Goal: Task Accomplishment & Management: Use online tool/utility

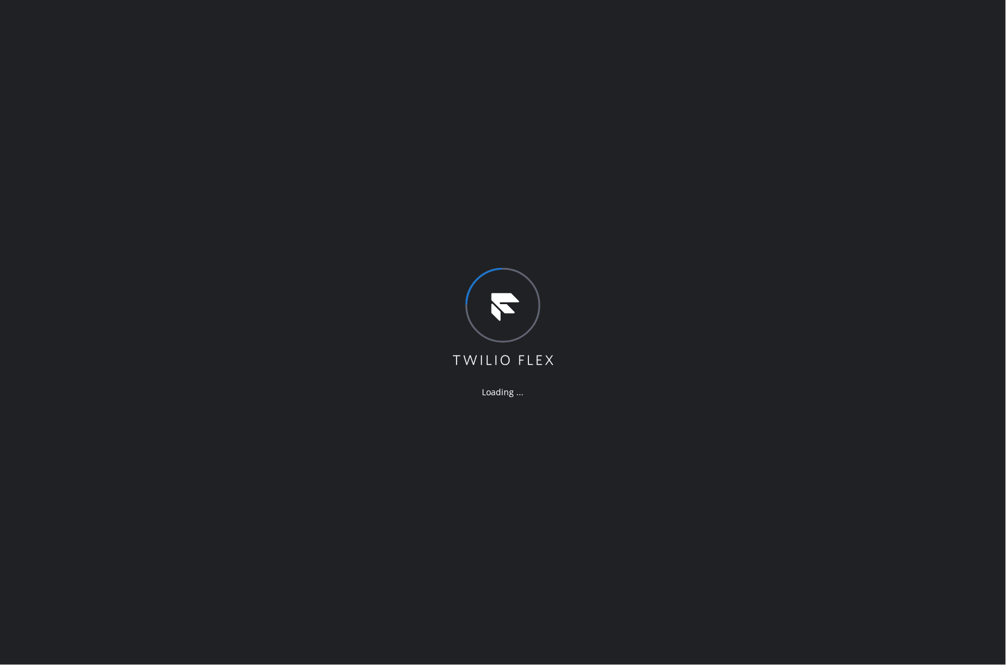
click at [628, 455] on div "Loading ..." at bounding box center [503, 332] width 1006 height 665
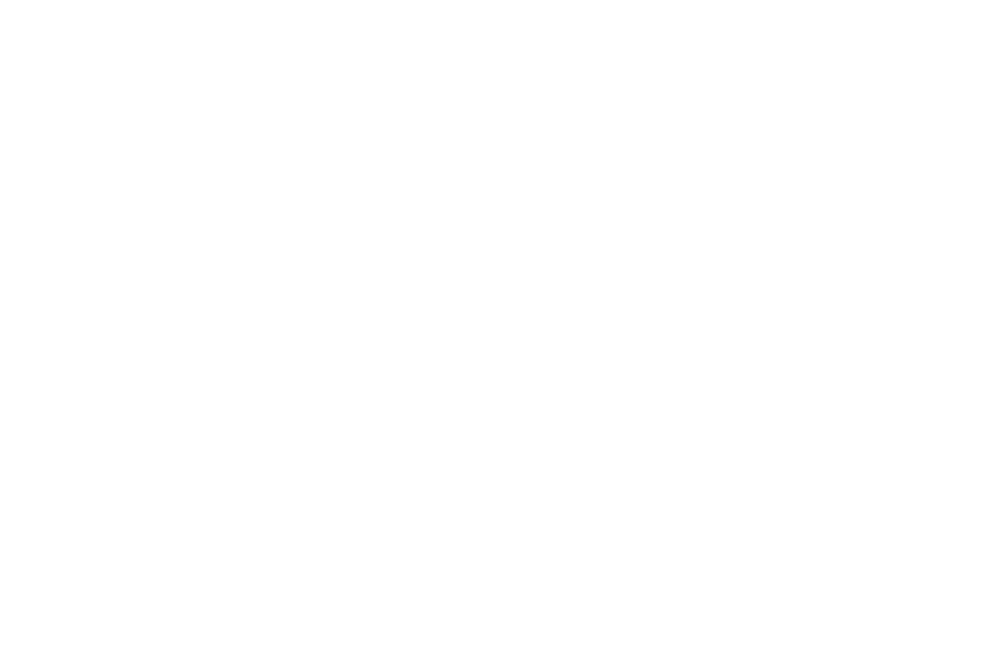
click at [552, 423] on div at bounding box center [503, 332] width 1006 height 665
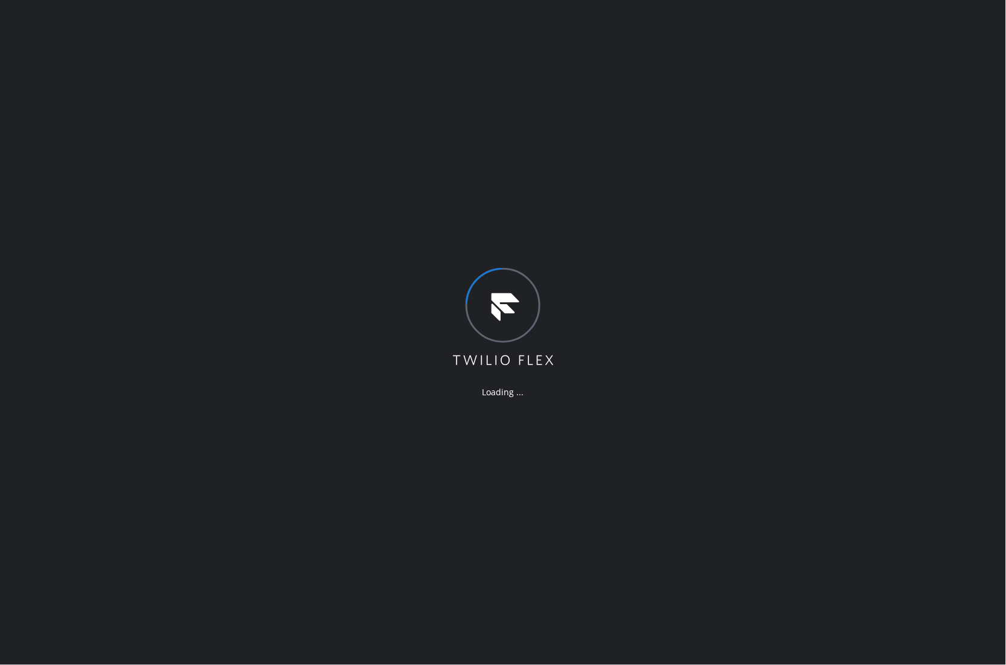
click at [845, 163] on div "Loading ..." at bounding box center [503, 332] width 1006 height 665
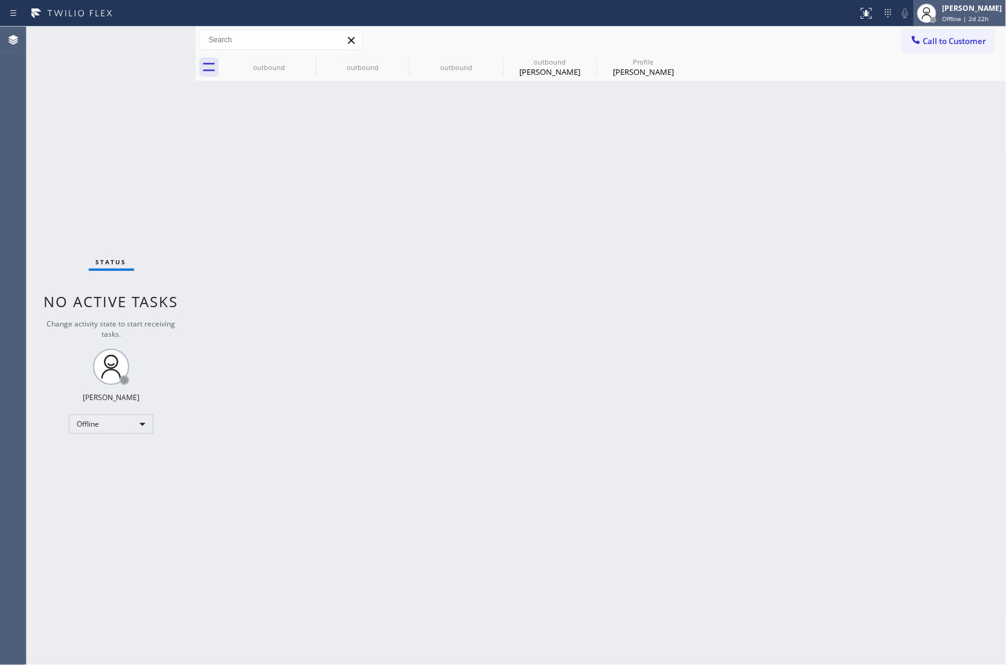
click at [973, 14] on span "Offline | 2d 22h" at bounding box center [965, 18] width 46 height 8
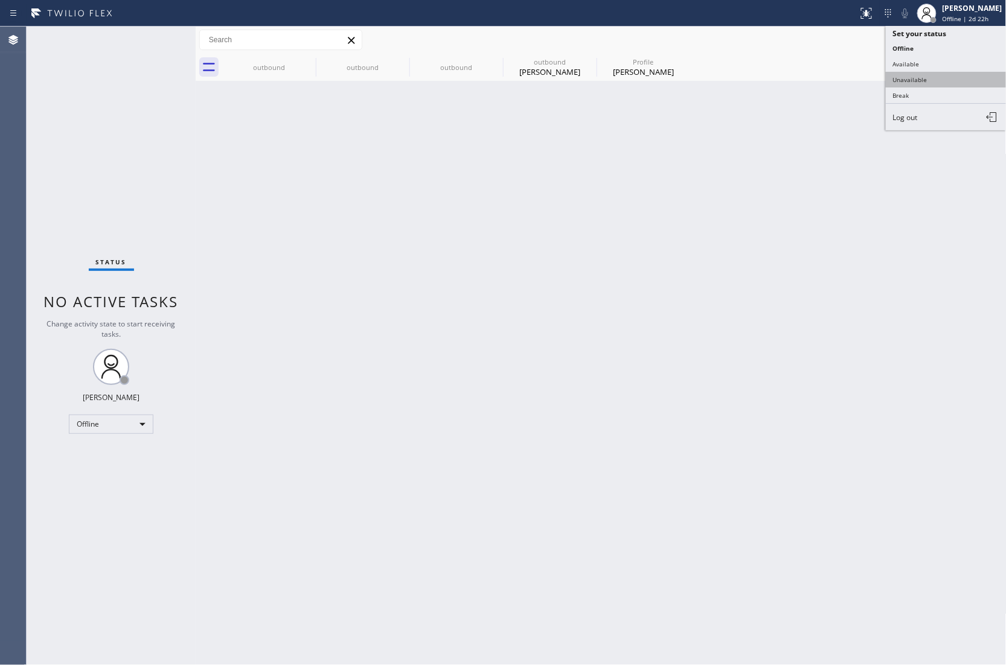
click at [947, 81] on button "Unavailable" at bounding box center [946, 80] width 121 height 16
drag, startPoint x: 1, startPoint y: 56, endPoint x: 69, endPoint y: 6, distance: 84.6
click at [1, 56] on div "Agent Desktop" at bounding box center [13, 346] width 26 height 639
click at [958, 36] on span "Call to Customer" at bounding box center [954, 41] width 63 height 11
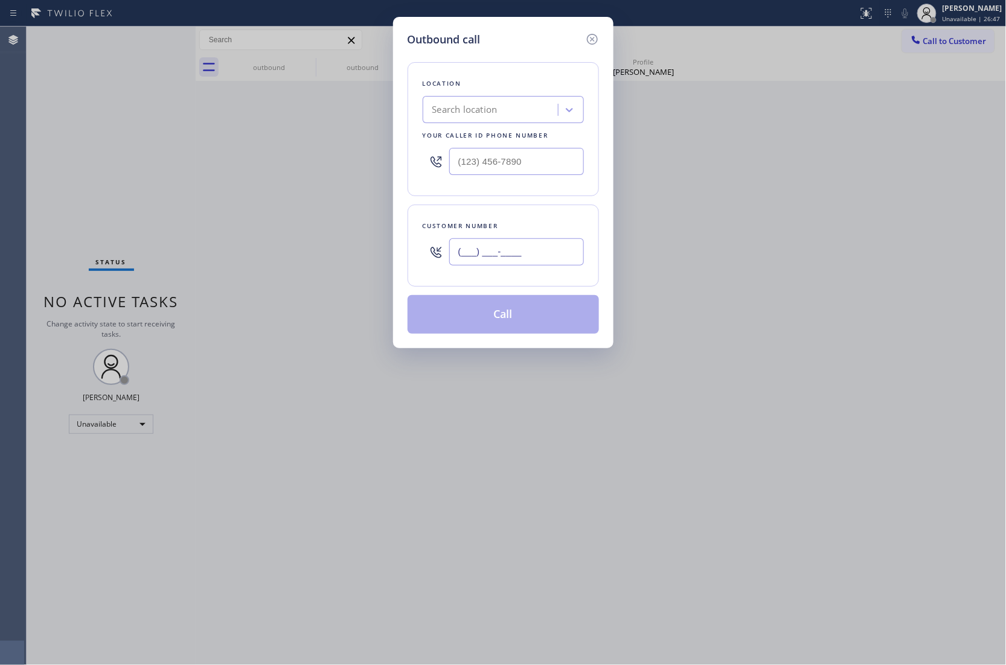
click at [542, 248] on input "(___) ___-____" at bounding box center [516, 251] width 135 height 27
paste input "883) 748-6439"
type input "[PHONE_NUMBER]"
click at [467, 161] on input "(___) ___-____" at bounding box center [516, 161] width 135 height 27
paste input "833) 384-0080"
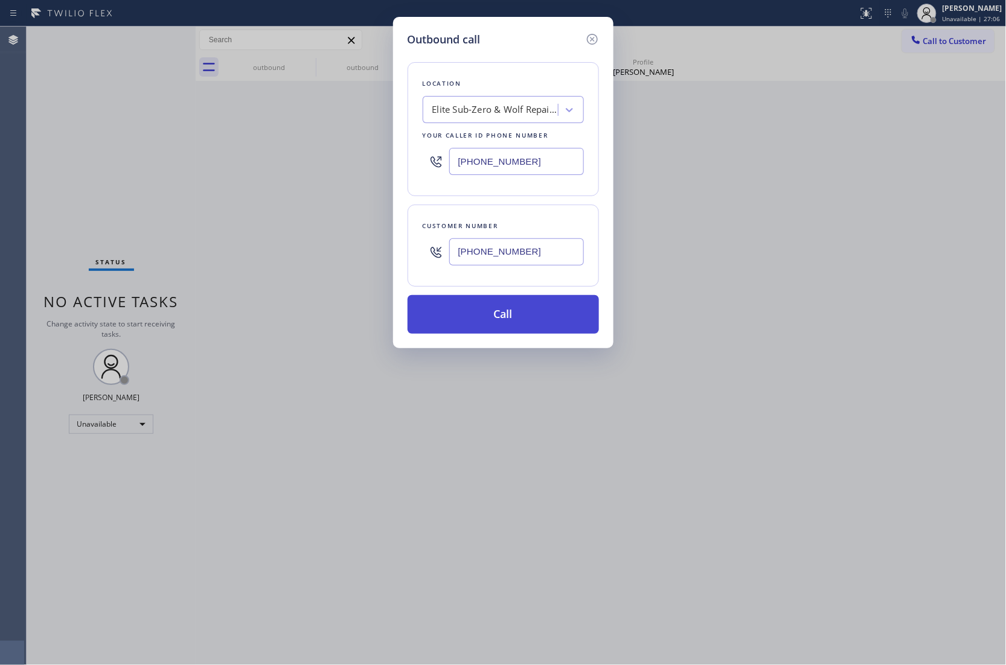
type input "[PHONE_NUMBER]"
click at [546, 310] on button "Call" at bounding box center [503, 314] width 191 height 39
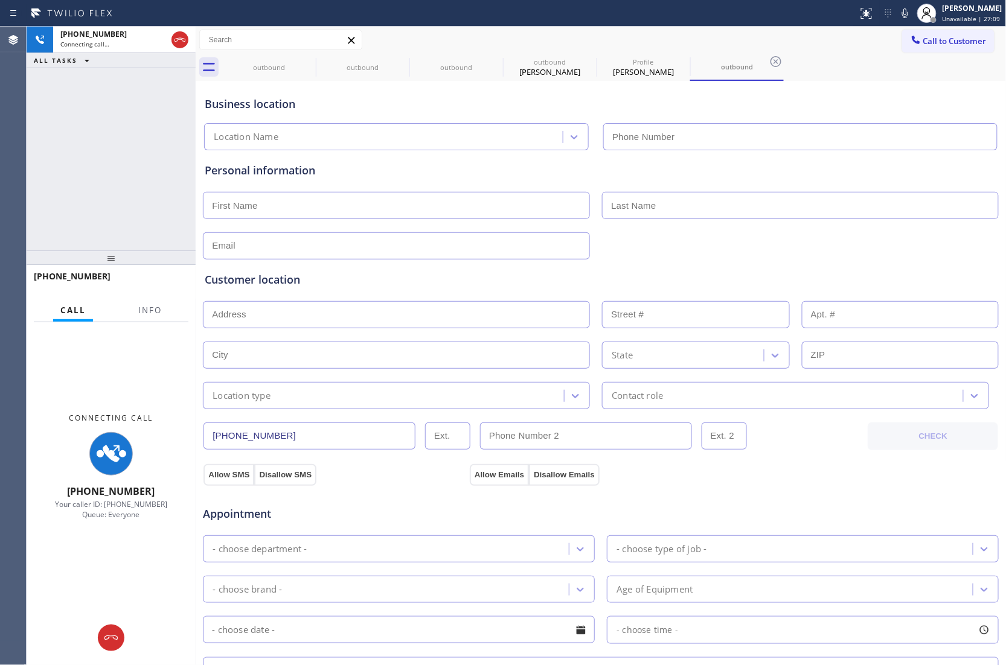
type input "[PHONE_NUMBER]"
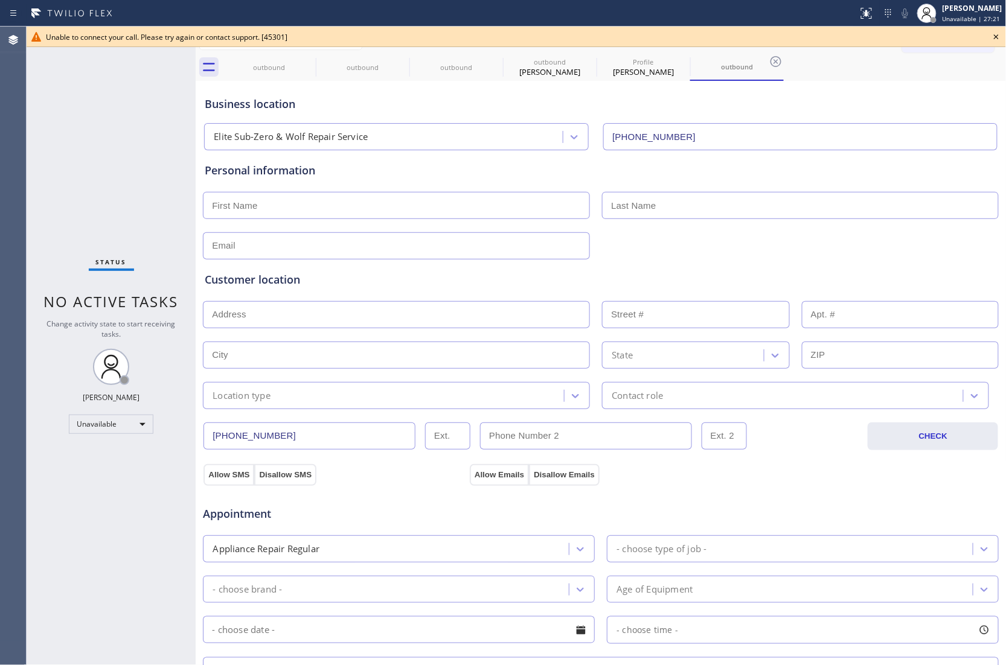
click at [996, 39] on icon at bounding box center [996, 37] width 14 height 14
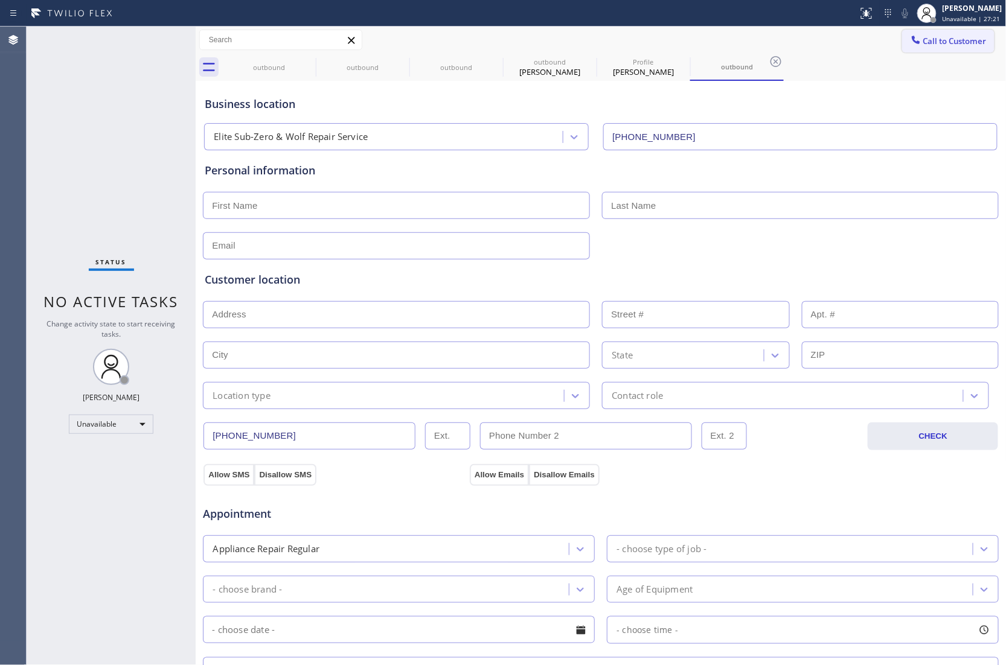
click at [968, 36] on span "Call to Customer" at bounding box center [954, 41] width 63 height 11
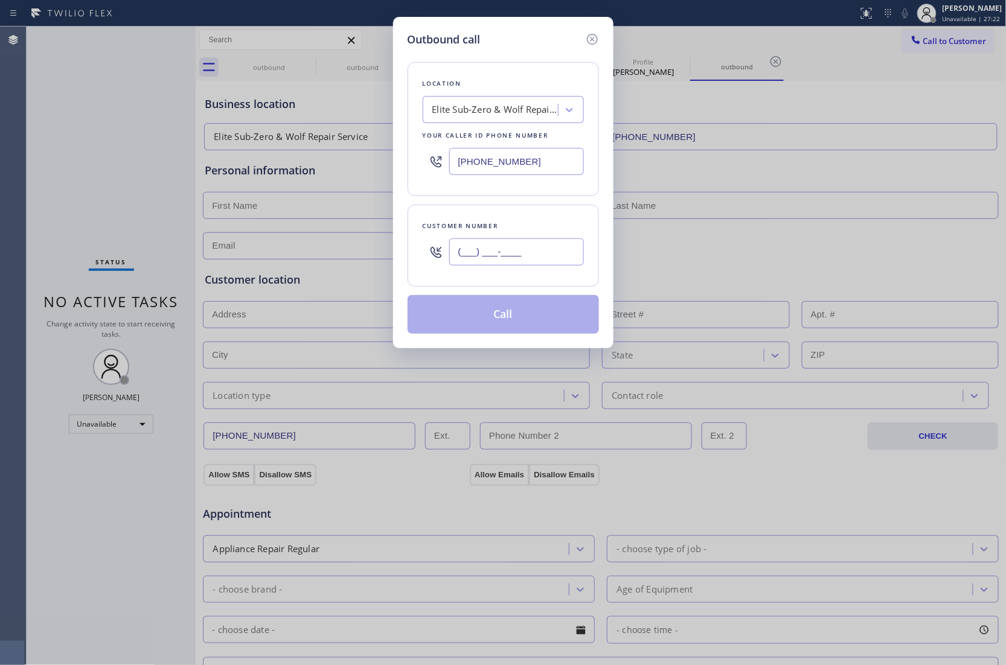
click at [510, 266] on input "(___) ___-____" at bounding box center [516, 251] width 135 height 27
paste input "883) 748-6439"
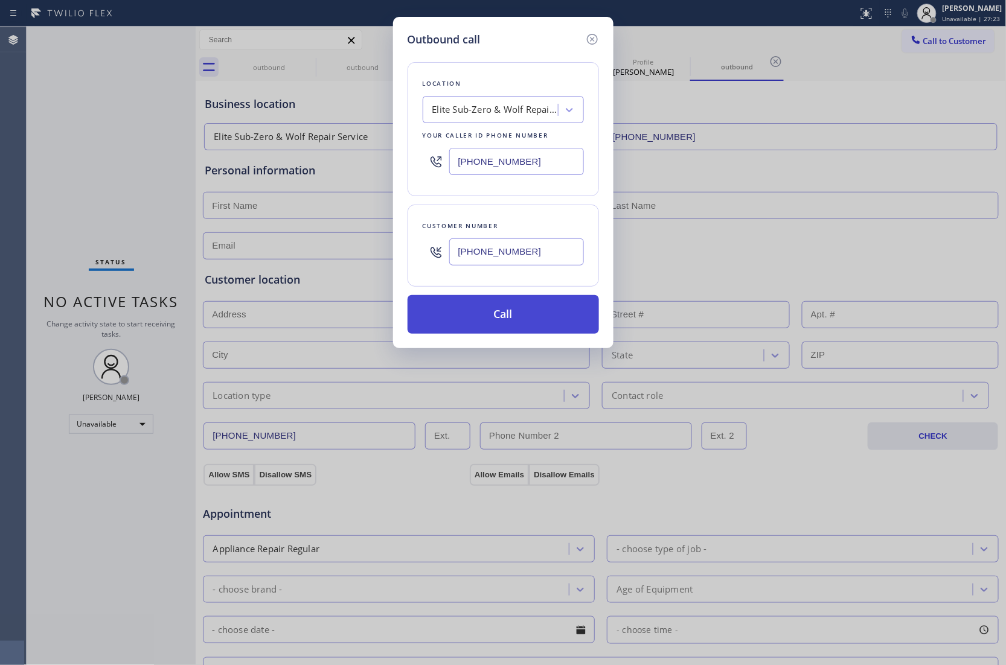
type input "[PHONE_NUMBER]"
drag, startPoint x: 534, startPoint y: 315, endPoint x: 836, endPoint y: 22, distance: 421.0
click at [548, 305] on button "Call" at bounding box center [503, 314] width 191 height 39
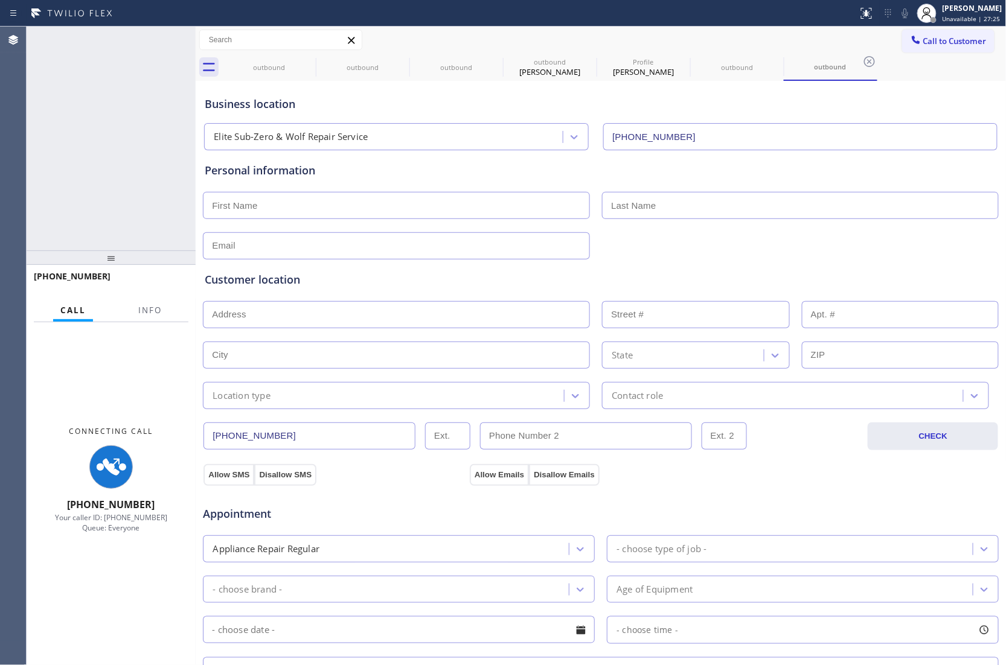
type input "[PHONE_NUMBER]"
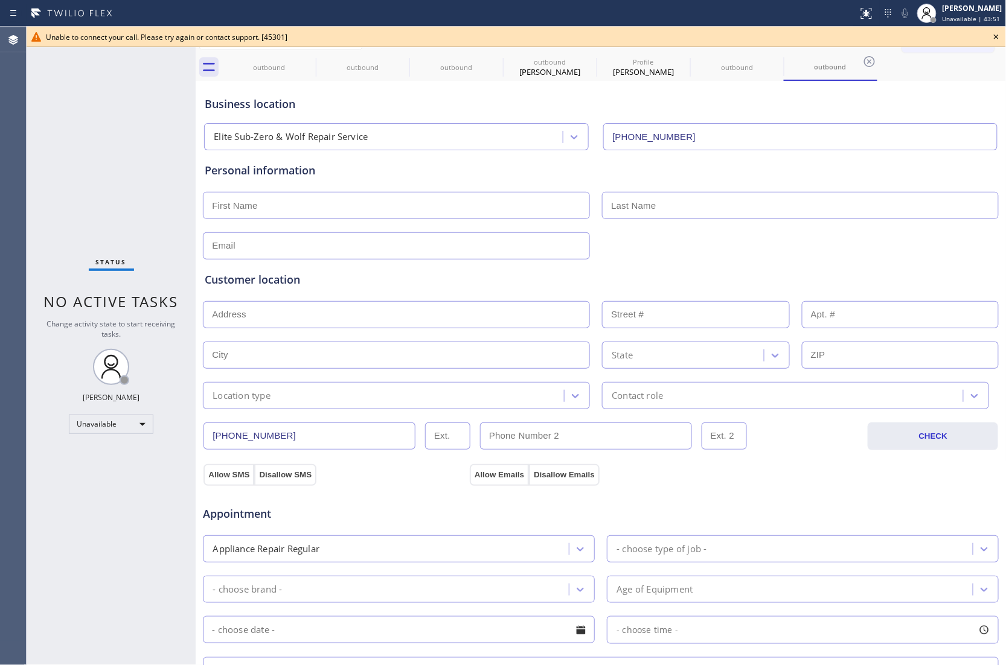
click at [1002, 30] on icon at bounding box center [996, 37] width 14 height 14
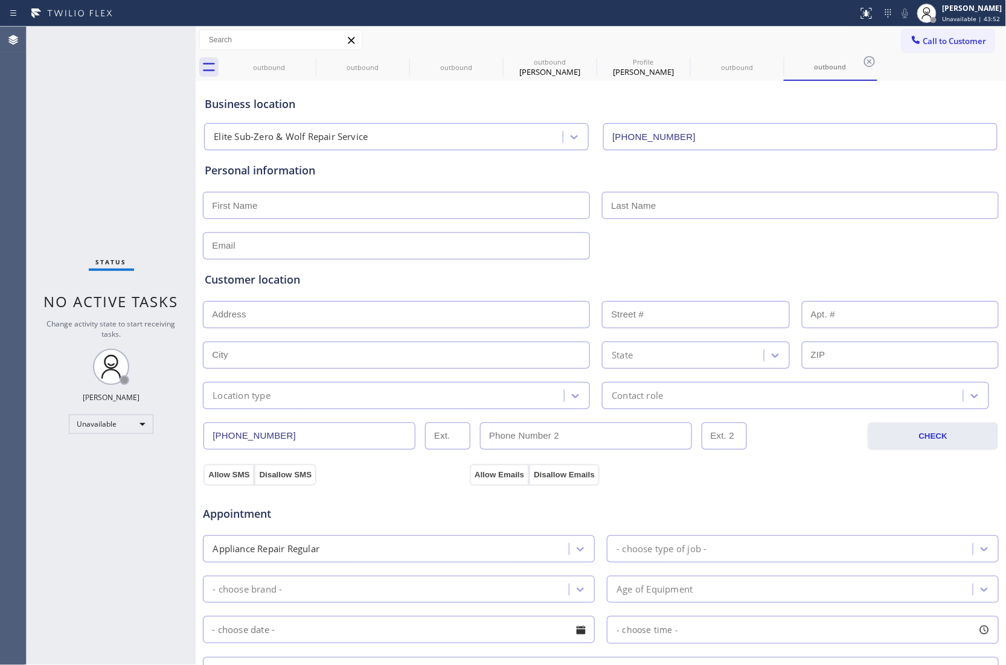
click at [947, 40] on span "Call to Customer" at bounding box center [954, 41] width 63 height 11
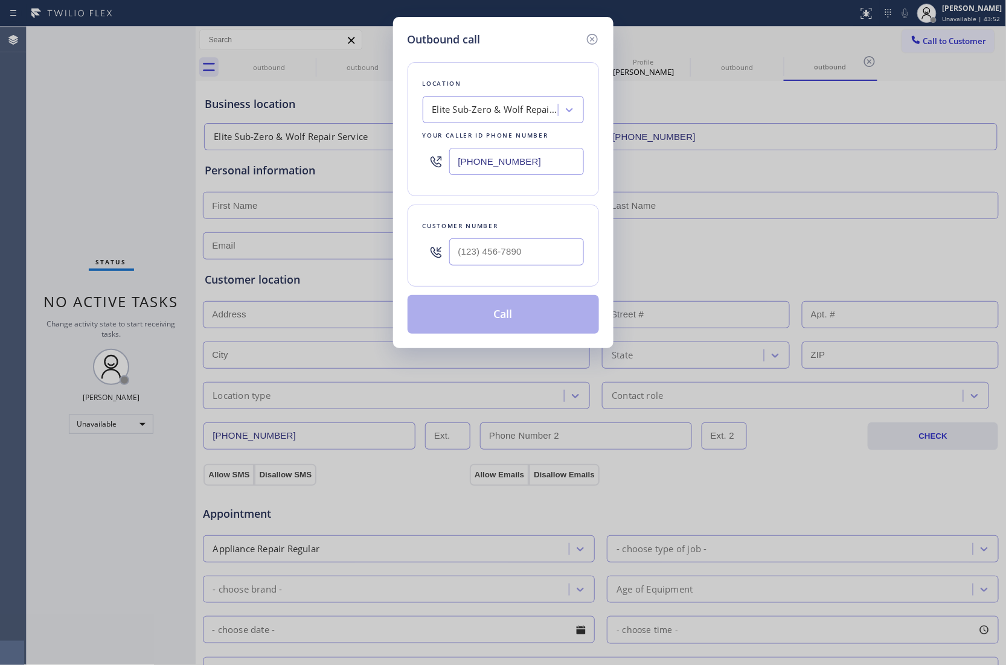
click at [516, 167] on input "[PHONE_NUMBER]" at bounding box center [516, 161] width 135 height 27
paste input "949) 202-5983"
type input "[PHONE_NUMBER]"
type input "(___) ___-____"
click at [517, 256] on input "(___) ___-____" at bounding box center [516, 251] width 135 height 27
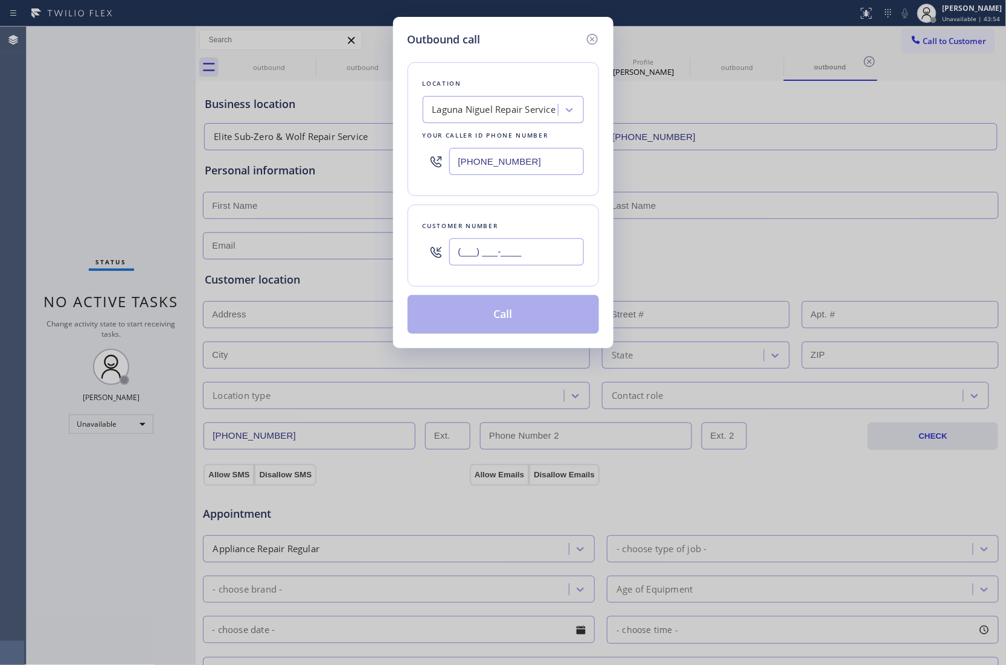
paste input "949) 444-1814"
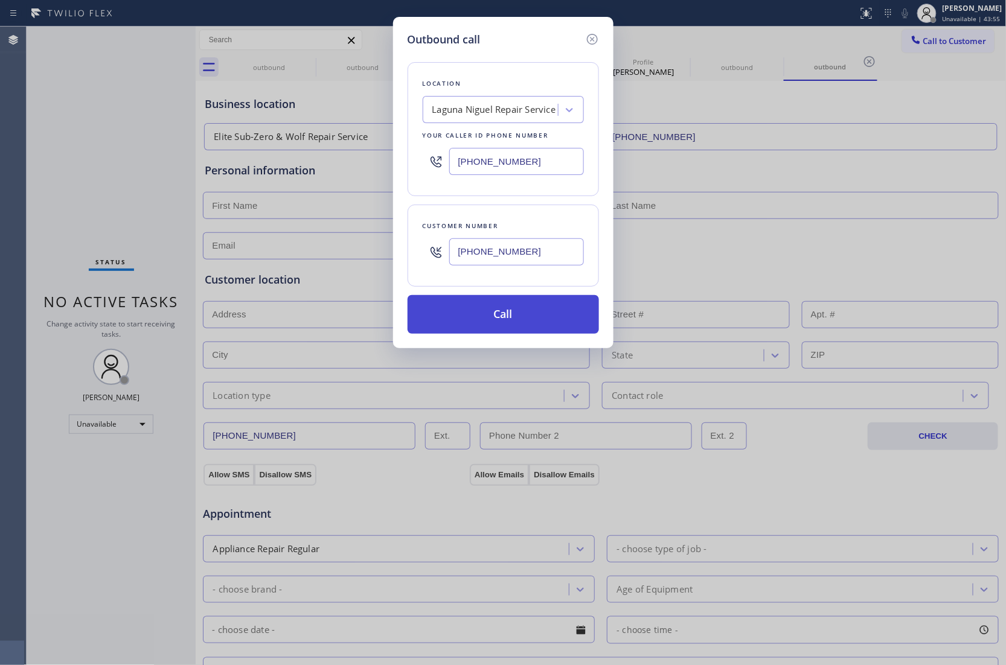
type input "[PHONE_NUMBER]"
click at [471, 331] on button "Call" at bounding box center [503, 314] width 191 height 39
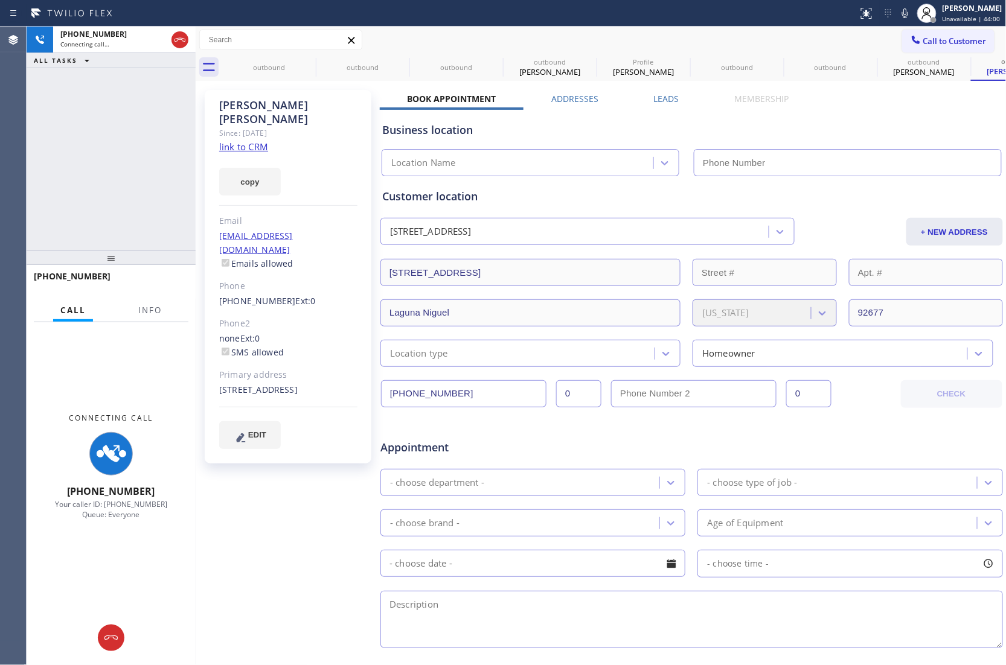
click at [240, 154] on div "copy" at bounding box center [288, 175] width 138 height 42
type input "[PHONE_NUMBER]"
click at [252, 141] on link "link to CRM" at bounding box center [243, 147] width 49 height 12
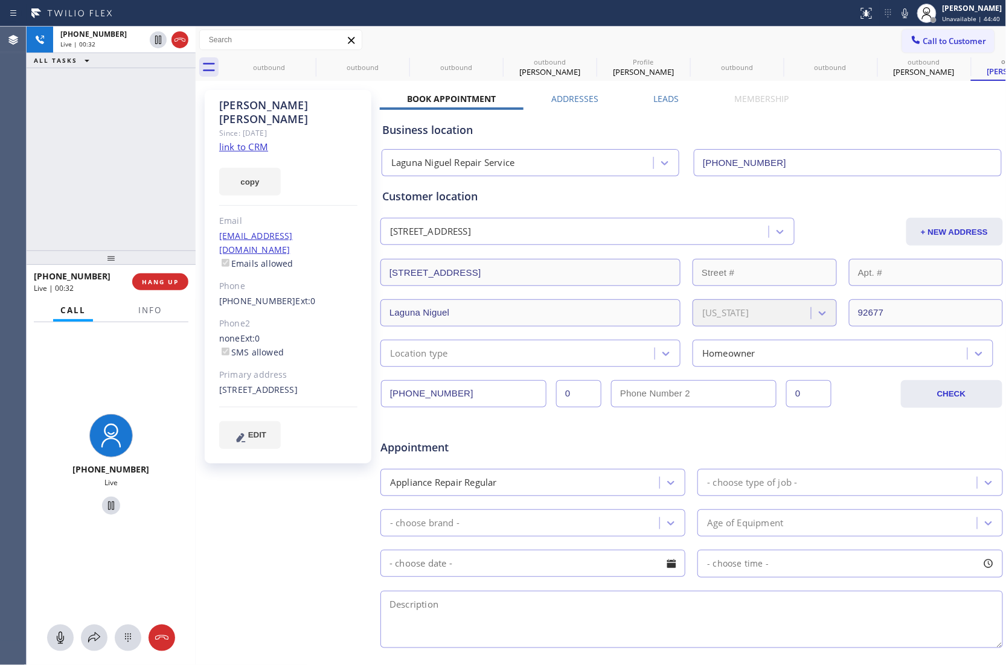
click at [240, 141] on link "link to CRM" at bounding box center [243, 147] width 49 height 12
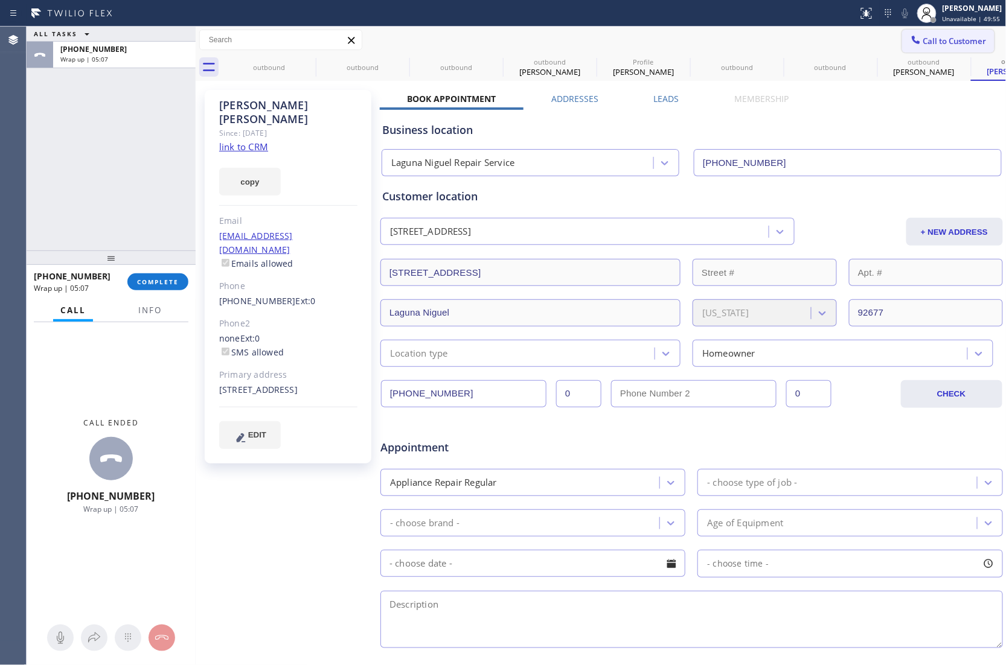
click at [935, 42] on span "Call to Customer" at bounding box center [954, 41] width 63 height 11
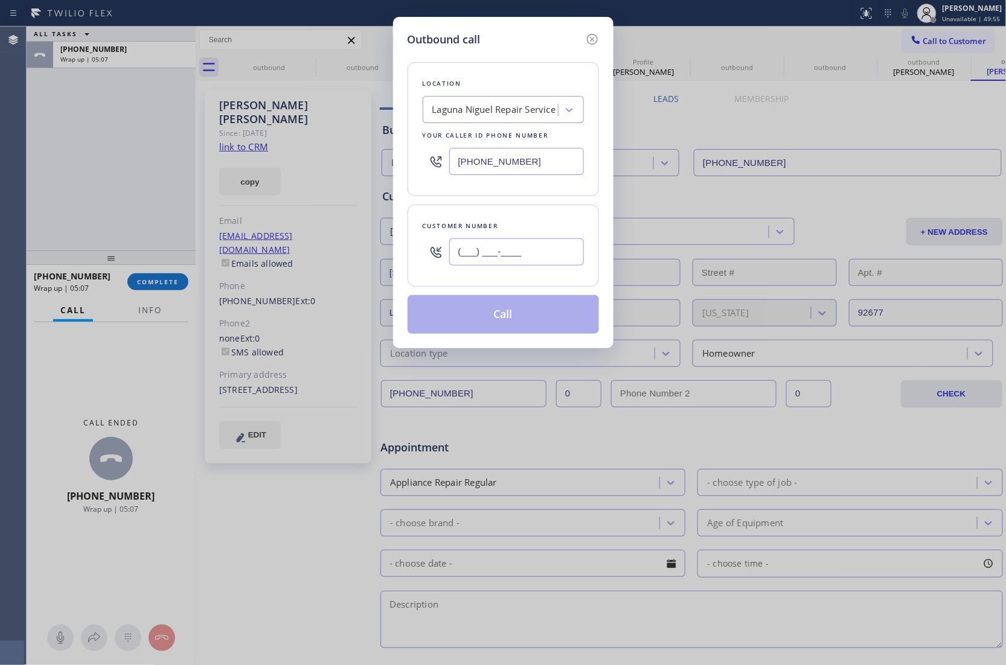
click at [505, 249] on input "(___) ___-____" at bounding box center [516, 251] width 135 height 27
paste input "305) 748-1518"
type input "[PHONE_NUMBER]"
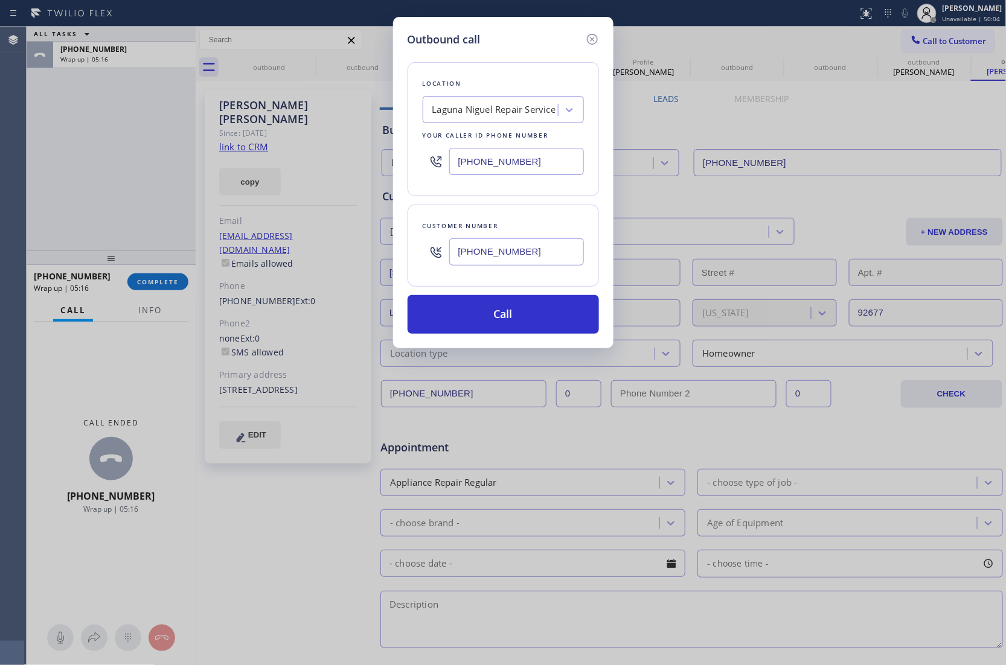
click at [53, 151] on div "Outbound call Location [GEOGRAPHIC_DATA] Repair Service Your caller id phone nu…" at bounding box center [503, 332] width 1006 height 665
click at [497, 111] on div "Laguna Niguel Repair Service" at bounding box center [494, 110] width 124 height 14
paste input "Thermador Repair Group"
type input "Thermador Repair Group"
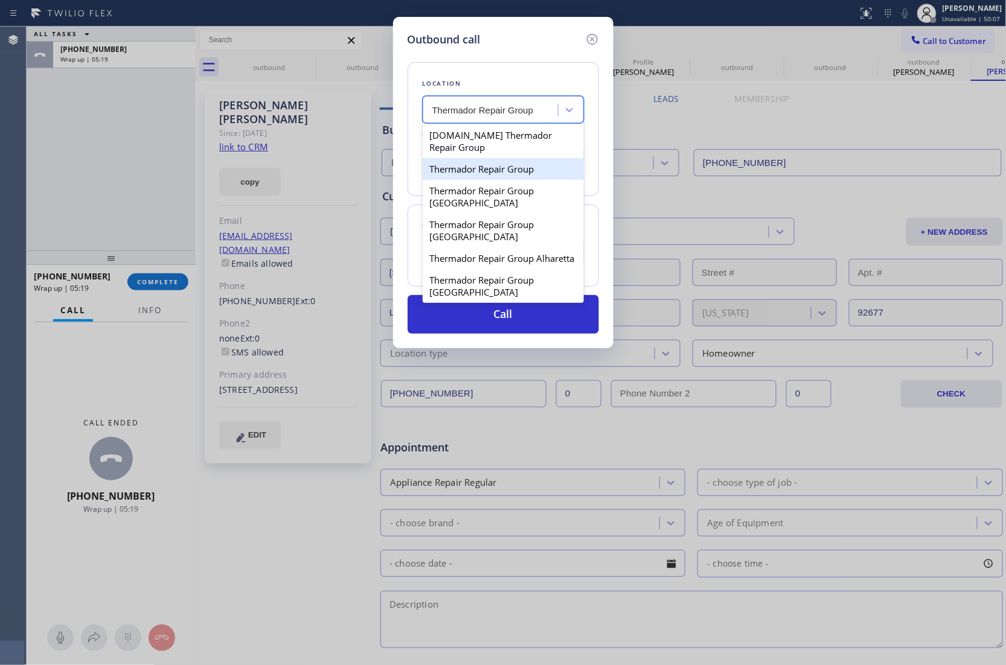
click at [485, 171] on div "Thermador Repair Group" at bounding box center [503, 169] width 161 height 22
type input "(855) 920-0838"
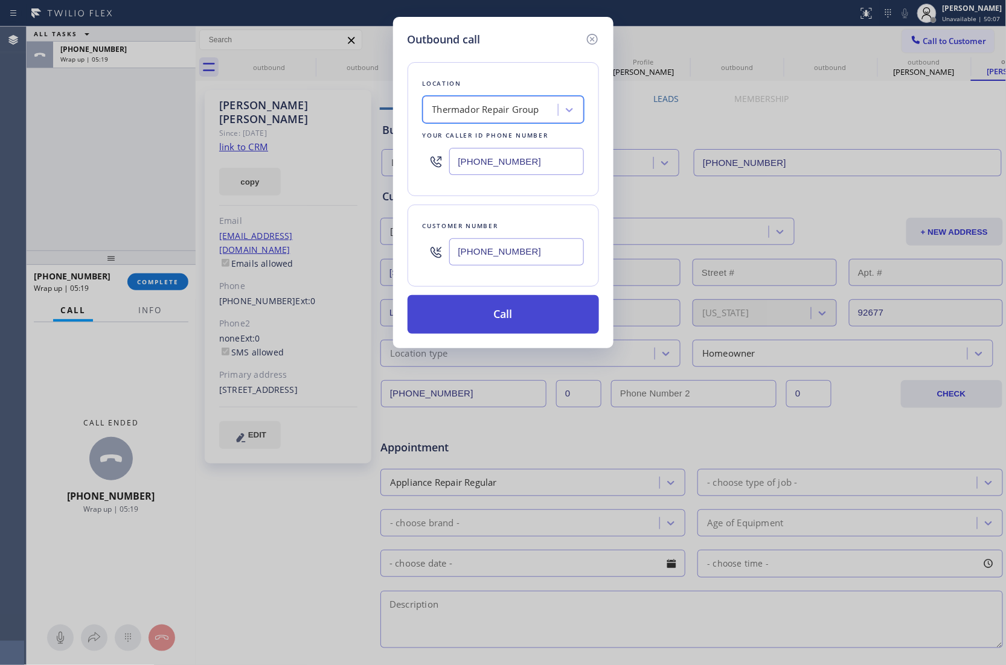
click at [498, 334] on button "Call" at bounding box center [503, 314] width 191 height 39
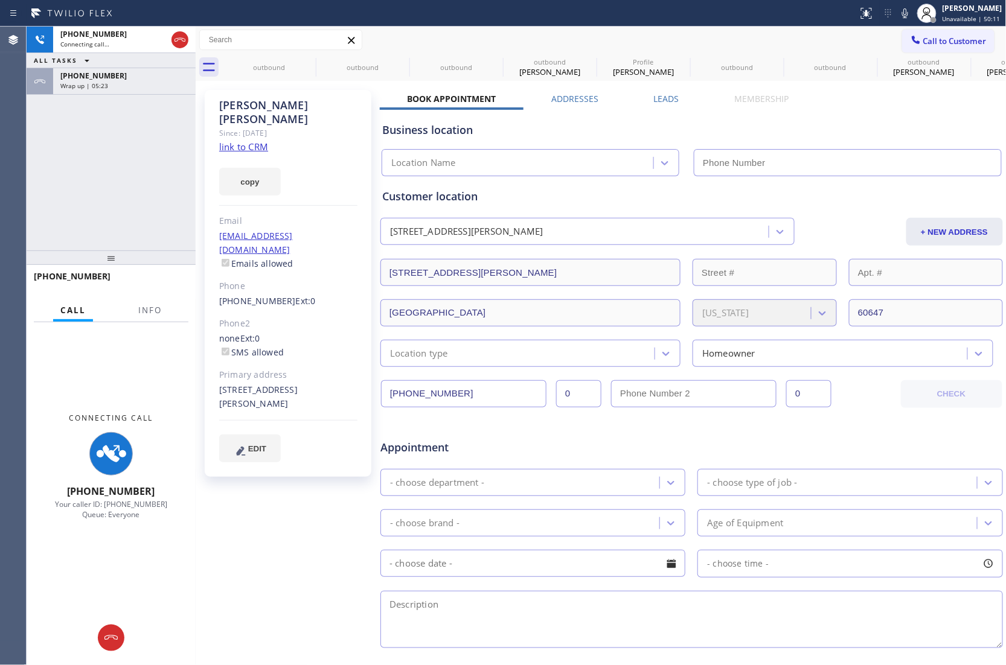
click at [256, 141] on link "link to CRM" at bounding box center [243, 147] width 49 height 12
type input "(855) 920-0838"
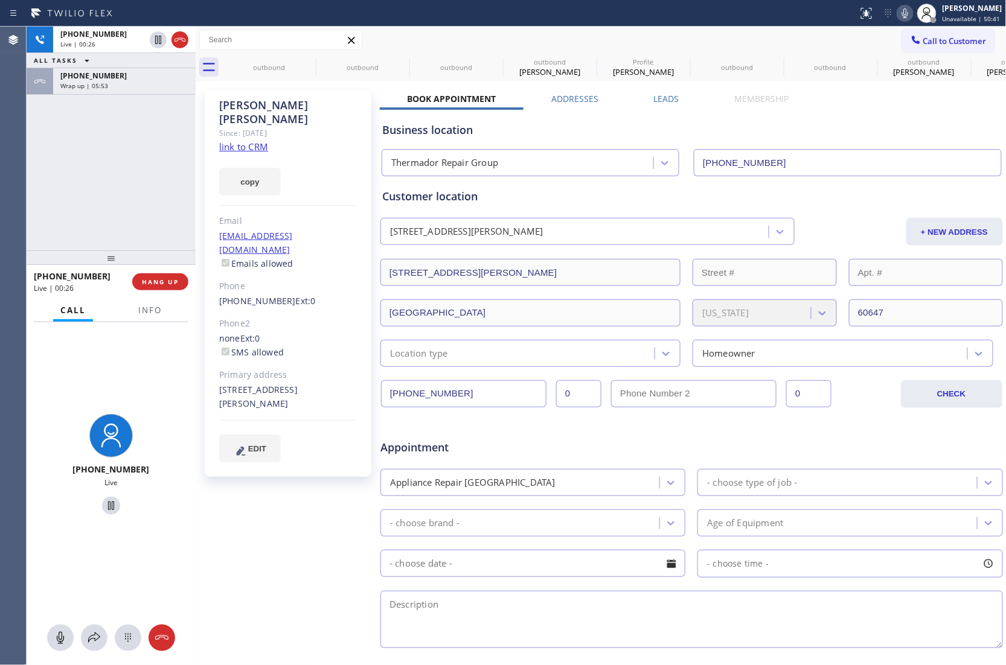
click at [898, 15] on icon at bounding box center [905, 13] width 14 height 14
click at [901, 15] on rect at bounding box center [905, 12] width 8 height 8
click at [898, 8] on icon at bounding box center [905, 13] width 14 height 14
drag, startPoint x: 47, startPoint y: 164, endPoint x: 217, endPoint y: 1, distance: 236.1
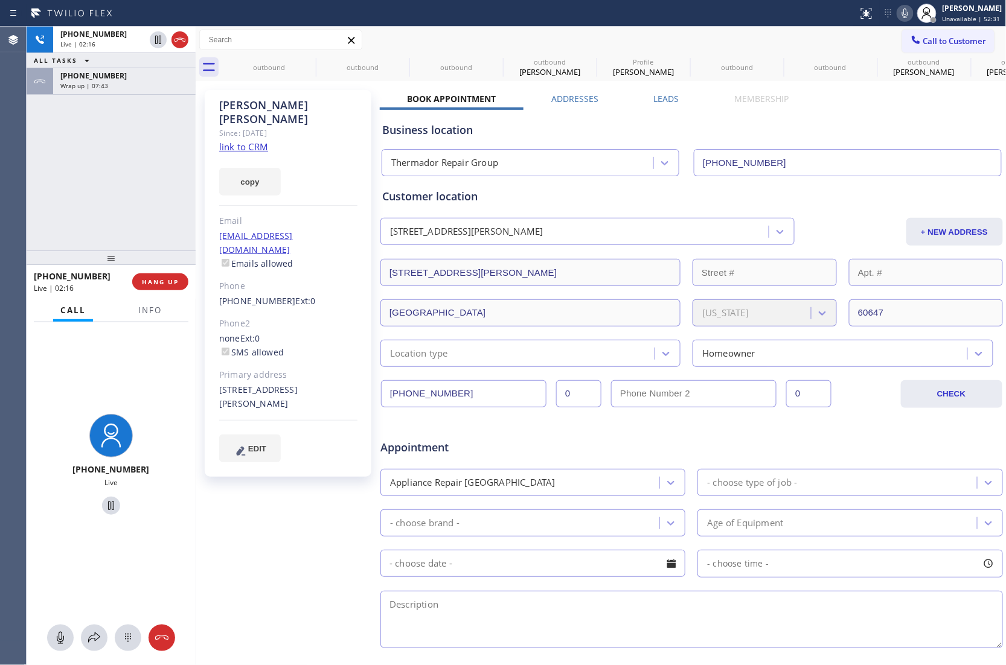
click at [54, 155] on div "+13057481518 Live | 02:16 ALL TASKS ALL TASKS ACTIVE TASKS TASKS IN WRAP UP +19…" at bounding box center [111, 139] width 169 height 224
click at [155, 39] on icon at bounding box center [158, 40] width 6 height 8
click at [900, 8] on icon at bounding box center [905, 13] width 14 height 14
drag, startPoint x: 1, startPoint y: 316, endPoint x: 53, endPoint y: 257, distance: 79.6
click at [1, 316] on div "Agent Desktop" at bounding box center [13, 346] width 26 height 639
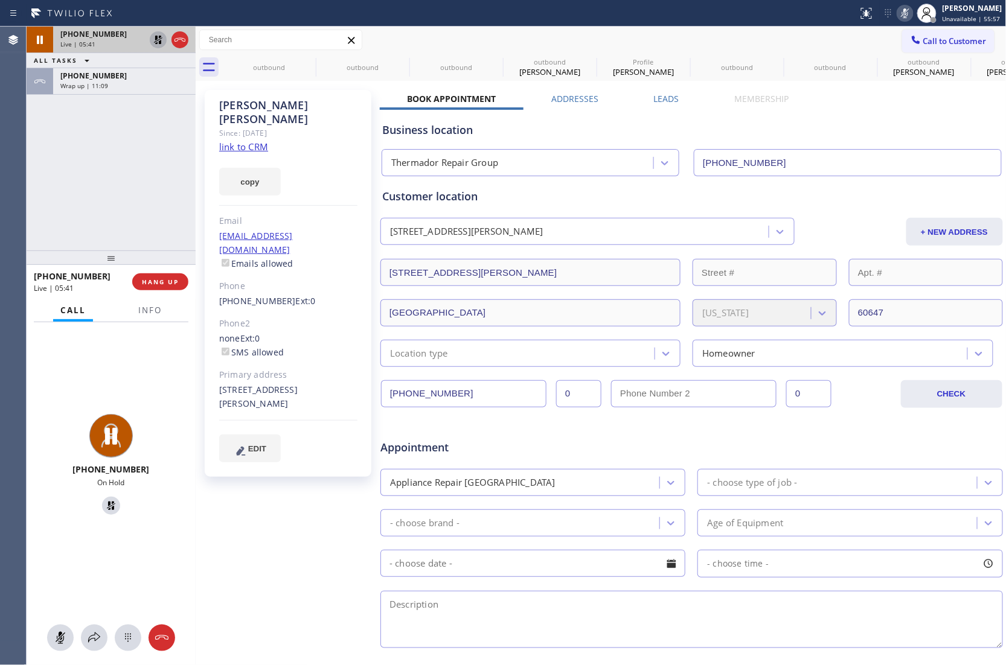
click at [161, 39] on icon at bounding box center [158, 40] width 14 height 14
click at [913, 15] on div at bounding box center [926, 13] width 27 height 27
click at [906, 17] on icon at bounding box center [905, 13] width 14 height 14
click at [898, 14] on icon at bounding box center [905, 13] width 14 height 14
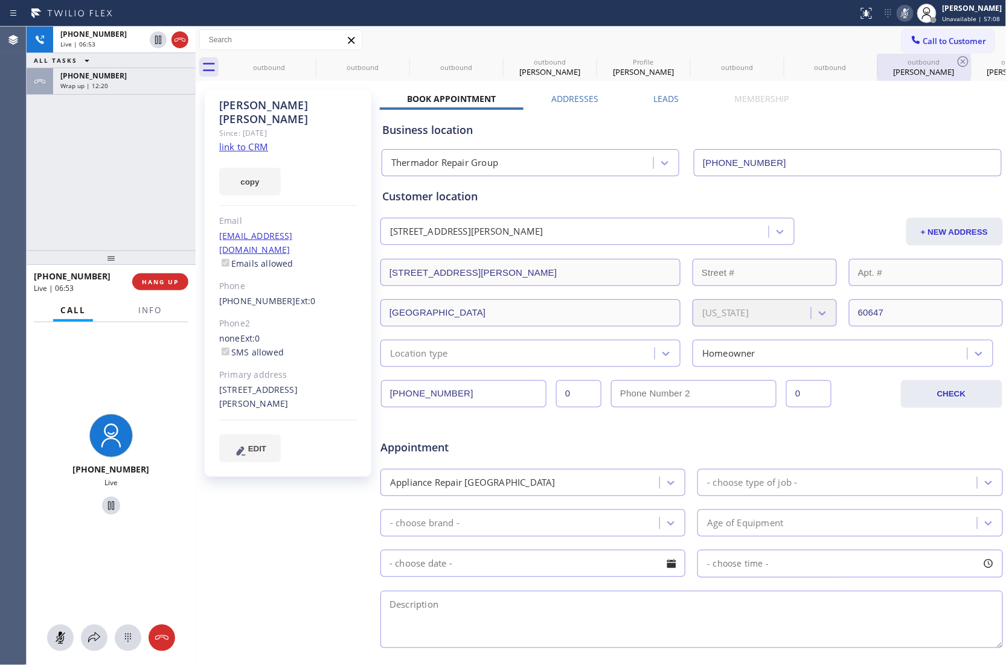
click at [83, 165] on div "+13057481518 Live | 06:53 ALL TASKS ALL TASKS ACTIVE TASKS TASKS IN WRAP UP +19…" at bounding box center [111, 139] width 169 height 224
click at [898, 6] on icon at bounding box center [905, 13] width 14 height 14
click at [44, 165] on div "+13057481518 Live | 07:14 ALL TASKS ALL TASKS ACTIVE TASKS TASKS IN WRAP UP +19…" at bounding box center [111, 139] width 169 height 224
drag, startPoint x: 35, startPoint y: 383, endPoint x: 127, endPoint y: 124, distance: 274.2
click at [35, 384] on div "+13057481518 Live" at bounding box center [111, 465] width 169 height 287
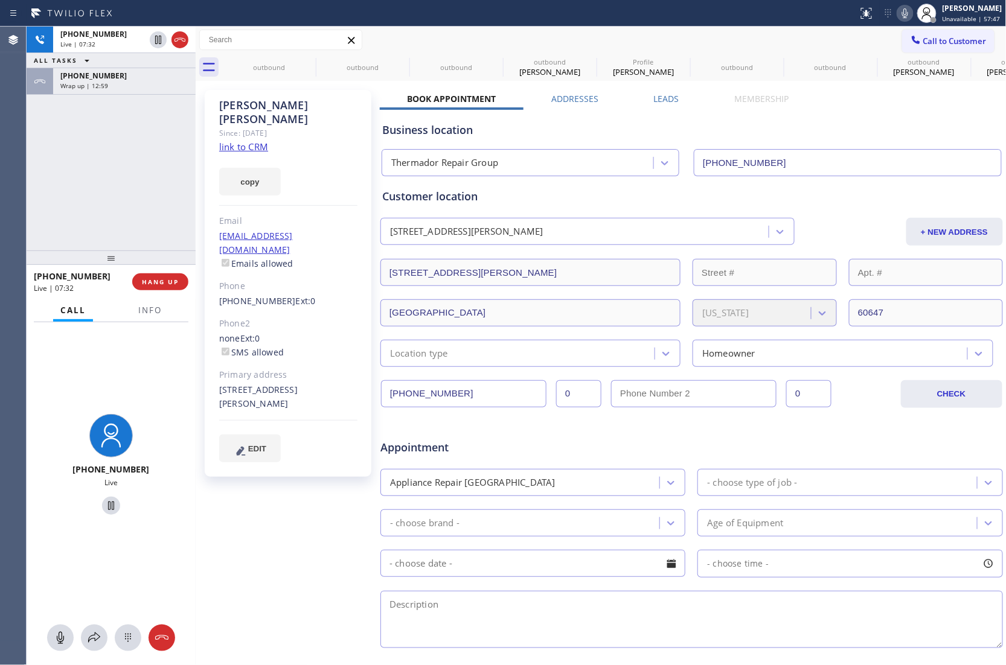
drag, startPoint x: 59, startPoint y: 145, endPoint x: 80, endPoint y: 120, distance: 33.5
click at [68, 133] on div "+13057481518 Live | 07:32 ALL TASKS ALL TASKS ACTIVE TASKS TASKS IN WRAP UP +19…" at bounding box center [111, 139] width 169 height 224
click at [37, 186] on div "+13057481518 Live | 08:54 ALL TASKS ALL TASKS ACTIVE TASKS TASKS IN WRAP UP +19…" at bounding box center [111, 139] width 169 height 224
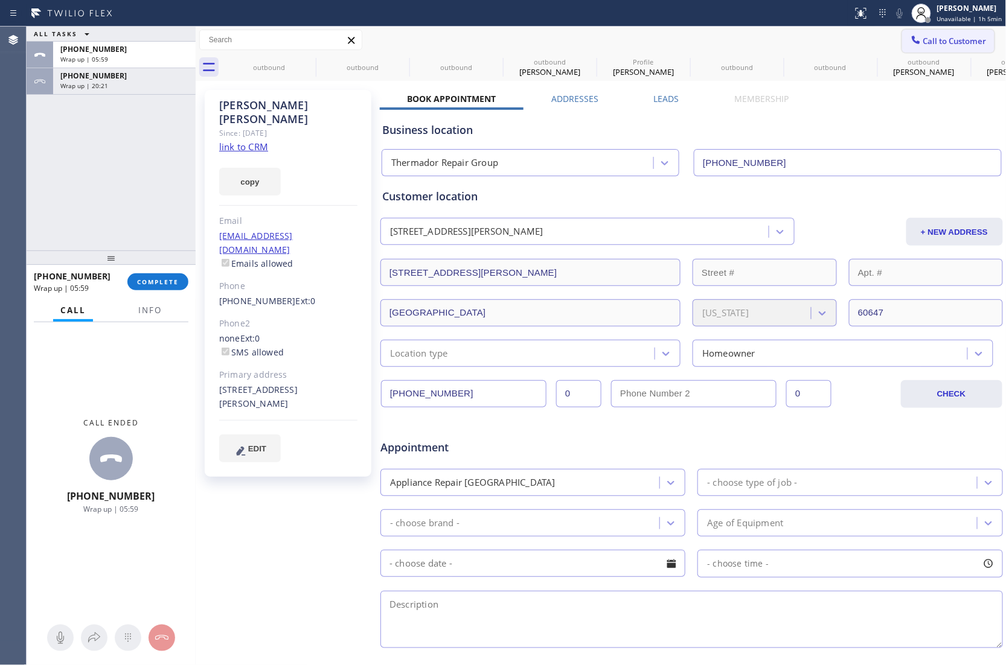
click at [940, 43] on span "Call to Customer" at bounding box center [954, 41] width 63 height 11
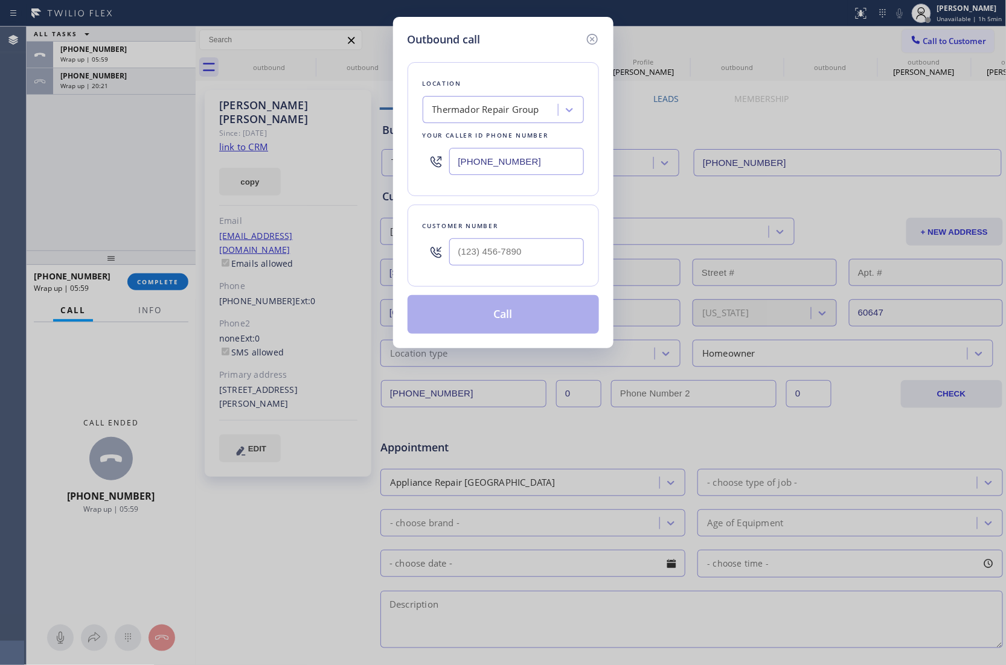
click at [516, 163] on input "(855) 920-0838" at bounding box center [516, 161] width 135 height 27
paste input "628) 277-8686"
type input "(628) 277-8686"
type input "(___) ___-____"
click at [491, 257] on input "(___) ___-____" at bounding box center [516, 251] width 135 height 27
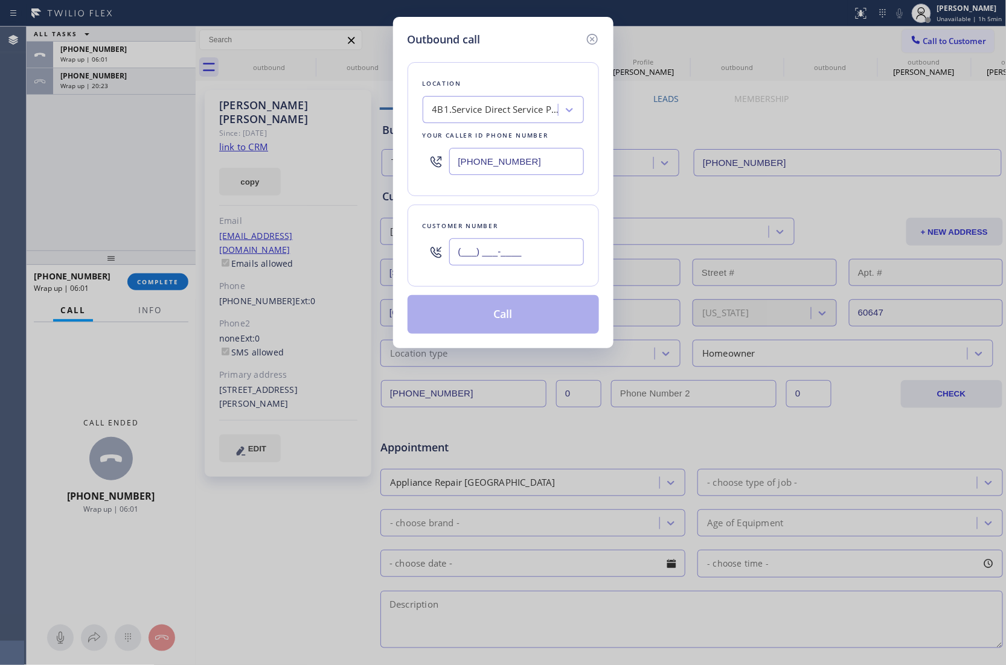
paste input "626) 200-0318"
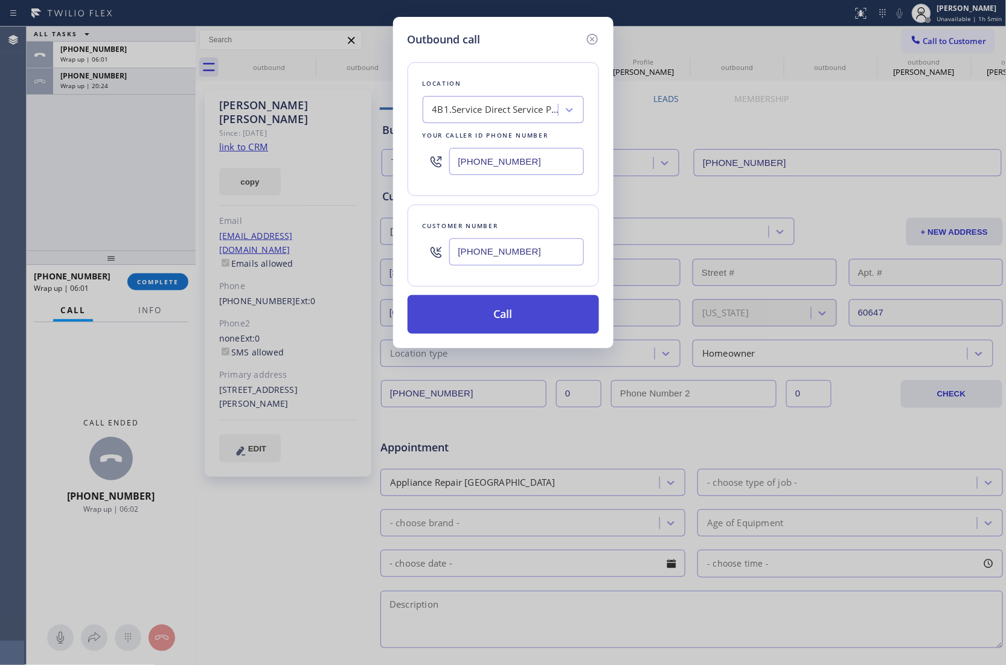
type input "(626) 200-0318"
click at [548, 321] on button "Call" at bounding box center [503, 314] width 191 height 39
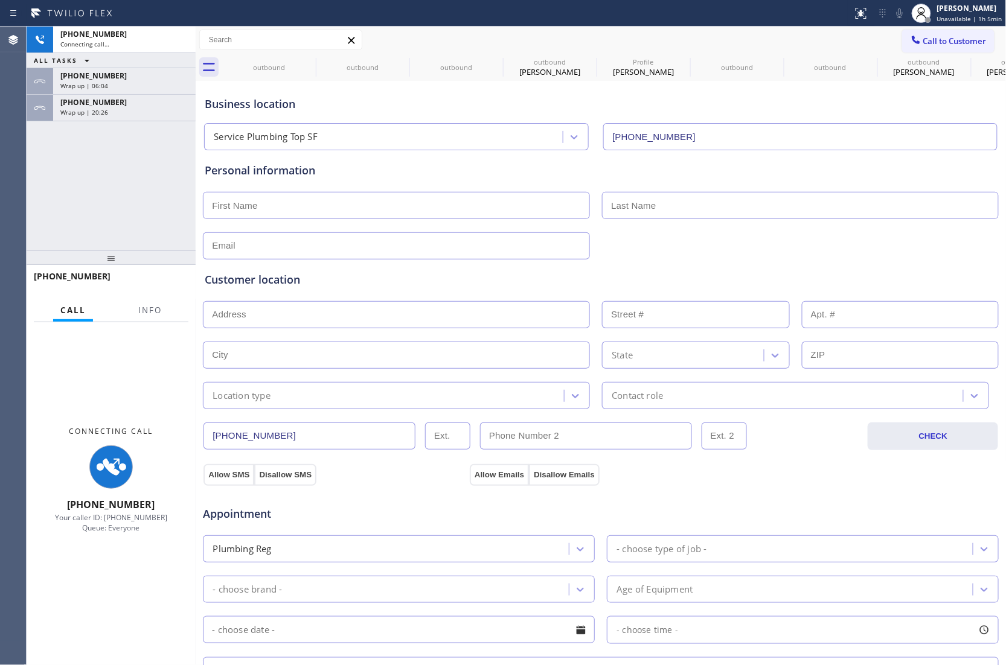
type input "(628) 277-8686"
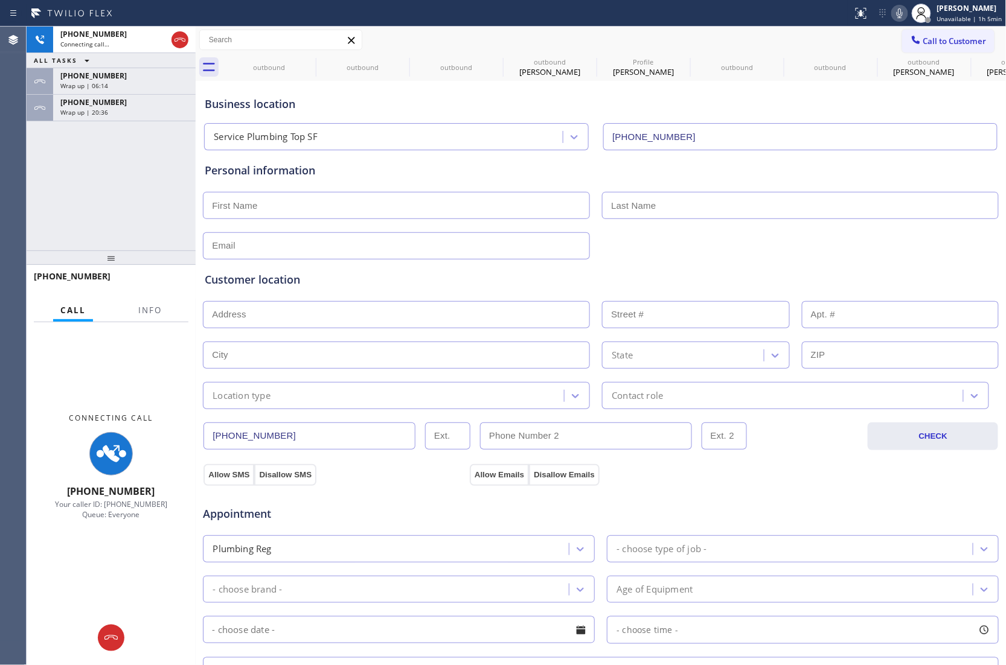
drag, startPoint x: 20, startPoint y: 213, endPoint x: 44, endPoint y: 209, distance: 24.4
click at [20, 213] on div "Agent Desktop" at bounding box center [13, 346] width 26 height 639
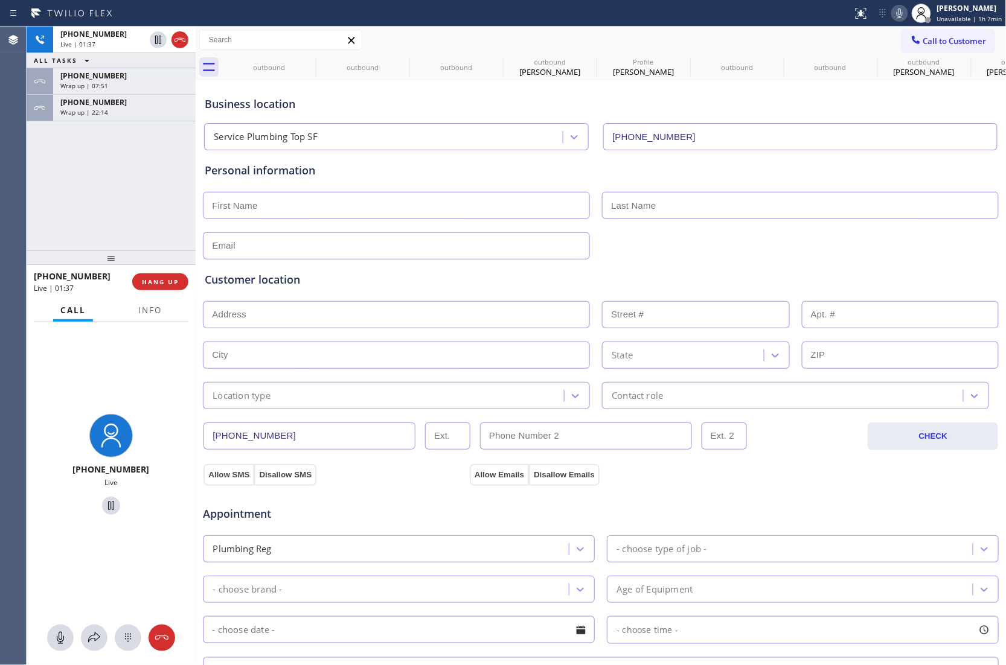
drag, startPoint x: 25, startPoint y: 192, endPoint x: 232, endPoint y: 131, distance: 215.3
click at [25, 192] on div "Agent Desktop" at bounding box center [13, 346] width 27 height 639
click at [158, 39] on icon at bounding box center [158, 40] width 14 height 14
drag, startPoint x: 904, startPoint y: 14, endPoint x: 902, endPoint y: 242, distance: 227.6
click at [906, 14] on icon at bounding box center [899, 13] width 14 height 14
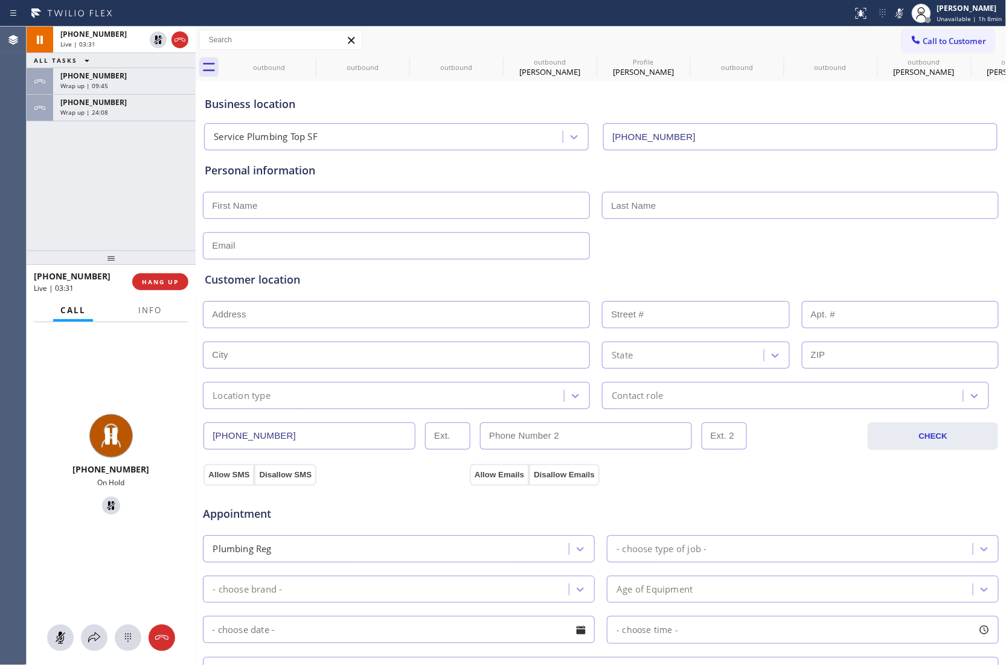
drag, startPoint x: 42, startPoint y: 171, endPoint x: 73, endPoint y: 150, distance: 38.2
click at [42, 174] on div "+16262000318 Live | 03:31 ALL TASKS ALL TASKS ACTIVE TASKS TASKS IN WRAP UP +13…" at bounding box center [111, 139] width 169 height 224
click at [156, 39] on icon at bounding box center [158, 40] width 8 height 8
click at [897, 11] on icon at bounding box center [896, 13] width 14 height 14
click at [30, 210] on div "+16262000318 Live | 08:04 ALL TASKS ALL TASKS ACTIVE TASKS TASKS IN WRAP UP +13…" at bounding box center [111, 139] width 169 height 224
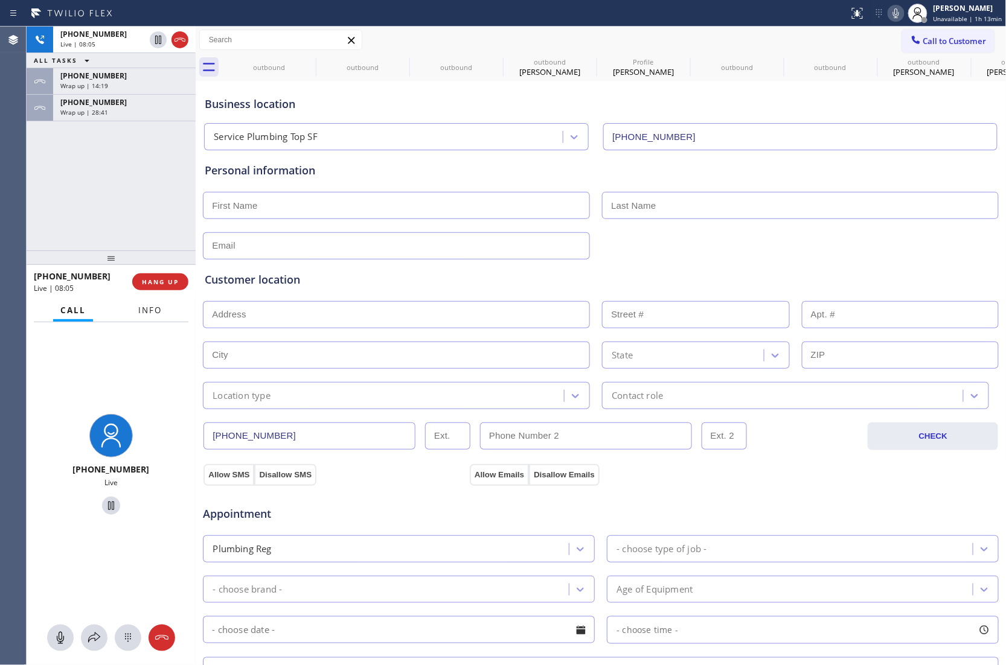
click at [145, 312] on span "Info" at bounding box center [150, 310] width 24 height 11
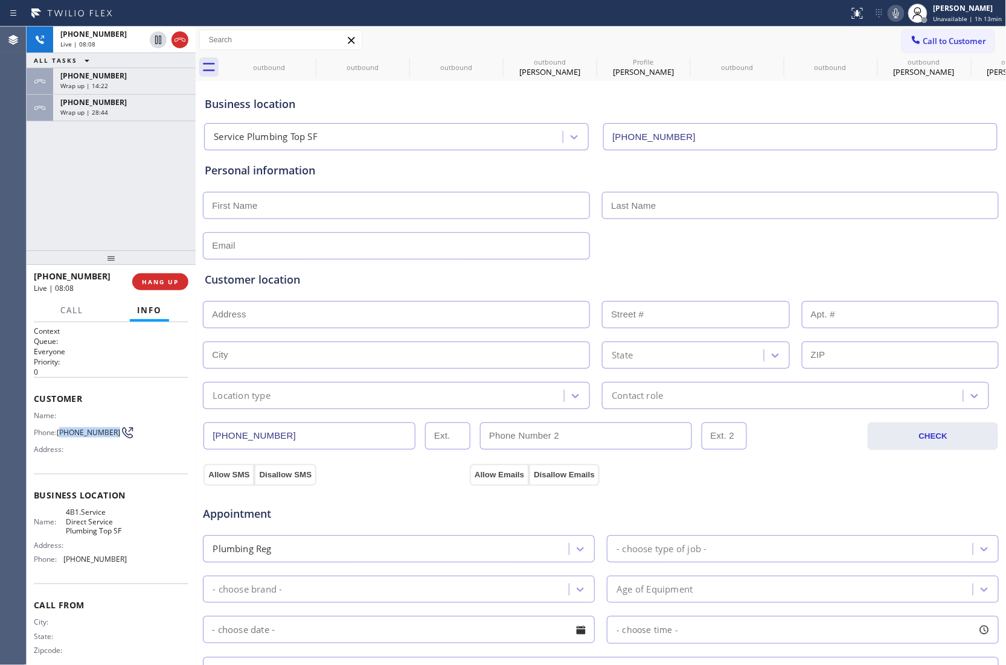
drag, startPoint x: 85, startPoint y: 443, endPoint x: 61, endPoint y: 431, distance: 27.0
click at [61, 431] on span "(626) 200-0318" at bounding box center [88, 432] width 63 height 9
copy span "626) 200-0318"
click at [78, 448] on div "Name: Phone: (626) 200-0318 Address:" at bounding box center [80, 435] width 93 height 48
drag, startPoint x: 81, startPoint y: 443, endPoint x: 60, endPoint y: 430, distance: 24.1
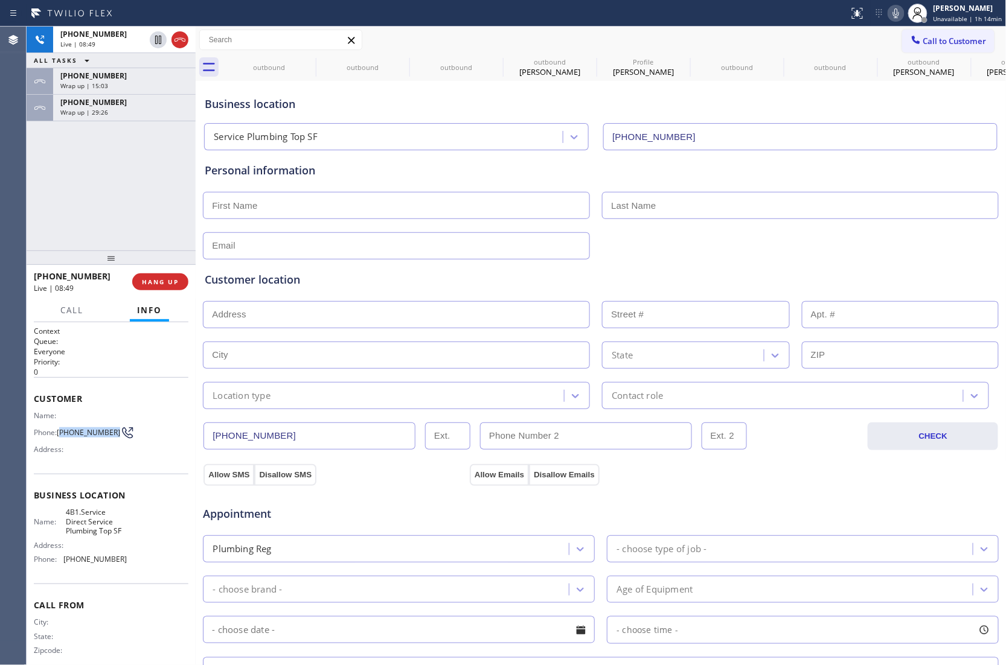
click at [60, 430] on span "(626) 200-0318" at bounding box center [88, 432] width 63 height 9
click at [83, 437] on span "(626) 200-0318" at bounding box center [88, 432] width 63 height 9
drag, startPoint x: 82, startPoint y: 443, endPoint x: 60, endPoint y: 430, distance: 25.2
click at [60, 430] on span "(626) 200-0318" at bounding box center [88, 432] width 63 height 9
click at [32, 203] on div "+16262000318 Live | 09:01 ALL TASKS ALL TASKS ACTIVE TASKS TASKS IN WRAP UP +13…" at bounding box center [111, 139] width 169 height 224
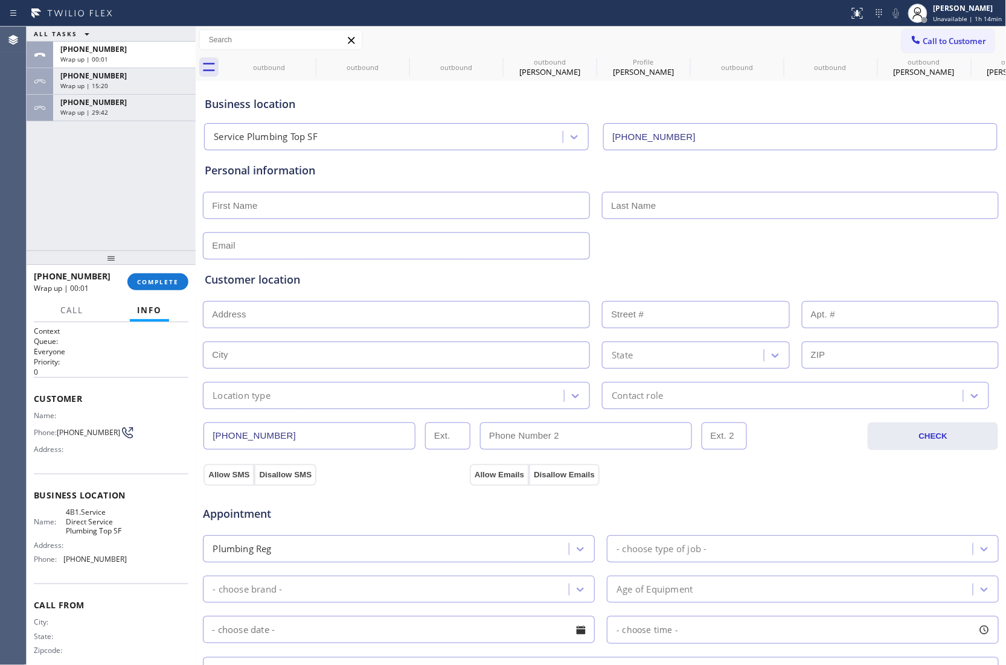
click at [285, 214] on input "text" at bounding box center [396, 205] width 387 height 27
click at [233, 216] on input "text" at bounding box center [396, 205] width 387 height 27
paste input "Maureen"
type input "Maureen"
click at [660, 221] on div "Personal information Maureen" at bounding box center [601, 210] width 792 height 97
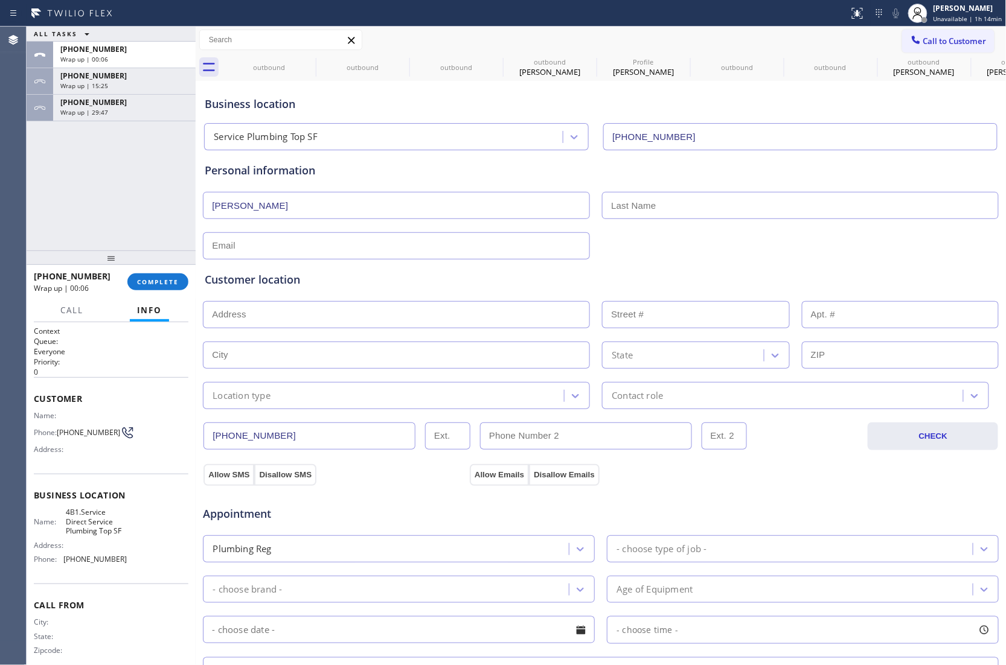
click at [656, 211] on input "text" at bounding box center [800, 205] width 397 height 27
paste input "Kpalukw"
type input "Kpalukw"
click at [277, 245] on input "text" at bounding box center [396, 245] width 387 height 27
drag, startPoint x: 39, startPoint y: 206, endPoint x: 250, endPoint y: 254, distance: 216.6
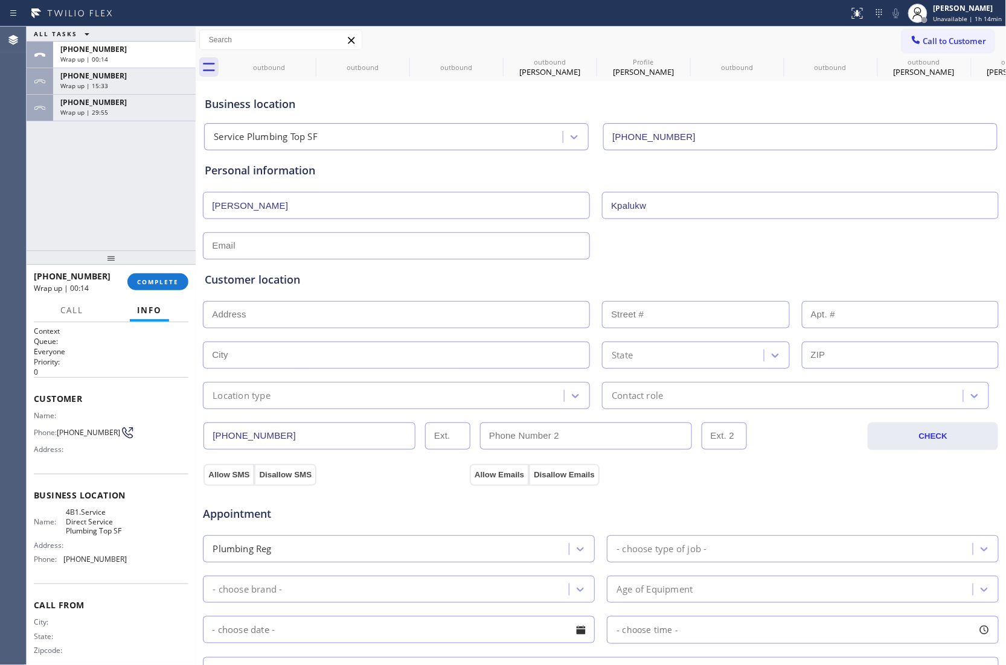
click at [42, 206] on div "ALL TASKS ALL TASKS ACTIVE TASKS TASKS IN WRAP UP +16262000318 Wrap up | 00:14 …" at bounding box center [111, 139] width 169 height 224
click at [257, 254] on input "text" at bounding box center [396, 245] width 387 height 27
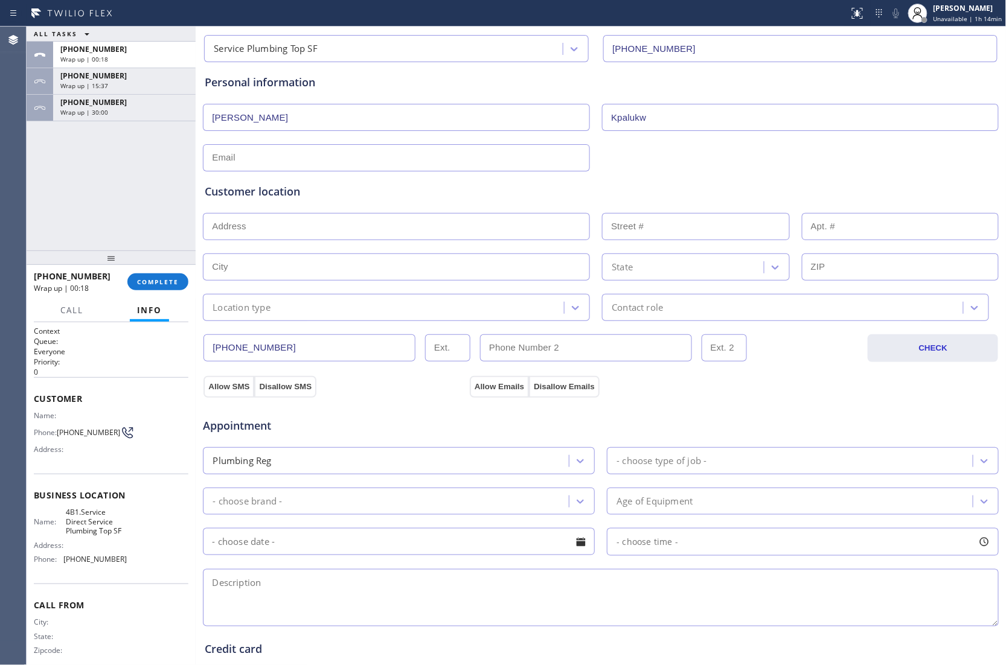
scroll to position [273, 0]
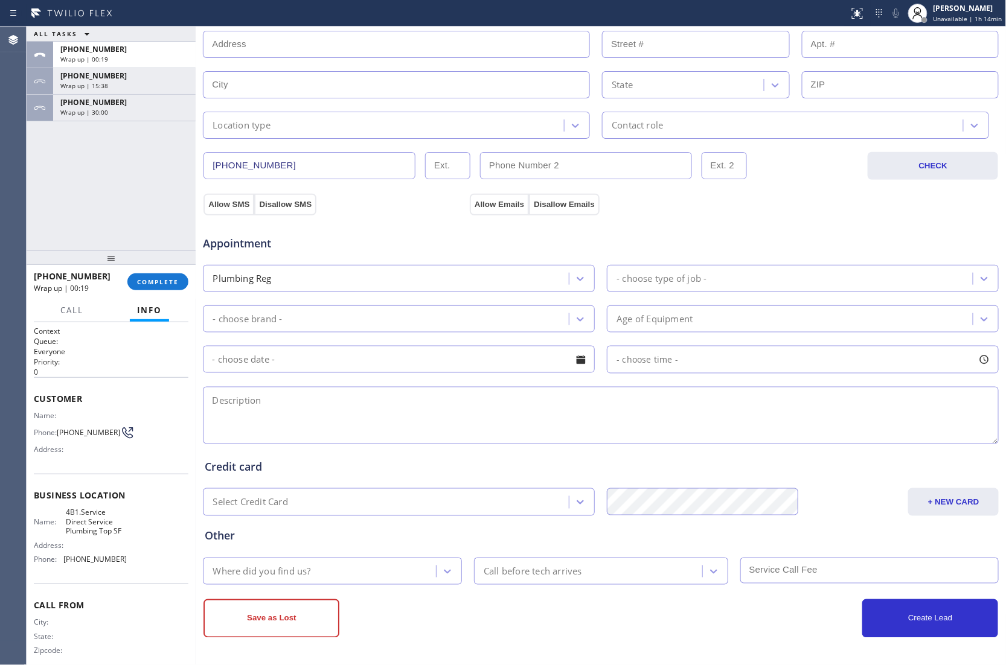
click at [328, 389] on textarea at bounding box center [601, 415] width 796 height 57
paste textarea "Water filter in the garage want it out might be this causing the problem the to…"
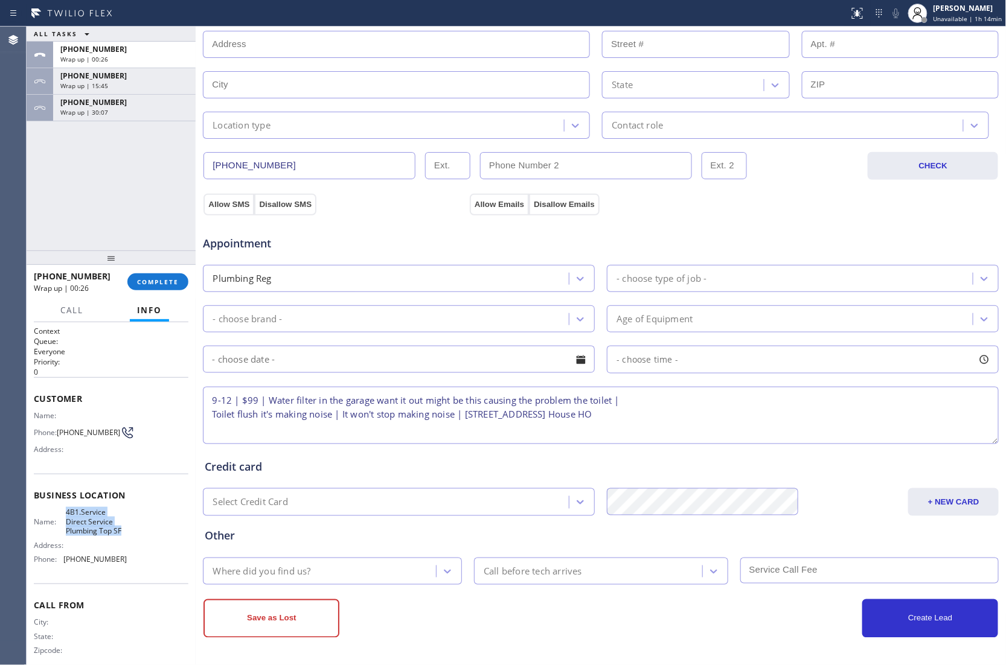
drag, startPoint x: 85, startPoint y: 549, endPoint x: 59, endPoint y: 519, distance: 39.4
click at [59, 519] on div "Name: 4B1.Service Direct Service Plumbing Top SF" at bounding box center [80, 522] width 93 height 28
copy span "4B1.Service Direct Service Plumbing Top SF"
click at [741, 411] on textarea "9-12 | $99 | Water filter in the garage want it out might be this causing the p…" at bounding box center [601, 415] width 796 height 57
paste textarea "4B1.Service Direct Service Plumbing Top SF"
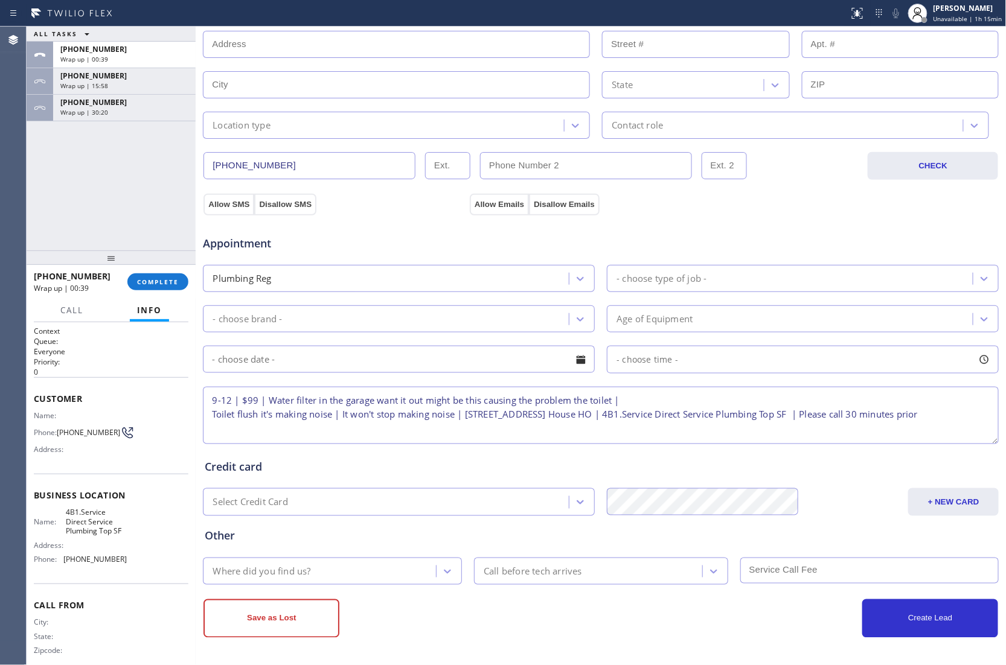
click at [353, 432] on textarea "9-12 | $99 | Water filter in the garage want it out might be this causing the p…" at bounding box center [601, 415] width 796 height 57
paste textarea "9097665056 Elijile"
click at [423, 430] on textarea "9-12 | $99 | Water filter in the garage want it out might be this causing the p…" at bounding box center [601, 415] width 796 height 57
paste textarea "626) 200-0318"
click at [522, 432] on textarea "9-12 | $99 | Water filter in the garage want it out might be this causing the p…" at bounding box center [601, 415] width 796 height 57
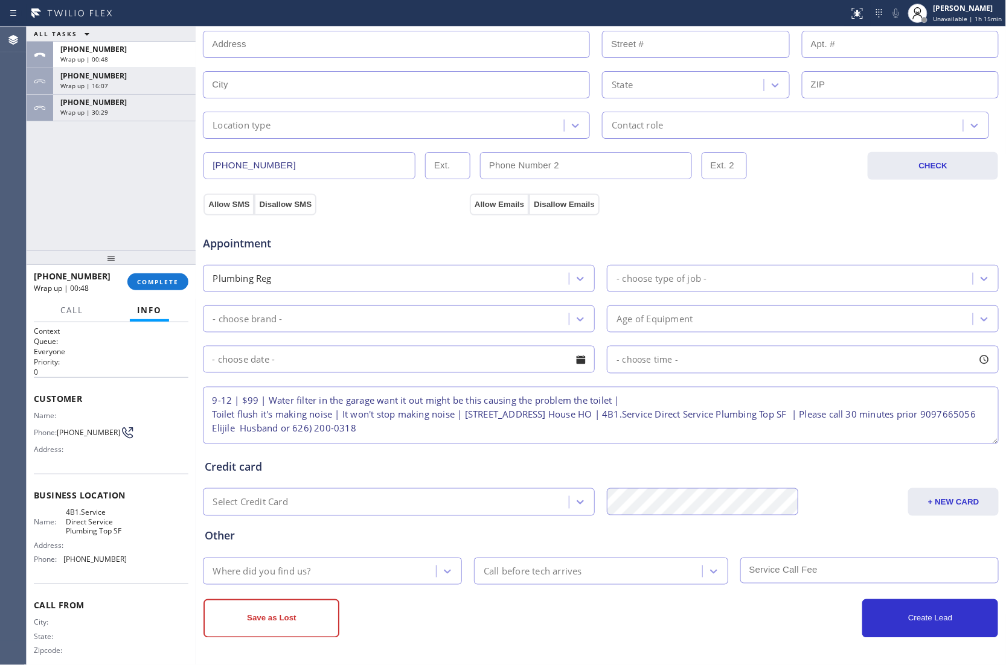
paste textarea "Maureen"
type textarea "9-12 | $99 | Water filter in the garage want it out might be this causing the p…"
click at [665, 283] on div "- choose type of job -" at bounding box center [661, 279] width 90 height 14
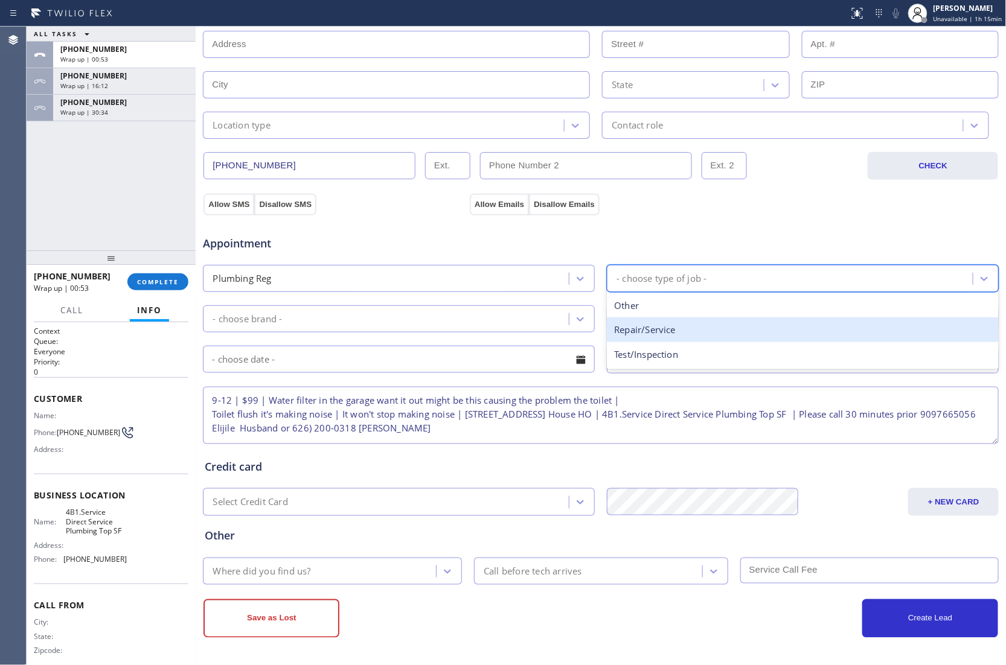
click at [684, 332] on div "Repair/Service" at bounding box center [803, 330] width 392 height 25
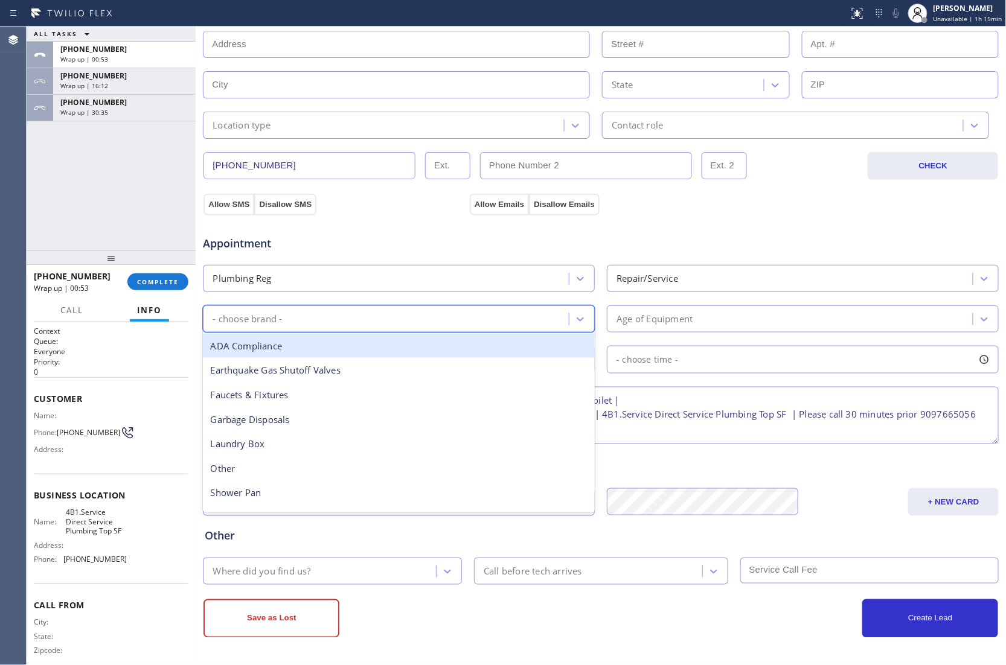
click at [389, 307] on div "- choose brand -" at bounding box center [399, 318] width 392 height 27
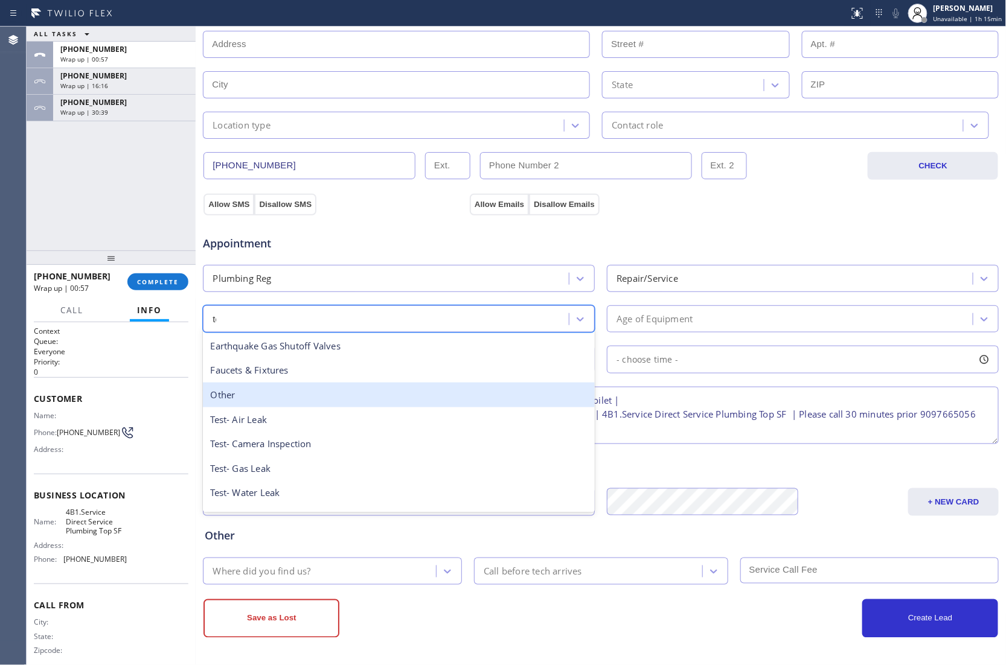
type input "toi"
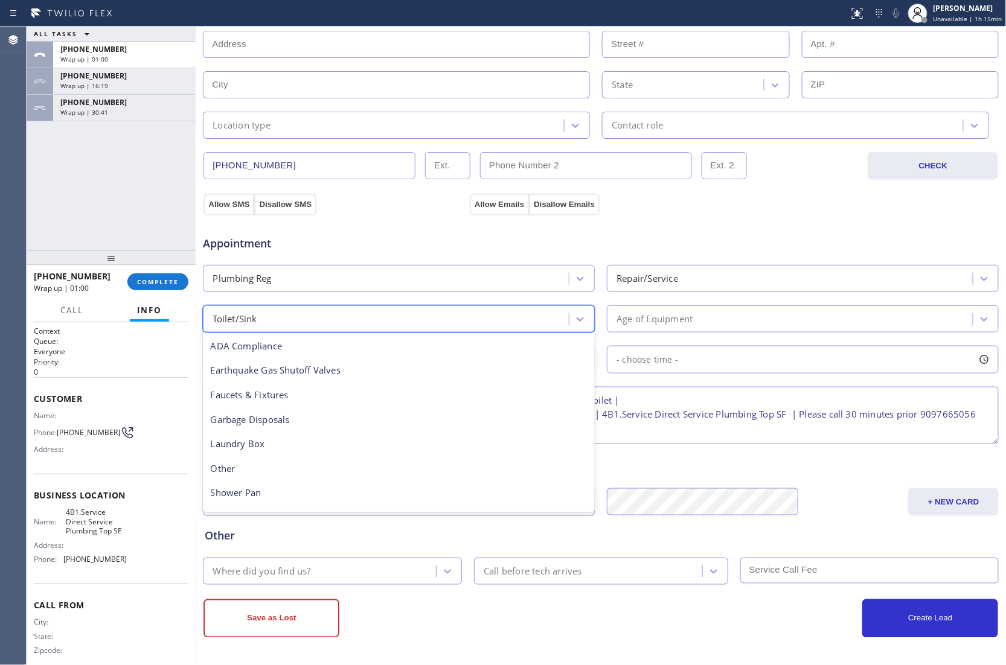
click at [353, 325] on div "Toilet/Sink" at bounding box center [387, 319] width 362 height 21
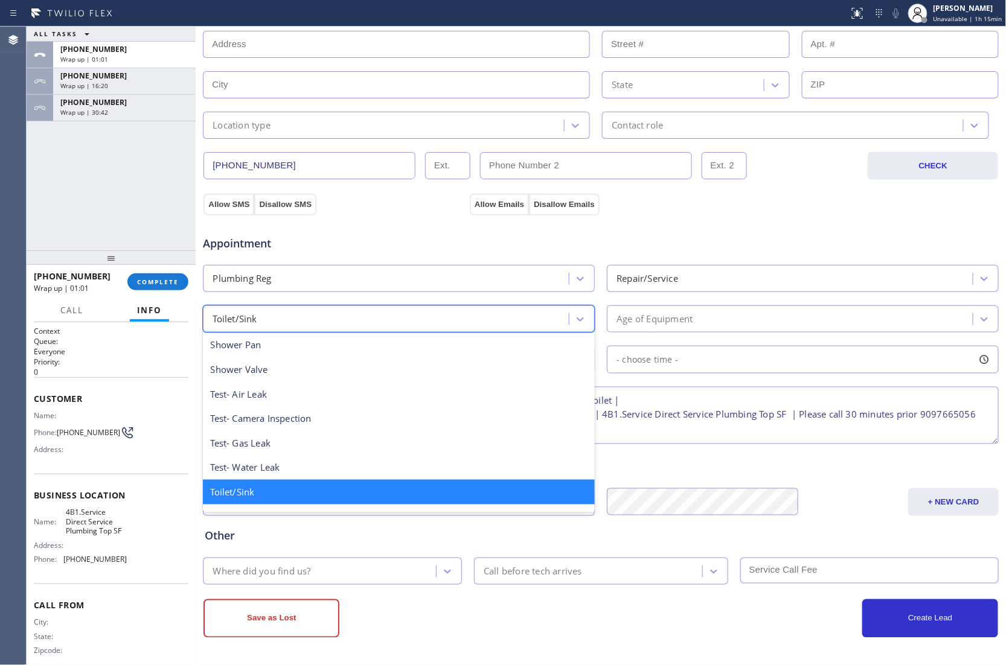
click at [677, 315] on div "Age of Equipment" at bounding box center [654, 319] width 76 height 14
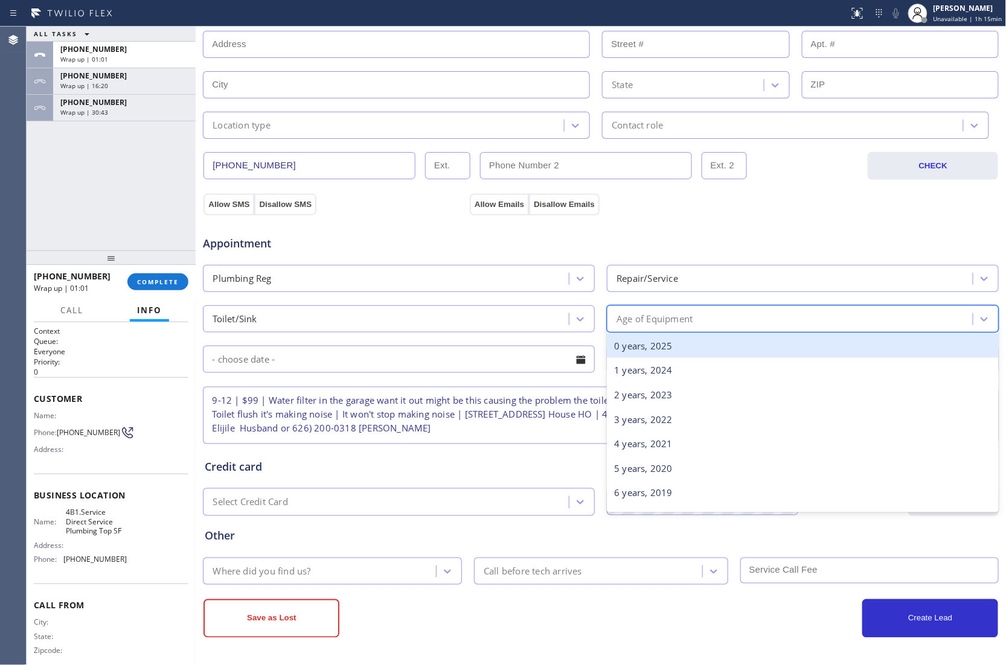
click at [676, 348] on div "0 years, 2025" at bounding box center [803, 346] width 392 height 25
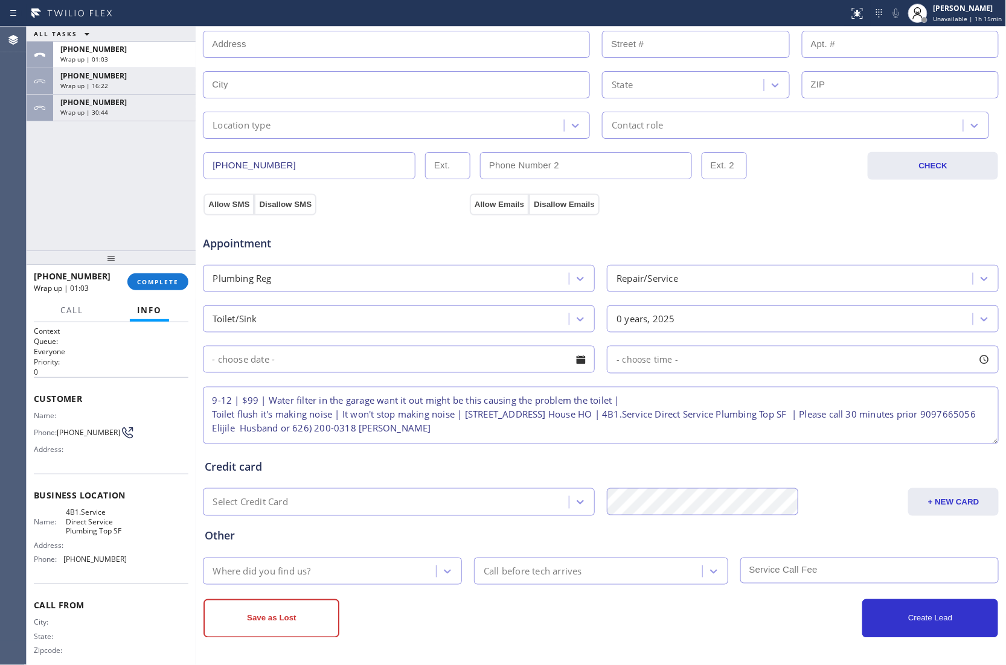
click at [336, 360] on input "text" at bounding box center [399, 359] width 392 height 27
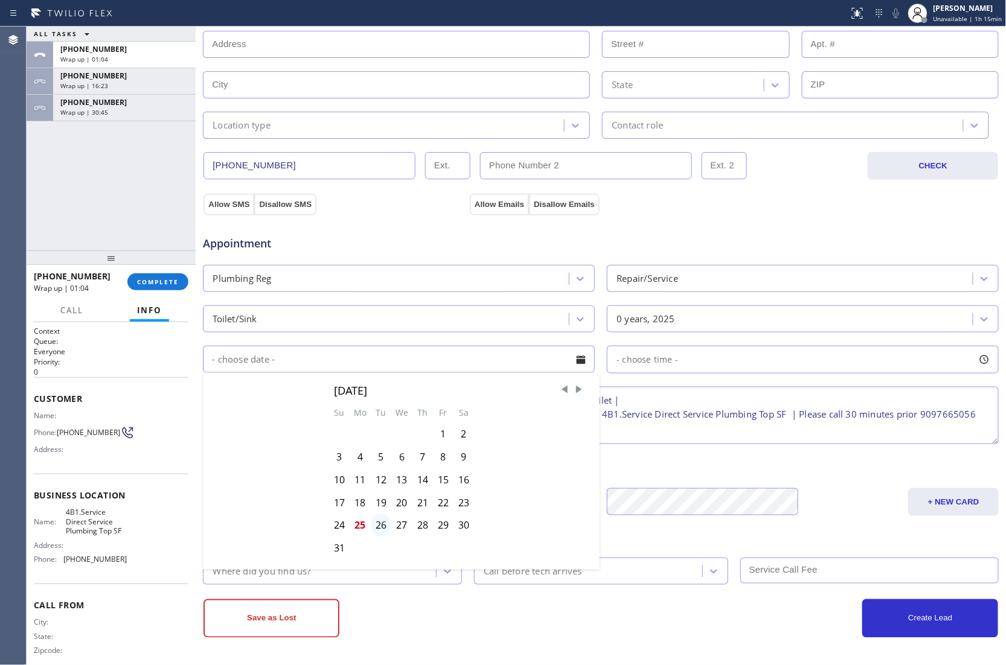
click at [372, 523] on div "26" at bounding box center [381, 525] width 21 height 23
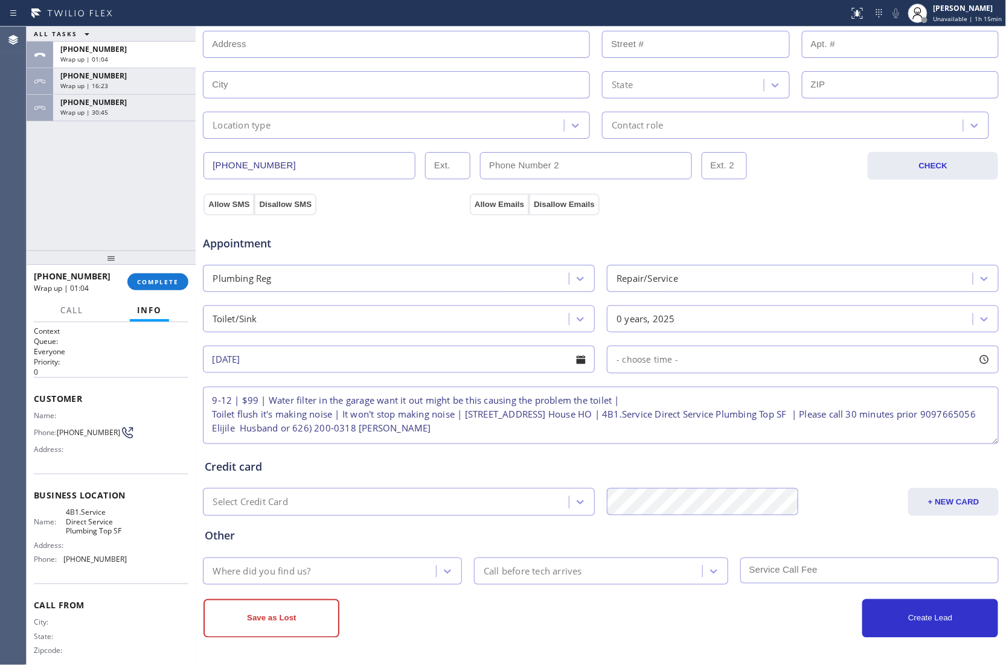
type input "08/26/2025"
click at [677, 362] on div "- choose time -" at bounding box center [803, 360] width 392 height 28
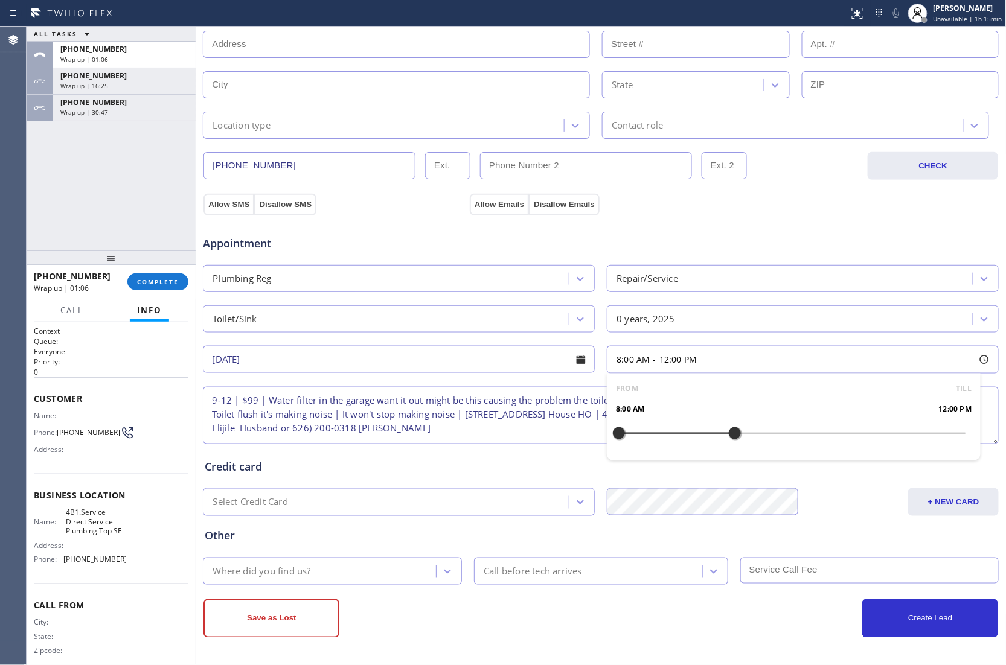
drag, startPoint x: 614, startPoint y: 435, endPoint x: 730, endPoint y: 444, distance: 116.3
click at [730, 444] on div at bounding box center [734, 433] width 14 height 25
drag, startPoint x: 619, startPoint y: 433, endPoint x: 641, endPoint y: 438, distance: 21.5
click at [641, 438] on div at bounding box center [648, 433] width 14 height 25
click at [347, 566] on div "Where did you find us?" at bounding box center [320, 571] width 229 height 21
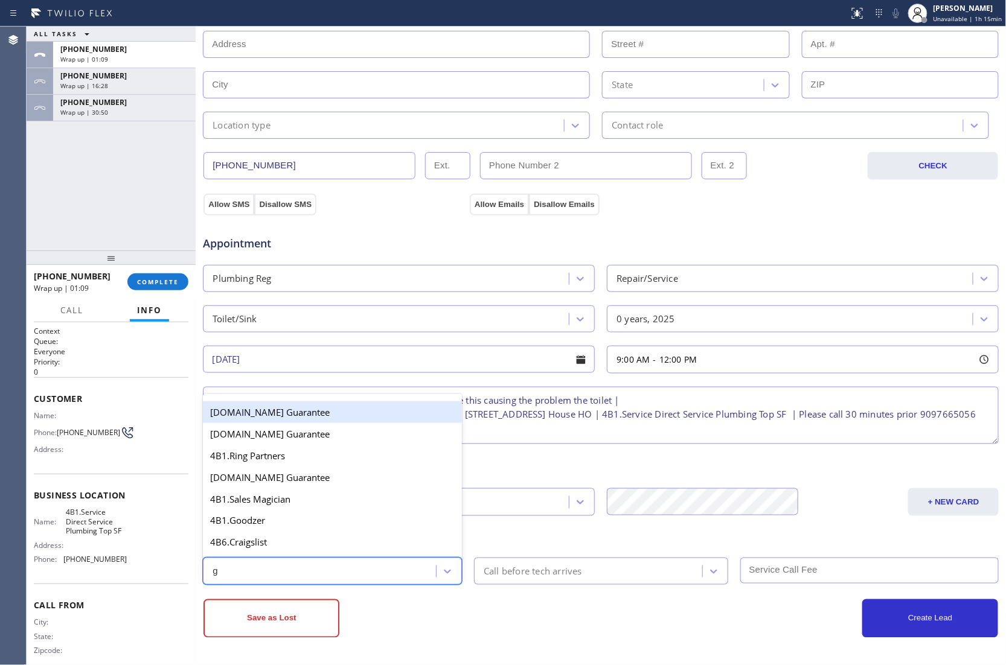
type input "go"
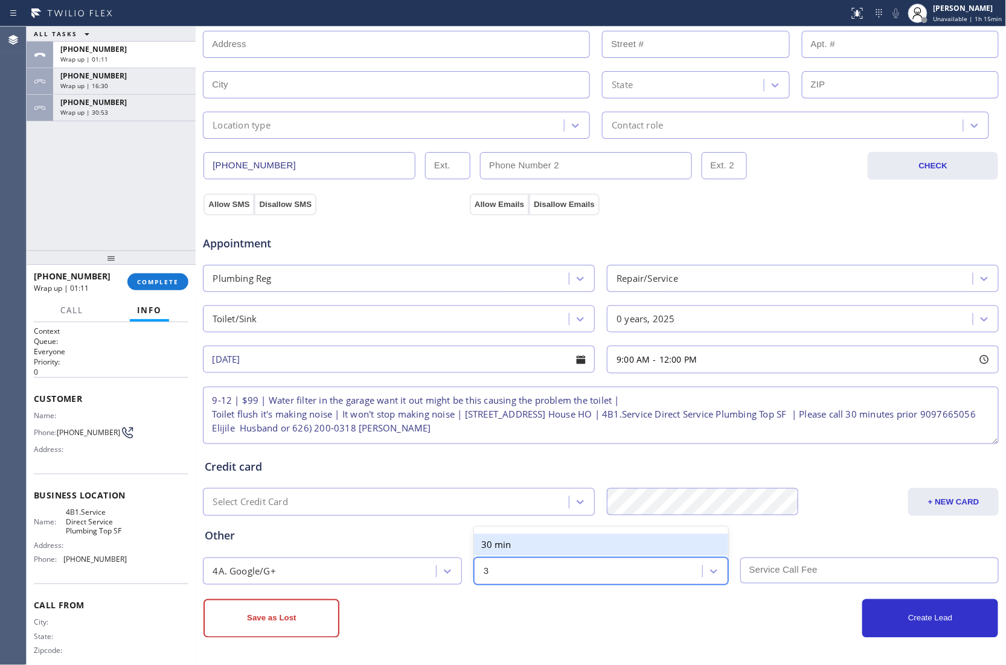
type input "30"
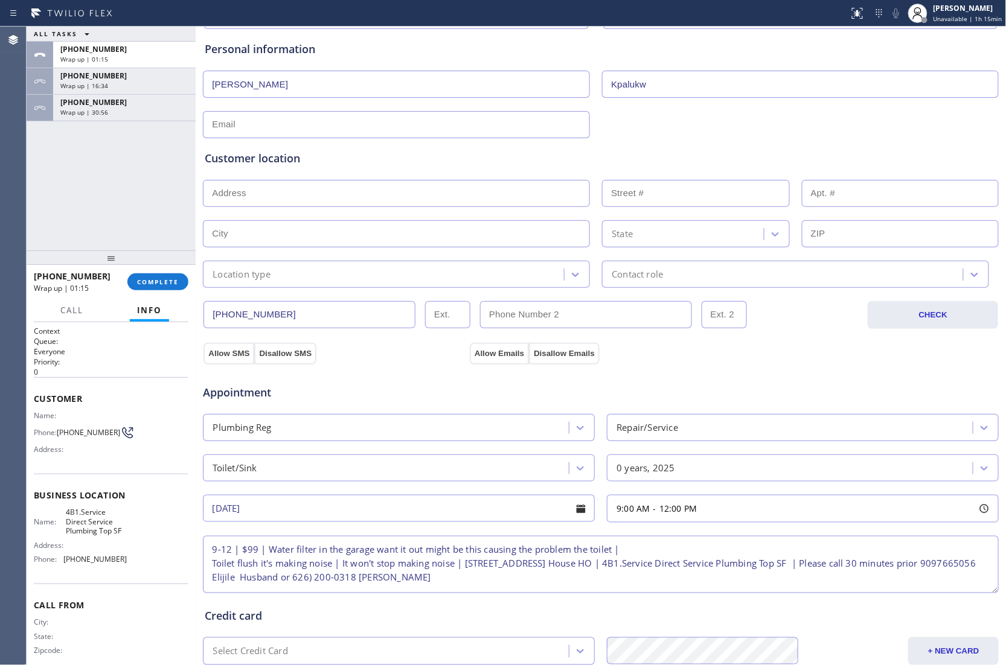
scroll to position [0, 0]
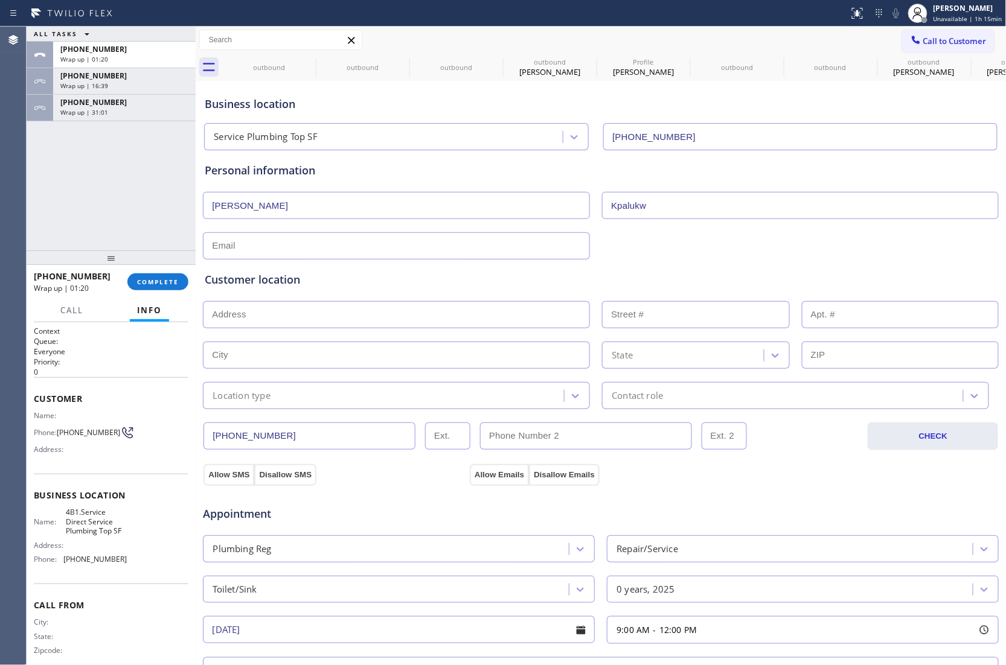
type input "99"
click at [302, 317] on input "text" at bounding box center [396, 314] width 387 height 27
paste input "13641 Glenhaven Way, Victorville, CA 92392"
type input "13641 Glenhaven Way"
type input "13641"
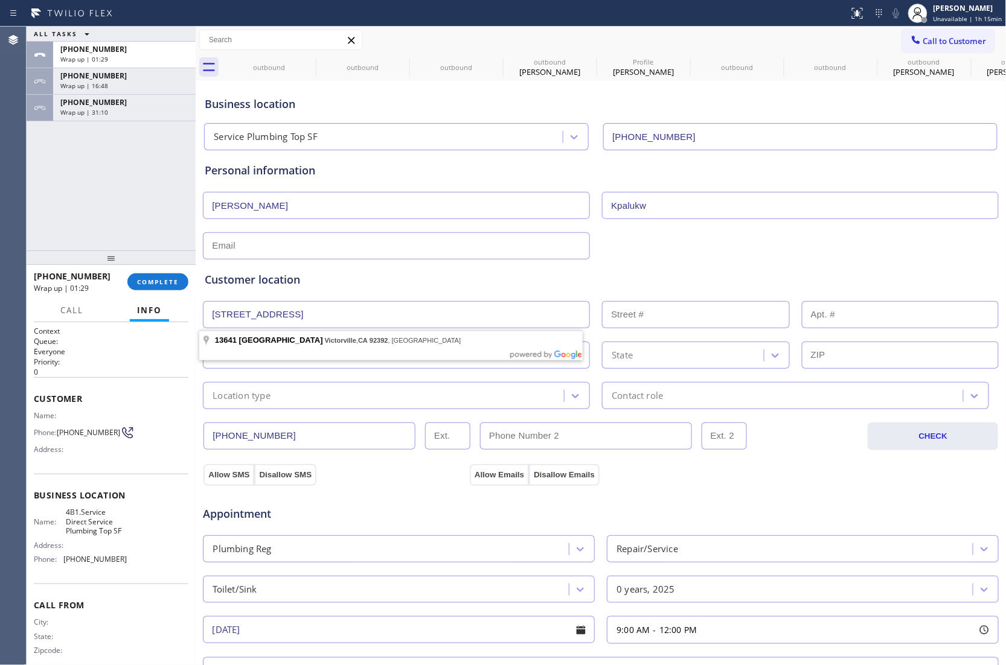
type input "Victorville"
type input "92392"
click at [278, 247] on input "text" at bounding box center [396, 245] width 387 height 27
type input "no@gmail.com"
click at [290, 398] on div "Location type" at bounding box center [384, 395] width 357 height 21
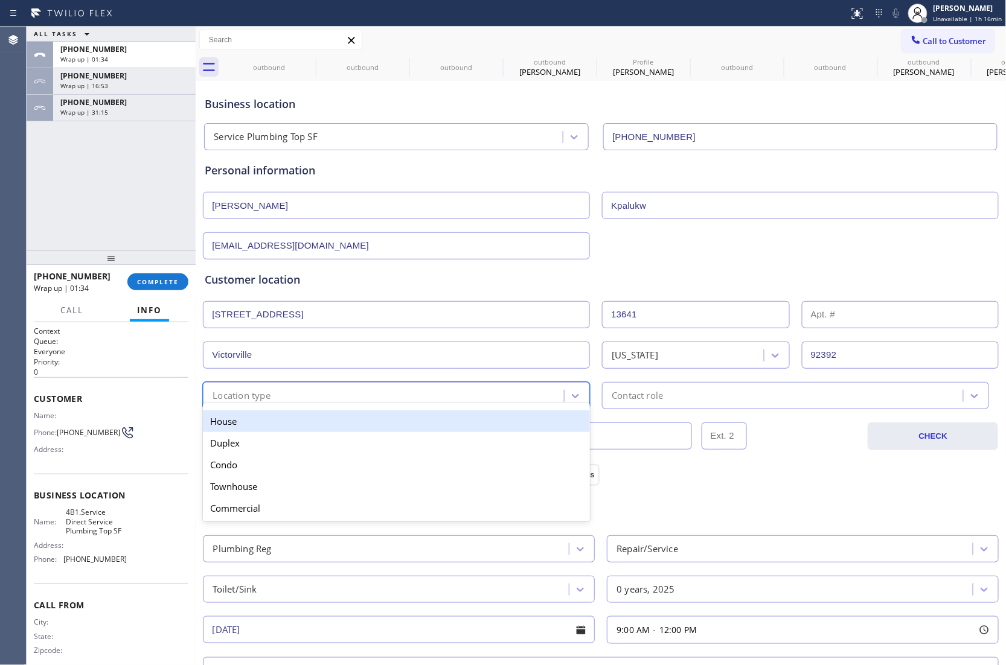
drag, startPoint x: 263, startPoint y: 426, endPoint x: 713, endPoint y: 408, distance: 450.1
click at [276, 426] on div "House" at bounding box center [396, 422] width 387 height 22
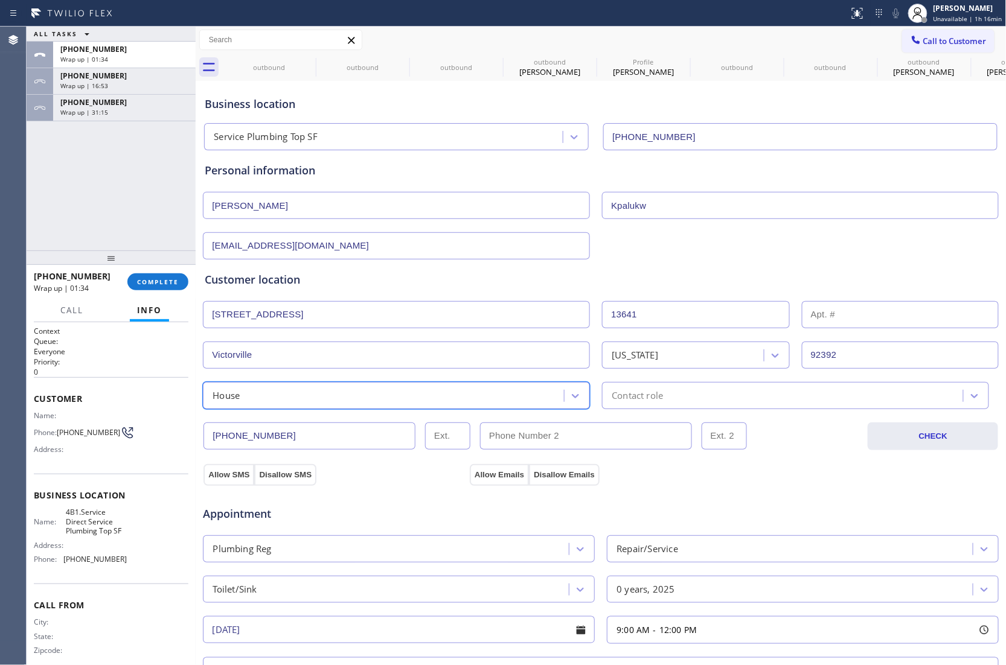
click at [709, 405] on div "Contact role" at bounding box center [795, 395] width 387 height 27
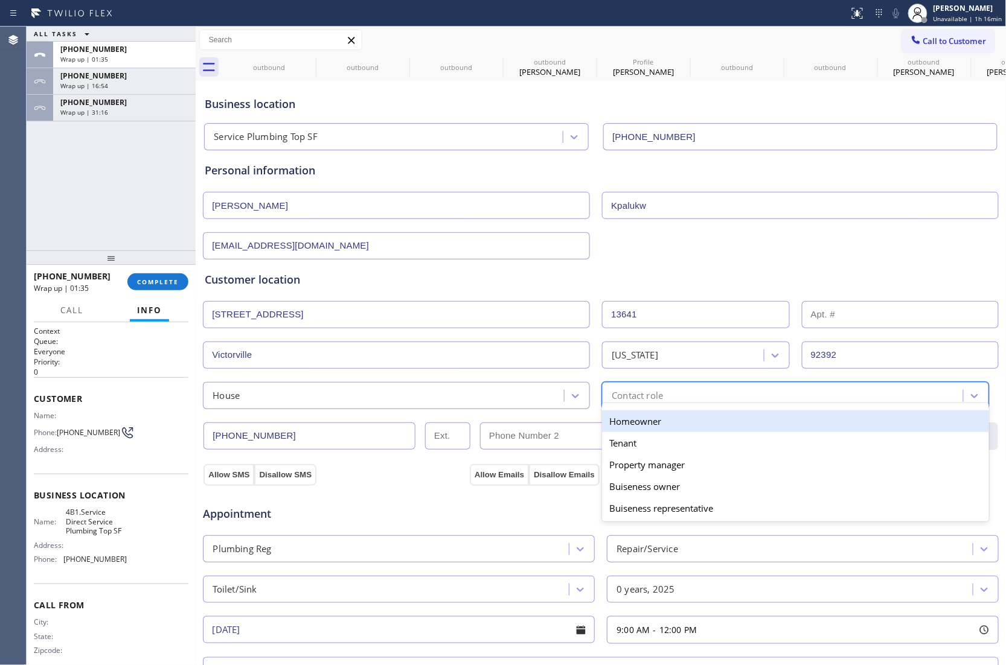
click at [679, 425] on div "Homeowner" at bounding box center [795, 422] width 387 height 22
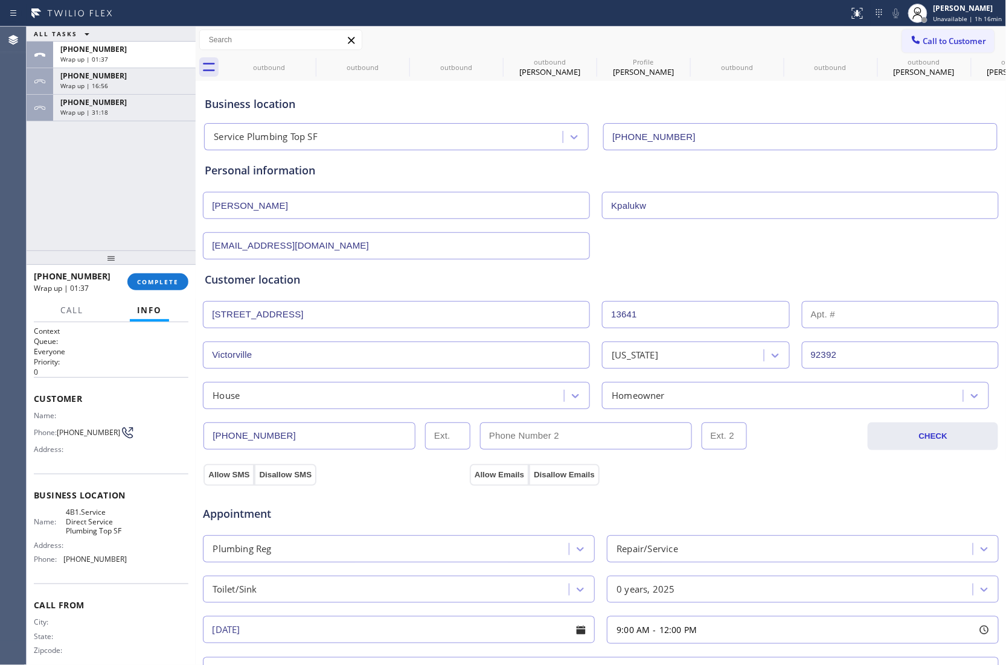
click at [327, 438] on input "(626) 200-0318" at bounding box center [309, 436] width 212 height 27
paste input "909) 766-5056"
type input "(909) 766-5056"
drag, startPoint x: 64, startPoint y: 435, endPoint x: 59, endPoint y: 431, distance: 6.4
click at [59, 431] on span "(626) 200-0318" at bounding box center [88, 432] width 63 height 9
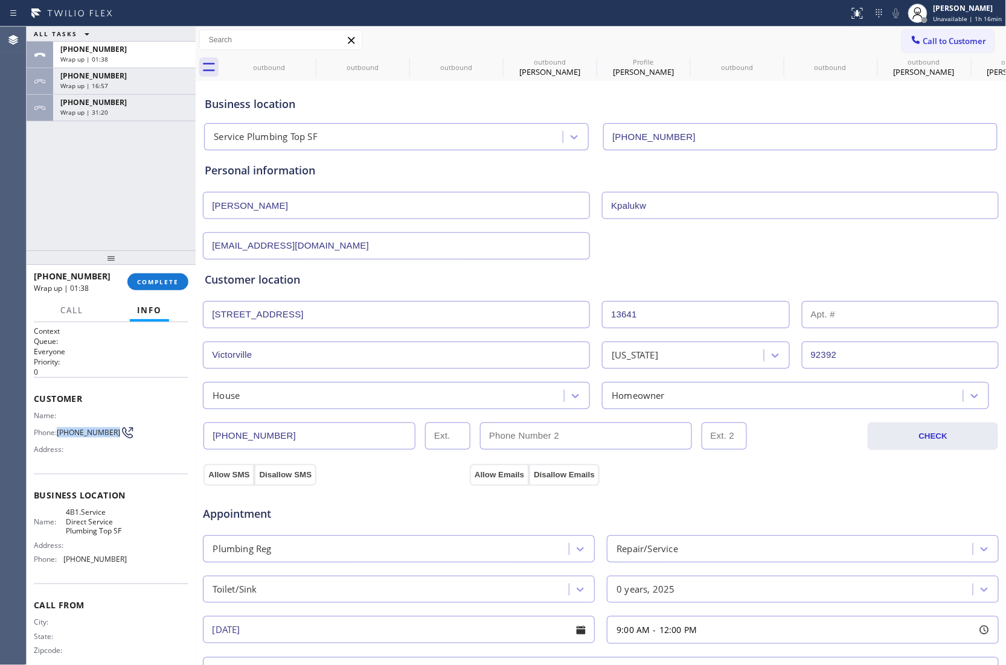
copy span "(626) 200-0318"
click at [580, 437] on input "(___) ___-____" at bounding box center [586, 436] width 212 height 27
paste input "626) 200-0318"
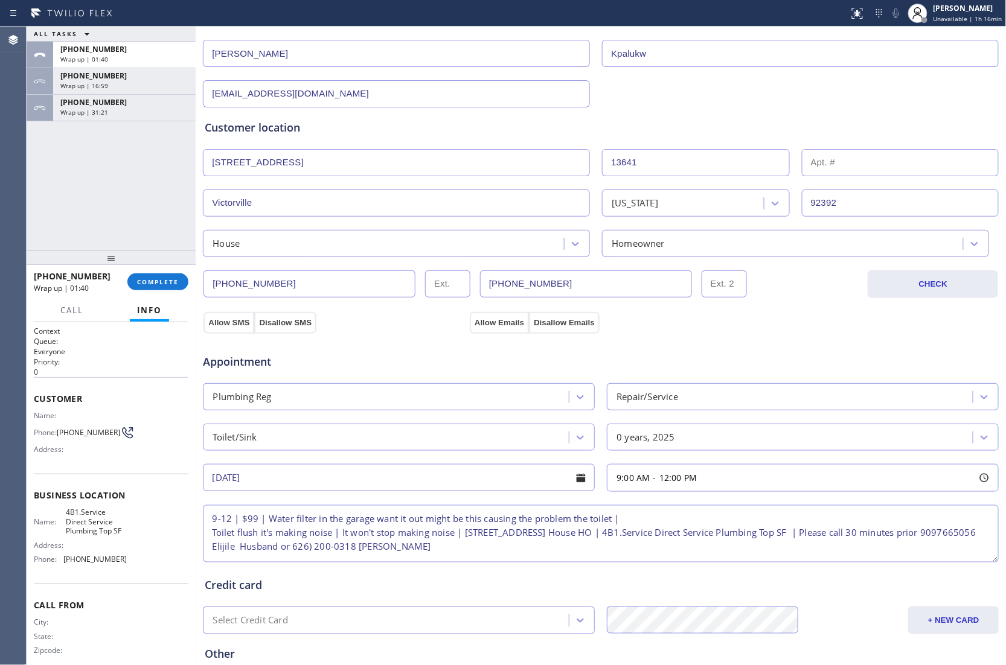
scroll to position [273, 0]
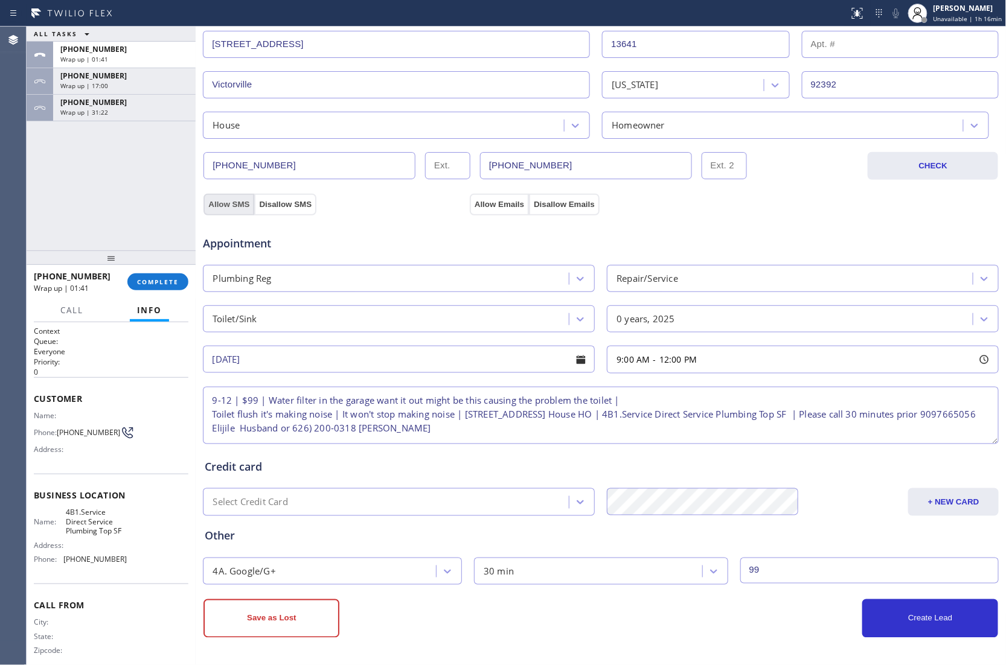
type input "(626) 200-0318"
drag, startPoint x: 213, startPoint y: 200, endPoint x: 449, endPoint y: 208, distance: 236.8
click at [214, 201] on button "Allow SMS" at bounding box center [228, 205] width 51 height 22
click at [491, 197] on button "Allow Emails" at bounding box center [499, 205] width 59 height 22
click at [886, 629] on button "Create Lead" at bounding box center [930, 619] width 136 height 39
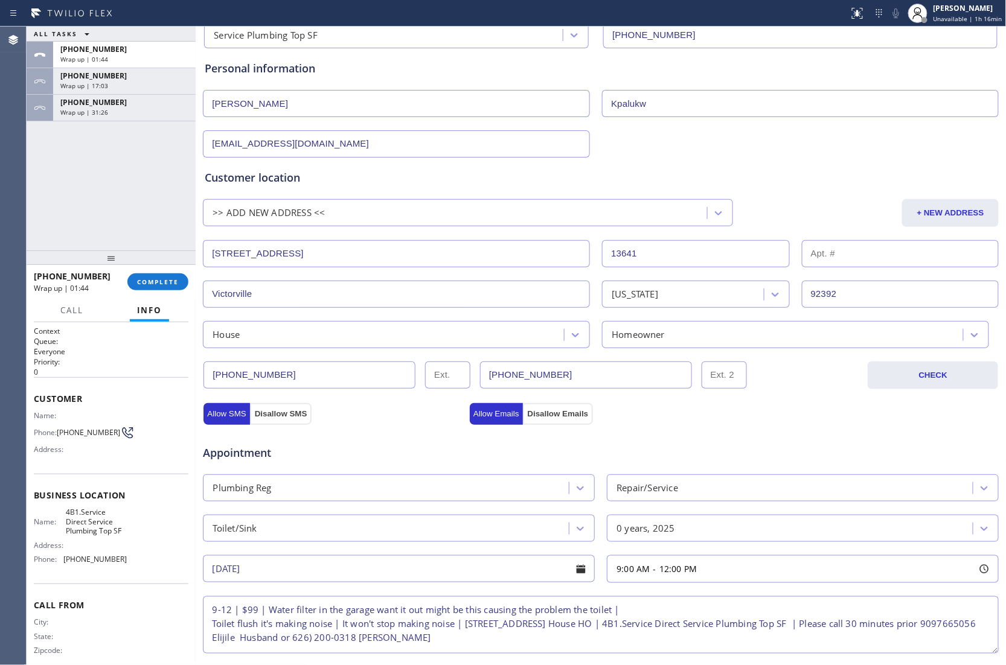
scroll to position [0, 0]
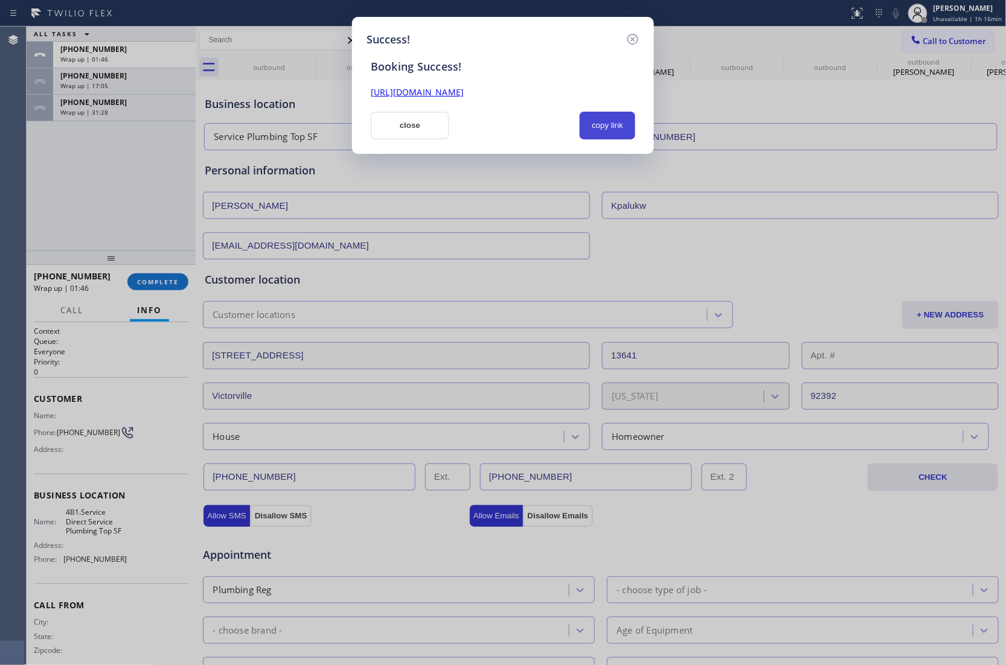
click at [628, 129] on button "copy link" at bounding box center [608, 126] width 56 height 28
click at [1, 185] on div "Success! Booking Success! https://erp.apollosoft.co/customer/759162#portlet_lea…" at bounding box center [503, 332] width 1006 height 665
click at [446, 124] on button "close" at bounding box center [410, 126] width 78 height 28
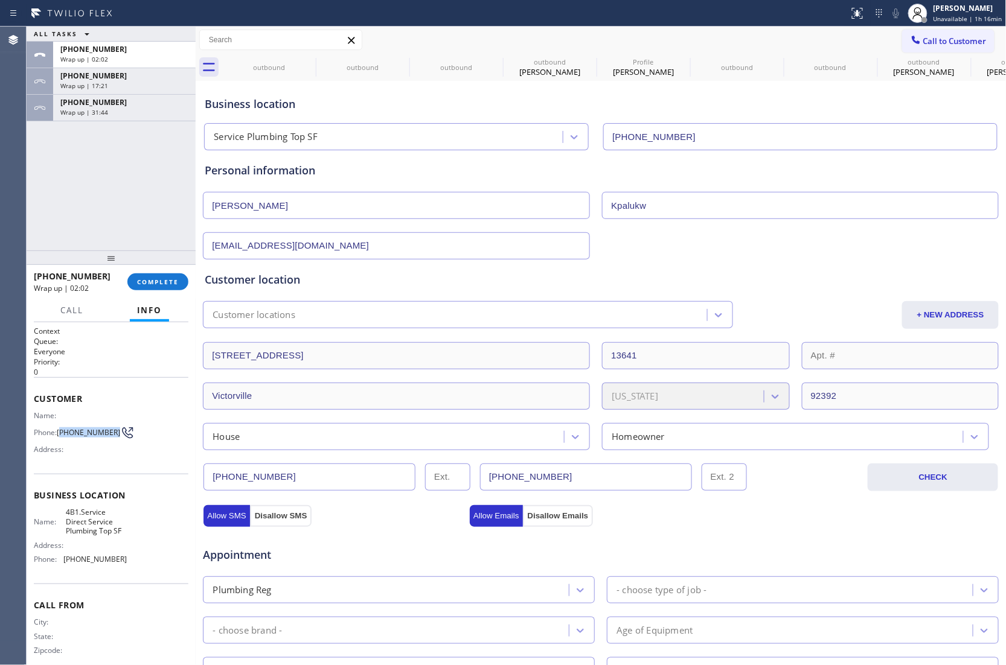
drag, startPoint x: 68, startPoint y: 437, endPoint x: 61, endPoint y: 431, distance: 9.4
click at [61, 431] on span "(626) 200-0318" at bounding box center [88, 432] width 63 height 9
copy span "626) 200-0318"
drag, startPoint x: 930, startPoint y: 42, endPoint x: 619, endPoint y: 117, distance: 320.0
click at [927, 44] on span "Call to Customer" at bounding box center [954, 41] width 63 height 11
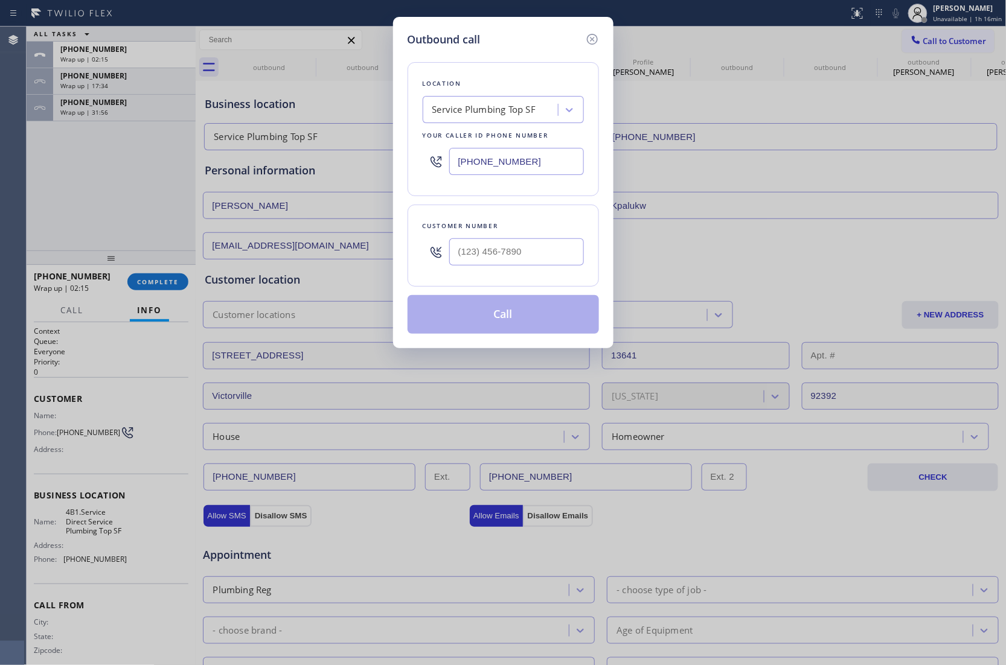
click at [511, 156] on input "(628) 277-8686" at bounding box center [516, 161] width 135 height 27
paste input "805) 608-4684"
type input "(805) 608-4684"
type input "(___) ___-____"
click at [516, 252] on input "(___) ___-____" at bounding box center [516, 251] width 135 height 27
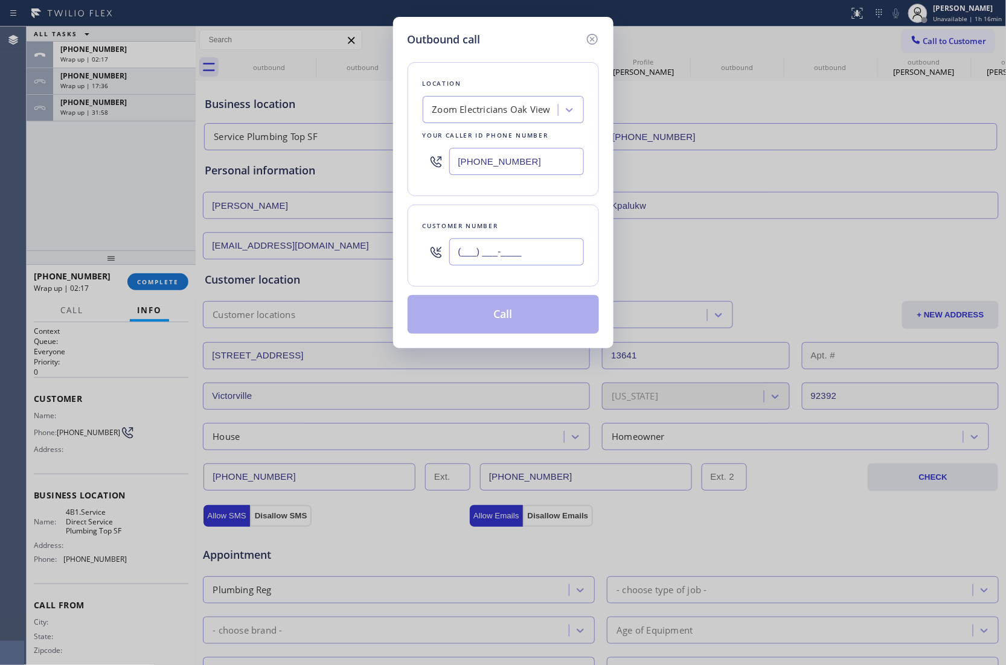
paste input "805) 330-2020"
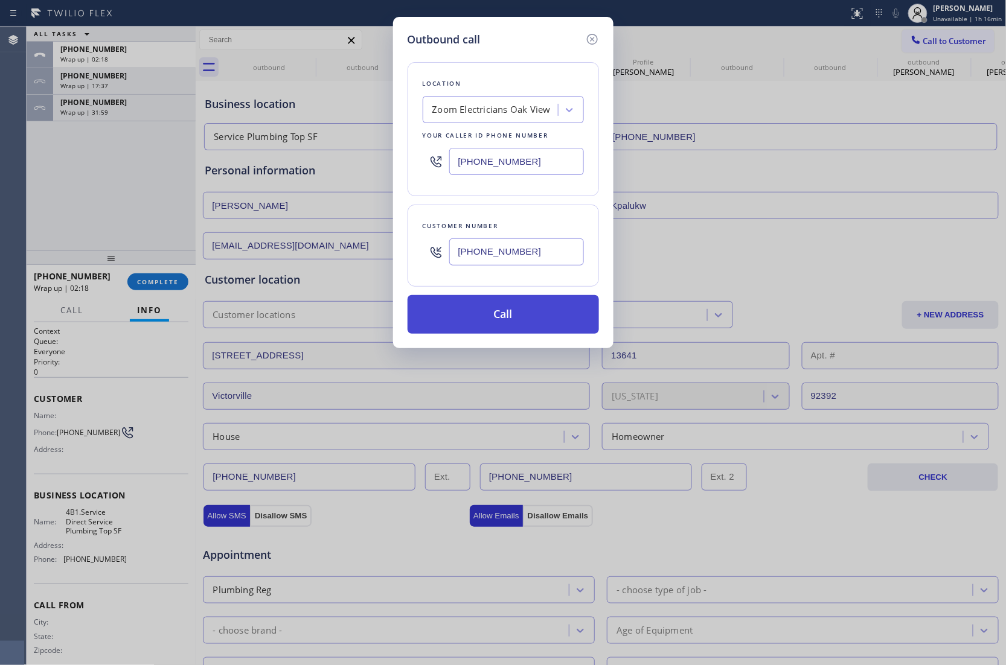
type input "(805) 330-2020"
click at [508, 317] on button "Call" at bounding box center [503, 314] width 191 height 39
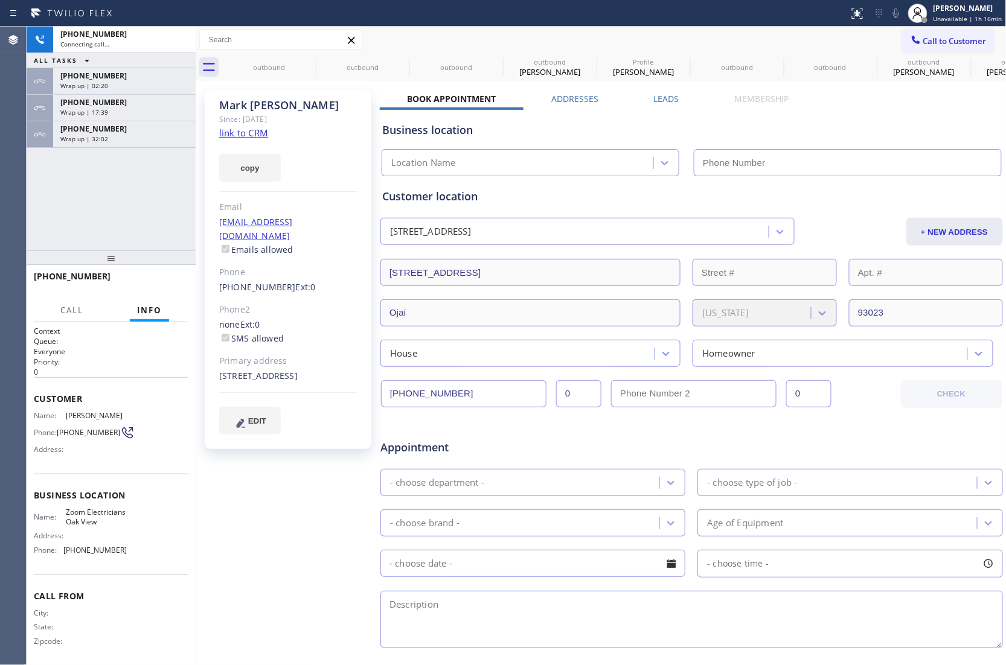
click at [252, 130] on link "link to CRM" at bounding box center [243, 133] width 49 height 12
type input "(805) 608-4684"
click at [903, 17] on icon at bounding box center [896, 13] width 14 height 14
click at [901, 16] on icon at bounding box center [896, 13] width 14 height 14
click at [899, 13] on icon at bounding box center [896, 13] width 14 height 14
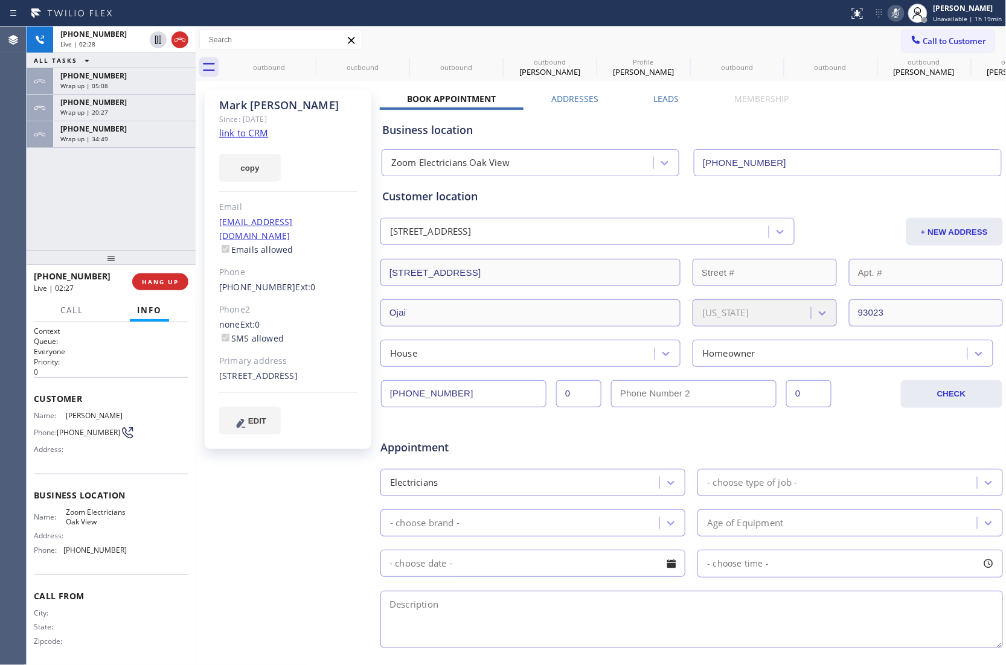
click at [899, 13] on icon at bounding box center [896, 13] width 6 height 10
click at [903, 16] on icon at bounding box center [896, 13] width 14 height 14
click at [43, 206] on div "+18053302020 Live | 05:46 ALL TASKS ALL TASKS ACTIVE TASKS TASKS IN WRAP UP +16…" at bounding box center [111, 139] width 169 height 224
click at [898, 15] on icon at bounding box center [896, 13] width 14 height 14
click at [23, 197] on div "Agent Desktop" at bounding box center [13, 346] width 26 height 639
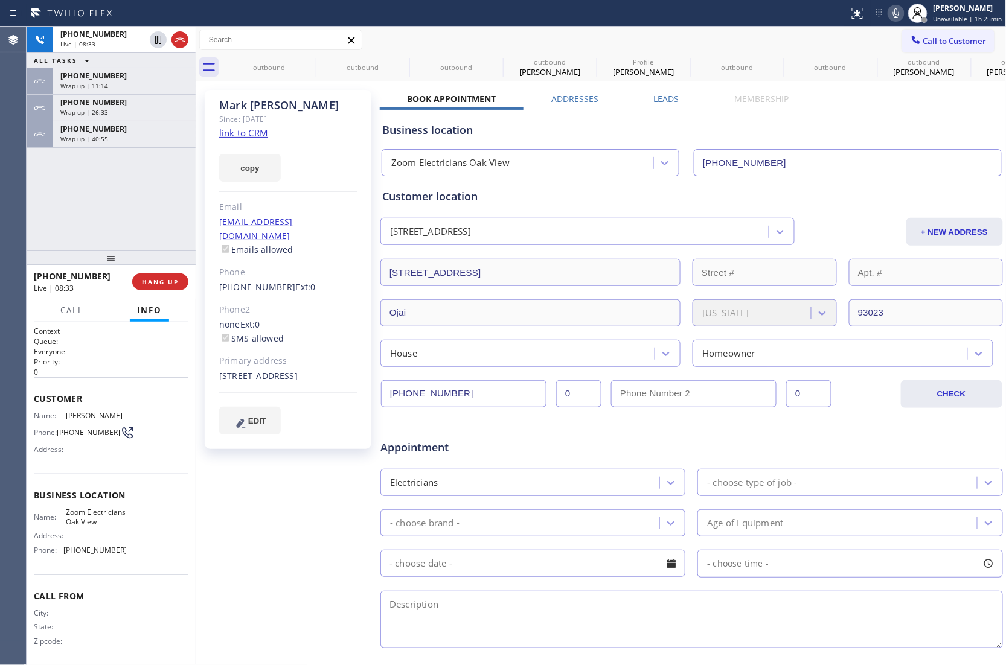
click at [66, 186] on div "Agent Desktop +18053302020 Live | 08:33 ALL TASKS ALL TASKS ACTIVE TASKS TASKS …" at bounding box center [503, 346] width 1006 height 639
click at [894, 12] on icon at bounding box center [896, 13] width 14 height 14
click at [50, 228] on div "Agent Desktop +18053302020 Live | 08:51 ALL TASKS ALL TASKS ACTIVE TASKS TASKS …" at bounding box center [503, 346] width 1006 height 639
click at [901, 13] on icon at bounding box center [896, 13] width 14 height 14
click at [42, 201] on div "+18053302020 Live | 09:04 ALL TASKS ALL TASKS ACTIVE TASKS TASKS IN WRAP UP +16…" at bounding box center [111, 139] width 169 height 224
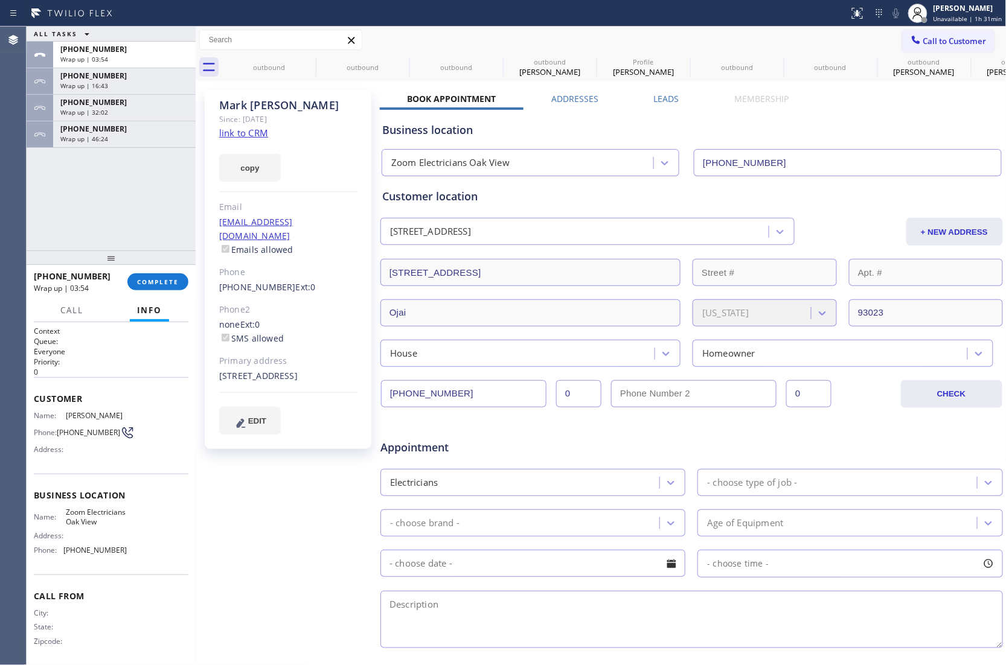
drag, startPoint x: 938, startPoint y: 41, endPoint x: 648, endPoint y: 162, distance: 313.6
click at [931, 43] on span "Call to Customer" at bounding box center [954, 41] width 63 height 11
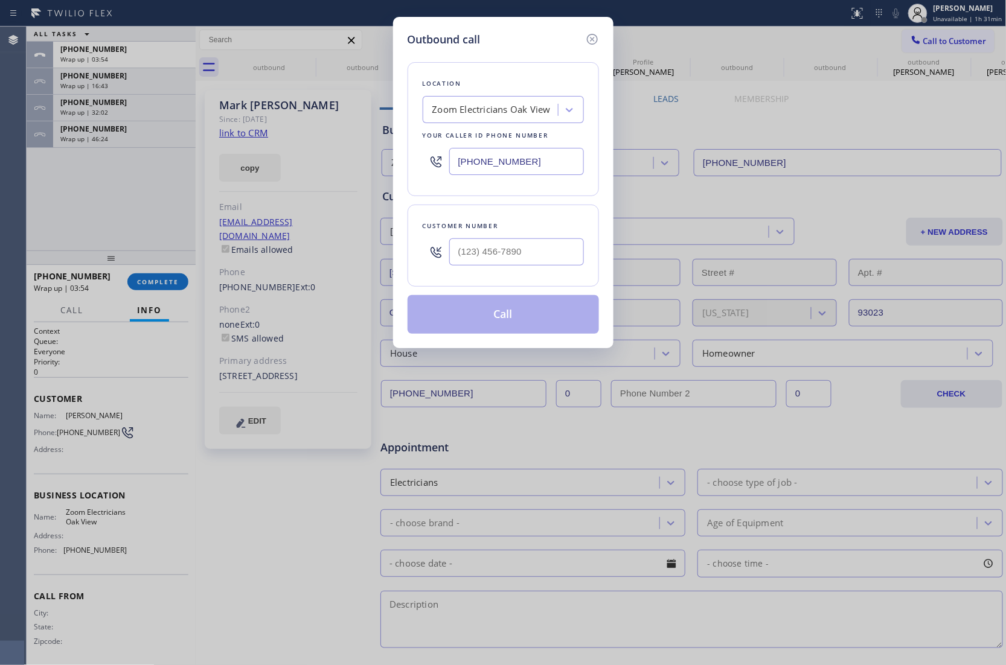
click at [525, 171] on input "(805) 608-4684" at bounding box center [516, 161] width 135 height 27
paste input "973) 791-7136"
type input "(973) 791-7136"
type input "(___) ___-____"
click at [527, 258] on input "(___) ___-____" at bounding box center [516, 251] width 135 height 27
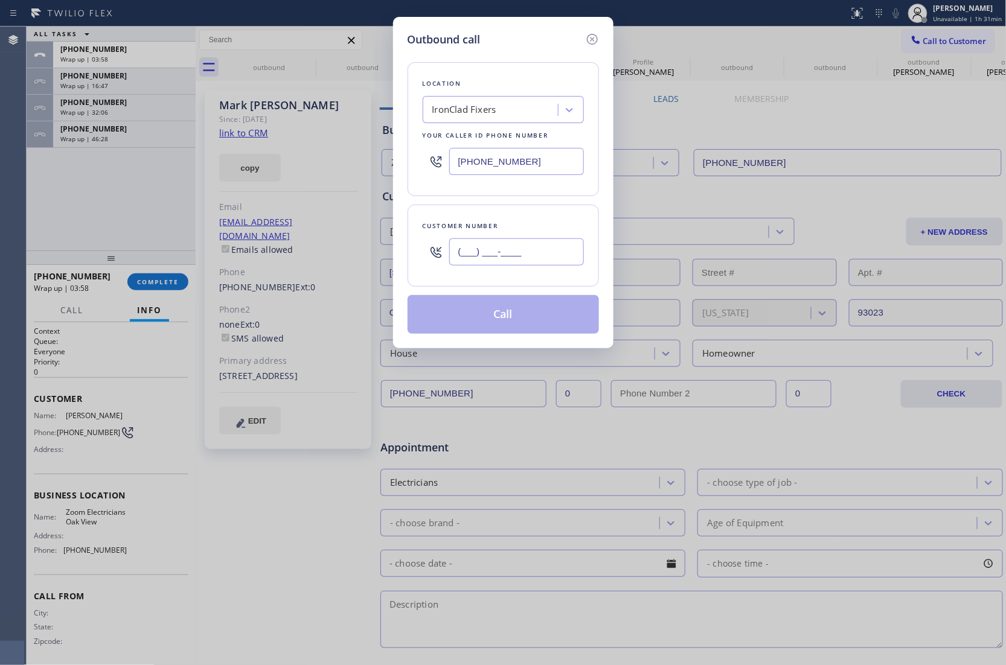
paste input "332) 222-3285"
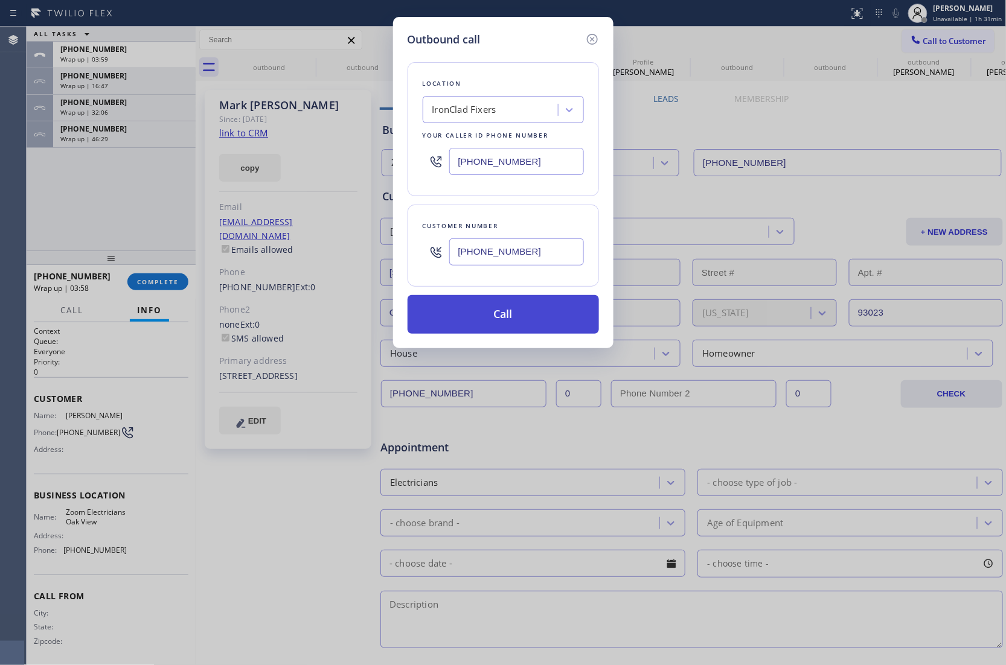
type input "(332) 222-3285"
click at [542, 326] on button "Call" at bounding box center [503, 314] width 191 height 39
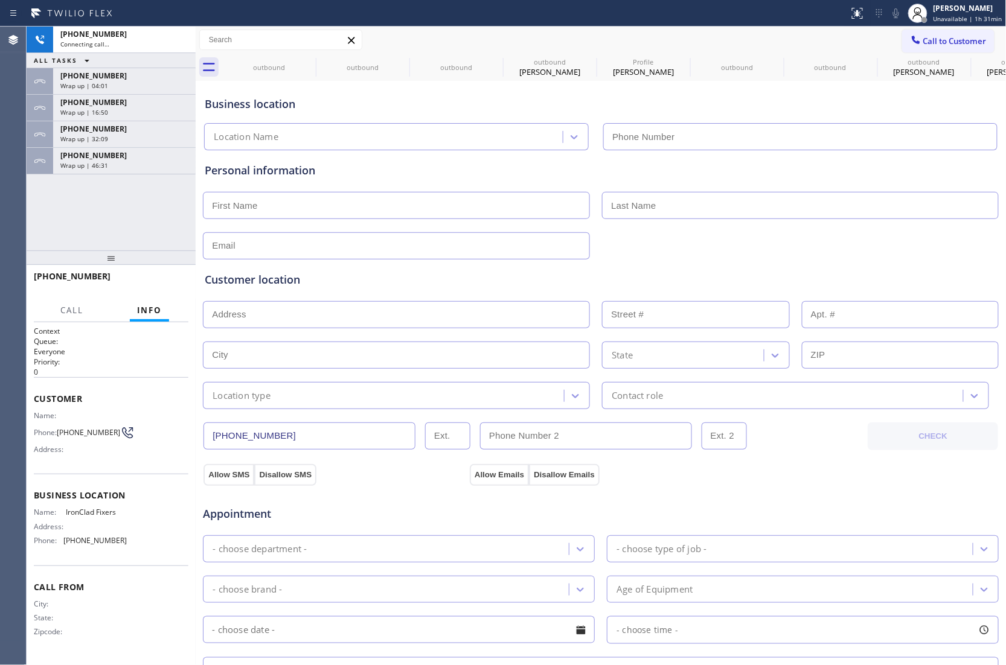
type input "(973) 791-7136"
click at [36, 213] on div "+13322223285 Live | 00:11 ALL TASKS ALL TASKS ACTIVE TASKS TASKS IN WRAP UP +18…" at bounding box center [111, 139] width 169 height 224
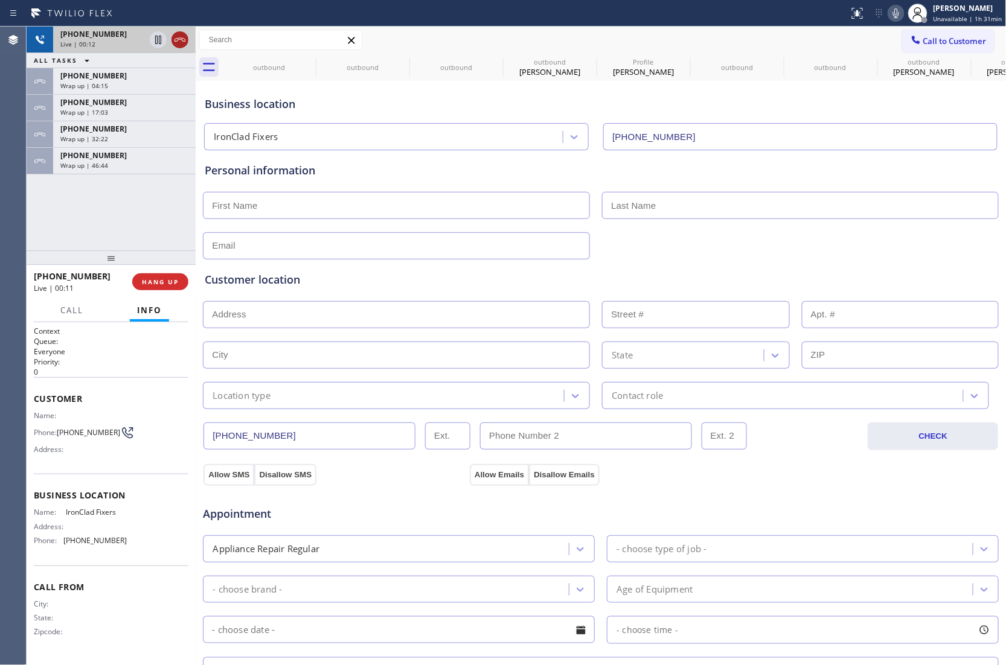
click at [177, 36] on icon at bounding box center [180, 40] width 14 height 14
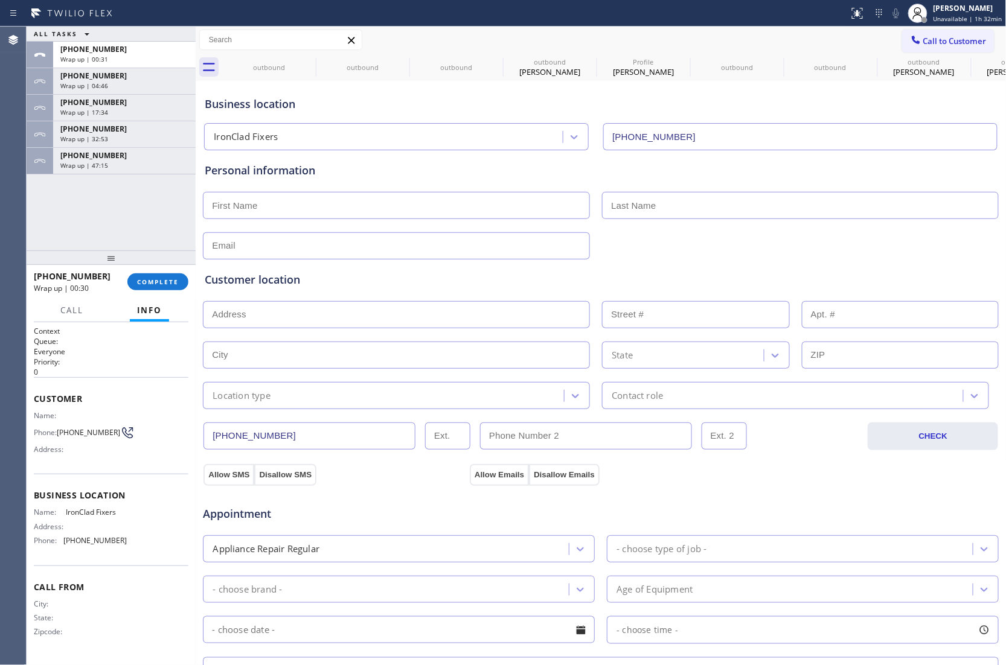
drag, startPoint x: 44, startPoint y: 211, endPoint x: 252, endPoint y: 189, distance: 208.8
click at [43, 211] on div "ALL TASKS ALL TASKS ACTIVE TASKS TASKS IN WRAP UP +13322223285 Wrap up | 00:31 …" at bounding box center [111, 139] width 169 height 224
click at [923, 43] on span "Call to Customer" at bounding box center [954, 41] width 63 height 11
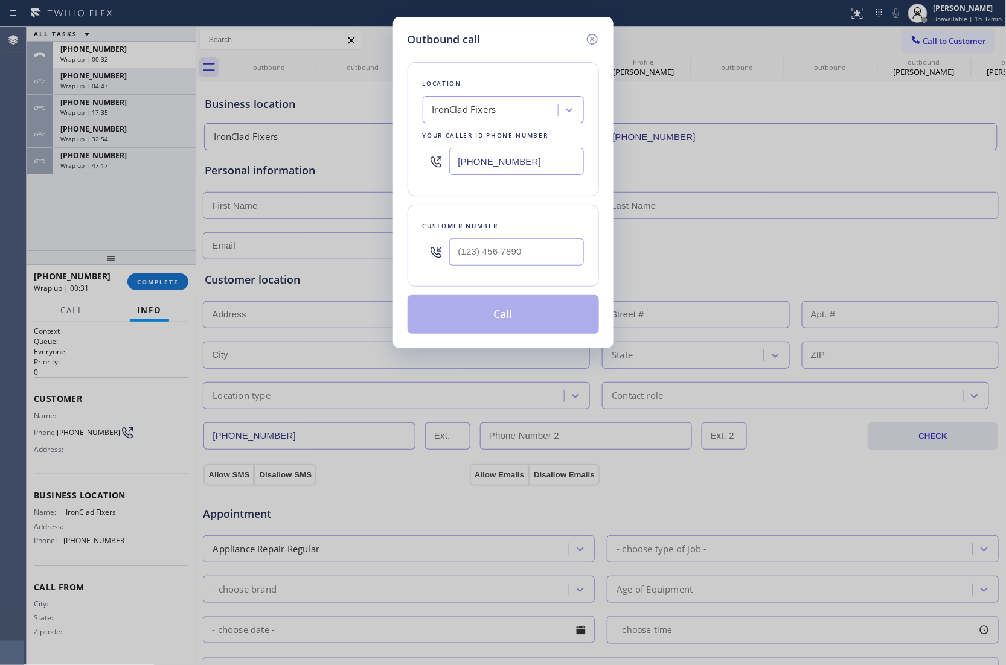
click at [497, 159] on input "(973) 791-7136" at bounding box center [516, 161] width 135 height 27
paste input "714) 410-6692"
type input "(714) 410-6692"
type input "(___) ___-____"
drag, startPoint x: 15, startPoint y: 254, endPoint x: 488, endPoint y: 206, distance: 475.7
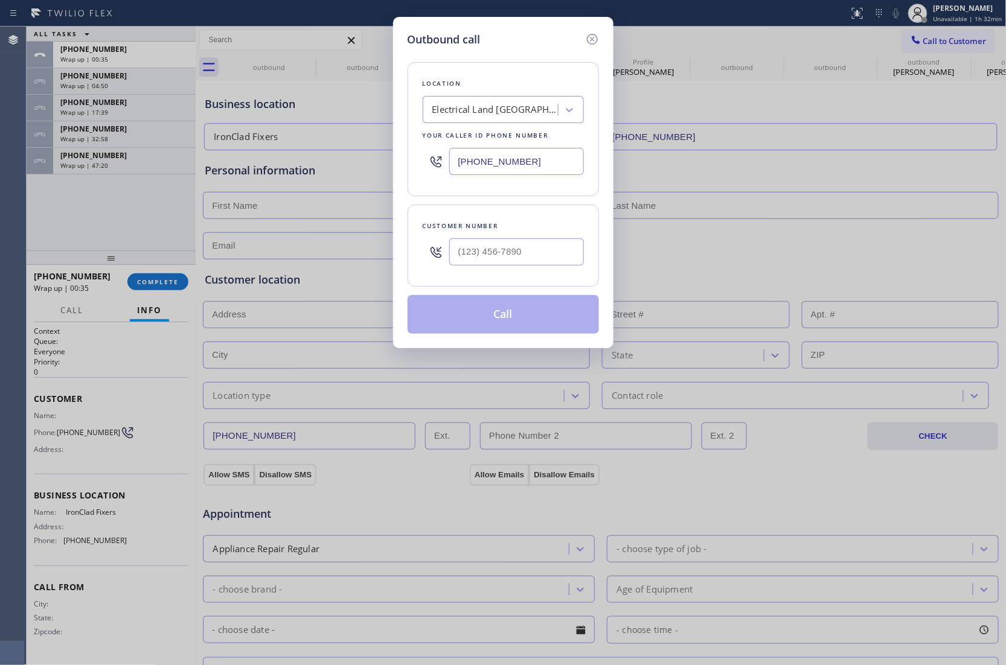
click at [46, 252] on div "Outbound call Location Electrical Land Santa Clara Your caller id phone number …" at bounding box center [503, 332] width 1006 height 665
click at [500, 254] on input "(___) ___-____" at bounding box center [516, 251] width 135 height 27
paste input "408) 230-9088"
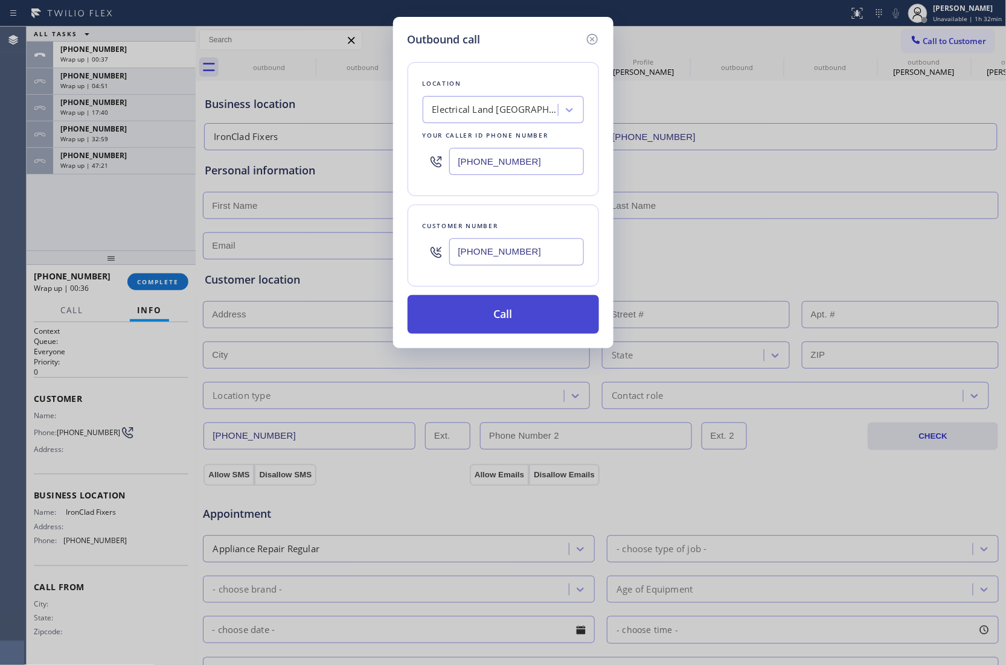
type input "(408) 230-9088"
click at [512, 319] on button "Call" at bounding box center [503, 314] width 191 height 39
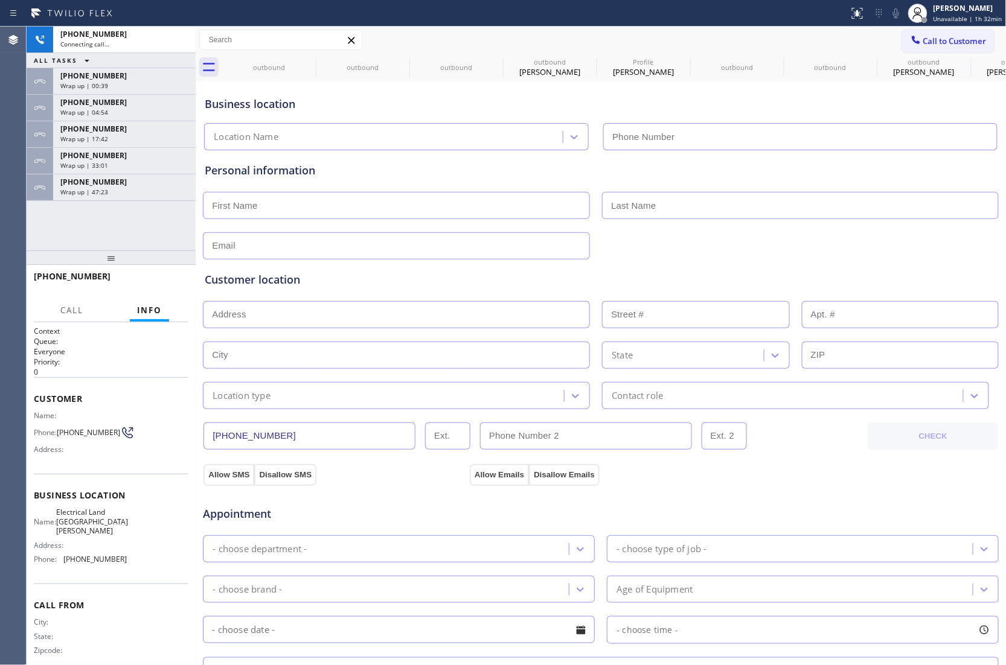
type input "(714) 410-6692"
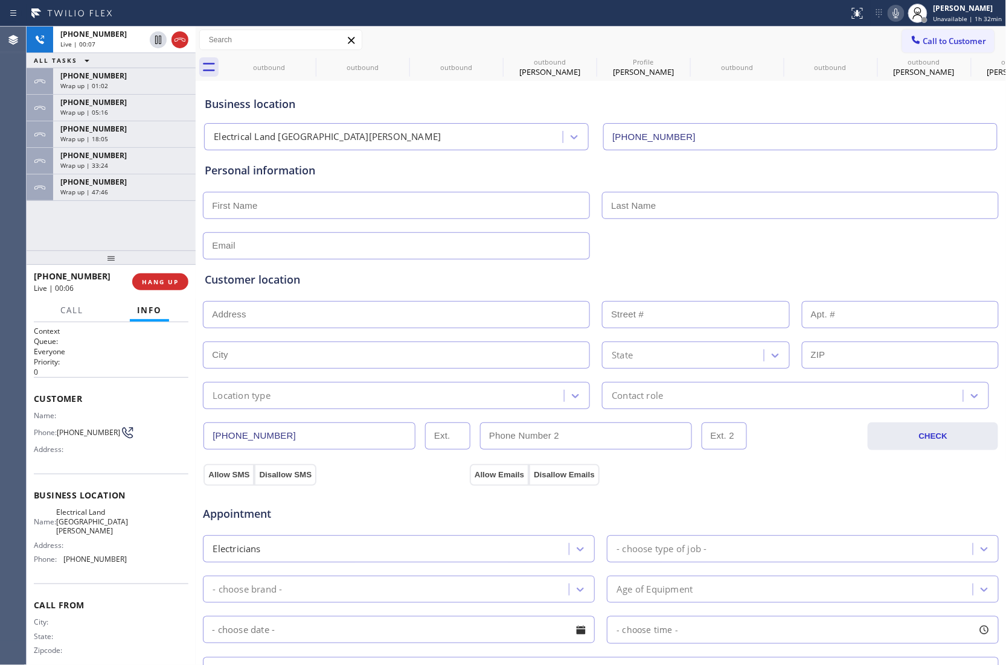
click at [18, 250] on div "Agent Desktop" at bounding box center [13, 346] width 26 height 639
click at [15, 237] on div "Agent Desktop" at bounding box center [13, 346] width 26 height 639
click at [40, 246] on div "+14082309088 Live | 03:17 ALL TASKS ALL TASKS ACTIVE TASKS TASKS IN WRAP UP +13…" at bounding box center [111, 139] width 169 height 224
click at [897, 13] on icon at bounding box center [896, 13] width 6 height 10
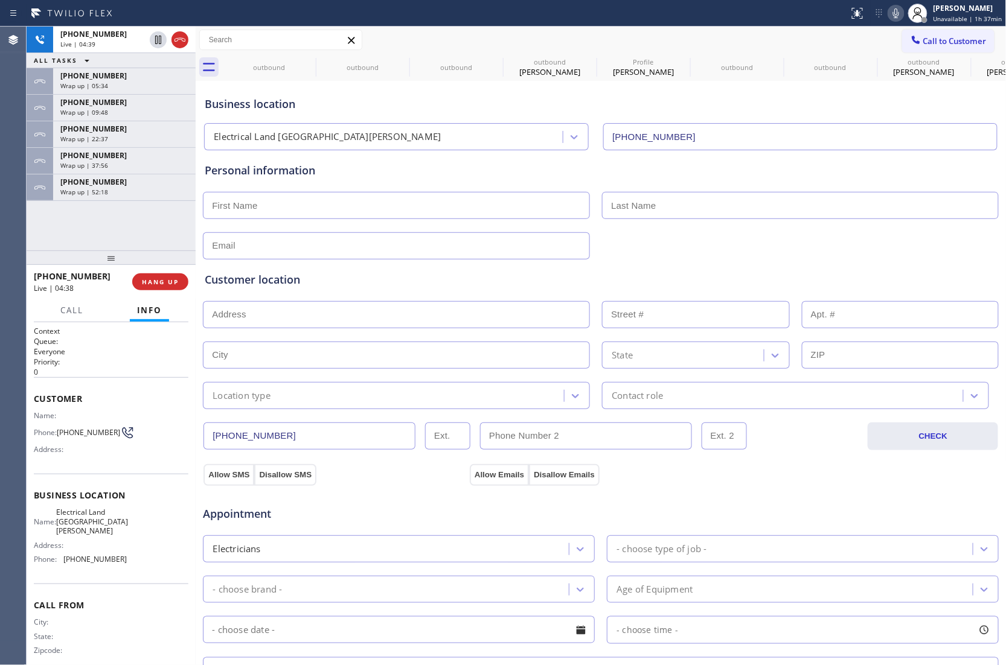
click at [897, 13] on icon at bounding box center [896, 13] width 6 height 10
drag, startPoint x: 22, startPoint y: 235, endPoint x: 181, endPoint y: 54, distance: 241.3
click at [28, 232] on div "Agent Desktop +14082309088 Live | 04:48 ALL TASKS ALL TASKS ACTIVE TASKS TASKS …" at bounding box center [503, 346] width 1006 height 639
click at [903, 10] on icon at bounding box center [896, 13] width 14 height 14
click at [30, 240] on div "+14082309088 Live | 05:40 ALL TASKS ALL TASKS ACTIVE TASKS TASKS IN WRAP UP +13…" at bounding box center [111, 139] width 169 height 224
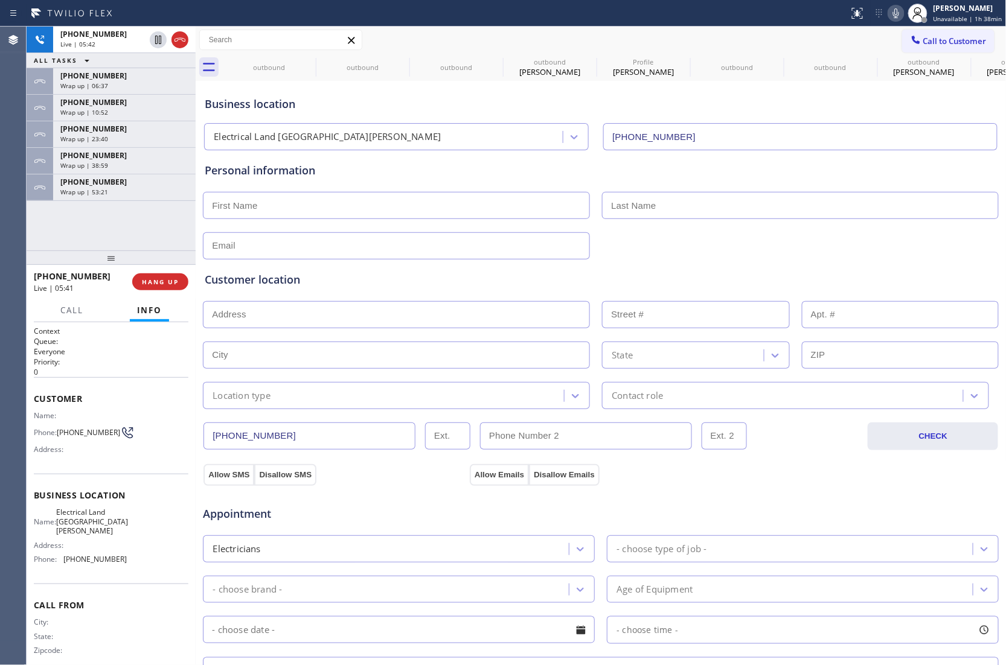
click at [902, 8] on icon at bounding box center [896, 13] width 14 height 14
drag, startPoint x: 27, startPoint y: 246, endPoint x: 458, endPoint y: 210, distance: 432.0
click at [42, 242] on div "+14082309088 Live | 05:51 ALL TASKS ALL TASKS ACTIVE TASKS TASKS IN WRAP UP +13…" at bounding box center [111, 139] width 169 height 224
click at [898, 11] on icon at bounding box center [896, 13] width 6 height 10
drag, startPoint x: 13, startPoint y: 235, endPoint x: 86, endPoint y: 280, distance: 85.9
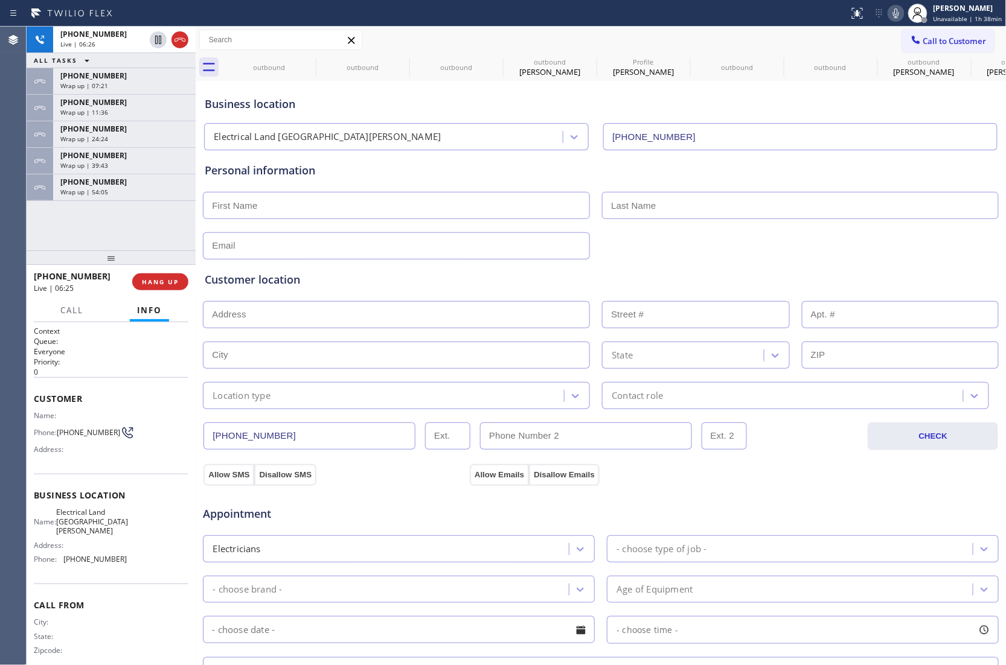
click at [13, 235] on div "Agent Desktop" at bounding box center [13, 346] width 26 height 639
drag, startPoint x: 81, startPoint y: 441, endPoint x: 59, endPoint y: 427, distance: 25.5
click at [59, 428] on span "(408) 230-9088" at bounding box center [88, 432] width 63 height 9
copy span "(408) 230-9088"
click at [39, 239] on div "+14082309088 Live | 06:53 ALL TASKS ALL TASKS ACTIVE TASKS TASKS IN WRAP UP +13…" at bounding box center [111, 139] width 169 height 224
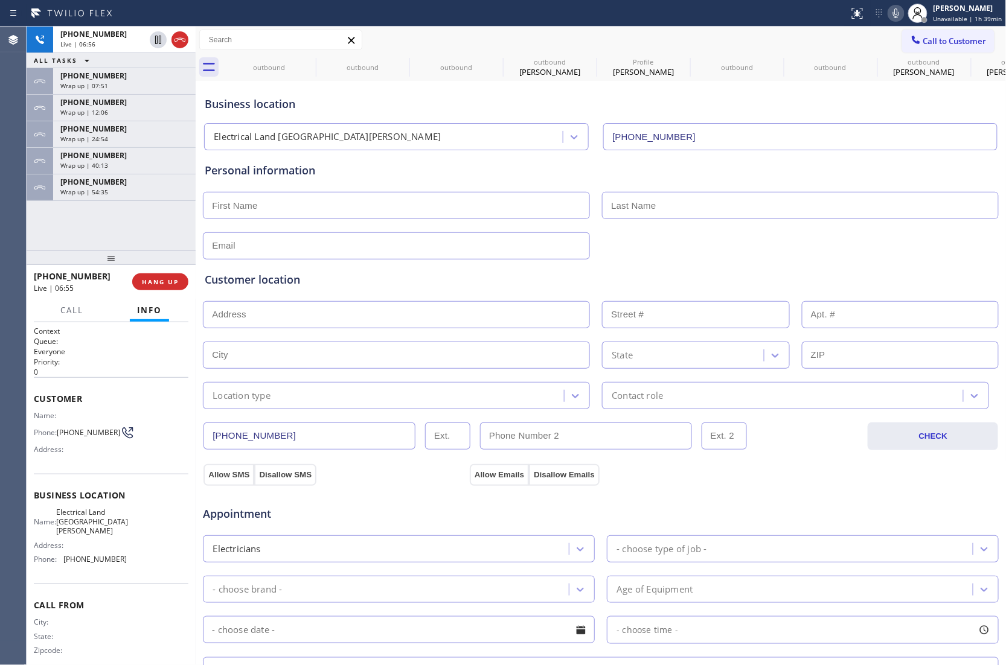
click at [37, 241] on div "+14082309088 Live | 06:56 ALL TASKS ALL TASKS ACTIVE TASKS TASKS IN WRAP UP +13…" at bounding box center [111, 139] width 169 height 224
click at [46, 235] on div "+14082309088 Live | 07:00 ALL TASKS ALL TASKS ACTIVE TASKS TASKS IN WRAP UP +13…" at bounding box center [111, 139] width 169 height 224
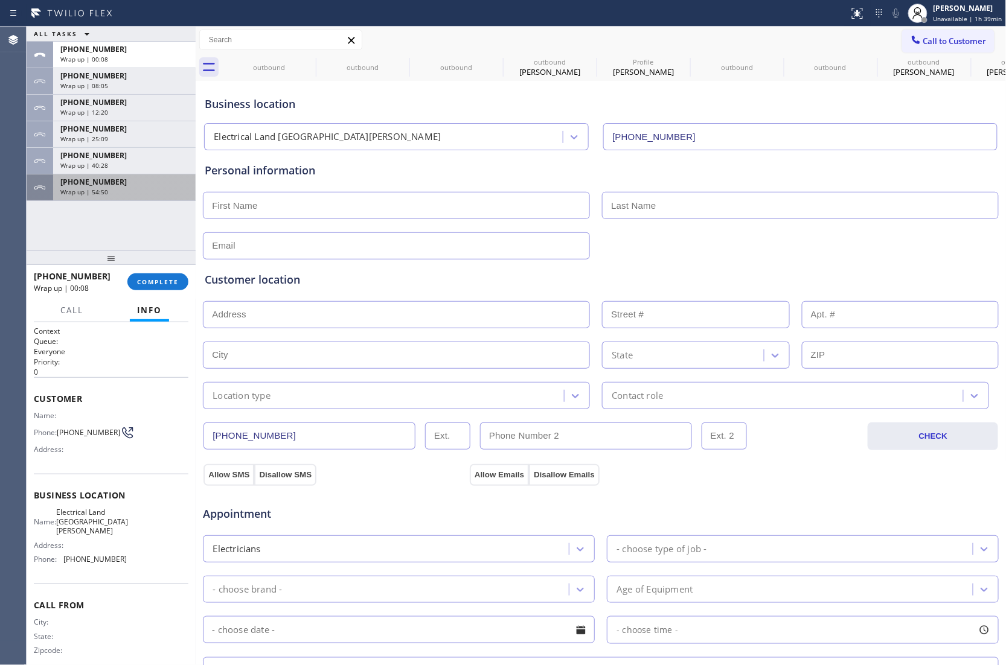
drag, startPoint x: 104, startPoint y: 182, endPoint x: 119, endPoint y: 197, distance: 20.9
click at [104, 179] on span "+19494441814" at bounding box center [93, 182] width 66 height 10
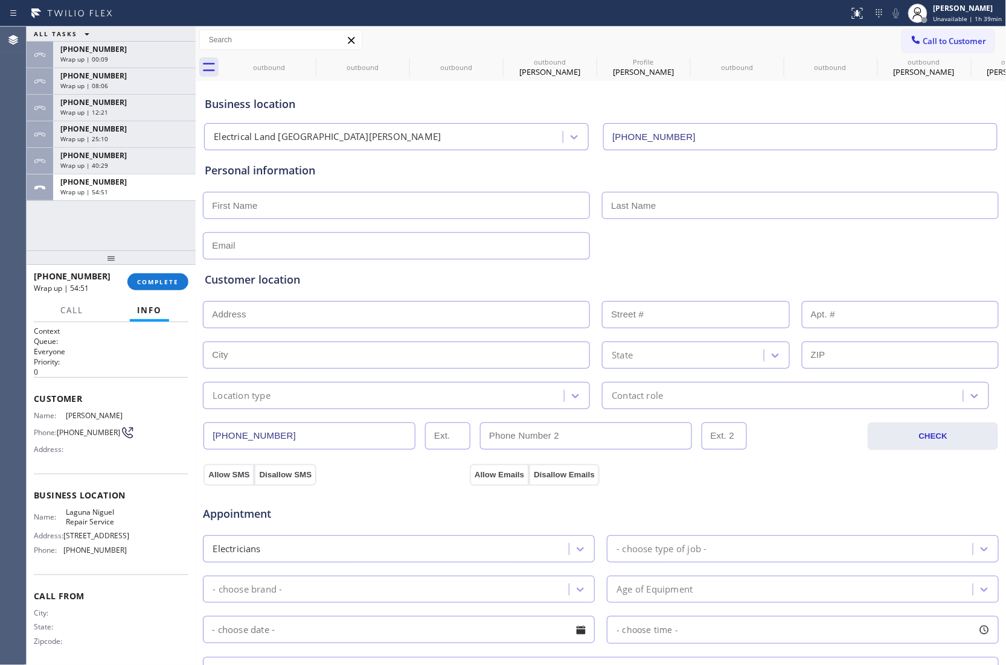
click at [157, 270] on div "+19494441814 Wrap up | 54:51 COMPLETE" at bounding box center [111, 281] width 155 height 31
click at [158, 279] on span "COMPLETE" at bounding box center [158, 282] width 42 height 8
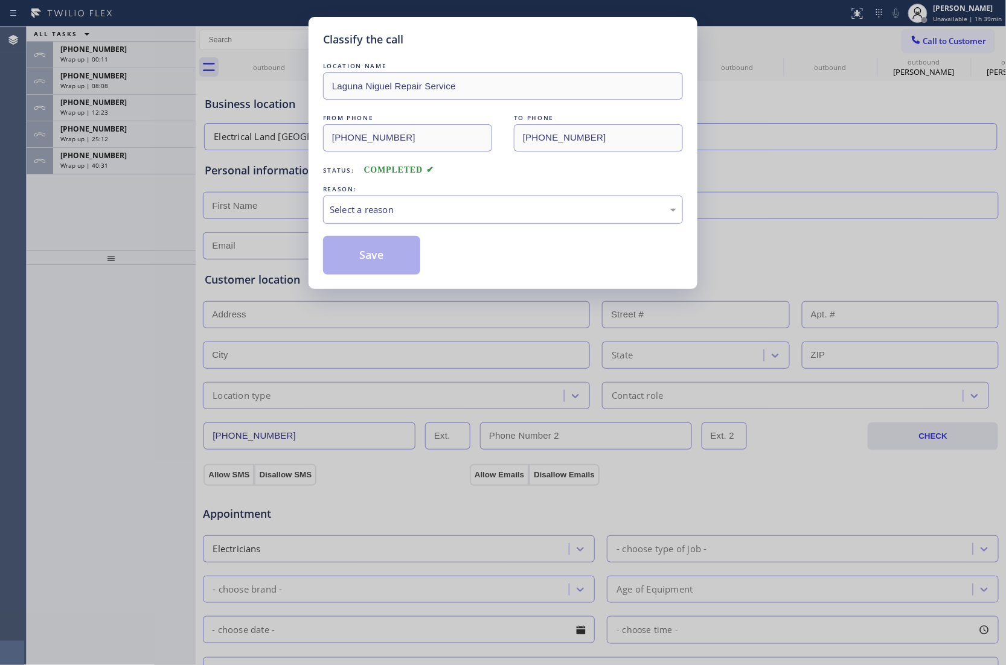
click at [404, 208] on div "Select a reason" at bounding box center [503, 210] width 347 height 14
click at [385, 255] on button "Save" at bounding box center [371, 255] width 97 height 39
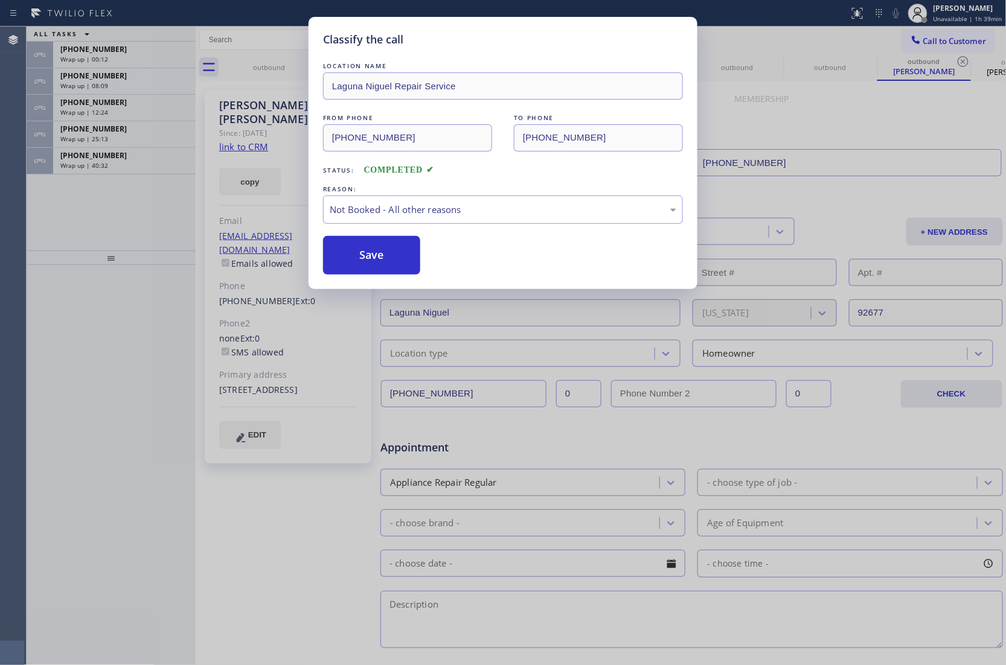
click at [95, 169] on div "Classify the call LOCATION NAME Laguna Niguel Repair Service FROM PHONE (949) 2…" at bounding box center [503, 332] width 1006 height 665
click at [95, 169] on span "Wrap up | 40:32" at bounding box center [84, 165] width 48 height 8
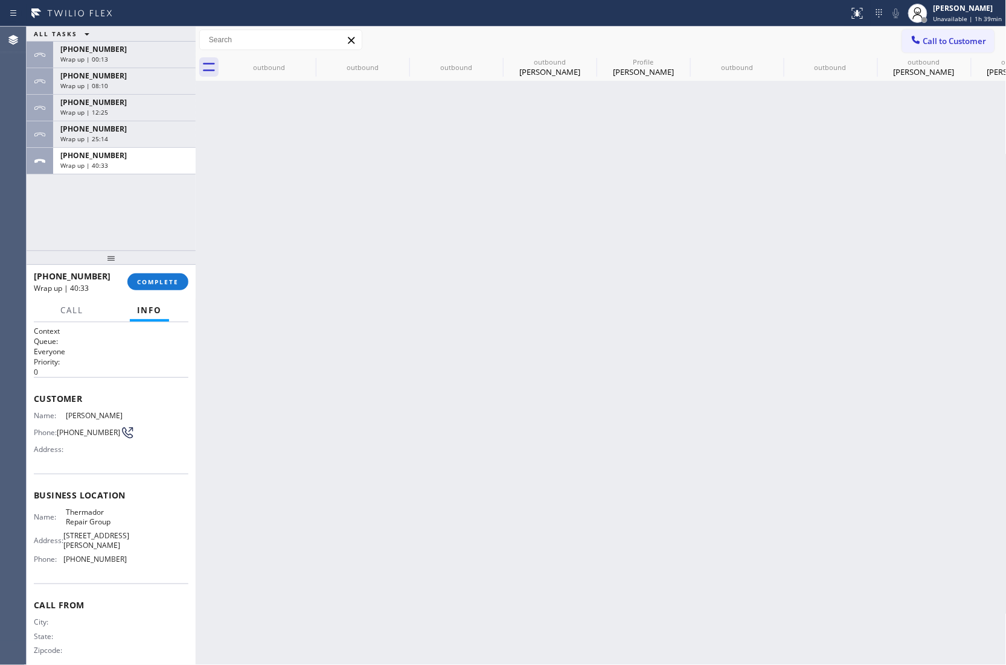
click at [95, 169] on span "Wrap up | 40:33" at bounding box center [84, 165] width 48 height 8
click at [147, 281] on span "COMPLETE" at bounding box center [158, 282] width 42 height 8
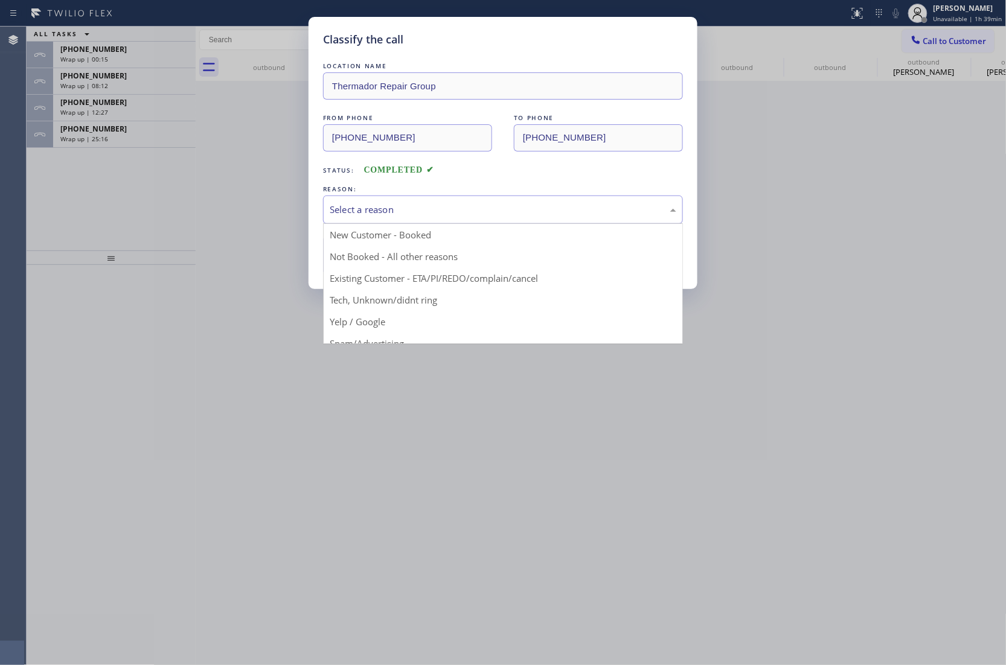
click at [397, 205] on div "Select a reason" at bounding box center [503, 210] width 347 height 14
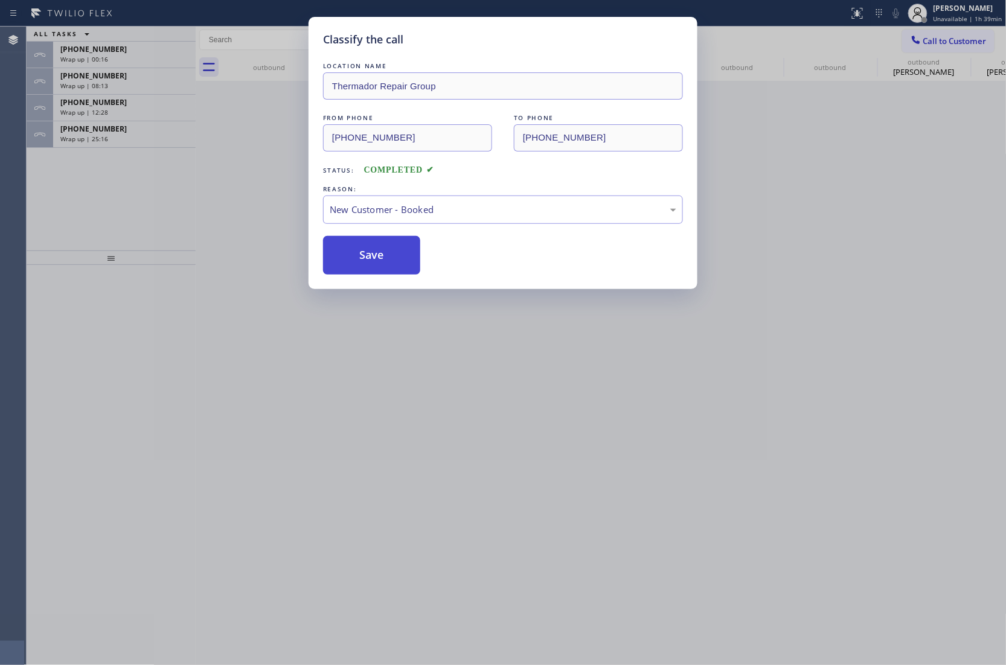
click at [389, 264] on button "Save" at bounding box center [371, 255] width 97 height 39
type input "(855) 920-0838"
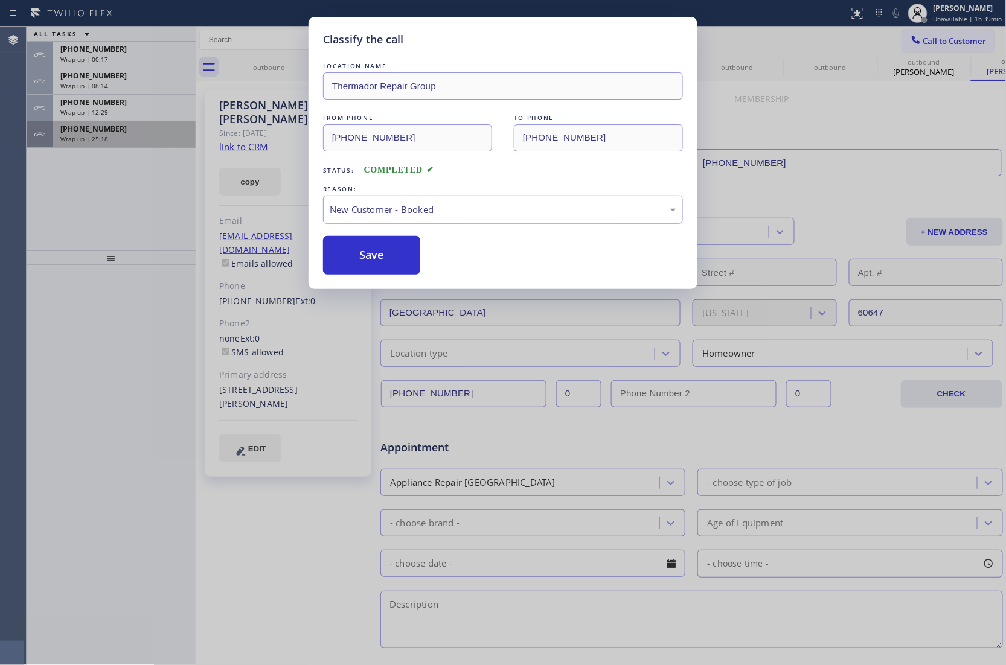
click at [92, 129] on span "+16262000318" at bounding box center [93, 129] width 66 height 10
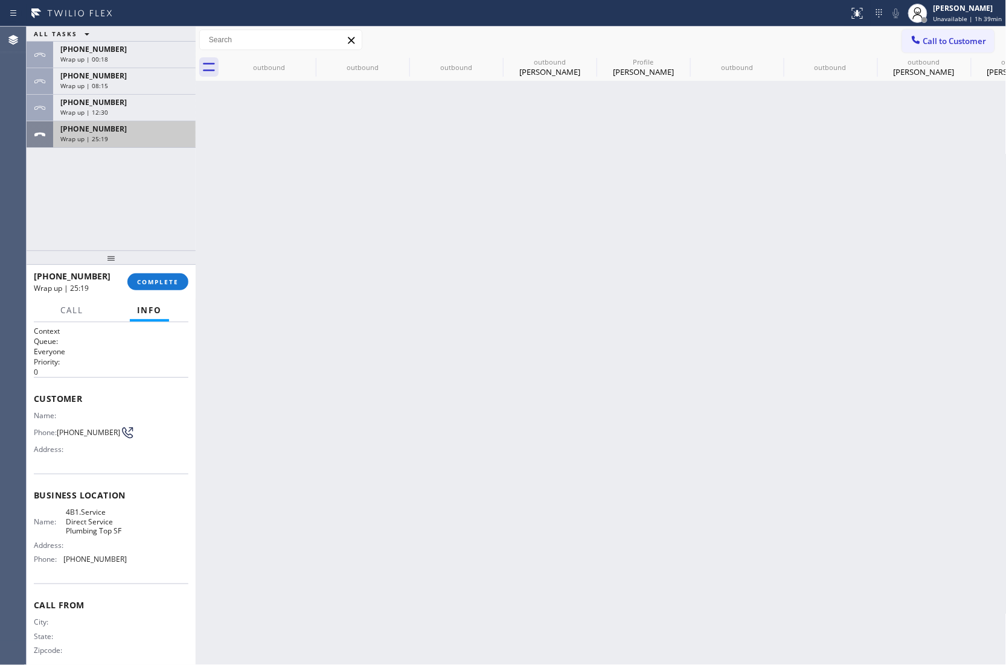
click at [92, 129] on span "+16262000318" at bounding box center [93, 129] width 66 height 10
click at [155, 290] on button "COMPLETE" at bounding box center [157, 281] width 61 height 17
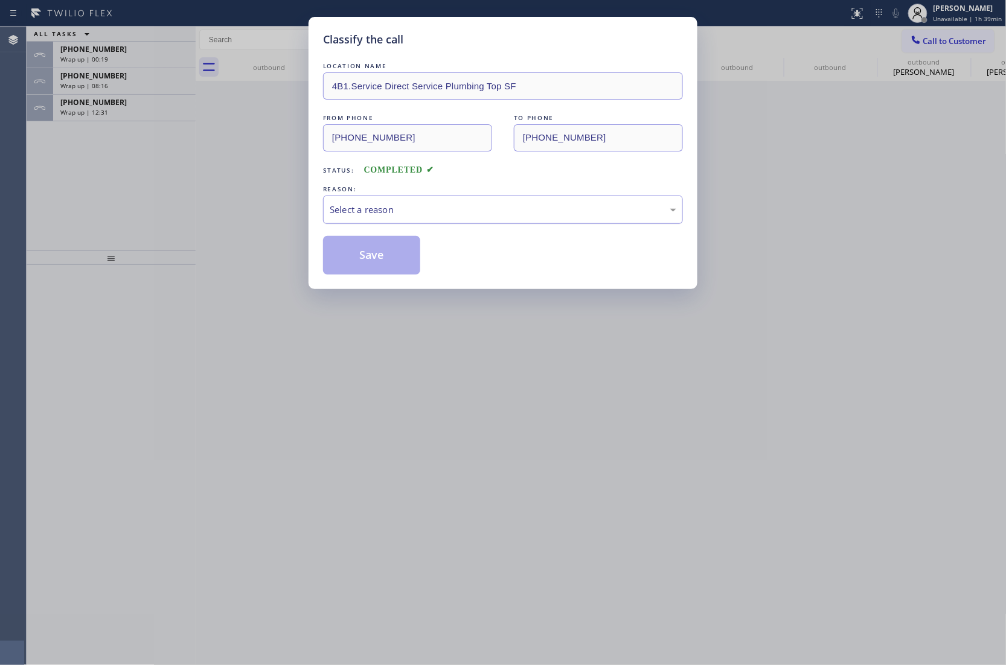
click at [363, 214] on div "Select a reason" at bounding box center [503, 210] width 347 height 14
click at [367, 247] on button "Save" at bounding box center [371, 255] width 97 height 39
type input "(805) 608-4684"
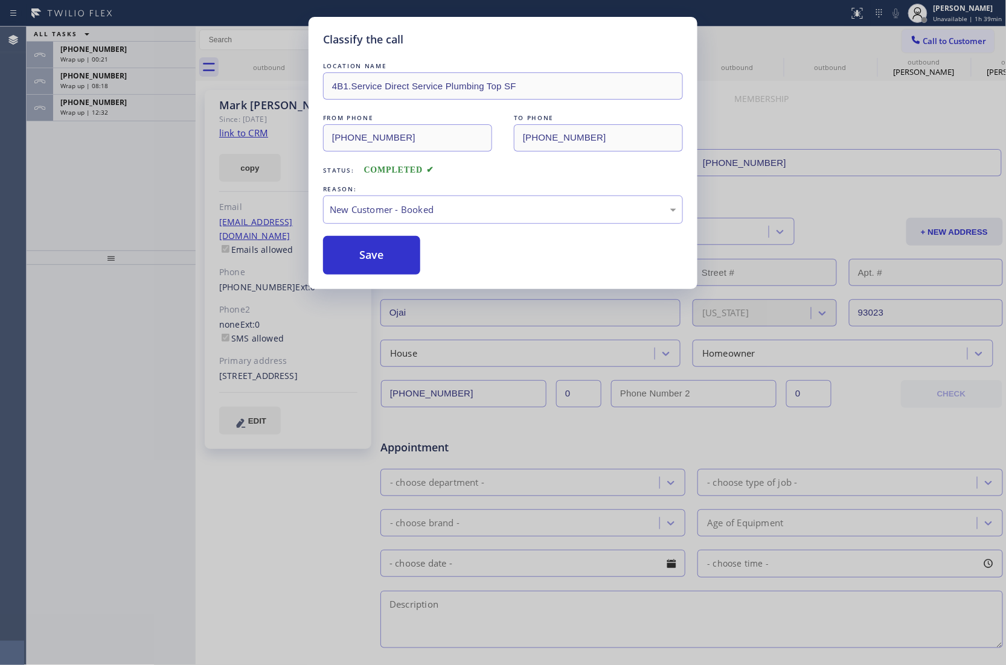
click at [126, 114] on div "Classify the call LOCATION NAME 4B1.Service Direct Service Plumbing Top SF FROM…" at bounding box center [503, 332] width 1006 height 665
click at [126, 114] on div "Classify the call LOCATION NAME Laguna Niguel Repair Service FROM PHONE (949) 2…" at bounding box center [516, 346] width 979 height 639
click at [126, 114] on div "Wrap up | 12:33" at bounding box center [124, 112] width 128 height 8
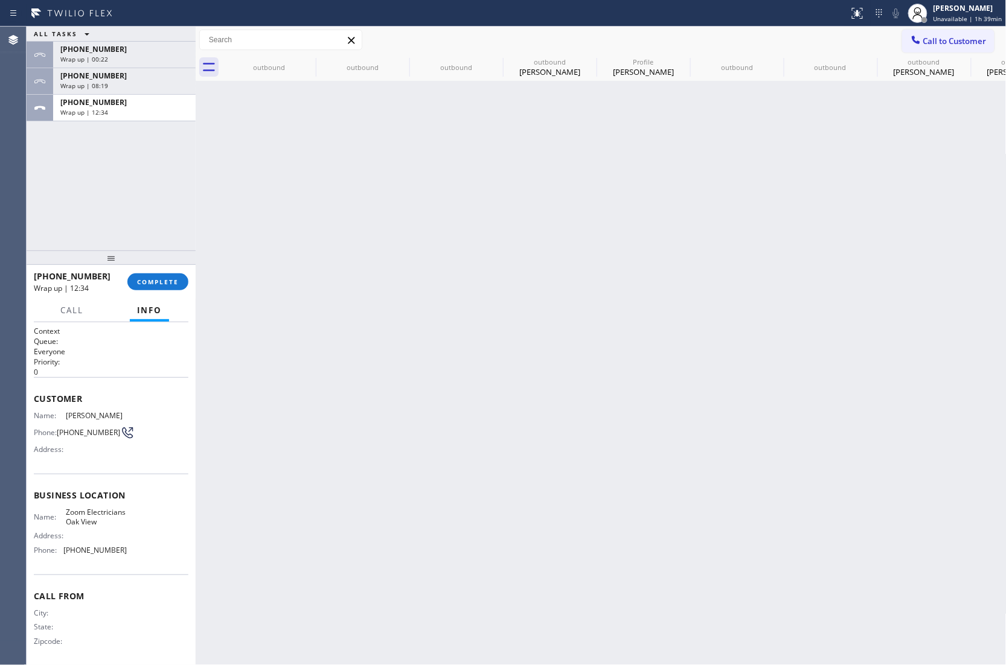
click at [126, 114] on div "Wrap up | 12:34" at bounding box center [124, 112] width 128 height 8
click at [173, 288] on div "+18053302020 Wrap up | 12:35 COMPLETE" at bounding box center [111, 281] width 155 height 31
click at [168, 285] on span "COMPLETE" at bounding box center [158, 282] width 42 height 8
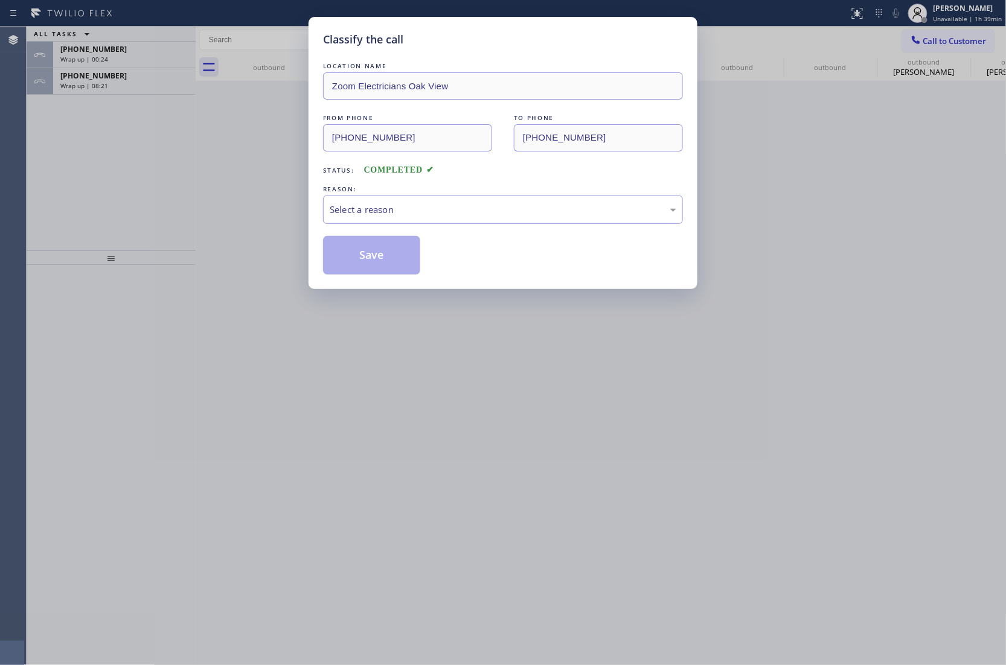
click at [405, 205] on div "Select a reason" at bounding box center [503, 210] width 347 height 14
click at [400, 261] on button "Save" at bounding box center [371, 255] width 97 height 39
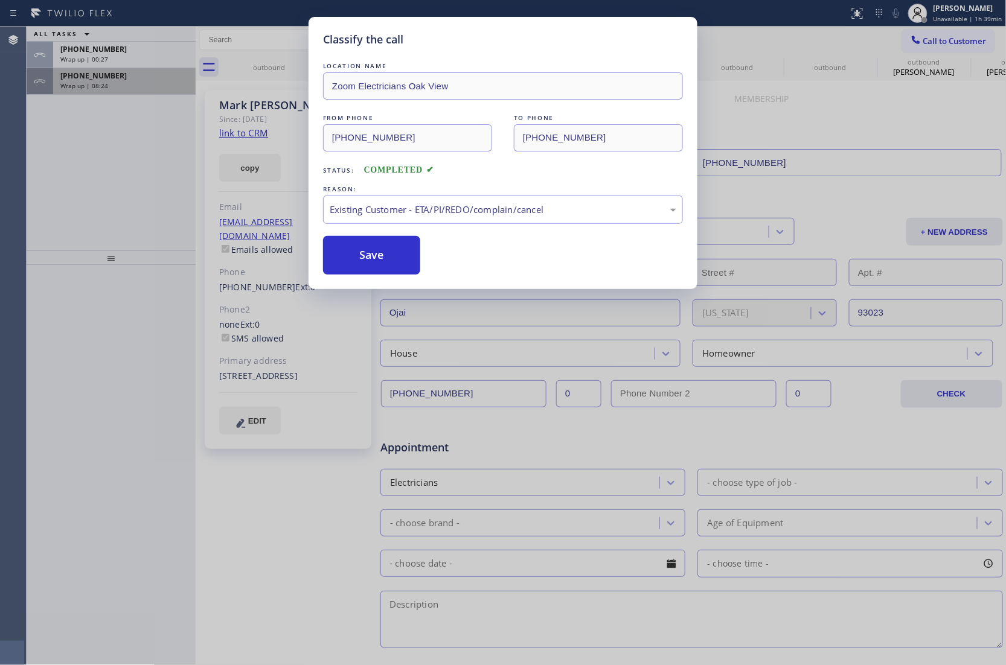
click at [131, 89] on div "Wrap up | 08:24" at bounding box center [124, 86] width 128 height 8
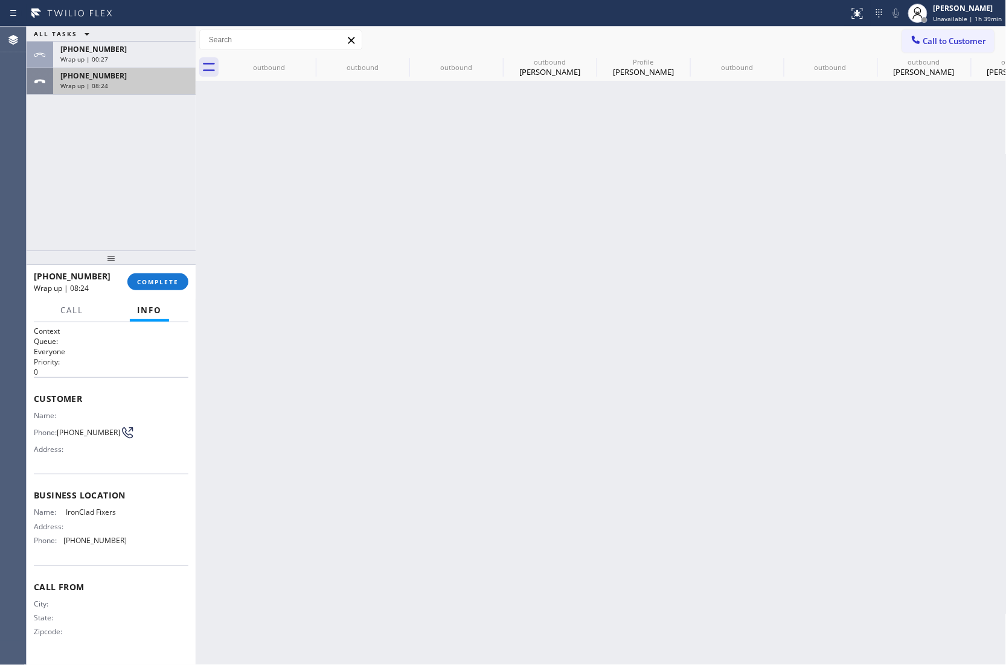
click at [131, 89] on div "Wrap up | 08:24" at bounding box center [124, 86] width 128 height 8
click at [155, 275] on button "COMPLETE" at bounding box center [157, 281] width 61 height 17
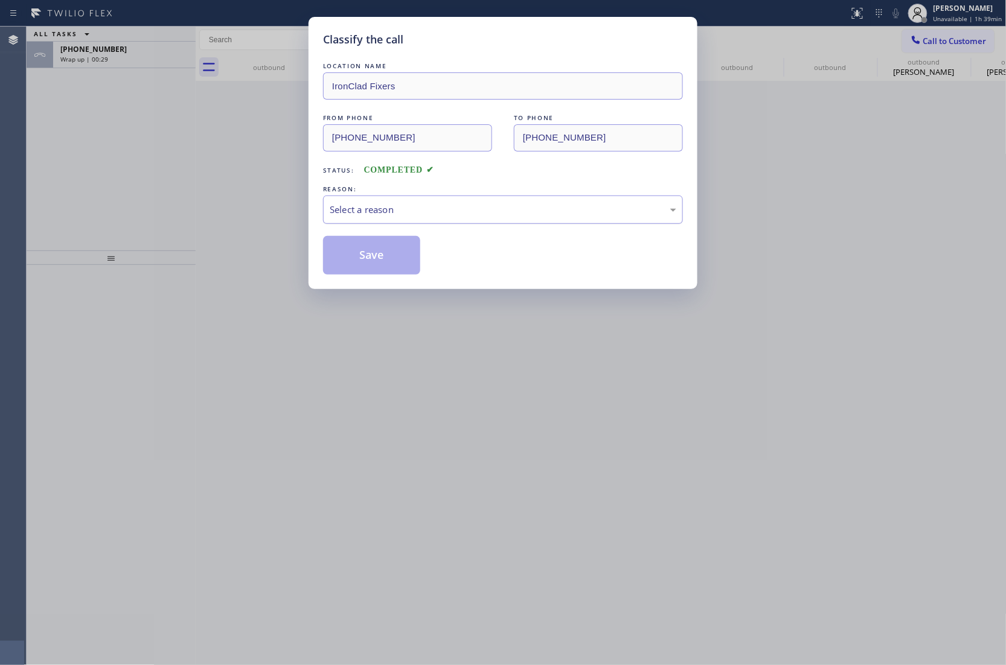
click at [467, 209] on div "Select a reason" at bounding box center [503, 210] width 347 height 14
click at [395, 257] on button "Save" at bounding box center [371, 255] width 97 height 39
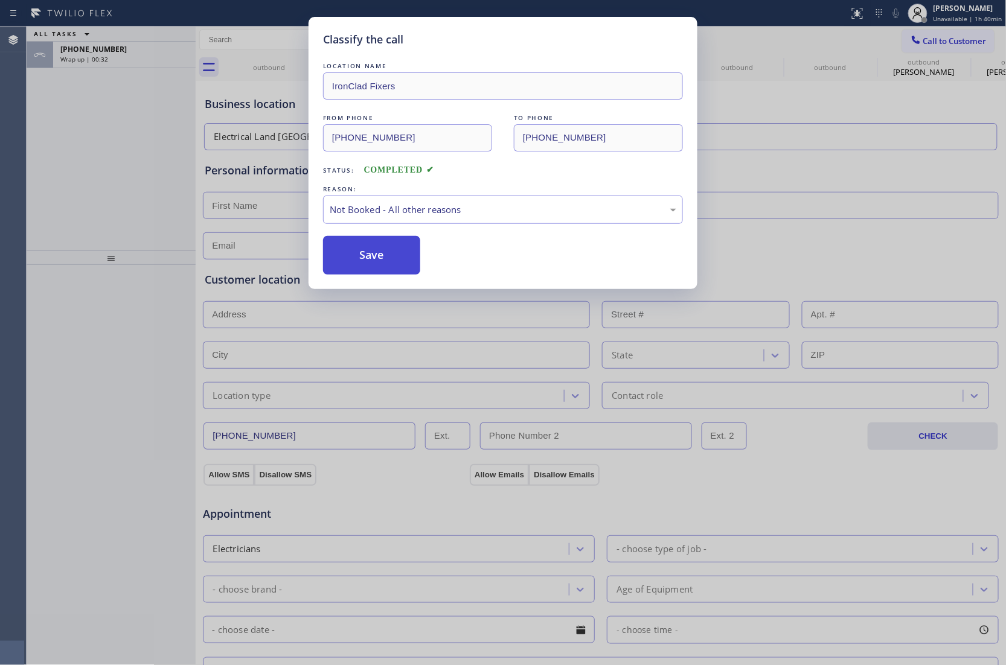
click at [396, 257] on button "Save" at bounding box center [371, 255] width 97 height 39
click at [112, 63] on div "Wrap up | 00:33" at bounding box center [124, 59] width 128 height 8
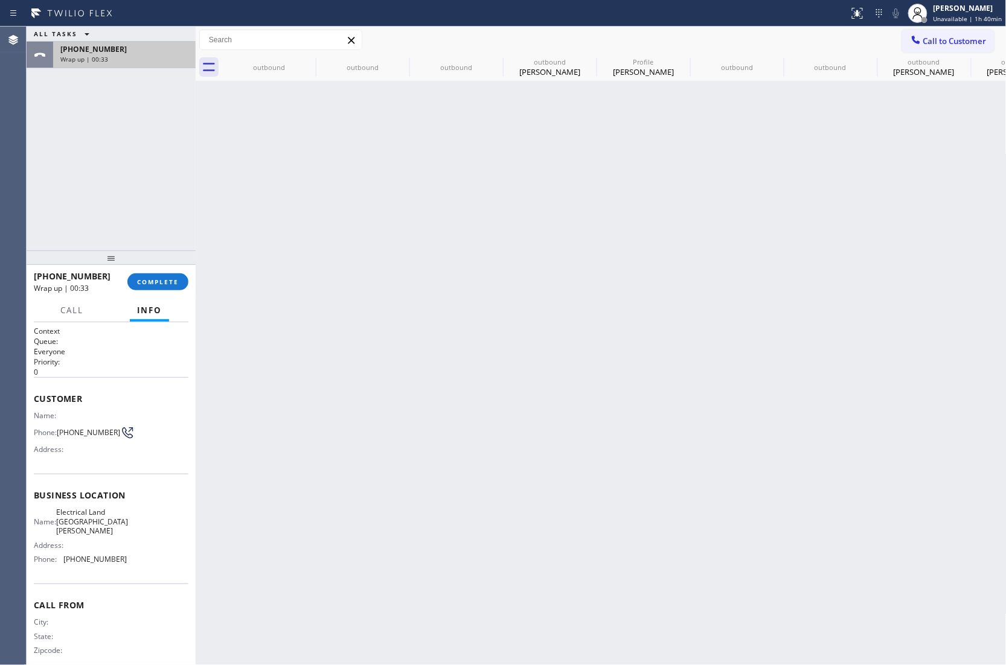
click at [112, 63] on div "Wrap up | 00:33" at bounding box center [124, 59] width 128 height 8
click at [151, 273] on button "COMPLETE" at bounding box center [157, 281] width 61 height 17
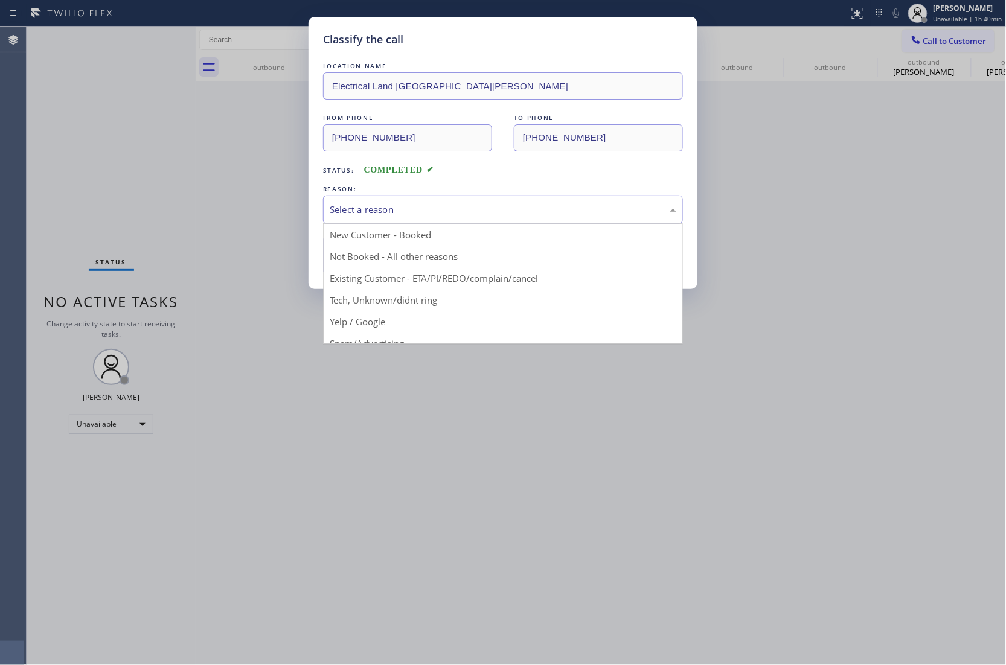
click at [424, 206] on div "Select a reason" at bounding box center [503, 210] width 347 height 14
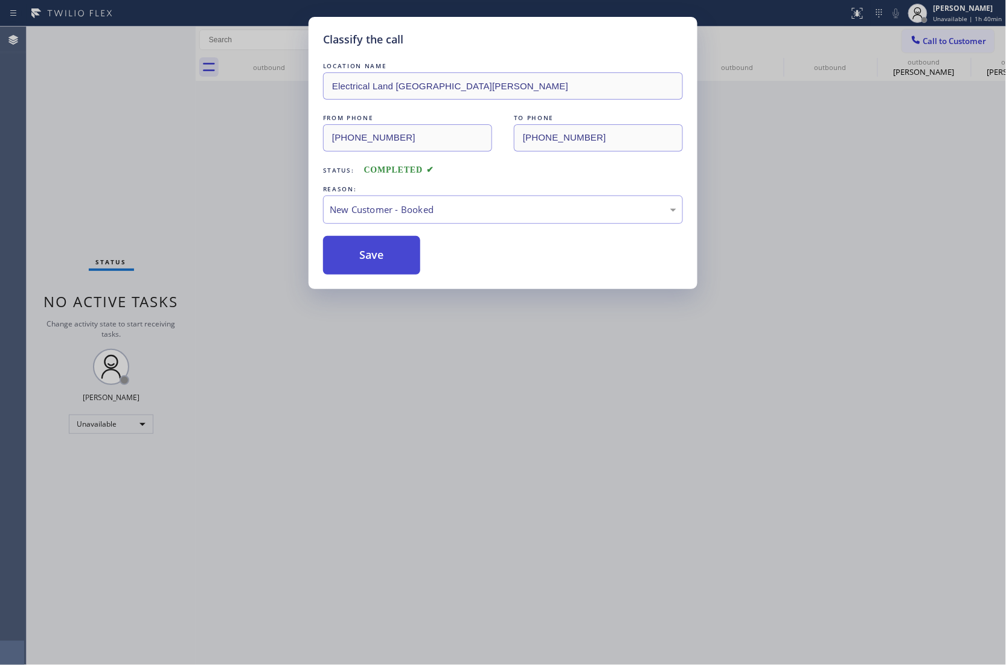
click at [395, 254] on button "Save" at bounding box center [371, 255] width 97 height 39
type input "(805) 608-4684"
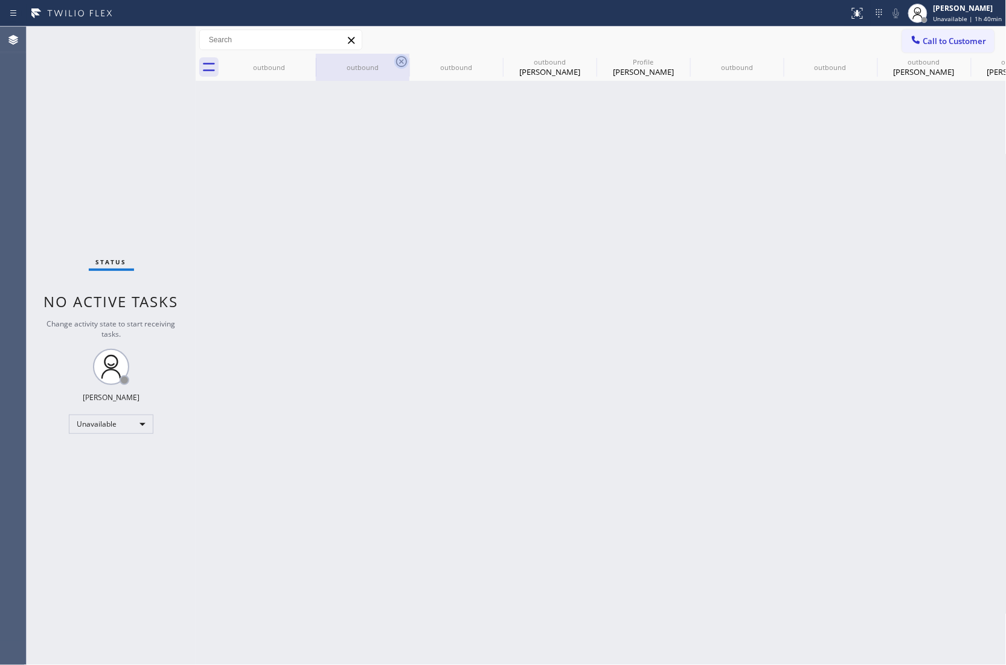
click at [0, 0] on icon at bounding box center [0, 0] width 0 height 0
click at [396, 60] on icon at bounding box center [401, 61] width 11 height 11
click at [0, 0] on icon at bounding box center [0, 0] width 0 height 0
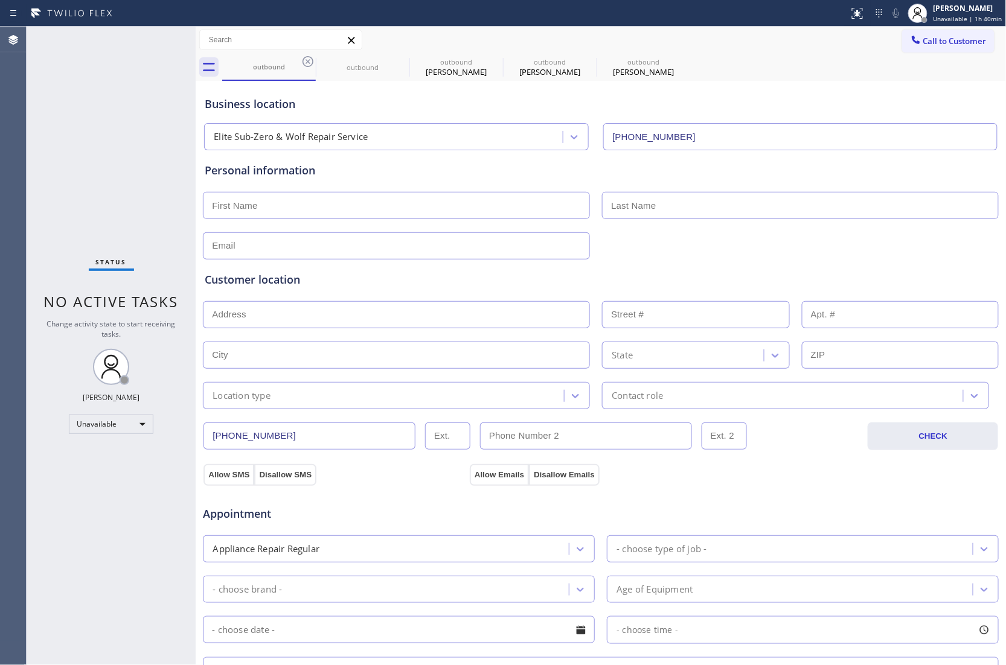
click at [303, 60] on icon at bounding box center [307, 61] width 11 height 11
click at [0, 0] on icon at bounding box center [0, 0] width 0 height 0
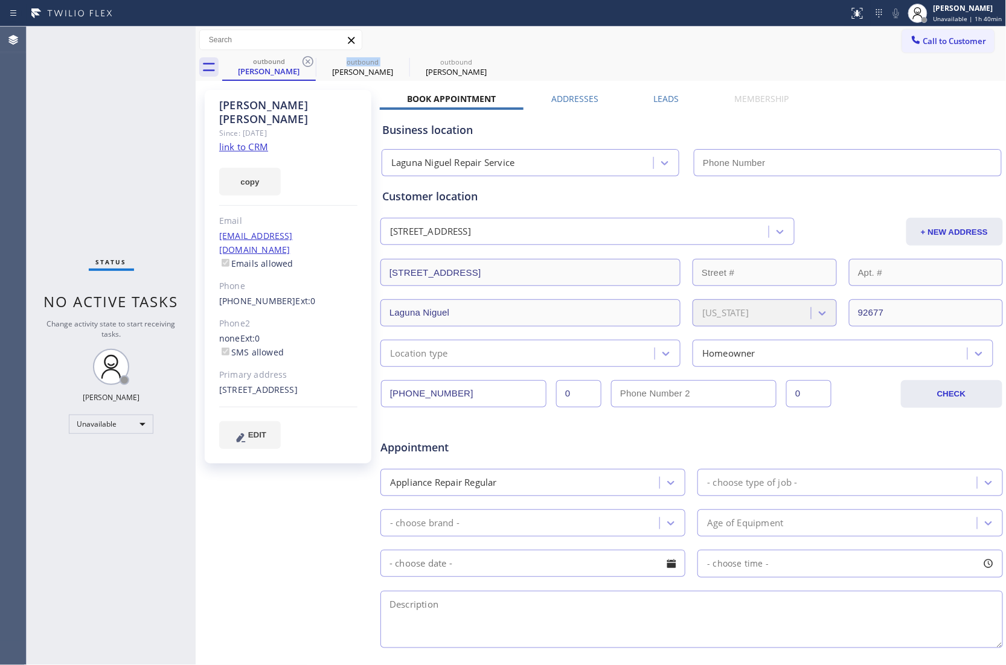
click at [303, 60] on icon at bounding box center [307, 61] width 11 height 11
type input "(855) 920-0838"
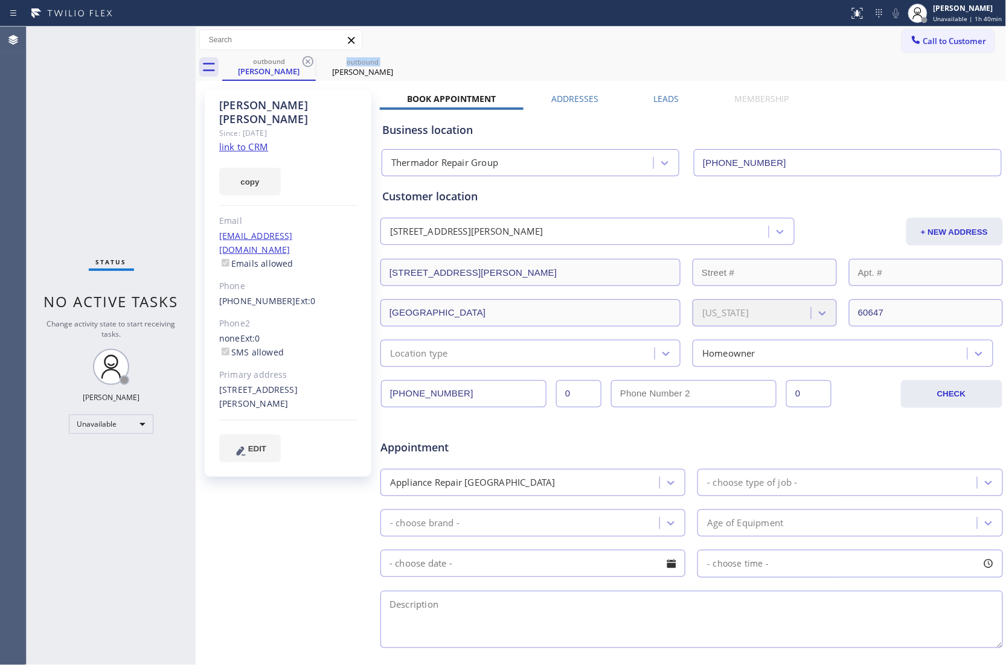
click at [303, 60] on icon at bounding box center [307, 61] width 11 height 11
type input "(805) 608-4684"
click at [0, 0] on icon at bounding box center [0, 0] width 0 height 0
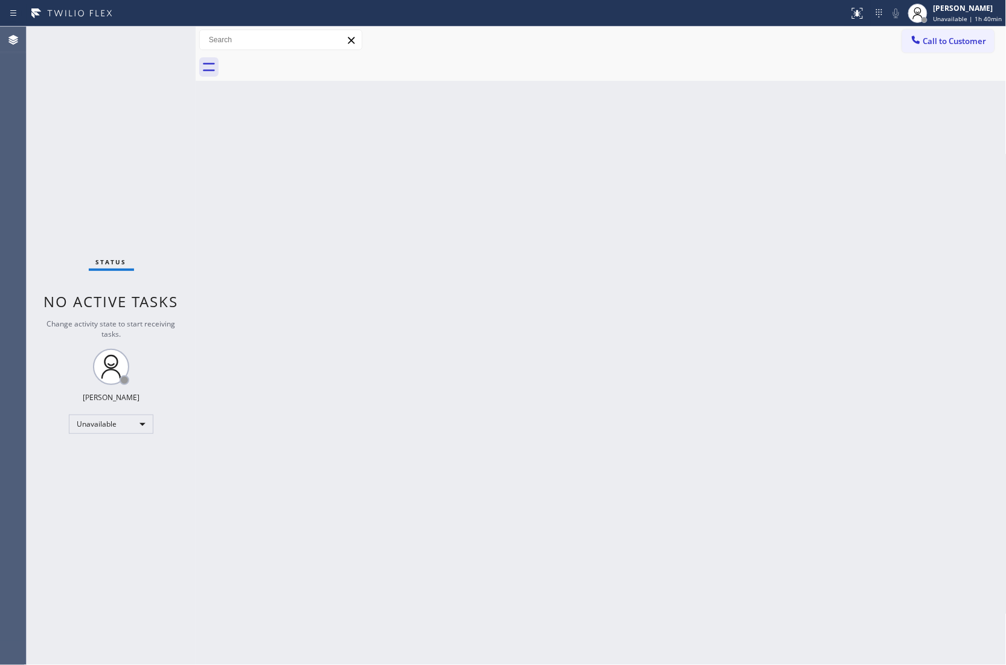
click at [303, 60] on div at bounding box center [614, 67] width 784 height 27
click at [22, 225] on div "Agent Desktop" at bounding box center [13, 346] width 26 height 639
drag, startPoint x: 923, startPoint y: 42, endPoint x: 932, endPoint y: 40, distance: 9.2
click at [928, 42] on span "Call to Customer" at bounding box center [954, 41] width 63 height 11
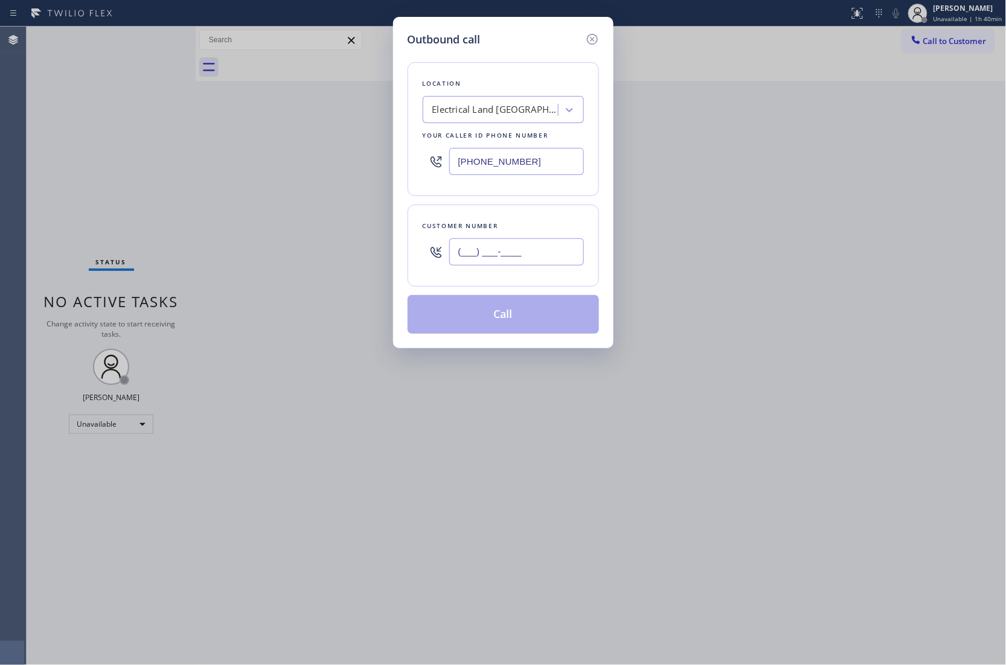
click at [543, 258] on input "(___) ___-____" at bounding box center [516, 251] width 135 height 27
paste input "408) 230-9088"
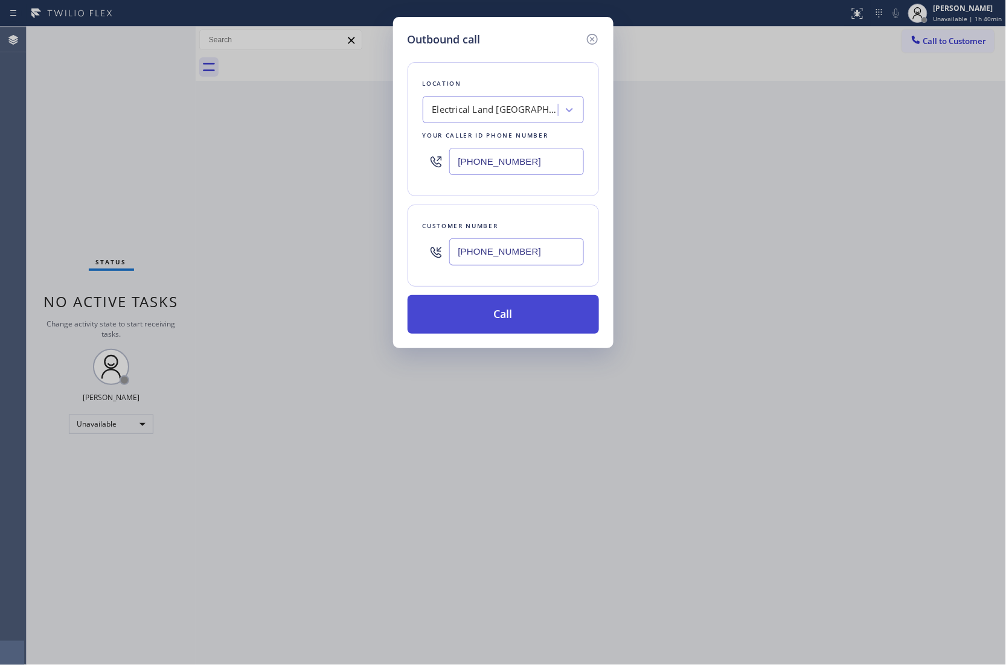
type input "(408) 230-9088"
click at [537, 321] on button "Call" at bounding box center [503, 314] width 191 height 39
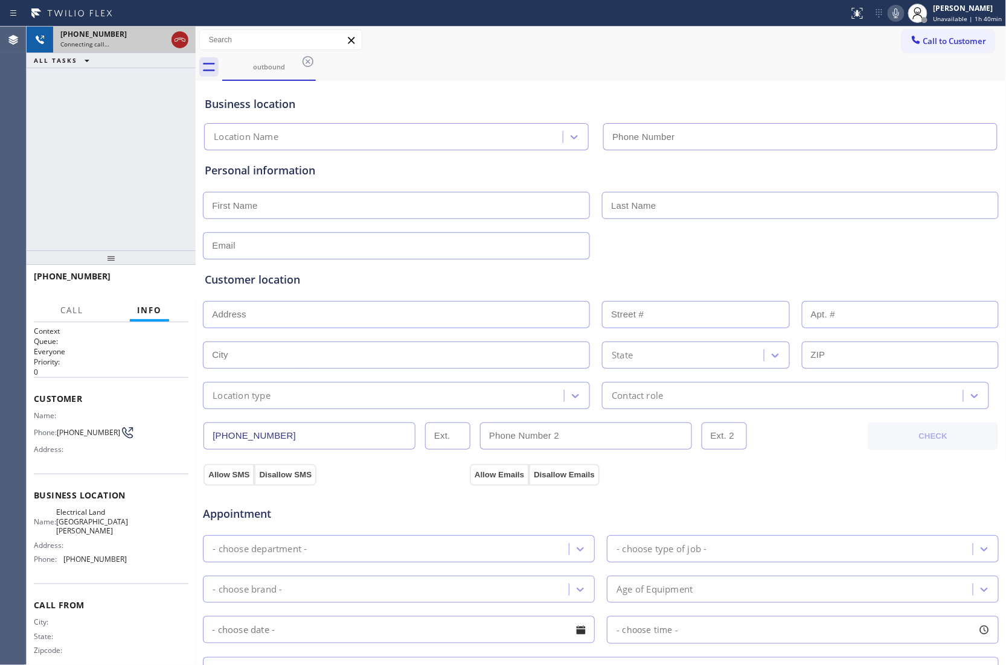
click at [179, 33] on icon at bounding box center [180, 40] width 14 height 14
type input "(714) 410-6692"
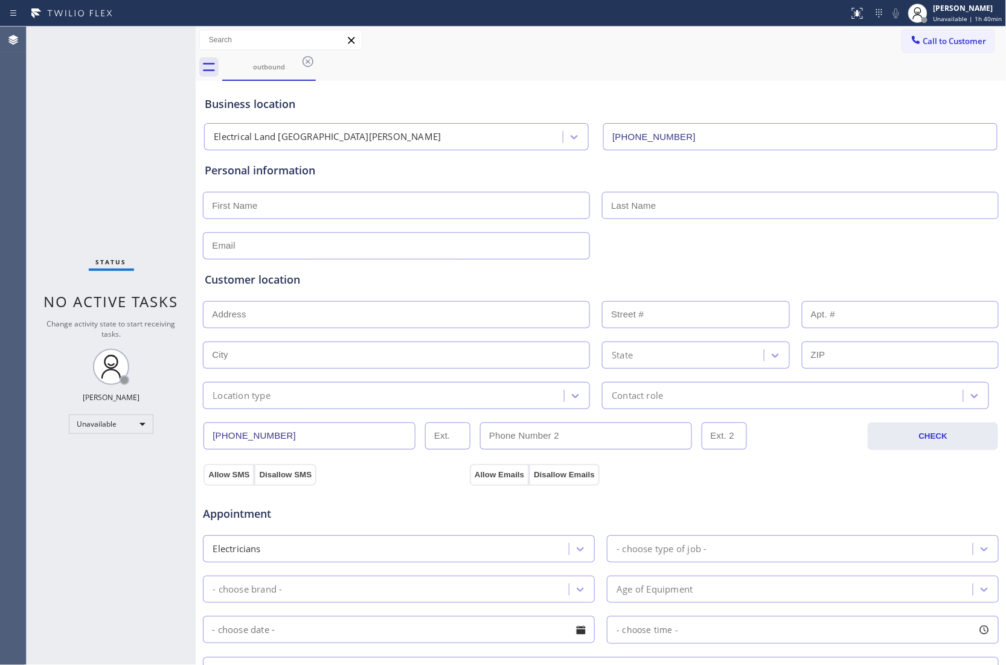
click at [278, 198] on input "text" at bounding box center [396, 205] width 387 height 27
type input "Yusef"
type input "Whiteson"
click at [368, 244] on input "text" at bounding box center [396, 245] width 387 height 27
paste input "yusef@whiteson.org"
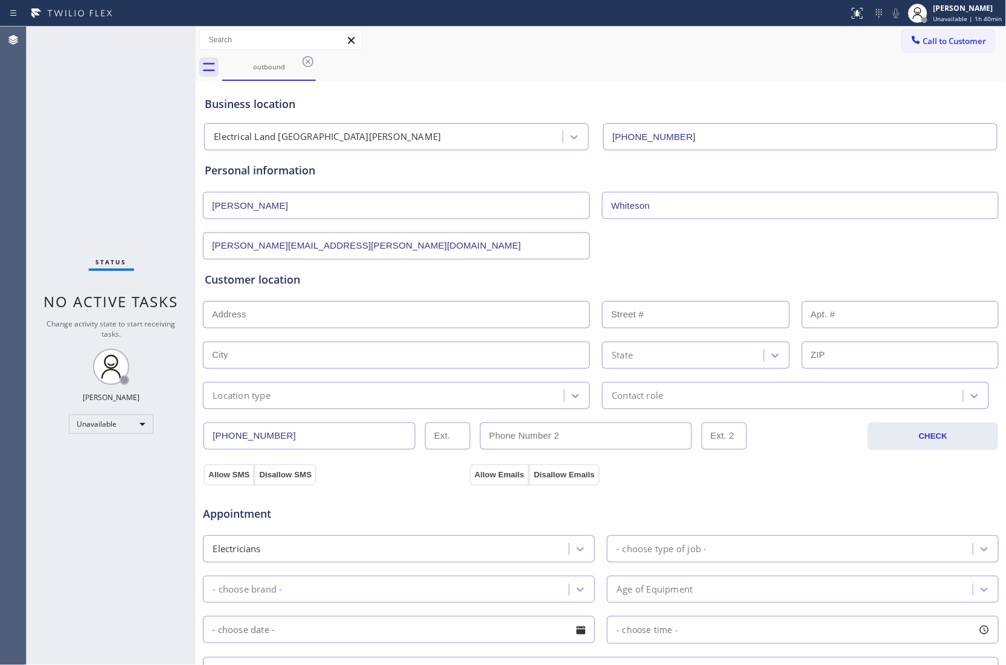
type input "yusef@whiteson.org"
click at [341, 322] on input "text" at bounding box center [396, 314] width 387 height 27
click at [409, 312] on input "text" at bounding box center [396, 314] width 387 height 27
paste input "3179 Loma Verde DrSan Jose, CA 95117"
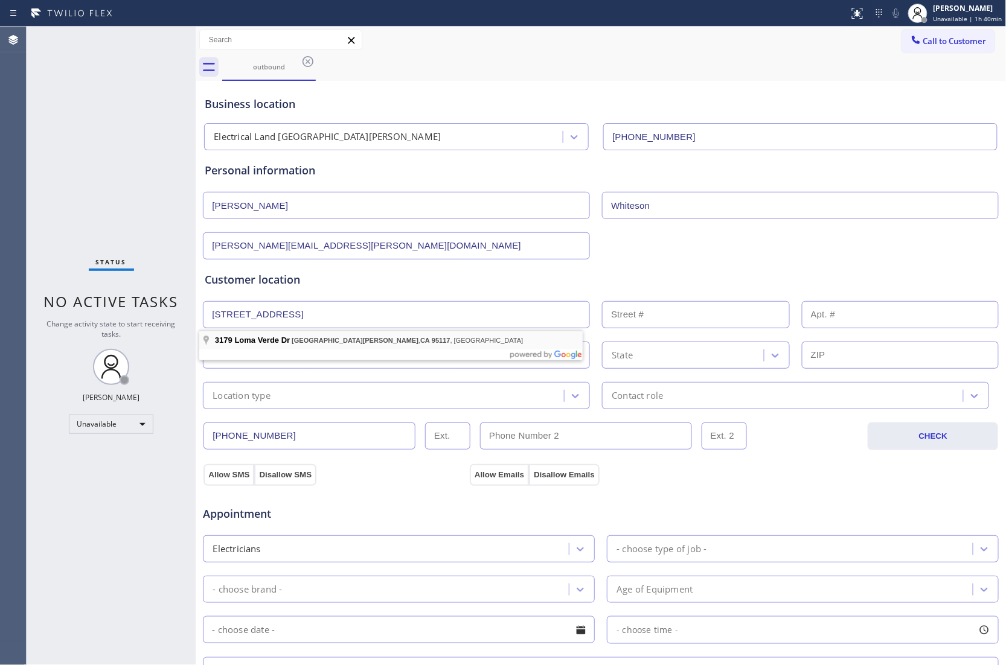
type input "3179 Loma Verde Dr"
type input "3179"
type input "San Jose"
type input "95117"
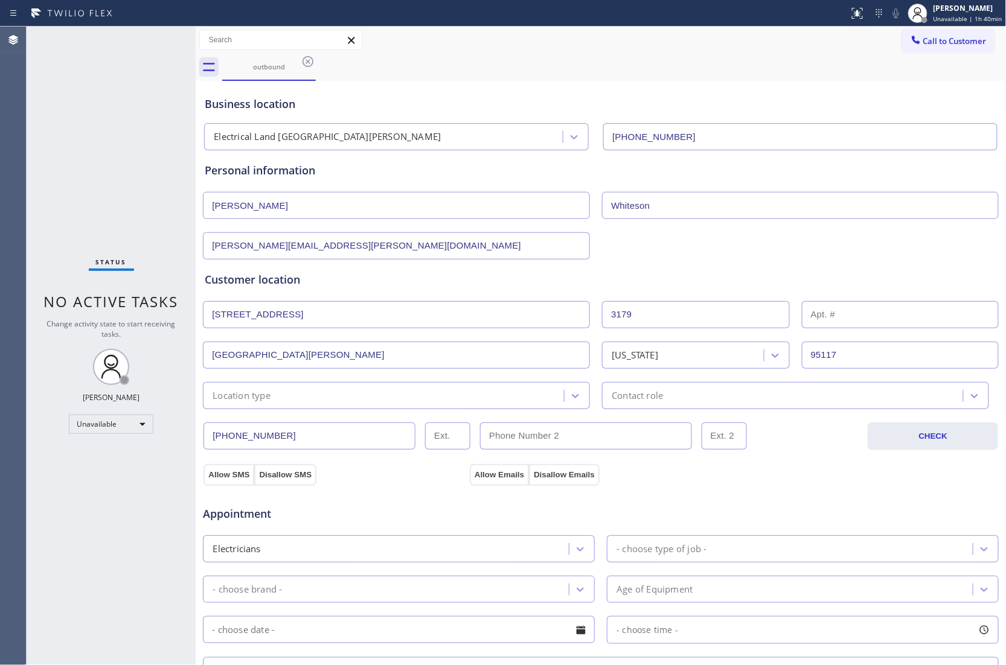
click at [288, 389] on div "Location type" at bounding box center [384, 395] width 357 height 21
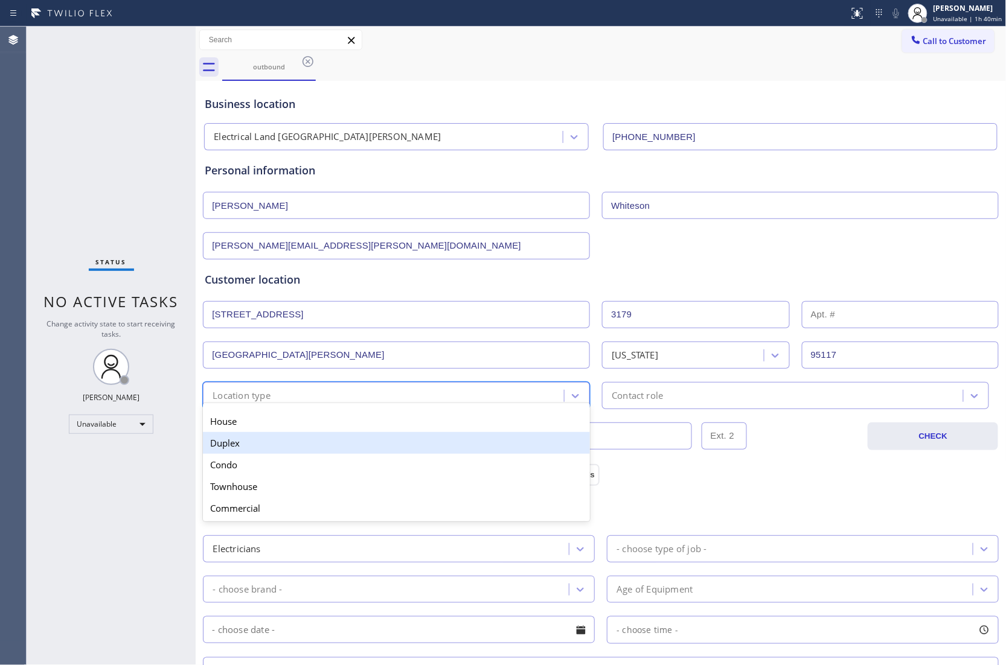
click at [243, 427] on div "House" at bounding box center [396, 422] width 387 height 22
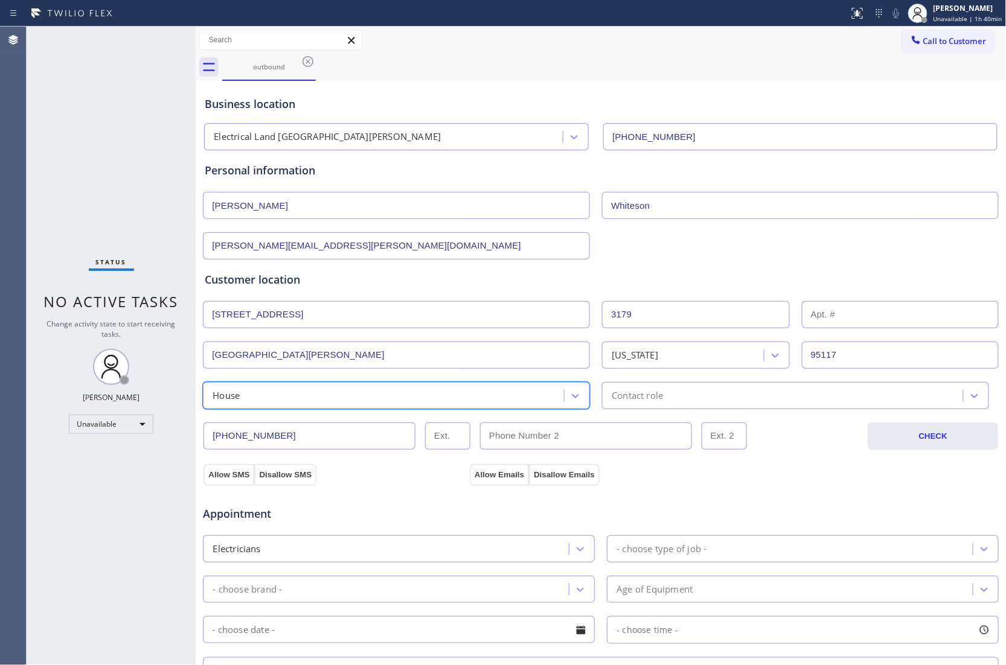
click at [676, 402] on div "Contact role" at bounding box center [784, 395] width 357 height 21
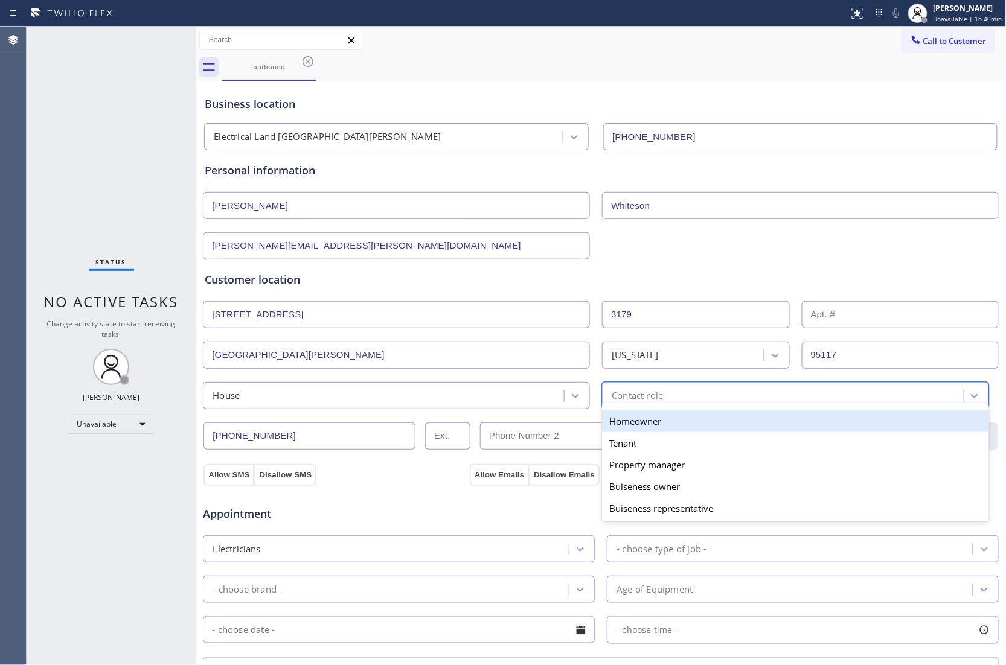
click at [640, 426] on div "Homeowner" at bounding box center [795, 422] width 387 height 22
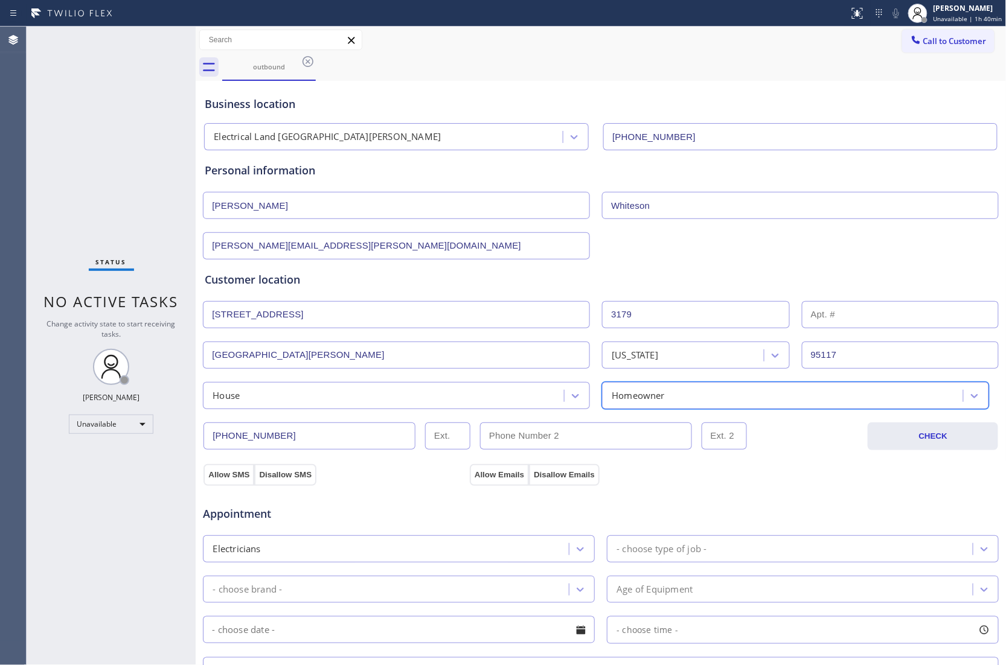
click at [208, 482] on div "Appointment Electricians - choose type of job - - choose brand - Age of Equipme…" at bounding box center [600, 599] width 797 height 237
click at [237, 473] on button "Allow SMS" at bounding box center [228, 475] width 51 height 22
drag, startPoint x: 500, startPoint y: 471, endPoint x: 572, endPoint y: 489, distance: 74.7
click at [502, 471] on button "Allow Emails" at bounding box center [499, 475] width 59 height 22
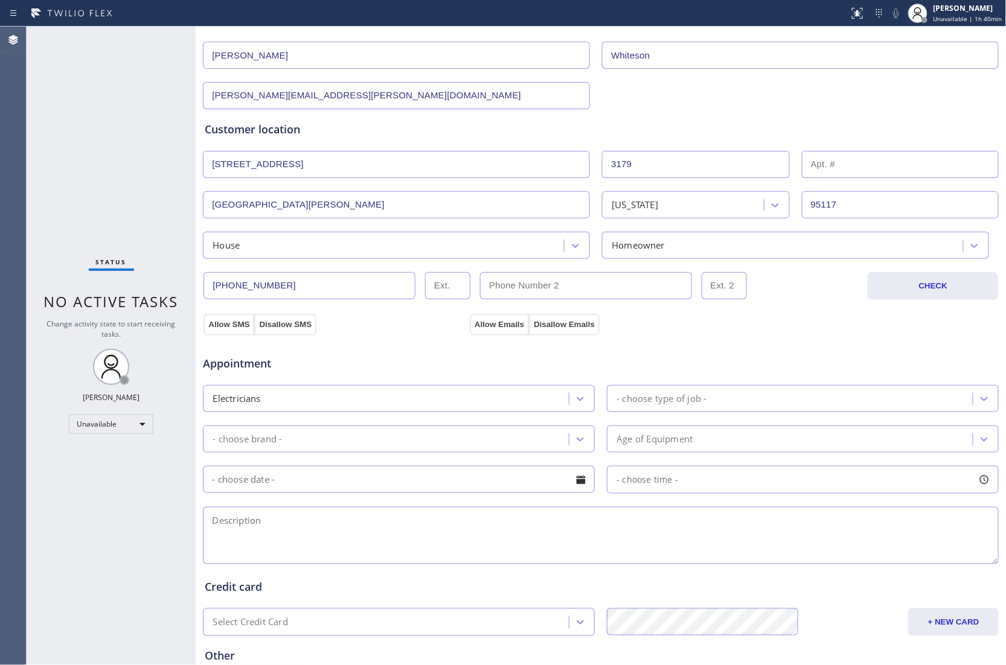
scroll to position [161, 0]
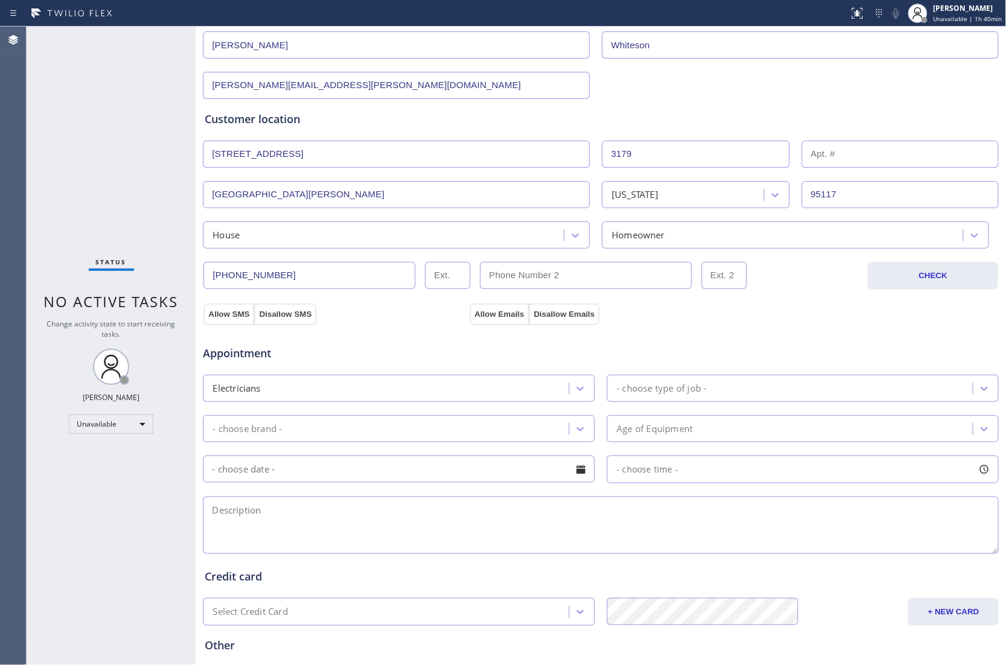
click at [781, 395] on div "- choose type of job -" at bounding box center [791, 388] width 362 height 21
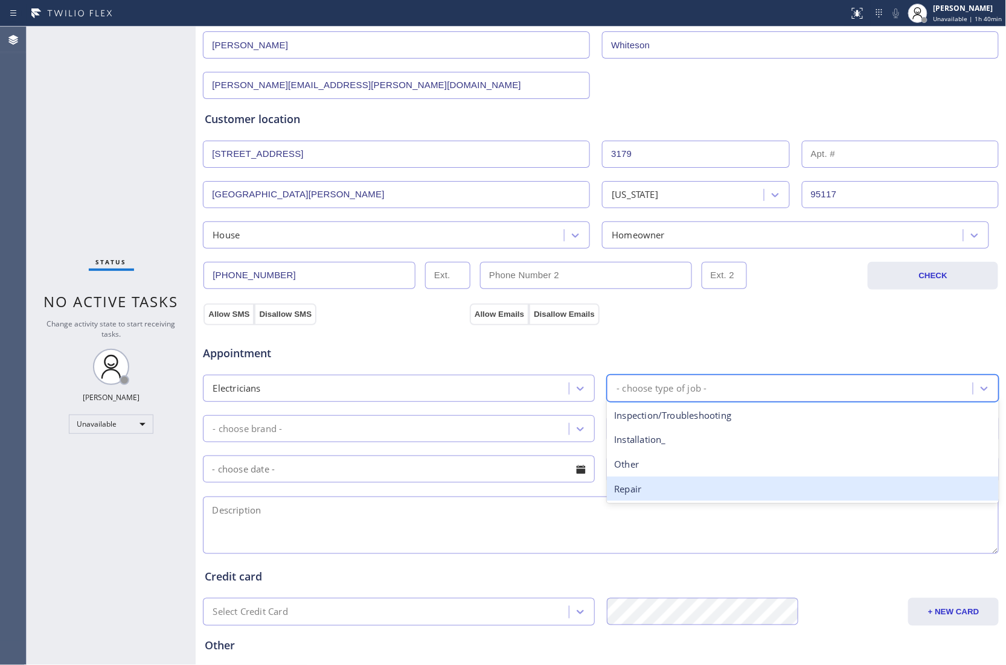
click at [671, 489] on div "Repair" at bounding box center [803, 489] width 392 height 25
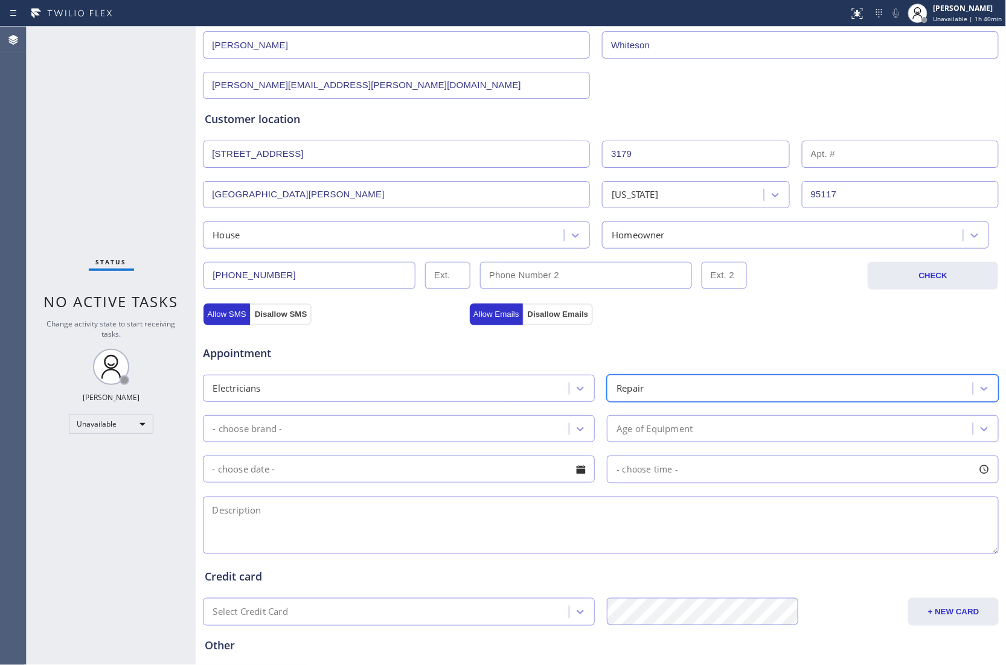
click at [392, 426] on div "- choose brand -" at bounding box center [387, 428] width 362 height 21
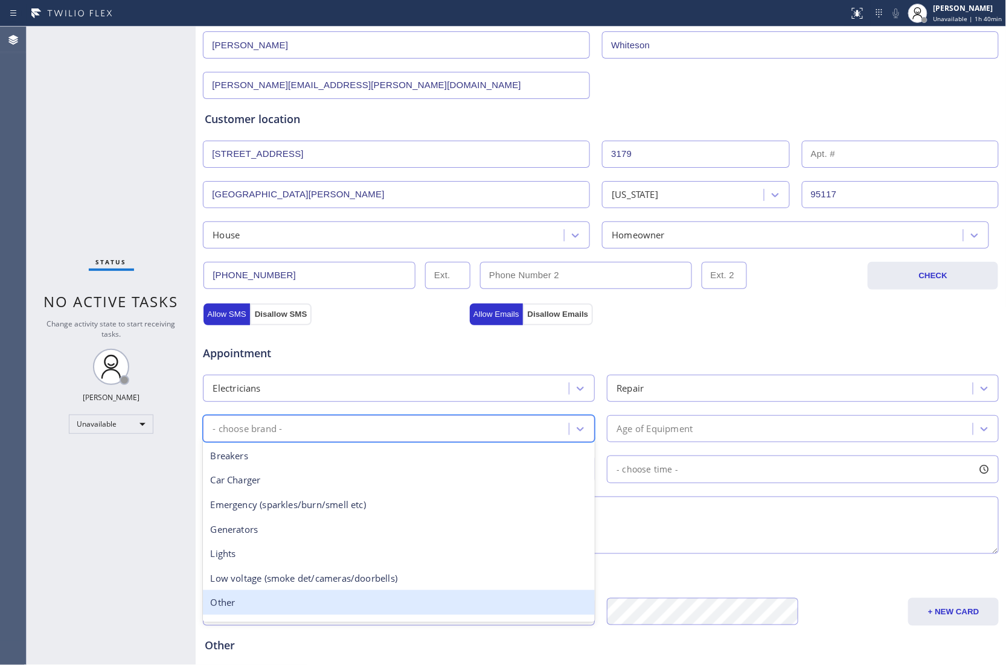
click at [269, 609] on div "Other" at bounding box center [399, 602] width 392 height 25
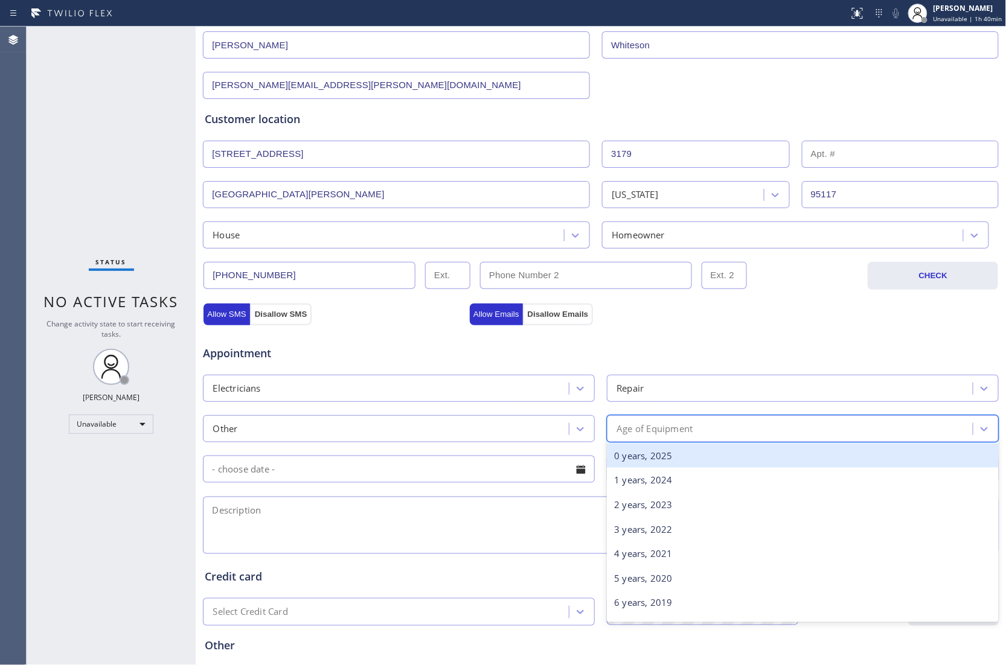
click at [711, 433] on div "Age of Equipment" at bounding box center [791, 428] width 362 height 21
click at [692, 461] on div "0 years, 2025" at bounding box center [803, 456] width 392 height 25
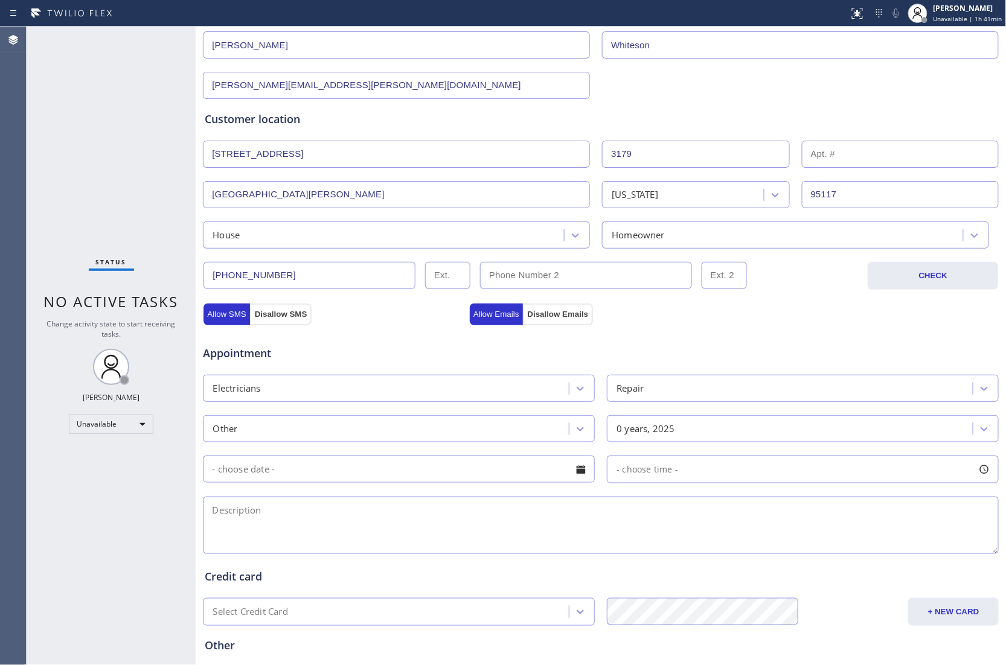
click at [13, 264] on div "Agent Desktop" at bounding box center [13, 346] width 26 height 639
drag, startPoint x: 326, startPoint y: 558, endPoint x: 322, endPoint y: 532, distance: 26.3
click at [324, 542] on div "Business location Electrical Land Santa Clara (714) 410-6692 Personal informati…" at bounding box center [601, 335] width 805 height 825
click at [322, 532] on textarea at bounding box center [601, 525] width 796 height 57
paste textarea "big vampire caps | add a new lights to connect the outlet and he clean it it's …"
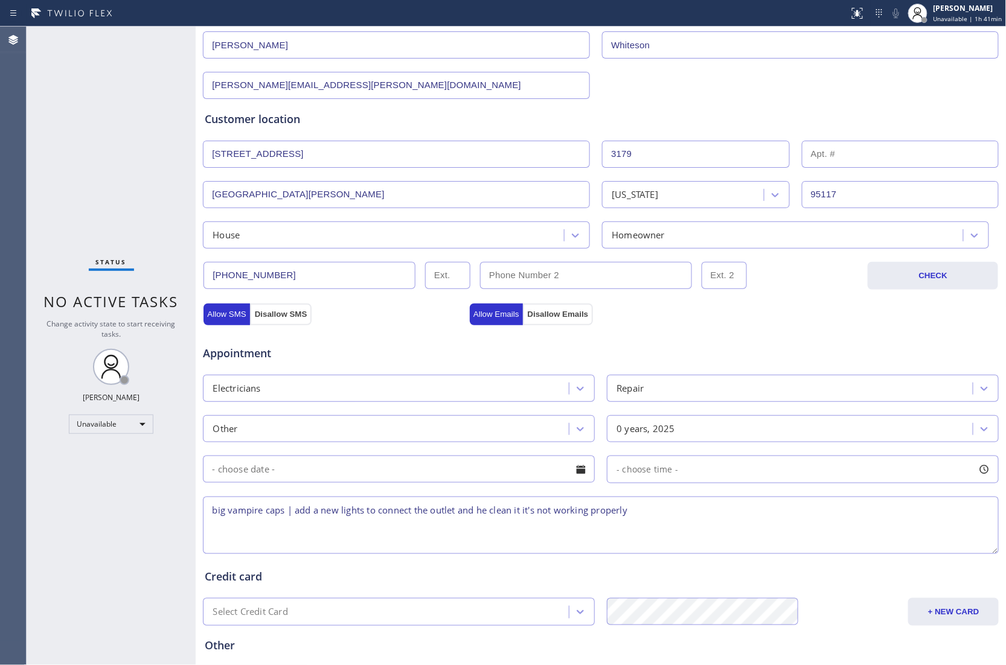
click at [206, 518] on textarea "big vampire caps | add a new lights to connect the outlet and he clean it it's …" at bounding box center [601, 525] width 796 height 57
click at [703, 510] on textarea "12-3 | $60 | big vampire caps | add a new lights to connect the outlet and he c…" at bounding box center [601, 525] width 796 height 57
click at [575, 513] on textarea "12-3 | $60 | big vampire caps | add a new lights to connect the outlet and he c…" at bounding box center [601, 525] width 796 height 57
click at [723, 531] on textarea "12-3 | $60 | big vampire caps | add a new lights to connect the outlet and he c…" at bounding box center [601, 525] width 796 height 57
paste textarea "3179 Loma Verde DrSan Jose, CA 95117, USA Town House HO Unit 6 | Yuseif Whiteso…"
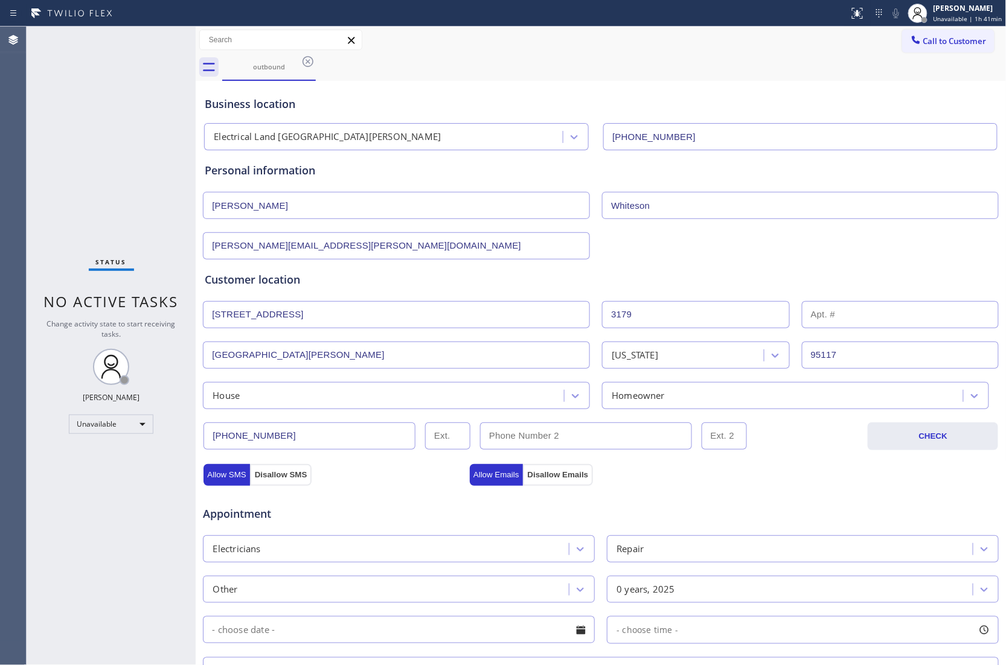
scroll to position [29, 0]
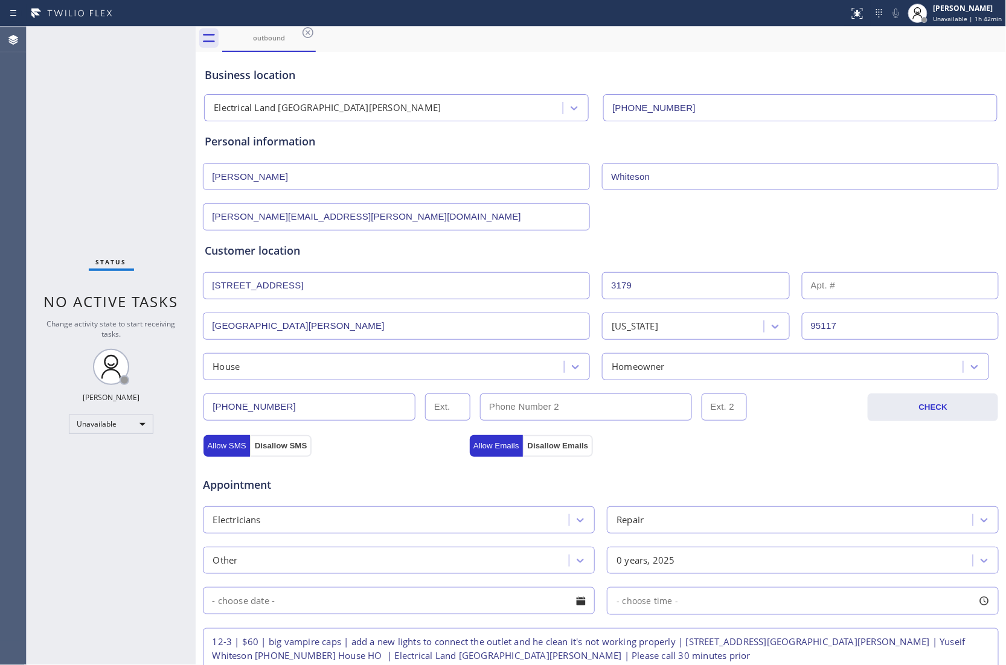
drag, startPoint x: 714, startPoint y: 107, endPoint x: 524, endPoint y: 107, distance: 189.6
click at [524, 107] on div "Electrical Land Santa Clara (714) 410-6692" at bounding box center [601, 105] width 798 height 32
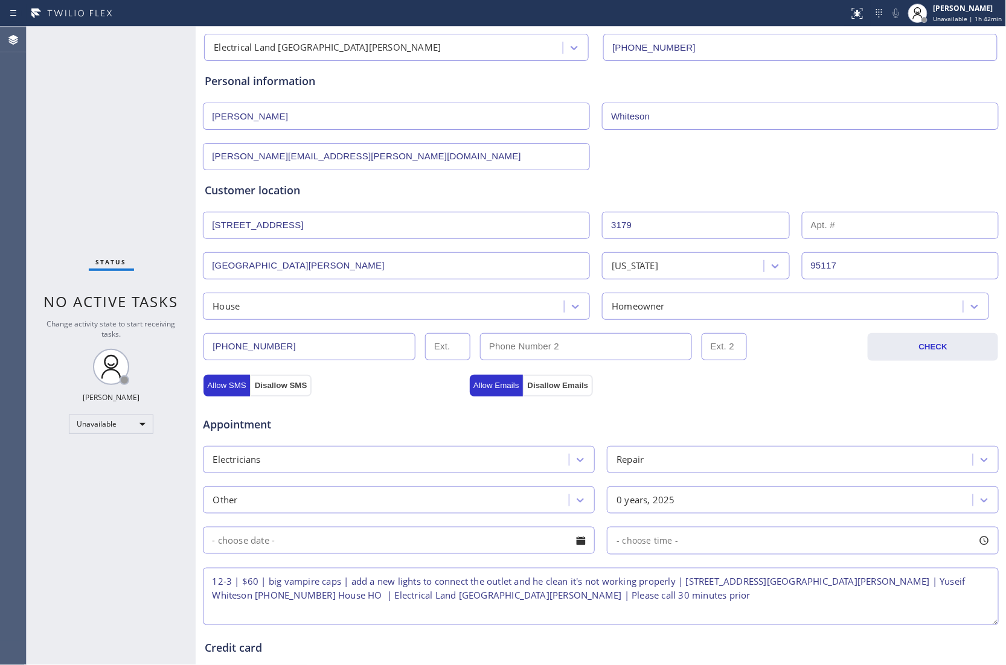
scroll to position [190, 0]
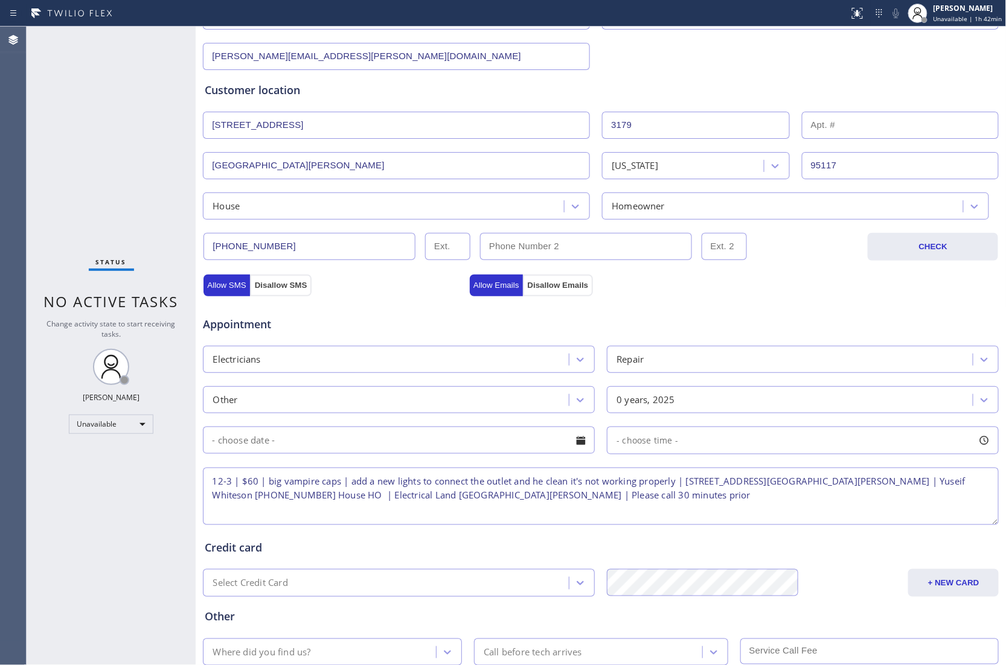
click at [683, 508] on textarea "12-3 | $60 | big vampire caps | add a new lights to connect the outlet and he c…" at bounding box center [601, 496] width 796 height 57
paste textarea "(714) 410-6692"
type textarea "12-3 | $60 | big vampire caps | add a new lights to connect the outlet and he c…"
click at [379, 447] on input "text" at bounding box center [399, 440] width 392 height 27
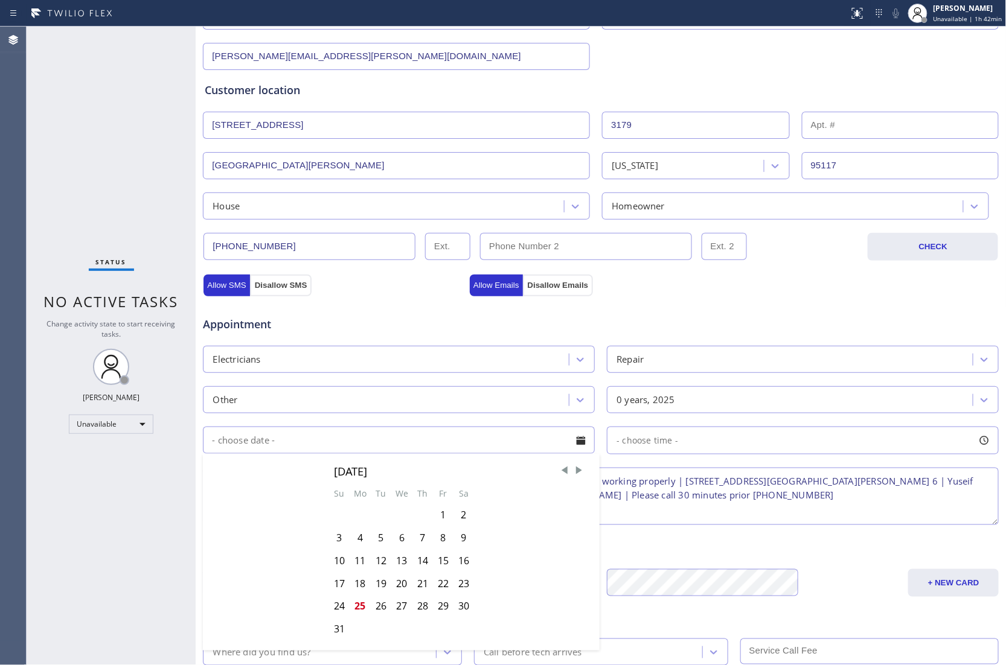
click at [353, 610] on div "25" at bounding box center [360, 606] width 21 height 23
type input "08/25/2025"
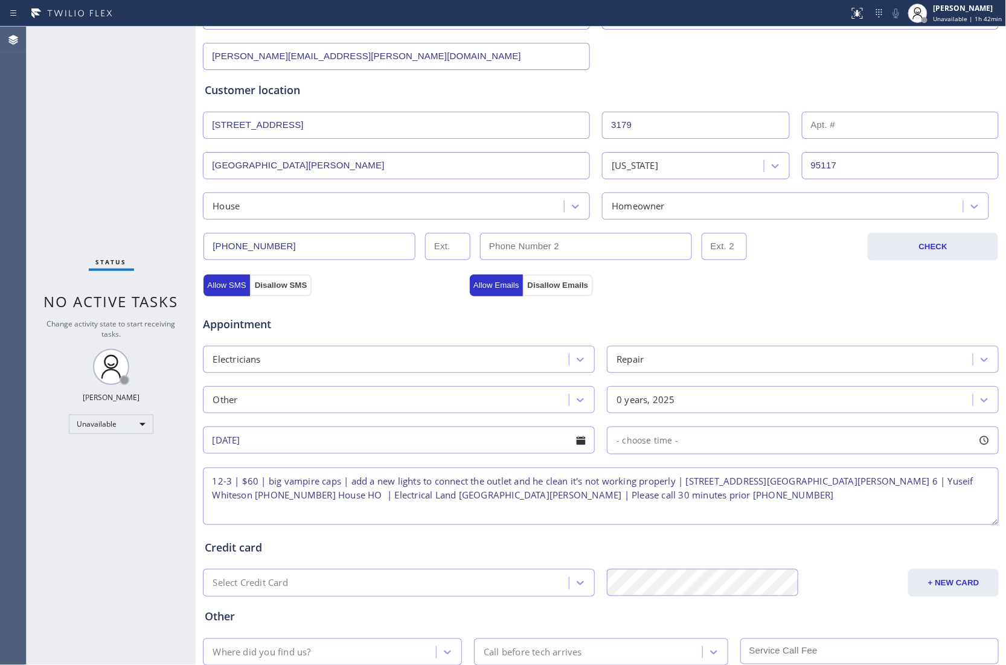
click at [648, 440] on span "- choose time -" at bounding box center [647, 440] width 62 height 11
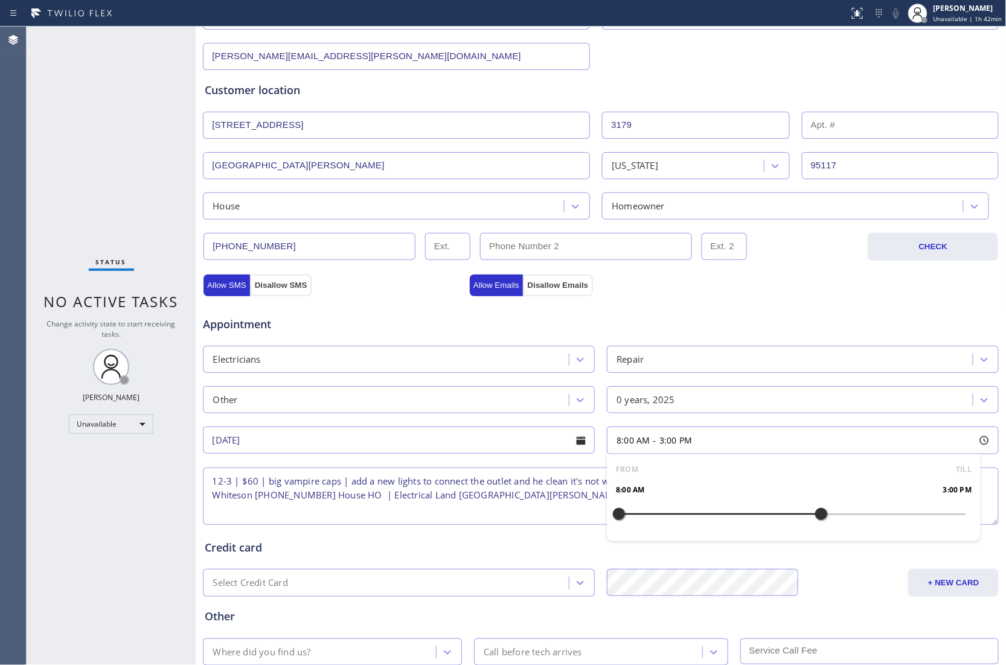
drag, startPoint x: 612, startPoint y: 513, endPoint x: 817, endPoint y: 527, distance: 205.1
click at [817, 527] on div at bounding box center [821, 514] width 14 height 25
drag, startPoint x: 614, startPoint y: 519, endPoint x: 729, endPoint y: 540, distance: 117.1
click at [729, 540] on div "FROM TILL 12:00 PM 3:00 PM" at bounding box center [794, 498] width 374 height 87
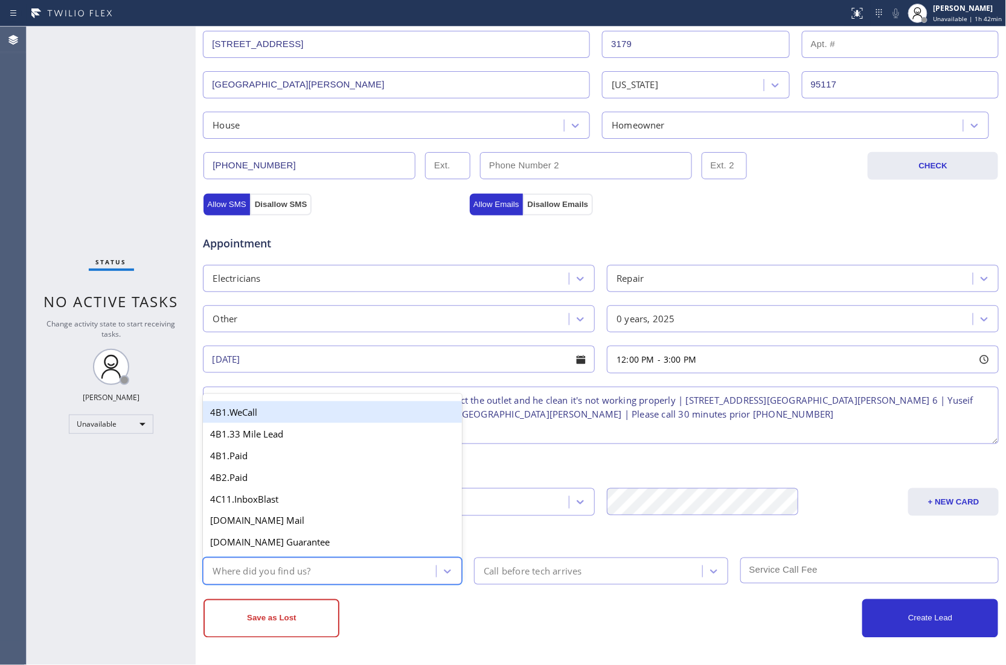
click at [374, 569] on div "Where did you find us?" at bounding box center [320, 571] width 229 height 21
type input "go"
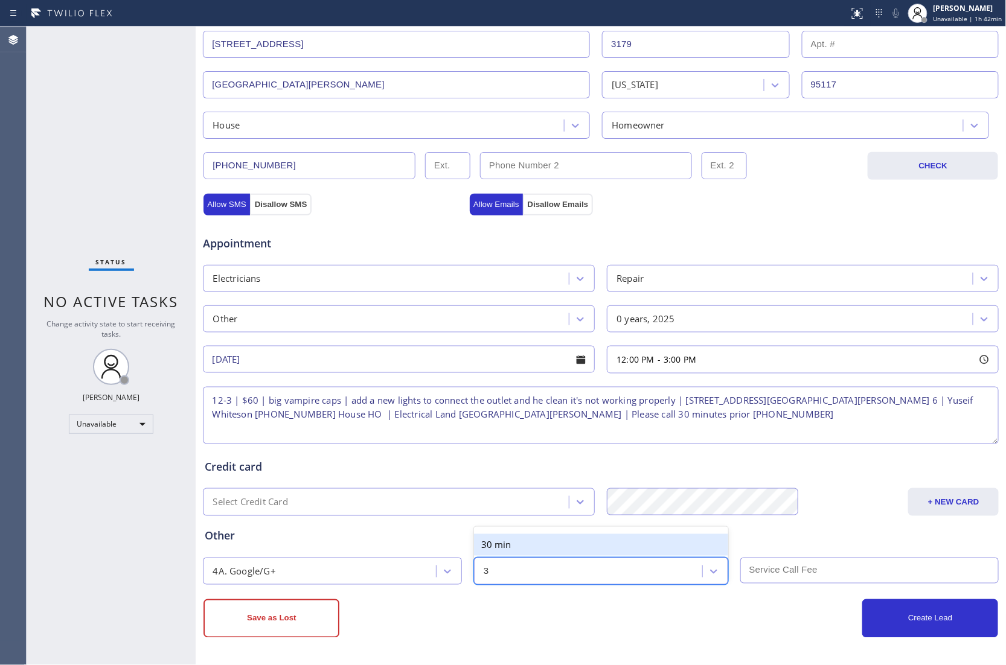
type input "30"
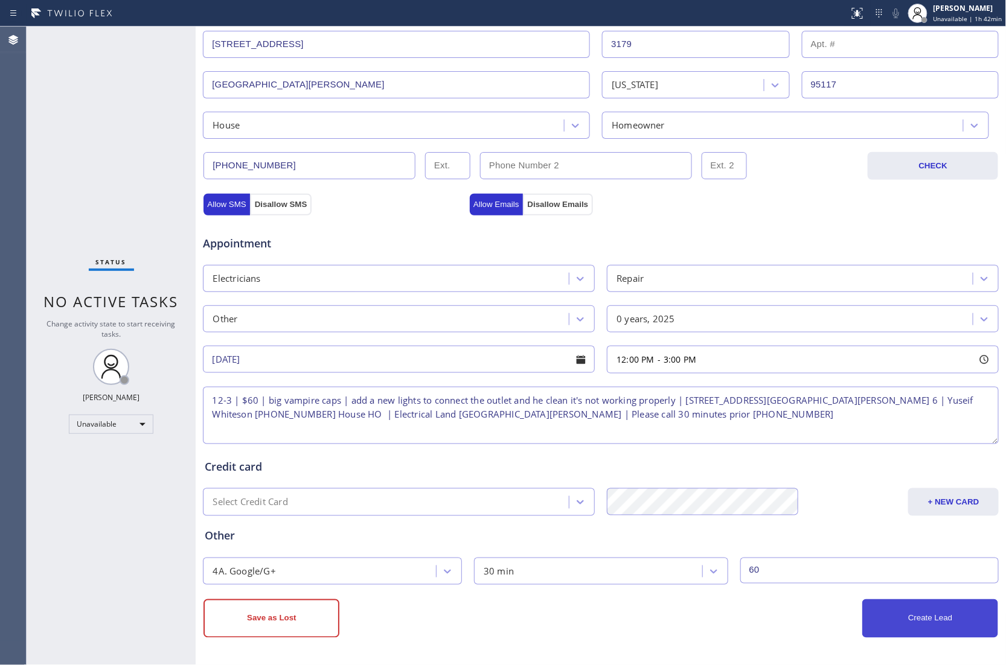
type input "60"
click at [906, 618] on button "Create Lead" at bounding box center [930, 619] width 136 height 39
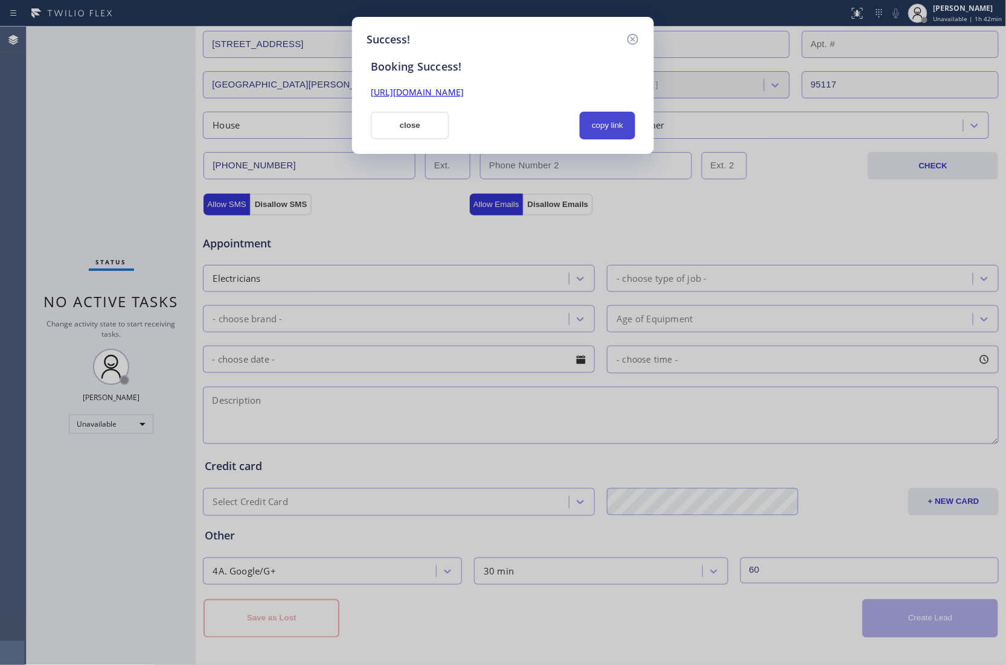
click at [587, 115] on button "copy link" at bounding box center [608, 126] width 56 height 28
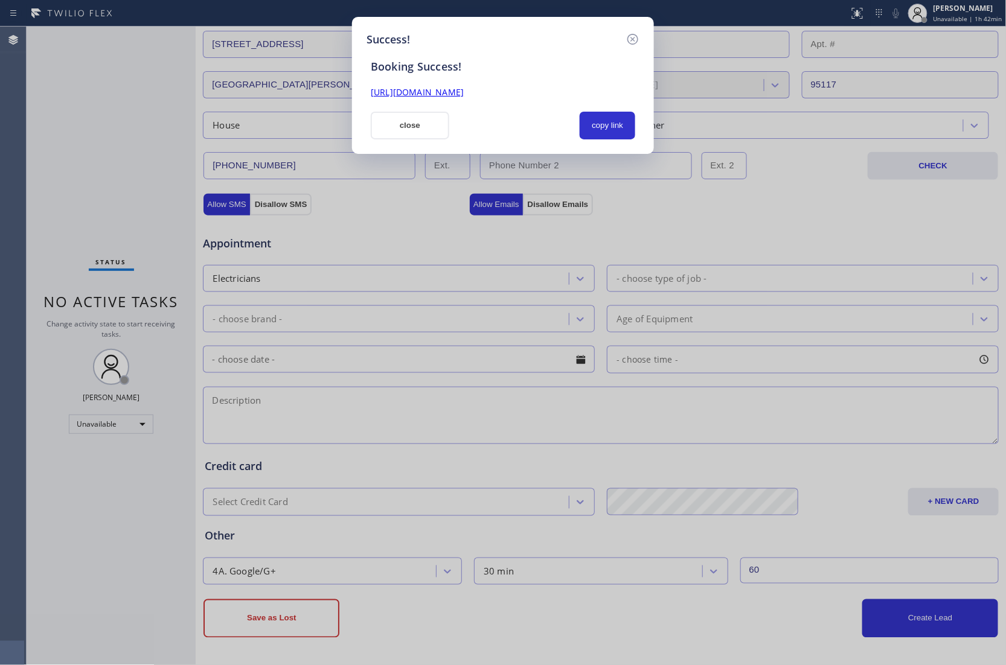
click at [2, 170] on div "Success! Booking Success! https://erp.apollosoft.co/customer/759175#portlet_lea…" at bounding box center [503, 332] width 1006 height 665
click at [418, 132] on button "close" at bounding box center [410, 126] width 78 height 28
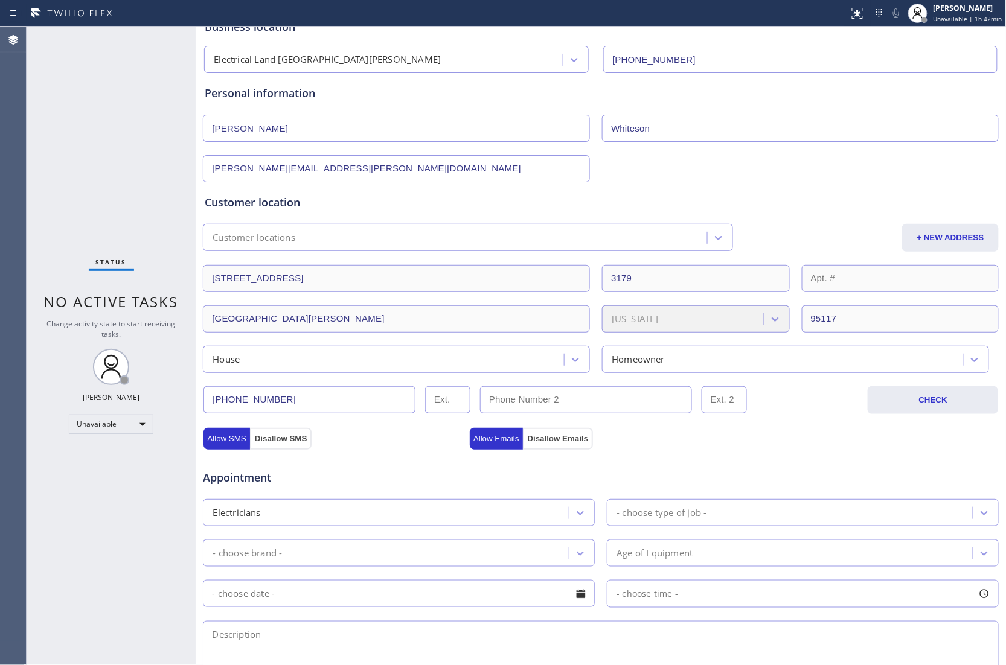
scroll to position [0, 0]
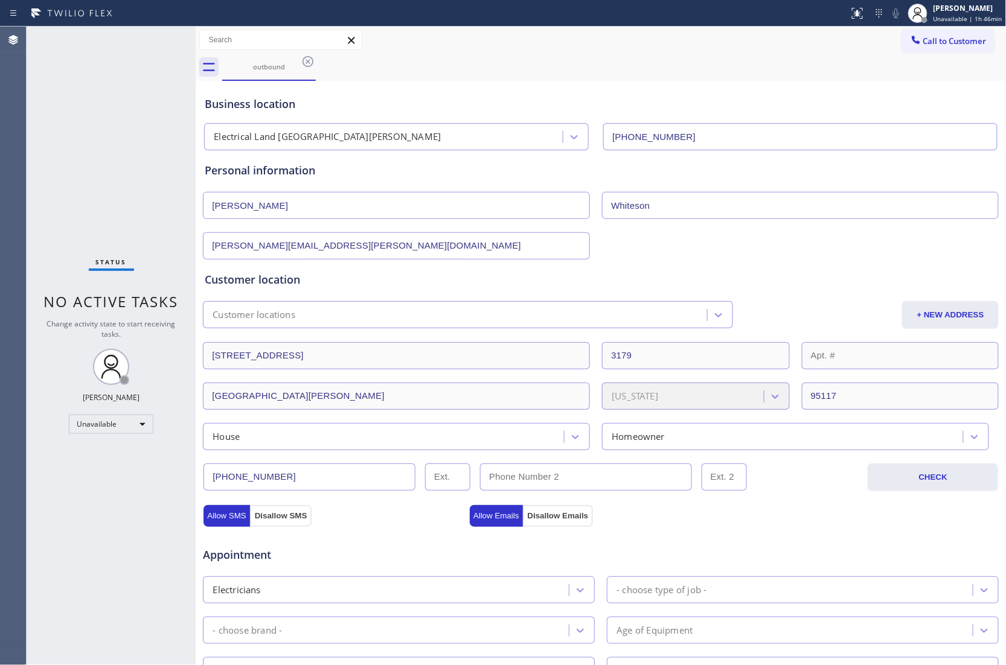
click at [20, 286] on div "Agent Desktop" at bounding box center [13, 346] width 26 height 639
drag, startPoint x: 928, startPoint y: 37, endPoint x: 754, endPoint y: 85, distance: 180.1
click at [928, 40] on span "Call to Customer" at bounding box center [954, 41] width 63 height 11
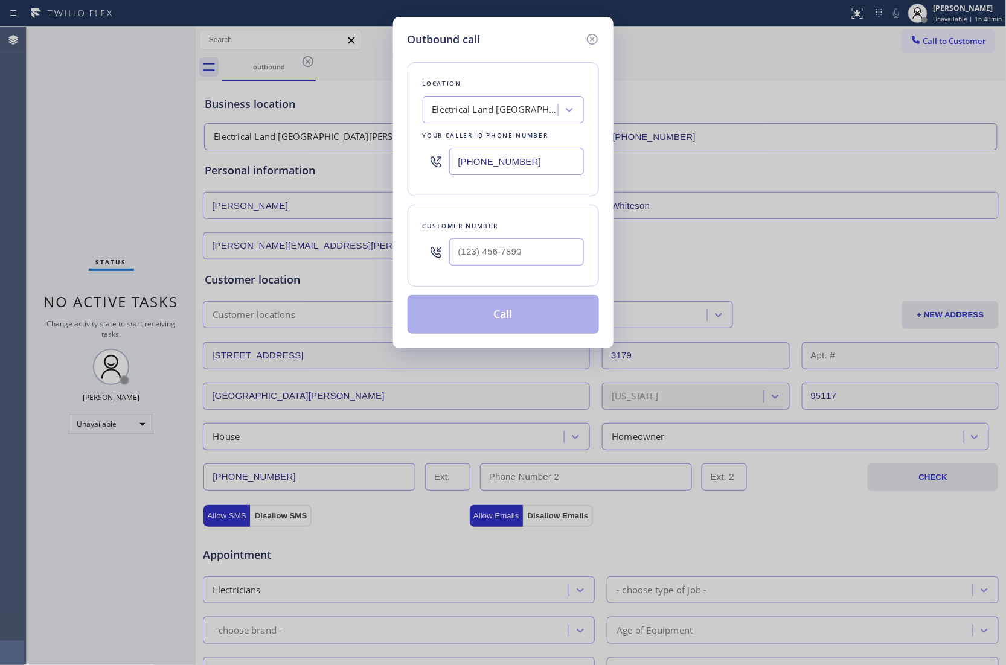
click at [491, 167] on input "(714) 410-6692" at bounding box center [516, 161] width 135 height 27
paste input "855) 731-495"
type input "(855) 731-4952"
type input "(___) ___-____"
click at [531, 247] on input "(___) ___-____" at bounding box center [516, 251] width 135 height 27
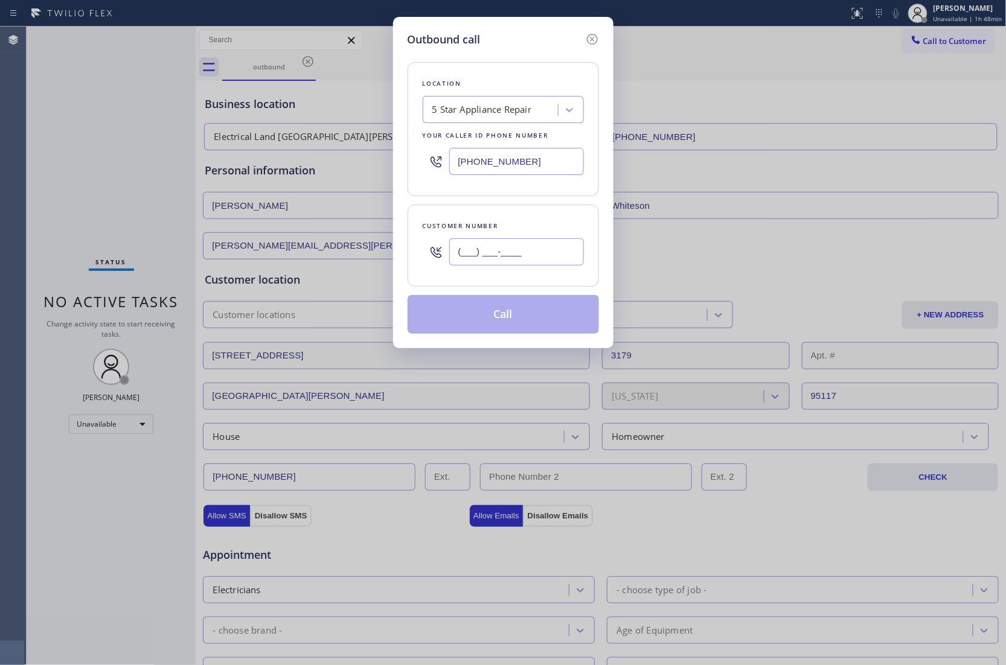
paste input "858) 922-3170"
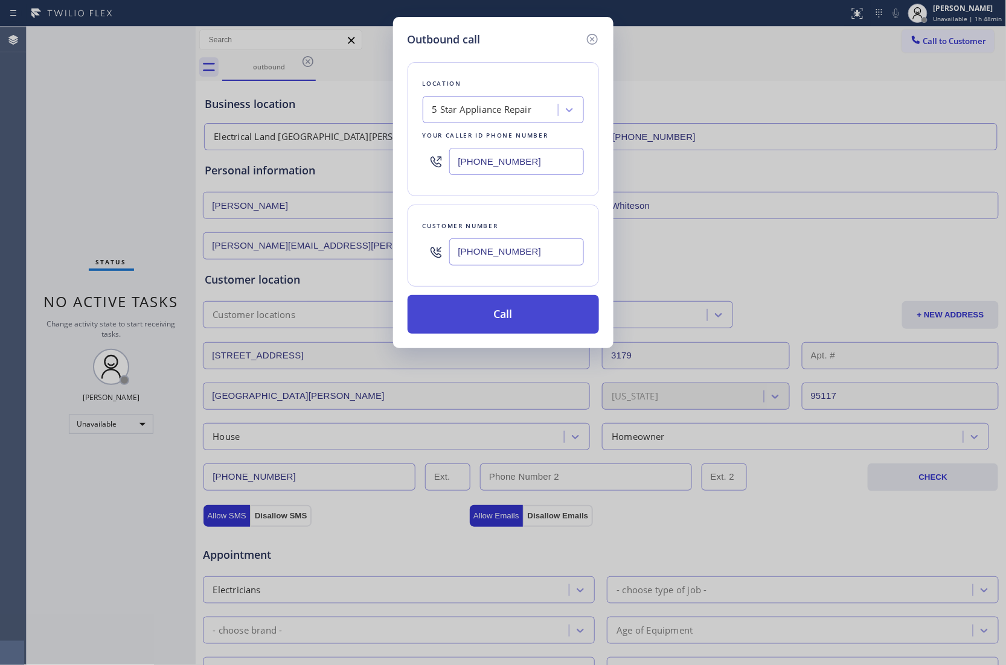
type input "(858) 922-3170"
click at [513, 330] on button "Call" at bounding box center [503, 314] width 191 height 39
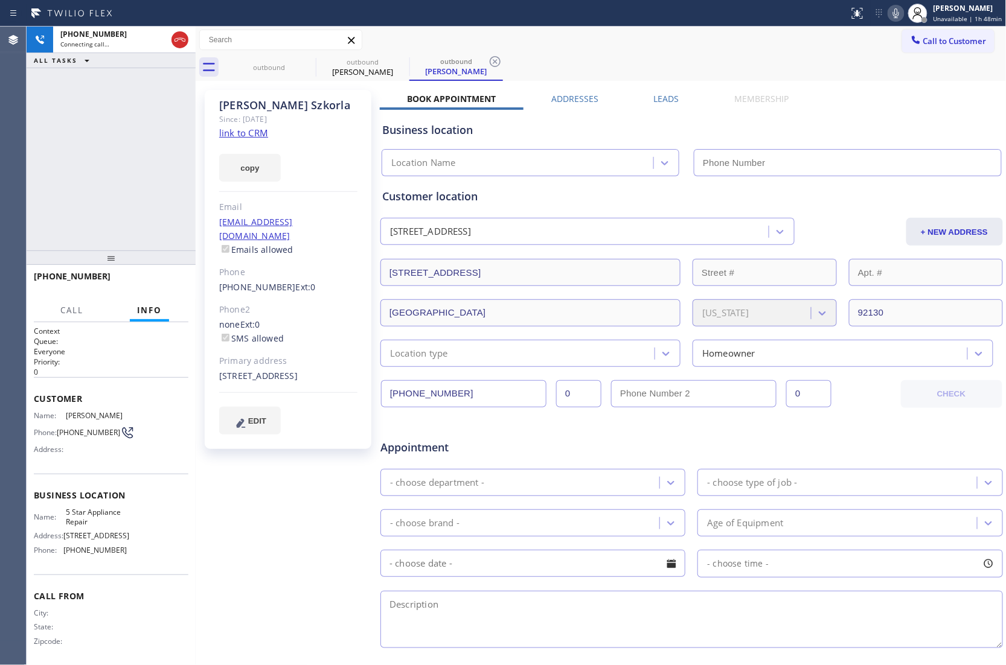
click at [238, 131] on link "link to CRM" at bounding box center [243, 133] width 49 height 12
type input "(855) 731-4952"
drag, startPoint x: 75, startPoint y: 442, endPoint x: 60, endPoint y: 427, distance: 20.5
click at [60, 428] on span "(858) 922-3170" at bounding box center [88, 432] width 63 height 9
click at [159, 272] on div "+18589223170 Live | 00:18 HANG UP" at bounding box center [111, 281] width 155 height 31
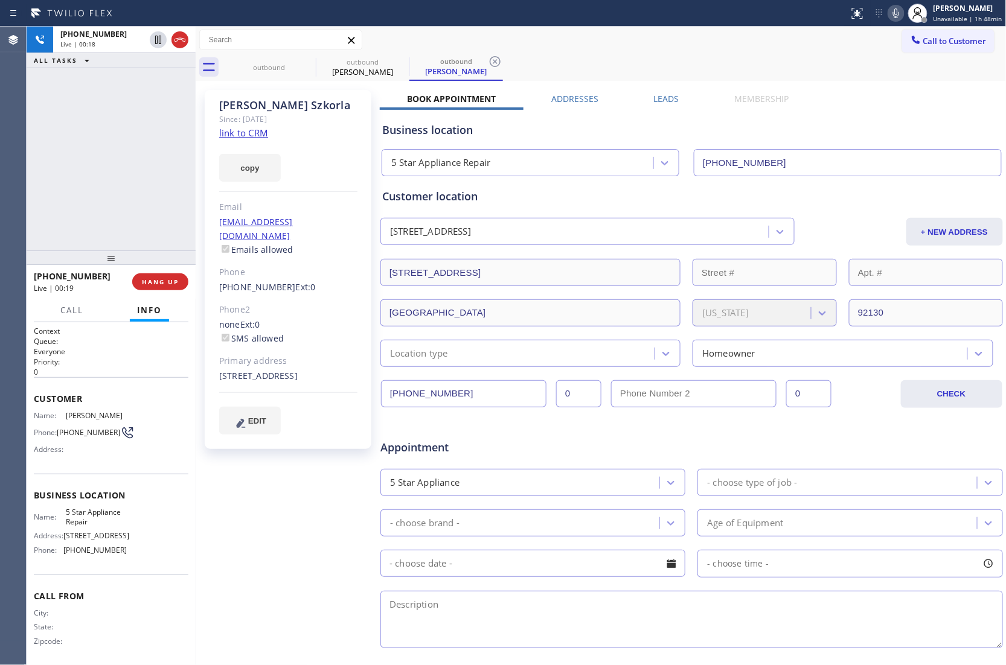
drag, startPoint x: 172, startPoint y: 273, endPoint x: 743, endPoint y: 199, distance: 575.4
click at [170, 273] on button "HANG UP" at bounding box center [160, 281] width 56 height 17
click at [937, 47] on button "Call to Customer" at bounding box center [948, 41] width 92 height 23
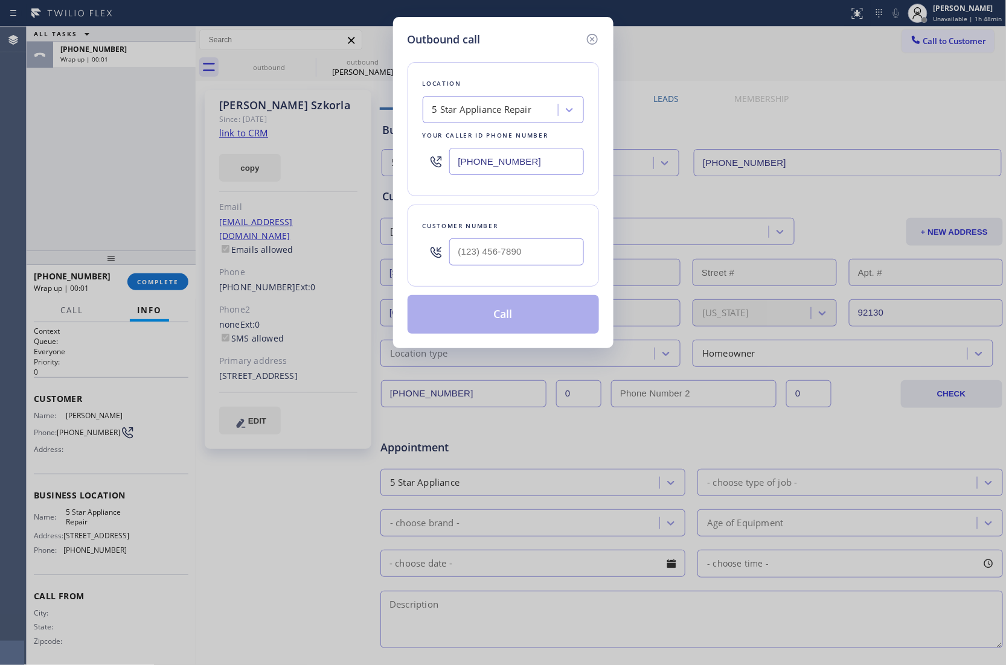
click at [469, 259] on input "text" at bounding box center [516, 251] width 135 height 27
paste input "858) 922-3170"
type input "(858) 922-3170"
click at [496, 320] on button "Call" at bounding box center [503, 314] width 191 height 39
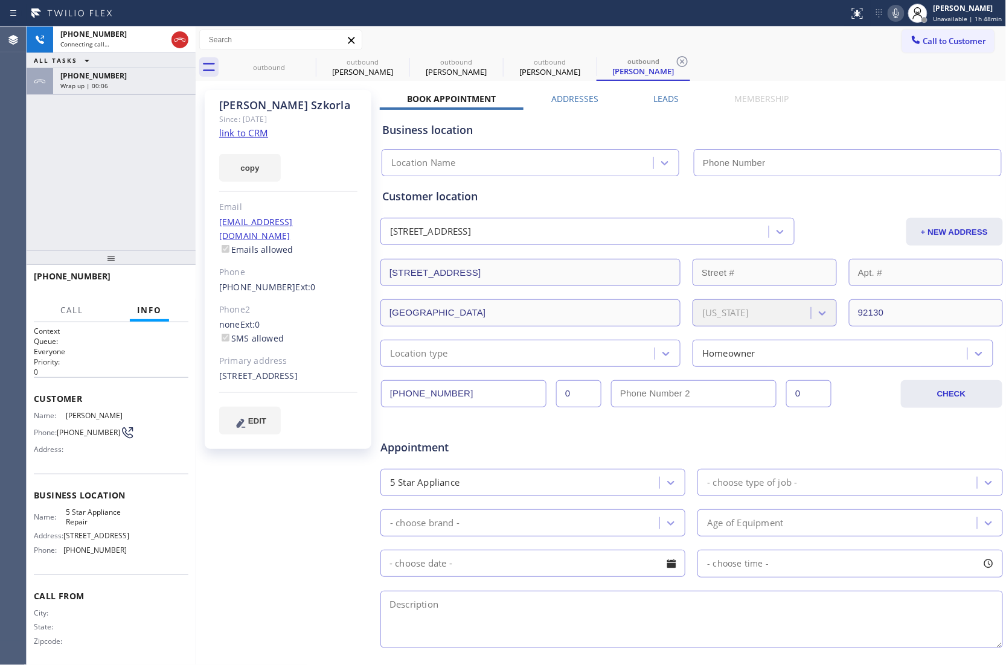
type input "(855) 731-4952"
click at [177, 40] on icon at bounding box center [180, 40] width 14 height 14
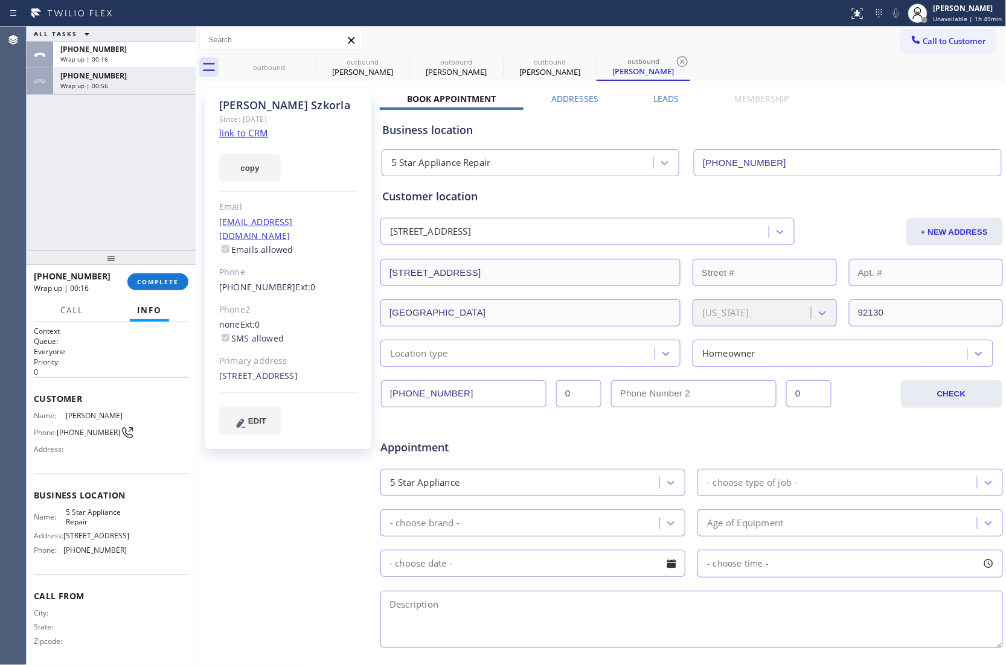
click at [938, 48] on button "Call to Customer" at bounding box center [948, 41] width 92 height 23
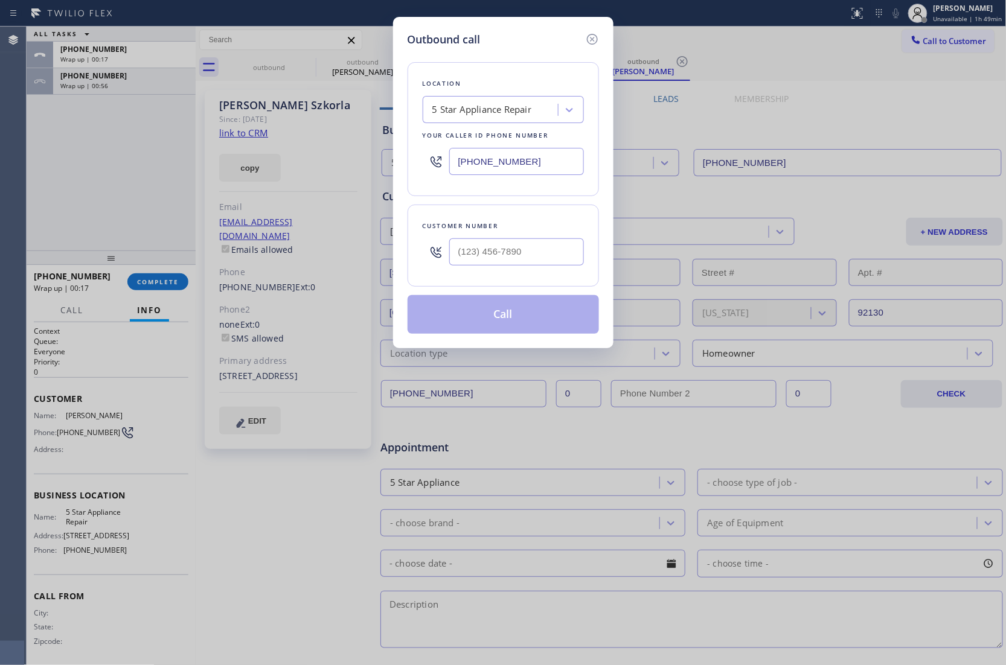
click at [507, 161] on input "(855) 731-4952" at bounding box center [516, 161] width 135 height 27
paste input "323) 215-1266"
type input "(323) 215-1266"
type input "(___) ___-____"
click at [489, 264] on input "(___) ___-____" at bounding box center [516, 251] width 135 height 27
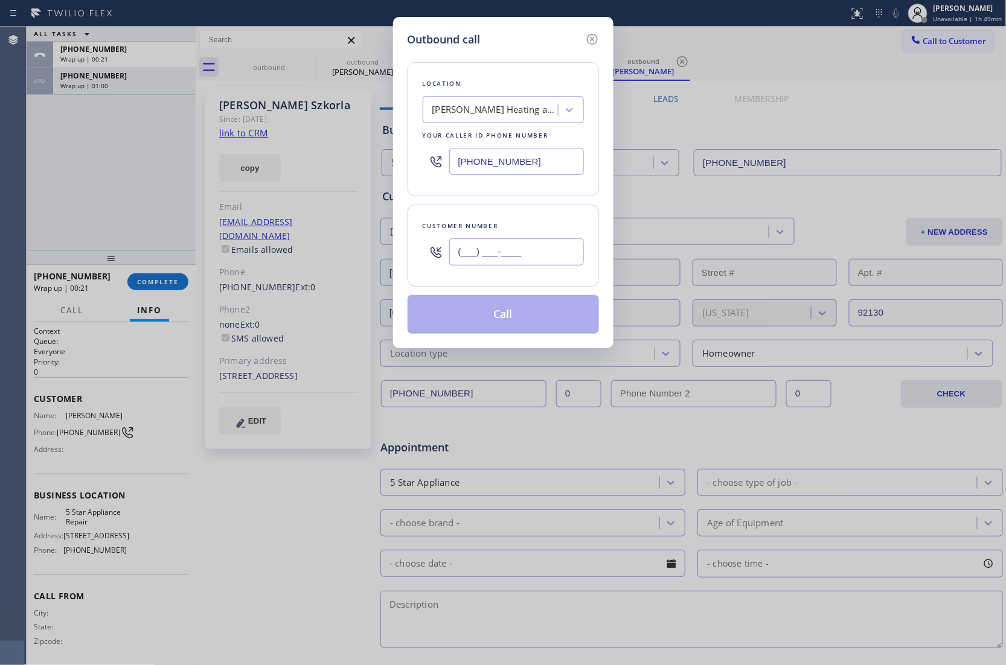
paste input "714) 475-1183"
type input "(714) 475-1183"
click at [529, 321] on button "Call" at bounding box center [503, 314] width 191 height 39
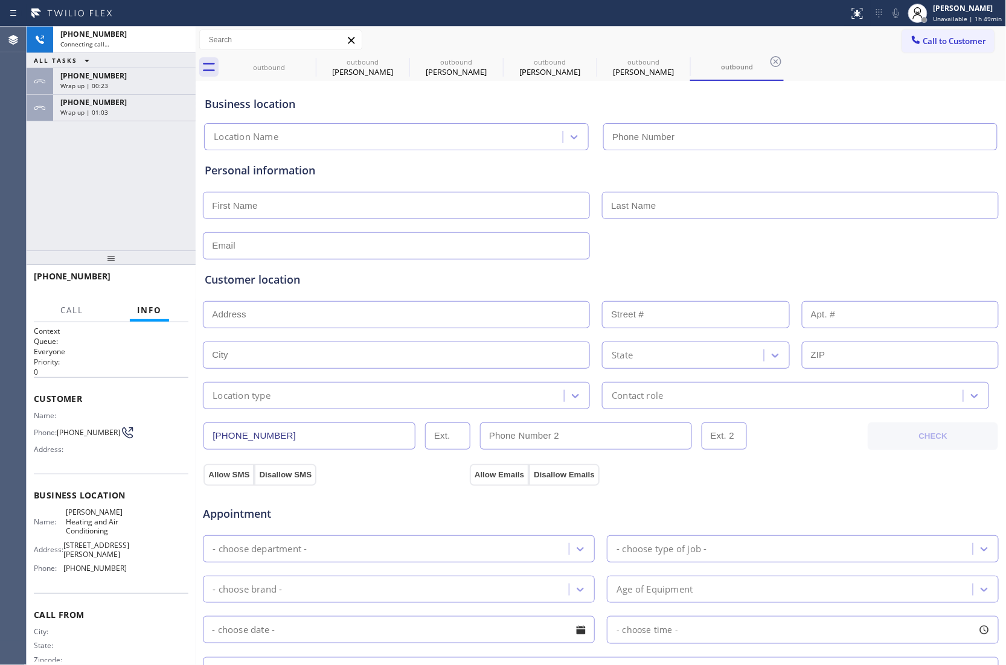
type input "(323) 215-1266"
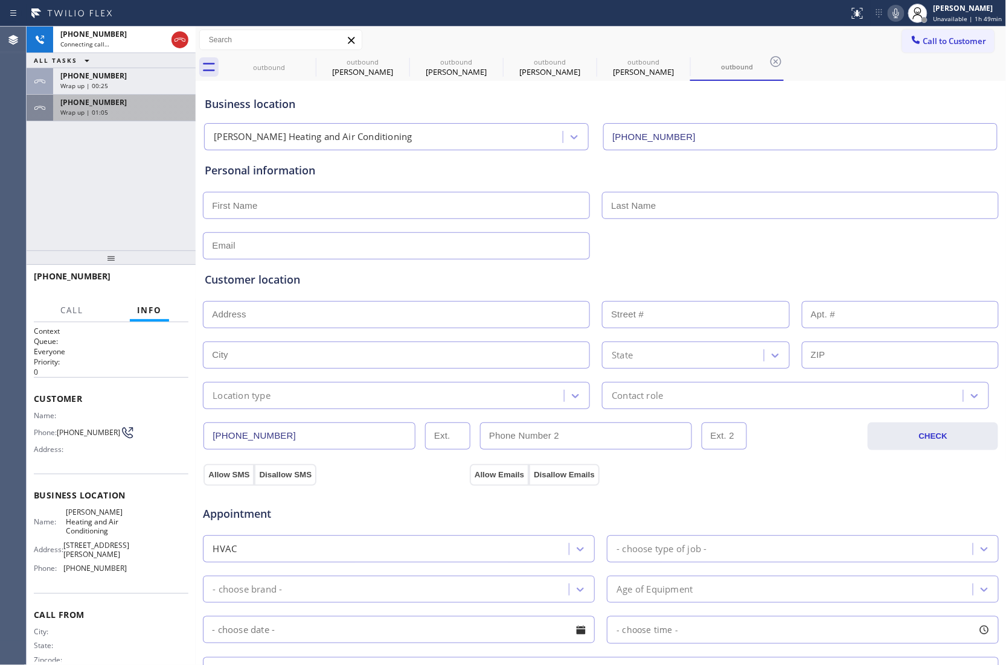
click at [115, 112] on div "Wrap up | 01:05" at bounding box center [124, 112] width 128 height 8
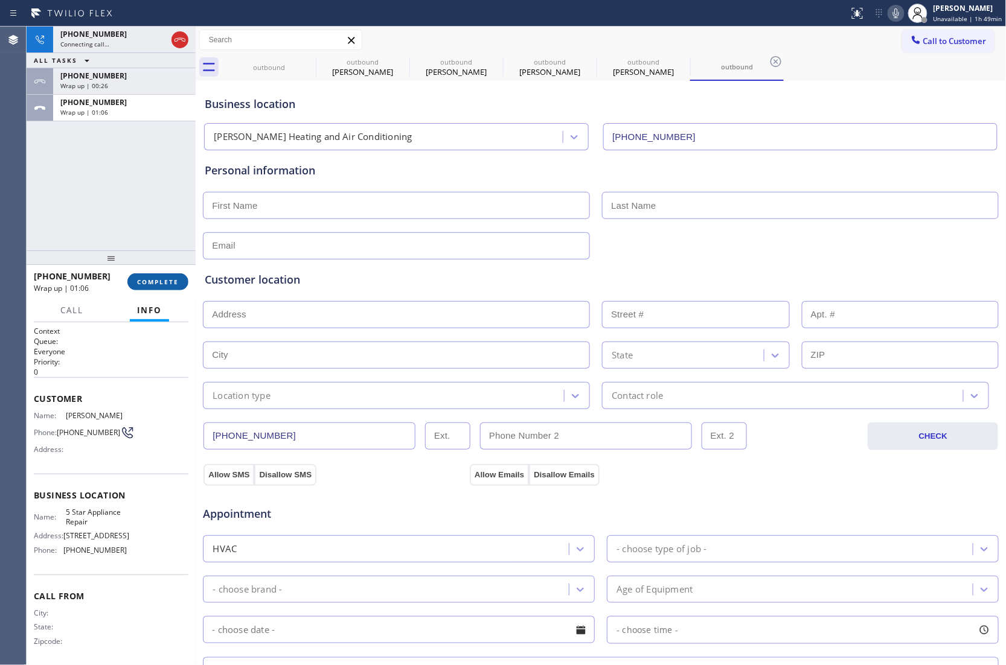
click at [169, 280] on span "COMPLETE" at bounding box center [158, 282] width 42 height 8
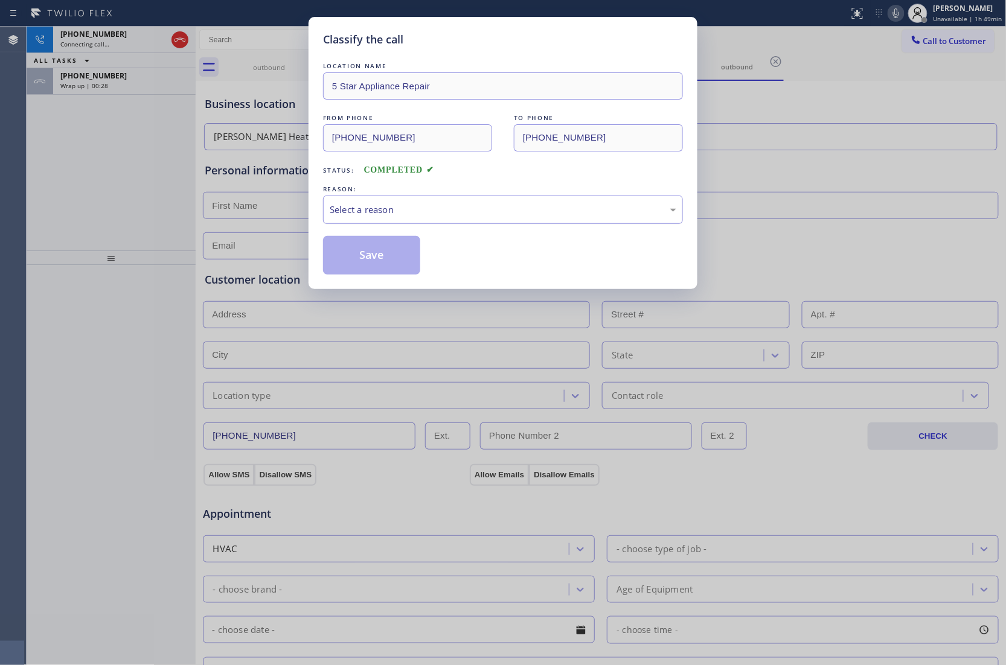
click at [490, 211] on div "Select a reason" at bounding box center [503, 210] width 347 height 14
click at [430, 258] on div "Save" at bounding box center [503, 255] width 360 height 39
click at [394, 254] on button "Save" at bounding box center [371, 255] width 97 height 39
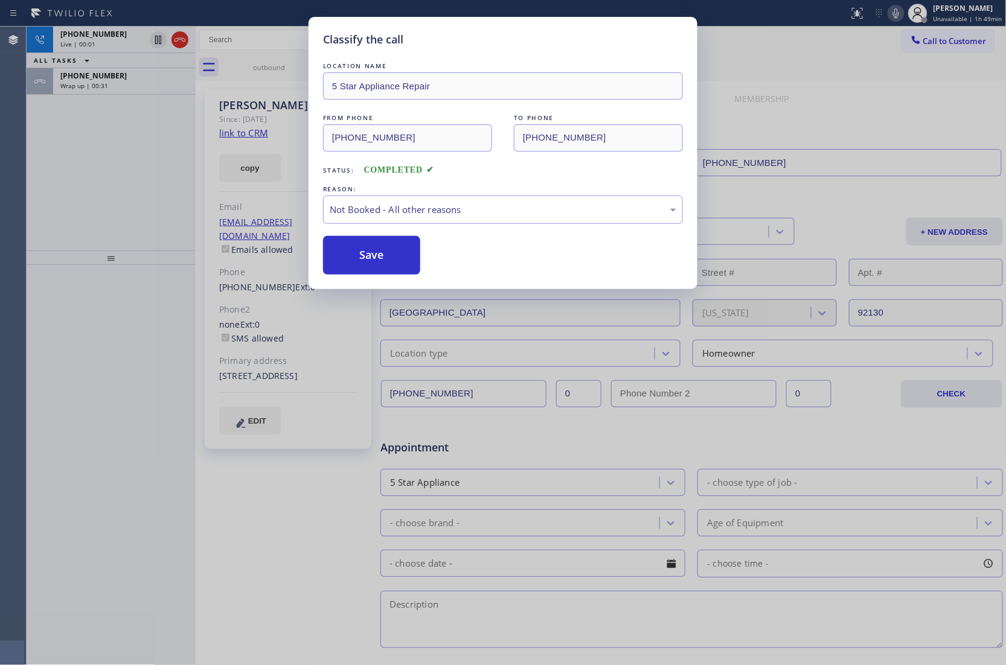
click at [118, 78] on div "Classify the call LOCATION NAME 5 Star Appliance Repair FROM PHONE (855) 731-49…" at bounding box center [503, 332] width 1006 height 665
click at [118, 78] on div "Classify the call LOCATION NAME Laguna Niguel Repair Service FROM PHONE (949) 2…" at bounding box center [516, 346] width 979 height 639
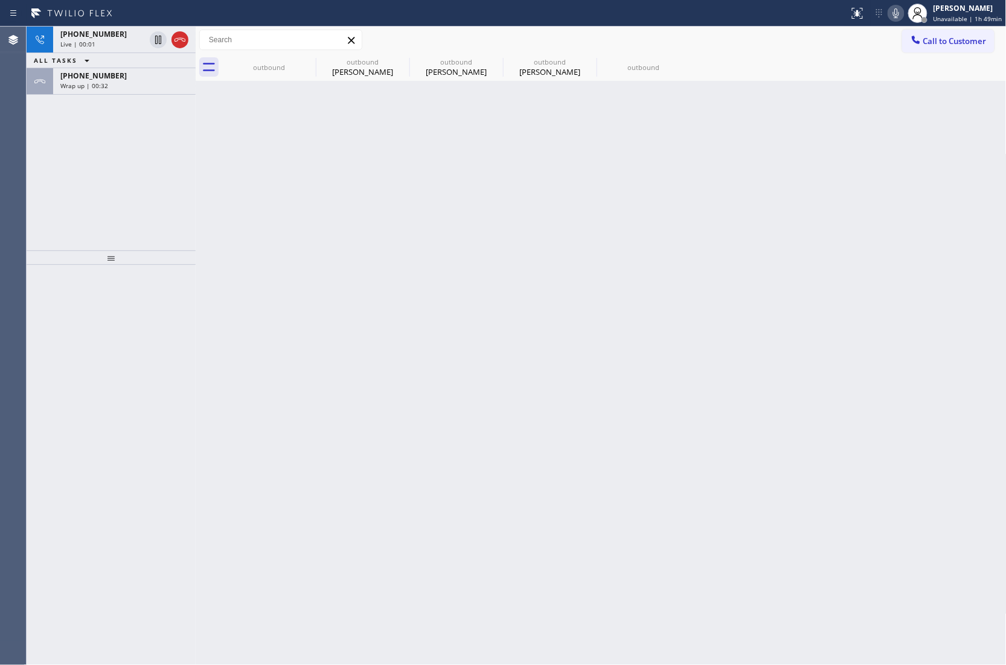
click at [118, 78] on div "+18589223170" at bounding box center [124, 76] width 128 height 10
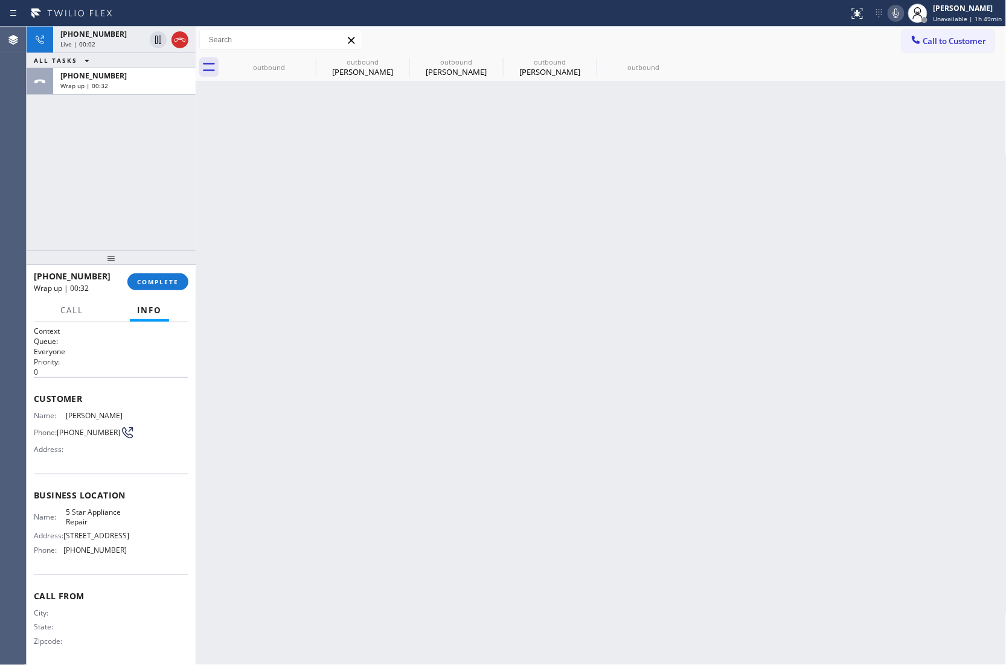
click at [118, 78] on div "+18589223170" at bounding box center [124, 76] width 128 height 10
click at [172, 280] on span "COMPLETE" at bounding box center [158, 282] width 42 height 8
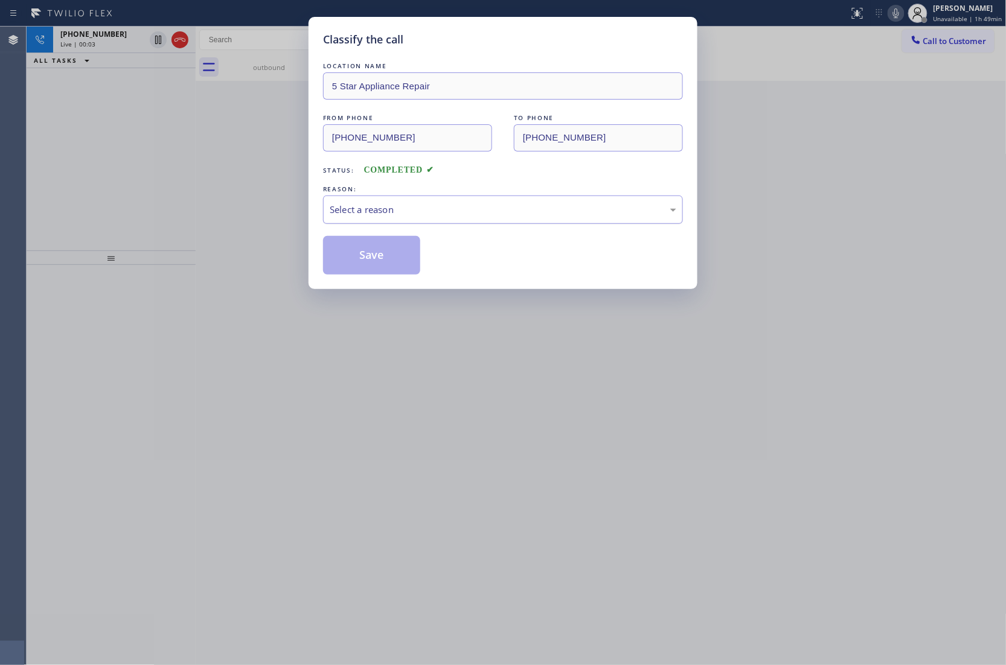
click at [447, 198] on div "Select a reason" at bounding box center [503, 210] width 360 height 28
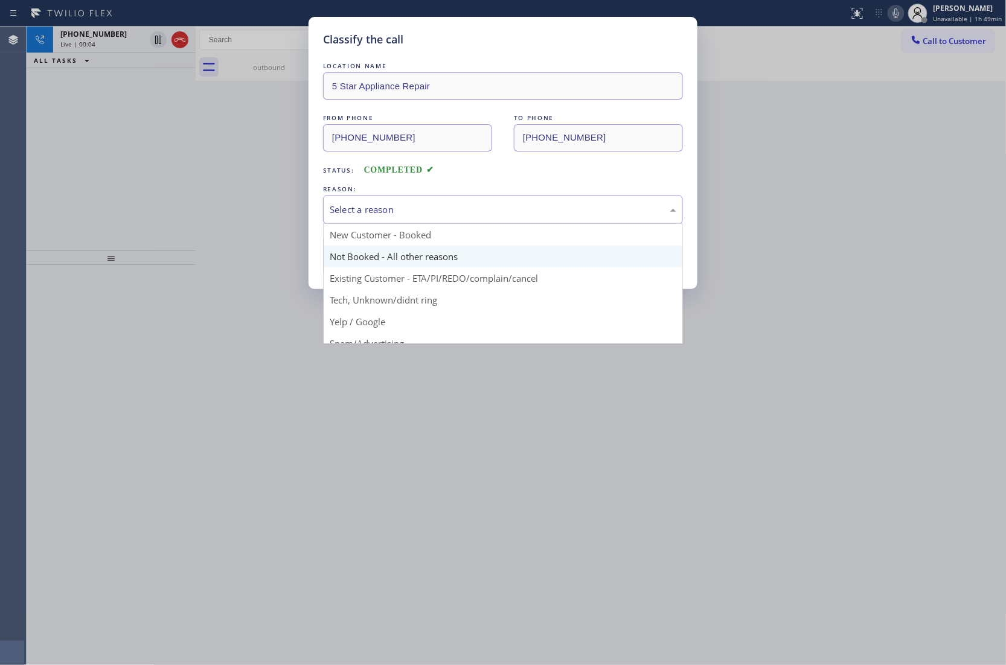
click at [384, 262] on button "Save" at bounding box center [371, 255] width 97 height 39
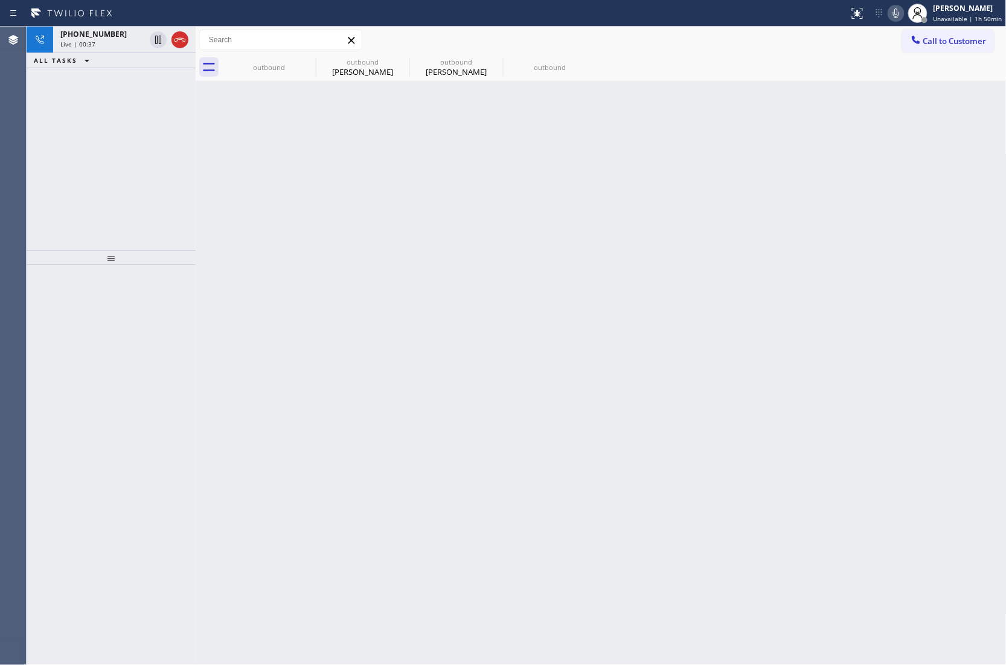
drag, startPoint x: 39, startPoint y: 165, endPoint x: 258, endPoint y: 39, distance: 253.4
click at [41, 162] on div "+17144751183 Live | 00:37 ALL TASKS ALL TASKS ACTIVE TASKS TASKS IN WRAP UP" at bounding box center [111, 139] width 169 height 224
click at [176, 41] on icon at bounding box center [179, 40] width 11 height 4
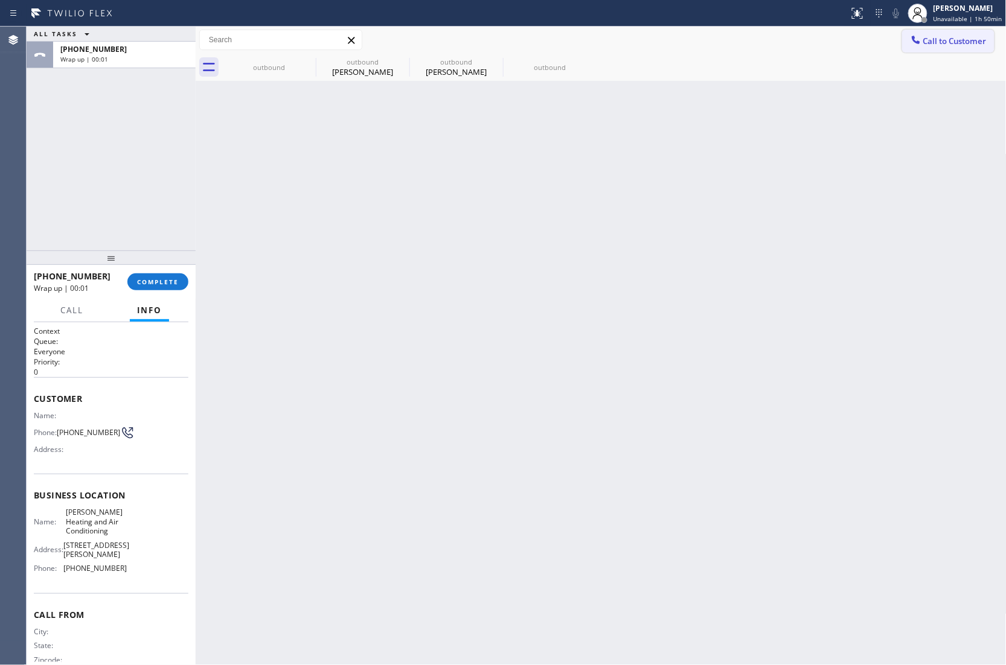
click at [921, 48] on button "Call to Customer" at bounding box center [948, 41] width 92 height 23
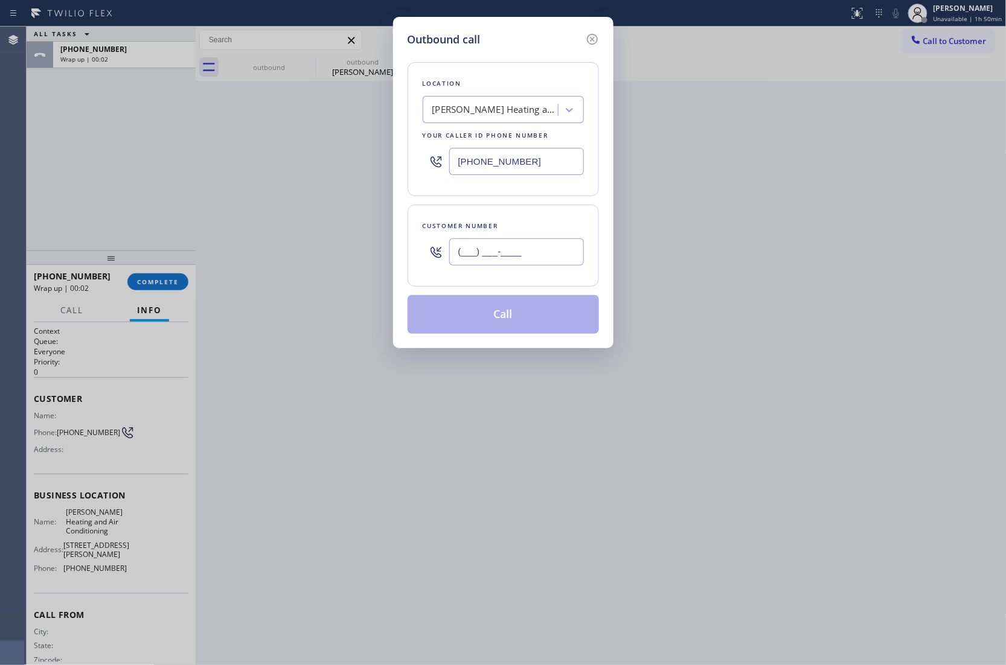
drag, startPoint x: 548, startPoint y: 256, endPoint x: 609, endPoint y: 307, distance: 79.3
click at [549, 256] on input "(___) ___-____" at bounding box center [516, 251] width 135 height 27
paste input "760) 687-5020"
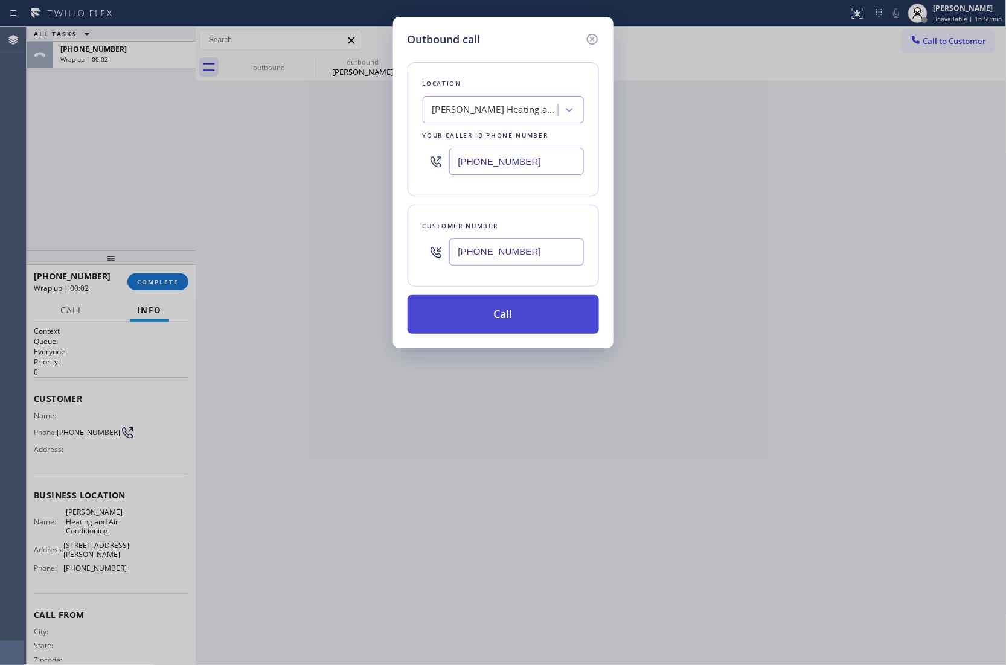
type input "(760) 687-5020"
click at [539, 325] on button "Call" at bounding box center [503, 314] width 191 height 39
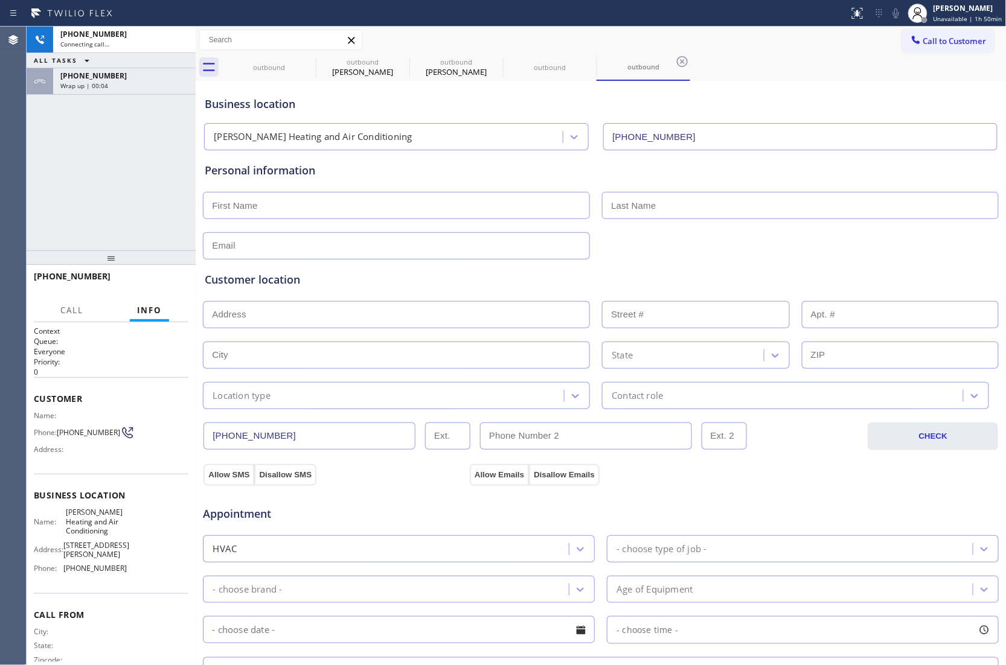
type input "(323) 215-1266"
click at [30, 151] on div "+17606875020 Live | 00:01 ALL TASKS ALL TASKS ACTIVE TASKS TASKS IN WRAP UP +17…" at bounding box center [111, 139] width 169 height 224
click at [932, 43] on span "Call to Customer" at bounding box center [954, 41] width 63 height 11
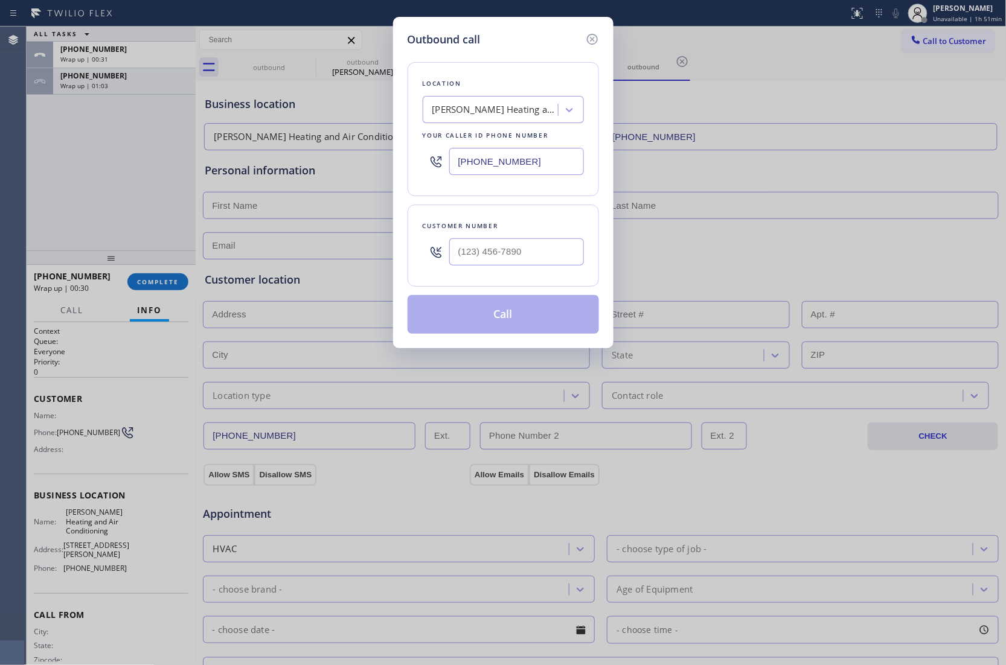
click at [525, 174] on input "(323) 215-1266" at bounding box center [516, 161] width 135 height 27
paste input "202) 335-8017"
type input "(202) 335-8017"
type input "(___) ___-____"
click at [548, 245] on input "(___) ___-____" at bounding box center [516, 251] width 135 height 27
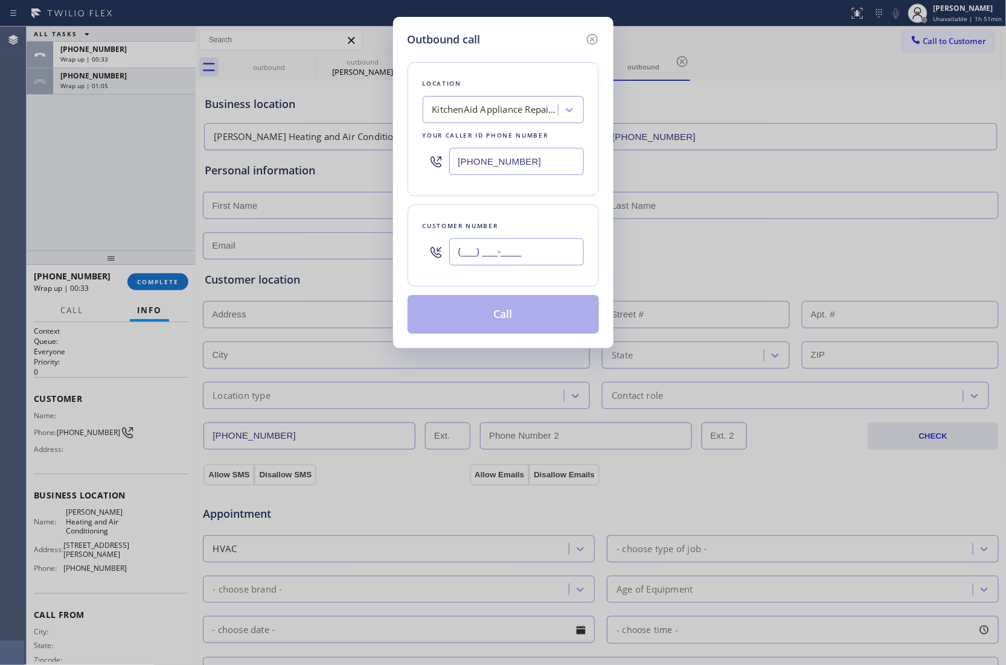
paste input "301) 775-0904"
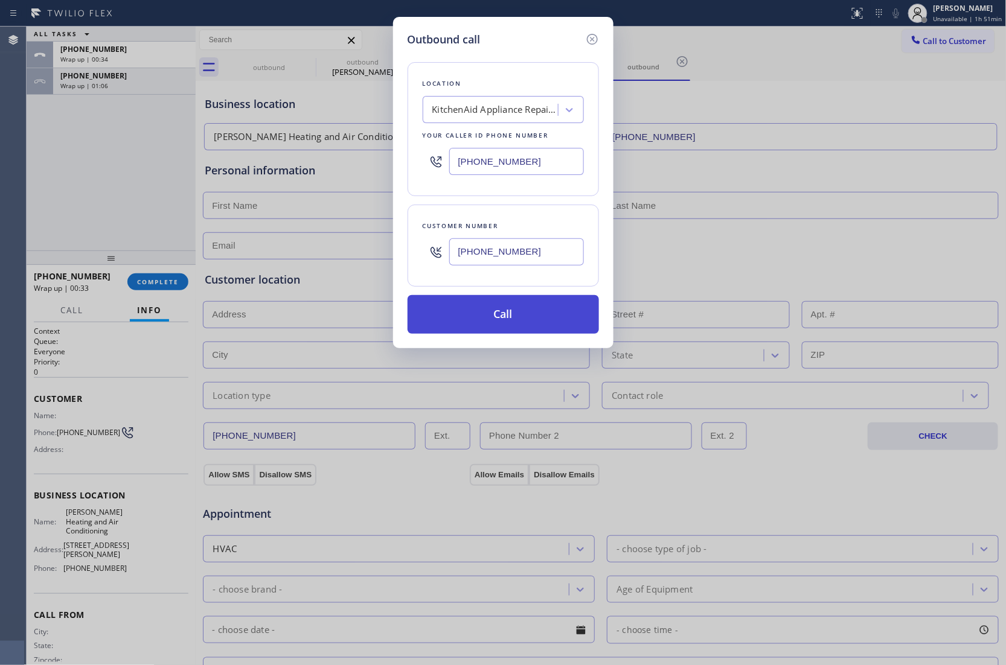
type input "(301) 775-0904"
click at [544, 319] on button "Call" at bounding box center [503, 314] width 191 height 39
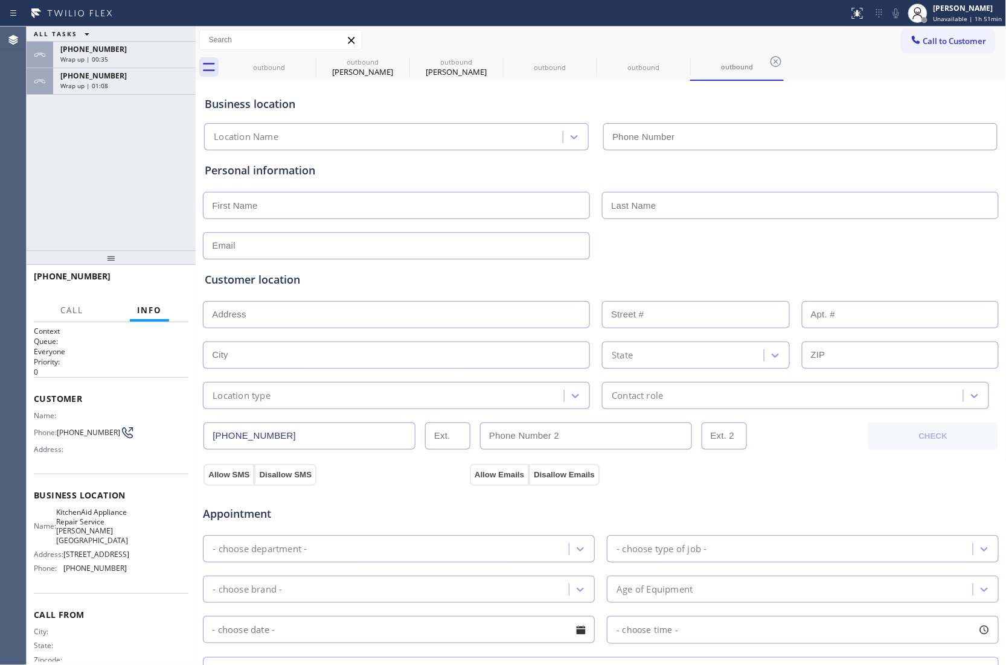
type input "(202) 335-8017"
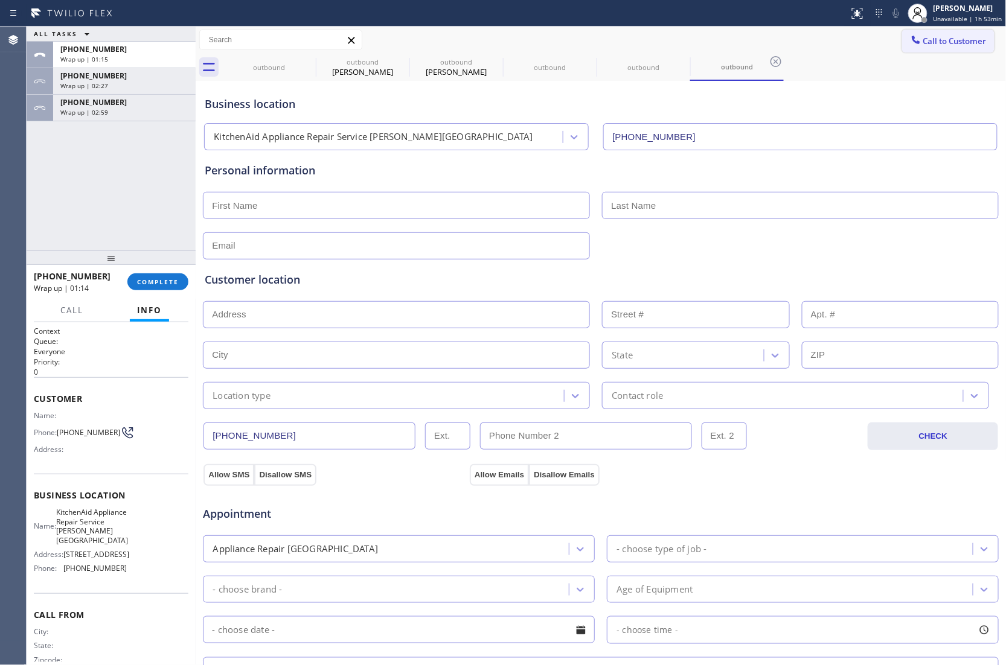
drag, startPoint x: 957, startPoint y: 39, endPoint x: 616, endPoint y: 153, distance: 359.3
click at [953, 39] on span "Call to Customer" at bounding box center [954, 41] width 63 height 11
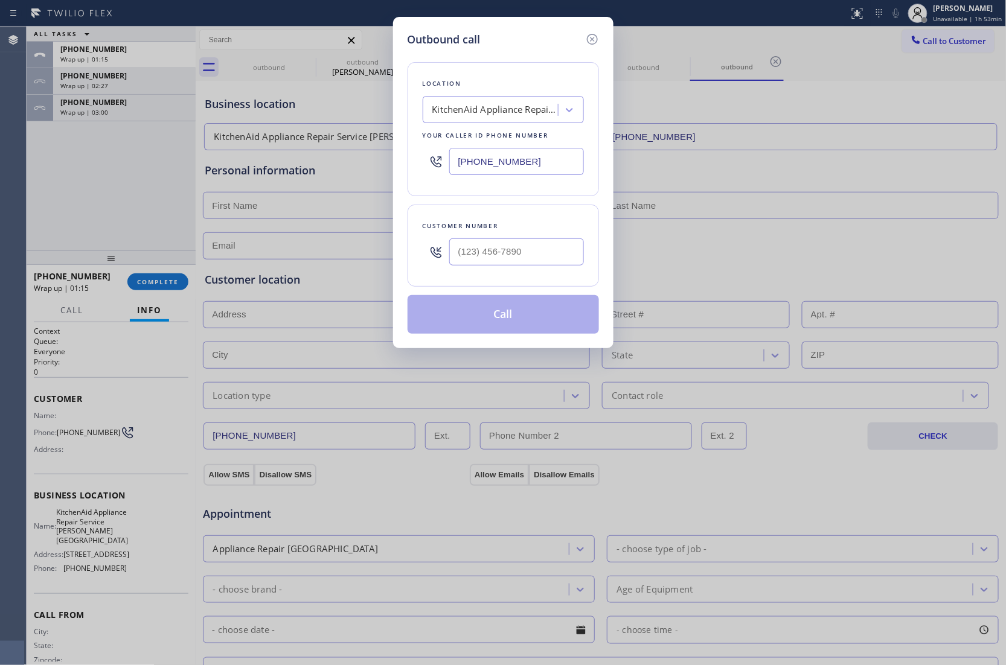
click at [517, 169] on input "(202) 335-8017" at bounding box center [516, 161] width 135 height 27
paste input "332) 456-0495"
type input "(332) 456-0495"
type input "(___) ___-____"
click at [519, 249] on input "(___) ___-____" at bounding box center [516, 251] width 135 height 27
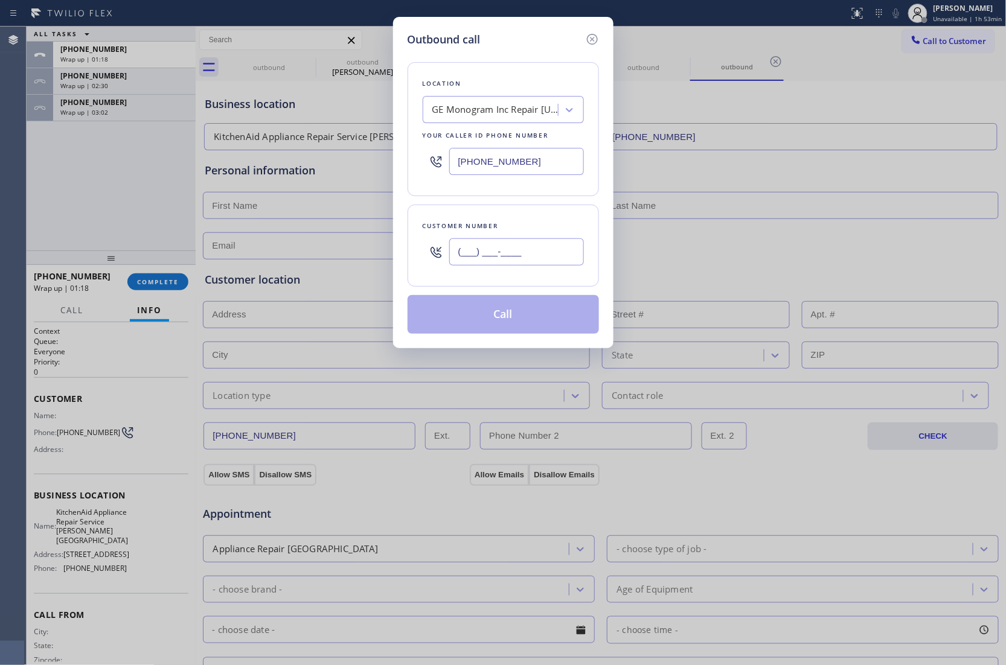
paste input "347) 718-0161"
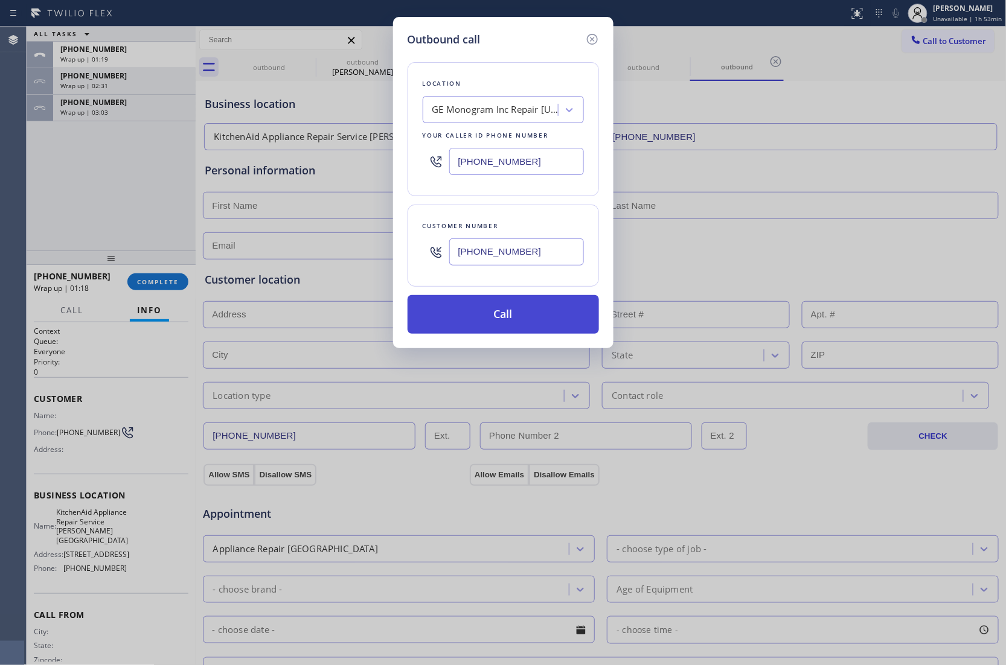
type input "(347) 718-0161"
click at [540, 332] on button "Call" at bounding box center [503, 314] width 191 height 39
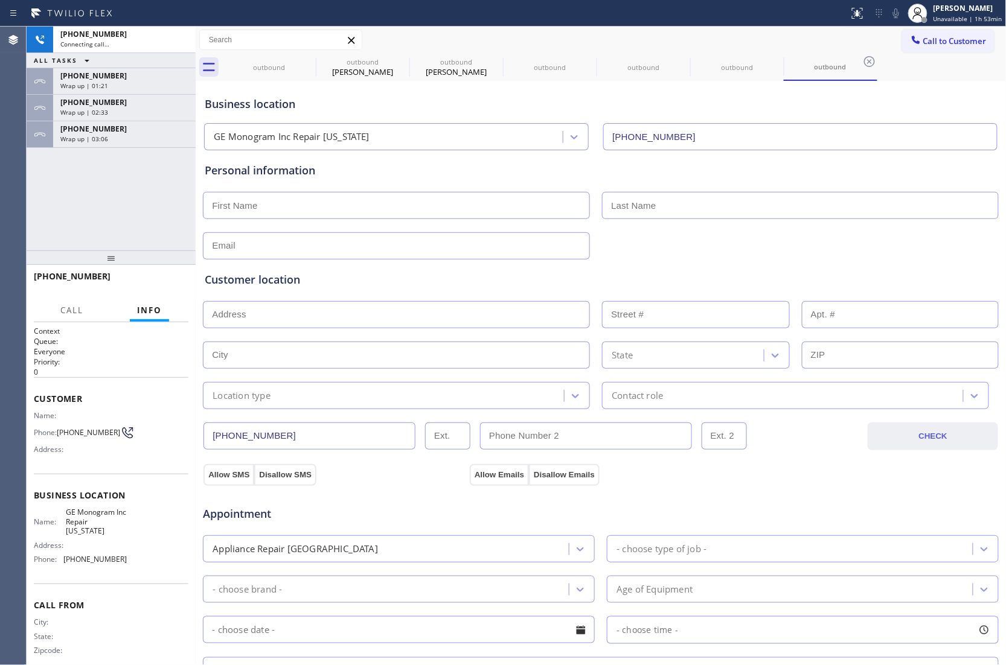
type input "(332) 456-0495"
click at [15, 217] on div "Agent Desktop" at bounding box center [13, 346] width 26 height 639
click at [935, 40] on button "Call to Customer" at bounding box center [948, 41] width 92 height 23
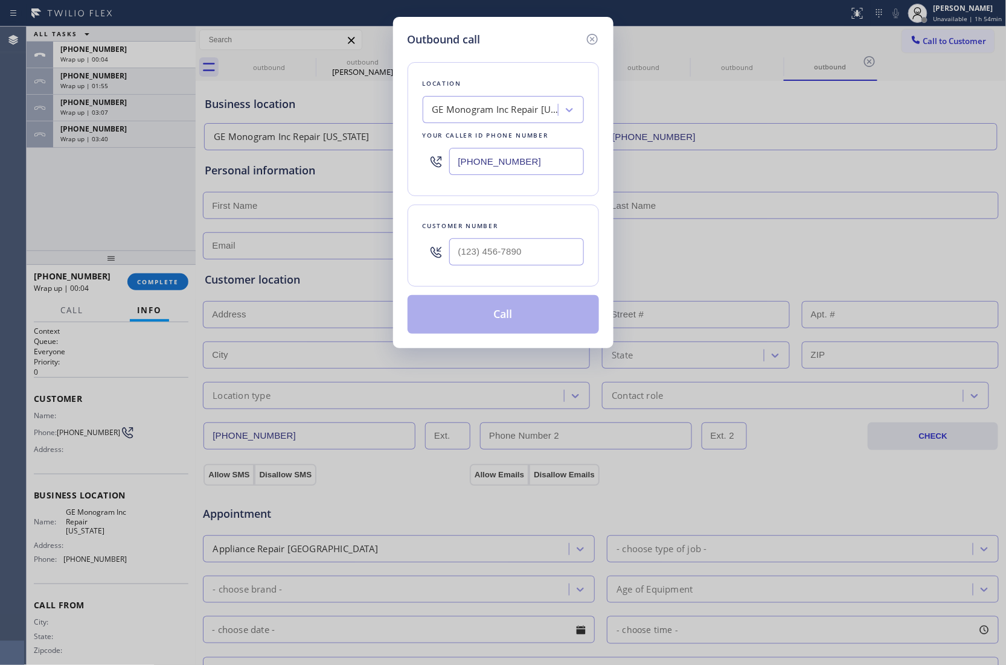
click at [543, 156] on input "(332) 456-0495" at bounding box center [516, 161] width 135 height 27
paste input "737) 387-3753"
type input "(737) 387-3753"
click at [526, 260] on input "(___) ___-____" at bounding box center [516, 251] width 135 height 27
paste input "713) 400-0389"
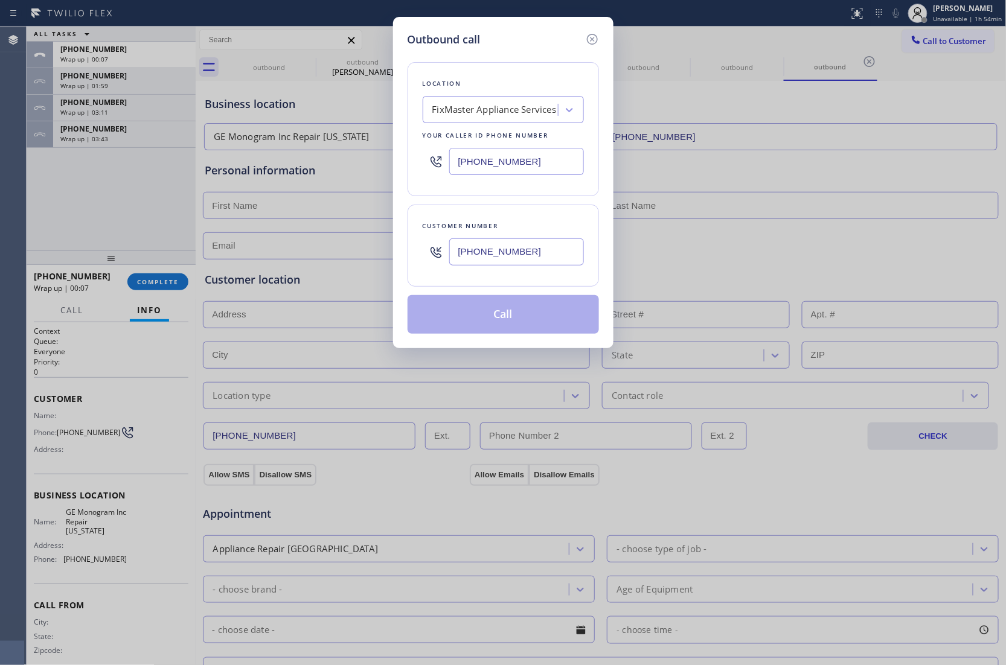
type input "(713) 400-0389"
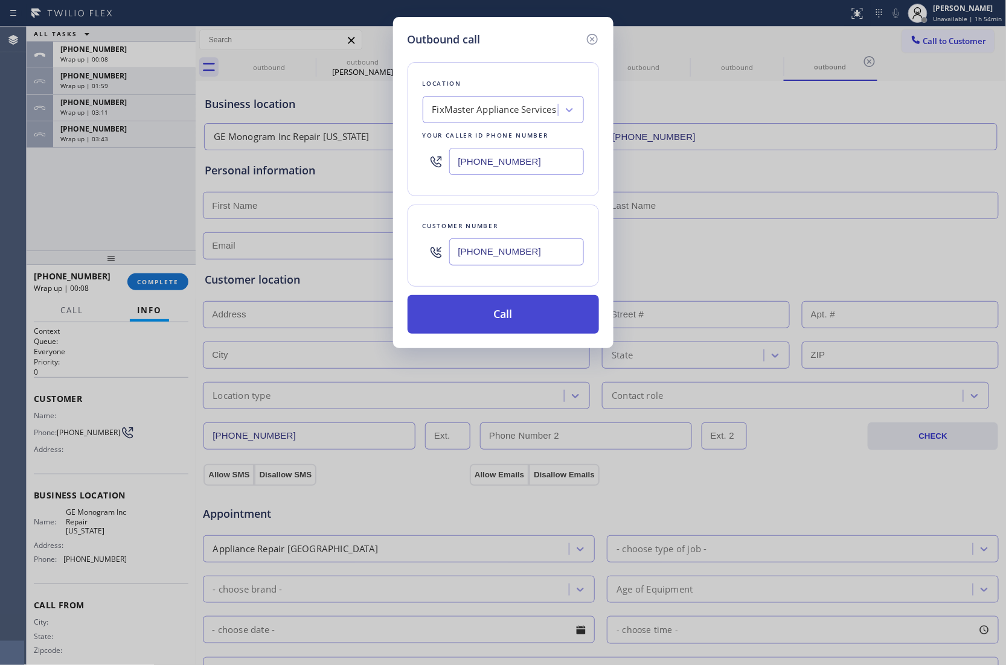
click at [537, 331] on button "Call" at bounding box center [503, 314] width 191 height 39
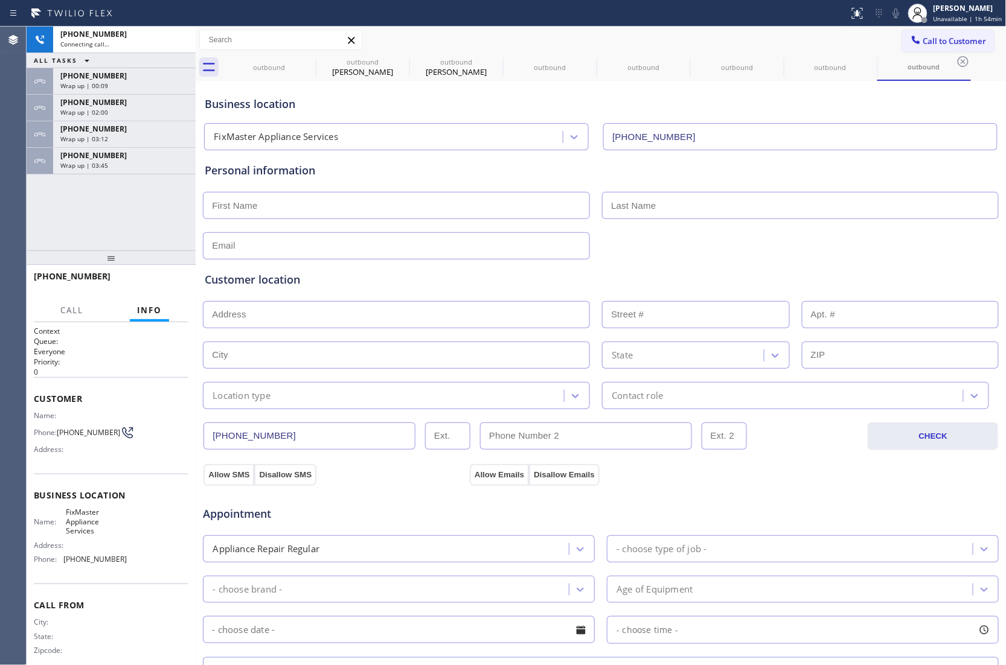
type input "(737) 387-3753"
click at [180, 41] on icon at bounding box center [180, 40] width 14 height 14
click at [923, 42] on span "Call to Customer" at bounding box center [954, 41] width 63 height 11
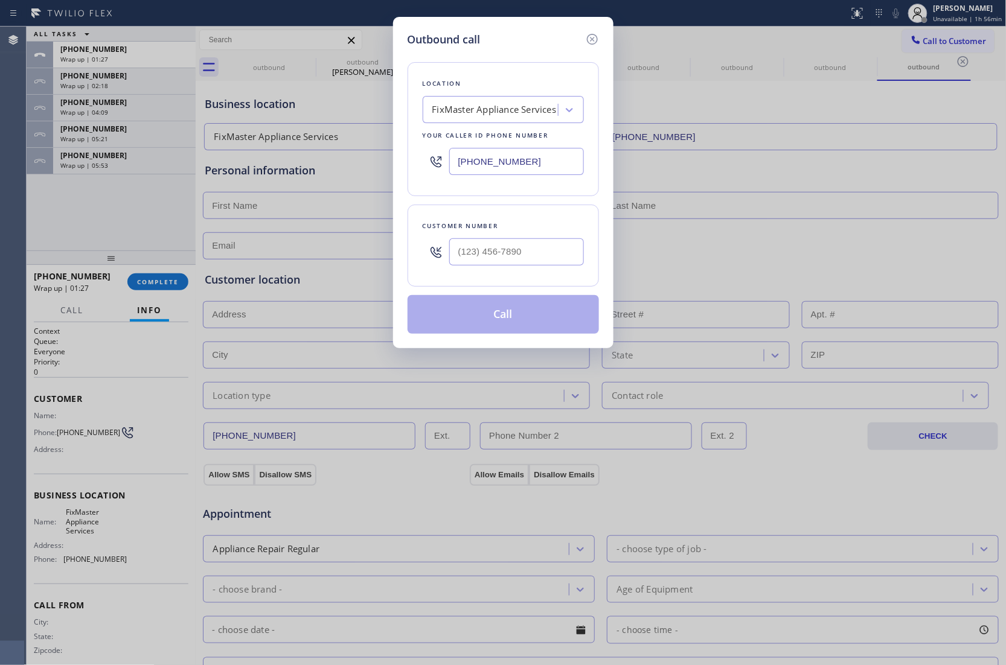
click at [516, 164] on input "(737) 387-3753" at bounding box center [516, 161] width 135 height 27
paste input "201) 849-148"
type input "(201) 849-1483"
type input "(___) ___-____"
click at [548, 262] on input "(___) ___-____" at bounding box center [516, 251] width 135 height 27
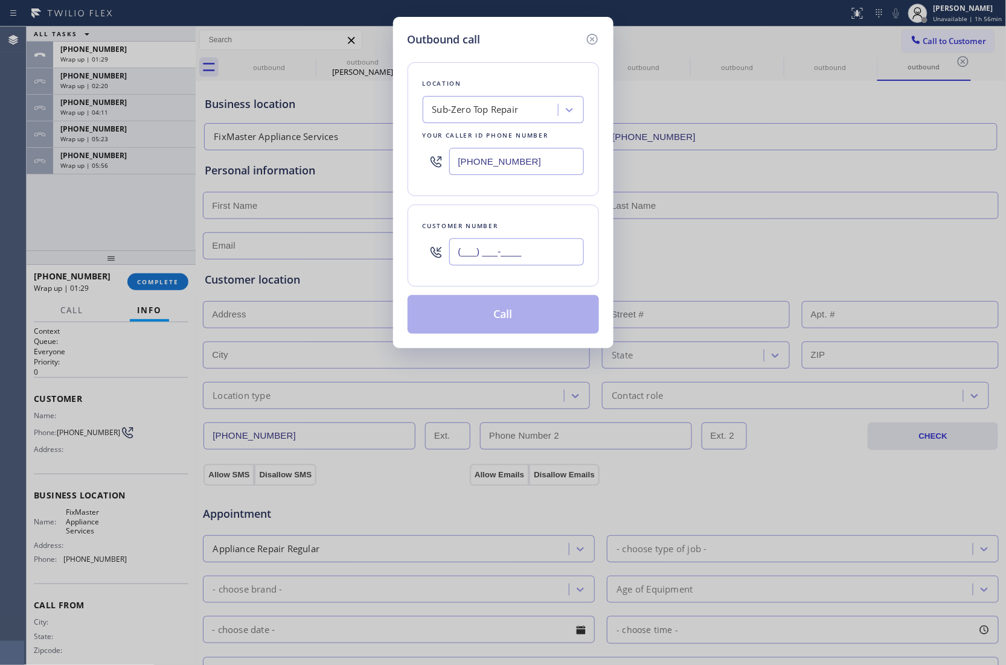
paste input "908) 240-9706"
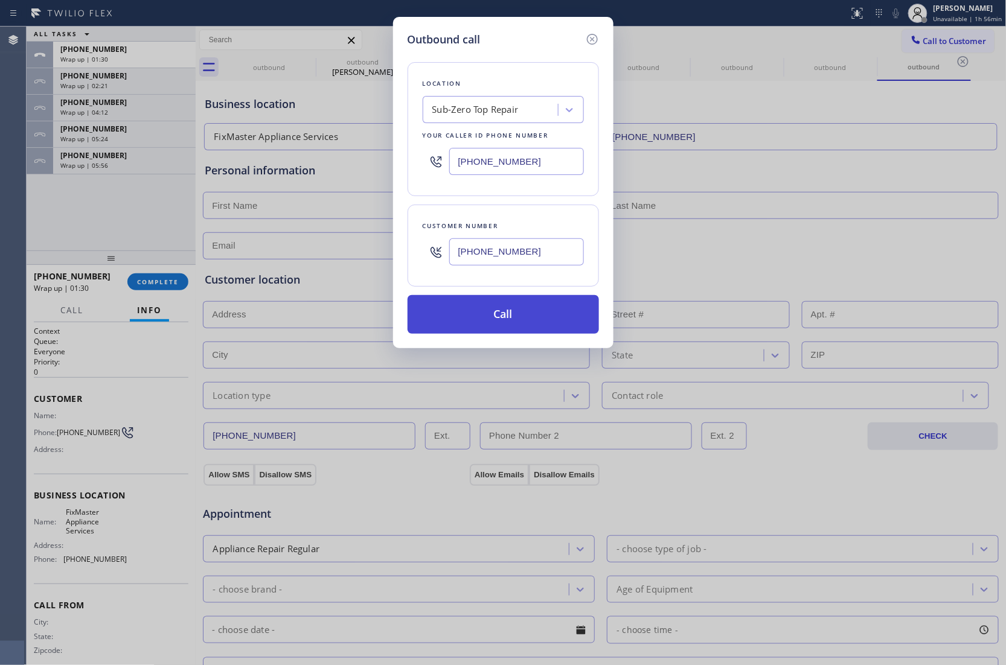
type input "(908) 240-9706"
click at [488, 326] on button "Call" at bounding box center [503, 314] width 191 height 39
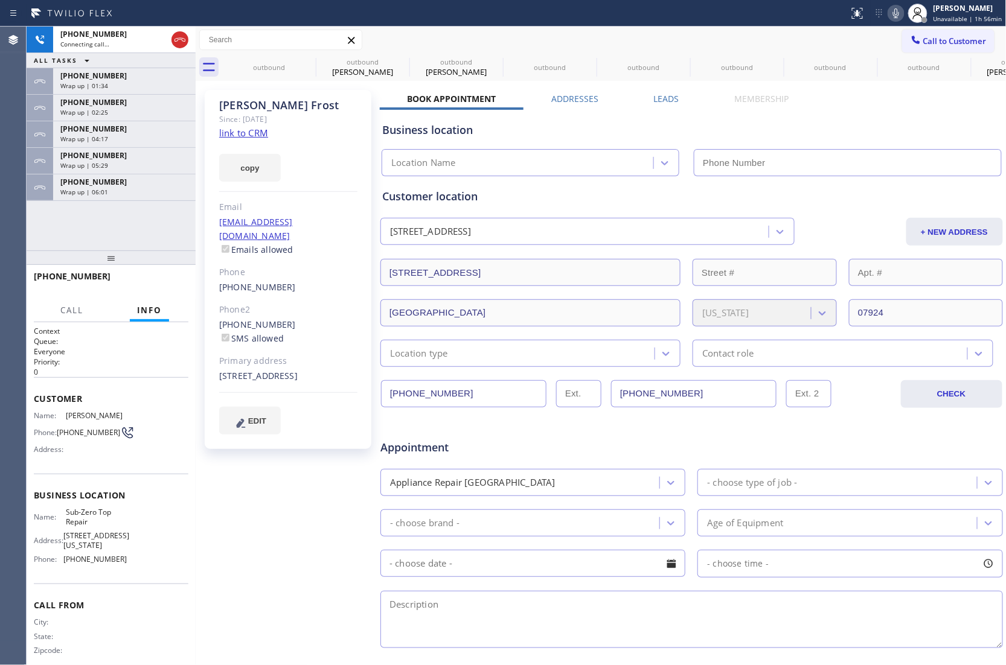
type input "(201) 849-1483"
click at [243, 133] on link "link to CRM" at bounding box center [243, 133] width 49 height 12
click at [159, 34] on icon at bounding box center [158, 40] width 14 height 14
click at [892, 13] on icon at bounding box center [896, 13] width 14 height 14
drag, startPoint x: 13, startPoint y: 235, endPoint x: 211, endPoint y: 133, distance: 223.0
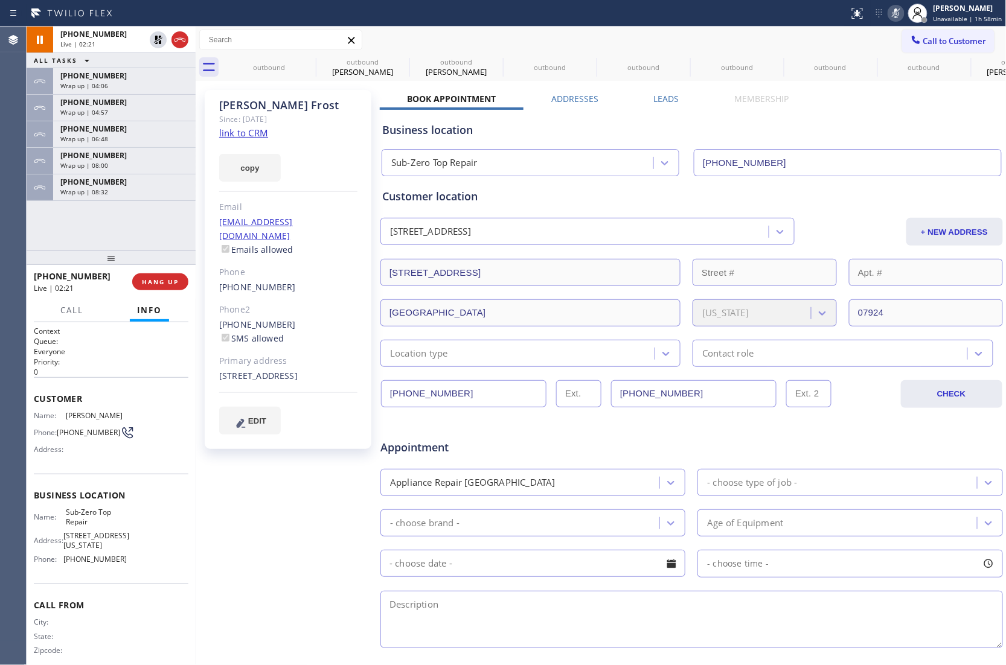
click at [68, 218] on div "Agent Desktop Classify the call LOCATION NAME Laguna Niguel Repair Service FROM…" at bounding box center [503, 346] width 1006 height 639
click at [158, 42] on icon at bounding box center [158, 40] width 14 height 14
drag, startPoint x: 898, startPoint y: 17, endPoint x: 904, endPoint y: 24, distance: 9.4
click at [899, 18] on icon at bounding box center [896, 13] width 14 height 14
click at [42, 238] on div "+19082409706 Live | 02:27 ALL TASKS ALL TASKS ACTIVE TASKS TASKS IN WRAP UP +17…" at bounding box center [111, 139] width 169 height 224
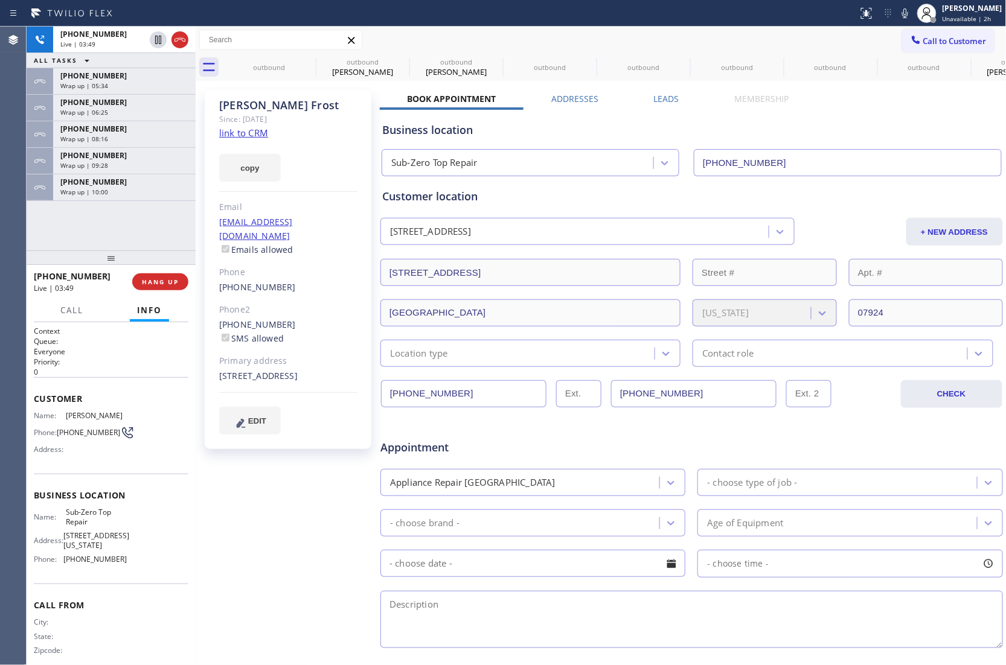
drag, startPoint x: 902, startPoint y: 11, endPoint x: 875, endPoint y: 149, distance: 140.2
click at [902, 11] on icon at bounding box center [905, 13] width 14 height 14
drag, startPoint x: 52, startPoint y: 251, endPoint x: 539, endPoint y: 208, distance: 488.5
click at [63, 257] on div at bounding box center [111, 258] width 169 height 14
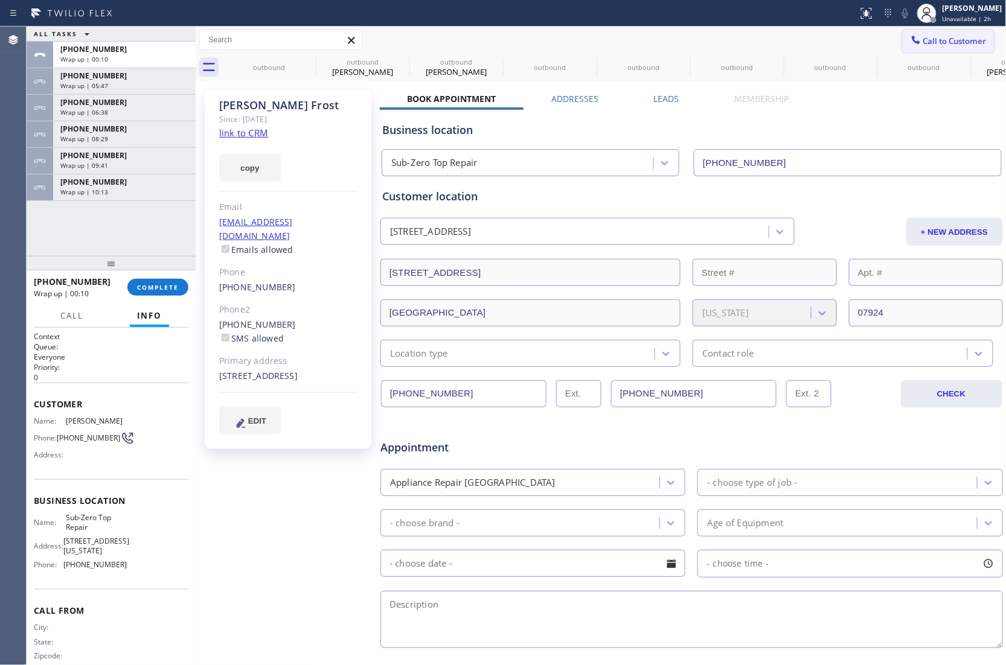
click at [923, 42] on span "Call to Customer" at bounding box center [954, 41] width 63 height 11
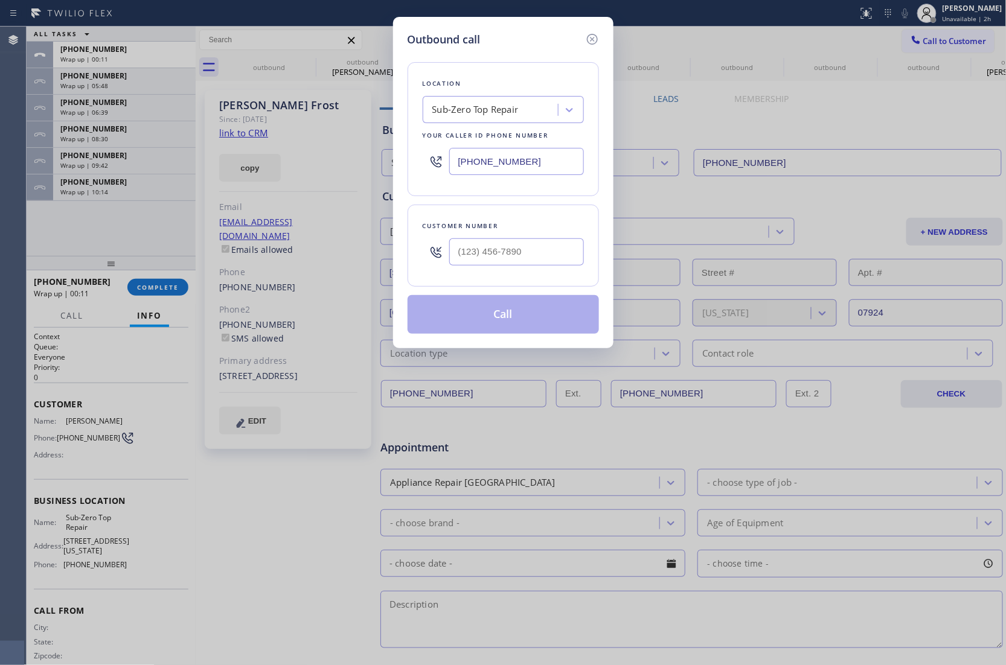
click at [499, 168] on input "(201) 849-1483" at bounding box center [516, 161] width 135 height 27
paste input "310) 928-2514"
type input "(310) 928-2514"
click at [520, 254] on input "text" at bounding box center [516, 251] width 135 height 27
paste input "562) 751-3028"
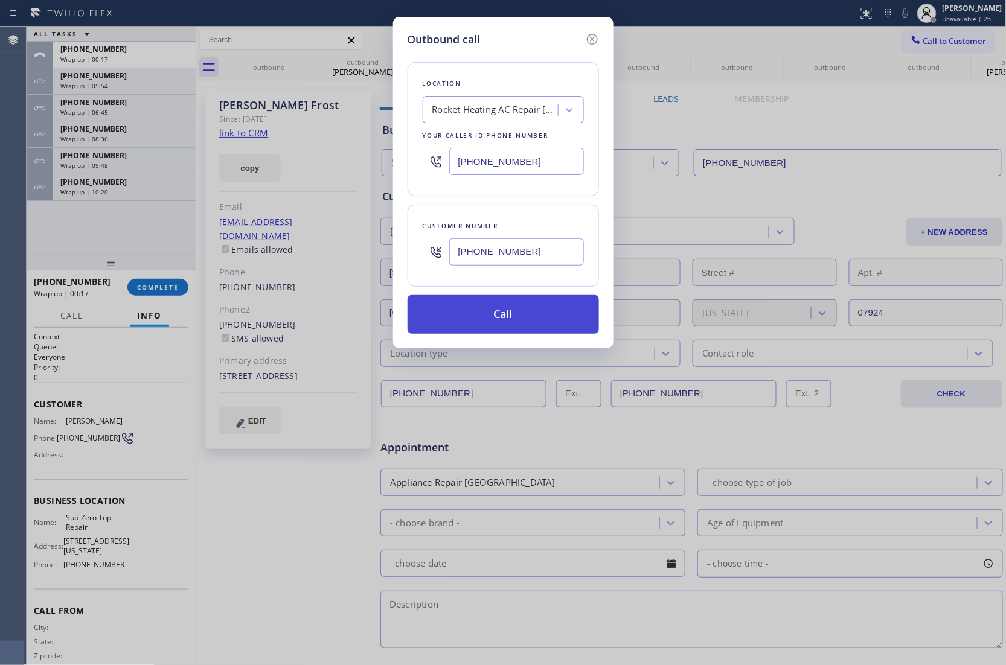
type input "(562) 751-3028"
click at [530, 309] on button "Call" at bounding box center [503, 314] width 191 height 39
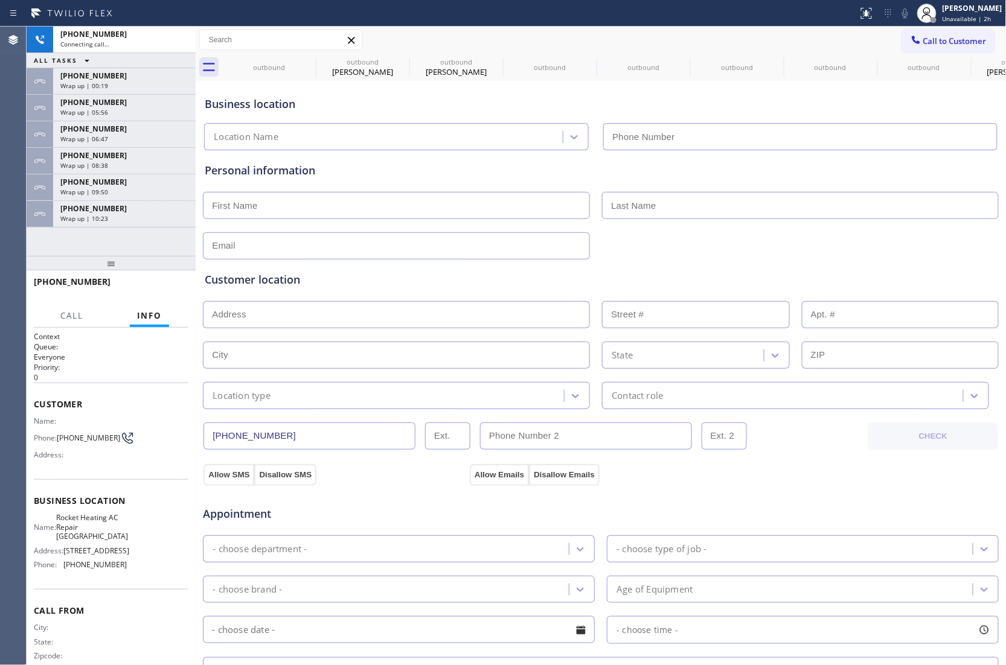
type input "(310) 928-2514"
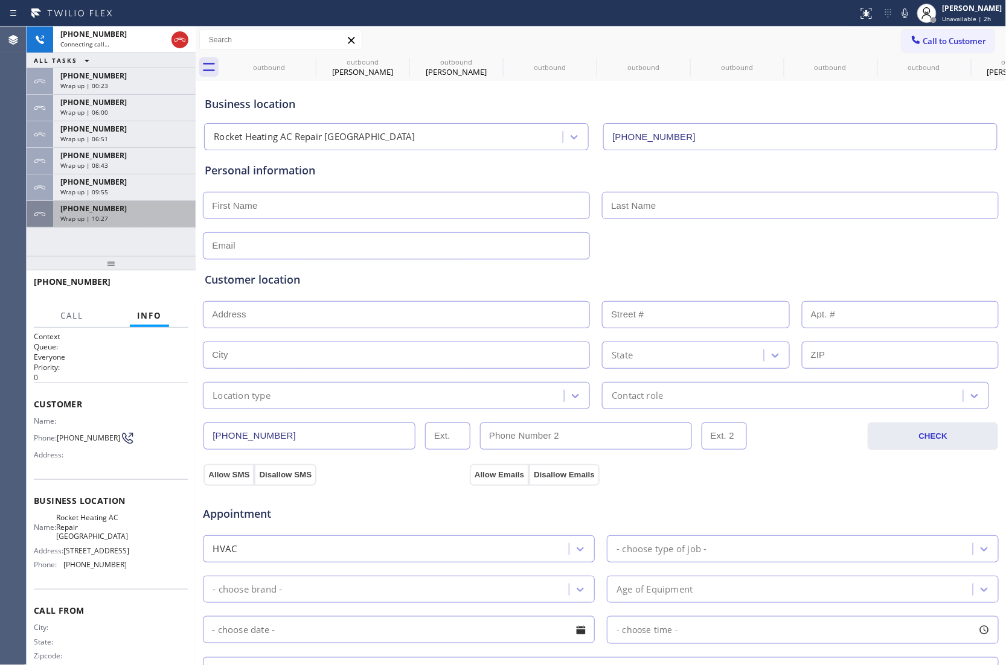
drag, startPoint x: 27, startPoint y: 225, endPoint x: 48, endPoint y: 216, distance: 22.8
click at [27, 225] on div at bounding box center [40, 214] width 27 height 27
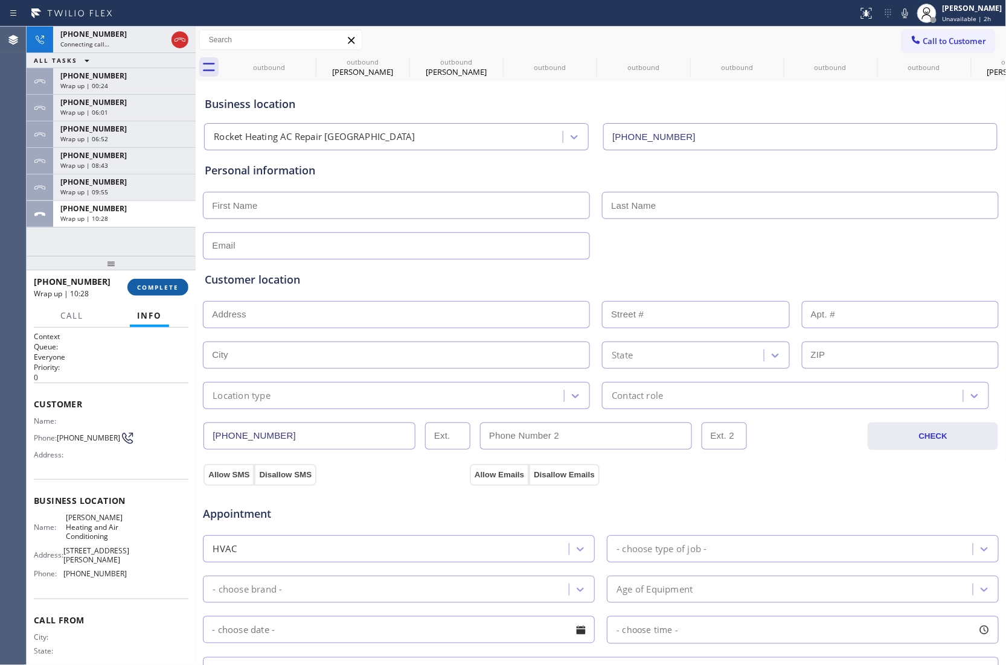
click at [150, 287] on span "COMPLETE" at bounding box center [158, 287] width 42 height 8
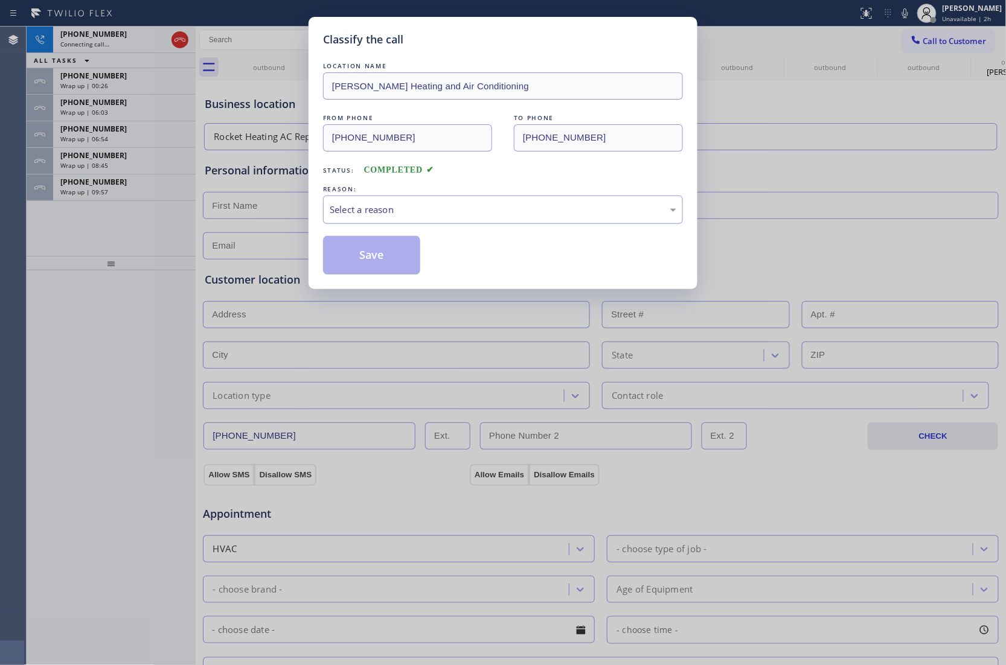
click at [468, 208] on div "Select a reason" at bounding box center [503, 210] width 347 height 14
click at [358, 261] on button "Save" at bounding box center [371, 255] width 97 height 39
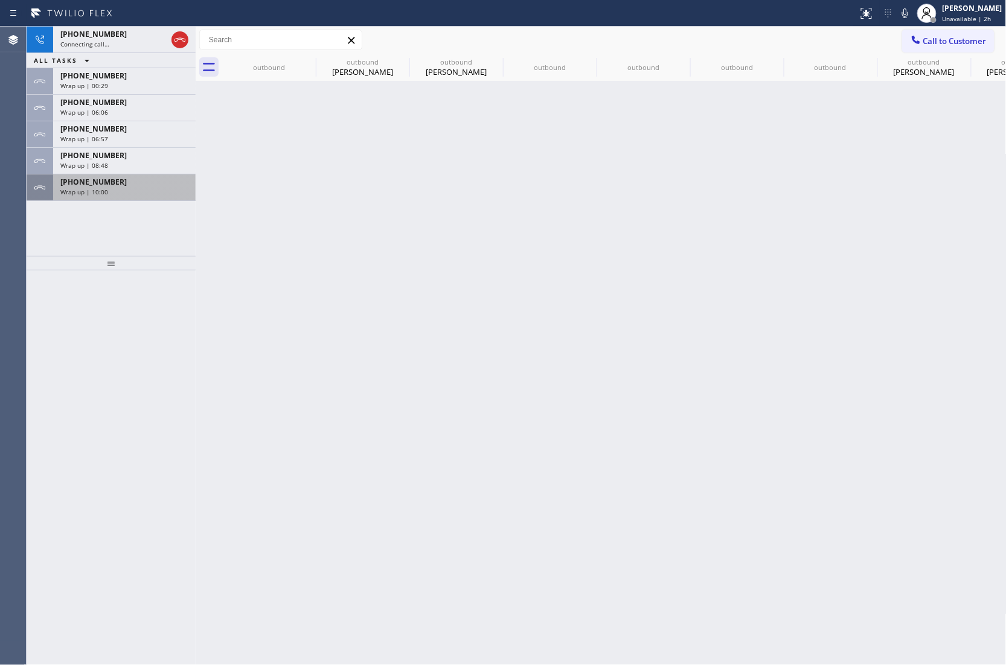
click at [132, 179] on div "+17606875020" at bounding box center [124, 182] width 128 height 10
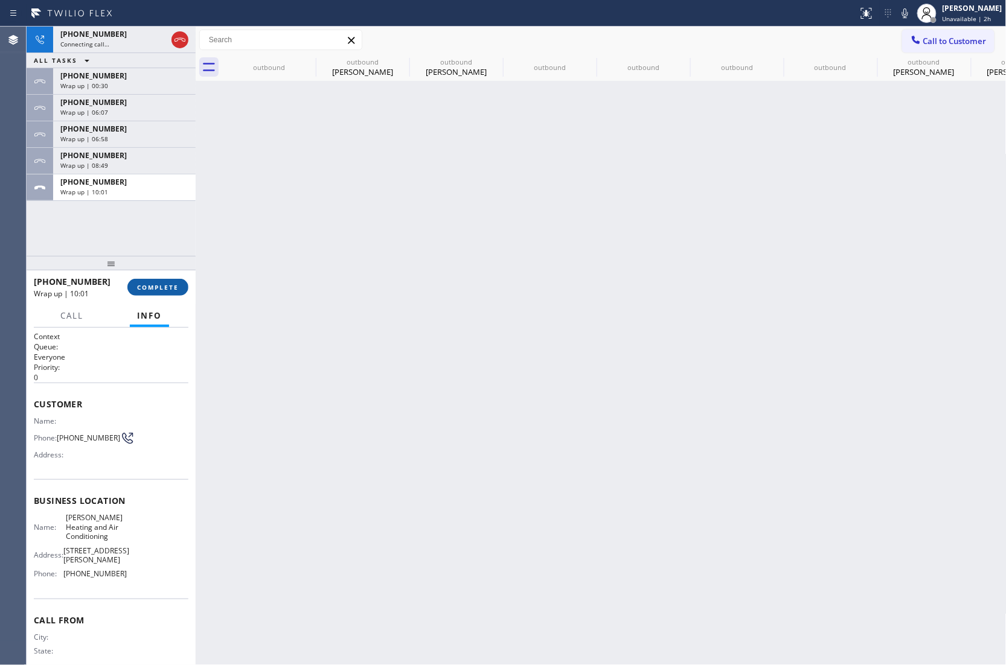
click at [145, 289] on span "COMPLETE" at bounding box center [158, 287] width 42 height 8
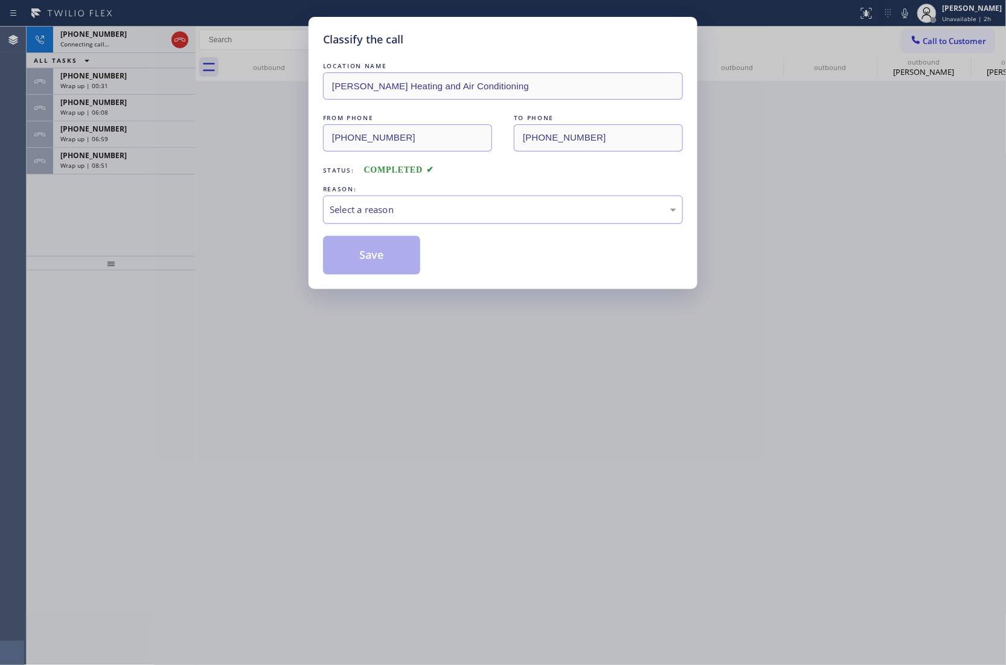
click at [356, 201] on div "Select a reason" at bounding box center [503, 210] width 360 height 28
click at [365, 266] on button "Save" at bounding box center [371, 255] width 97 height 39
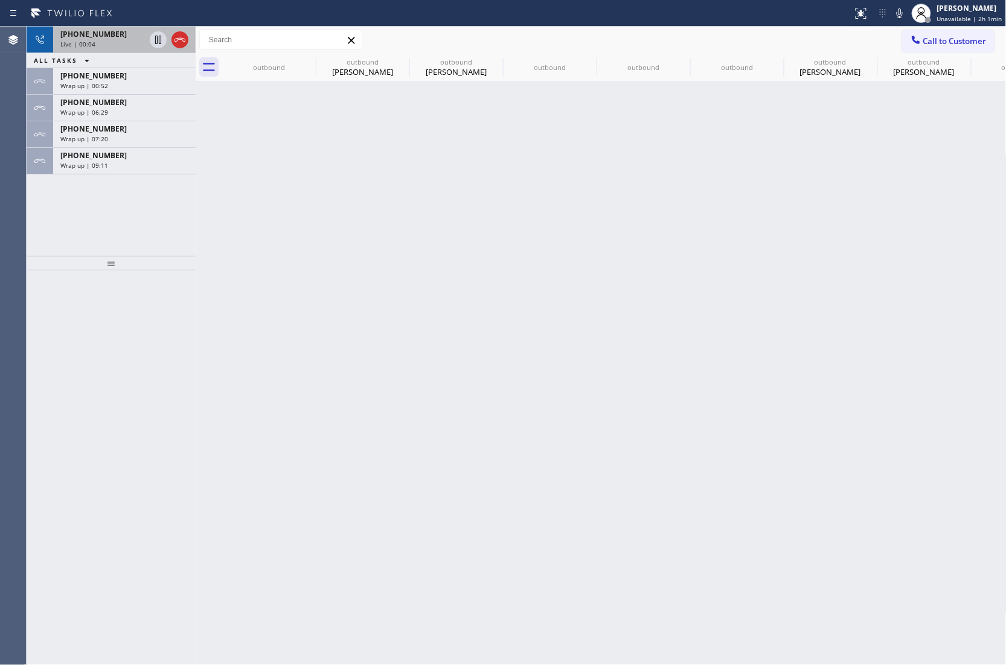
click at [88, 40] on span "Live | 00:04" at bounding box center [77, 44] width 35 height 8
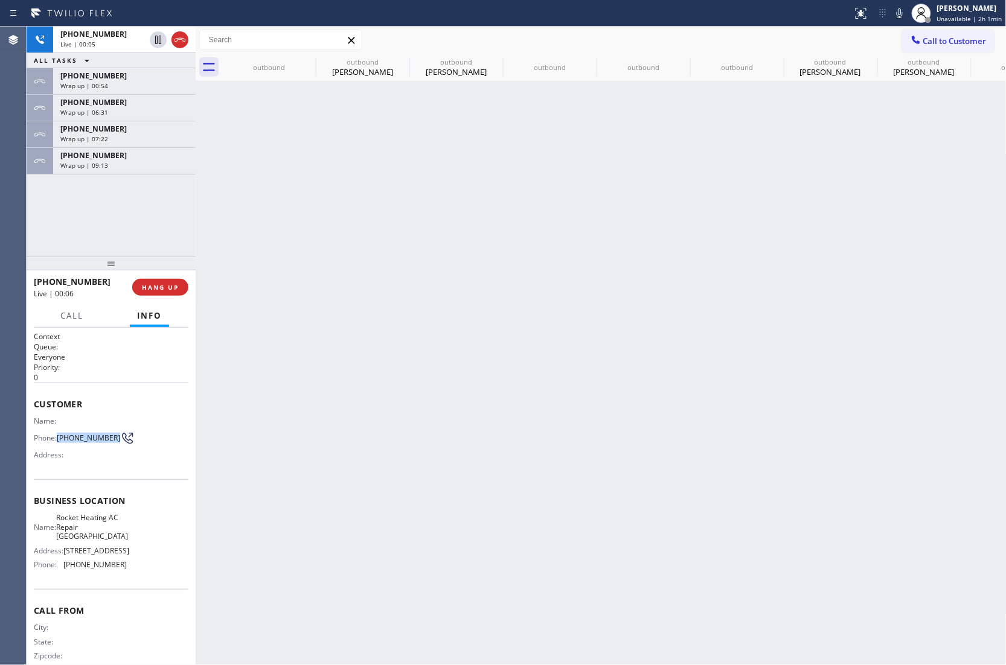
drag, startPoint x: 75, startPoint y: 445, endPoint x: 59, endPoint y: 435, distance: 18.9
click at [59, 435] on span "(562) 751-3028" at bounding box center [88, 437] width 63 height 9
copy span "(562) 751-3028"
click at [174, 37] on icon at bounding box center [180, 40] width 14 height 14
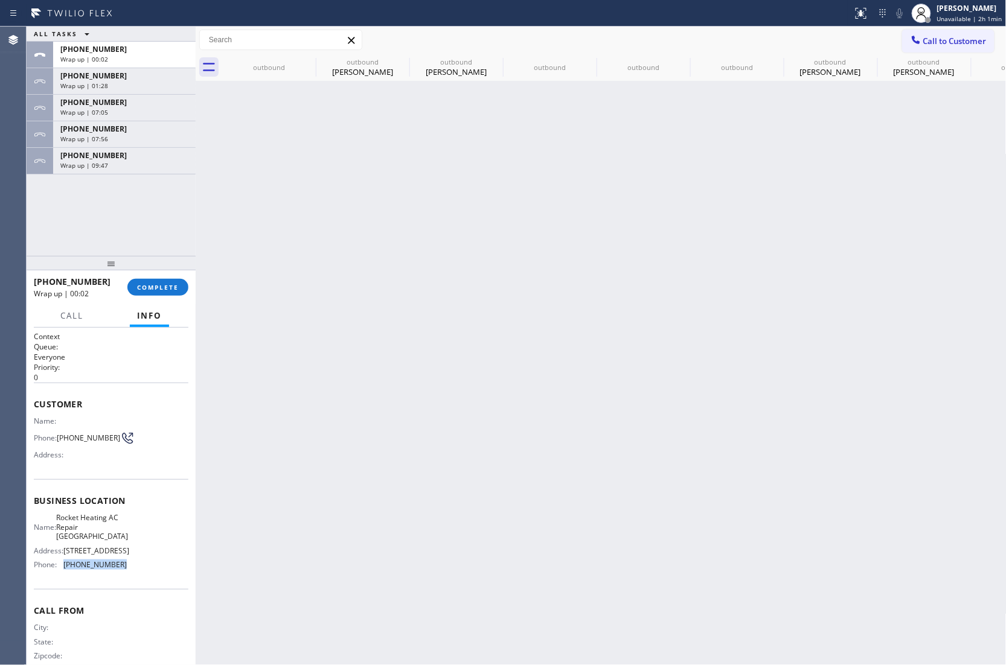
drag, startPoint x: 128, startPoint y: 587, endPoint x: 62, endPoint y: 603, distance: 68.2
click at [62, 589] on div "Business location Name: Rocket Heating AC Repair Rancho Palos Verdes Address: 2…" at bounding box center [111, 534] width 155 height 110
copy div "(310) 928-2514"
drag, startPoint x: 937, startPoint y: 41, endPoint x: 576, endPoint y: 185, distance: 388.6
click at [930, 42] on span "Call to Customer" at bounding box center [954, 41] width 63 height 11
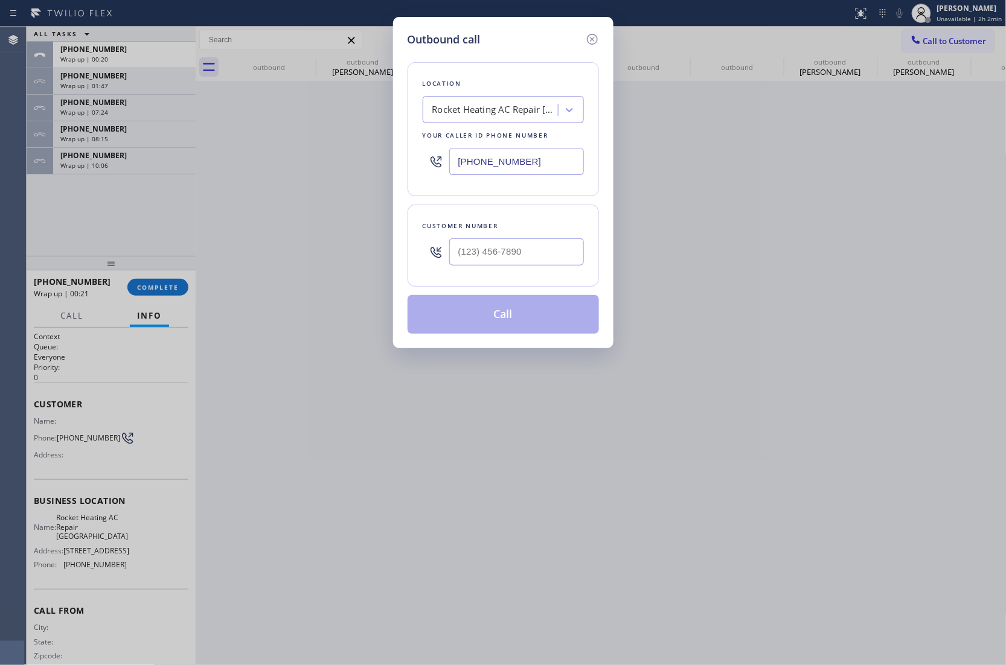
click at [530, 168] on input "(310) 928-2514" at bounding box center [516, 161] width 135 height 27
paste input "858) 201-4467"
type input "(858) 201-4467"
type input "(___) ___-____"
click at [525, 261] on input "text" at bounding box center [516, 251] width 135 height 27
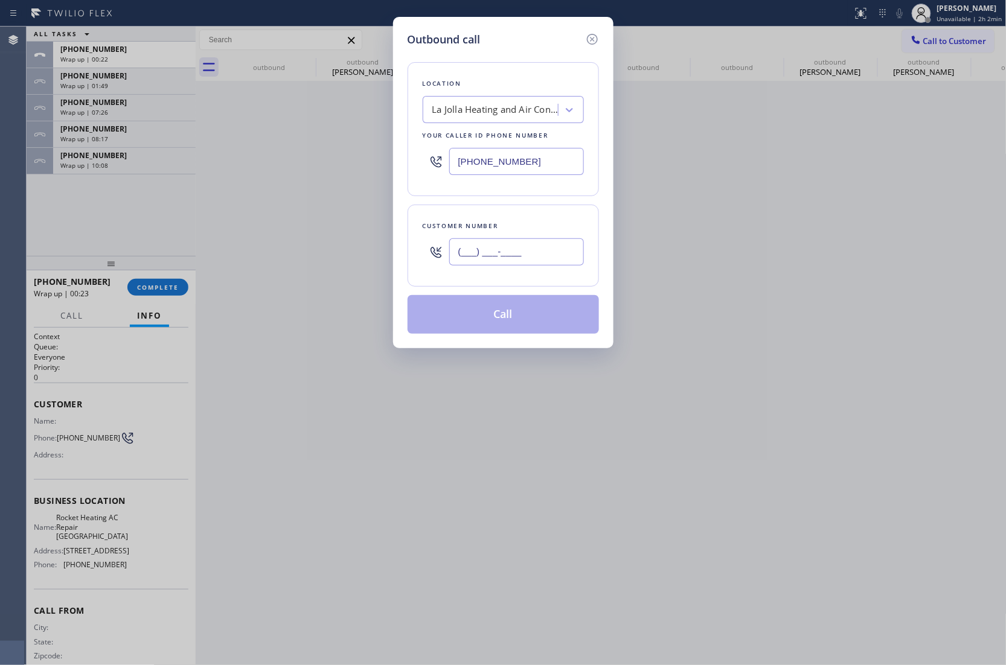
paste input "520) 603-7248"
type input "(520) 603-7248"
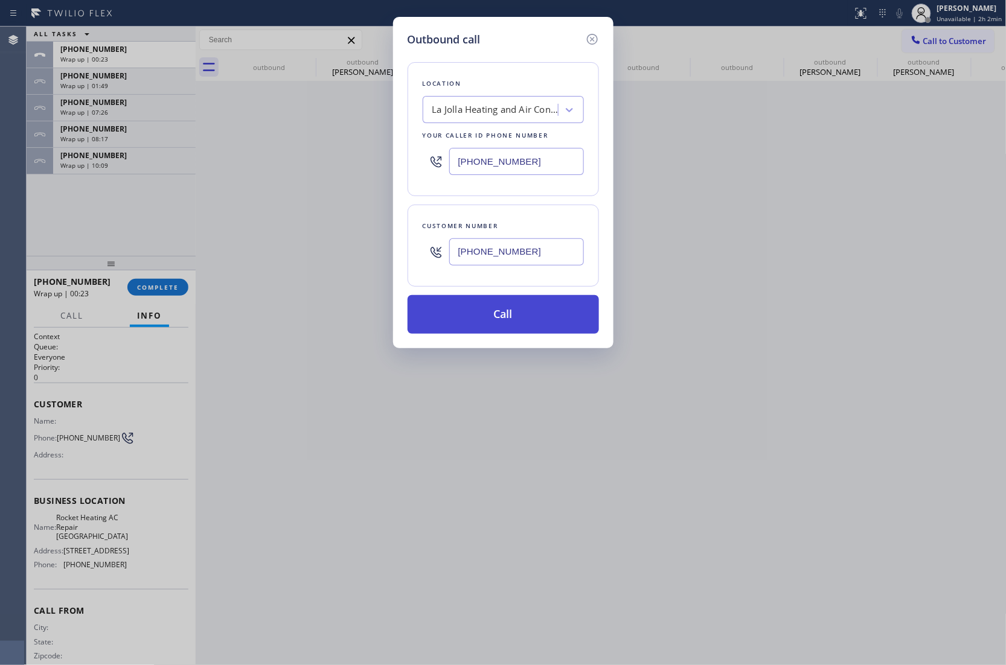
click at [526, 322] on button "Call" at bounding box center [503, 314] width 191 height 39
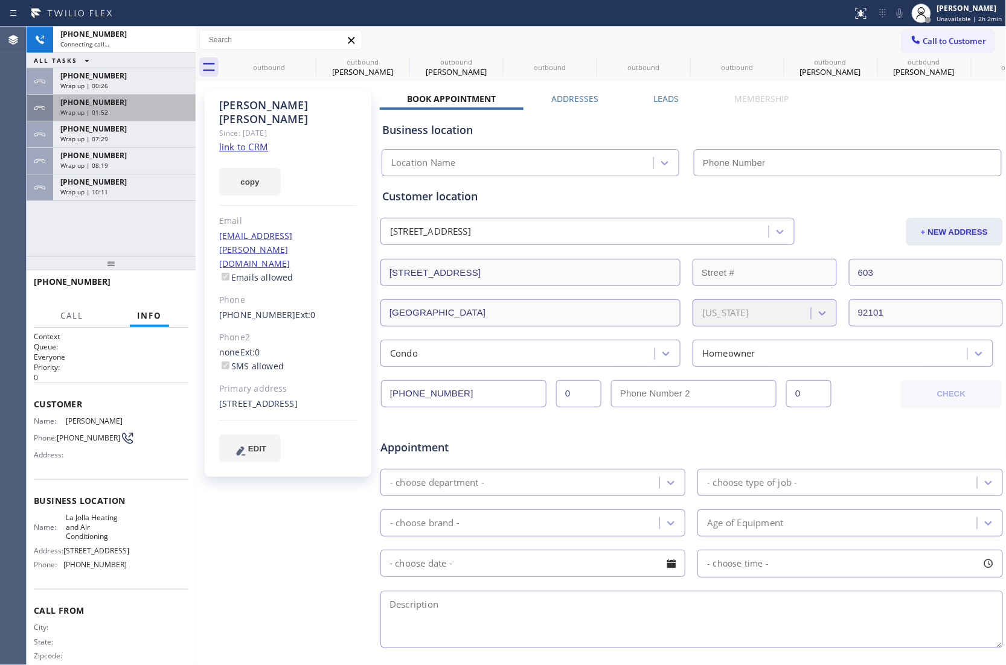
click at [21, 235] on div "Agent Desktop" at bounding box center [13, 346] width 26 height 639
click at [241, 126] on div "Since: 20 may 2020" at bounding box center [288, 133] width 138 height 14
type input "(858) 201-4467"
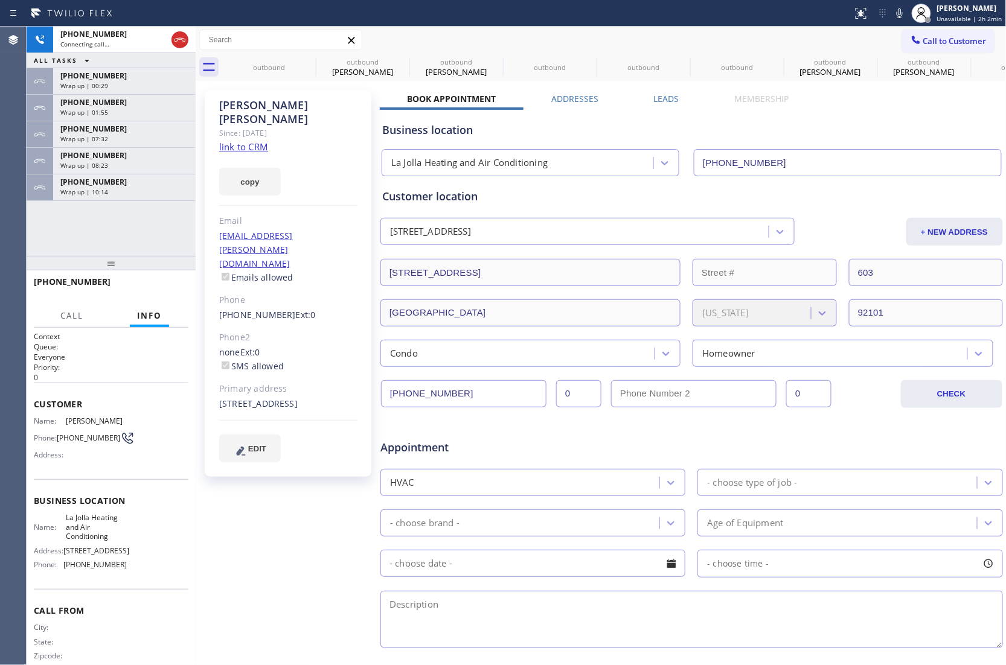
click at [240, 141] on link "link to CRM" at bounding box center [243, 147] width 49 height 12
click at [49, 227] on div "+15206037248 Live | 01:58 ALL TASKS ALL TASKS ACTIVE TASKS TASKS IN WRAP UP +15…" at bounding box center [111, 141] width 169 height 229
click at [923, 46] on span "Call to Customer" at bounding box center [954, 41] width 63 height 11
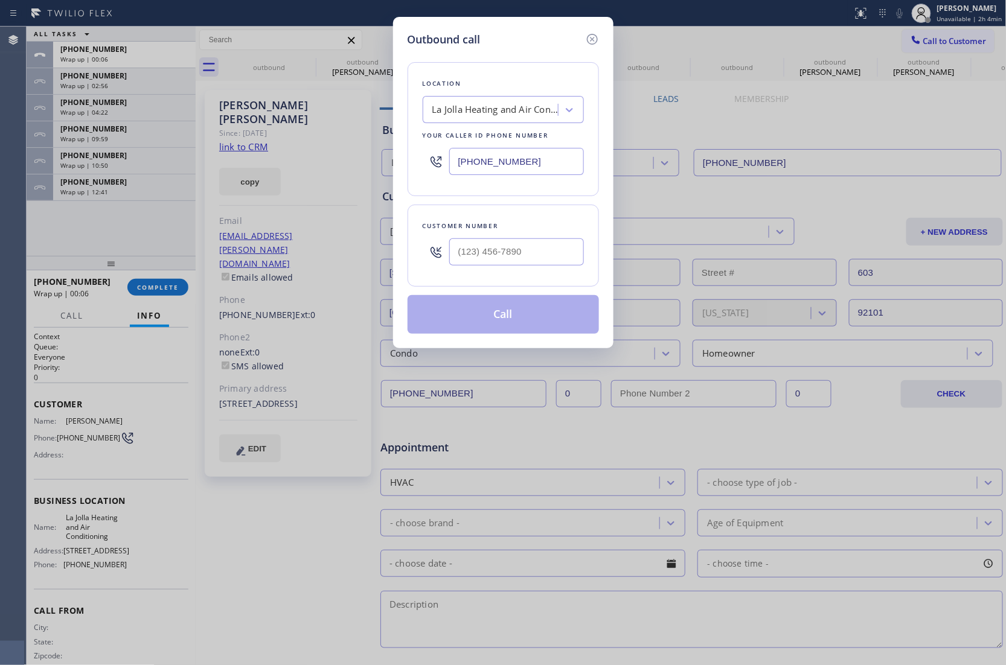
click at [522, 163] on input "(858) 201-4467" at bounding box center [516, 161] width 135 height 27
paste input "602) 691-7988"
type input "(602) 691-7988"
type input "(___) ___-____"
click at [488, 260] on input "text" at bounding box center [516, 251] width 135 height 27
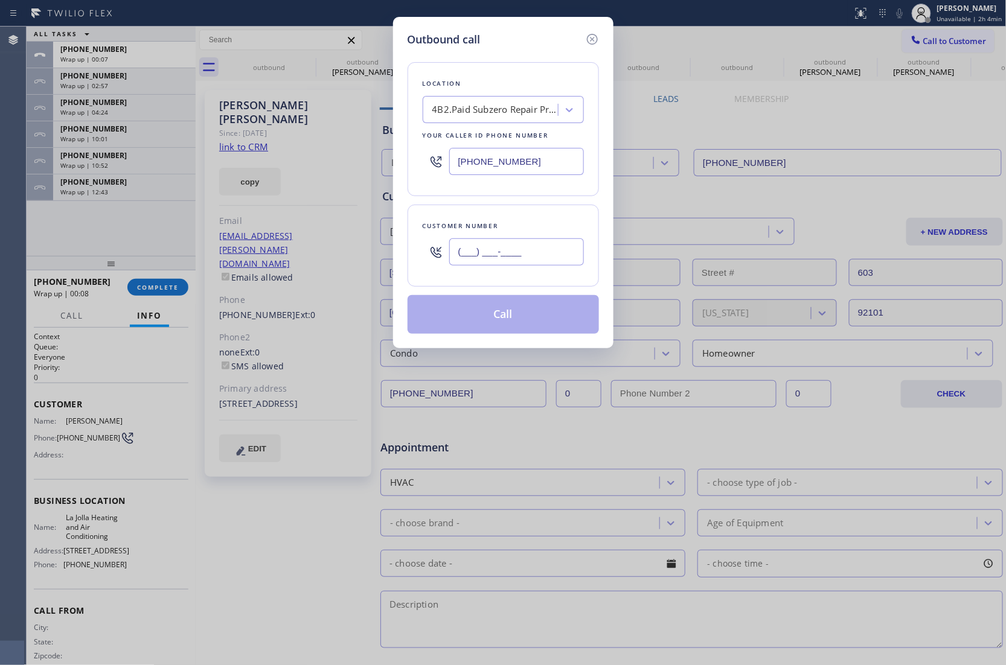
click at [494, 263] on input "(___) ___-____" at bounding box center [516, 251] width 135 height 27
paste input "720) 232-3470"
type input "(720) 232-3470"
click at [546, 324] on button "Call" at bounding box center [503, 314] width 191 height 39
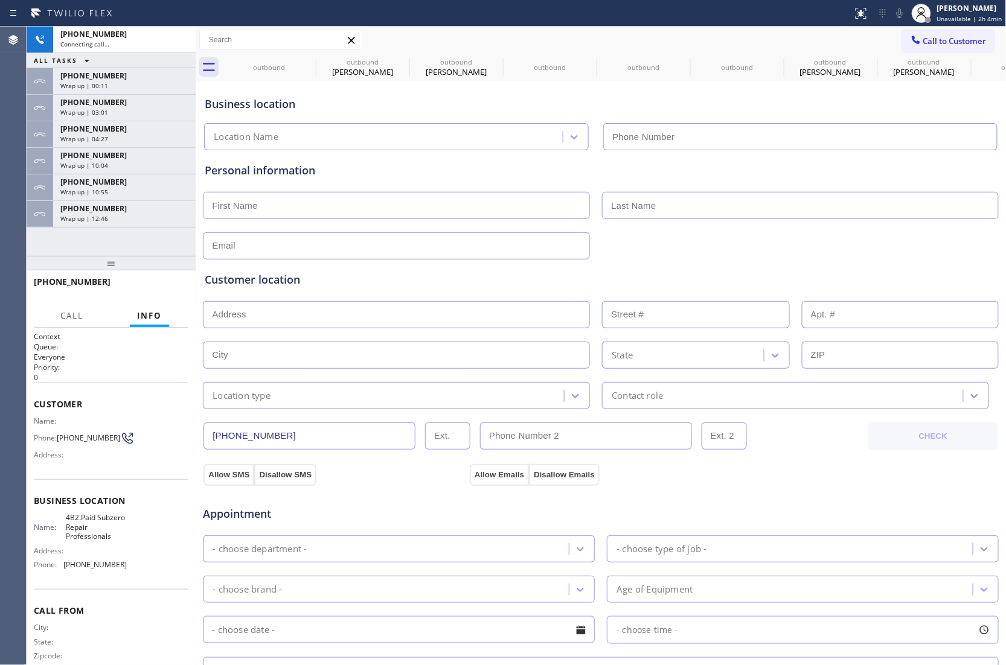
type input "(602) 691-7988"
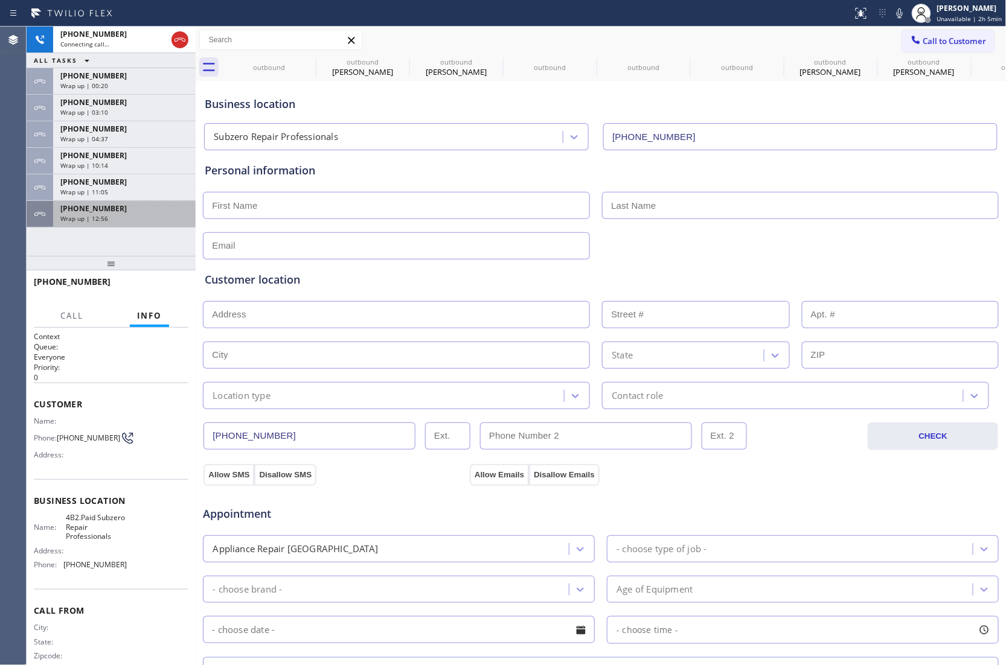
click at [68, 208] on span "+13017750904" at bounding box center [93, 208] width 66 height 10
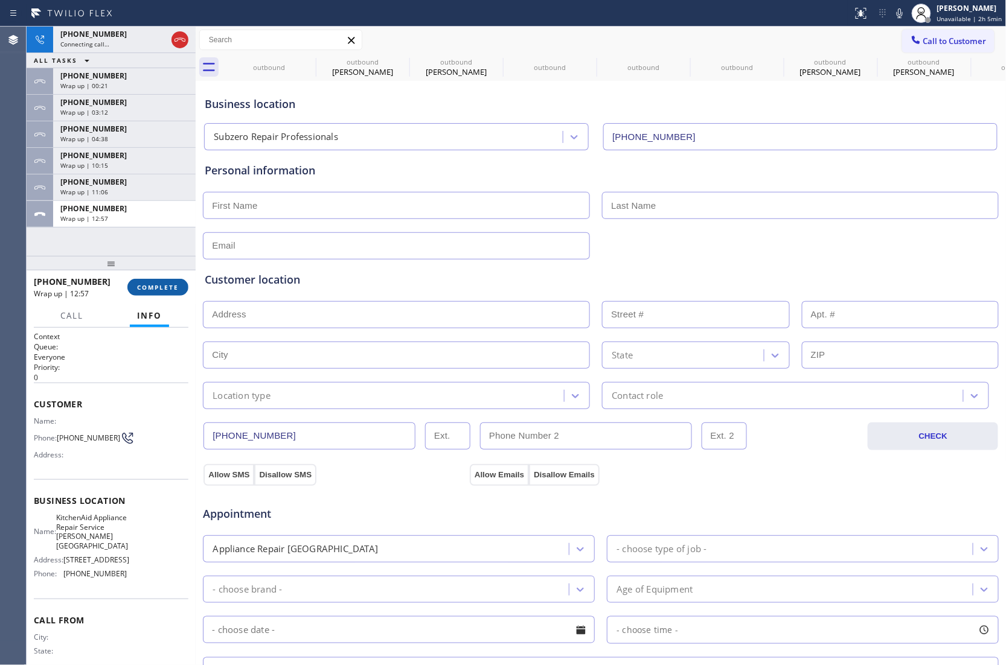
click at [158, 288] on span "COMPLETE" at bounding box center [158, 287] width 42 height 8
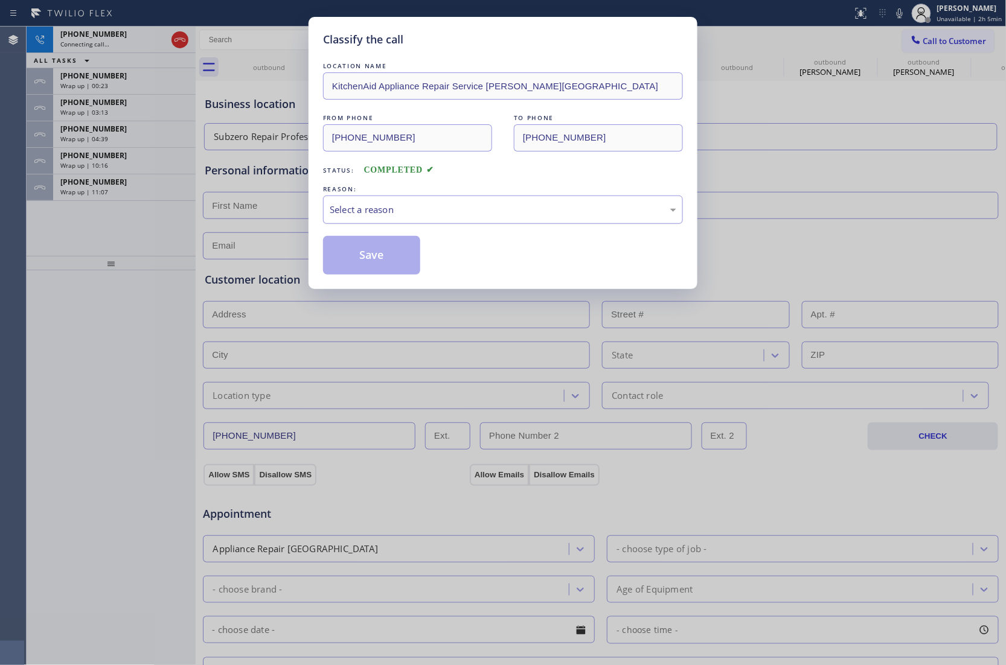
click at [454, 218] on div "Select a reason" at bounding box center [503, 210] width 360 height 28
click at [377, 258] on button "Save" at bounding box center [371, 255] width 97 height 39
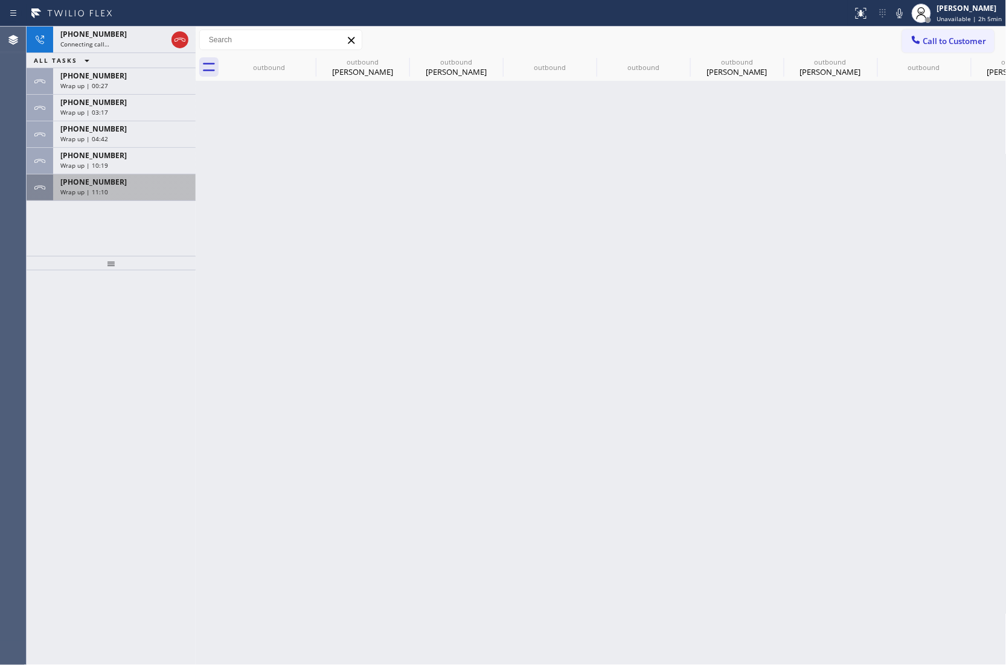
click at [112, 182] on div "+13477180161" at bounding box center [124, 182] width 128 height 10
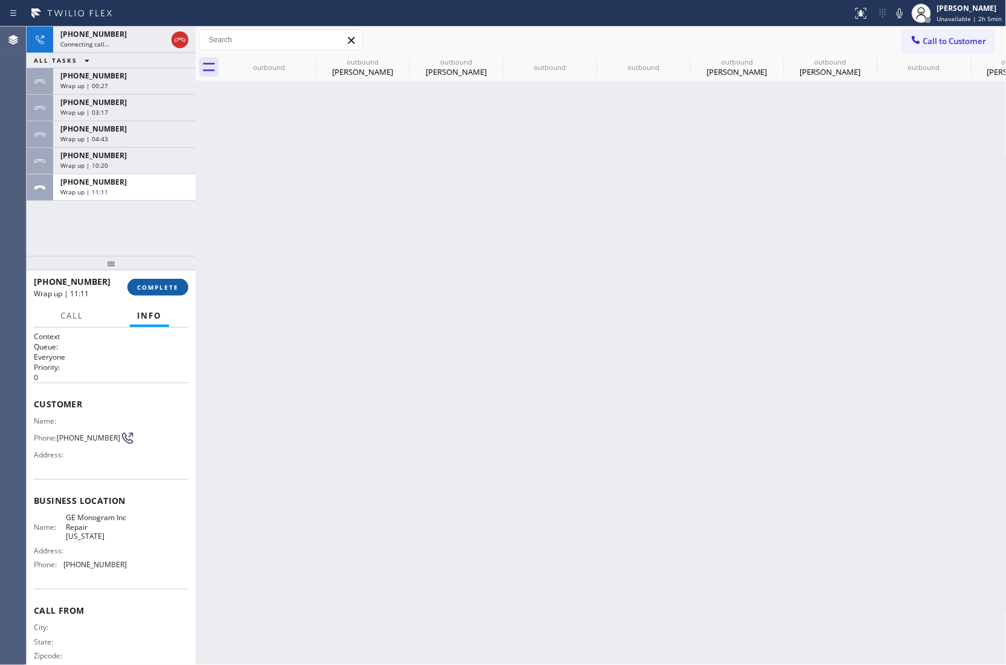
click at [145, 284] on span "COMPLETE" at bounding box center [158, 287] width 42 height 8
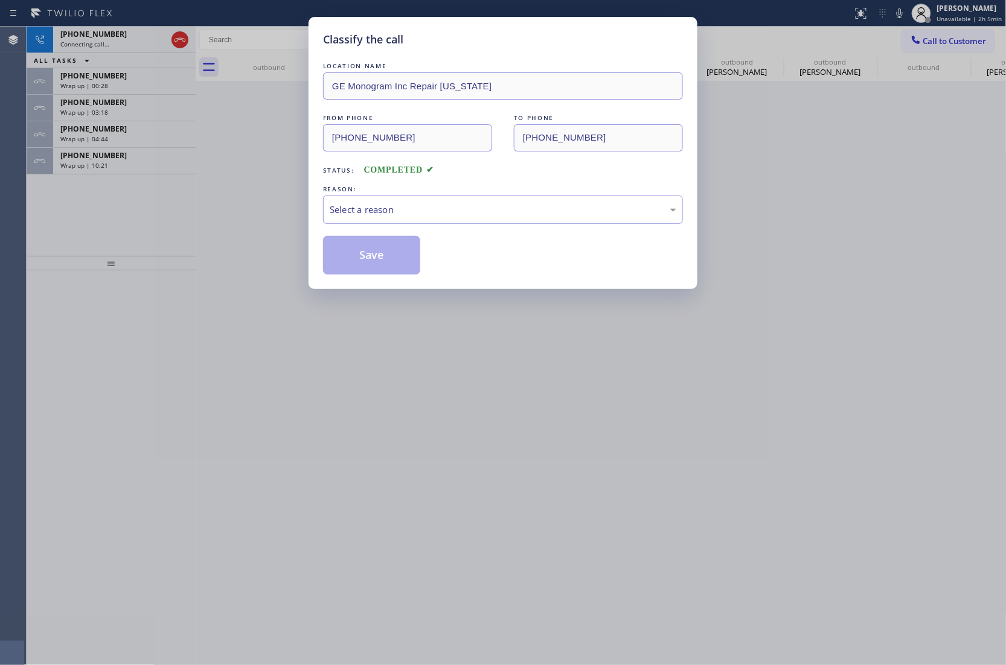
drag, startPoint x: 404, startPoint y: 203, endPoint x: 406, endPoint y: 222, distance: 19.4
click at [405, 204] on div "Select a reason" at bounding box center [503, 210] width 347 height 14
click at [378, 260] on button "Save" at bounding box center [371, 255] width 97 height 39
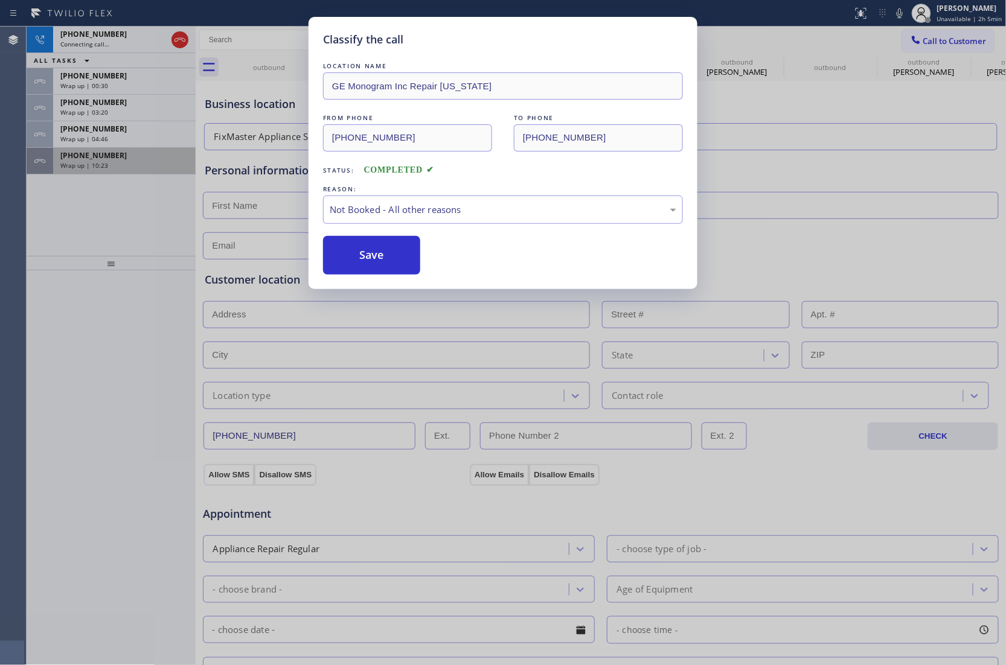
click at [95, 162] on span "Wrap up | 10:23" at bounding box center [84, 165] width 48 height 8
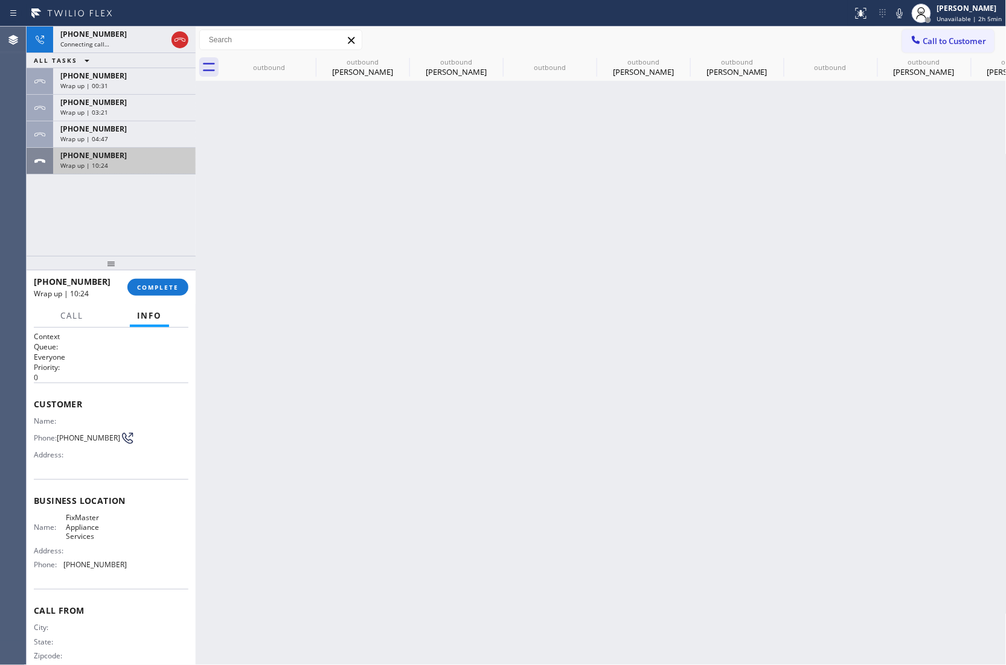
click at [95, 162] on span "Wrap up | 10:24" at bounding box center [84, 165] width 48 height 8
click at [165, 283] on button "COMPLETE" at bounding box center [157, 287] width 61 height 17
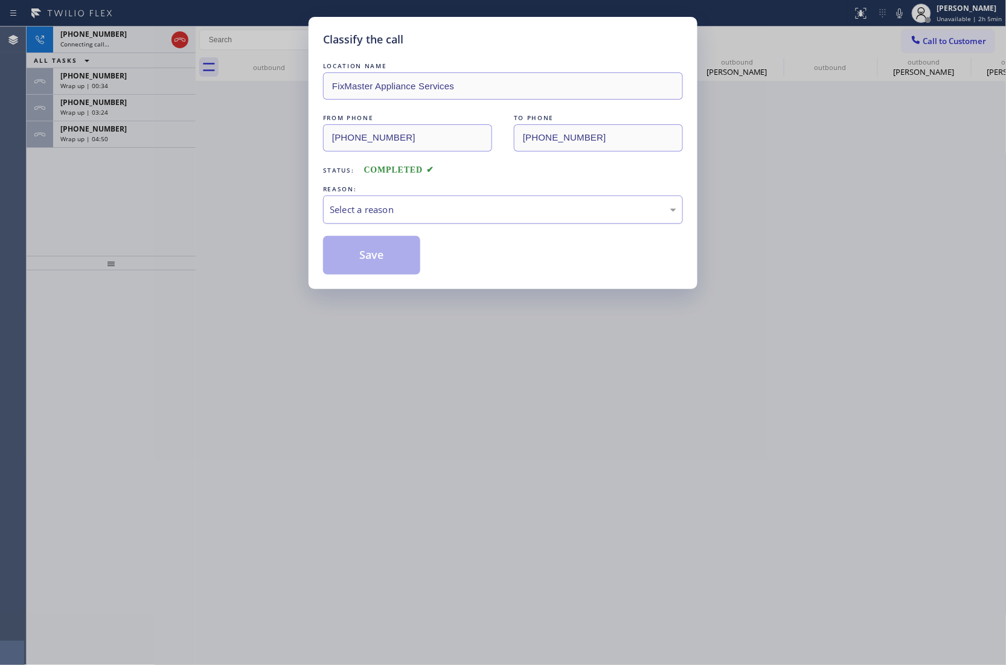
click at [468, 214] on div "Select a reason" at bounding box center [503, 210] width 347 height 14
click at [385, 254] on button "Save" at bounding box center [371, 255] width 97 height 39
type input "(201) 849-1483"
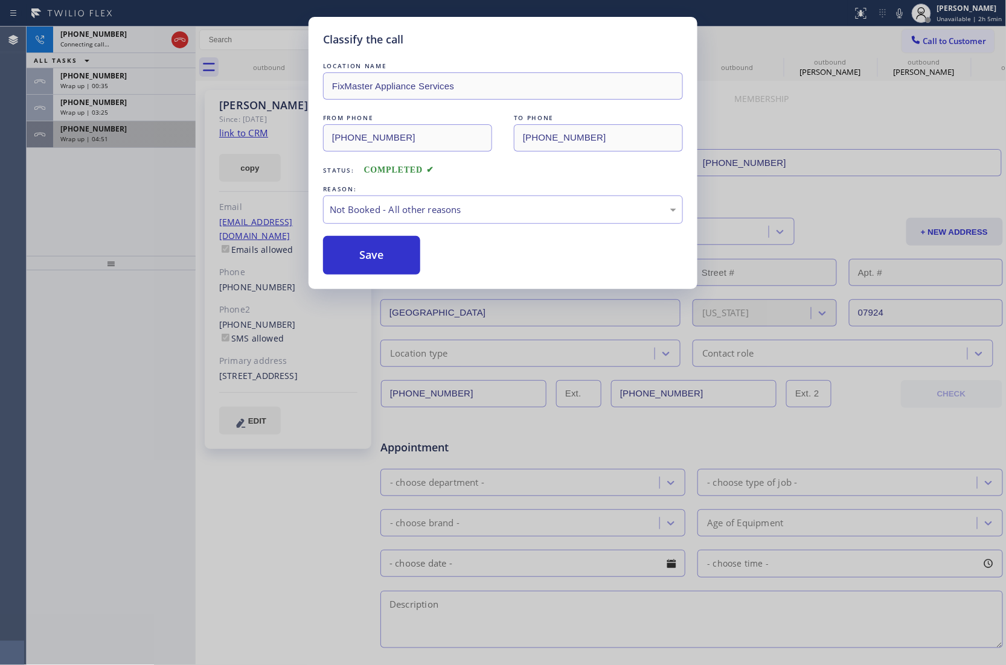
click at [129, 146] on div "+19082409706 Wrap up | 04:51" at bounding box center [122, 134] width 138 height 27
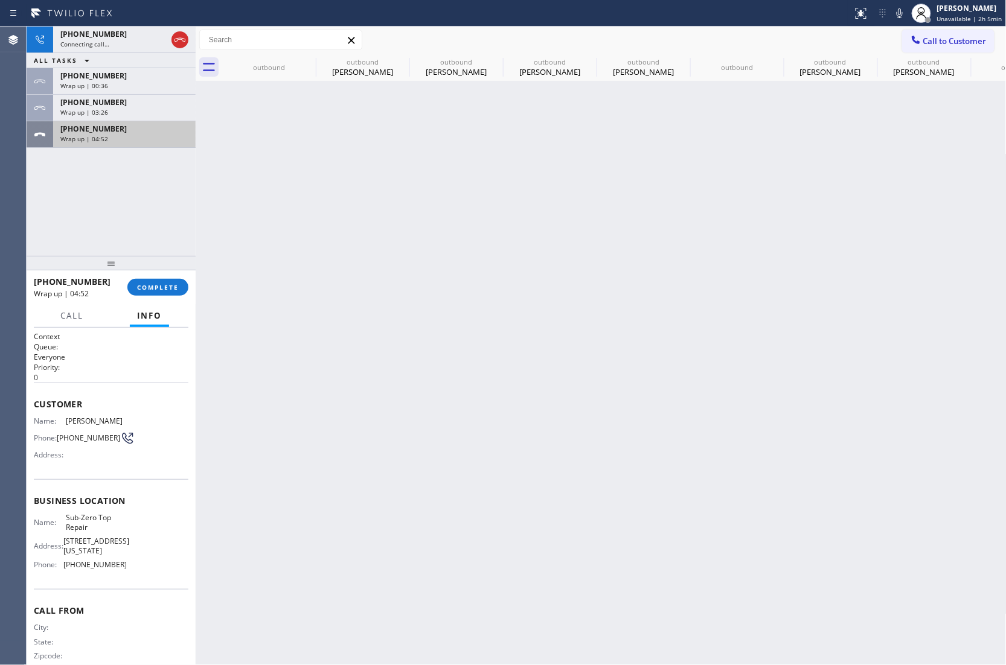
click at [129, 146] on div "+19082409706 Wrap up | 04:52" at bounding box center [122, 134] width 138 height 27
click at [152, 285] on span "COMPLETE" at bounding box center [158, 287] width 42 height 8
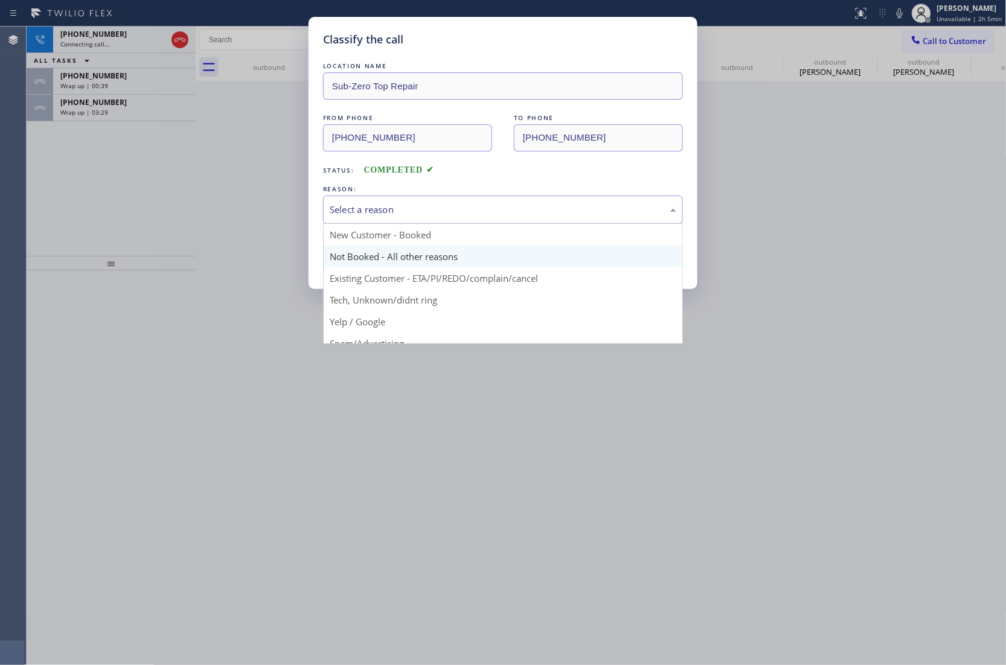
drag, startPoint x: 478, startPoint y: 219, endPoint x: 411, endPoint y: 249, distance: 73.5
click at [476, 219] on div "Select a reason" at bounding box center [503, 210] width 360 height 28
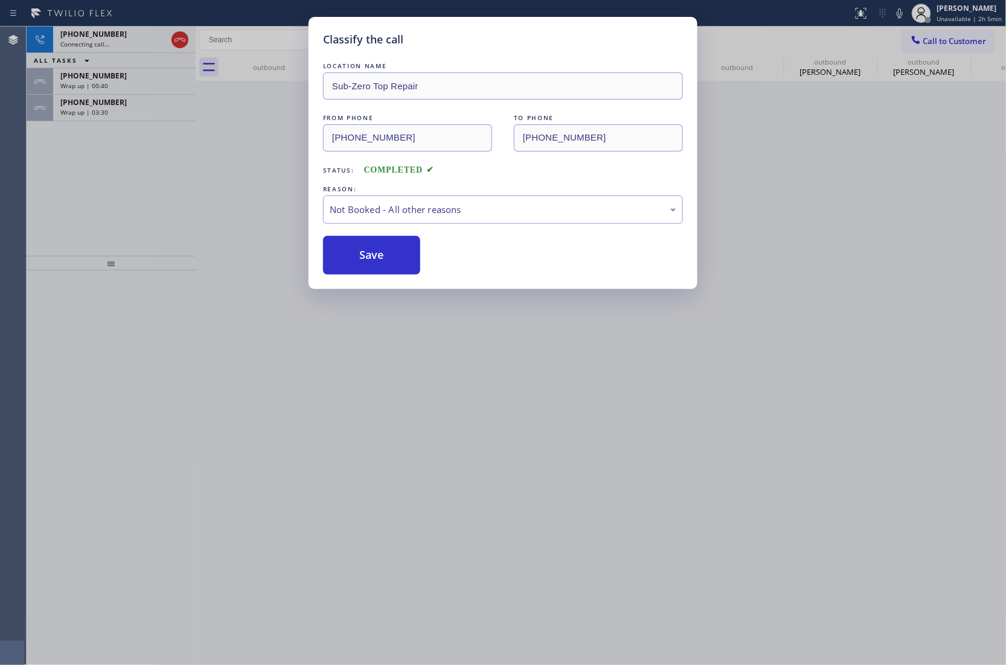
click at [386, 257] on button "Save" at bounding box center [371, 255] width 97 height 39
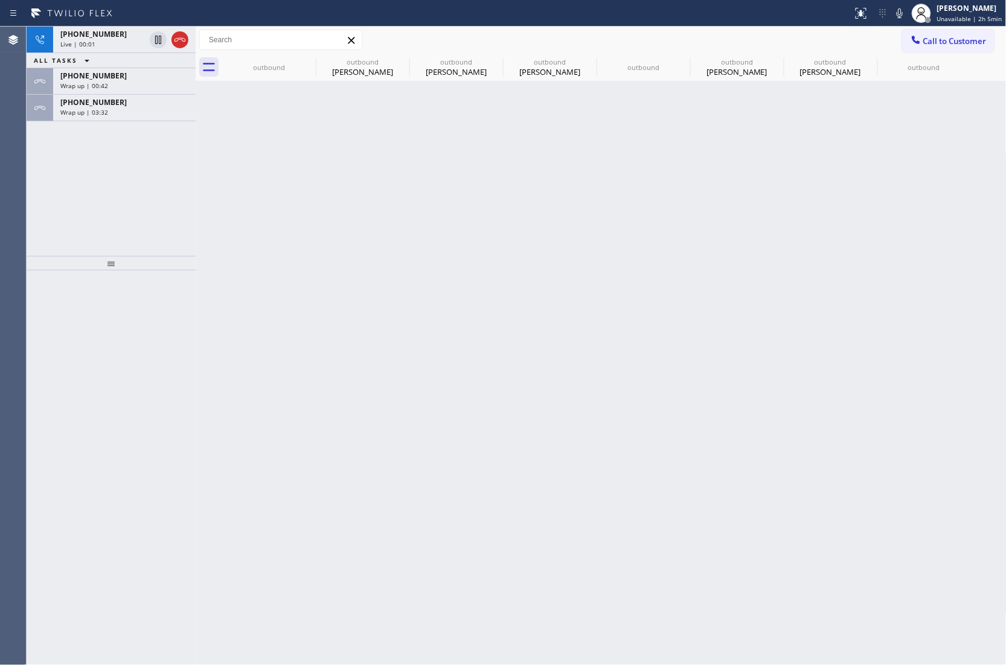
click at [131, 109] on div "Wrap up | 03:32" at bounding box center [124, 112] width 128 height 8
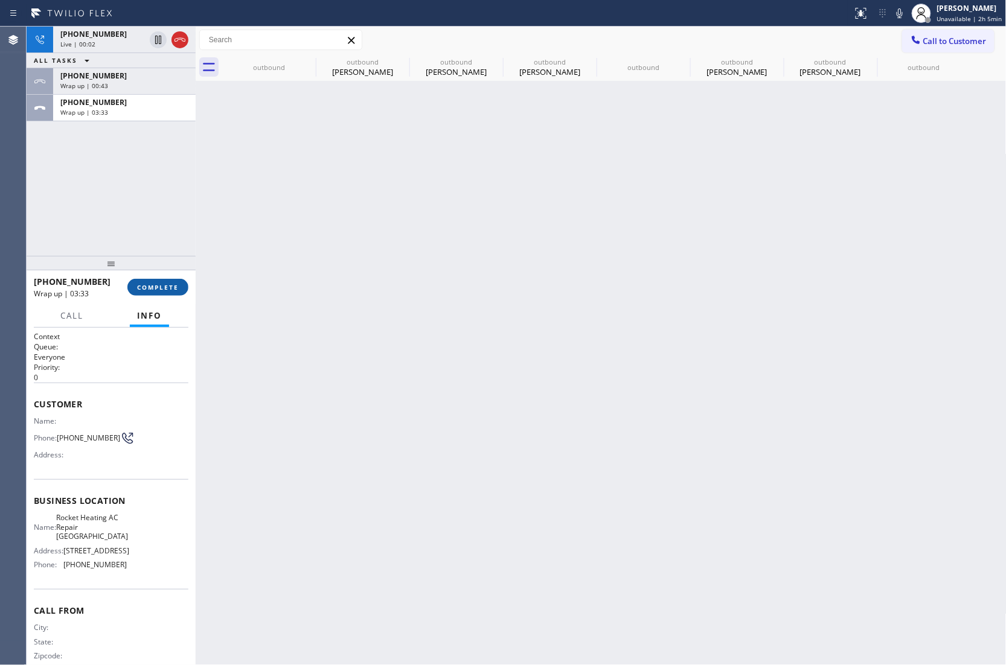
click at [153, 283] on span "COMPLETE" at bounding box center [158, 287] width 42 height 8
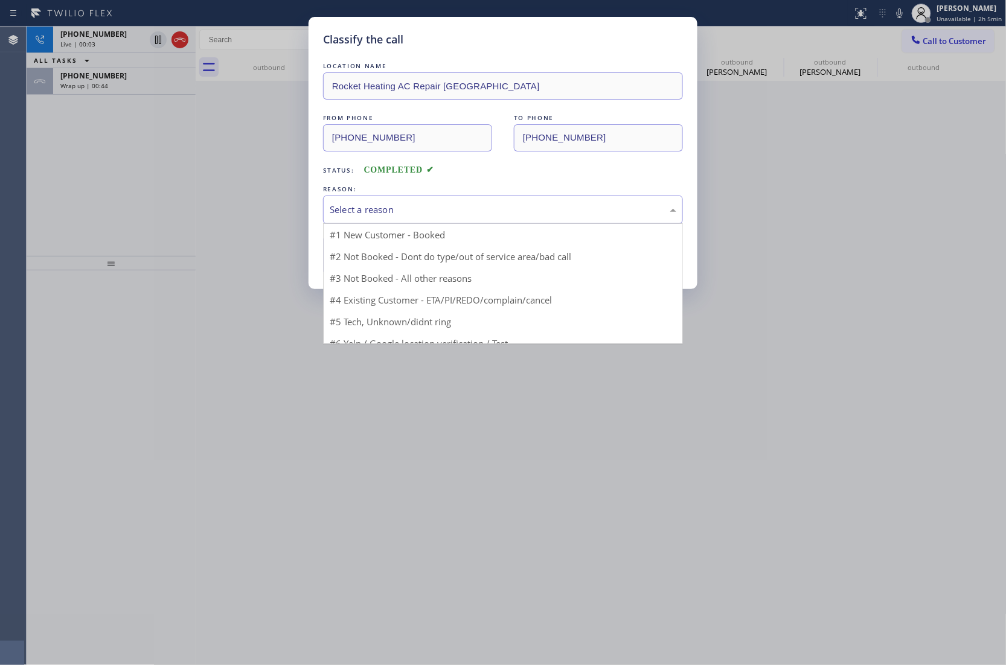
click at [431, 208] on div "Select a reason" at bounding box center [503, 210] width 347 height 14
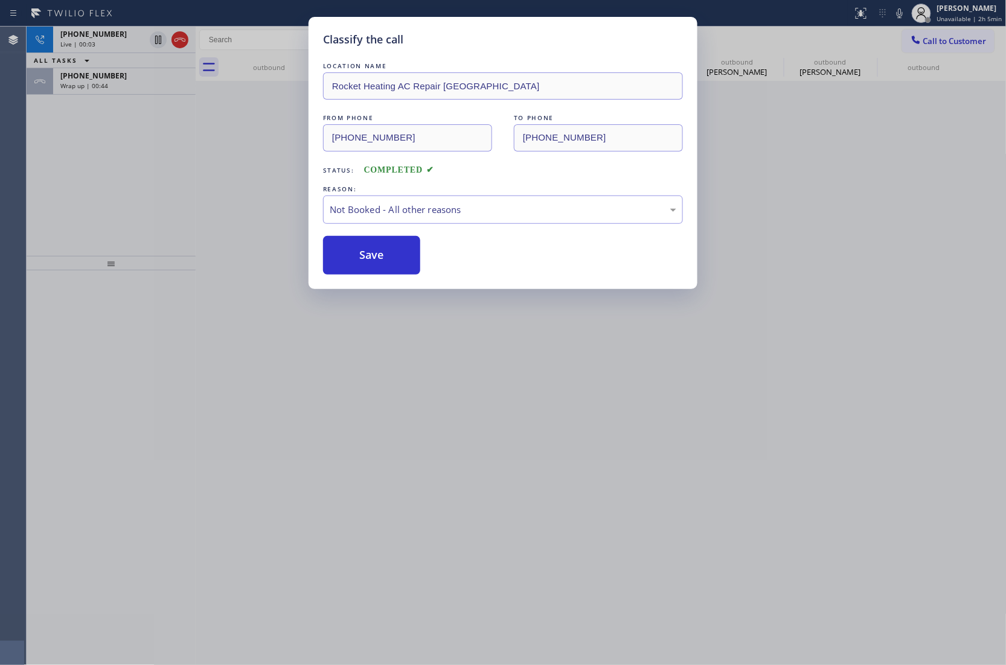
click at [372, 260] on button "Save" at bounding box center [371, 255] width 97 height 39
type input "(858) 201-4467"
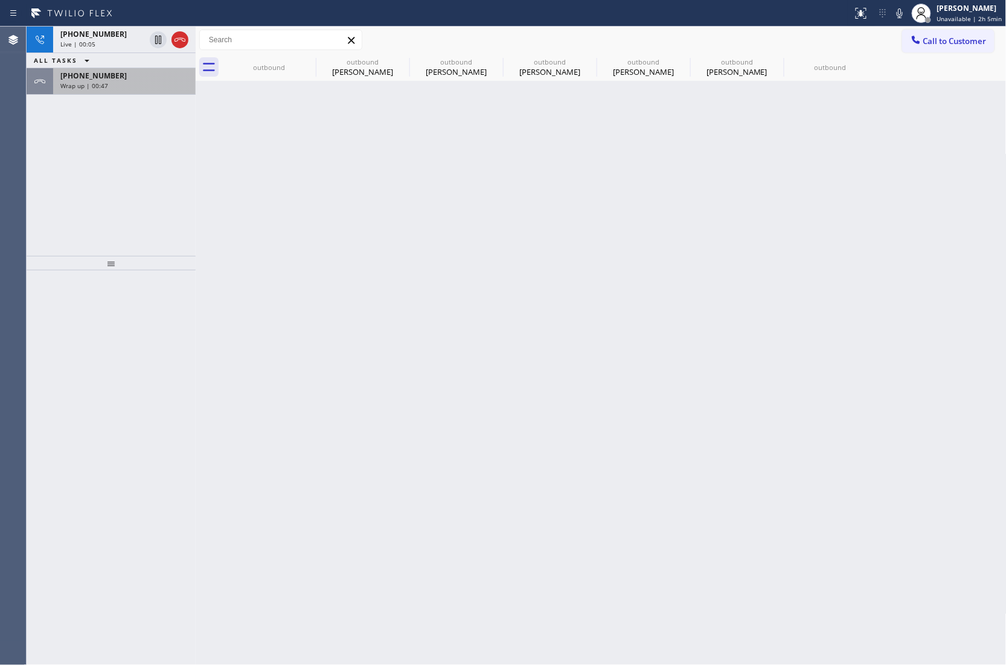
click at [90, 89] on span "Wrap up | 00:47" at bounding box center [84, 86] width 48 height 8
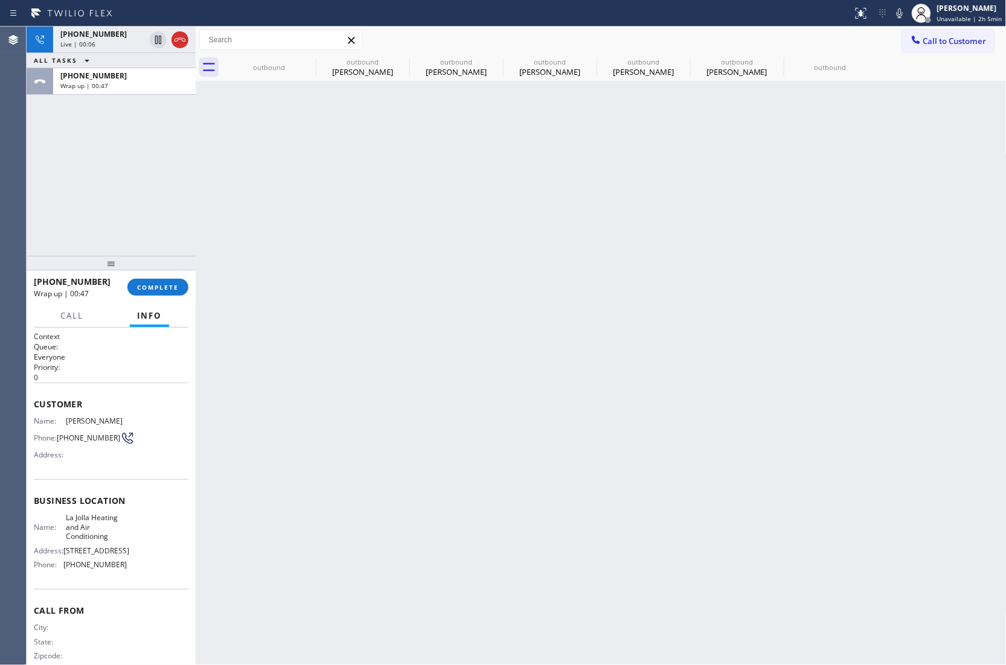
drag, startPoint x: 174, startPoint y: 274, endPoint x: 170, endPoint y: 280, distance: 7.7
click at [172, 276] on div "+15206037248 Wrap up | 00:47 COMPLETE" at bounding box center [111, 287] width 155 height 31
click at [168, 283] on span "COMPLETE" at bounding box center [158, 287] width 42 height 8
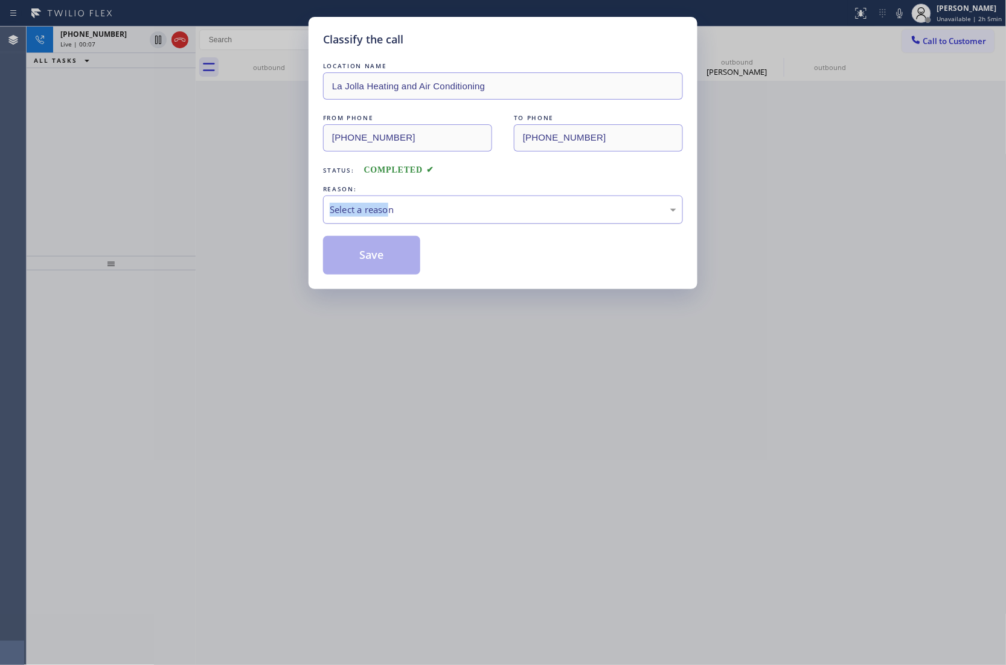
click at [394, 203] on div "REASON: Select a reason" at bounding box center [503, 203] width 360 height 41
click at [403, 218] on div "Select a reason" at bounding box center [503, 210] width 360 height 28
click at [398, 252] on button "Save" at bounding box center [371, 255] width 97 height 39
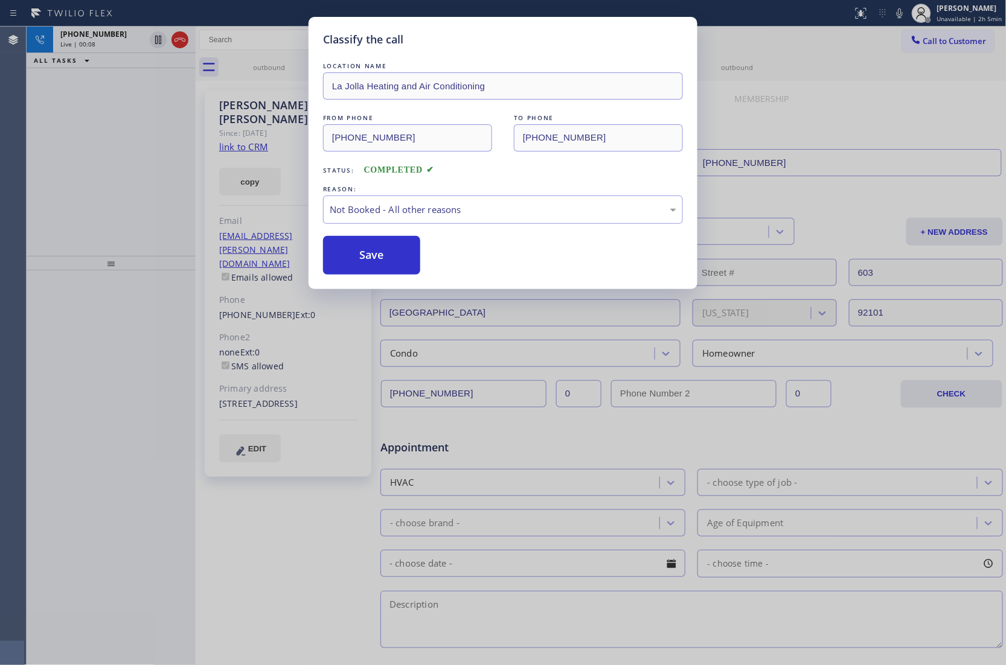
click at [99, 46] on div "Classify the call LOCATION NAME La Jolla Heating and Air Conditioning FROM PHON…" at bounding box center [503, 332] width 1006 height 665
click at [97, 45] on div "Classify the call LOCATION NAME La Jolla Heating and Air Conditioning FROM PHON…" at bounding box center [503, 332] width 1006 height 665
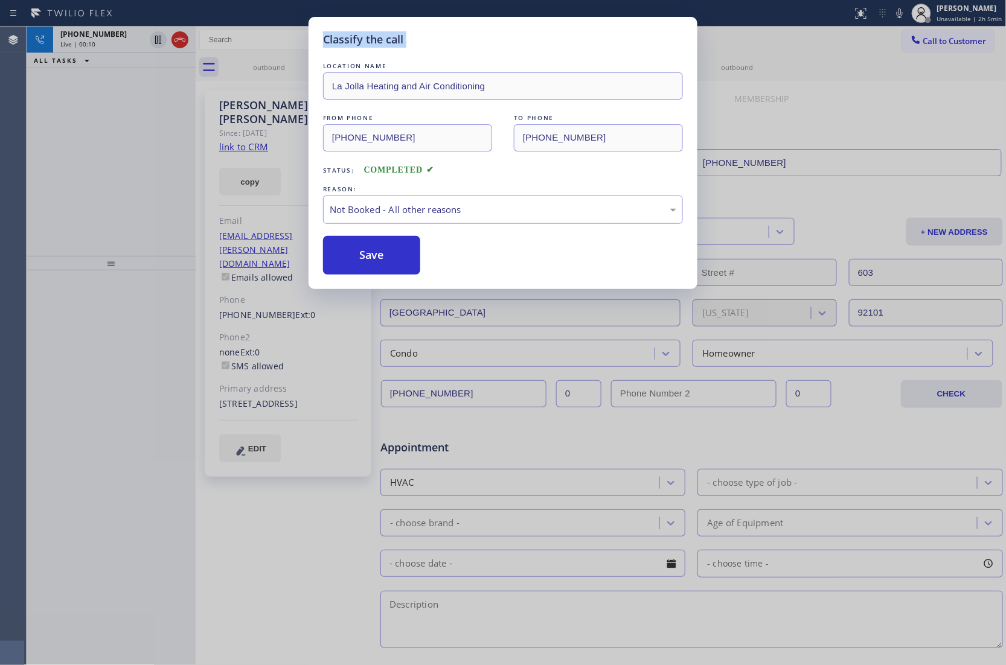
click at [97, 45] on div "Live | 00:10" at bounding box center [102, 44] width 85 height 8
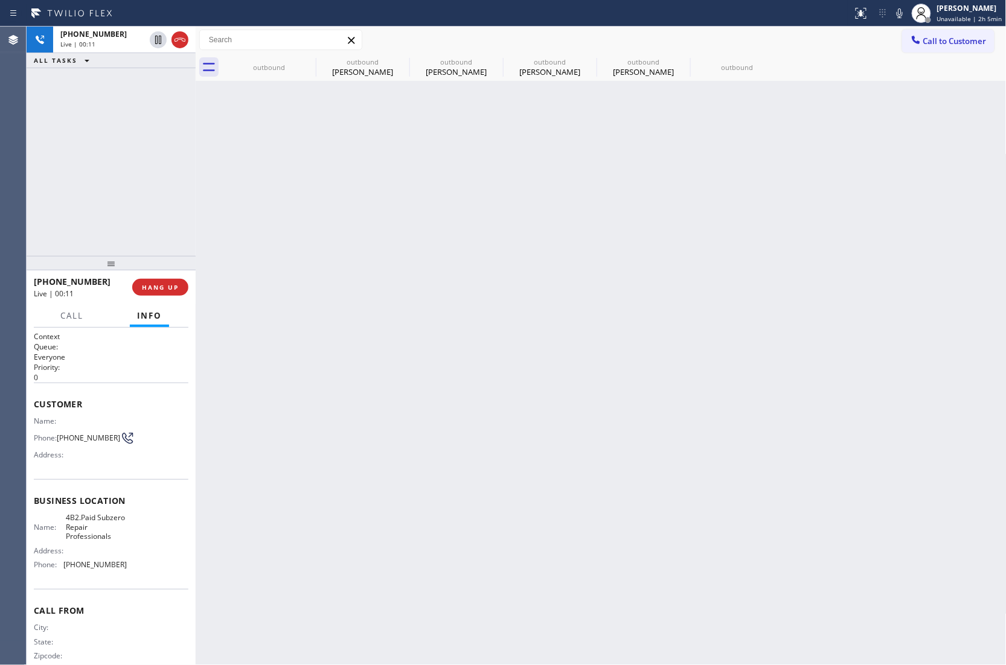
click at [97, 45] on div "Live | 00:11" at bounding box center [102, 44] width 85 height 8
drag, startPoint x: 80, startPoint y: 443, endPoint x: 61, endPoint y: 433, distance: 21.3
click at [61, 433] on span "(720) 232-3470" at bounding box center [88, 437] width 63 height 9
copy span "720) 232-3470"
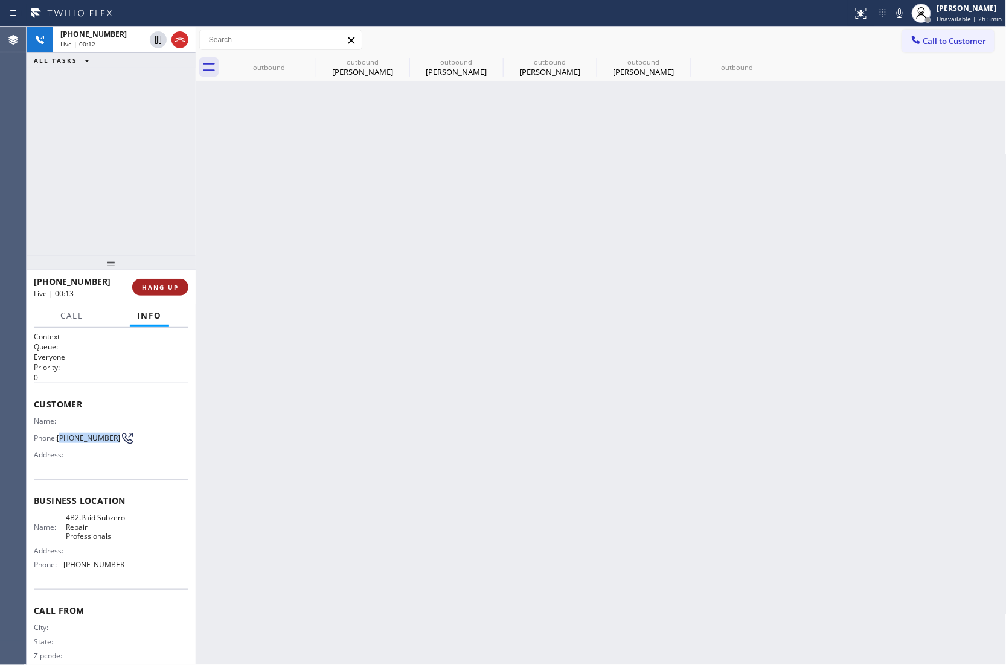
click at [175, 292] on button "HANG UP" at bounding box center [160, 287] width 56 height 17
drag, startPoint x: 930, startPoint y: 44, endPoint x: 623, endPoint y: 206, distance: 347.3
click at [928, 45] on span "Call to Customer" at bounding box center [954, 41] width 63 height 11
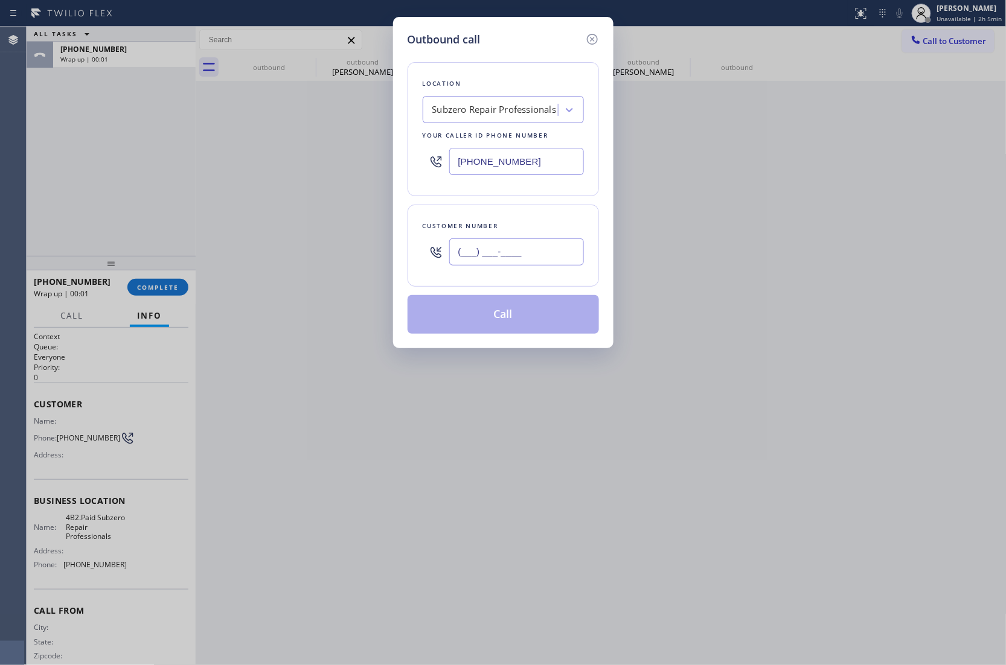
click at [529, 257] on input "(___) ___-____" at bounding box center [516, 251] width 135 height 27
paste input "720) 232-3470"
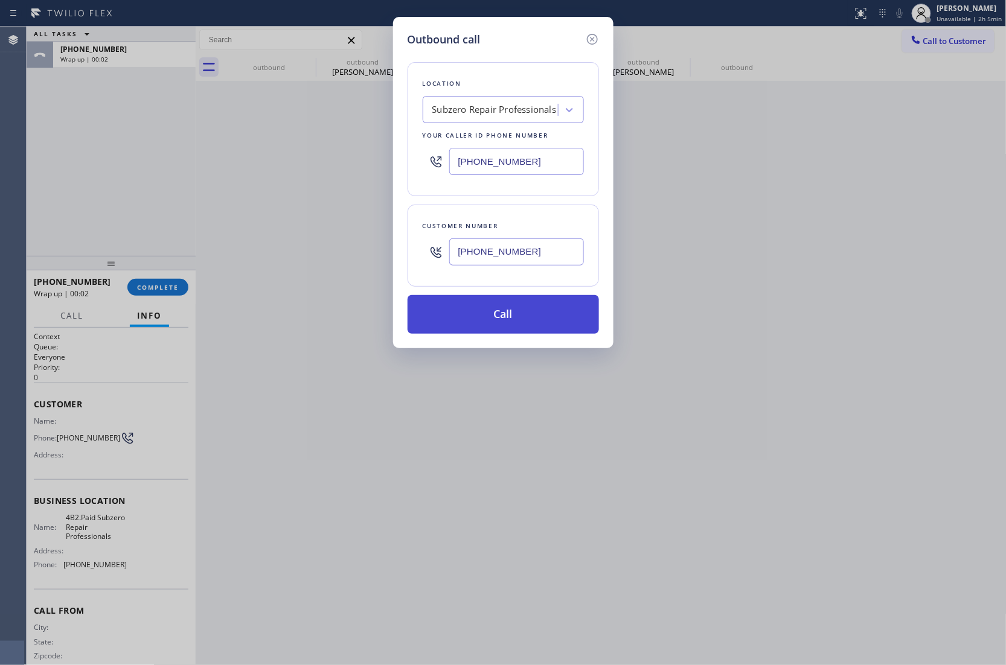
type input "(720) 232-3470"
click at [535, 320] on button "Call" at bounding box center [503, 314] width 191 height 39
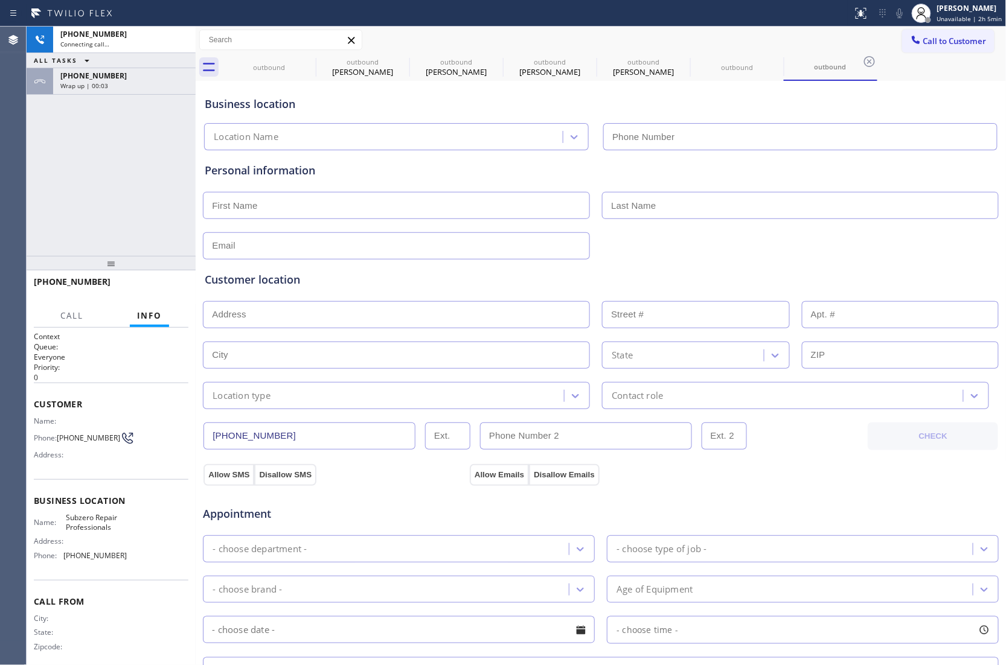
type input "(602) 691-7988"
click at [27, 179] on div "+17202323470 Connecting call… ALL TASKS ALL TASKS ACTIVE TASKS TASKS IN WRAP UP…" at bounding box center [111, 141] width 169 height 229
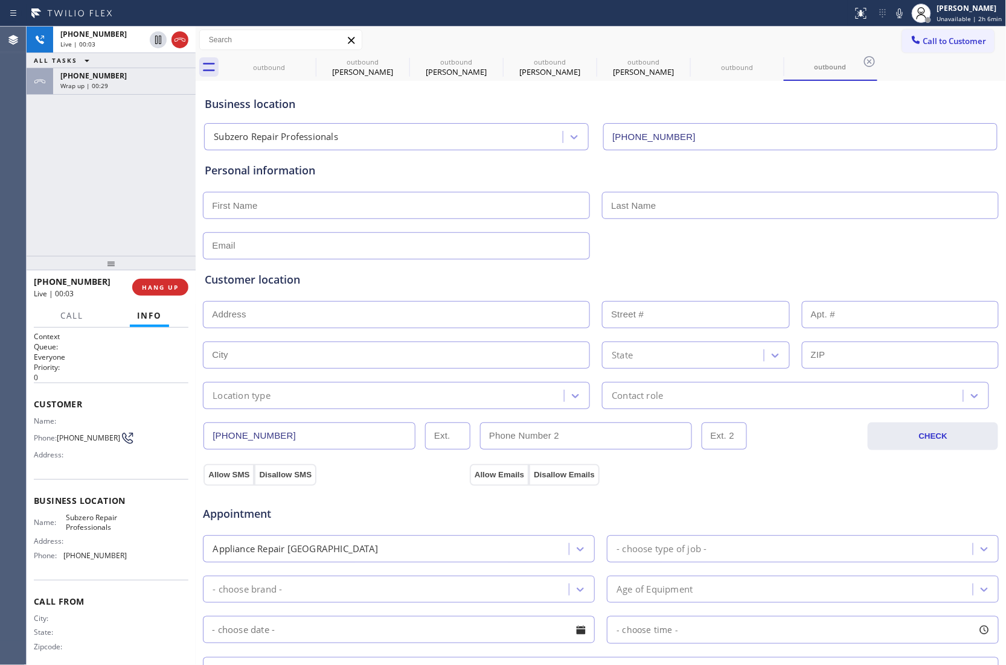
drag, startPoint x: 37, startPoint y: 172, endPoint x: 53, endPoint y: 187, distance: 21.4
click at [37, 172] on div "+17202323470 Live | 00:03 ALL TASKS ALL TASKS ACTIVE TASKS TASKS IN WRAP UP +17…" at bounding box center [111, 141] width 169 height 229
drag, startPoint x: 1, startPoint y: 132, endPoint x: 133, endPoint y: 255, distance: 180.7
click at [1, 132] on div "Agent Desktop" at bounding box center [13, 346] width 26 height 639
copy span "720) 232-3470"
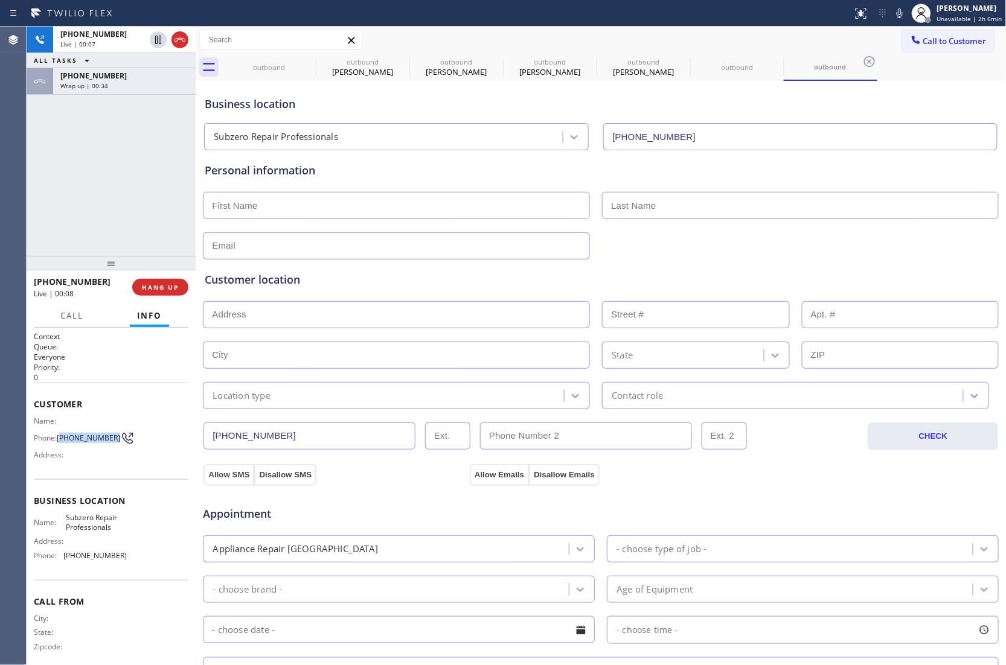
drag, startPoint x: 80, startPoint y: 443, endPoint x: 61, endPoint y: 433, distance: 21.1
click at [61, 433] on span "(720) 232-3470" at bounding box center [88, 437] width 63 height 9
drag, startPoint x: 111, startPoint y: 532, endPoint x: 65, endPoint y: 523, distance: 46.9
click at [66, 523] on span "Subzero Repair Professionals" at bounding box center [96, 522] width 60 height 19
copy span "Subzero Repair Professionals"
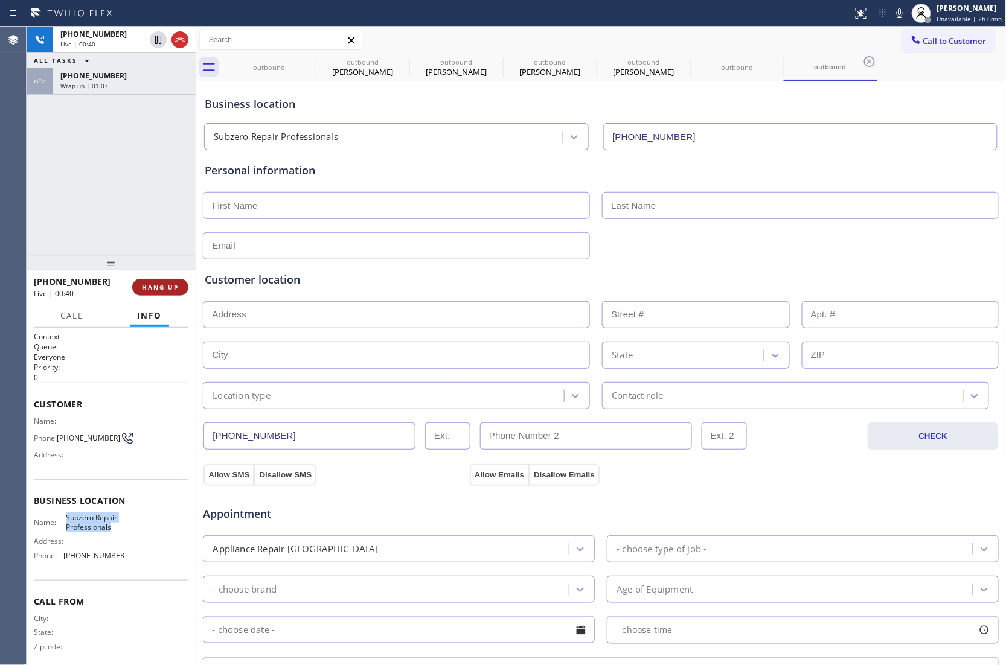
click at [173, 290] on span "HANG UP" at bounding box center [160, 287] width 37 height 8
drag, startPoint x: 966, startPoint y: 43, endPoint x: 938, endPoint y: 53, distance: 30.0
click at [962, 43] on span "Call to Customer" at bounding box center [954, 41] width 63 height 11
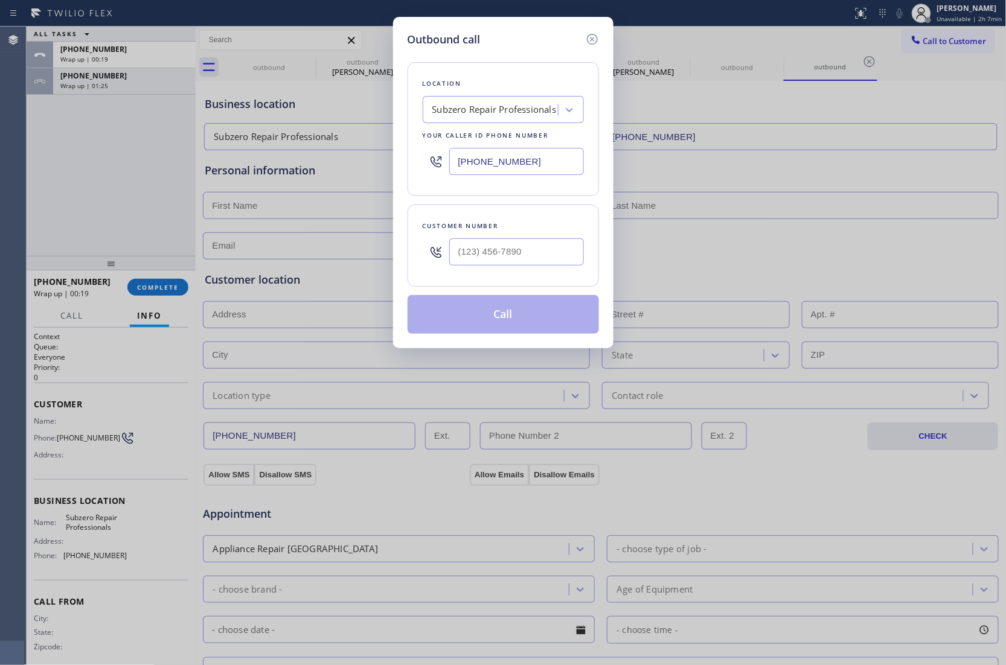
drag, startPoint x: 564, startPoint y: 155, endPoint x: 558, endPoint y: 158, distance: 7.0
click at [558, 158] on input "(602) 691-7988" at bounding box center [516, 161] width 135 height 27
paste input "855) 400-0084"
type input "(855) 400-0084"
type input "(___) ___-____"
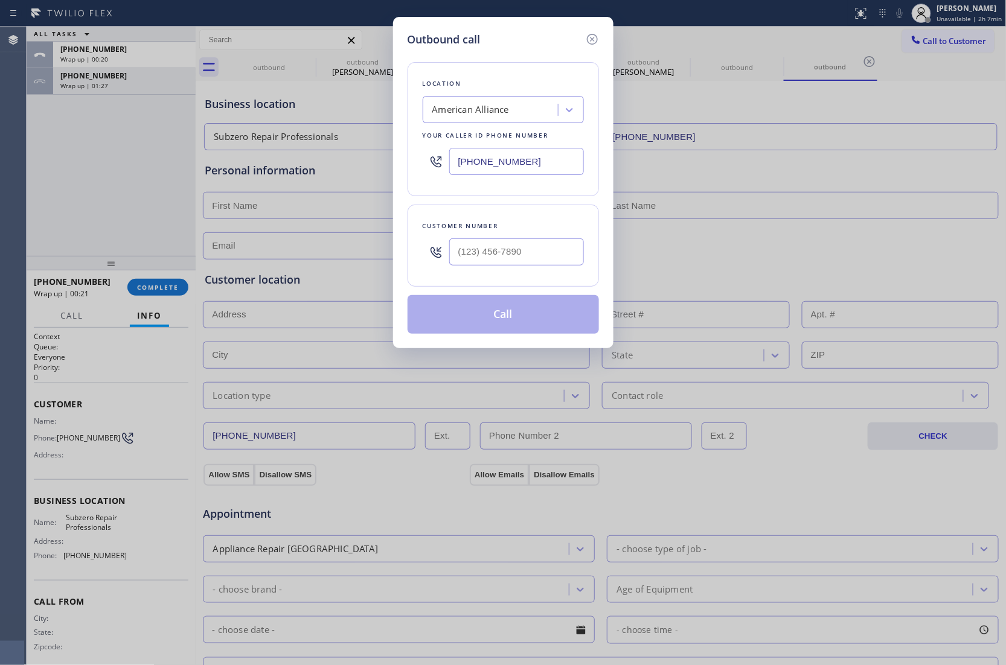
click at [535, 258] on input "text" at bounding box center [516, 251] width 135 height 27
paste input "310) 775-7582"
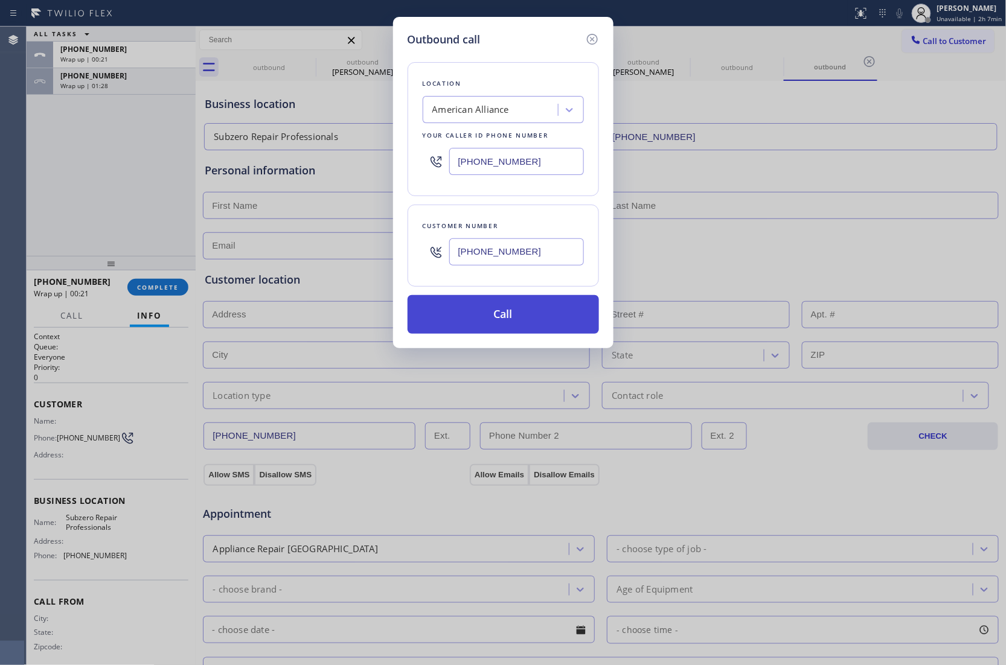
type input "(310) 775-7582"
click at [542, 329] on button "Call" at bounding box center [503, 314] width 191 height 39
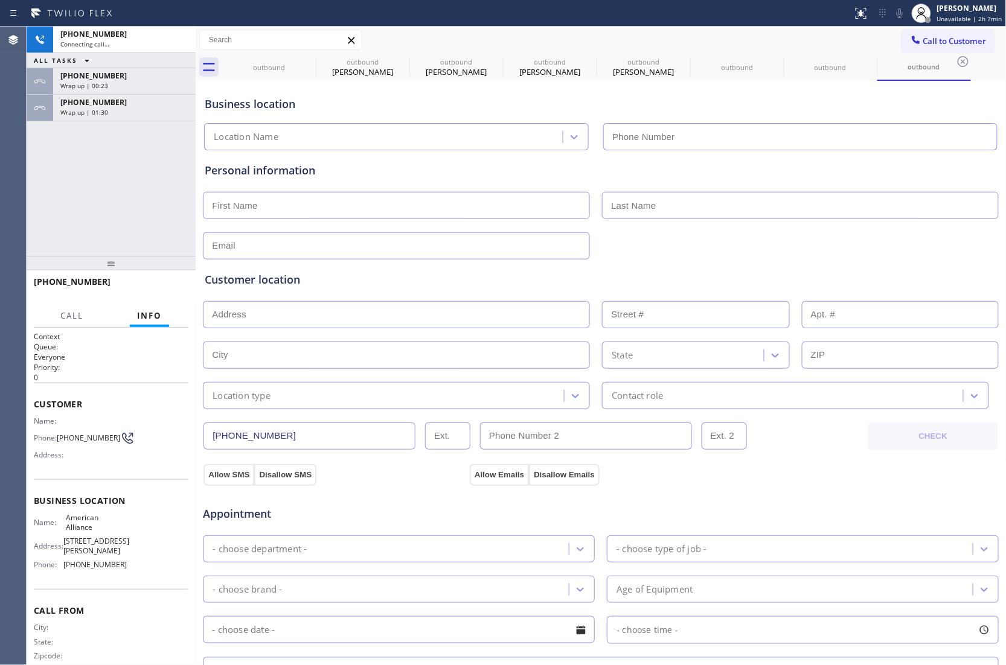
type input "(855) 400-0084"
click at [56, 227] on div "+13107757582 Live | 01:05 ALL TASKS ALL TASKS ACTIVE TASKS TASKS IN WRAP UP +17…" at bounding box center [111, 141] width 169 height 229
click at [58, 169] on div "+13107757582 Live | 05:07 ALL TASKS ALL TASKS ACTIVE TASKS TASKS IN WRAP UP +17…" at bounding box center [111, 141] width 169 height 229
click at [904, 5] on div "Status report Issue detected This issue could affect your workflow. Please cont…" at bounding box center [925, 13] width 162 height 27
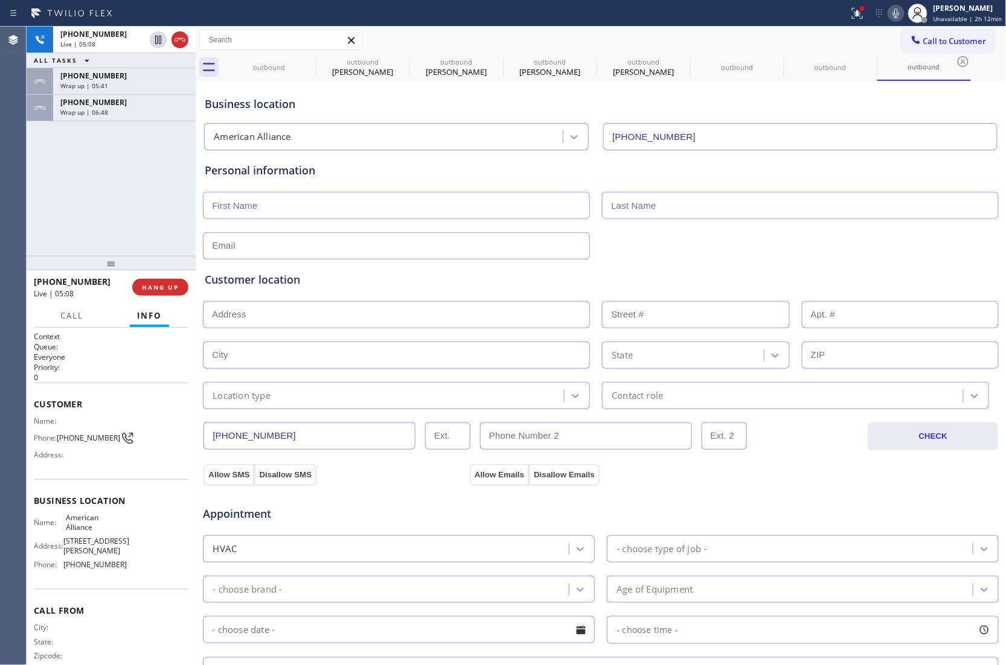
click at [901, 10] on icon at bounding box center [896, 13] width 14 height 14
click at [903, 13] on icon at bounding box center [896, 13] width 14 height 14
click at [60, 185] on div "+13107757582 Live | 05:20 ALL TASKS ALL TASKS ACTIVE TASKS TASKS IN WRAP UP +17…" at bounding box center [111, 141] width 169 height 229
click at [36, 240] on div "+13107757582 Live | 06:00 ALL TASKS ALL TASKS ACTIVE TASKS TASKS IN WRAP UP +17…" at bounding box center [111, 141] width 169 height 229
drag, startPoint x: 37, startPoint y: 191, endPoint x: 184, endPoint y: 220, distance: 150.3
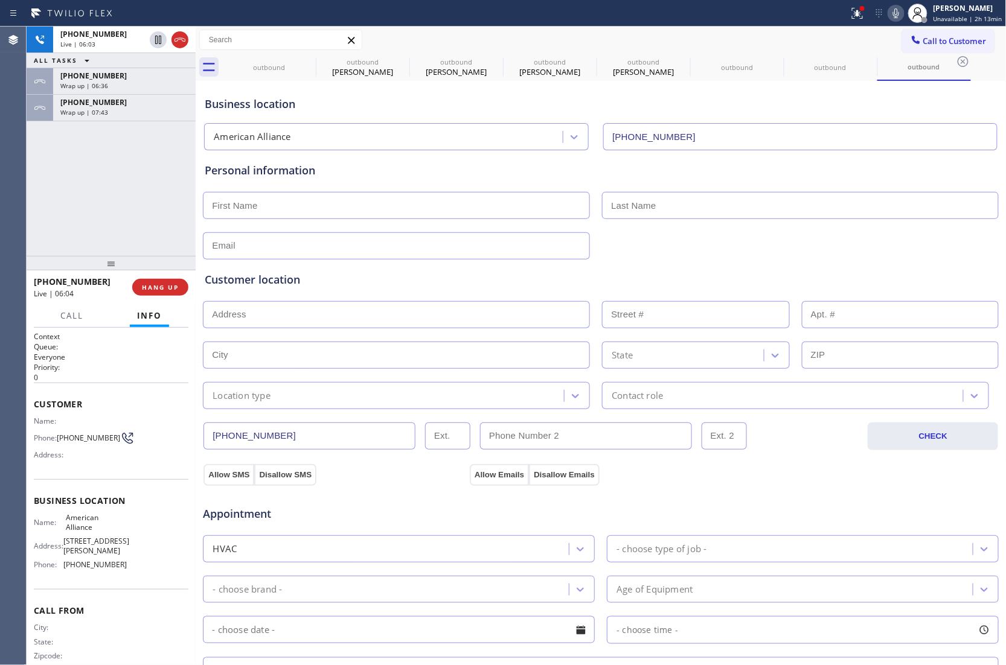
click at [37, 192] on div "+13107757582 Live | 06:03 ALL TASKS ALL TASKS ACTIVE TASKS TASKS IN WRAP UP +17…" at bounding box center [111, 141] width 169 height 229
click at [757, 505] on div "Appointment" at bounding box center [601, 506] width 798 height 31
click at [39, 181] on div "+13107757582 Live | 06:33 ALL TASKS ALL TASKS ACTIVE TASKS TASKS IN WRAP UP +17…" at bounding box center [111, 141] width 169 height 229
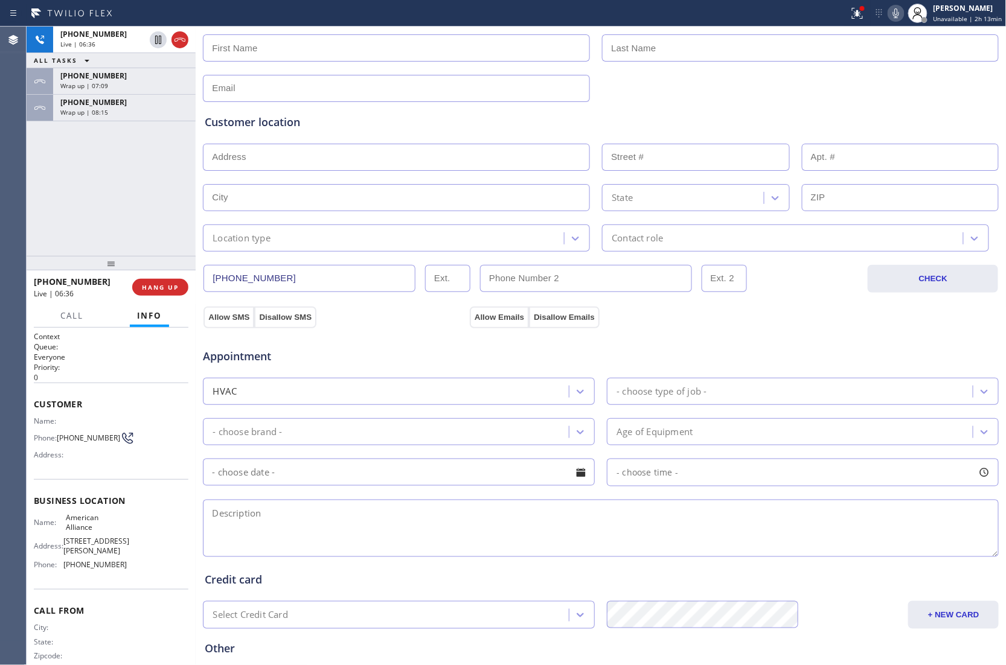
scroll to position [273, 0]
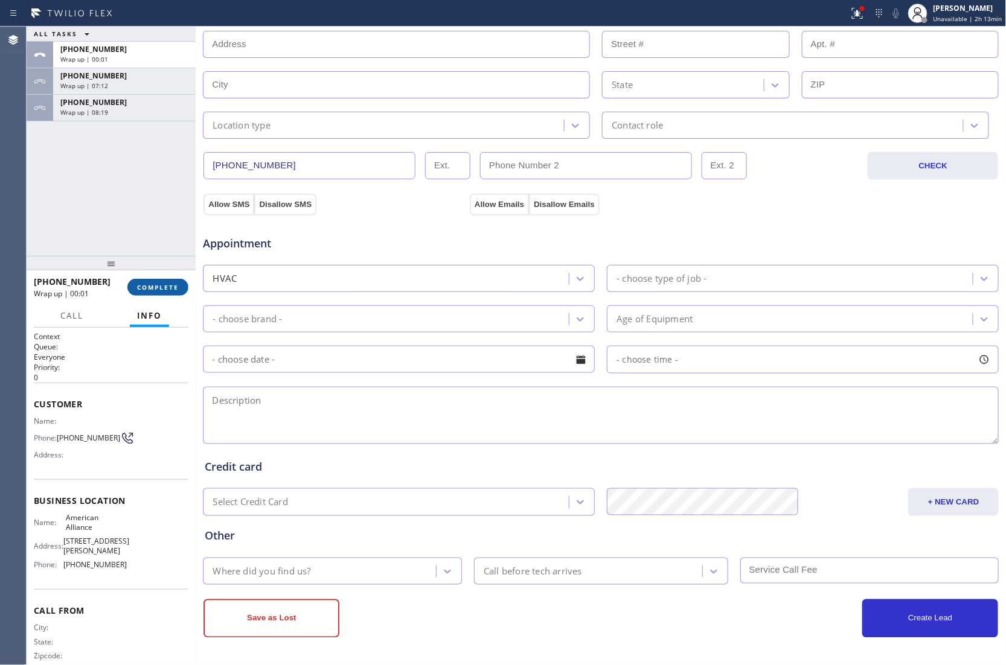
click at [161, 287] on span "COMPLETE" at bounding box center [158, 287] width 42 height 8
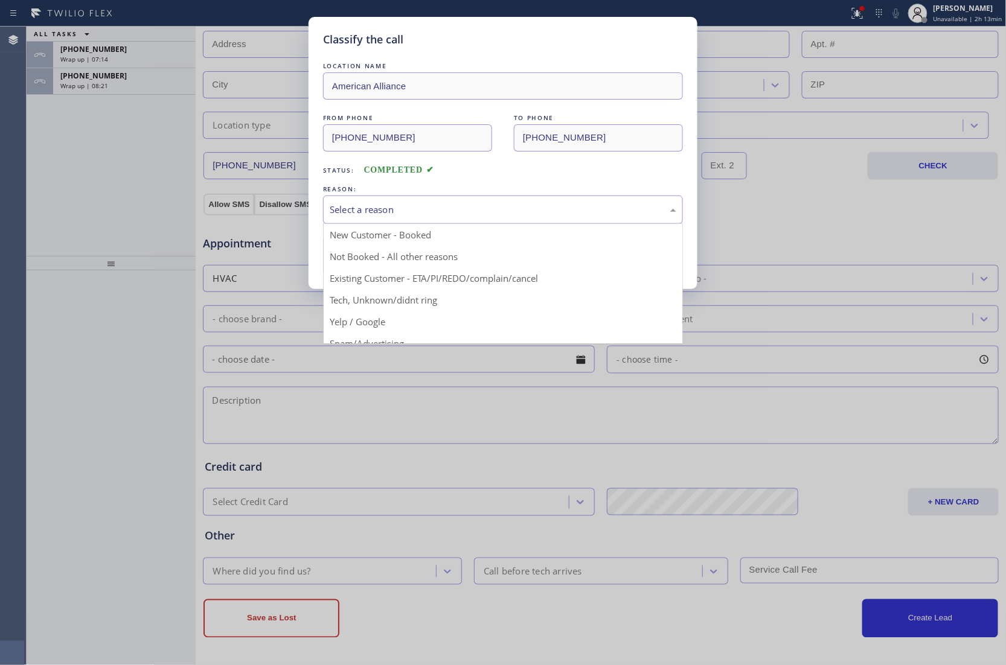
click at [398, 213] on div "Select a reason" at bounding box center [503, 210] width 347 height 14
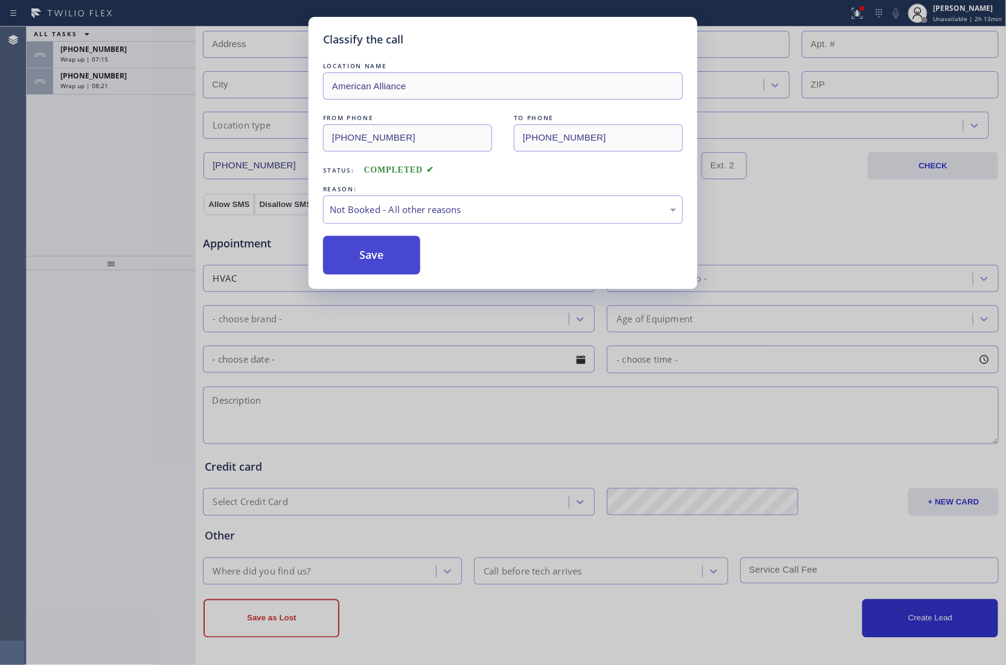
click at [367, 263] on button "Save" at bounding box center [371, 255] width 97 height 39
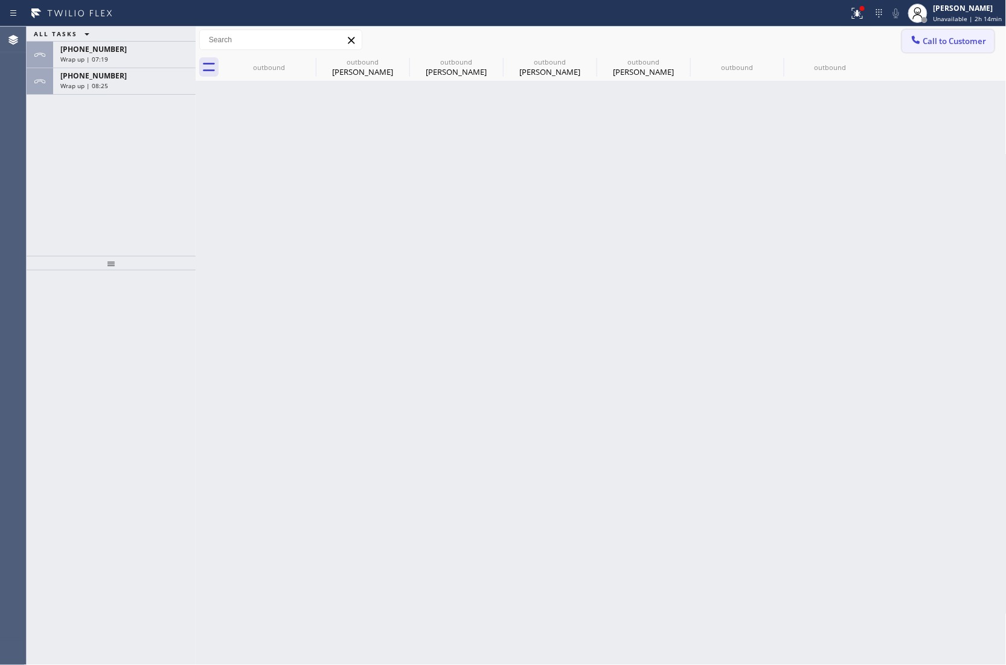
click at [940, 43] on span "Call to Customer" at bounding box center [954, 41] width 63 height 11
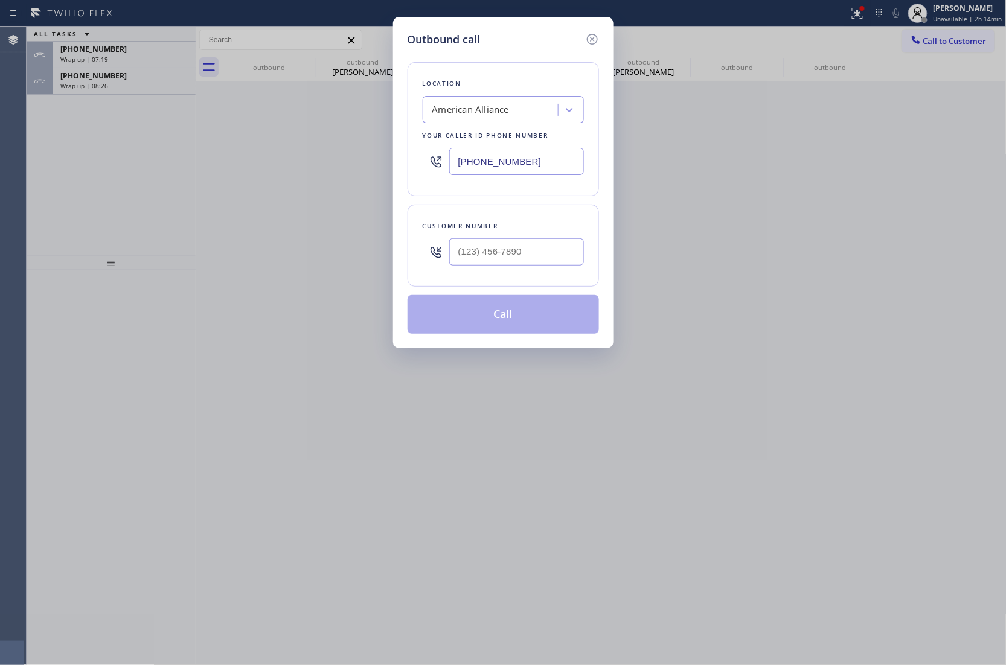
click at [503, 170] on input "(855) 400-0084" at bounding box center [516, 161] width 135 height 27
paste input "48) 354-1139"
type input "(848) 354-1139"
type input "(___) ___-____"
drag, startPoint x: 497, startPoint y: 249, endPoint x: 542, endPoint y: 310, distance: 75.6
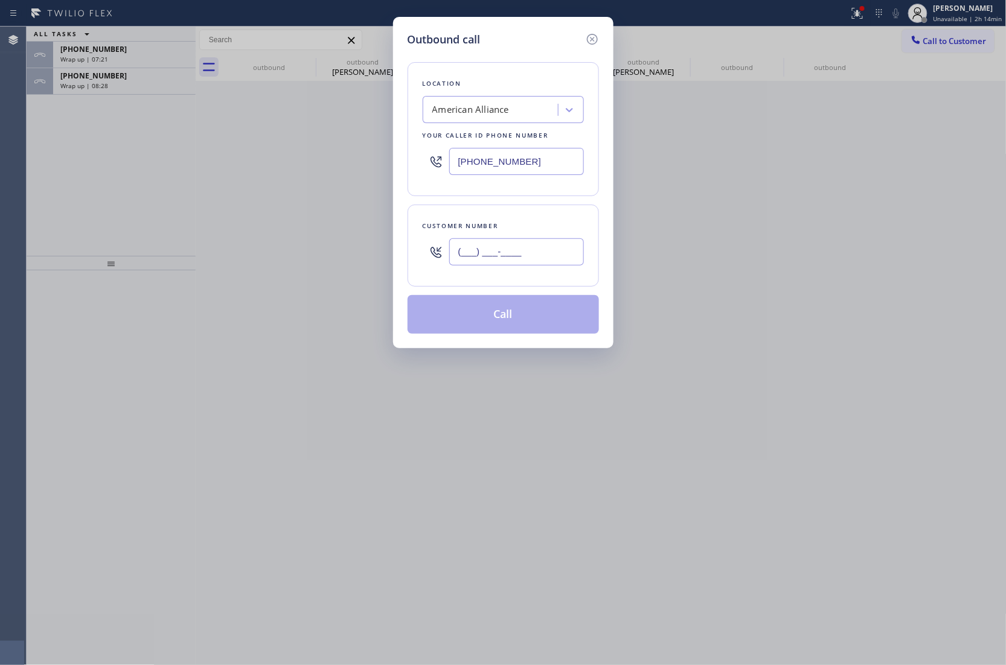
click at [500, 249] on input "(___) ___-____" at bounding box center [516, 251] width 135 height 27
paste input "732) 546-4486"
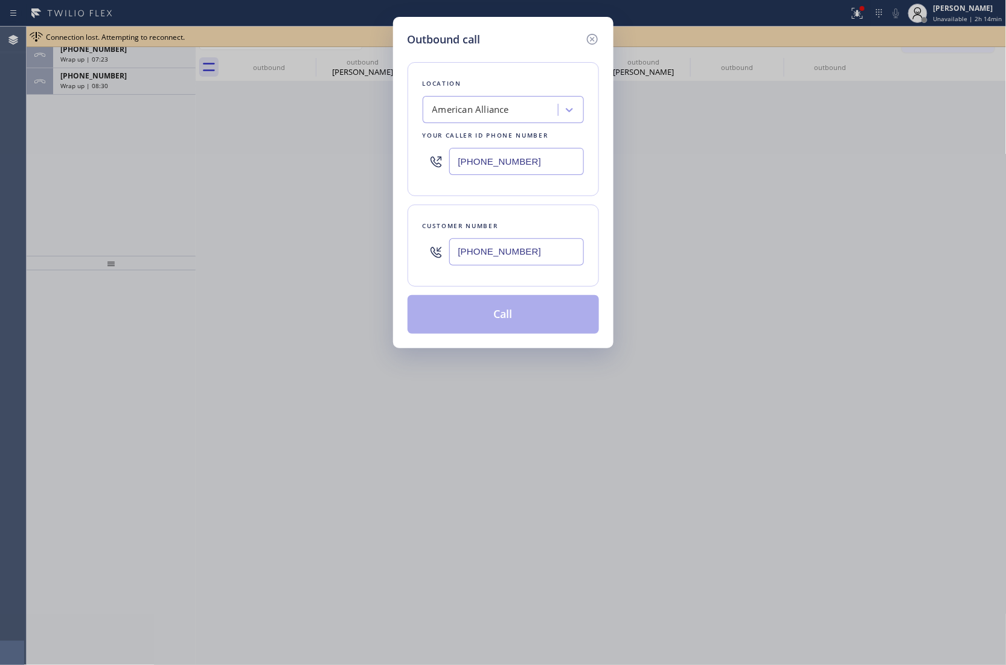
type input "(732) 546-4486"
click at [475, 158] on input "(848) 354-1139" at bounding box center [516, 161] width 135 height 27
paste input "text"
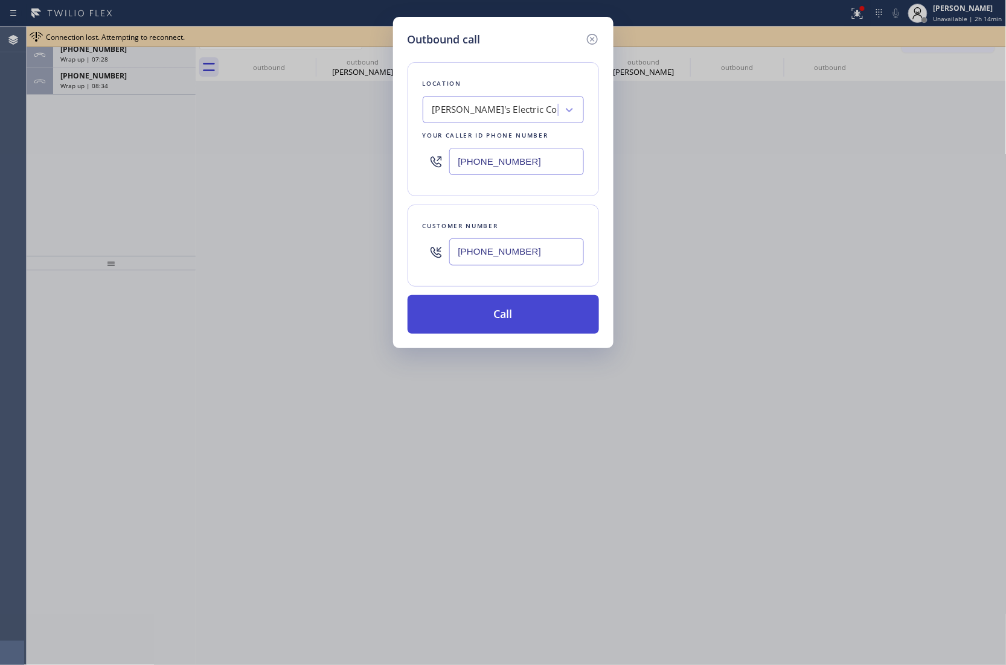
type input "(848) 354-1139"
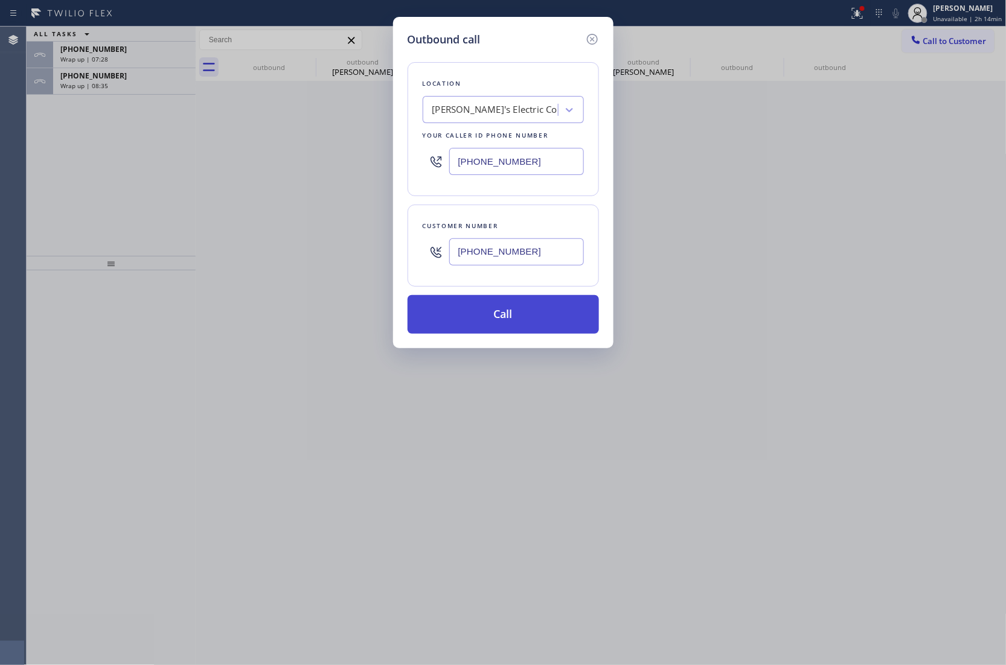
click at [535, 316] on button "Call" at bounding box center [503, 314] width 191 height 39
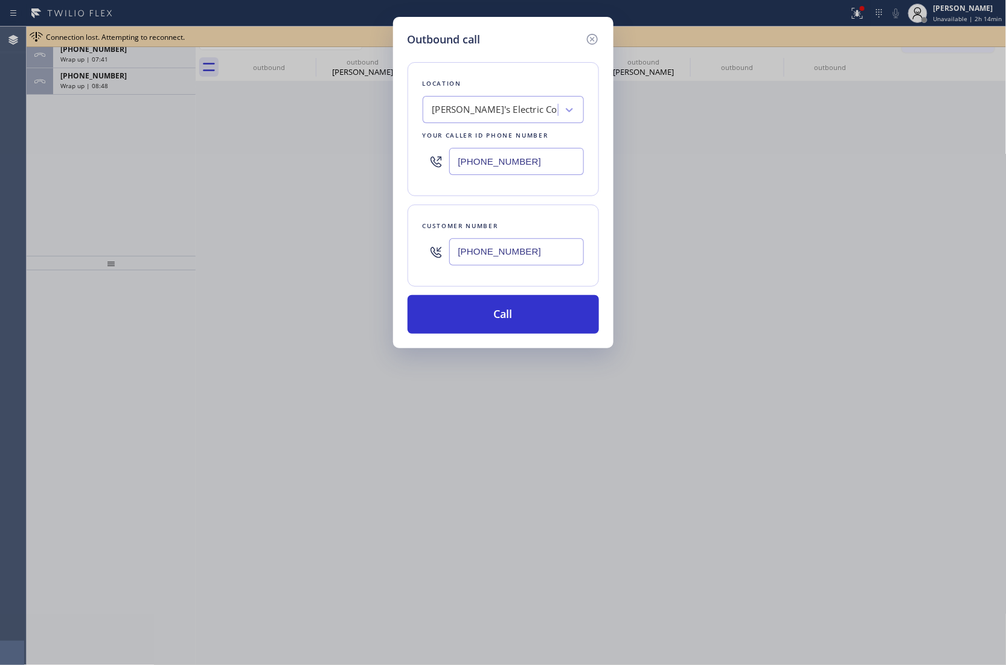
click at [408, 295] on button "Call" at bounding box center [503, 314] width 191 height 39
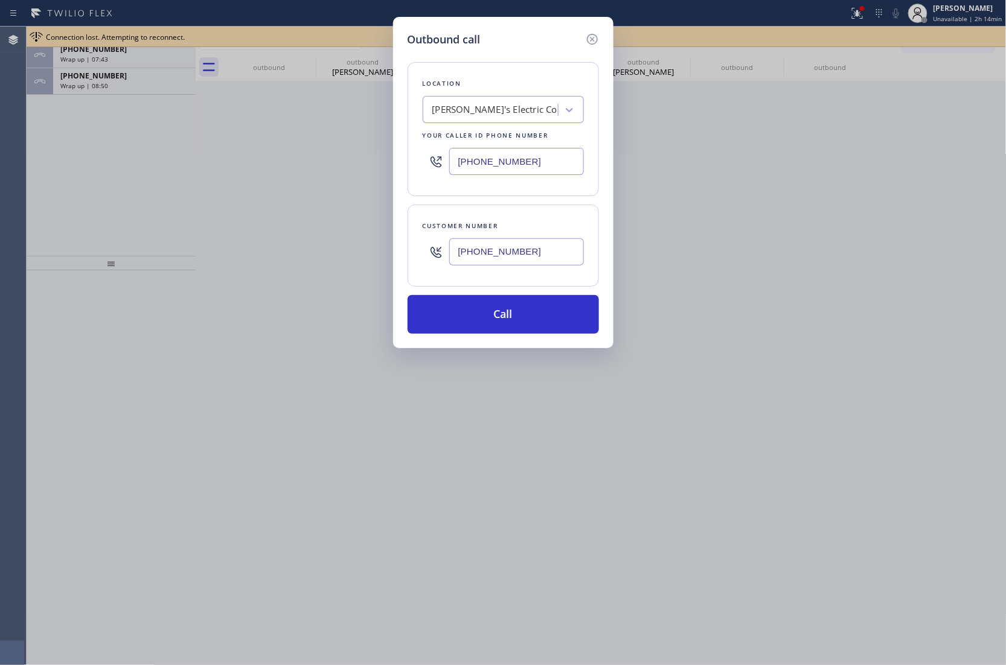
click at [408, 295] on button "Call" at bounding box center [503, 314] width 191 height 39
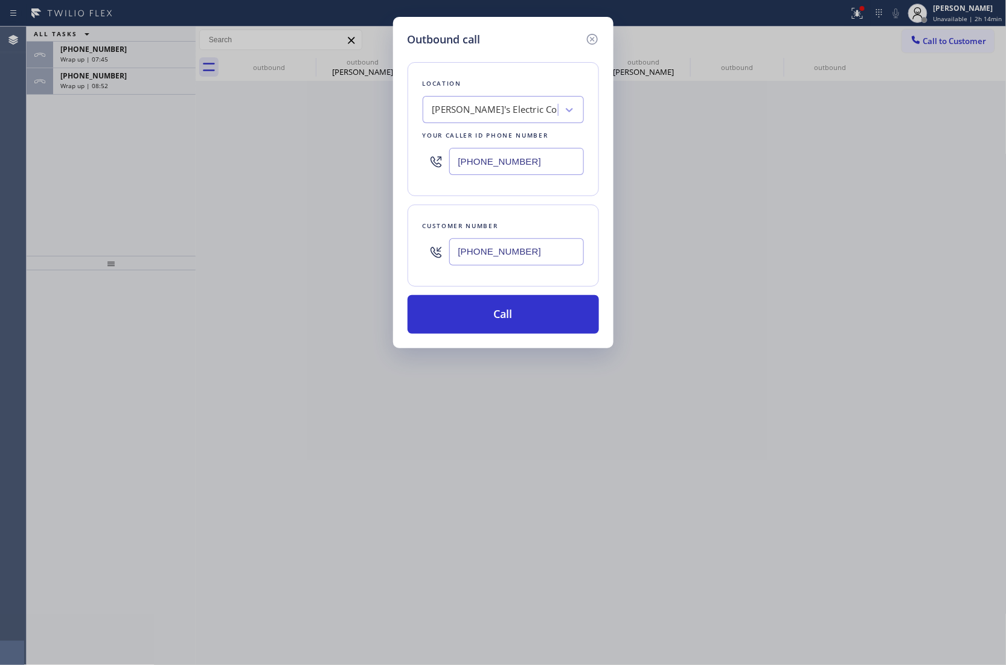
click at [408, 295] on button "Call" at bounding box center [503, 314] width 191 height 39
click button "Call" at bounding box center [503, 314] width 191 height 39
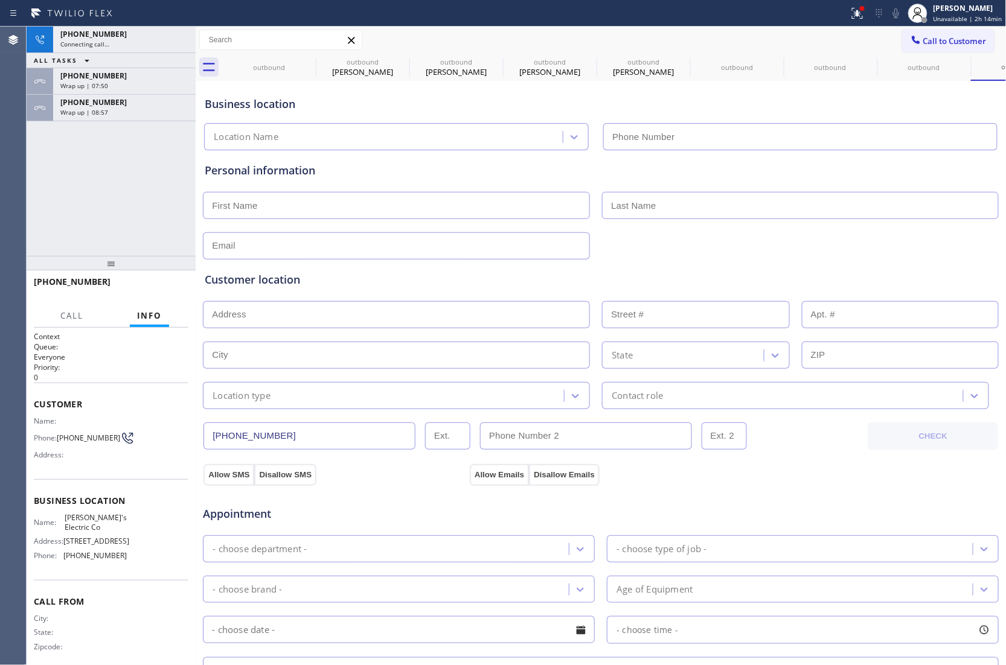
type input "(848) 354-1139"
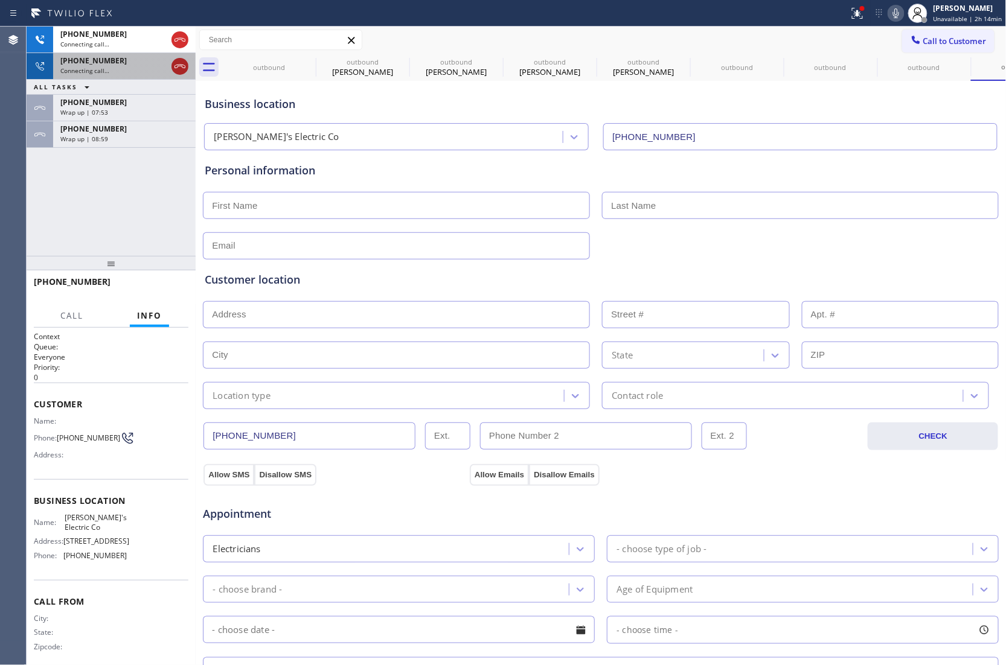
click at [177, 65] on icon at bounding box center [180, 66] width 14 height 14
click at [182, 34] on div "+17325464486" at bounding box center [124, 34] width 128 height 10
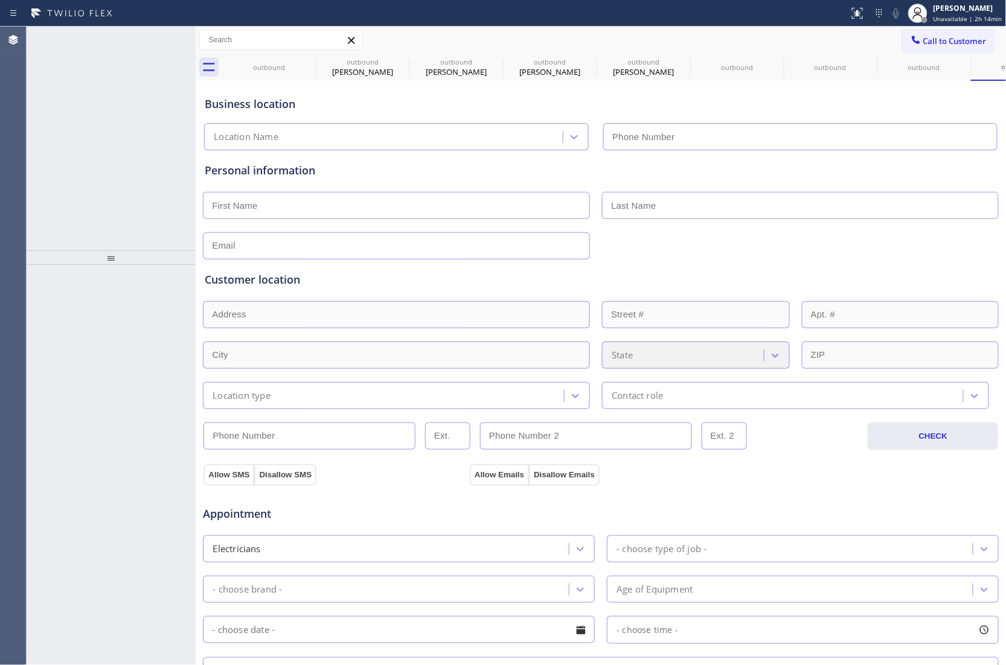
type input "[PHONE_NUMBER]"
drag, startPoint x: 942, startPoint y: 41, endPoint x: 702, endPoint y: 75, distance: 242.7
click at [941, 41] on span "Call to Customer" at bounding box center [954, 41] width 63 height 11
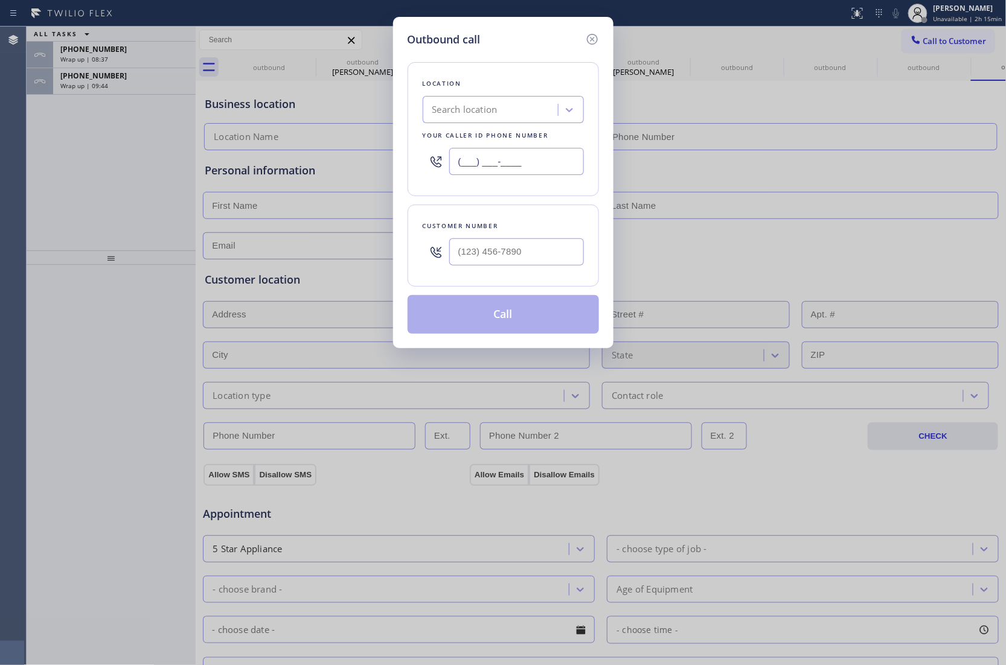
drag, startPoint x: 516, startPoint y: 165, endPoint x: 556, endPoint y: 176, distance: 42.0
click at [516, 165] on input "(___) ___-____" at bounding box center [516, 161] width 135 height 27
paste input "848) 354-1139"
type input "[PHONE_NUMBER]"
type input "(___) ___-____"
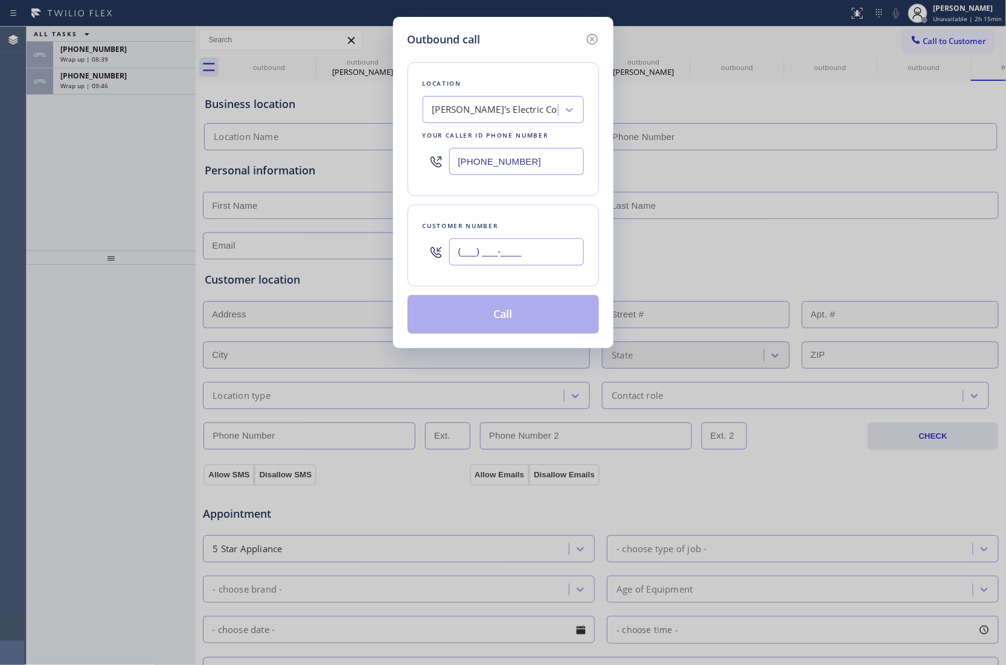
drag, startPoint x: 491, startPoint y: 257, endPoint x: 568, endPoint y: 305, distance: 90.6
click at [505, 266] on input "(___) ___-____" at bounding box center [516, 251] width 135 height 27
paste input "732) 546-4486"
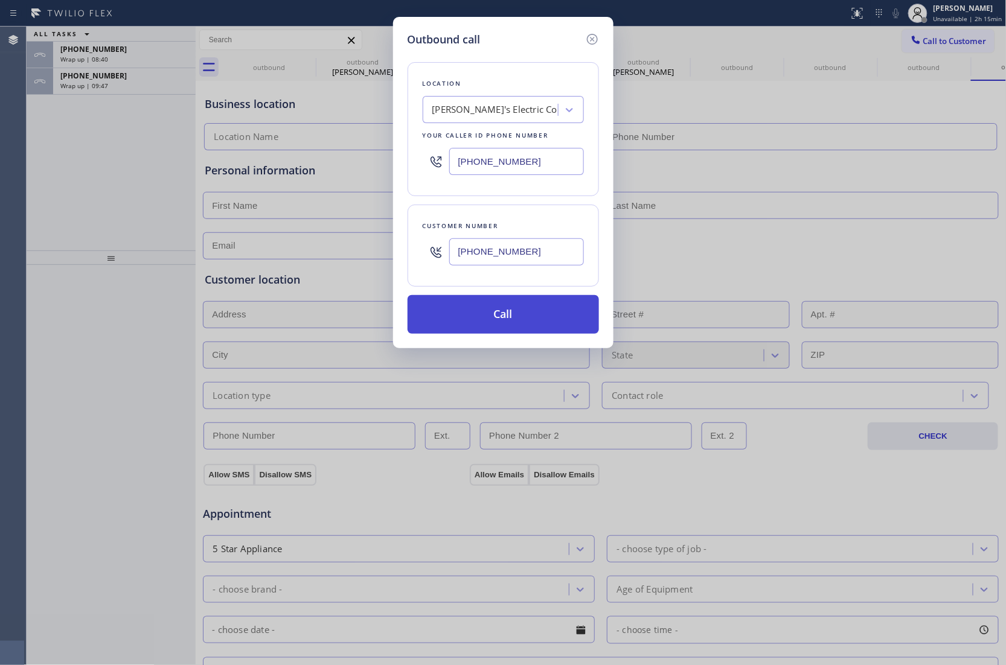
type input "[PHONE_NUMBER]"
click at [527, 315] on button "Call" at bounding box center [503, 314] width 191 height 39
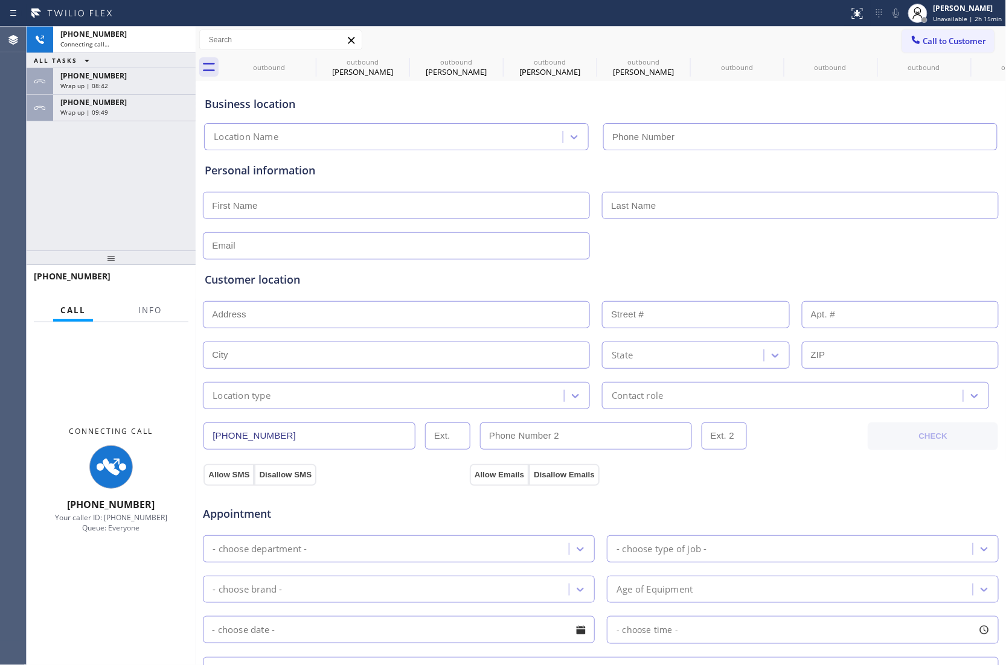
type input "[PHONE_NUMBER]"
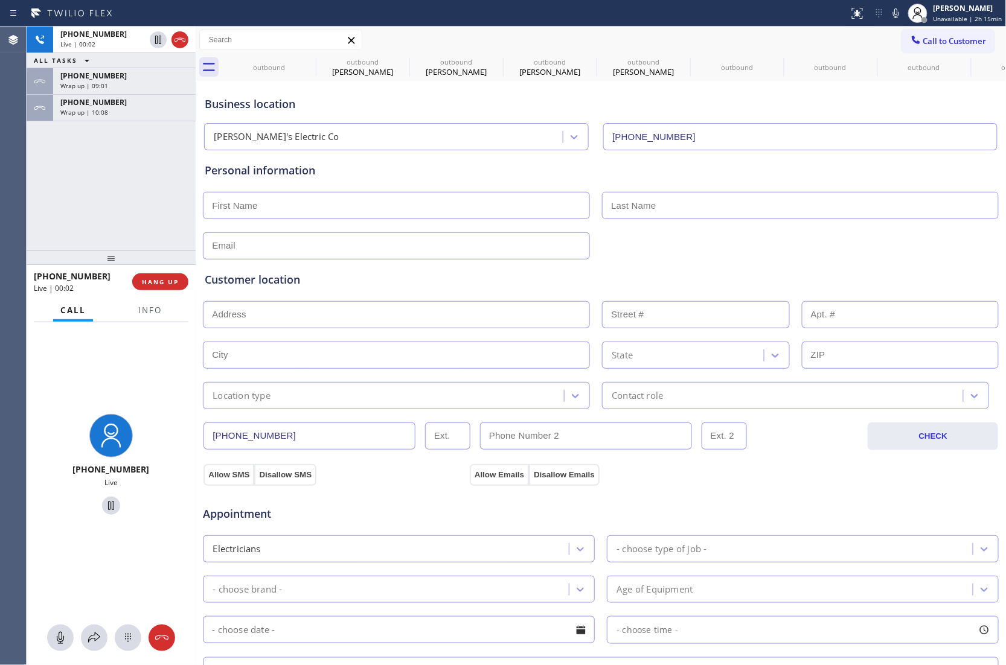
click at [46, 214] on div "+17325464486 Live | 00:02 ALL TASKS ALL TASKS ACTIVE TASKS TASKS IN WRAP UP +17…" at bounding box center [111, 139] width 169 height 224
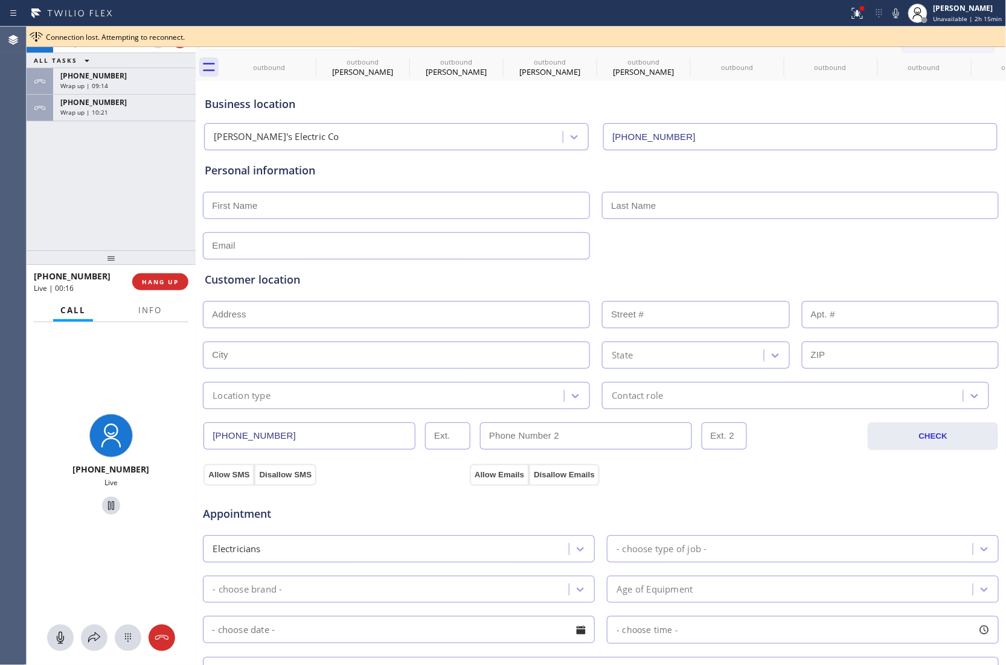
click at [16, 174] on div "Agent Desktop" at bounding box center [13, 346] width 26 height 639
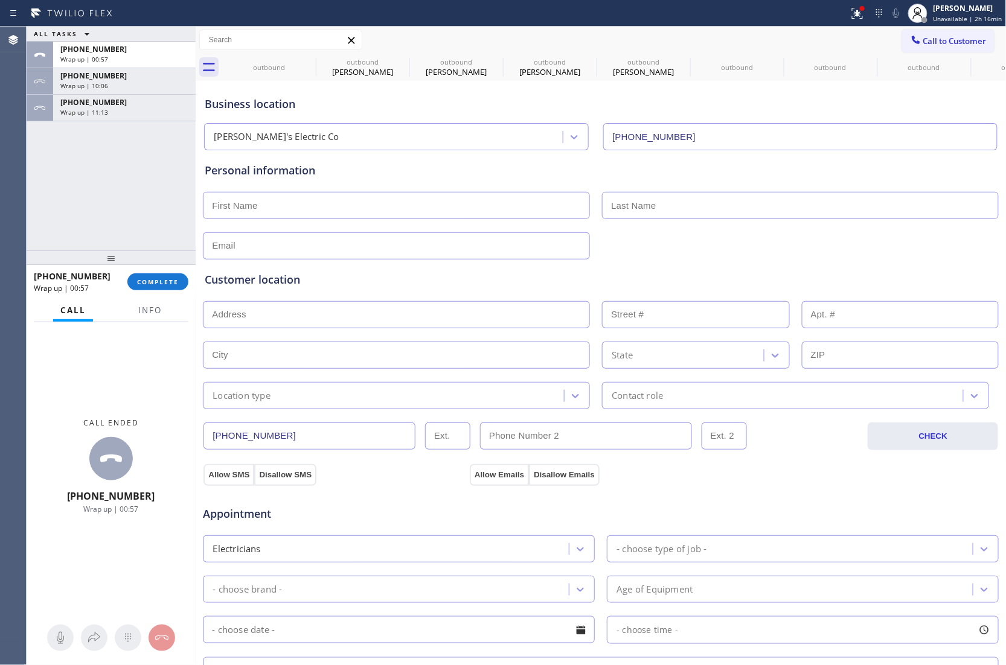
click at [37, 177] on div "ALL TASKS ALL TASKS ACTIVE TASKS TASKS IN WRAP UP +17325464486 Wrap up | 00:57 …" at bounding box center [111, 139] width 169 height 224
click at [141, 105] on div "[PHONE_NUMBER]" at bounding box center [124, 102] width 128 height 10
click at [955, 46] on span "Call to Customer" at bounding box center [954, 41] width 63 height 11
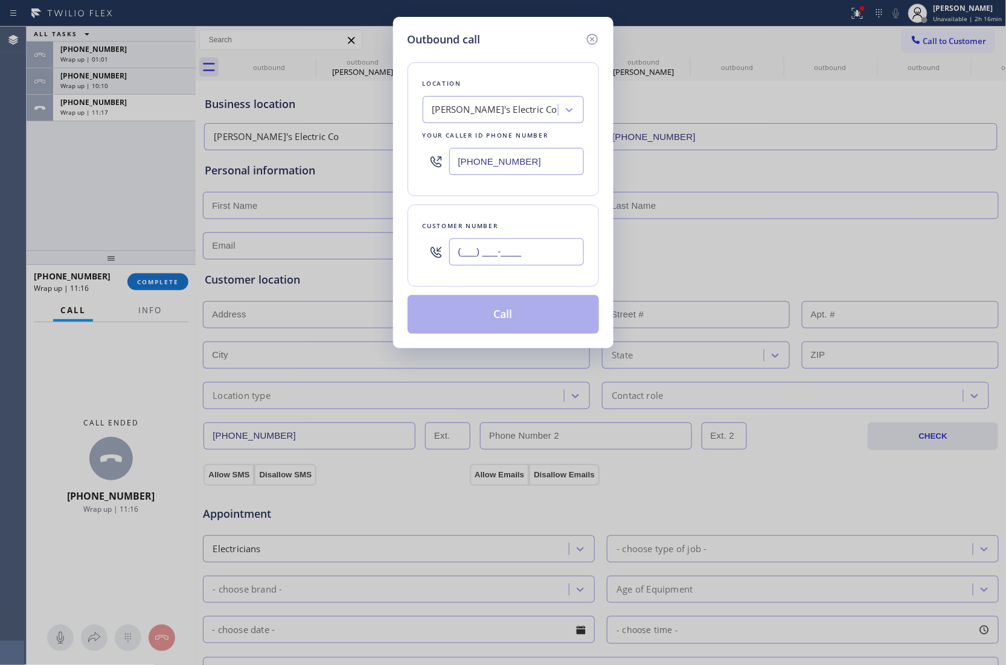
click at [474, 258] on input "(___) ___-____" at bounding box center [516, 251] width 135 height 27
paste input "732) 546-4486"
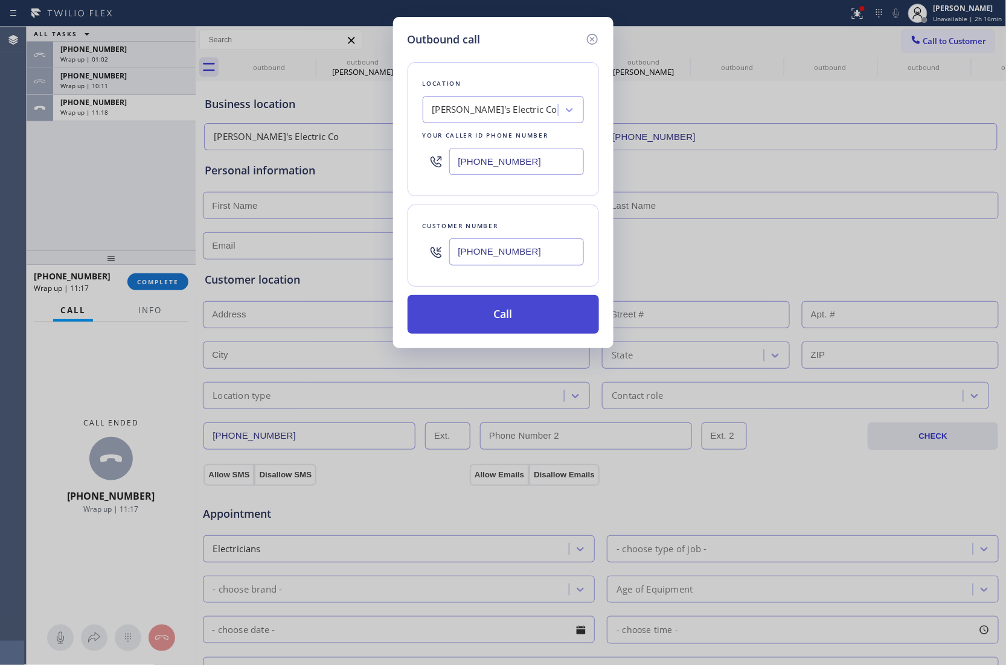
type input "[PHONE_NUMBER]"
drag, startPoint x: 525, startPoint y: 319, endPoint x: 561, endPoint y: 72, distance: 249.6
click at [720, 278] on div "Outbound call Location Bond's Electric Co Your caller id phone number (848) 354…" at bounding box center [503, 332] width 1006 height 665
click at [593, 37] on icon at bounding box center [591, 39] width 11 height 11
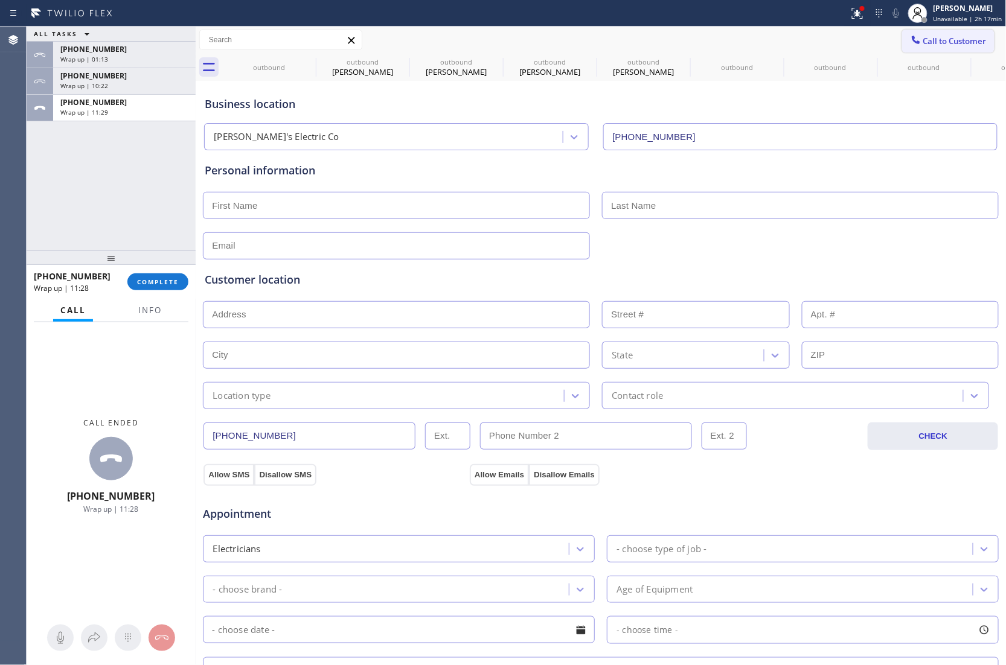
click at [944, 44] on span "Call to Customer" at bounding box center [954, 41] width 63 height 11
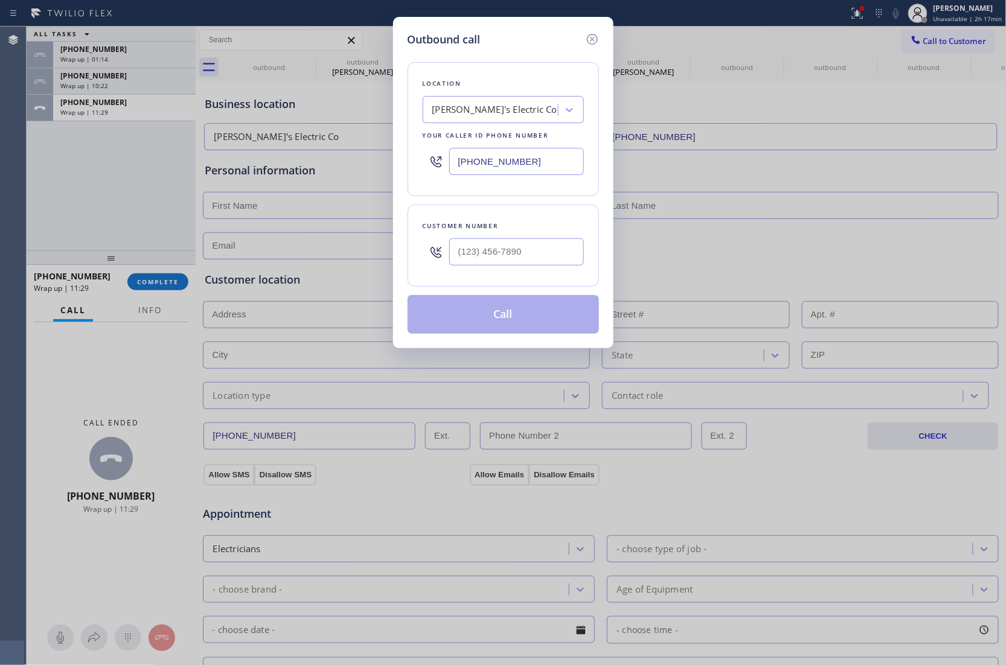
click at [549, 163] on input "[PHONE_NUMBER]" at bounding box center [516, 161] width 135 height 27
paste input "949) 878-9978"
type input "(949) 878-9978"
type input "(___) ___-____"
click at [493, 266] on input "(___) ___-____" at bounding box center [516, 251] width 135 height 27
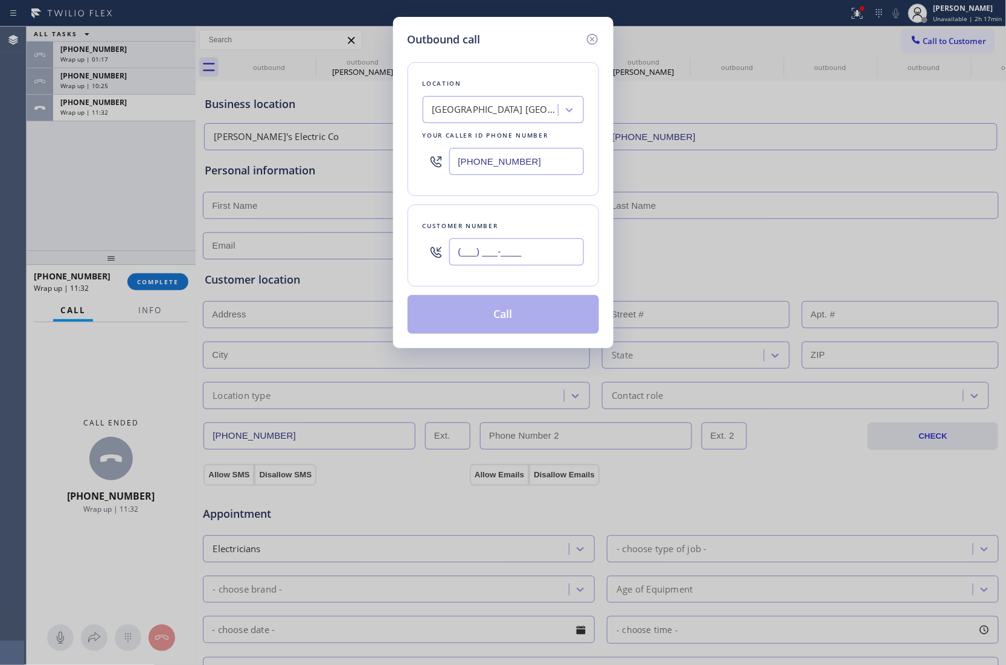
paste input "323) 205-2970"
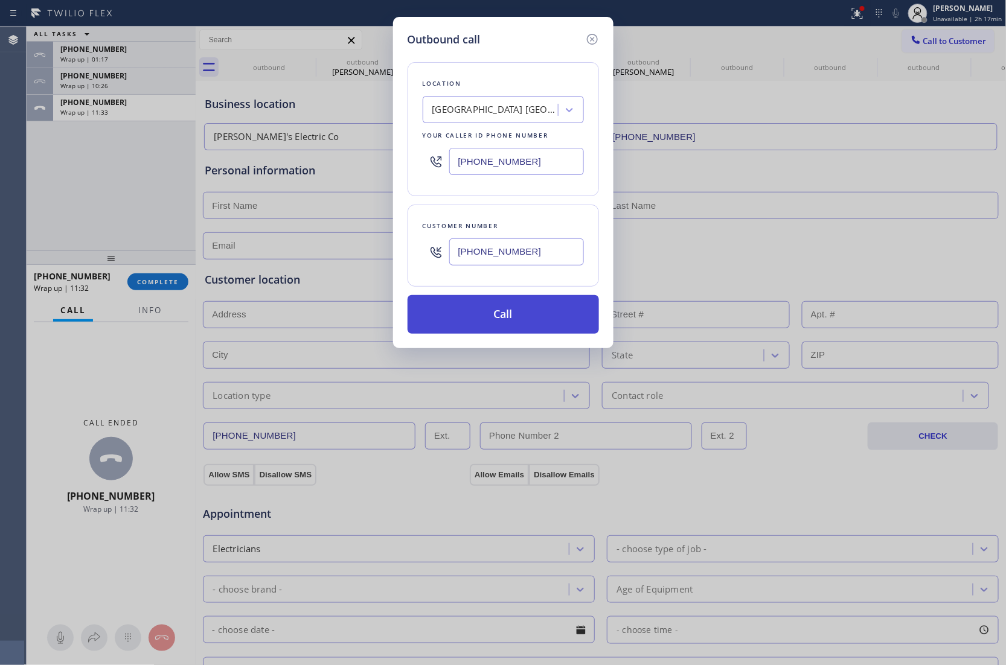
type input "(323) 205-2970"
click at [497, 307] on button "Call" at bounding box center [503, 314] width 191 height 39
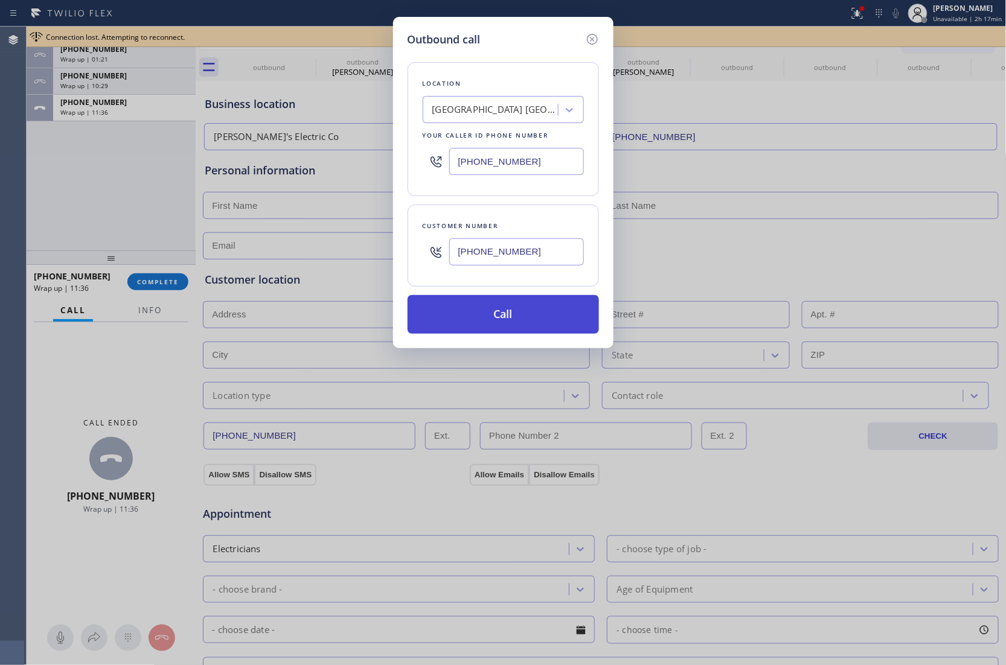
click at [408, 295] on button "Call" at bounding box center [503, 314] width 191 height 39
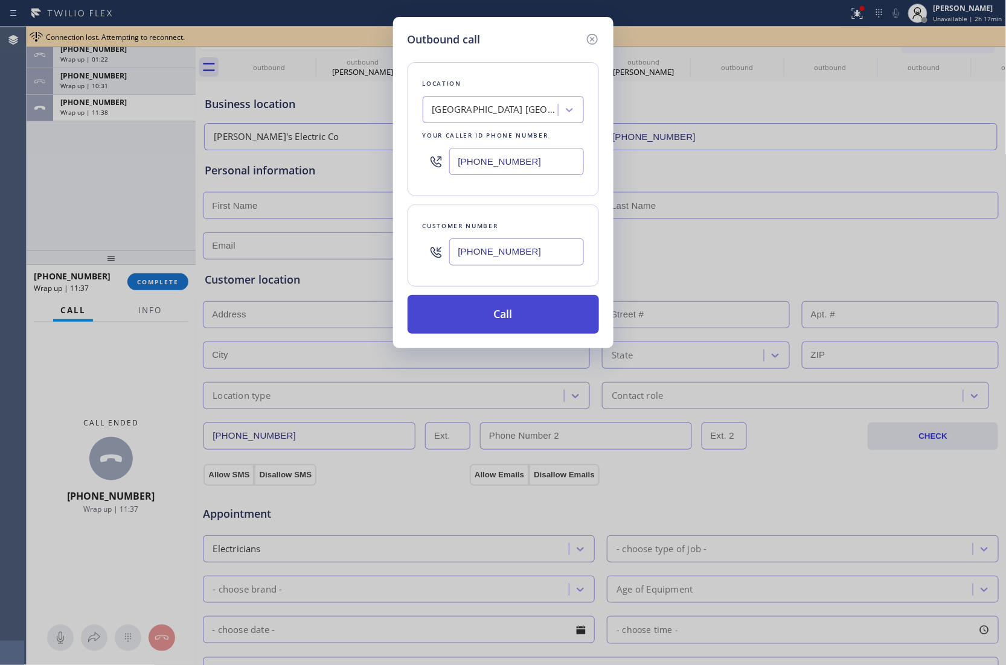
click at [408, 295] on button "Call" at bounding box center [503, 314] width 191 height 39
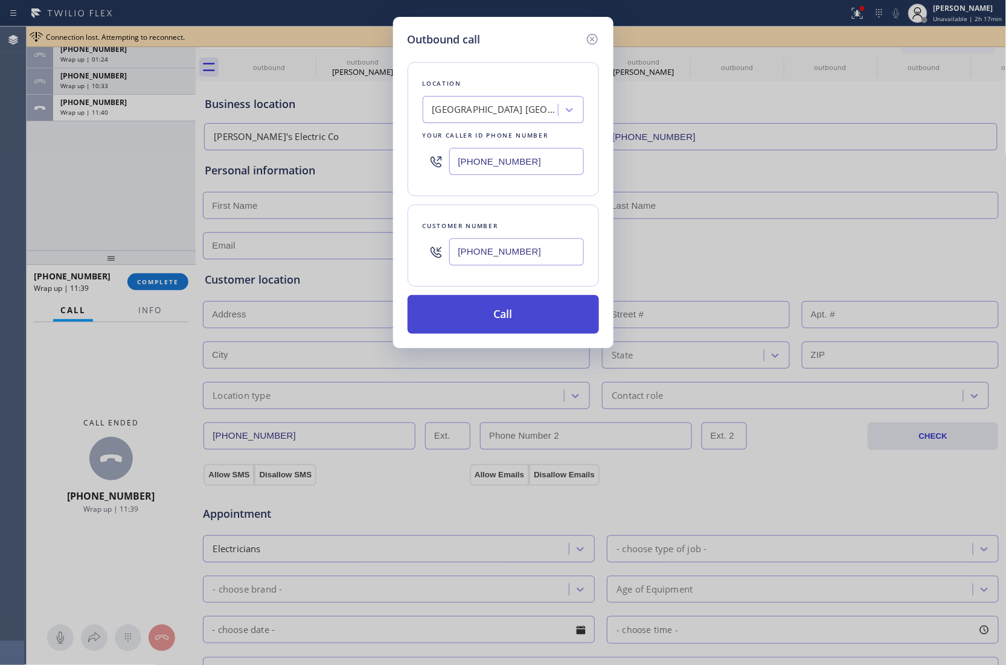
click at [408, 295] on button "Call" at bounding box center [503, 314] width 191 height 39
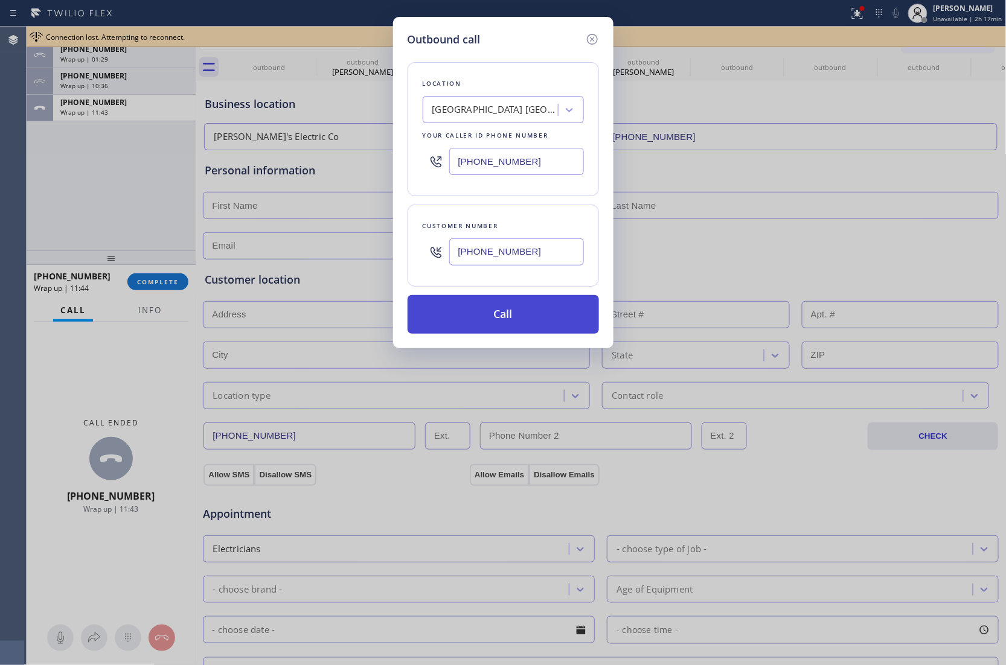
click at [408, 295] on button "Call" at bounding box center [503, 314] width 191 height 39
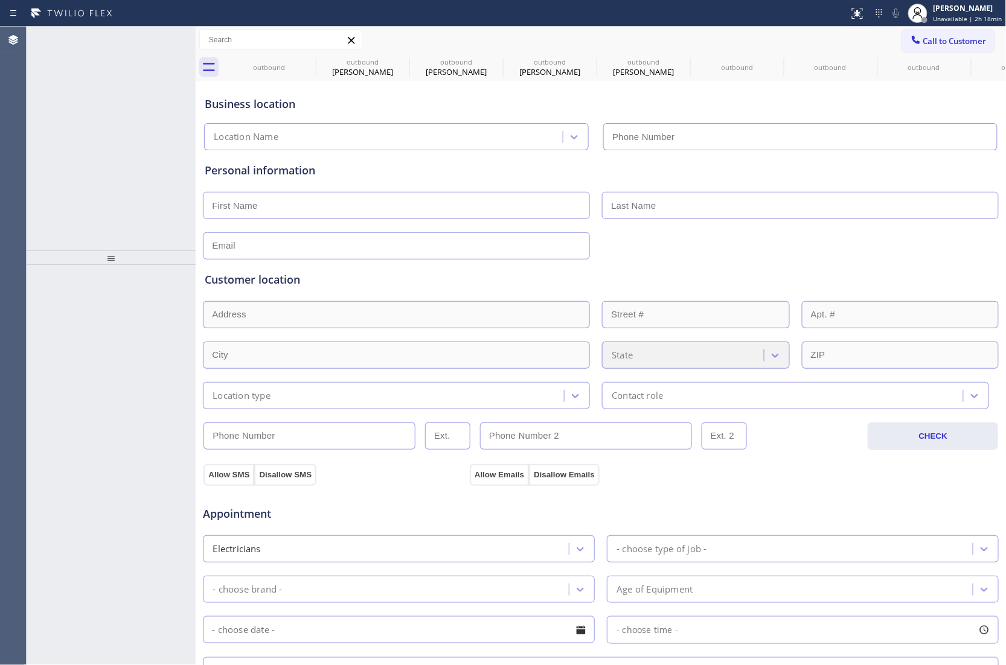
type input "[PHONE_NUMBER]"
drag, startPoint x: 957, startPoint y: 46, endPoint x: 698, endPoint y: 124, distance: 270.3
click at [956, 46] on button "Call to Customer" at bounding box center [948, 41] width 92 height 23
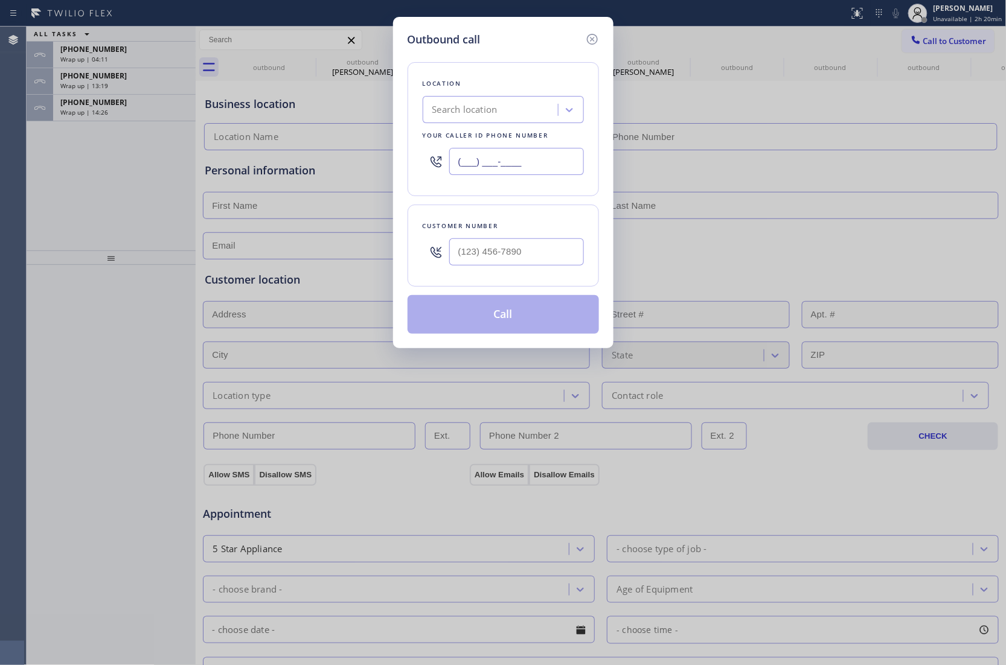
click at [490, 161] on input "(___) ___-____" at bounding box center [516, 161] width 135 height 27
paste input "310) 928-2514"
type input "[PHONE_NUMBER]"
type input "(___) ___-____"
click at [488, 260] on input "text" at bounding box center [516, 251] width 135 height 27
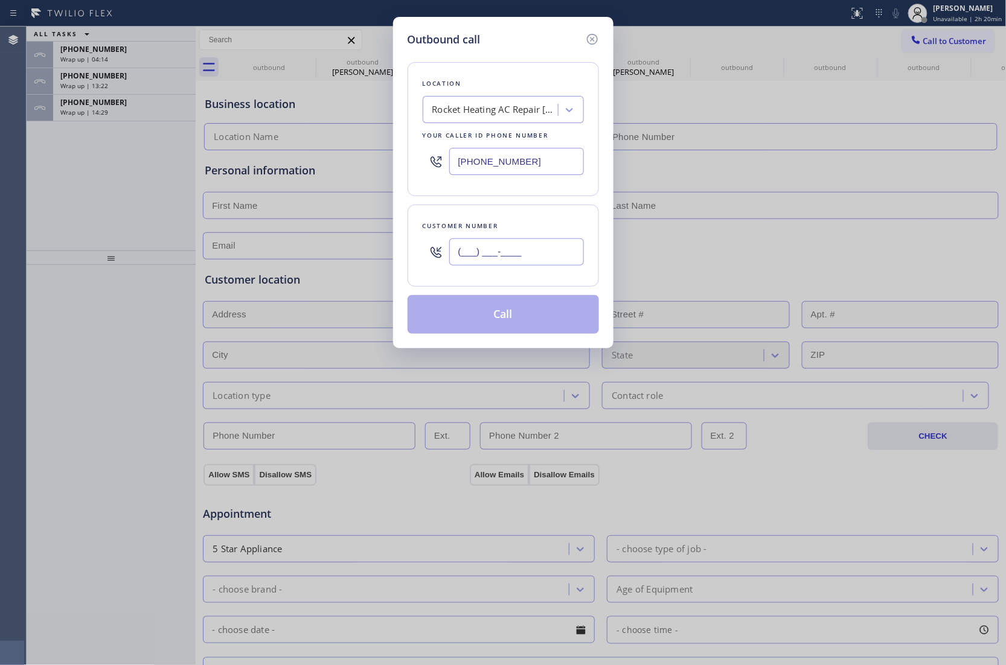
paste input "562) 751-3028"
type input "[PHONE_NUMBER]"
click at [517, 317] on button "Call" at bounding box center [503, 314] width 191 height 39
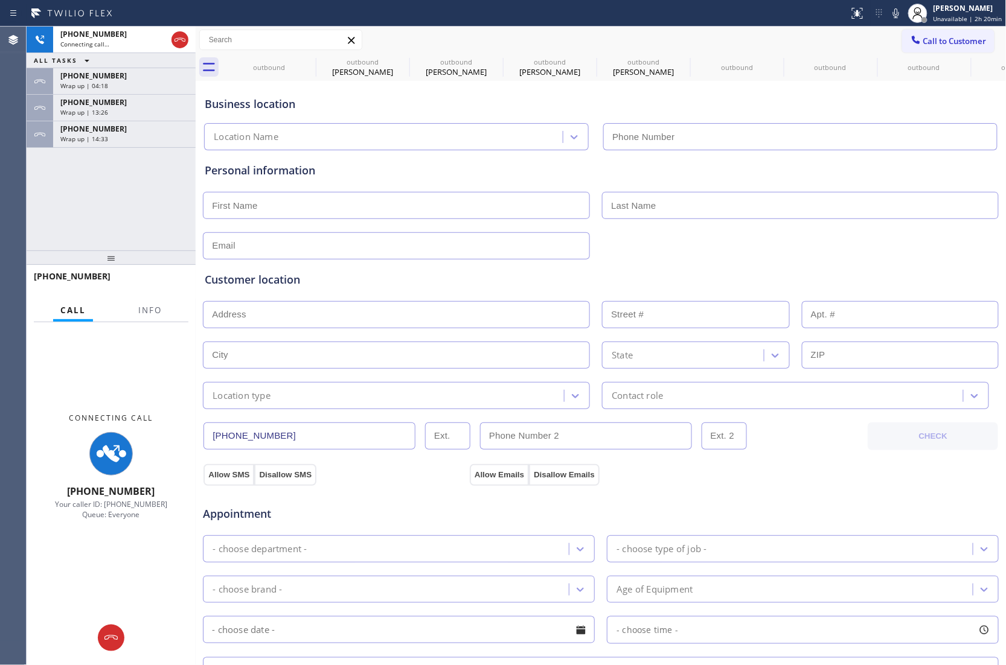
type input "[PHONE_NUMBER]"
click at [151, 309] on div "Info" at bounding box center [150, 311] width 38 height 24
click at [150, 308] on span "Info" at bounding box center [150, 310] width 24 height 11
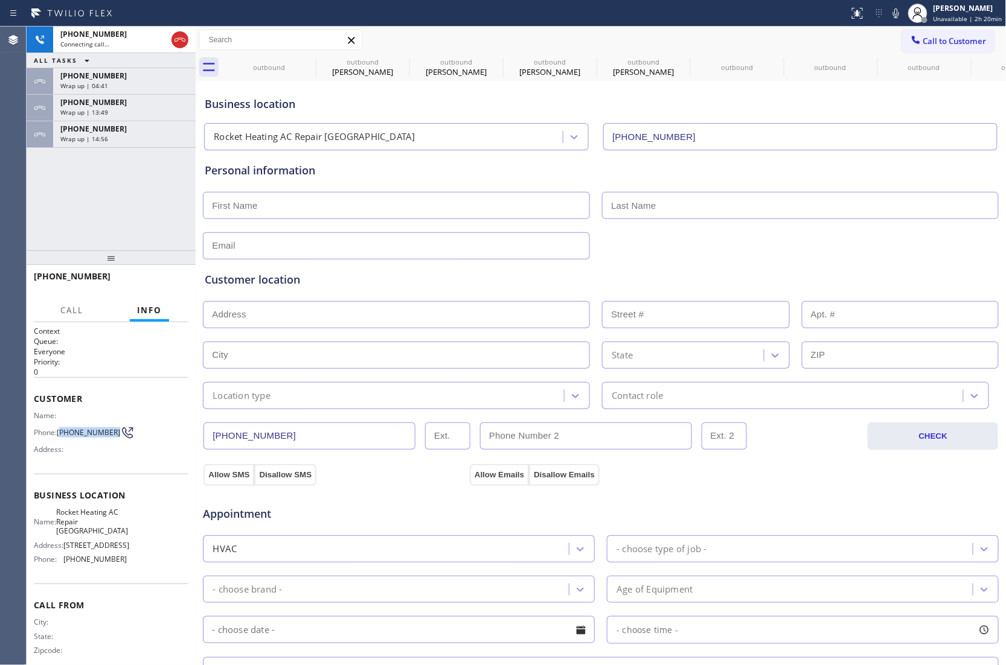
copy span "562) 751-3028"
drag, startPoint x: 80, startPoint y: 442, endPoint x: 61, endPoint y: 429, distance: 22.9
click at [61, 429] on span "[PHONE_NUMBER]" at bounding box center [88, 432] width 63 height 9
click at [181, 39] on icon at bounding box center [179, 40] width 11 height 4
click at [82, 446] on div "Name: Phone: (562) 751-3028 Address:" at bounding box center [80, 435] width 93 height 48
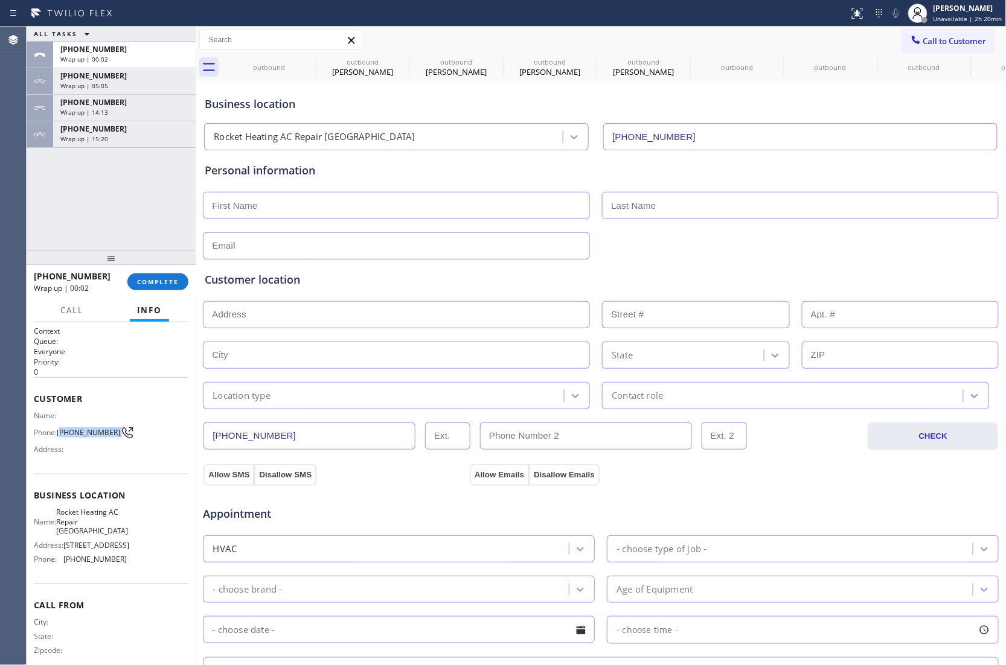
drag, startPoint x: 83, startPoint y: 444, endPoint x: 63, endPoint y: 431, distance: 24.4
click at [63, 431] on span "[PHONE_NUMBER]" at bounding box center [88, 432] width 63 height 9
click at [959, 28] on div "Call to Customer Outbound call Location Rocket Heating AC Repair Rancho Palos V…" at bounding box center [601, 40] width 811 height 27
click at [948, 42] on span "Call to Customer" at bounding box center [954, 41] width 63 height 11
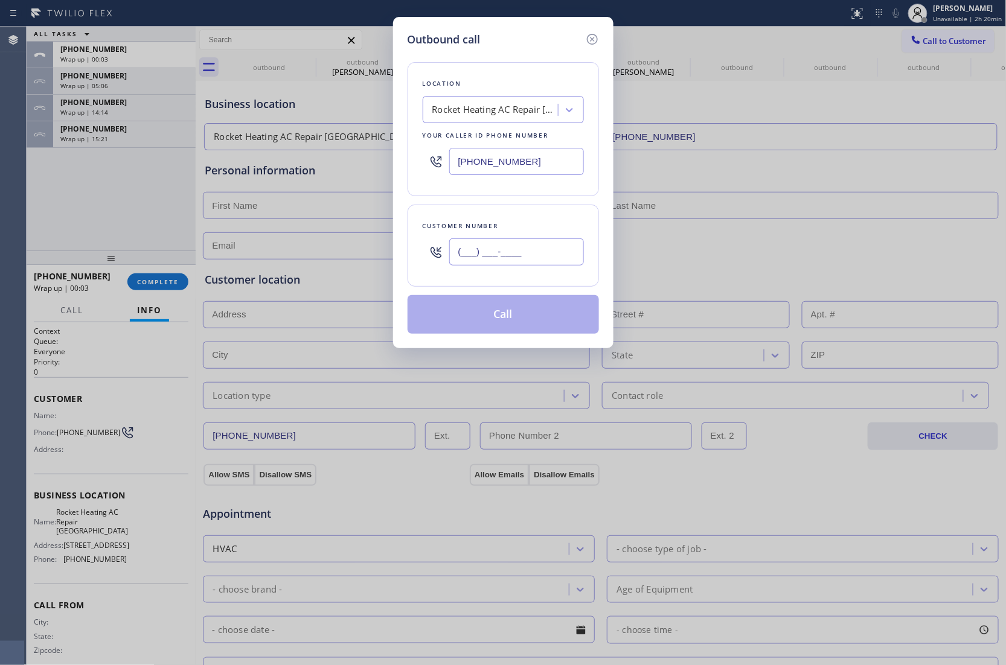
click at [517, 254] on input "(___) ___-____" at bounding box center [516, 251] width 135 height 27
paste input "562) 751-3028"
type input "[PHONE_NUMBER]"
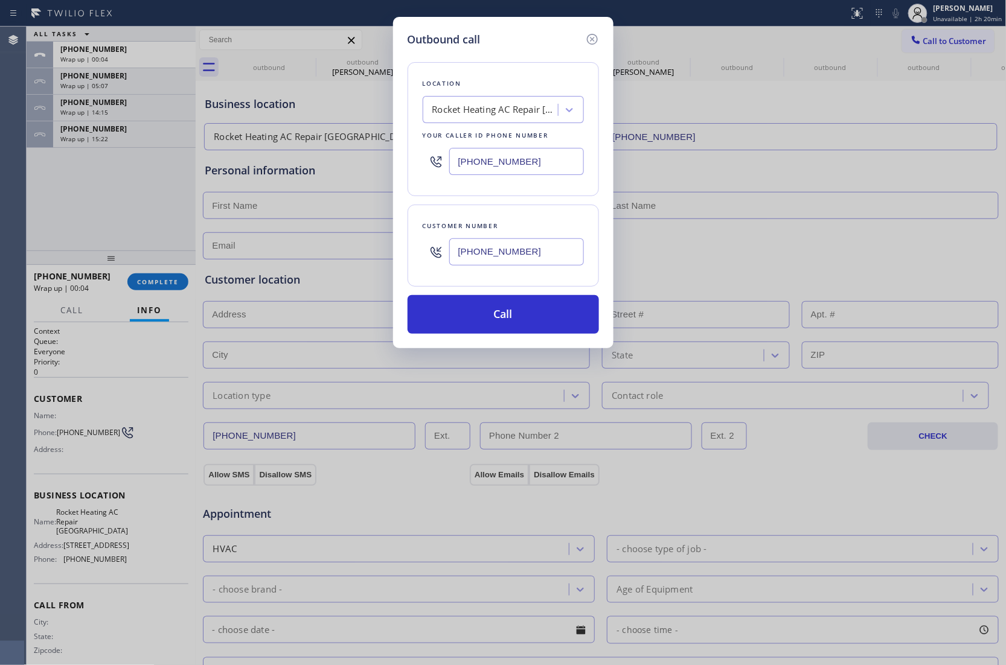
drag, startPoint x: 532, startPoint y: 313, endPoint x: 720, endPoint y: 25, distance: 343.3
click at [534, 313] on button "Call" at bounding box center [503, 314] width 191 height 39
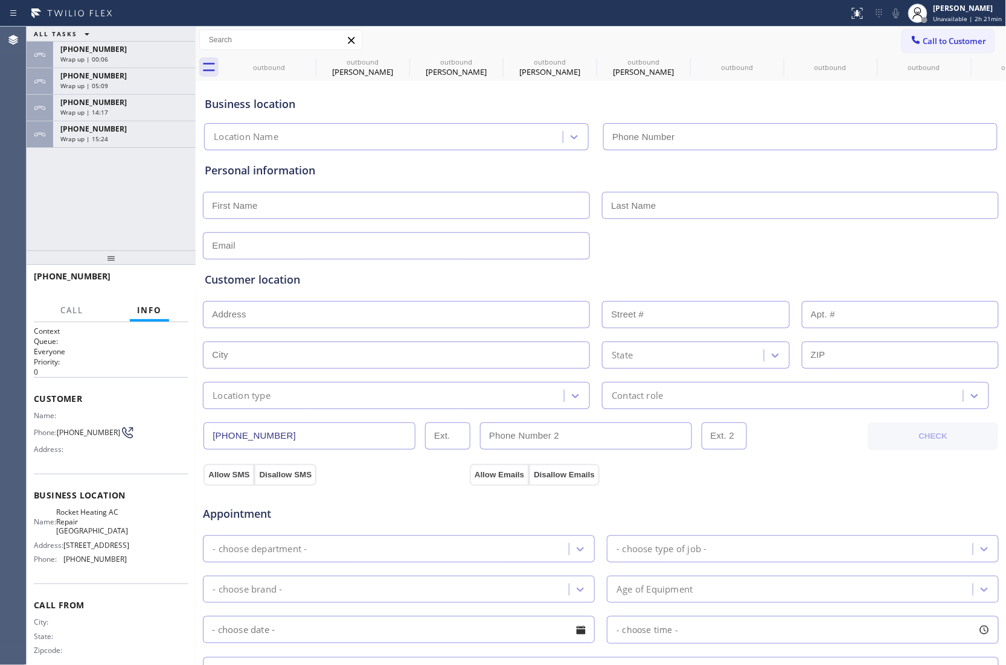
type input "[PHONE_NUMBER]"
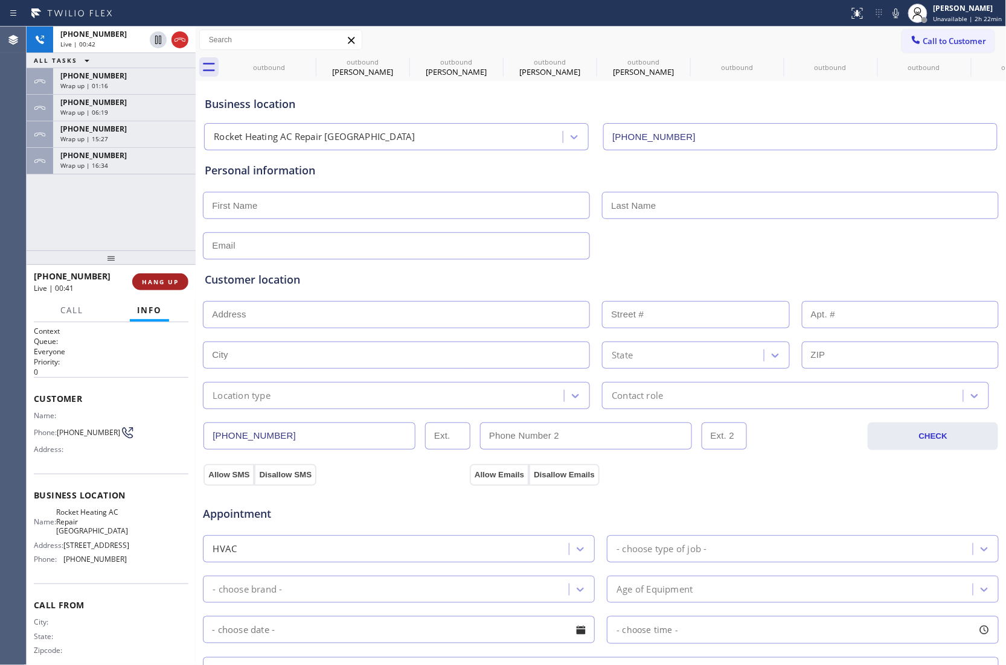
click at [170, 276] on button "HANG UP" at bounding box center [160, 281] width 56 height 17
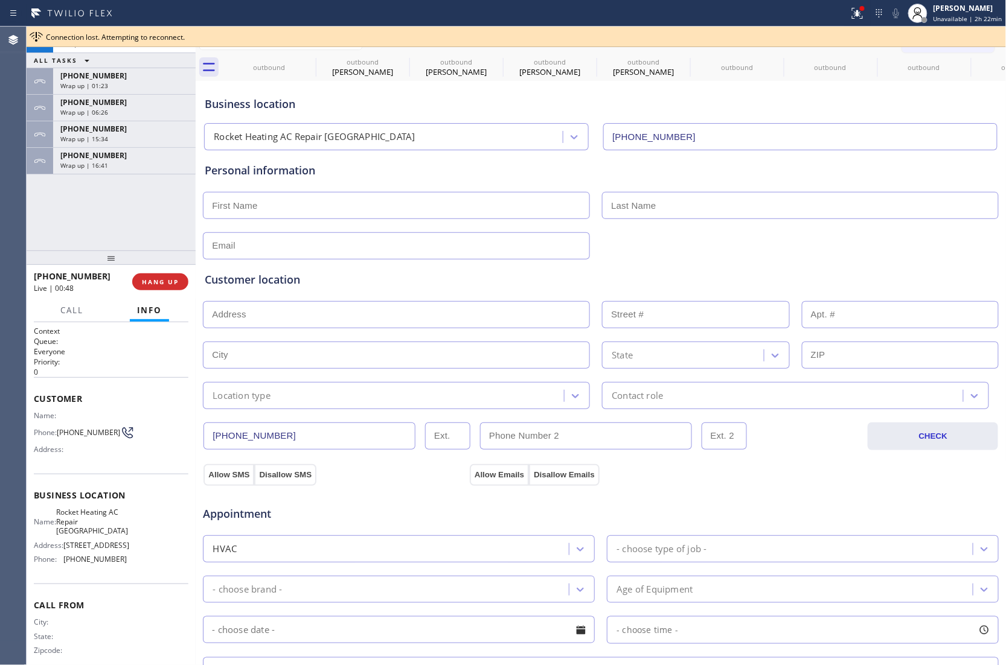
drag, startPoint x: 954, startPoint y: 34, endPoint x: 982, endPoint y: 42, distance: 29.0
click at [954, 34] on div "Connection lost. Attempting to reconnect." at bounding box center [523, 37] width 955 height 10
click at [162, 284] on span "HANG UP" at bounding box center [160, 282] width 37 height 8
click at [161, 284] on span "HANG UP" at bounding box center [160, 282] width 37 height 8
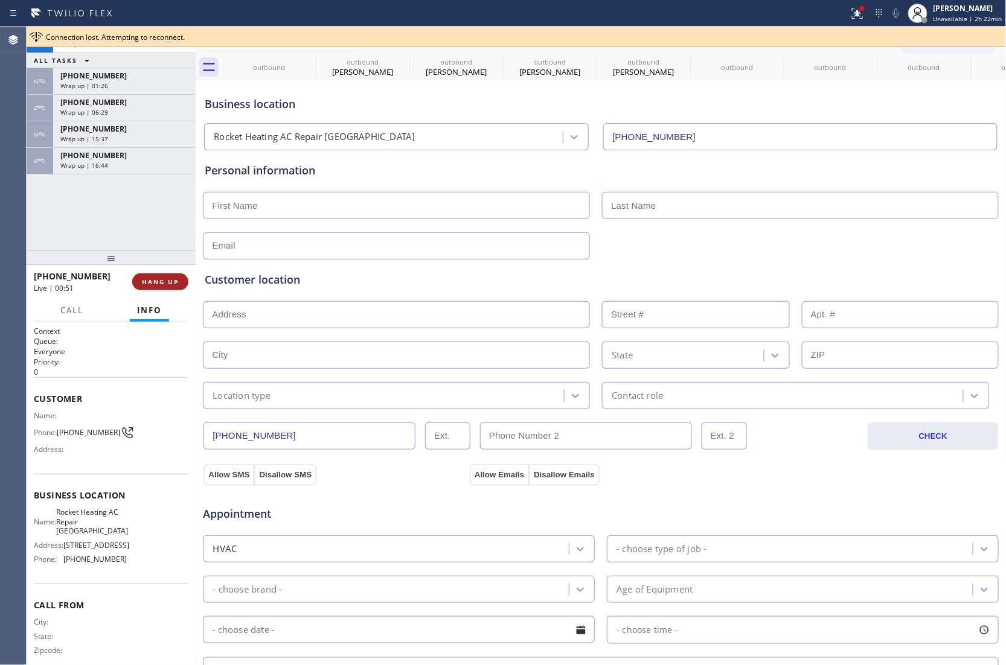
click at [161, 284] on span "HANG UP" at bounding box center [160, 282] width 37 height 8
click at [159, 284] on span "HANG UP" at bounding box center [160, 282] width 37 height 8
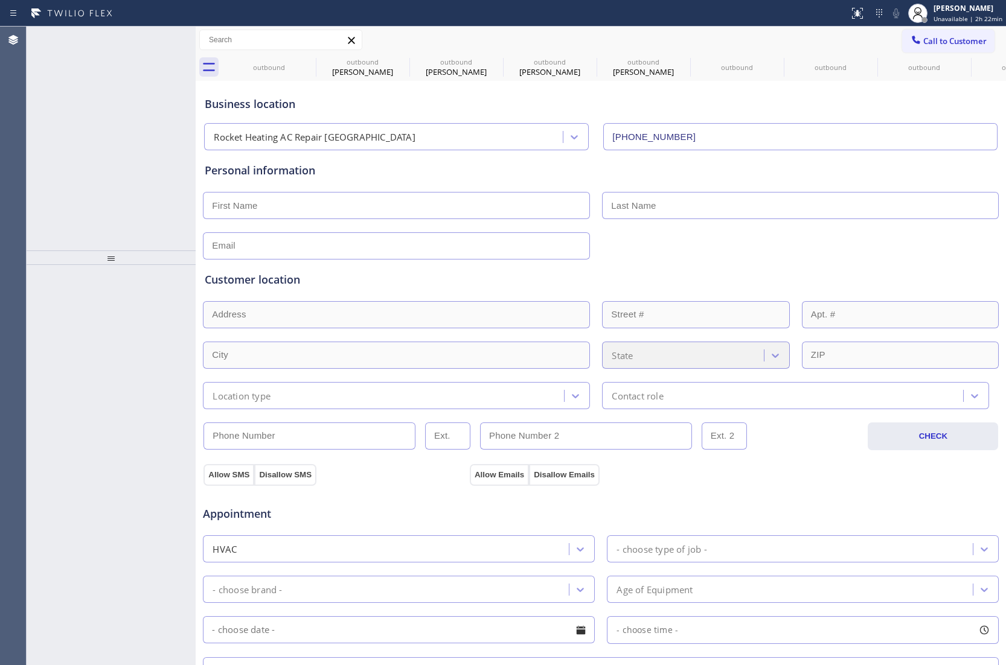
type input "[PHONE_NUMBER]"
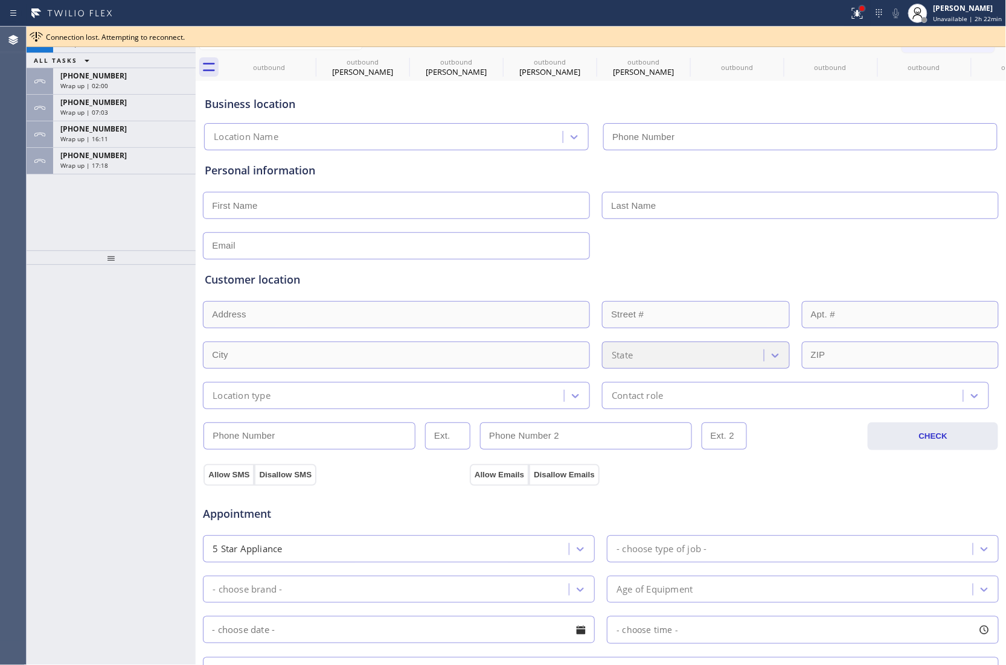
click at [865, 10] on div at bounding box center [862, 8] width 5 height 5
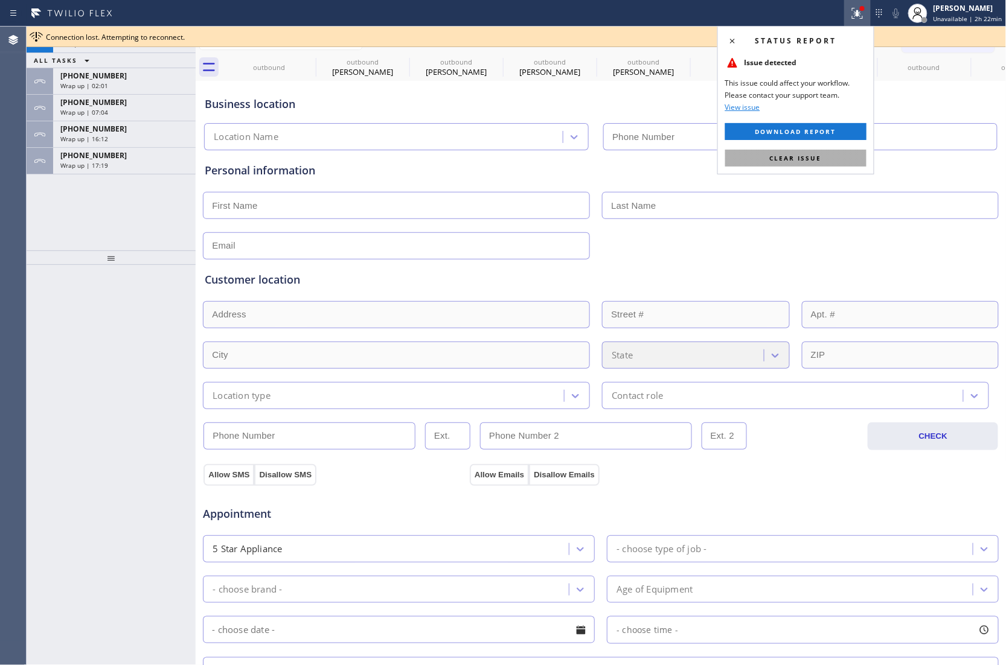
click at [824, 159] on button "Clear issue" at bounding box center [795, 158] width 141 height 17
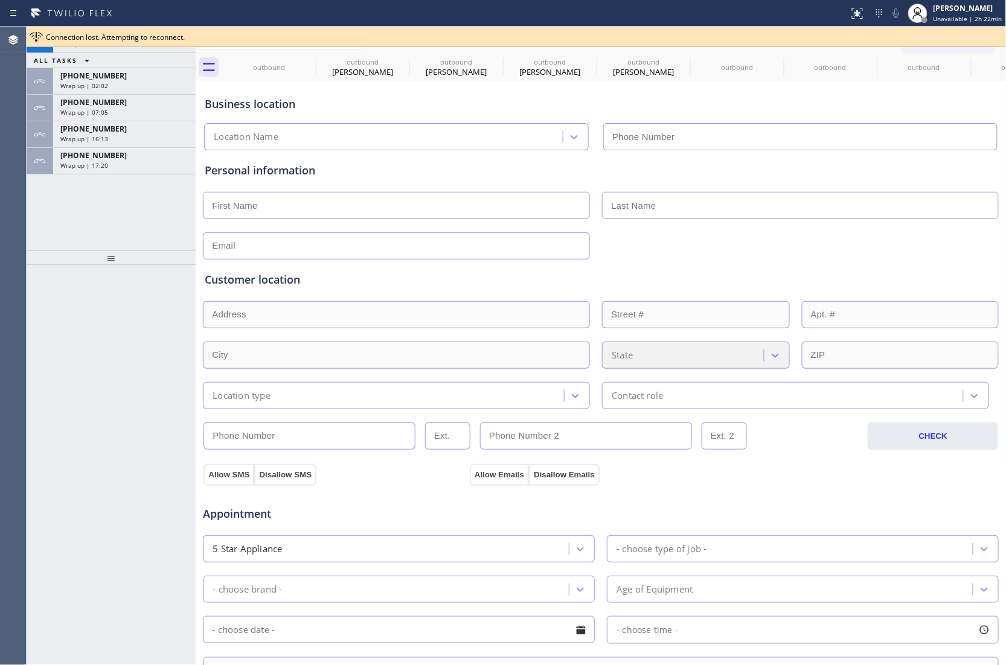
click at [66, 159] on span "[PHONE_NUMBER]" at bounding box center [93, 155] width 66 height 10
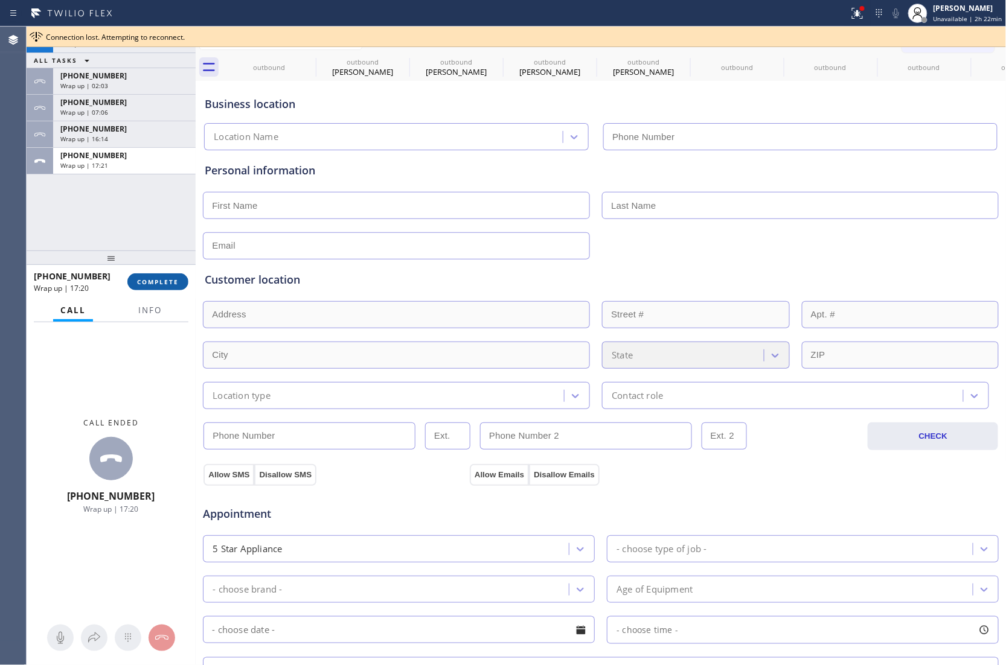
click at [158, 287] on button "COMPLETE" at bounding box center [157, 281] width 61 height 17
click at [156, 284] on span "COMPLETE" at bounding box center [158, 282] width 42 height 8
click at [169, 280] on span "COMPLETE" at bounding box center [158, 282] width 42 height 8
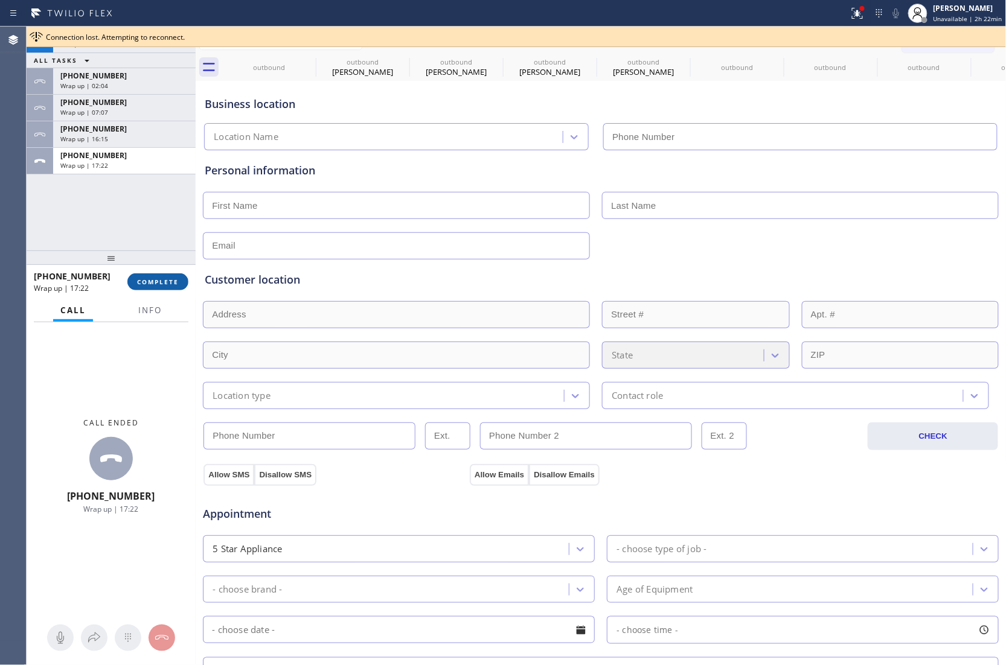
click at [169, 280] on span "COMPLETE" at bounding box center [158, 282] width 42 height 8
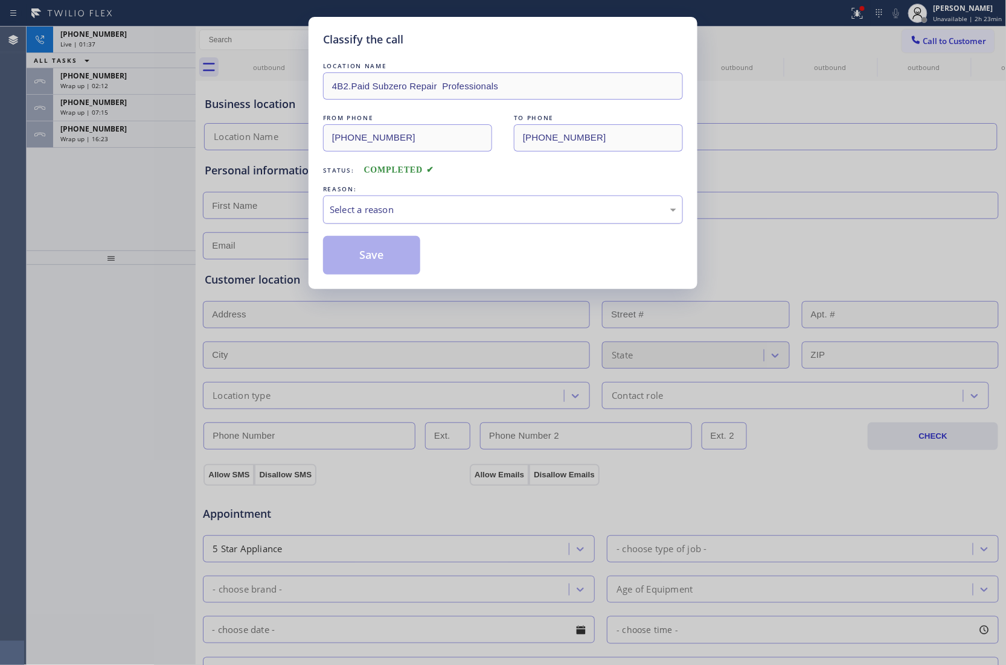
click at [470, 213] on div "Select a reason" at bounding box center [503, 210] width 347 height 14
click at [365, 264] on button "Save" at bounding box center [371, 255] width 97 height 39
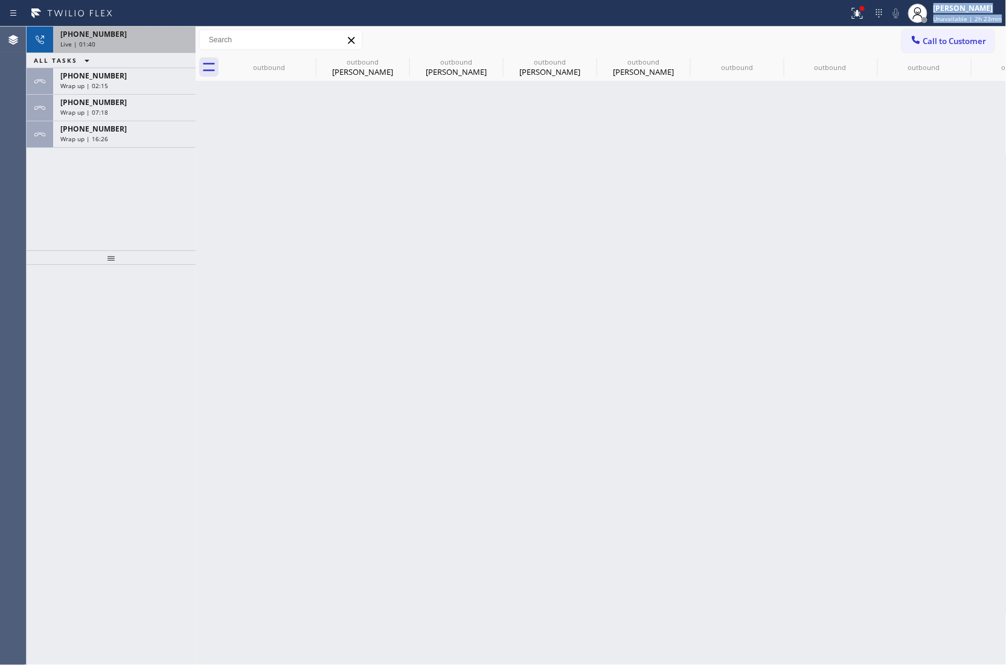
drag, startPoint x: 172, startPoint y: 25, endPoint x: 174, endPoint y: 39, distance: 14.6
click at [174, 29] on div "Status report Issues detected These issues could affect your workflow. Please c…" at bounding box center [503, 332] width 1006 height 665
click at [172, 43] on div "Live | 01:40" at bounding box center [124, 44] width 128 height 8
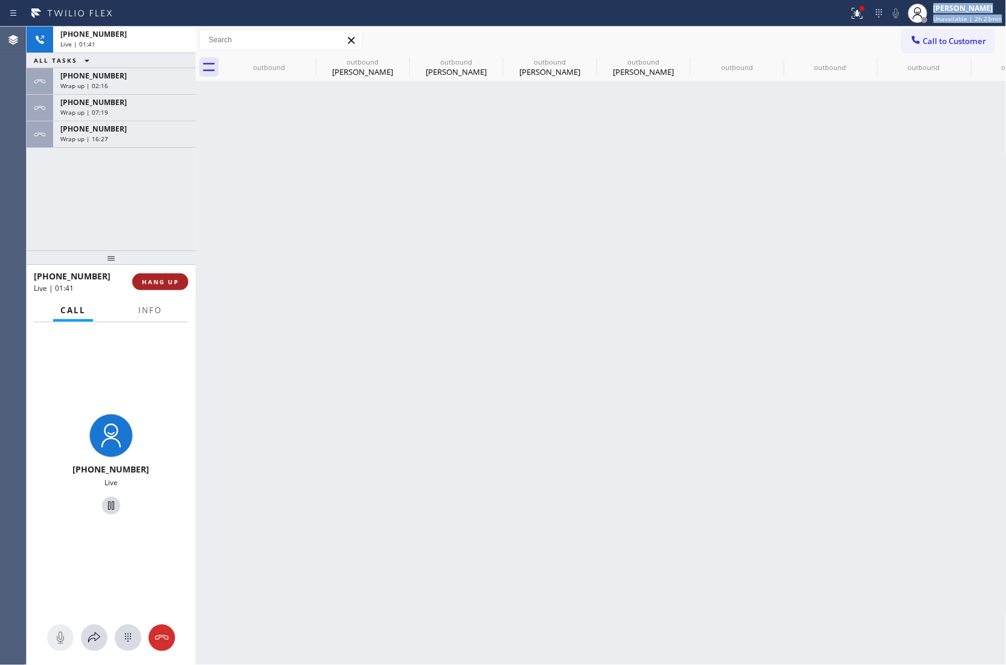
click at [167, 274] on button "HANG UP" at bounding box center [160, 281] width 56 height 17
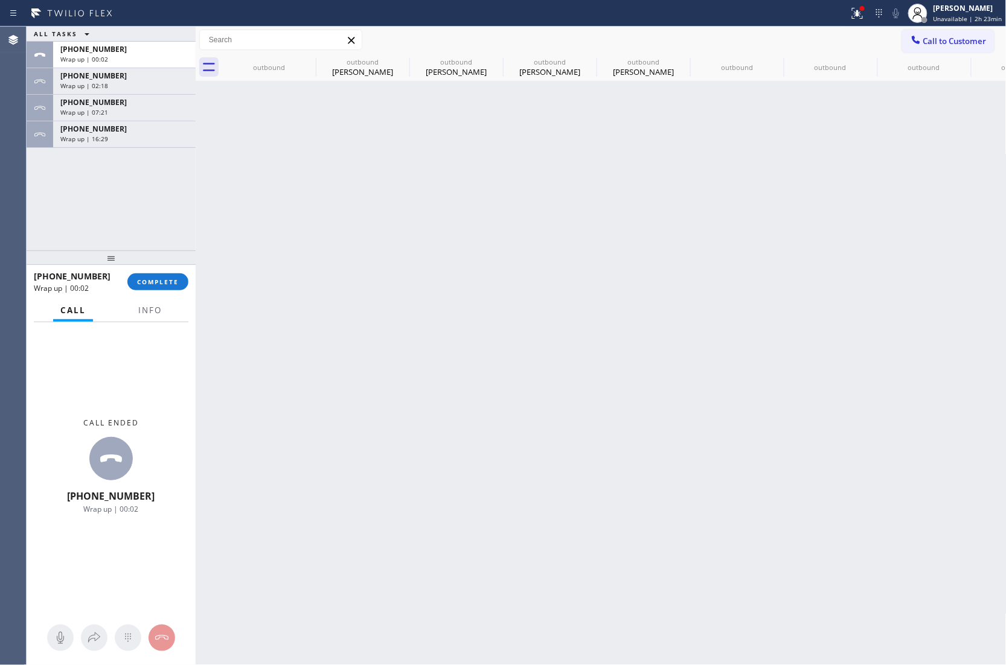
click at [171, 293] on div "+15627513028 Wrap up | 00:02 COMPLETE" at bounding box center [111, 281] width 155 height 31
click at [176, 281] on span "COMPLETE" at bounding box center [158, 282] width 42 height 8
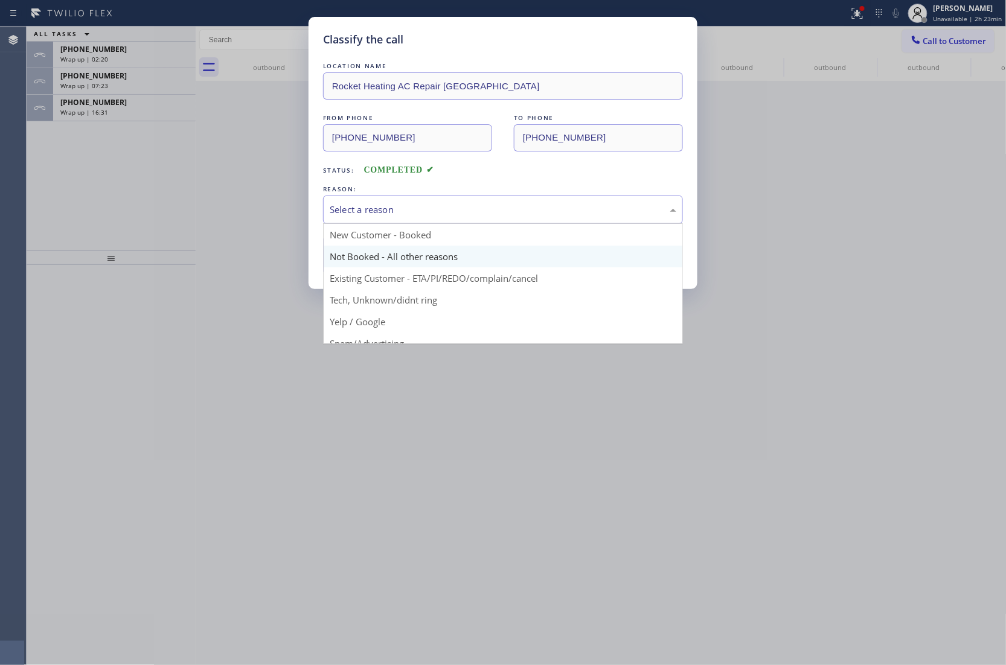
drag, startPoint x: 508, startPoint y: 217, endPoint x: 440, endPoint y: 247, distance: 74.4
click at [508, 218] on div "Select a reason" at bounding box center [503, 210] width 360 height 28
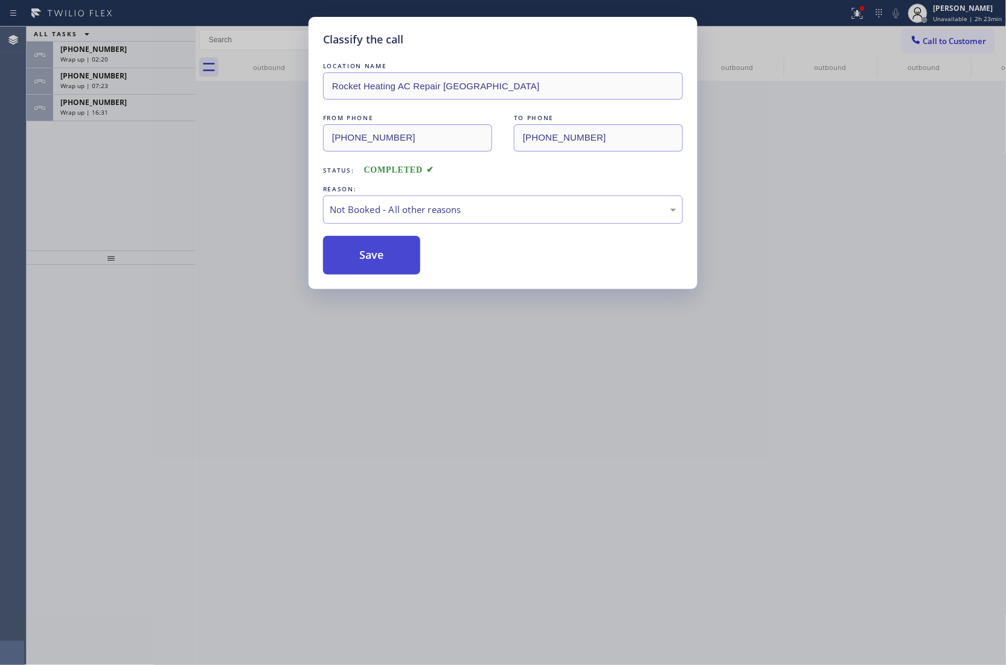
click at [406, 263] on button "Save" at bounding box center [371, 255] width 97 height 39
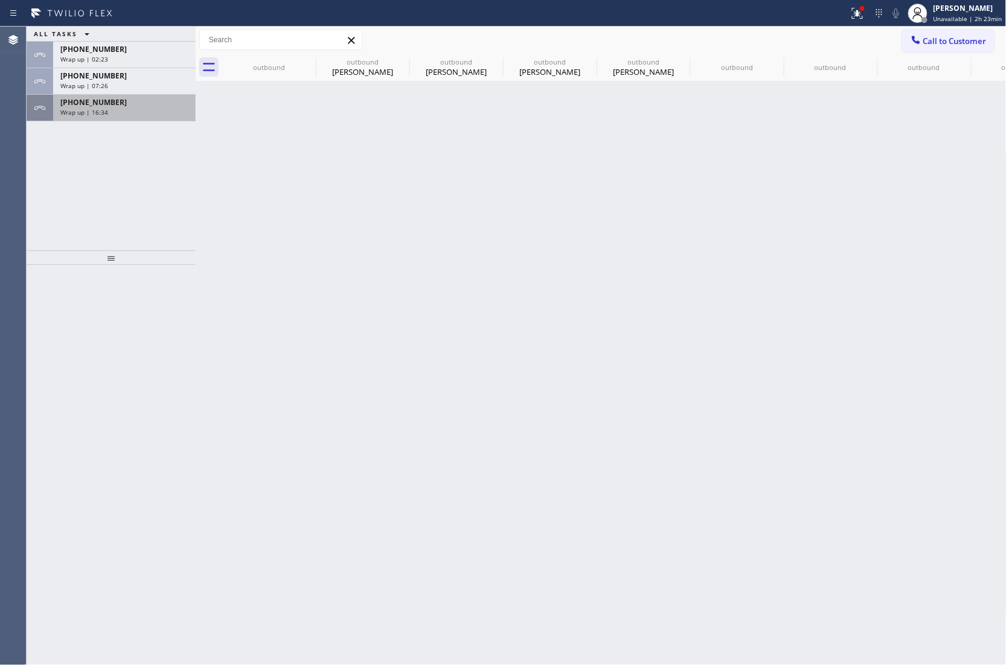
click at [141, 115] on div "Wrap up | 16:34" at bounding box center [124, 112] width 128 height 8
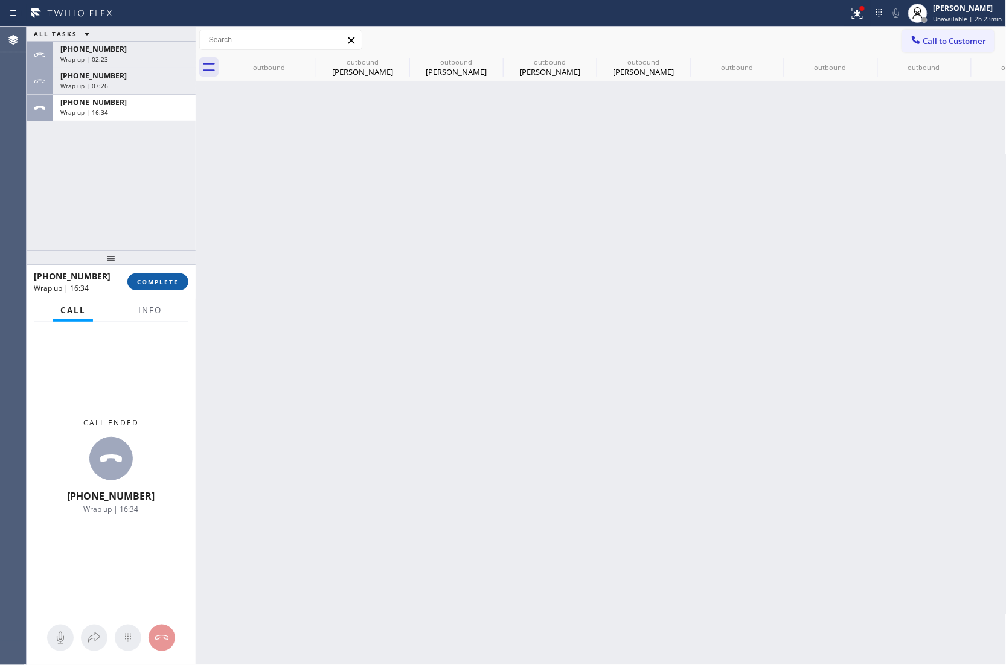
click at [149, 285] on span "COMPLETE" at bounding box center [158, 282] width 42 height 8
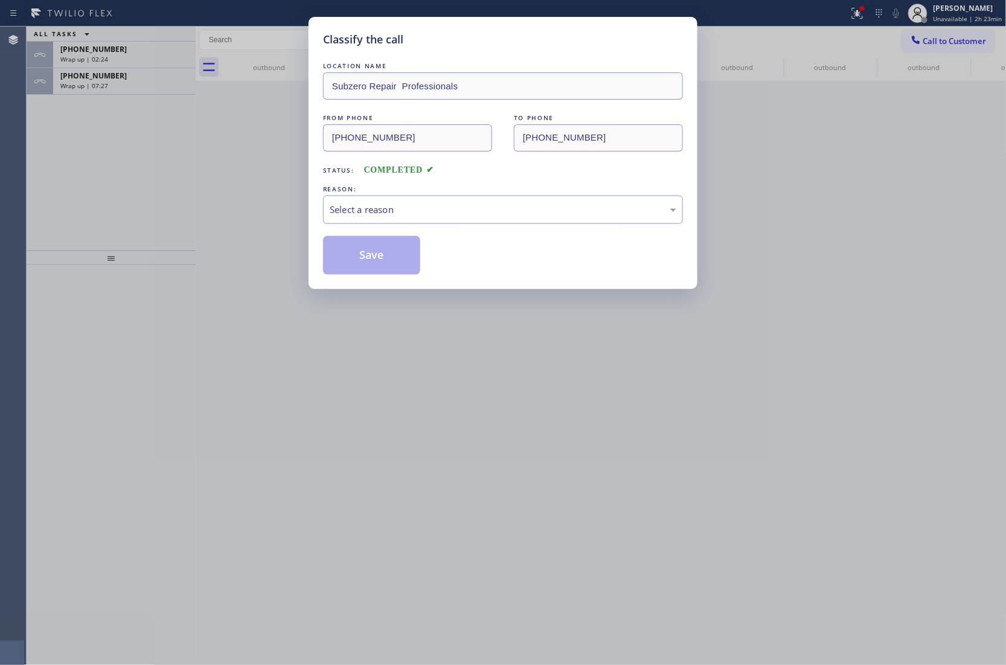
click at [464, 226] on div "LOCATION NAME Subzero Repair Professionals FROM PHONE (602) 691-7988 TO PHONE (…" at bounding box center [503, 167] width 360 height 215
click at [435, 223] on div "Select a reason" at bounding box center [503, 210] width 360 height 28
click at [387, 262] on button "Save" at bounding box center [371, 255] width 97 height 39
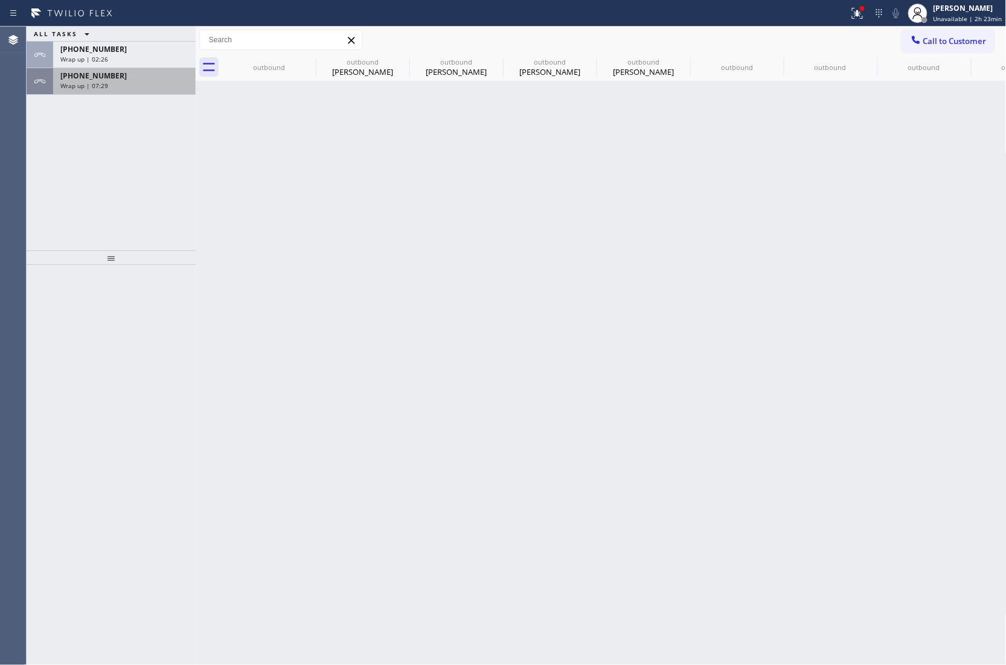
click at [83, 80] on span "[PHONE_NUMBER]" at bounding box center [93, 76] width 66 height 10
drag, startPoint x: 83, startPoint y: 80, endPoint x: 201, endPoint y: 135, distance: 130.2
click at [90, 82] on div "+17325464486 Wrap up | 07:29" at bounding box center [122, 81] width 138 height 27
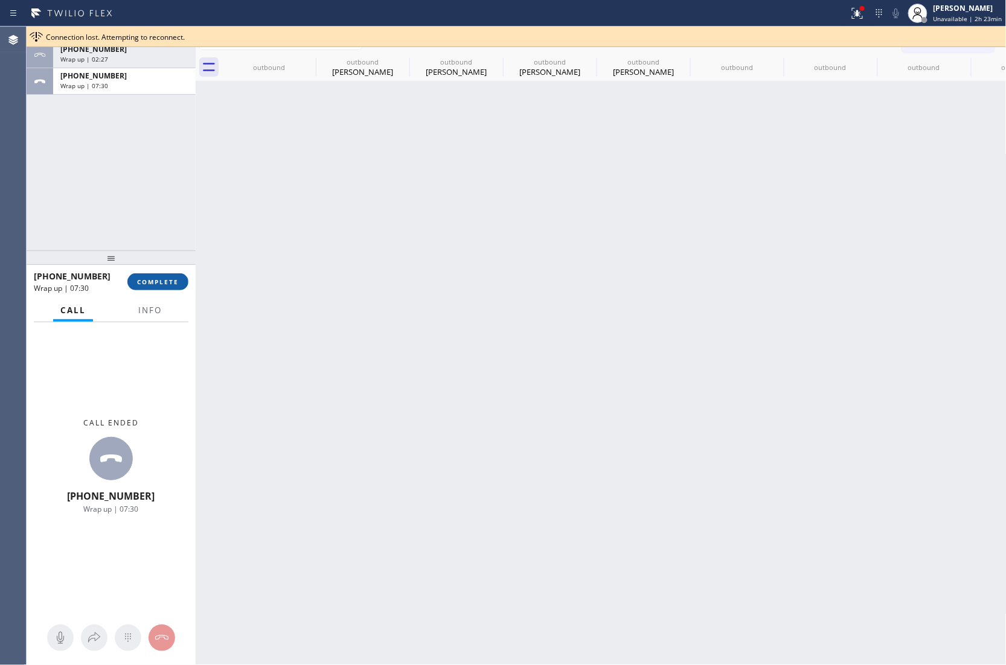
click at [144, 278] on span "COMPLETE" at bounding box center [158, 282] width 42 height 8
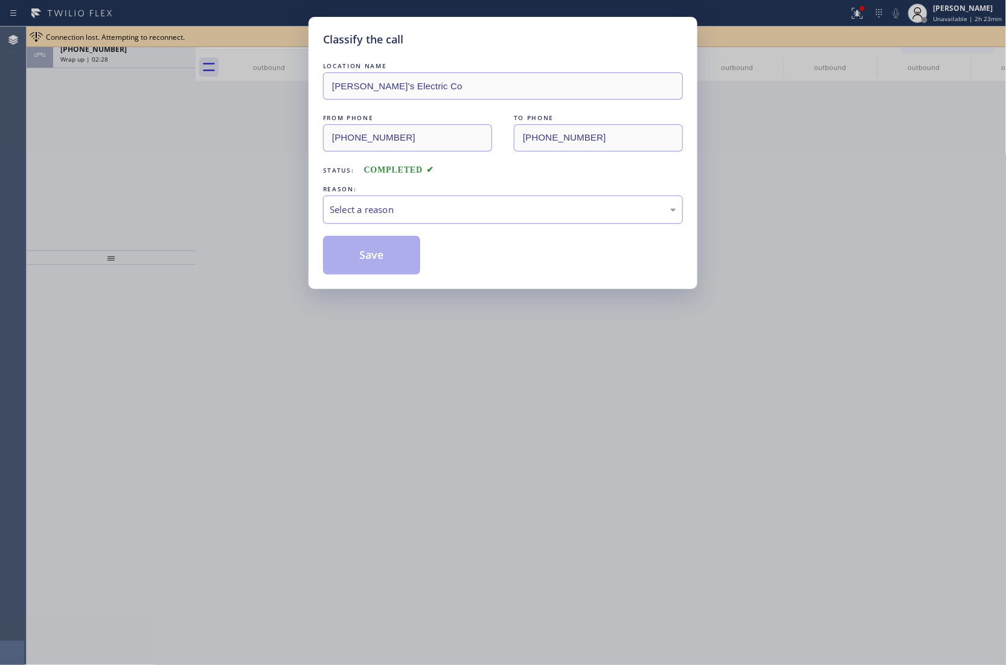
click at [395, 206] on div "Select a reason" at bounding box center [503, 210] width 347 height 14
click at [390, 256] on button "Save" at bounding box center [371, 255] width 97 height 39
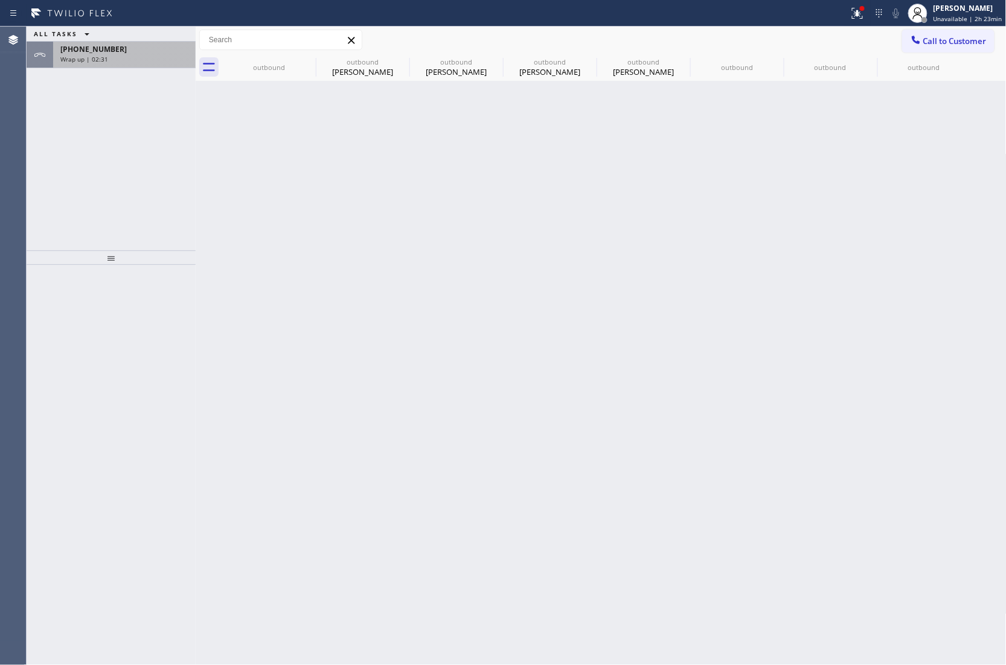
click at [104, 51] on span "[PHONE_NUMBER]" at bounding box center [93, 49] width 66 height 10
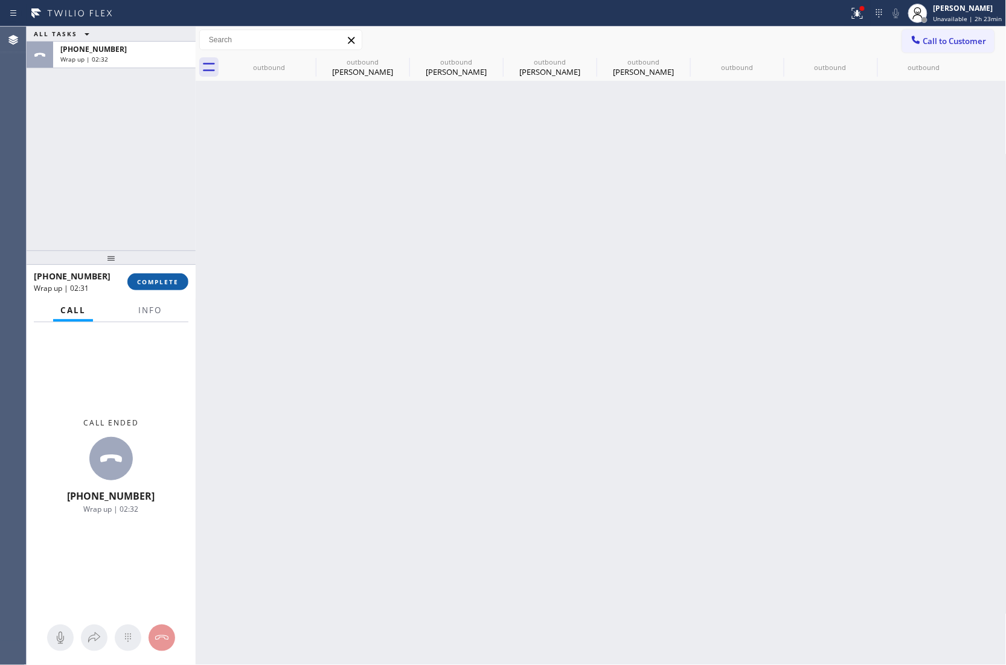
drag, startPoint x: 167, startPoint y: 273, endPoint x: 184, endPoint y: 276, distance: 16.5
click at [167, 274] on button "COMPLETE" at bounding box center [157, 281] width 61 height 17
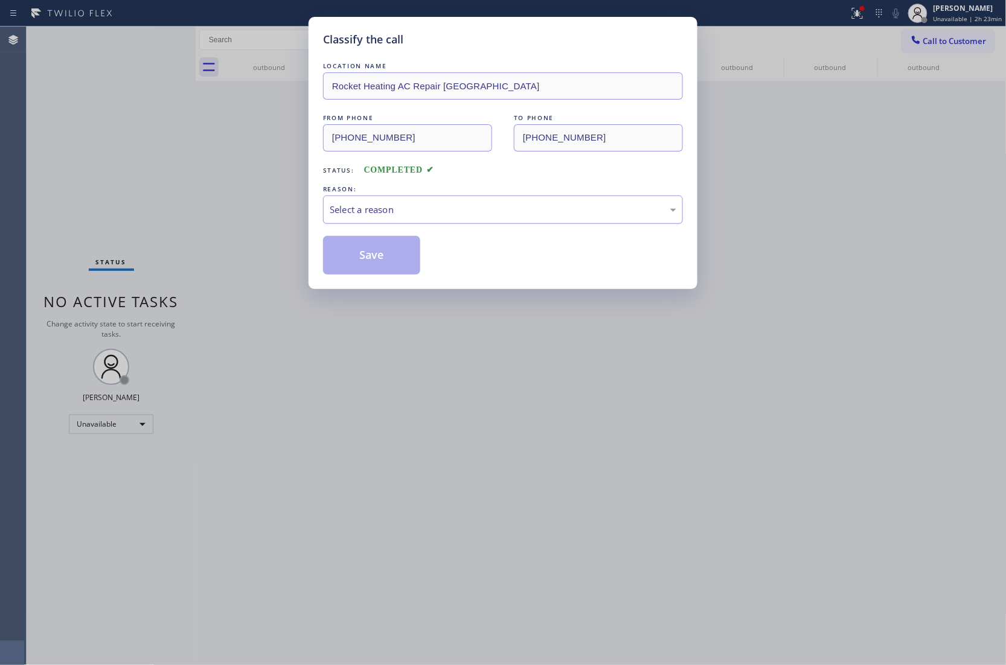
click at [428, 216] on div "Select a reason" at bounding box center [503, 210] width 347 height 14
click at [374, 264] on button "Save" at bounding box center [371, 255] width 97 height 39
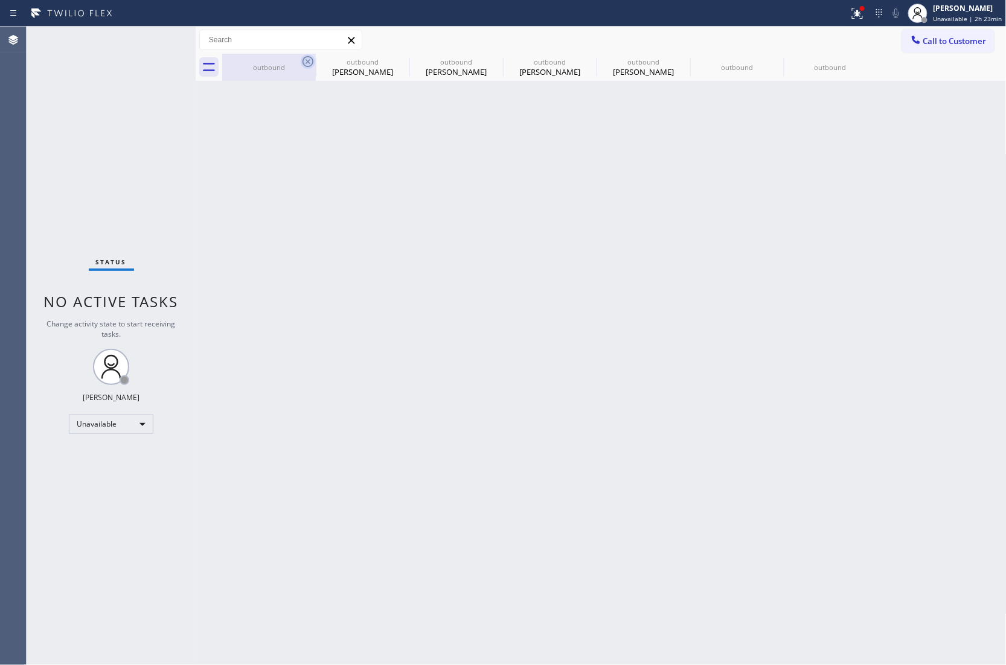
click at [317, 60] on div "outbound" at bounding box center [362, 61] width 91 height 9
click at [305, 60] on icon at bounding box center [308, 61] width 14 height 14
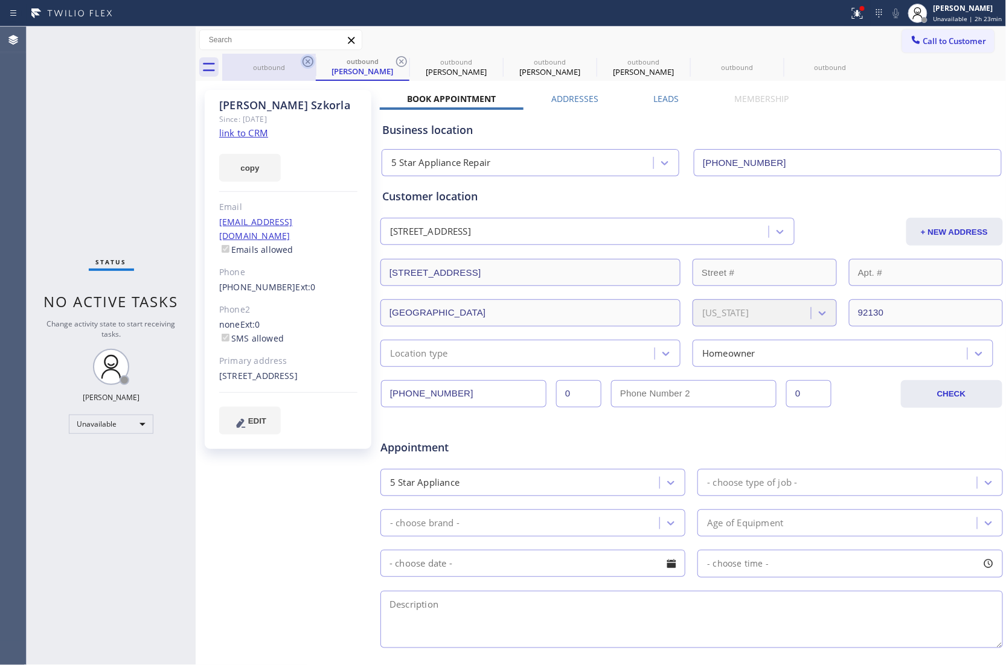
click at [304, 59] on icon at bounding box center [308, 61] width 14 height 14
click at [316, 59] on div "outbound Helen Szkorla" at bounding box center [363, 67] width 94 height 27
click at [304, 59] on icon at bounding box center [308, 61] width 14 height 14
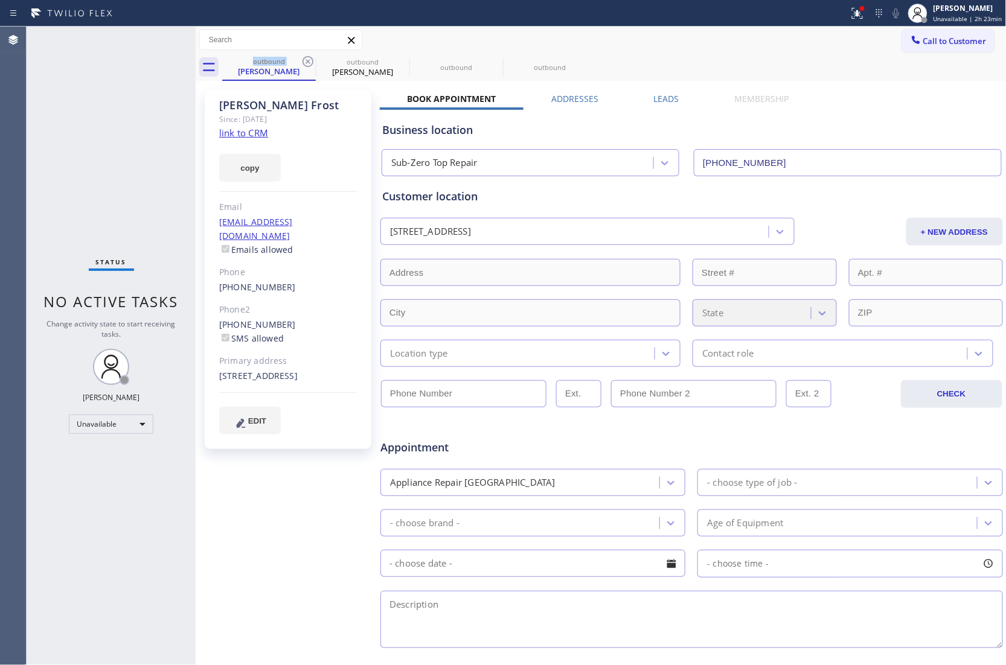
click at [304, 59] on icon at bounding box center [308, 61] width 14 height 14
type input "(858) 201-4467"
click at [0, 0] on icon at bounding box center [0, 0] width 0 height 0
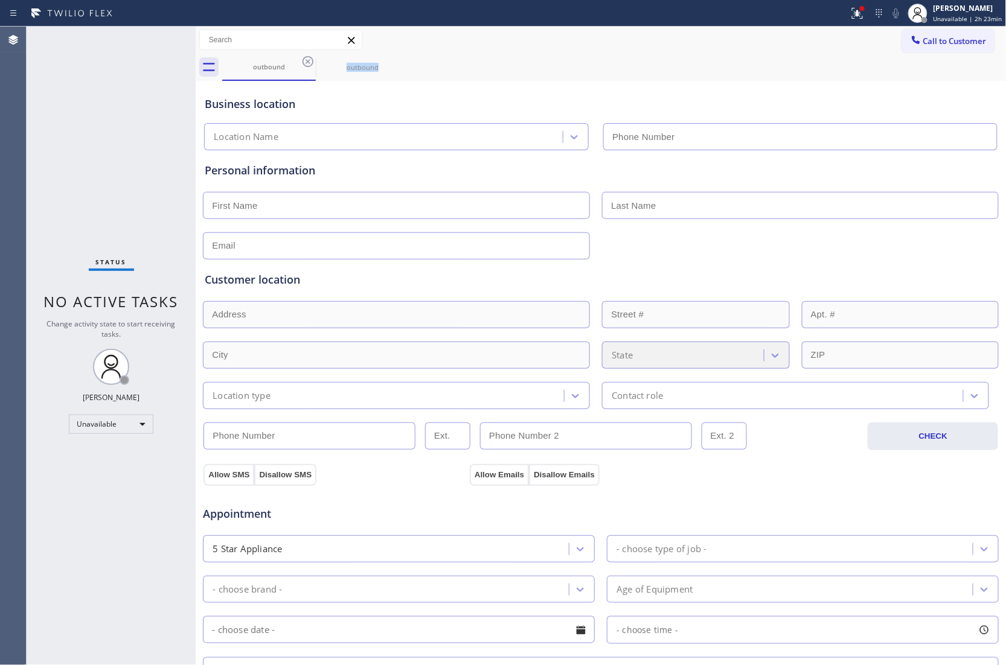
click at [304, 59] on icon at bounding box center [308, 61] width 14 height 14
click at [0, 0] on icon at bounding box center [0, 0] width 0 height 0
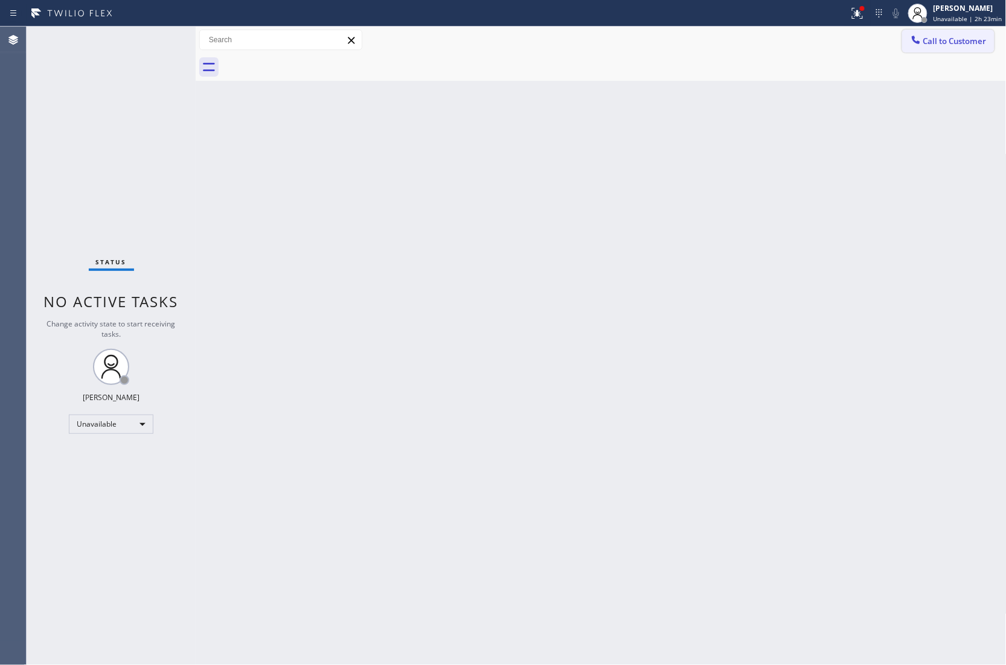
drag, startPoint x: 889, startPoint y: 109, endPoint x: 964, endPoint y: 39, distance: 102.9
click at [901, 101] on div "Back to Dashboard Change Sender ID Customers Technicians Select a contact Outbo…" at bounding box center [601, 346] width 811 height 639
click at [964, 37] on span "Call to Customer" at bounding box center [954, 41] width 63 height 11
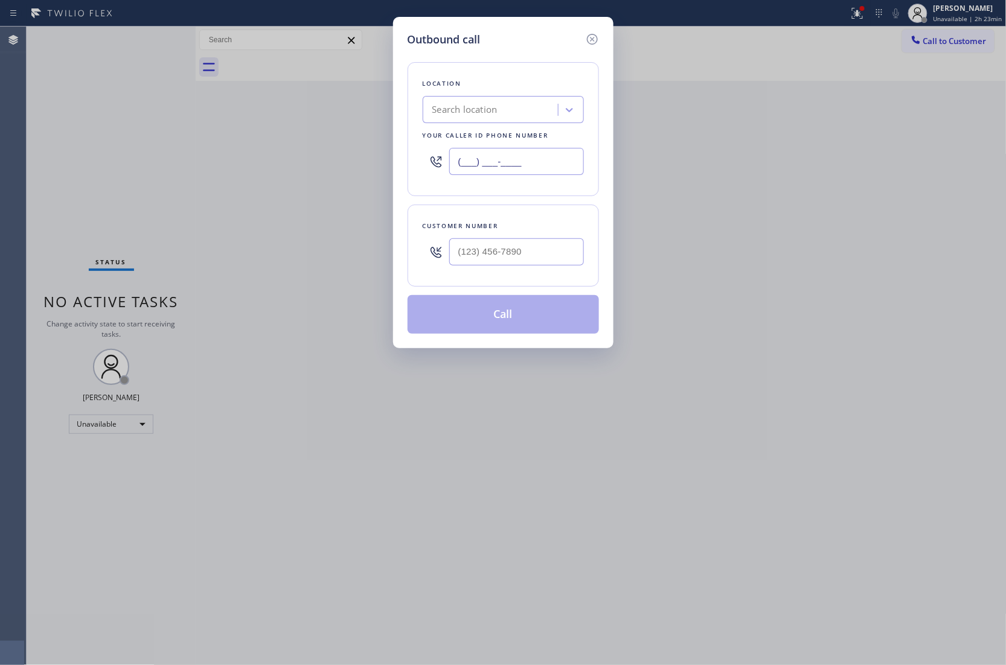
click at [518, 162] on input "(___) ___-____" at bounding box center [516, 161] width 135 height 27
paste input "949) 878-9978"
type input "(949) 878-9978"
type input "(___) ___-____"
click at [501, 244] on input "(___) ___-____" at bounding box center [516, 251] width 135 height 27
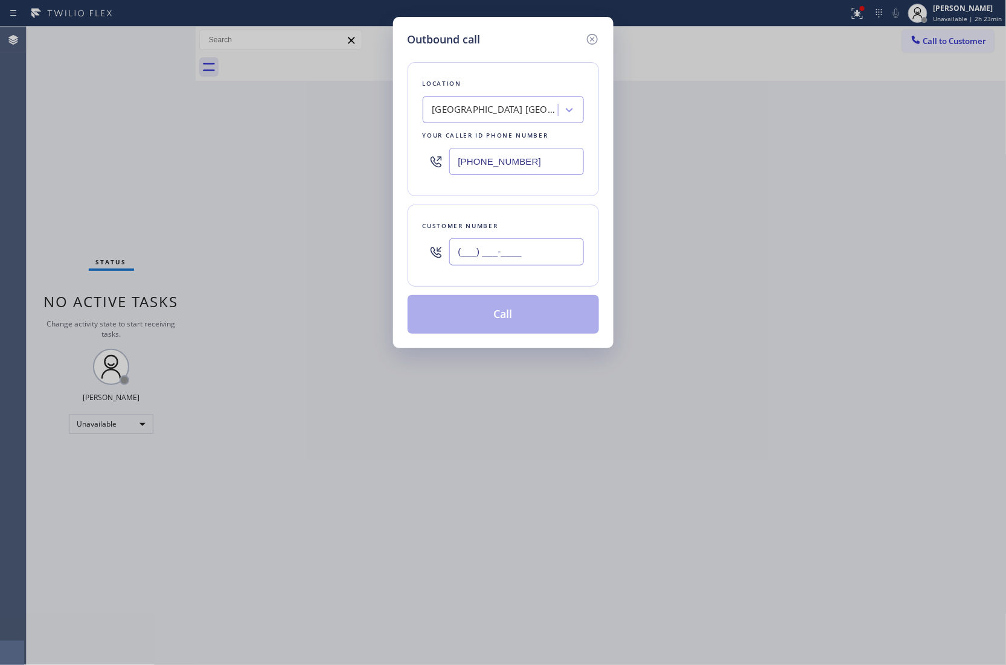
paste input "323) 205-2970"
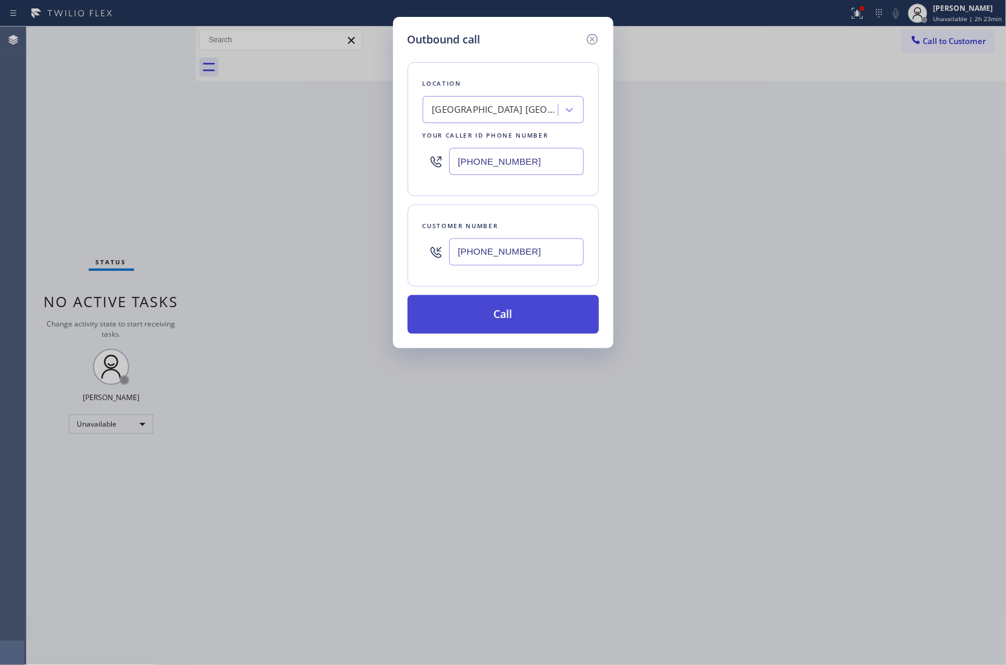
type input "(323) 205-2970"
click at [520, 321] on button "Call" at bounding box center [503, 314] width 191 height 39
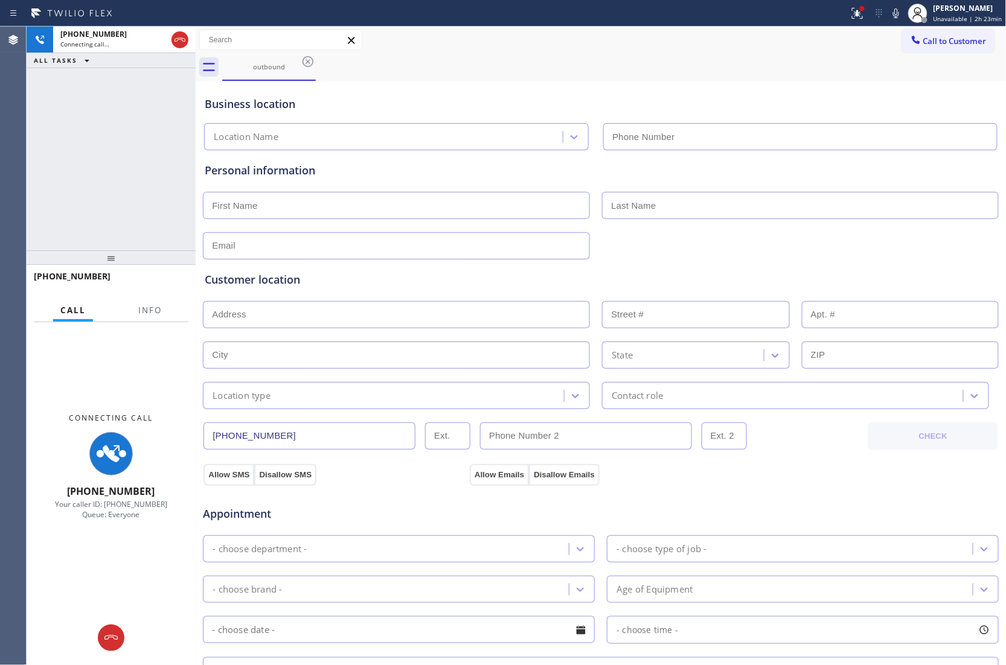
type input "(949) 878-9978"
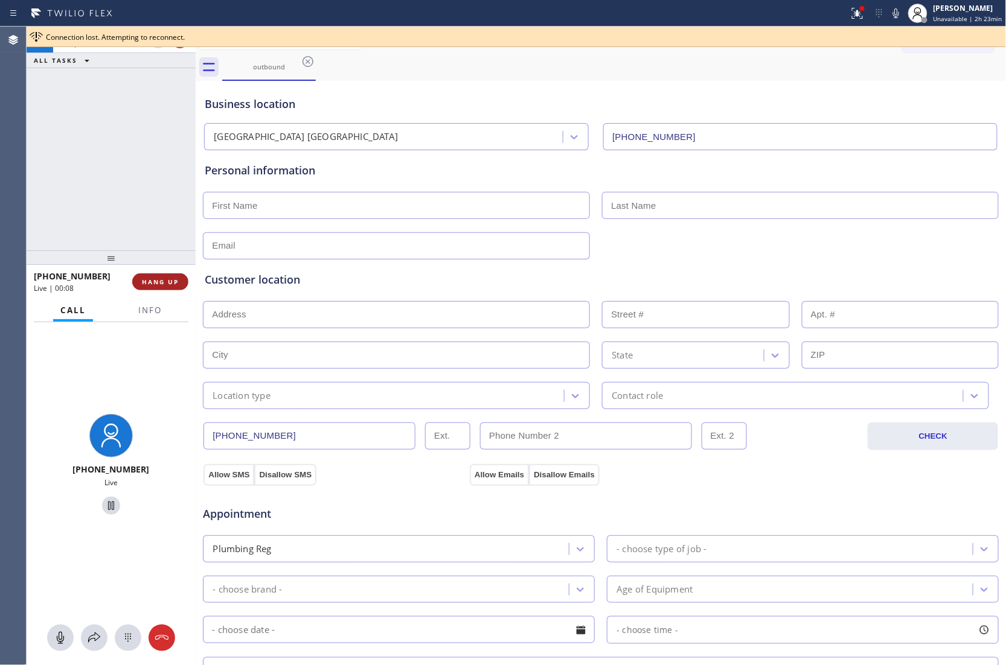
click at [174, 281] on span "HANG UP" at bounding box center [160, 282] width 37 height 8
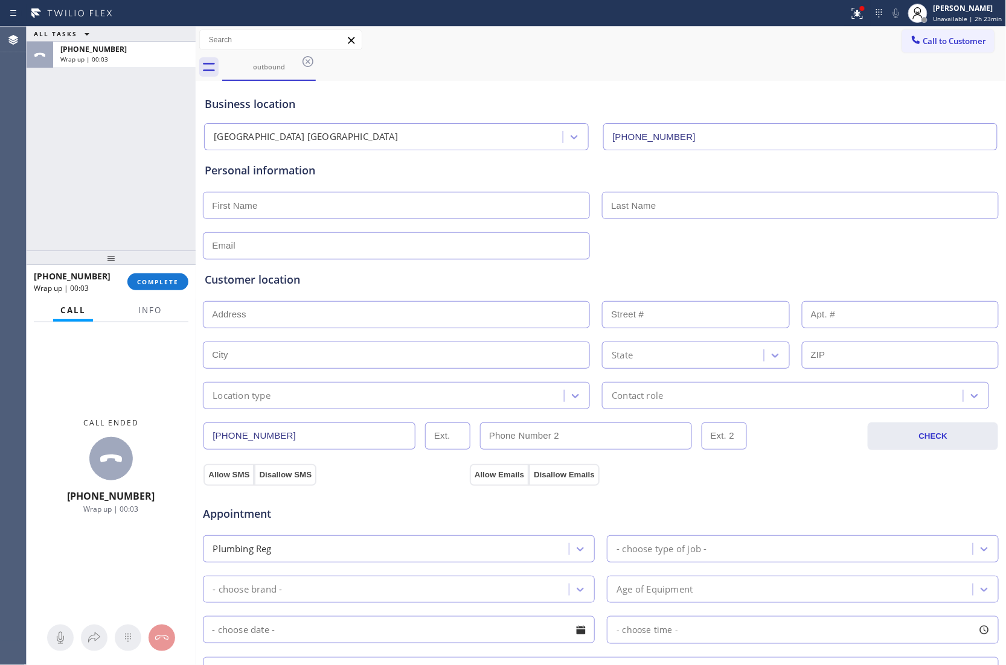
drag, startPoint x: 947, startPoint y: 35, endPoint x: 659, endPoint y: 143, distance: 307.6
click at [947, 36] on span "Call to Customer" at bounding box center [954, 41] width 63 height 11
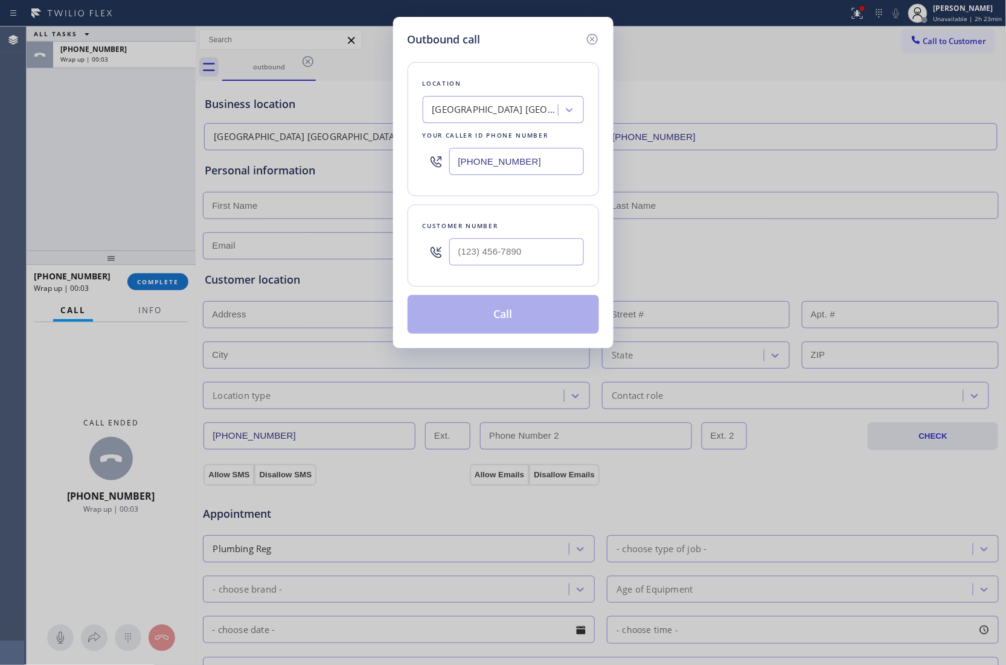
click at [495, 157] on input "(949) 878-9978" at bounding box center [516, 161] width 135 height 27
paste input "264-084"
type input "(949) 264-0848"
type input "(___) ___-____"
click at [541, 257] on input "(___) ___-____" at bounding box center [516, 251] width 135 height 27
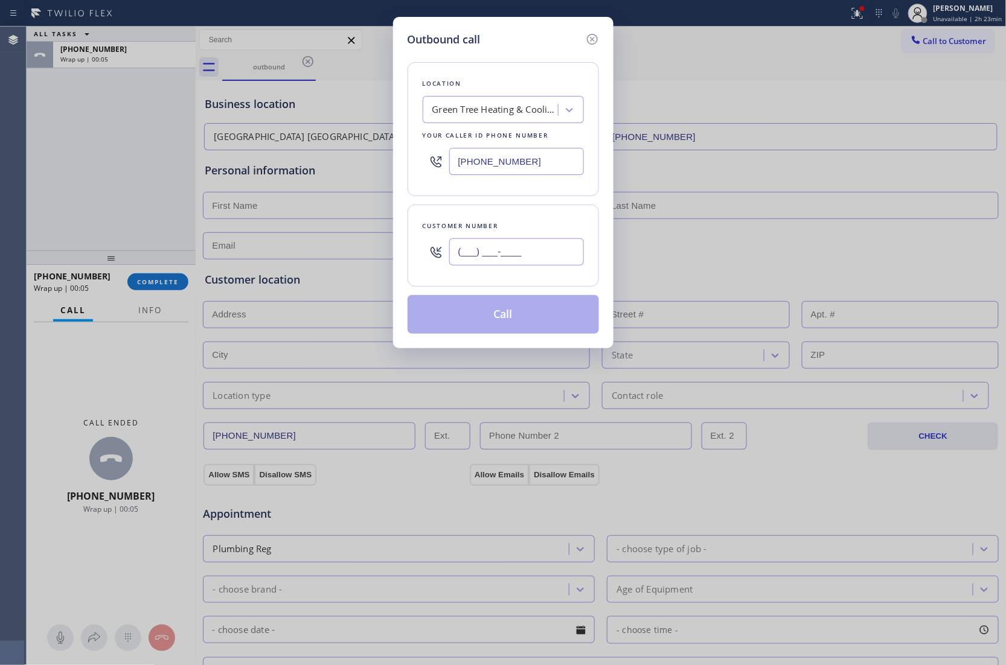
paste input "949) 392-1224"
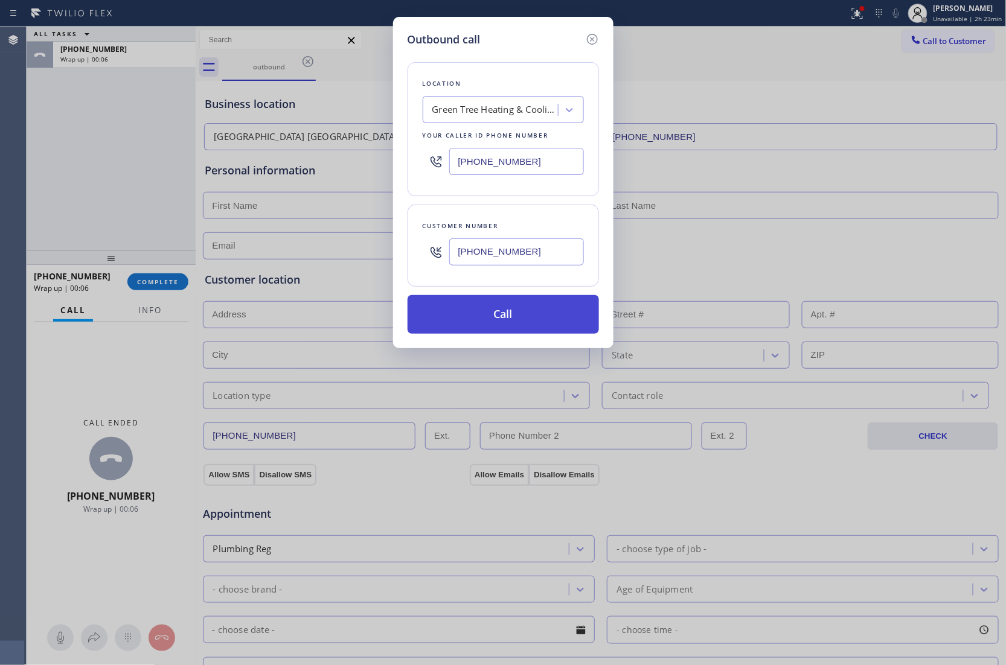
type input "(949) 392-1224"
click at [526, 308] on button "Call" at bounding box center [503, 314] width 191 height 39
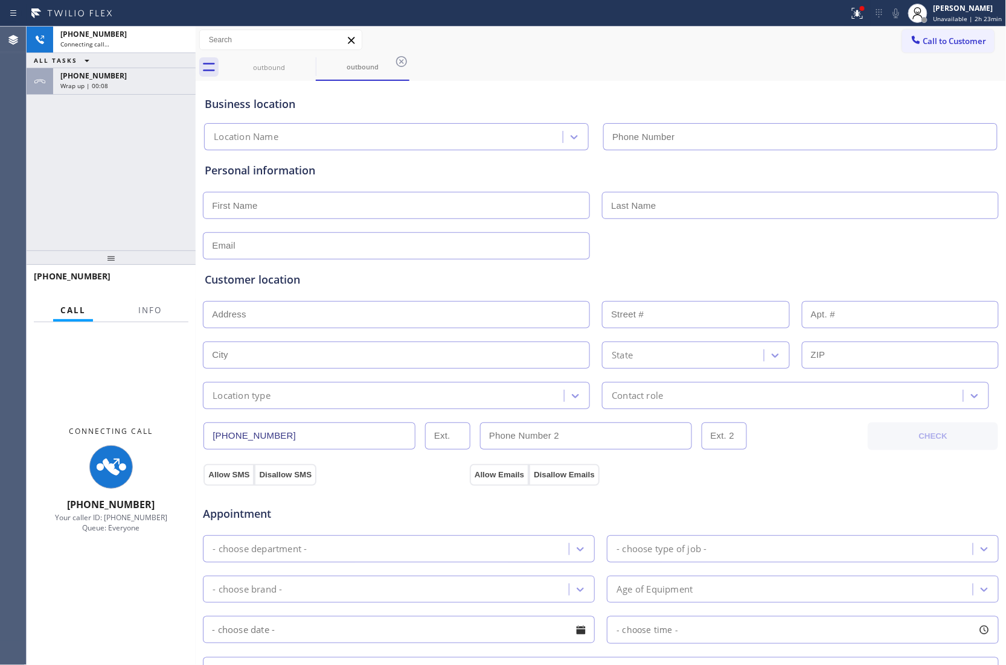
type input "(949) 264-0848"
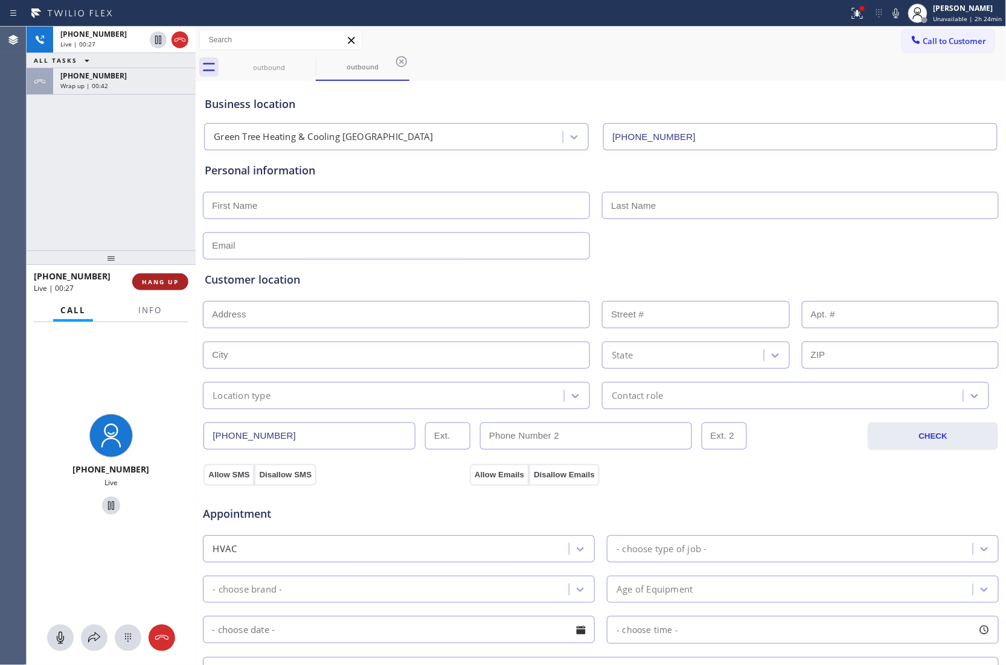
click at [162, 288] on button "HANG UP" at bounding box center [160, 281] width 56 height 17
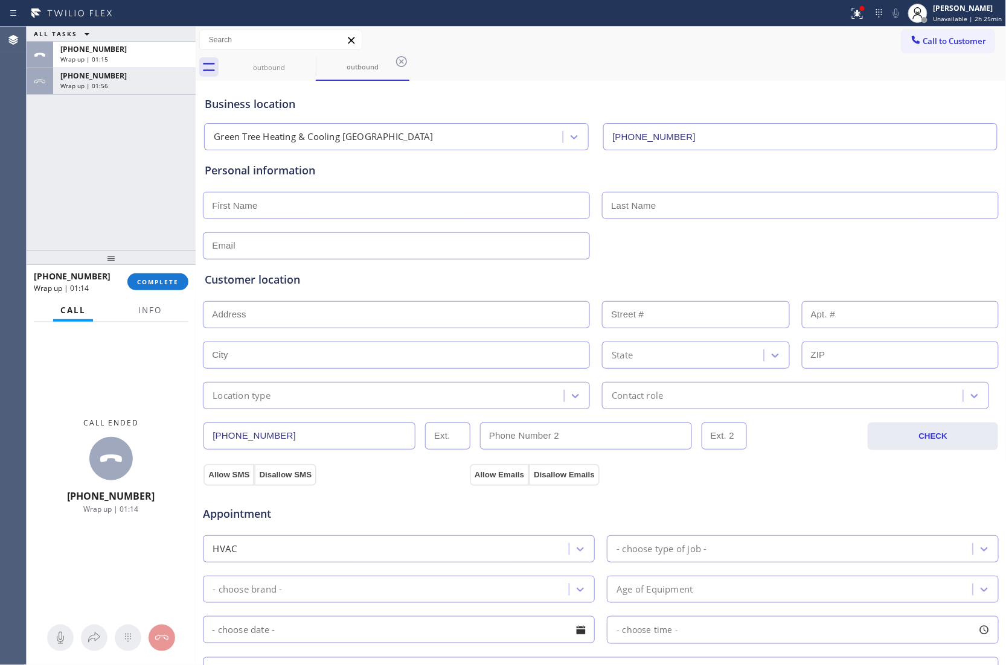
click at [34, 176] on div "ALL TASKS ALL TASKS ACTIVE TASKS TASKS IN WRAP UP +19493921224 Wrap up | 01:15 …" at bounding box center [111, 139] width 169 height 224
click at [964, 41] on span "Call to Customer" at bounding box center [954, 41] width 63 height 11
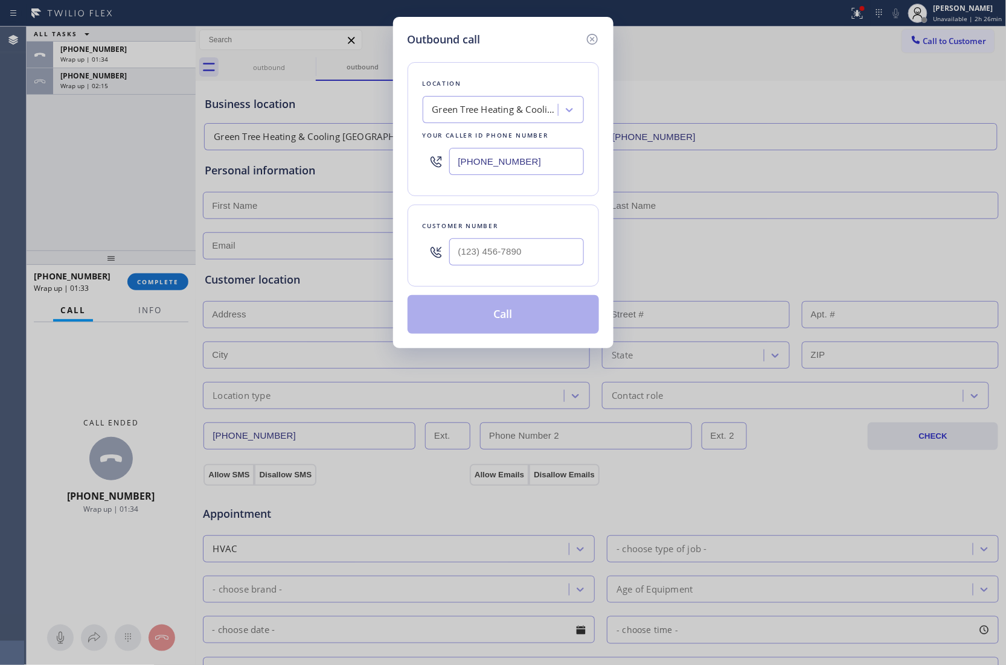
drag, startPoint x: 498, startPoint y: 158, endPoint x: 505, endPoint y: 161, distance: 7.3
click at [501, 159] on input "(949) 264-0848" at bounding box center [516, 161] width 135 height 27
paste input "text"
type input "(949) 264-0848"
type input "(___) ___-____"
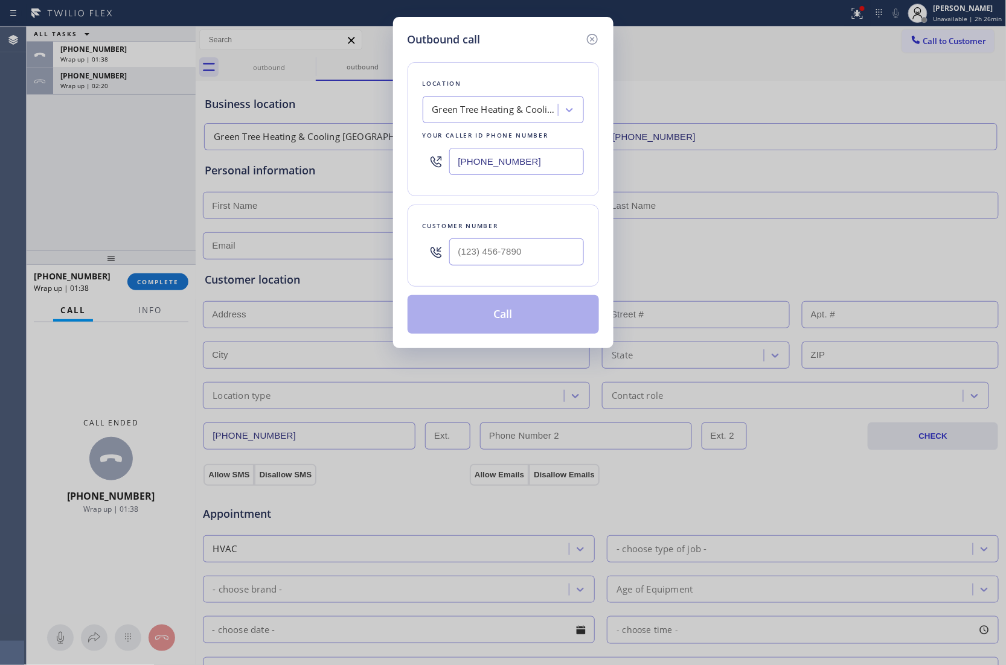
click at [518, 240] on div at bounding box center [516, 251] width 135 height 39
click at [508, 257] on input "(___) ___-____" at bounding box center [516, 251] width 135 height 27
paste input "949) 392-1224"
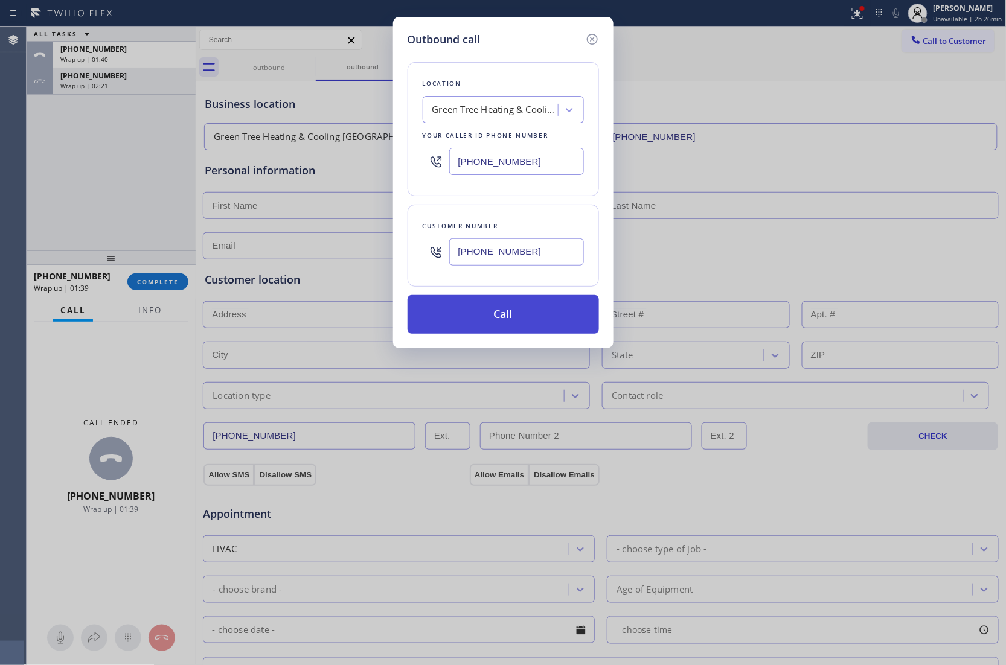
type input "(949) 392-1224"
click at [507, 318] on button "Call" at bounding box center [503, 314] width 191 height 39
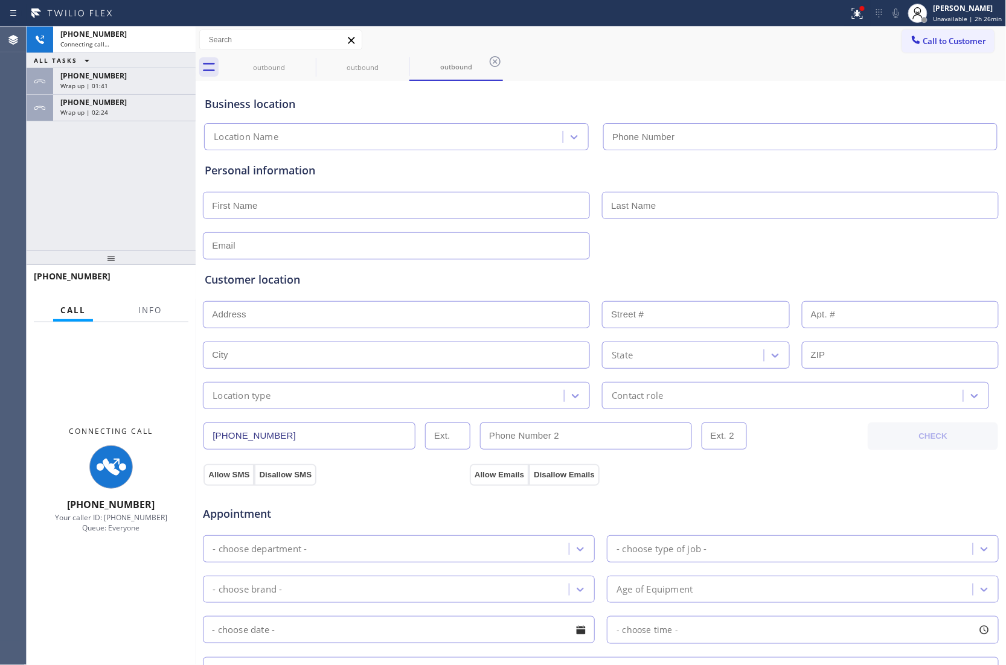
type input "(949) 264-0848"
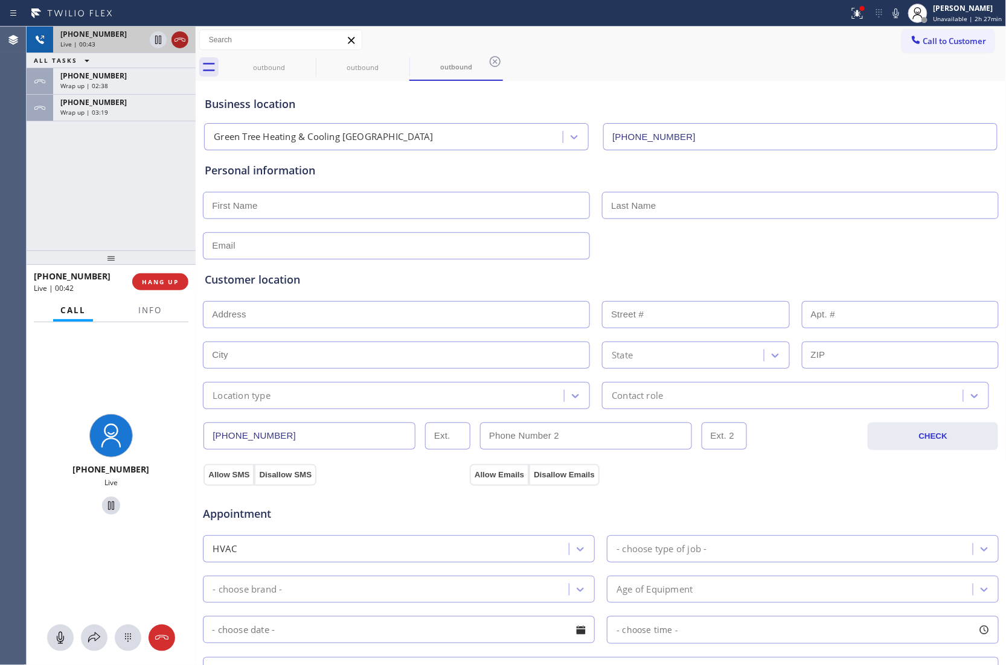
click at [175, 40] on icon at bounding box center [180, 40] width 14 height 14
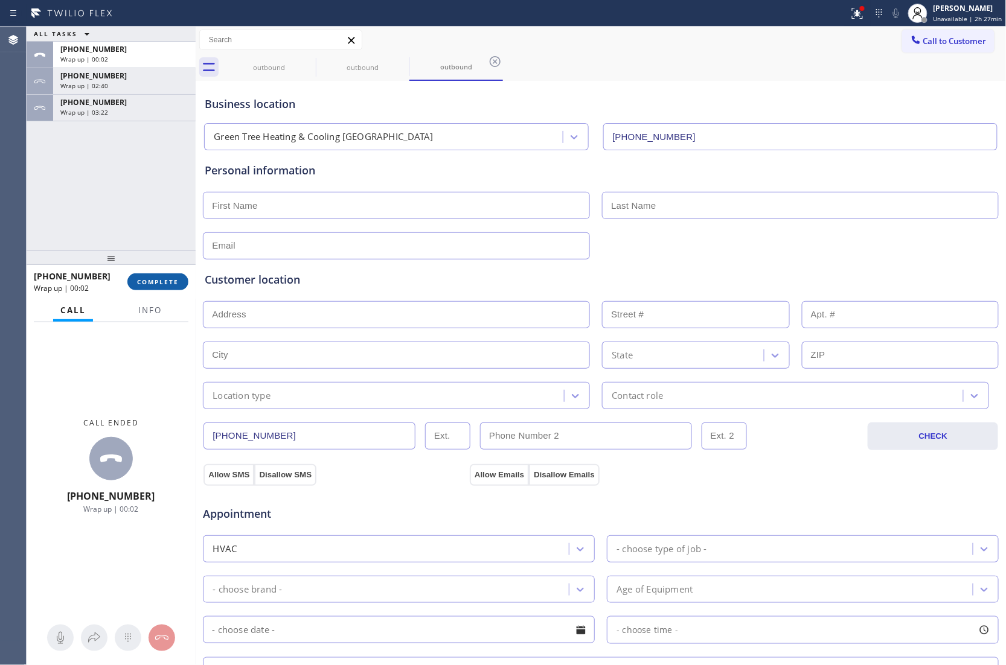
click at [151, 278] on span "COMPLETE" at bounding box center [158, 282] width 42 height 8
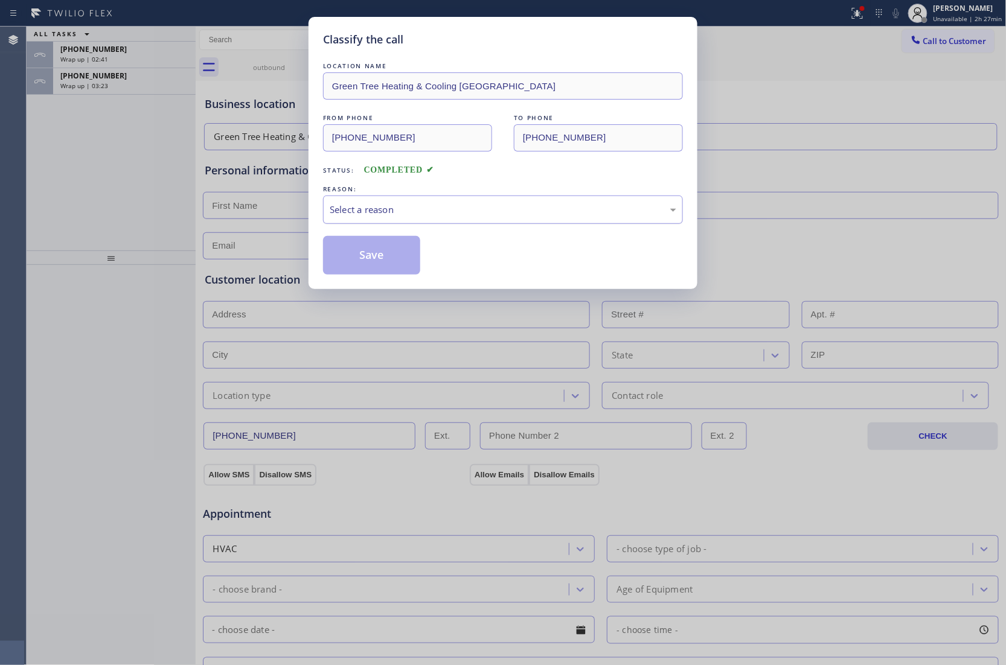
click at [411, 223] on div "Select a reason" at bounding box center [503, 210] width 360 height 28
click at [377, 256] on button "Save" at bounding box center [371, 255] width 97 height 39
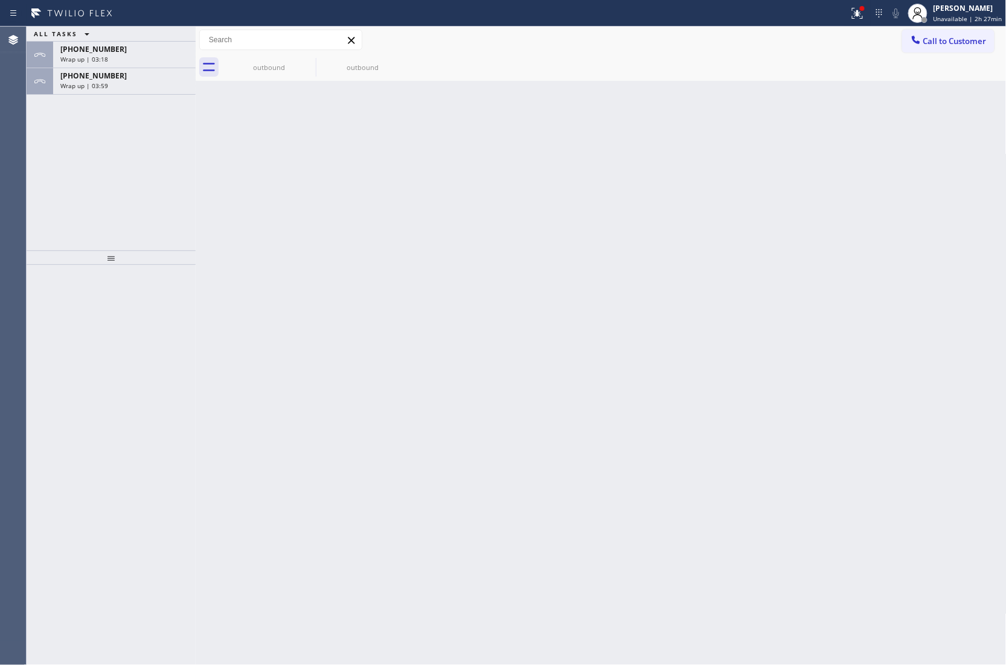
click at [25, 191] on div "Agent Desktop" at bounding box center [13, 346] width 27 height 639
click at [929, 42] on span "Call to Customer" at bounding box center [954, 41] width 63 height 11
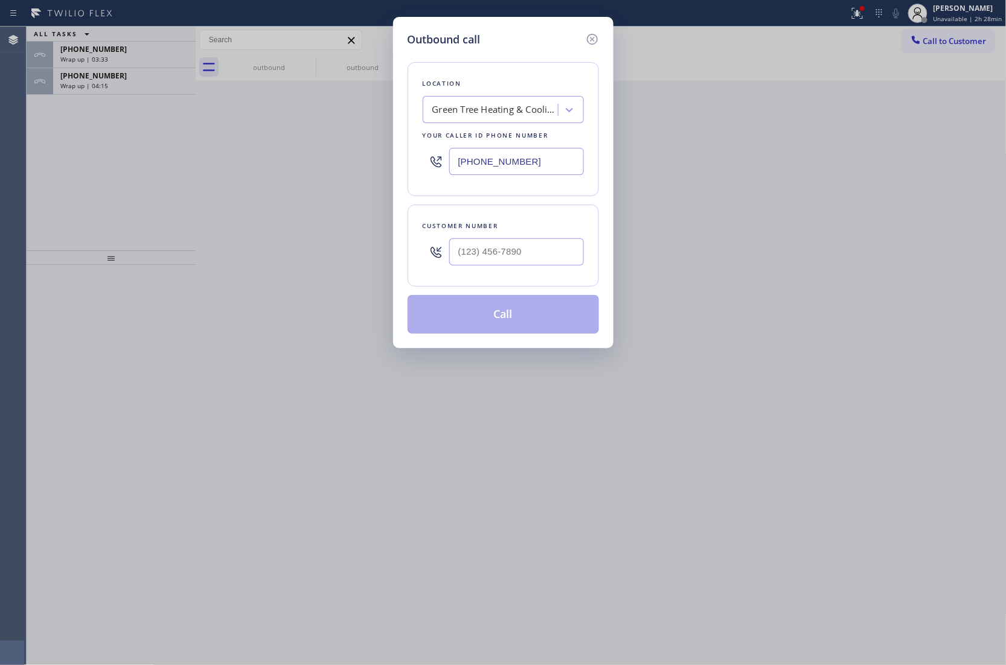
click at [499, 167] on input "(949) 264-0848" at bounding box center [516, 161] width 135 height 27
paste input "310) 928-2514"
type input "(310) 928-2514"
type input "(___) ___-____"
click at [510, 255] on input "(___) ___-____" at bounding box center [516, 251] width 135 height 27
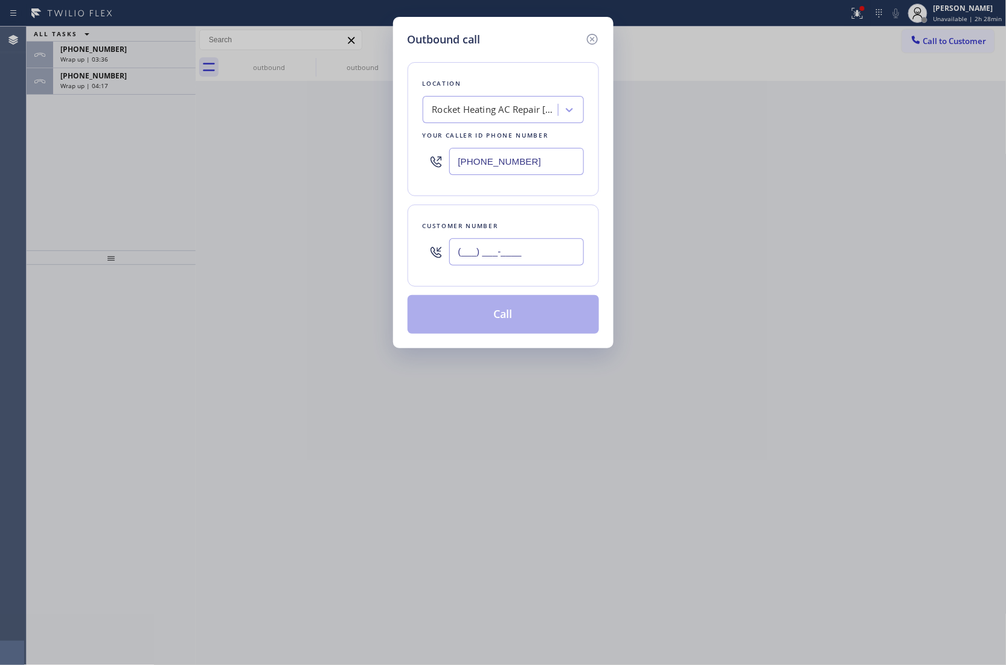
paste input "562) 751-3028"
type input "(562) 751-3028"
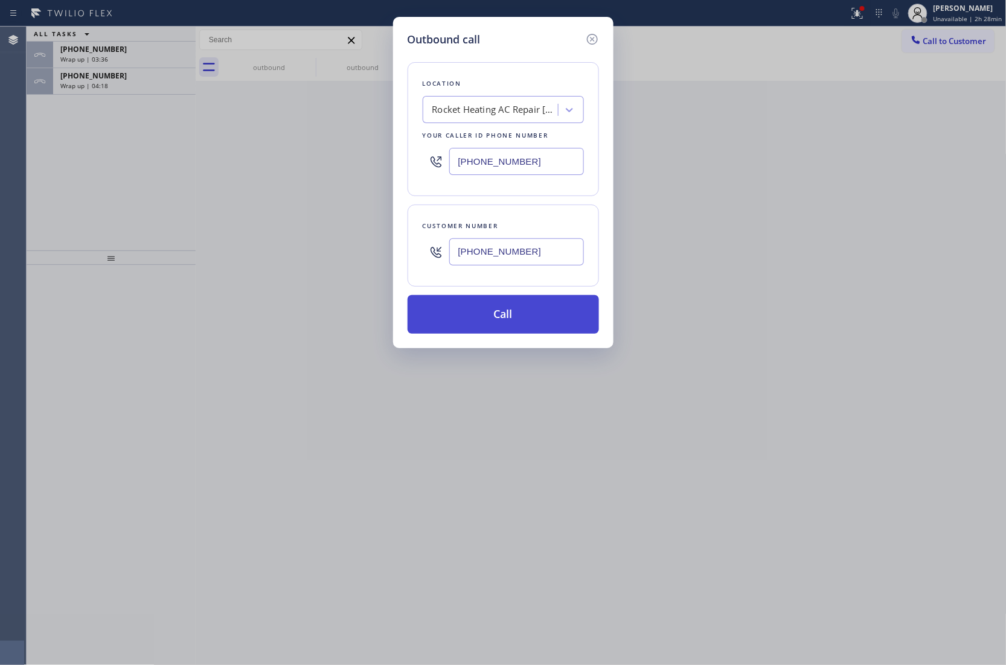
click at [524, 324] on button "Call" at bounding box center [503, 314] width 191 height 39
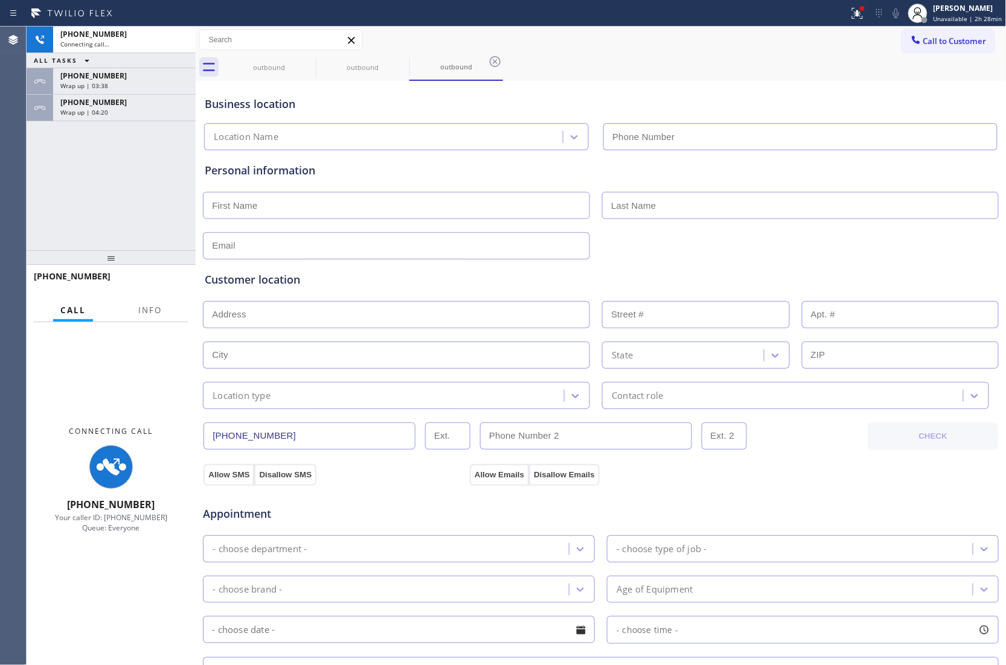
type input "(310) 928-2514"
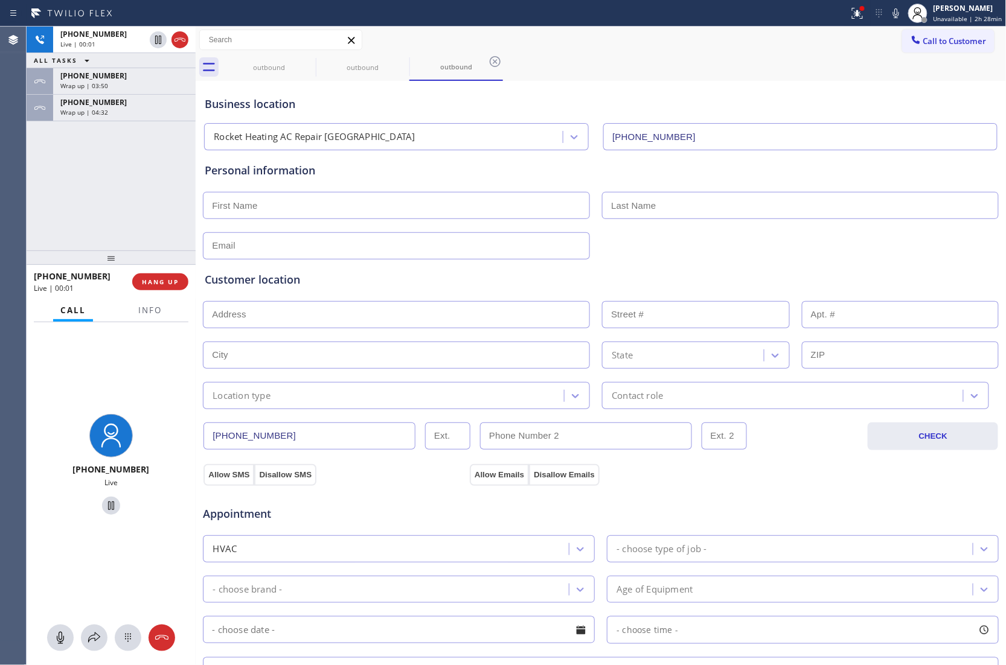
click at [18, 209] on div "Agent Desktop" at bounding box center [13, 346] width 26 height 639
drag, startPoint x: 12, startPoint y: 192, endPoint x: 136, endPoint y: 13, distance: 217.7
click at [25, 182] on div "Agent Desktop" at bounding box center [13, 346] width 26 height 639
click at [903, 13] on icon at bounding box center [896, 13] width 14 height 14
drag, startPoint x: 5, startPoint y: 450, endPoint x: 13, endPoint y: 444, distance: 9.4
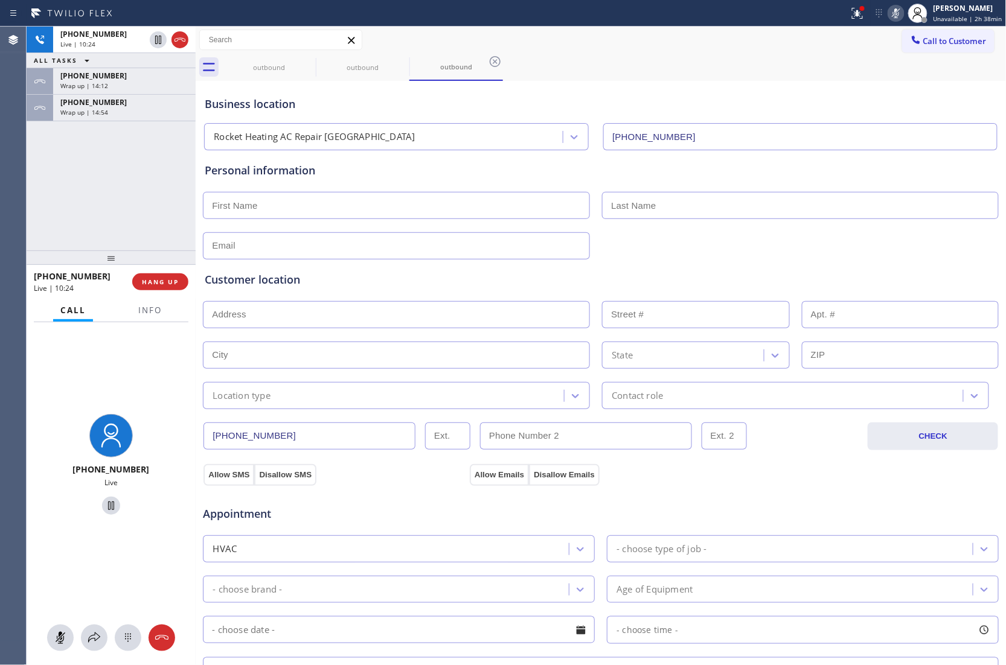
click at [7, 450] on div "Agent Desktop" at bounding box center [13, 346] width 26 height 639
click at [22, 208] on div "Agent Desktop" at bounding box center [13, 346] width 26 height 639
click at [903, 10] on icon at bounding box center [896, 13] width 14 height 14
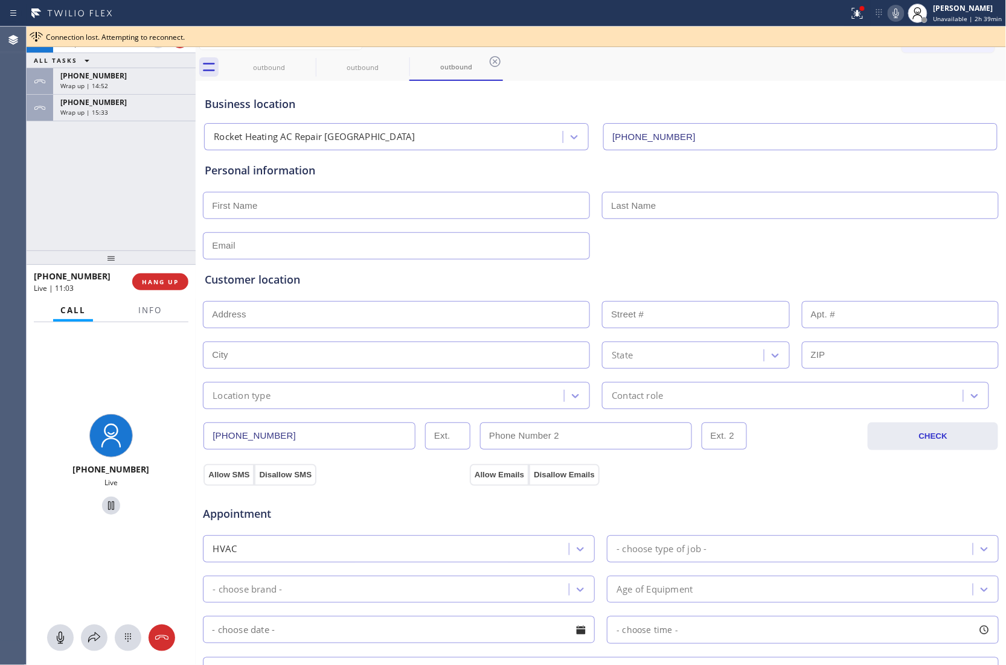
click at [34, 176] on div "+15627513028 Live | 11:03 ALL TASKS ALL TASKS ACTIVE TASKS TASKS IN WRAP UP +19…" at bounding box center [111, 139] width 169 height 224
click at [19, 170] on div "Agent Desktop" at bounding box center [13, 346] width 26 height 639
click at [887, 32] on div "Connection lost. Attempting to reconnect." at bounding box center [523, 37] width 955 height 10
click at [141, 37] on span "Connection lost. Attempting to reconnect." at bounding box center [115, 37] width 139 height 10
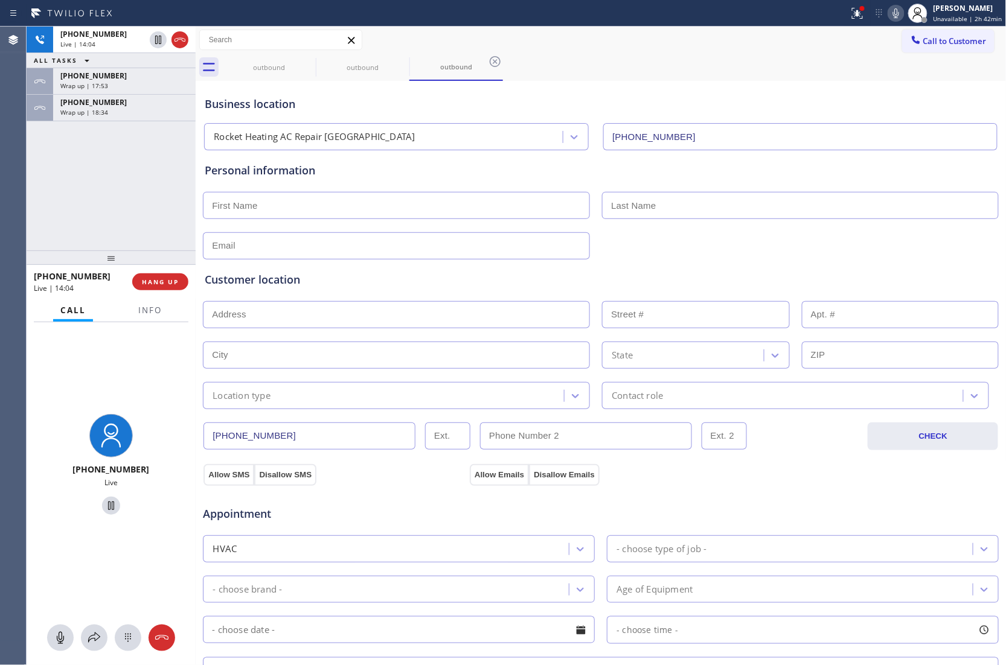
click at [31, 211] on div "+15627513028 Live | 14:04 ALL TASKS ALL TASKS ACTIVE TASKS TASKS IN WRAP UP +19…" at bounding box center [111, 139] width 169 height 224
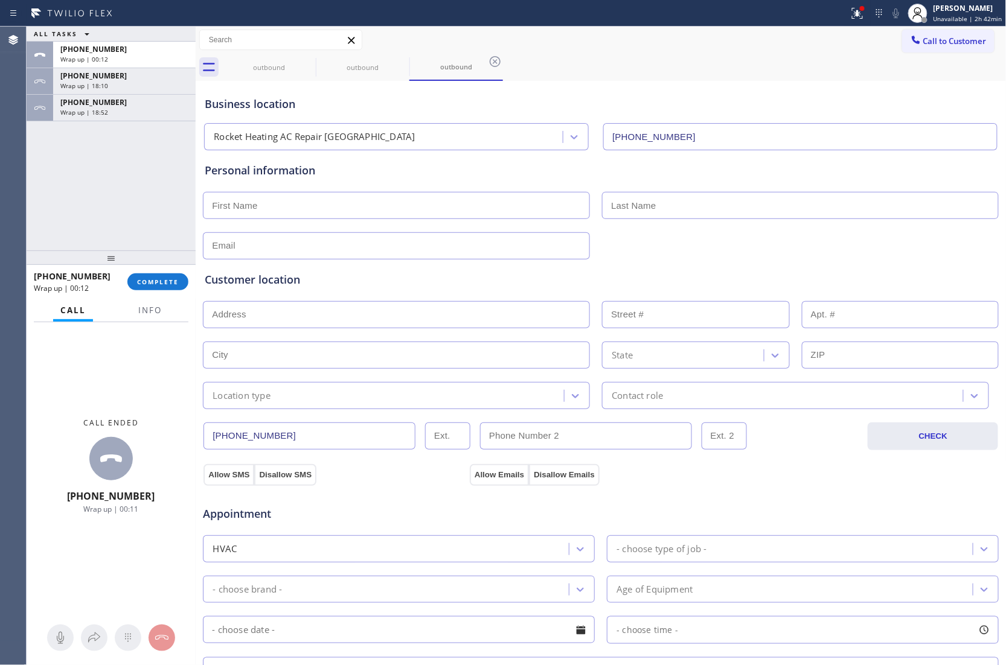
drag, startPoint x: 18, startPoint y: 192, endPoint x: 25, endPoint y: 191, distance: 7.3
click at [25, 191] on div "Agent Desktop" at bounding box center [13, 346] width 27 height 639
click at [376, 191] on div at bounding box center [601, 205] width 798 height 30
click at [349, 226] on div "Personal information" at bounding box center [601, 210] width 792 height 97
click at [337, 218] on input "text" at bounding box center [396, 205] width 387 height 27
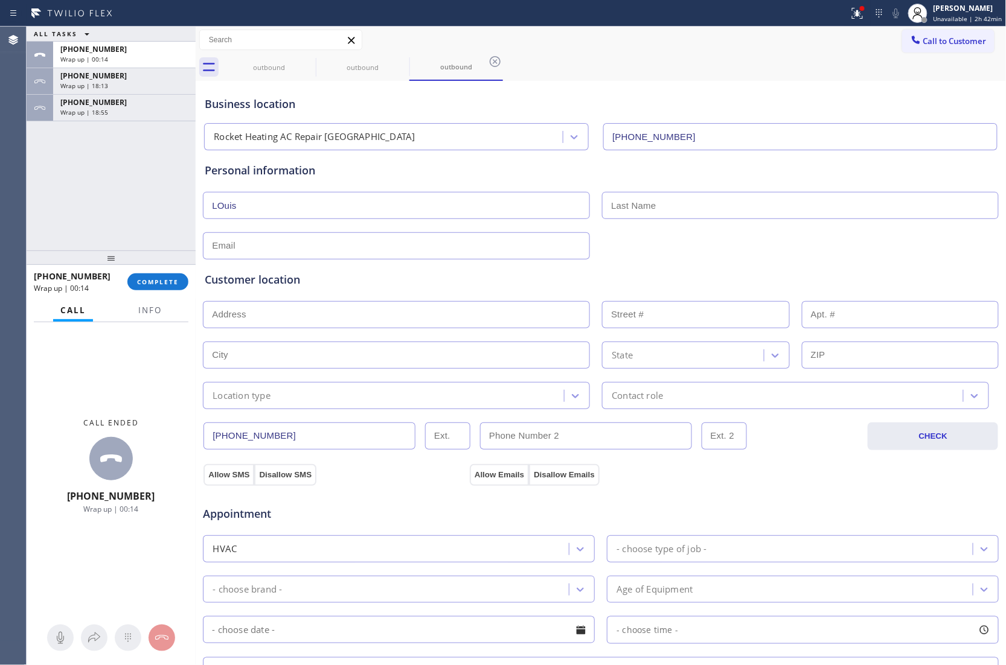
type input "LOuis"
click at [291, 217] on input "LOuis" at bounding box center [396, 205] width 387 height 27
click at [218, 206] on input "LOuis" at bounding box center [396, 205] width 387 height 27
type input "Louis"
click at [319, 251] on input "text" at bounding box center [396, 245] width 387 height 27
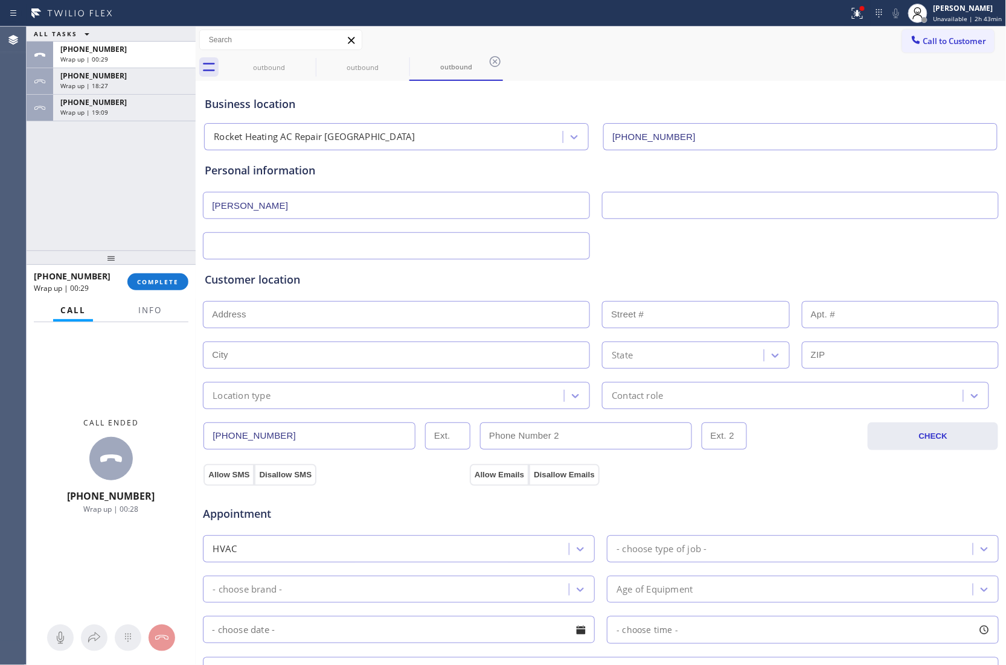
click at [295, 312] on input "text" at bounding box center [396, 314] width 387 height 27
paste input "8924 S Western Ave, Rancho Palos Verdes, CA 90275"
type input "S Western Ave"
type input "Palos Verdes Peninsula"
type input "90275"
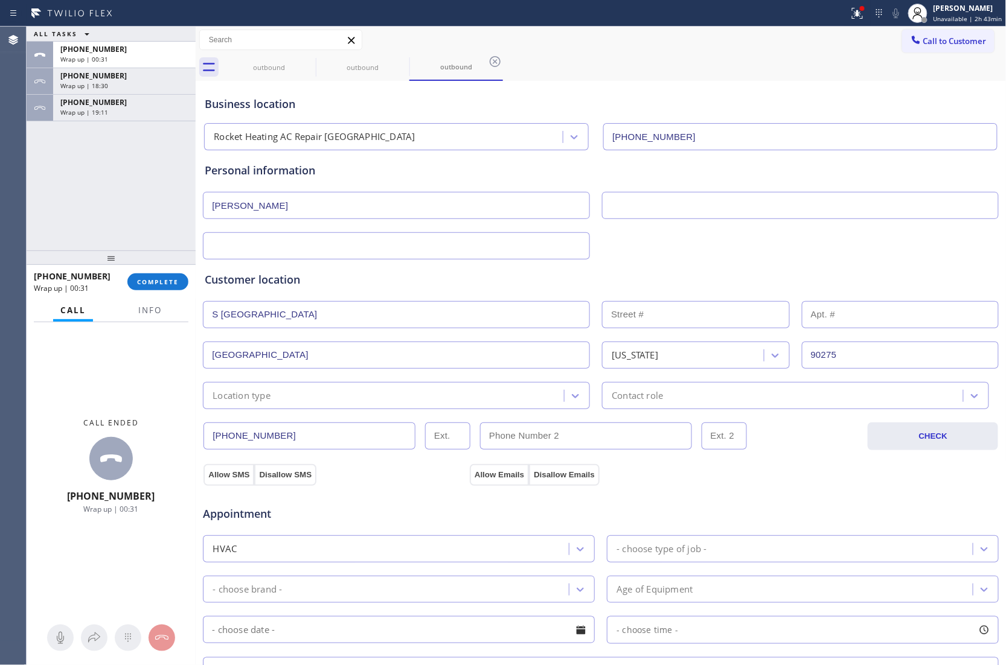
click at [281, 406] on div "Location type" at bounding box center [396, 395] width 387 height 27
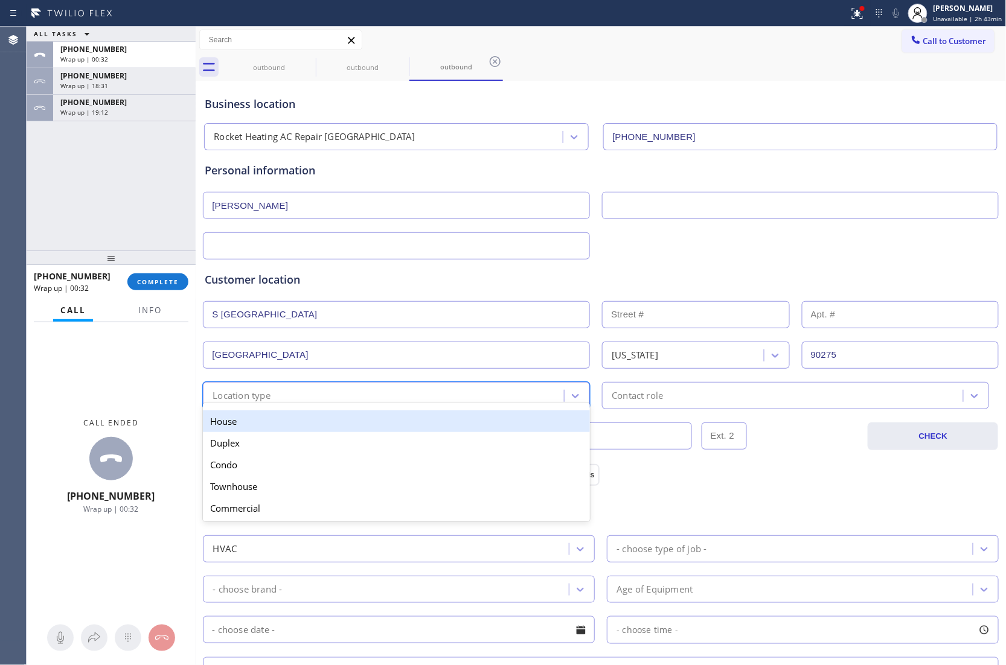
click at [268, 429] on div "House" at bounding box center [396, 422] width 387 height 22
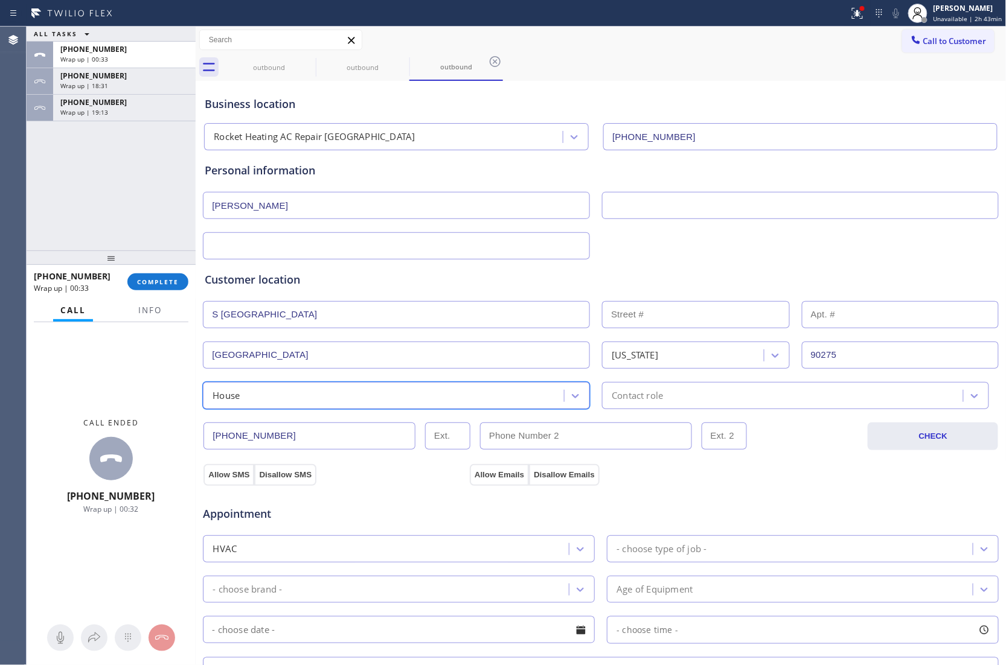
click at [269, 398] on div "House" at bounding box center [384, 395] width 357 height 21
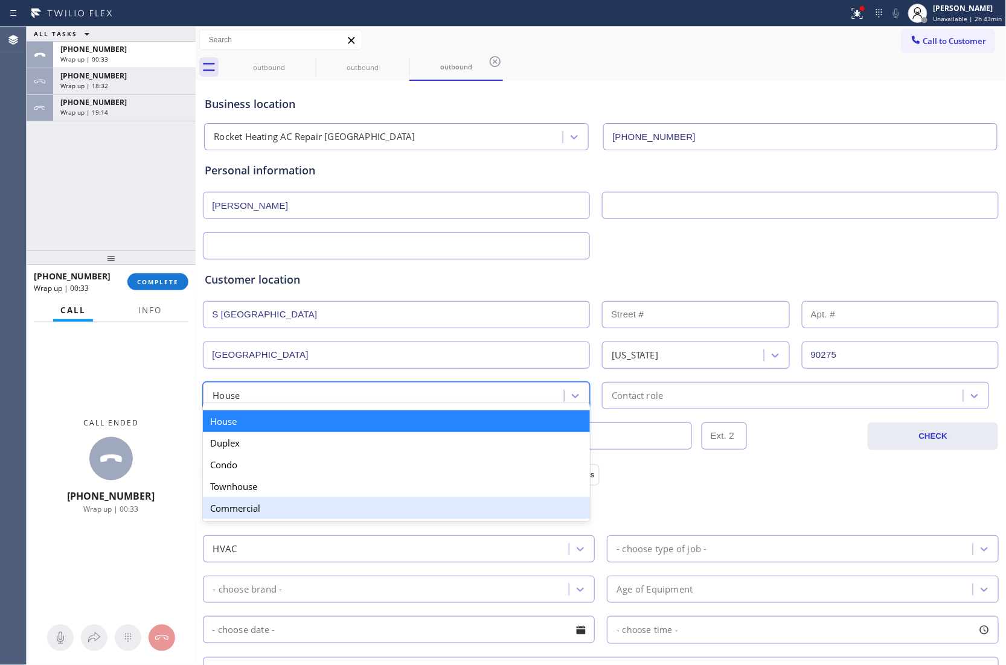
click at [258, 505] on div "Commercial" at bounding box center [396, 508] width 387 height 22
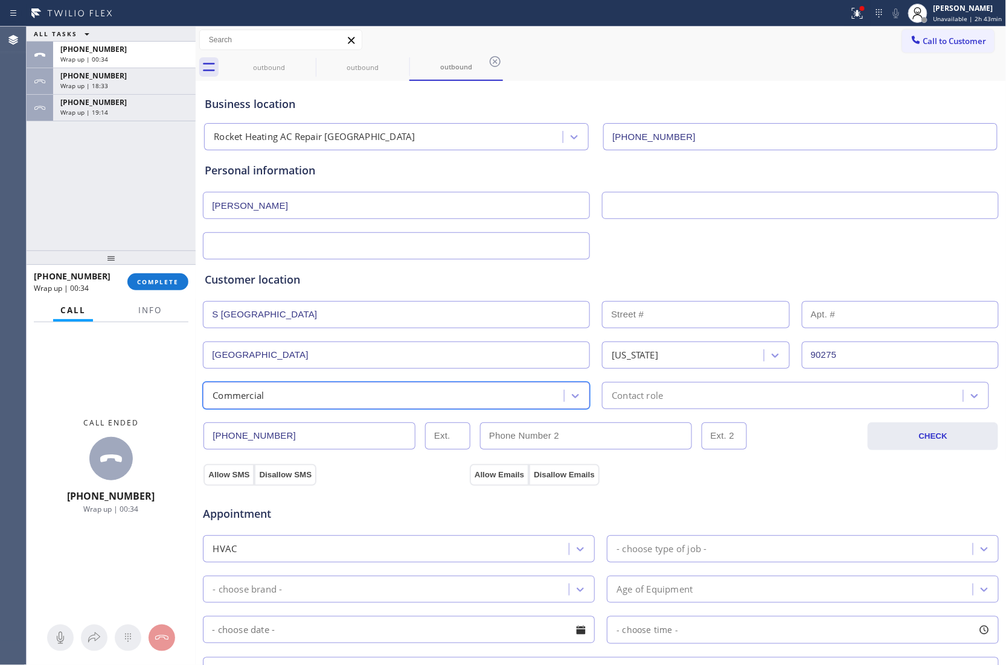
type input "(___) ___-____"
click at [612, 438] on input "(___) ___-____" at bounding box center [586, 436] width 212 height 27
drag, startPoint x: 228, startPoint y: 475, endPoint x: 272, endPoint y: 473, distance: 44.1
click at [228, 476] on button "Allow SMS" at bounding box center [228, 475] width 51 height 22
click at [493, 468] on button "Allow Emails" at bounding box center [499, 475] width 59 height 22
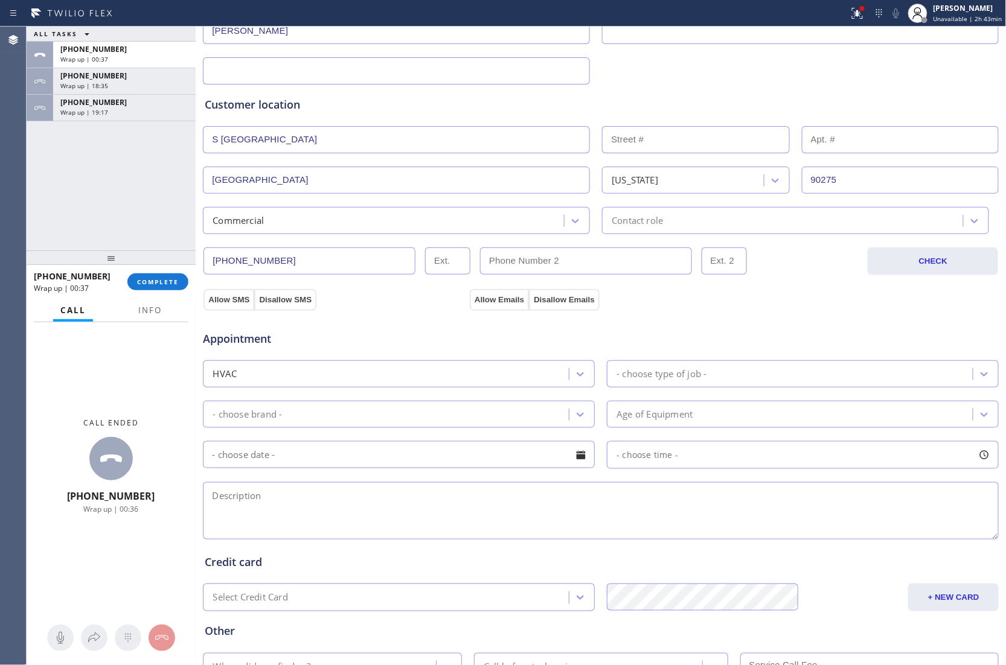
scroll to position [241, 0]
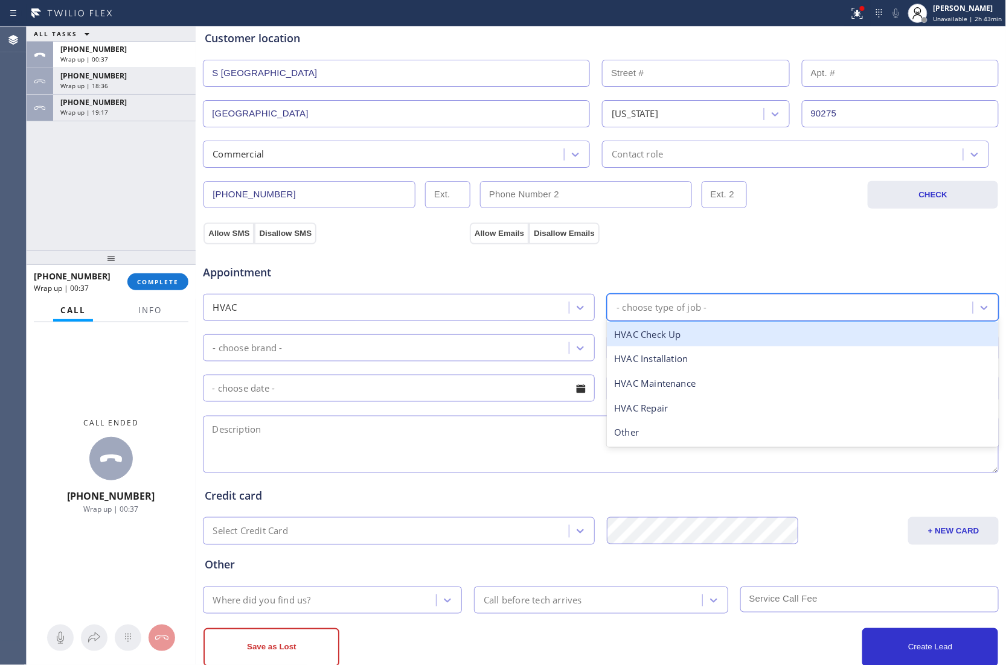
click at [745, 305] on div "- choose type of job -" at bounding box center [791, 307] width 362 height 21
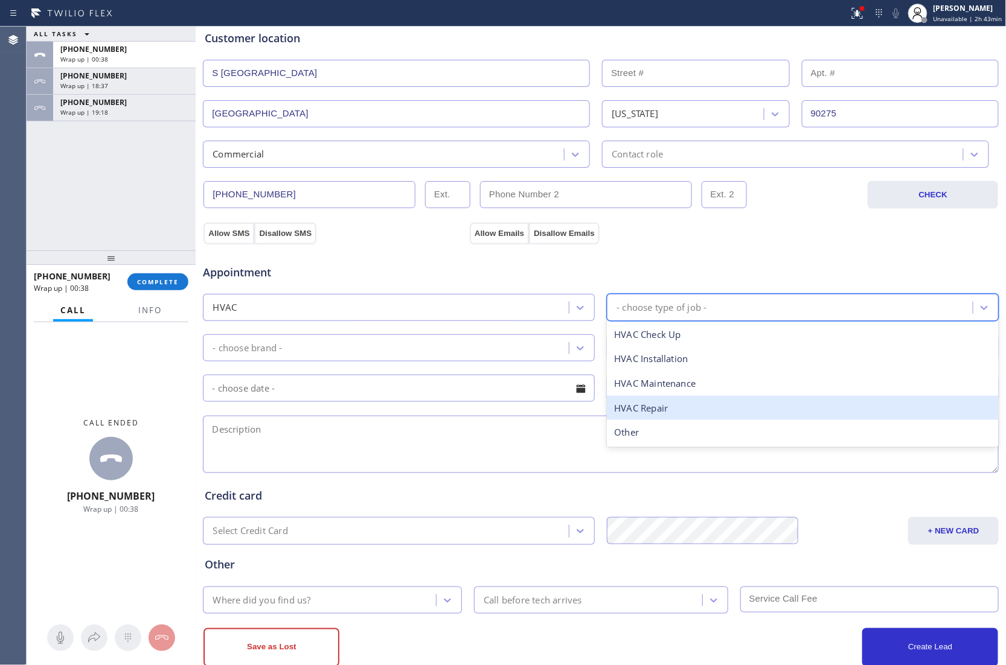
click at [674, 408] on div "HVAC Repair" at bounding box center [803, 408] width 392 height 25
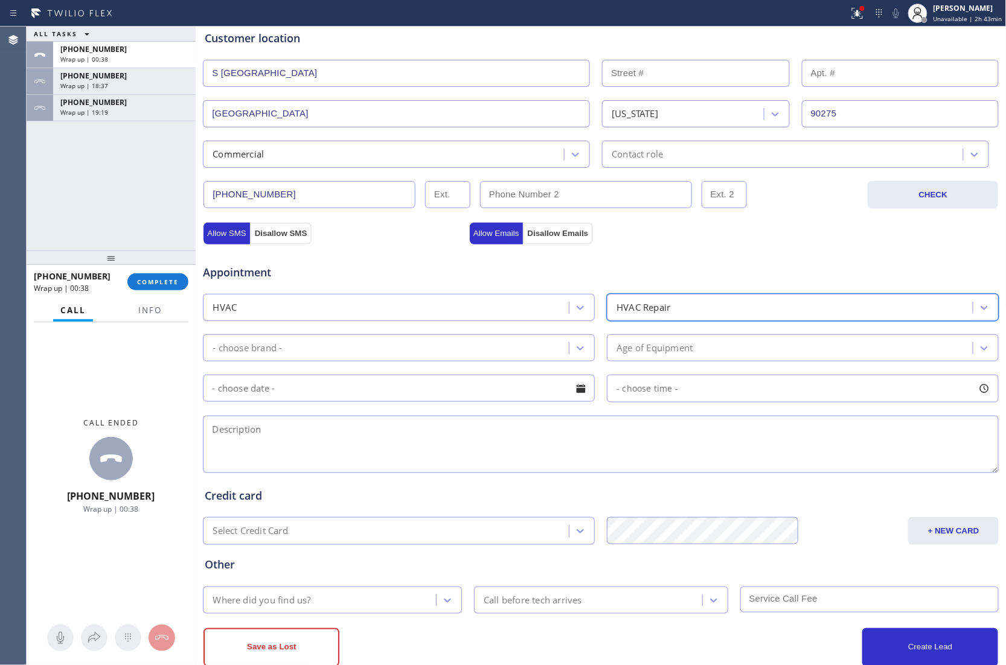
click at [362, 351] on div "- choose brand -" at bounding box center [387, 347] width 362 height 21
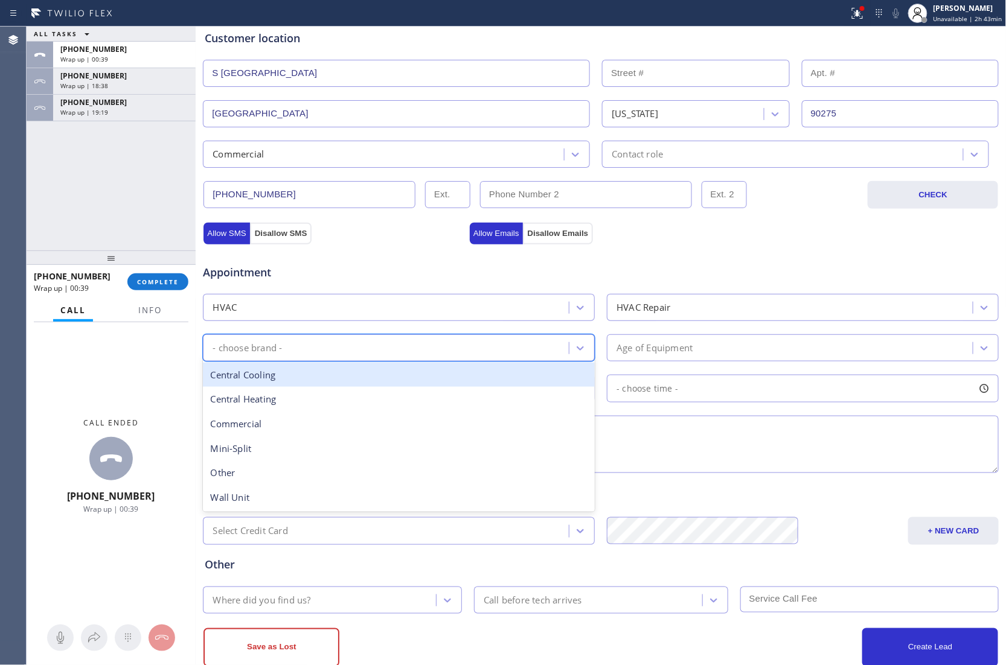
click at [286, 382] on div "Central Cooling" at bounding box center [399, 375] width 392 height 25
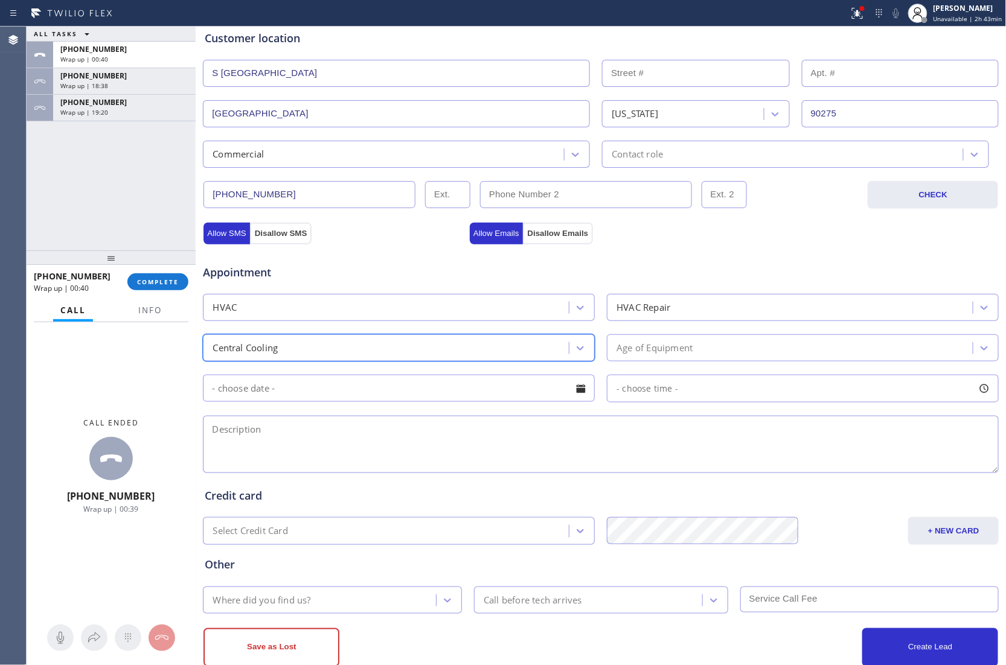
click at [650, 369] on div "Appointment HVAC HVAC Repair option Central Cooling, selected. 6 results availa…" at bounding box center [601, 363] width 792 height 226
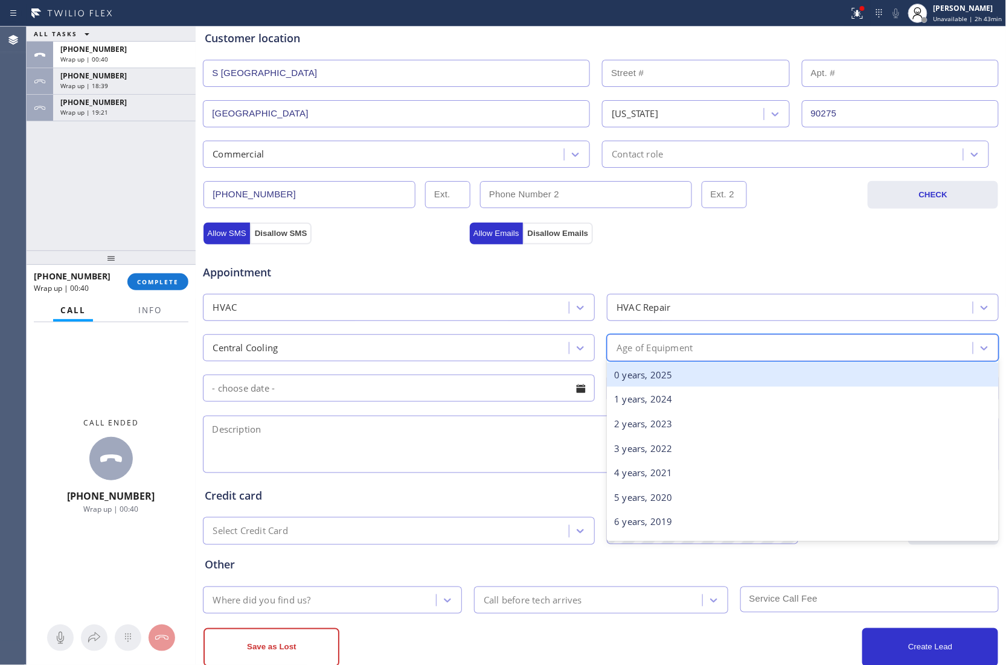
click at [670, 343] on div "Age of Equipment" at bounding box center [791, 347] width 362 height 21
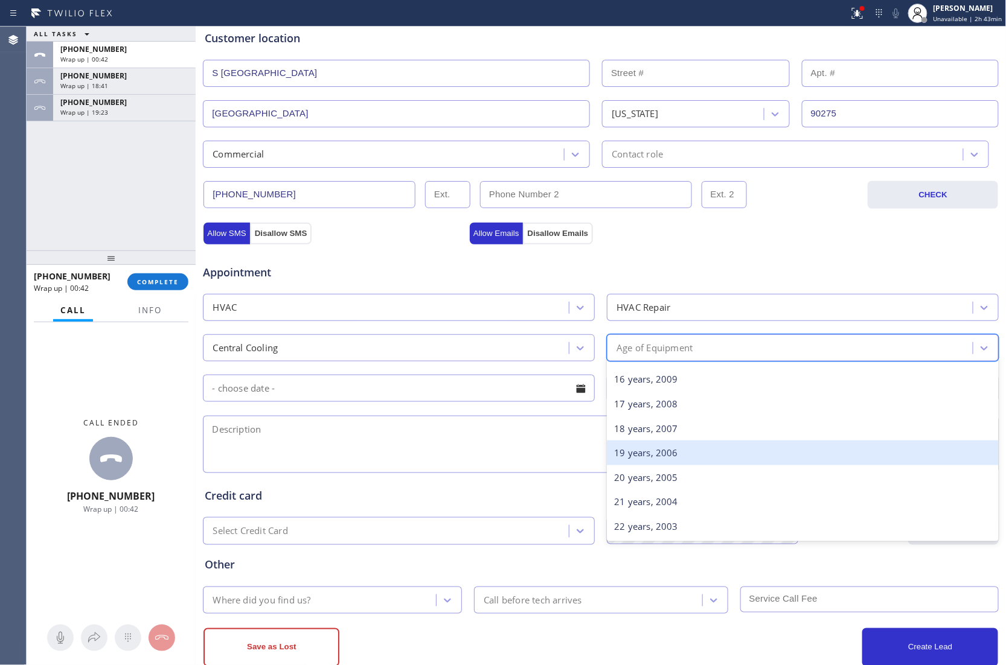
scroll to position [421, 0]
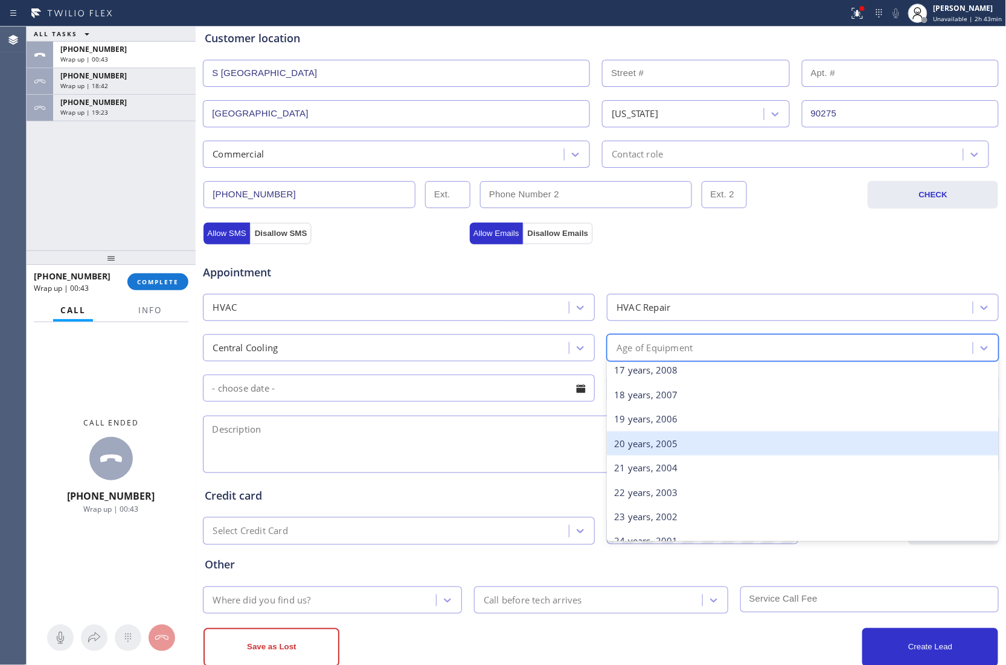
click at [650, 455] on div "20 years, 2005" at bounding box center [803, 444] width 392 height 25
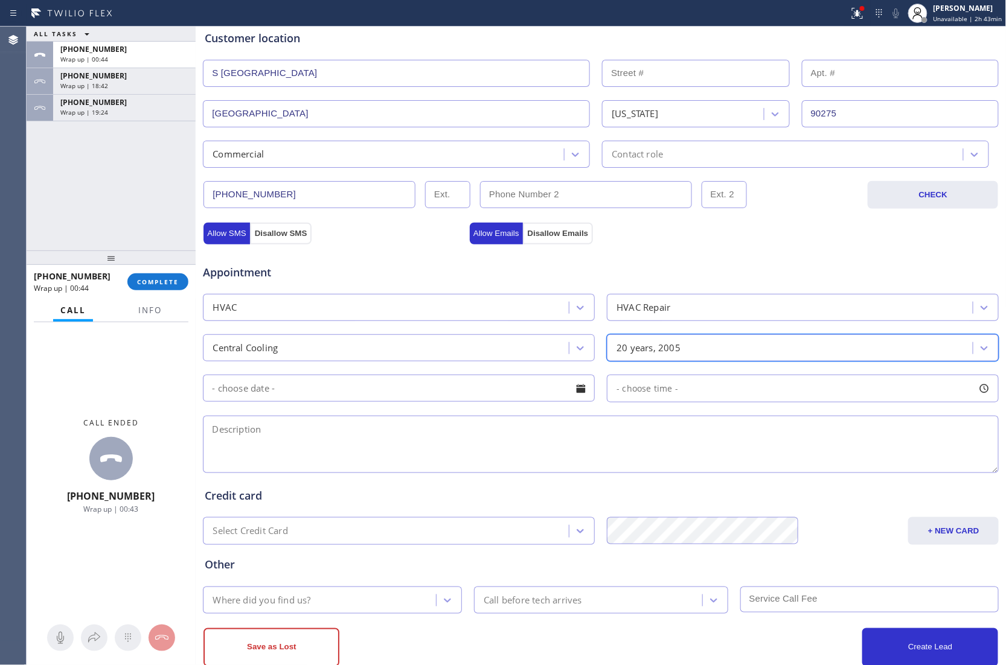
click at [292, 433] on textarea at bounding box center [601, 444] width 796 height 57
click at [150, 313] on span "Info" at bounding box center [150, 310] width 24 height 11
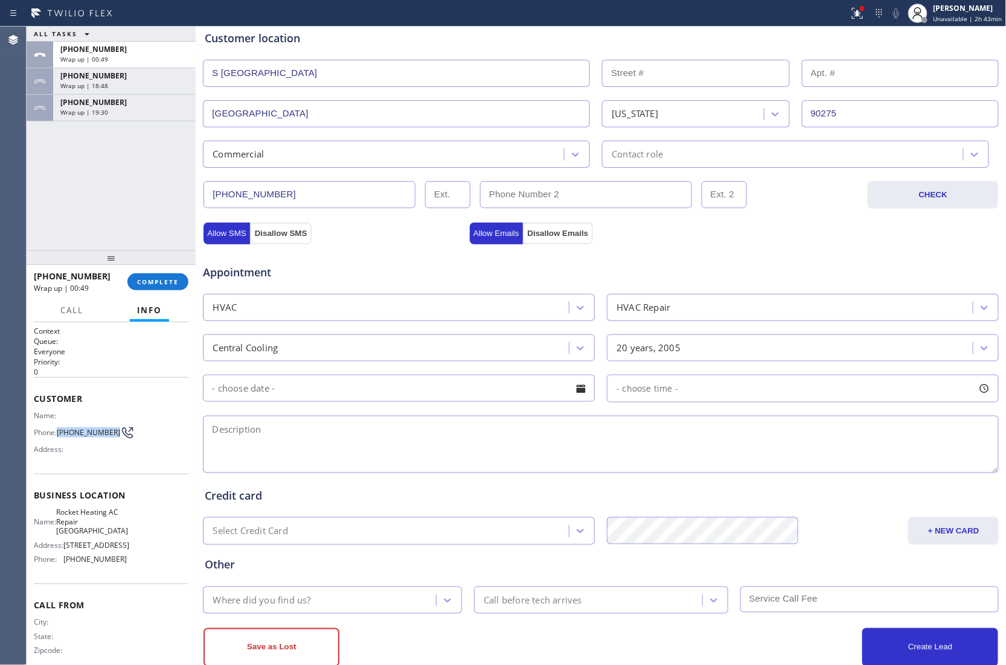
drag, startPoint x: 82, startPoint y: 443, endPoint x: 59, endPoint y: 429, distance: 26.8
click at [59, 429] on span "(562) 751-3028" at bounding box center [88, 432] width 63 height 9
copy span "(562) 751-3028"
click at [611, 441] on textarea at bounding box center [601, 444] width 796 height 57
click at [290, 448] on textarea at bounding box center [601, 444] width 796 height 57
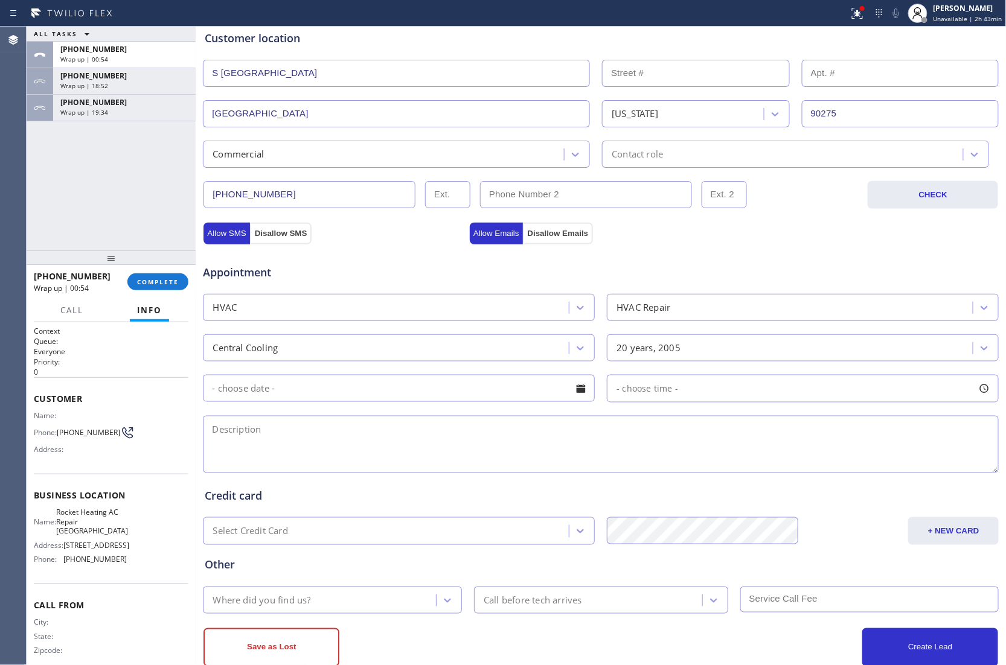
paste textarea "Central AC | 20 yrs | Roof accesible | No air flow and compressor is down | 2 s…"
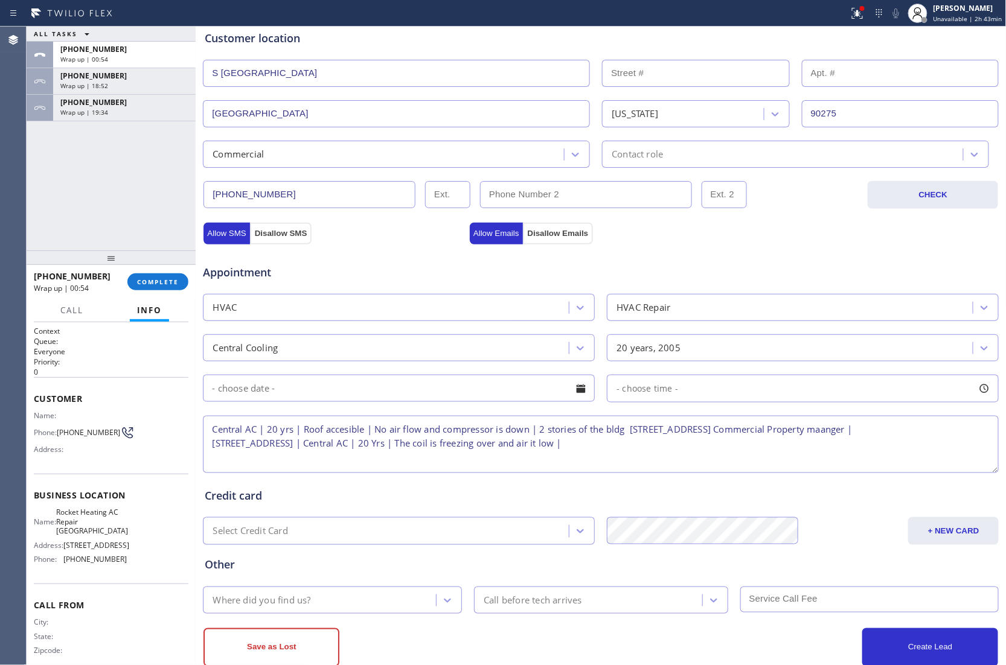
scroll to position [5, 0]
type textarea "Central AC | 20 yrs | Roof accesible | No air flow and compressor is down | 2 s…"
drag, startPoint x: 81, startPoint y: 440, endPoint x: 60, endPoint y: 429, distance: 23.5
click at [60, 429] on span "(562) 751-3028" at bounding box center [88, 432] width 63 height 9
copy span "562) 751-3028"
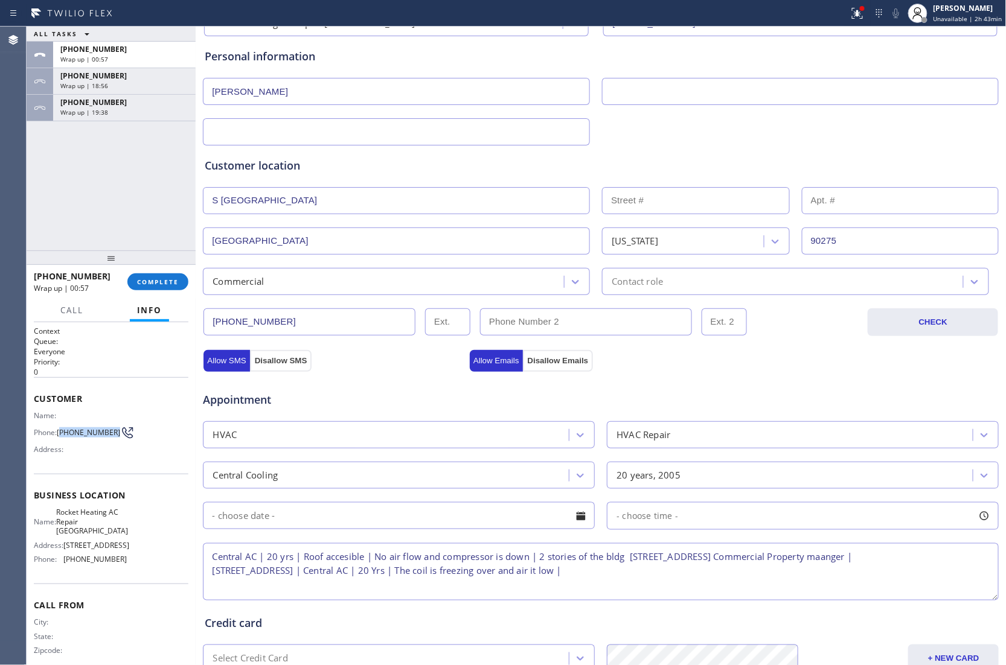
scroll to position [0, 0]
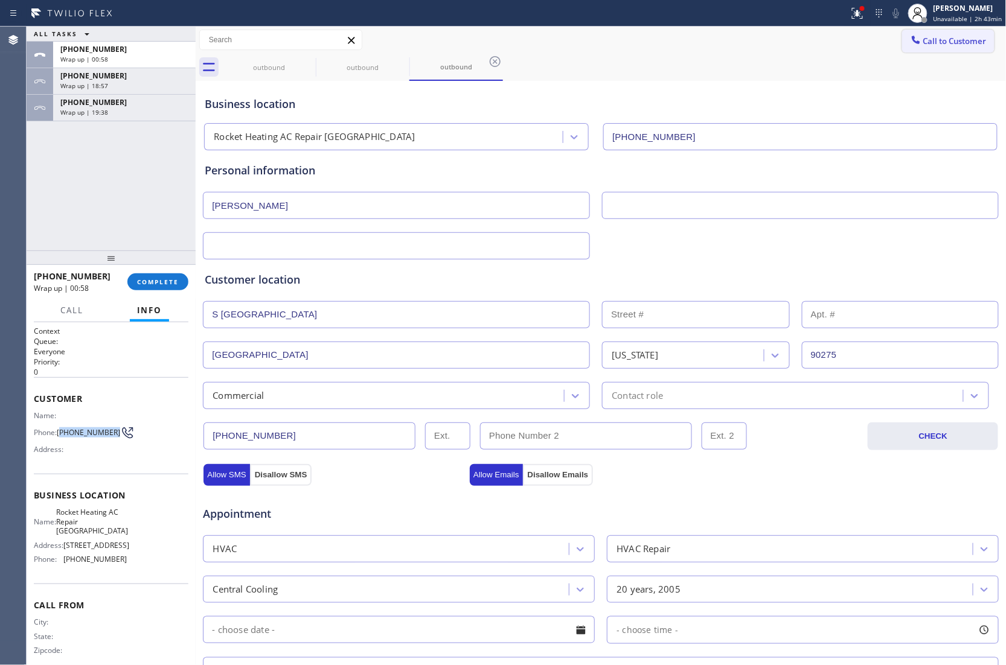
click at [926, 46] on span "Call to Customer" at bounding box center [954, 41] width 63 height 11
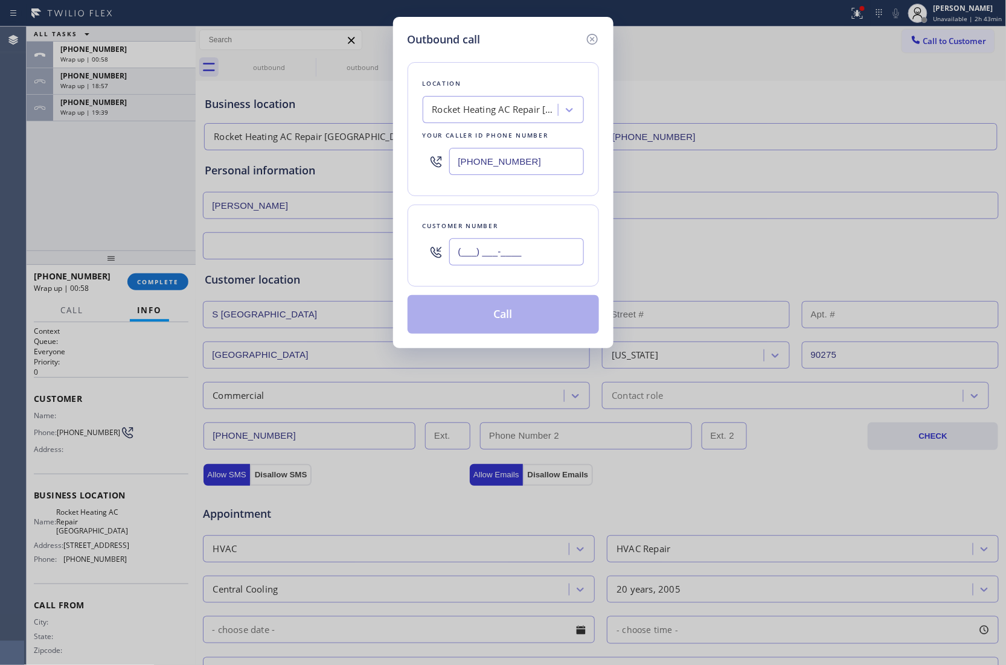
click at [520, 252] on input "(___) ___-____" at bounding box center [516, 251] width 135 height 27
paste input "562) 751-3028"
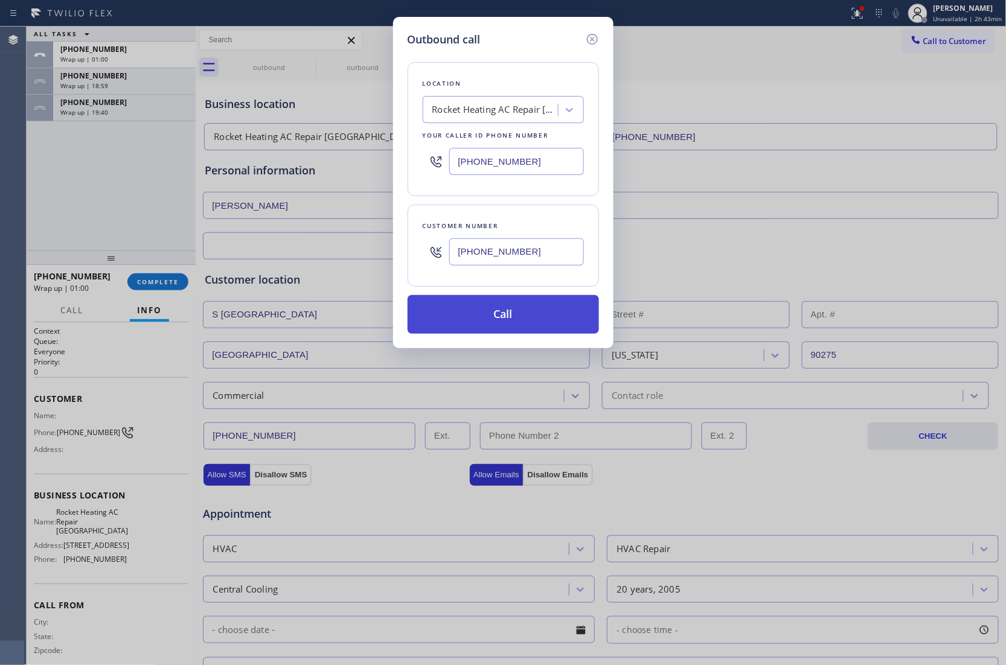
type input "(562) 751-3028"
click at [517, 319] on button "Call" at bounding box center [503, 314] width 191 height 39
click at [539, 321] on button "Call" at bounding box center [503, 314] width 191 height 39
click at [408, 295] on button "Call" at bounding box center [503, 314] width 191 height 39
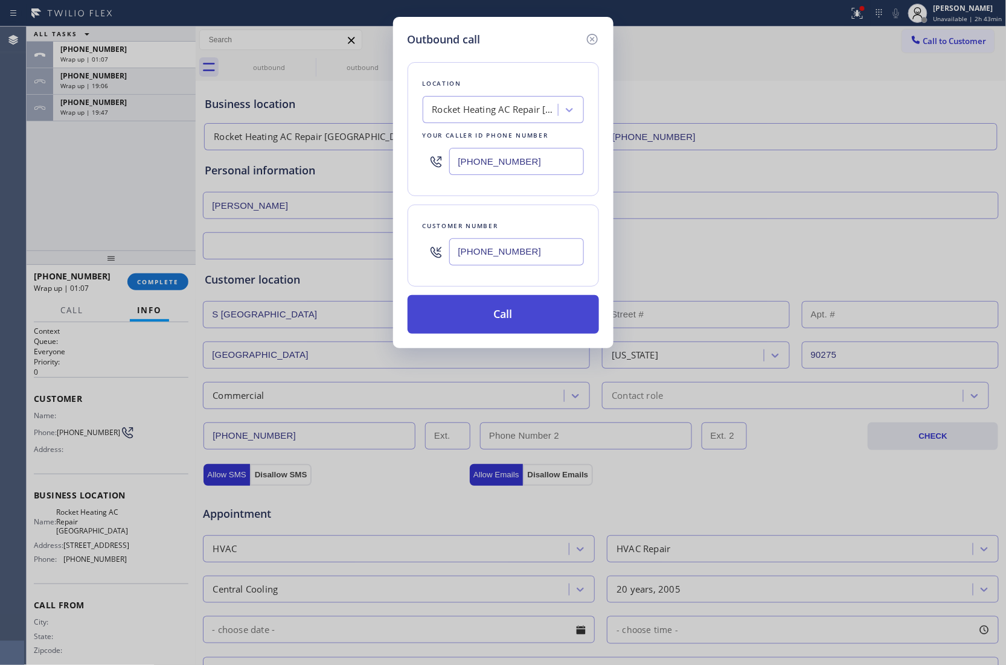
click button "Call" at bounding box center [503, 314] width 191 height 39
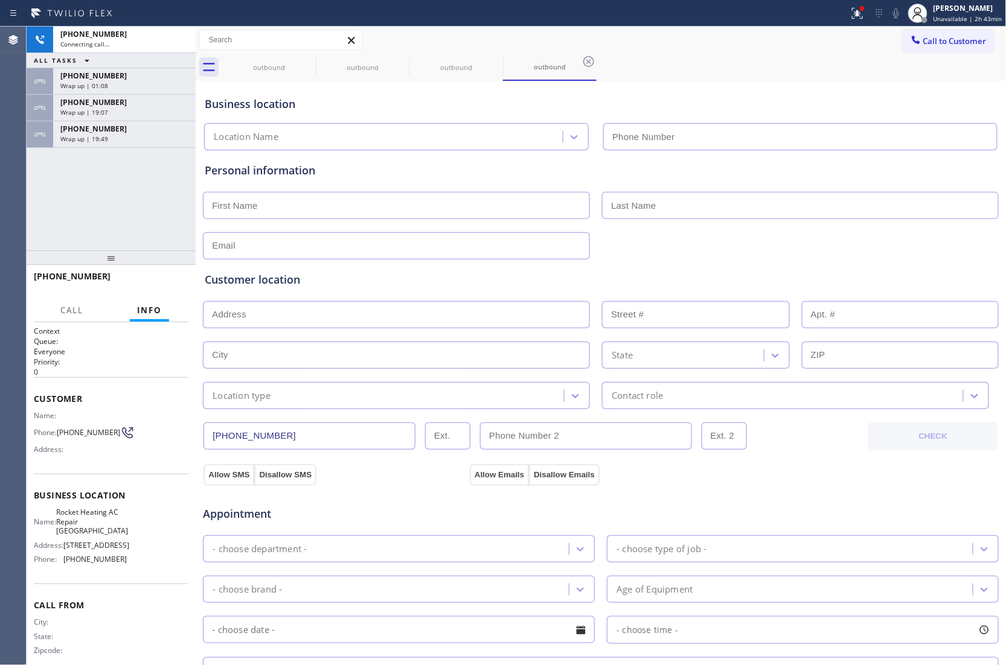
type input "(310) 928-2514"
click at [30, 206] on div "+15627513028 Connecting call… ALL TASKS ALL TASKS ACTIVE TASKS TASKS IN WRAP UP…" at bounding box center [111, 139] width 169 height 224
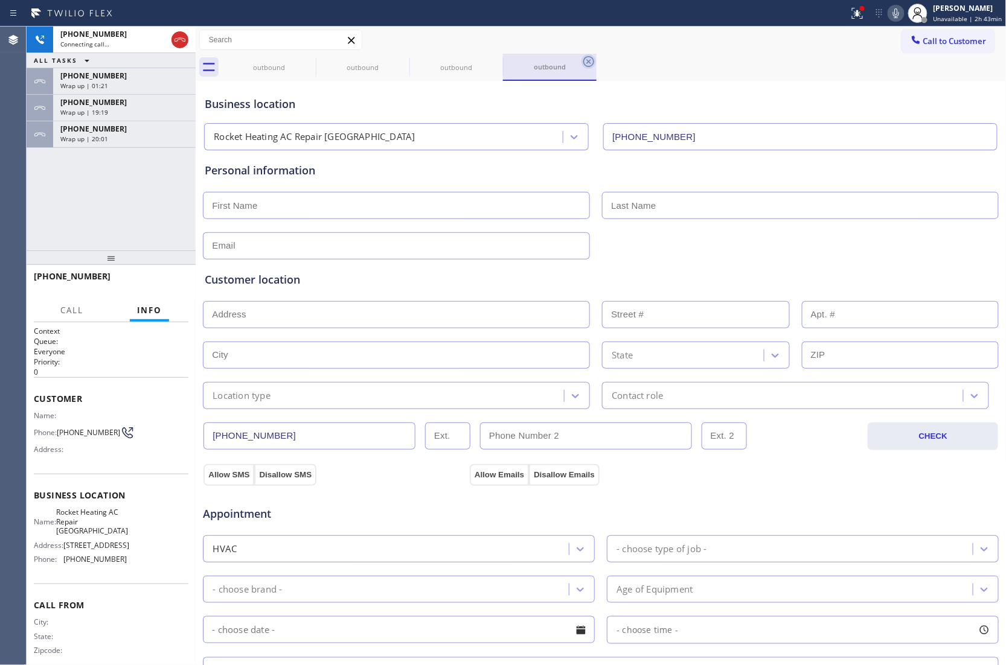
click at [589, 65] on icon at bounding box center [588, 61] width 14 height 14
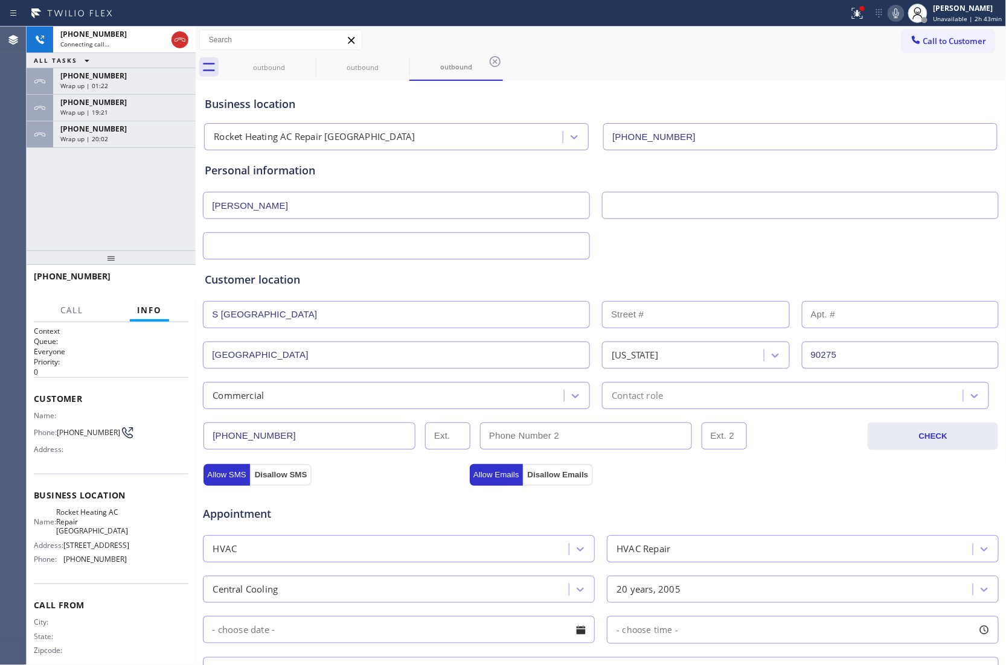
scroll to position [273, 0]
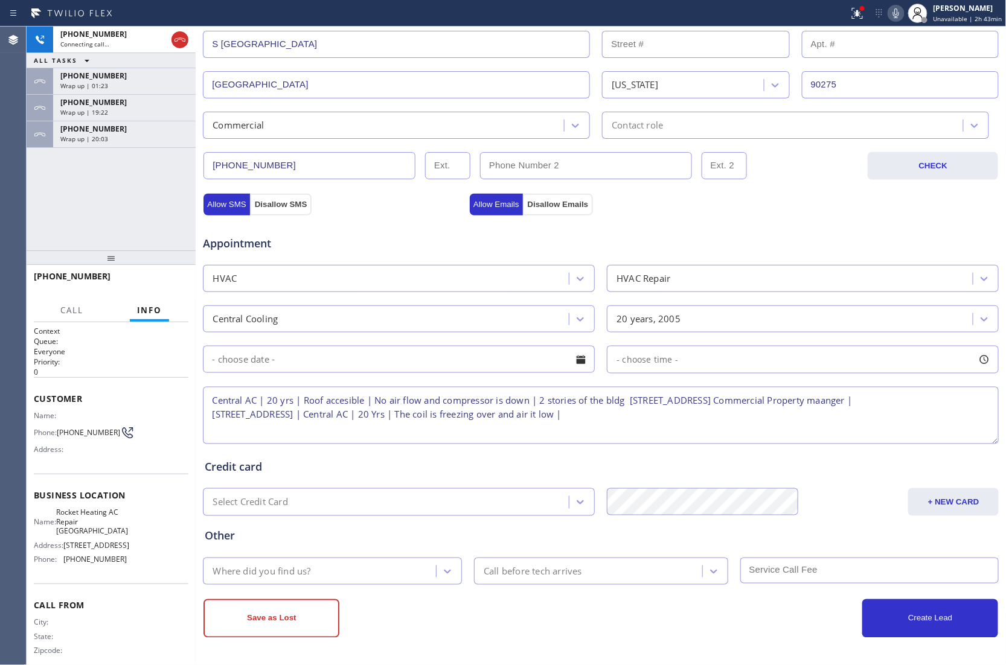
click at [740, 432] on textarea "Central AC | 20 yrs | Roof accesible | No air flow and compressor is down | 2 s…" at bounding box center [601, 415] width 796 height 57
click at [738, 423] on textarea "Central AC | 20 yrs | Roof accesible | No air flow and compressor is down | 2 s…" at bounding box center [601, 415] width 796 height 57
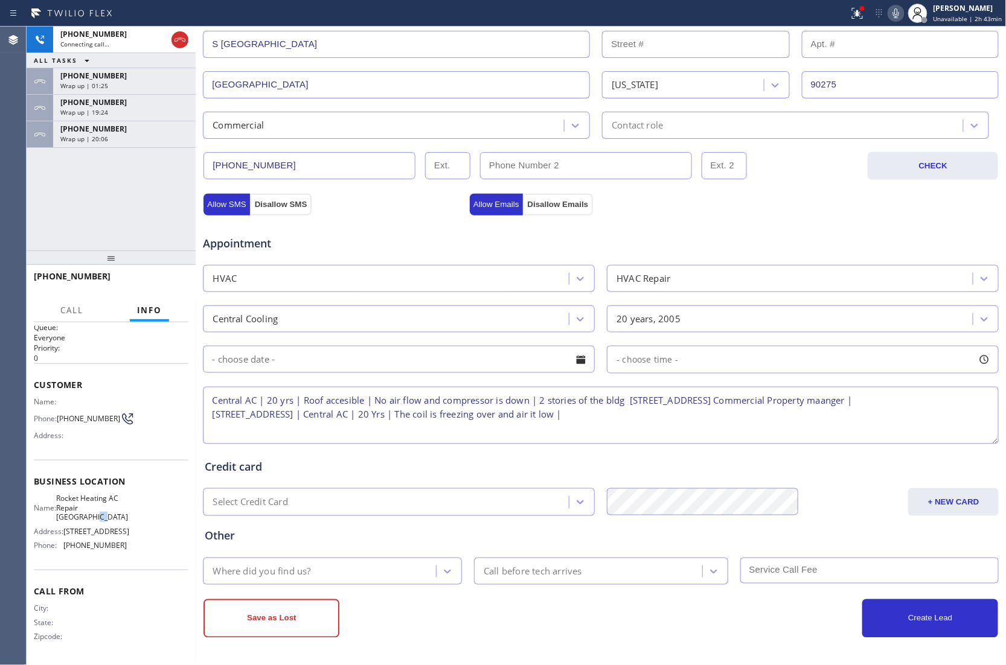
drag, startPoint x: 114, startPoint y: 500, endPoint x: 100, endPoint y: 501, distance: 13.9
click at [100, 501] on span "Rocket Heating AC Repair Rancho Palos Verdes" at bounding box center [92, 508] width 72 height 28
drag, startPoint x: 97, startPoint y: 511, endPoint x: 62, endPoint y: 479, distance: 47.9
click at [62, 494] on div "Name: Rocket Heating AC Repair Rancho Palos Verdes" at bounding box center [80, 508] width 93 height 28
copy span "Rocket Heating AC Repair Rancho Palos Verdes"
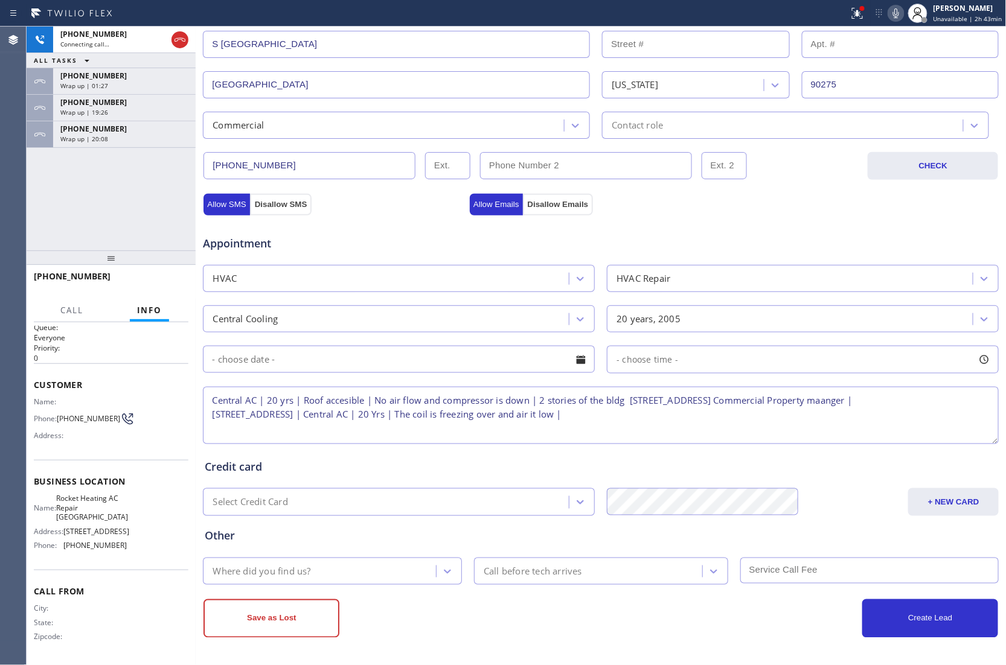
drag, startPoint x: 728, startPoint y: 417, endPoint x: 743, endPoint y: 426, distance: 17.1
click at [728, 418] on textarea "Central AC | 20 yrs | Roof accesible | No air flow and compressor is down | 2 s…" at bounding box center [601, 415] width 796 height 57
paste textarea "Rocket Heating AC Repair Rancho Palos Verdes"
type textarea "Central AC | 20 yrs | Roof accesible | No air flow and compressor is down | 2 s…"
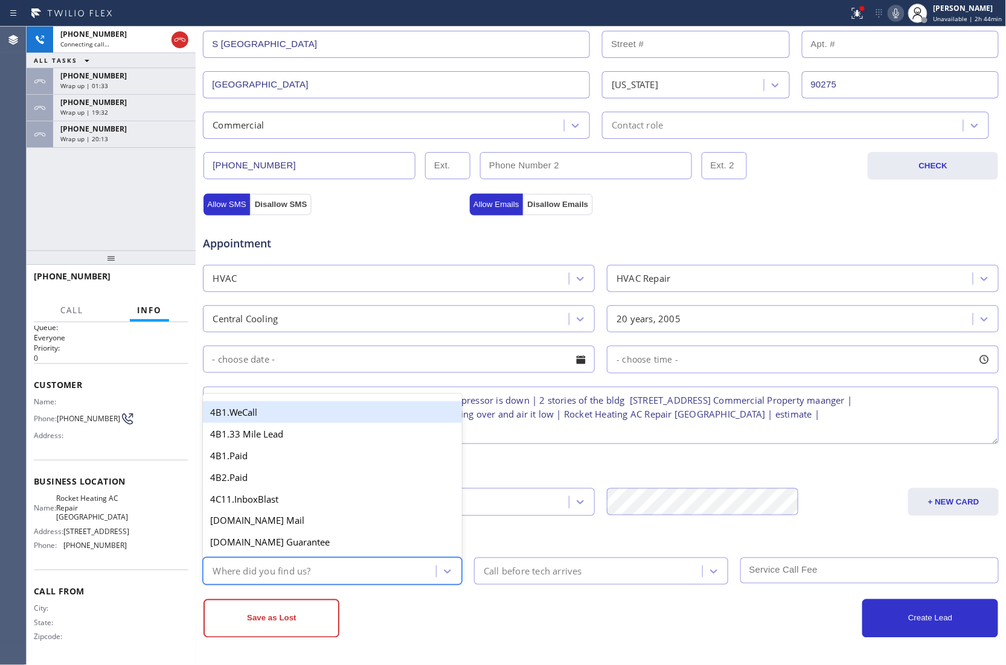
click at [351, 582] on div "Where did you find us?" at bounding box center [320, 571] width 229 height 21
type input "go"
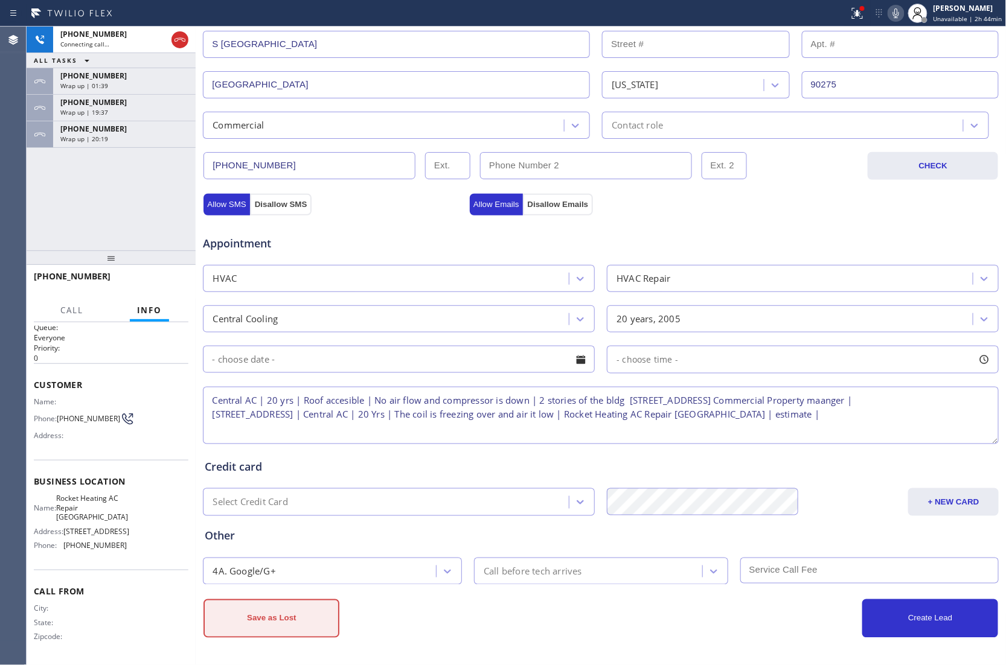
click at [320, 627] on button "Save as Lost" at bounding box center [271, 619] width 136 height 39
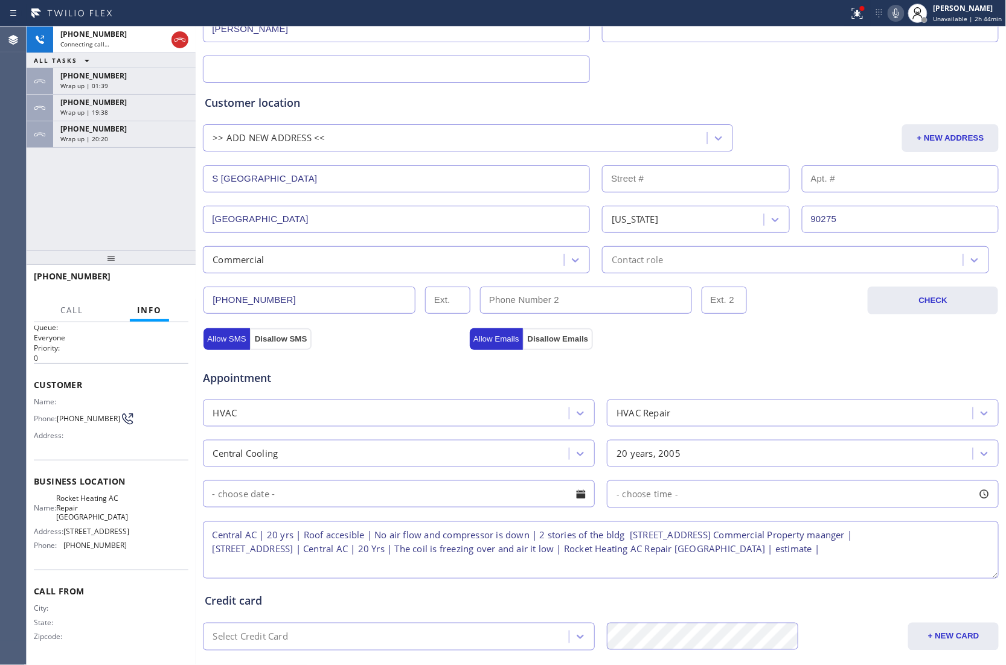
scroll to position [0, 0]
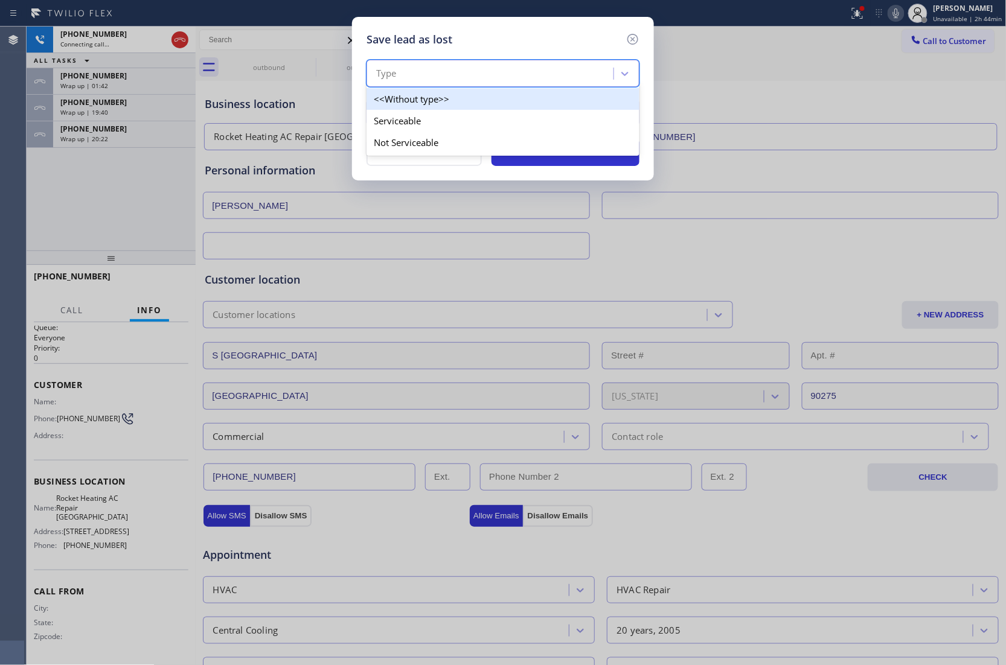
click at [452, 71] on div "Type" at bounding box center [491, 73] width 243 height 21
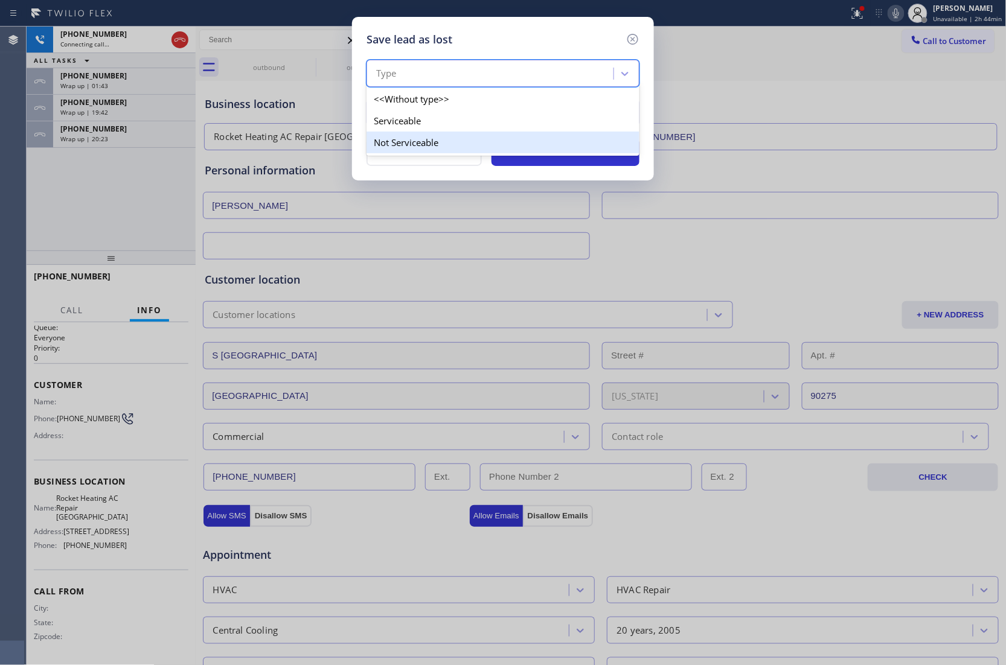
click at [432, 123] on div "Serviceable" at bounding box center [502, 121] width 273 height 22
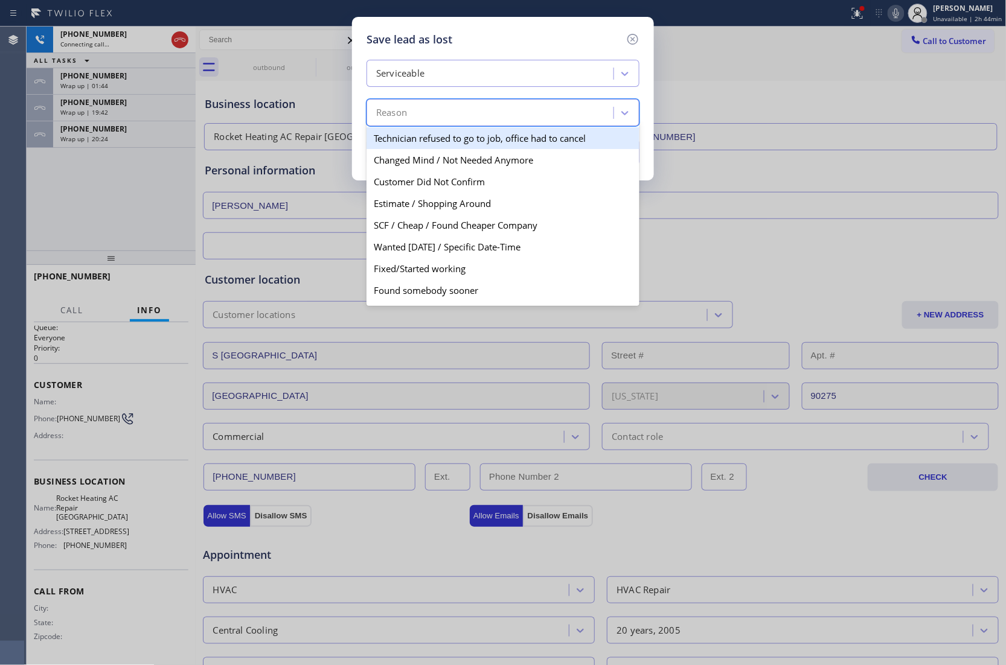
click at [447, 117] on div "Reason" at bounding box center [491, 113] width 243 height 21
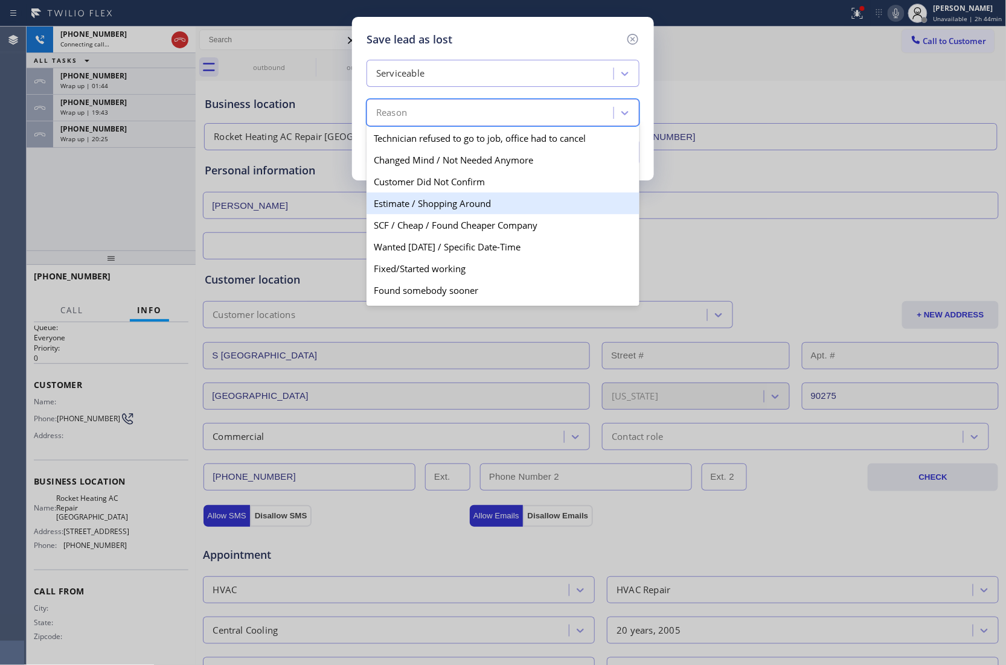
click at [464, 203] on div "Estimate / Shopping Around" at bounding box center [502, 204] width 273 height 22
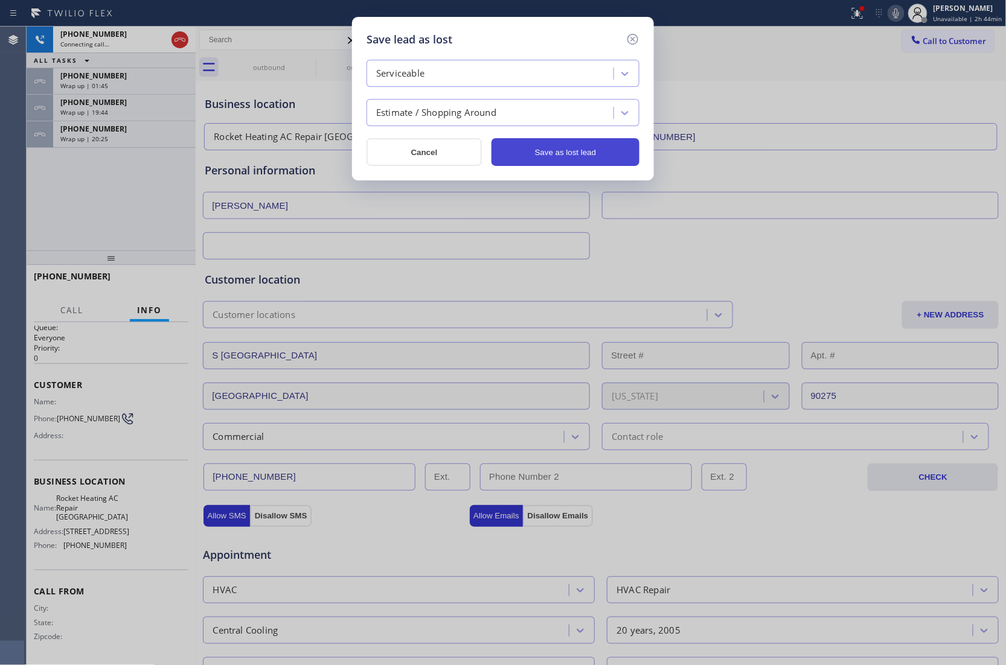
click at [525, 153] on button "Save as lost lead" at bounding box center [565, 152] width 148 height 28
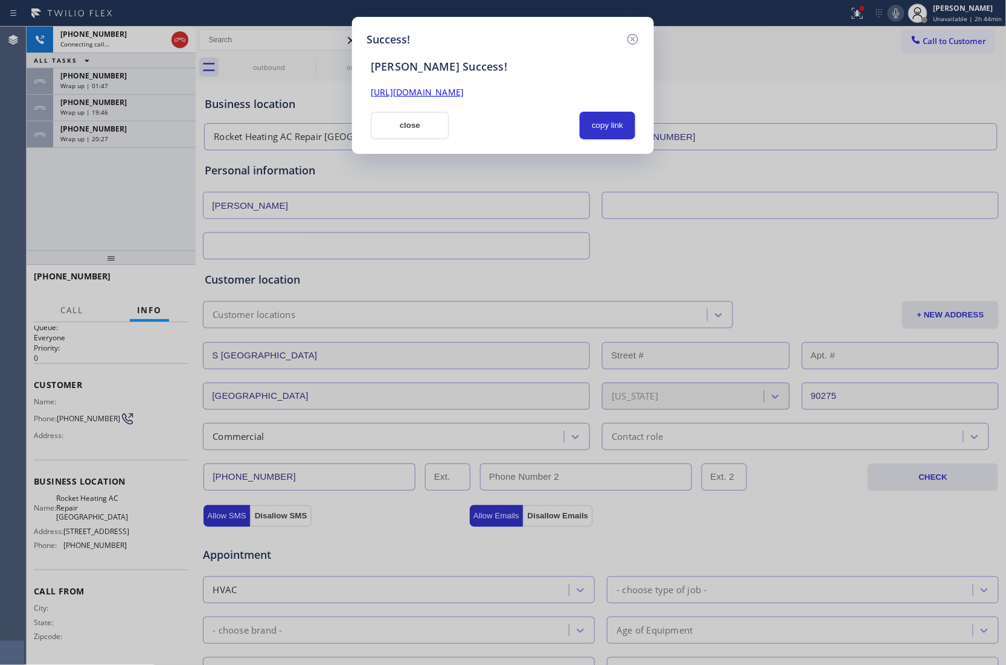
click at [464, 95] on link "https://erp.apollosoft.co/customer/759210#portlet_lead" at bounding box center [417, 91] width 93 height 11
click at [435, 123] on button "close" at bounding box center [410, 126] width 78 height 28
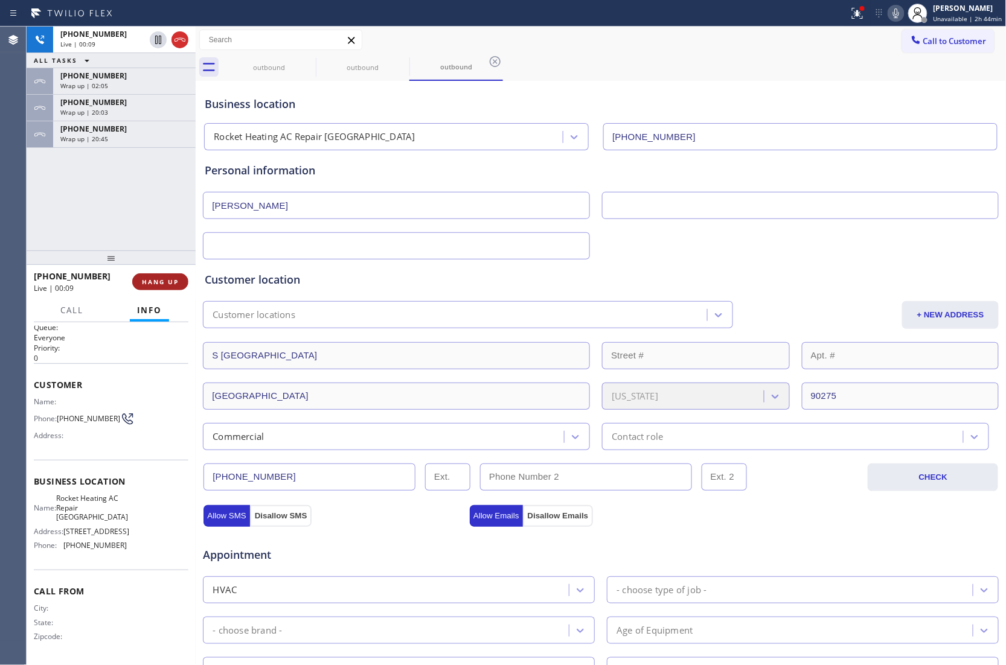
drag, startPoint x: 179, startPoint y: 276, endPoint x: 172, endPoint y: 279, distance: 7.3
click at [179, 278] on button "HANG UP" at bounding box center [160, 281] width 56 height 17
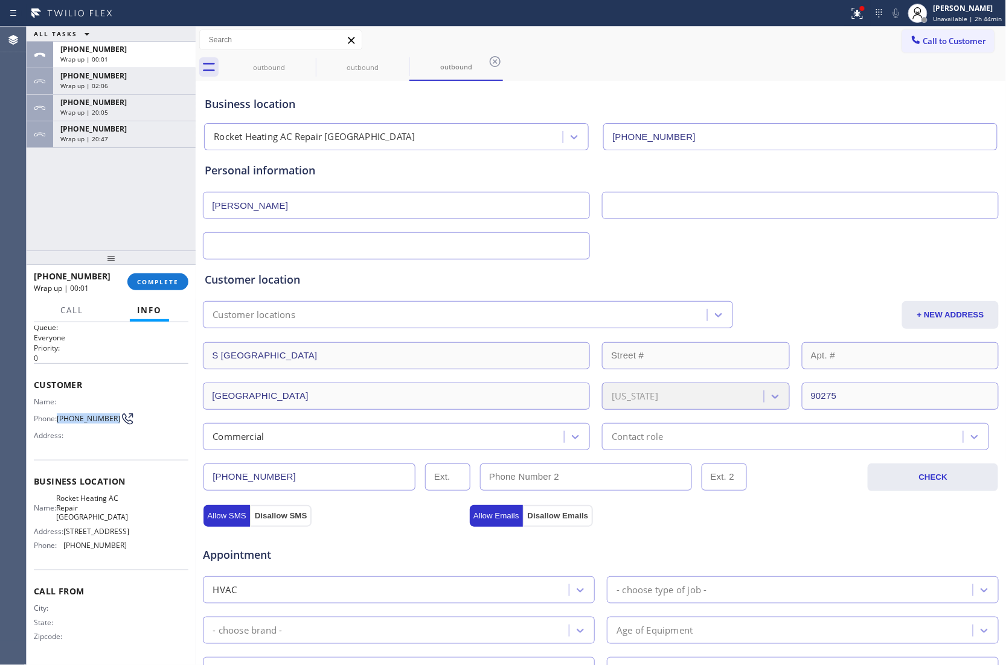
drag, startPoint x: 70, startPoint y: 406, endPoint x: 58, endPoint y: 395, distance: 16.2
click at [58, 397] on div "Name: Phone: (562) 751-3028 Address:" at bounding box center [80, 421] width 93 height 48
copy span "(562) 751-3028"
click at [923, 36] on span "Call to Customer" at bounding box center [954, 41] width 63 height 11
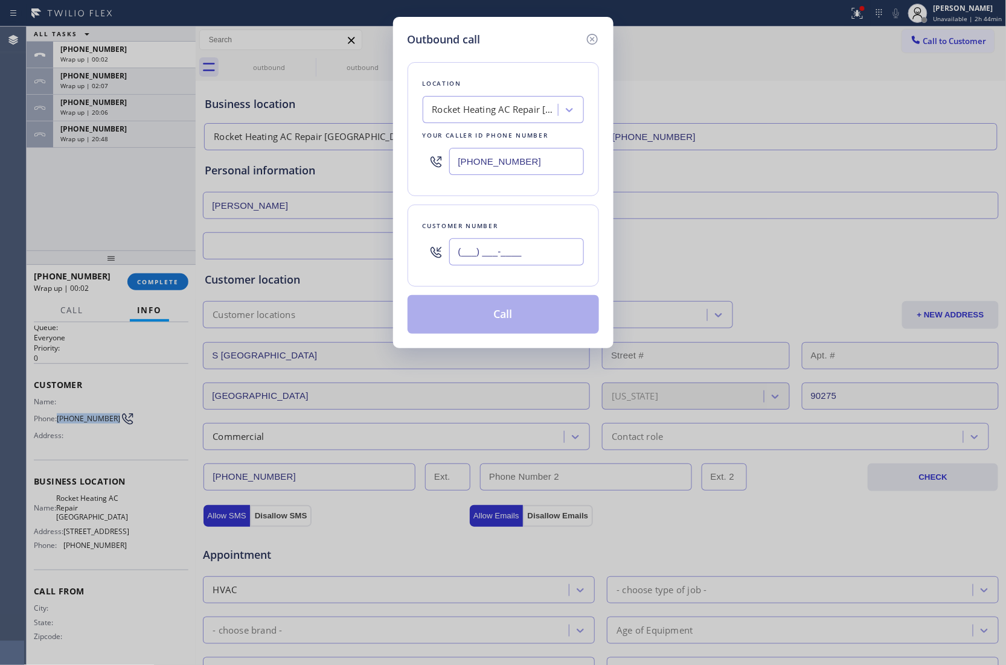
click at [556, 249] on input "(___) ___-____" at bounding box center [516, 251] width 135 height 27
paste input "562) 751-3028"
type input "(562) 751-3028"
click at [536, 324] on button "Call" at bounding box center [503, 314] width 191 height 39
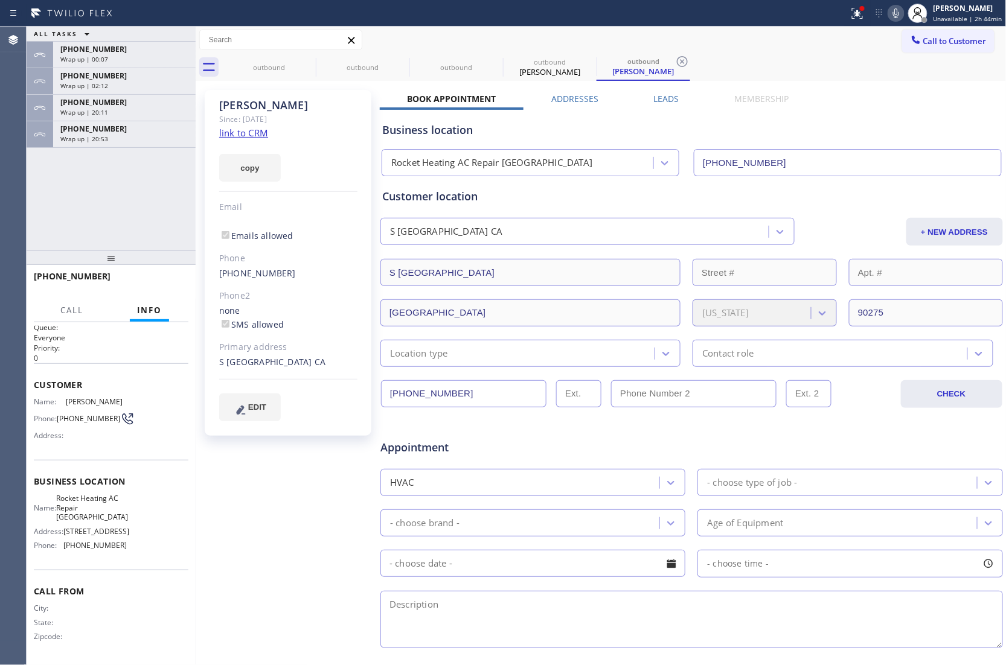
type input "(310) 928-2514"
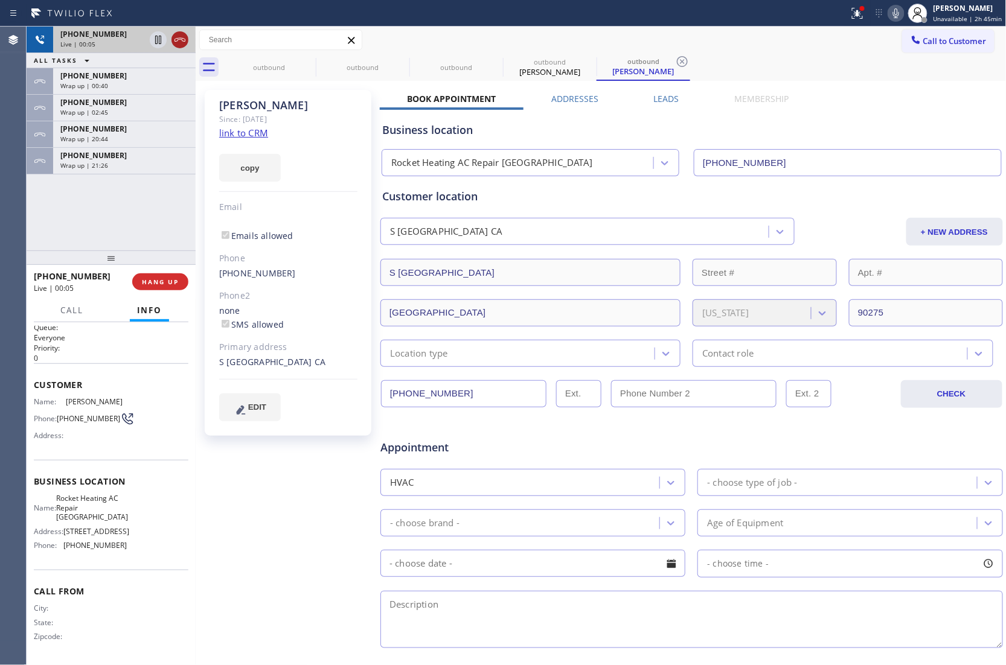
click at [182, 34] on icon at bounding box center [180, 40] width 14 height 14
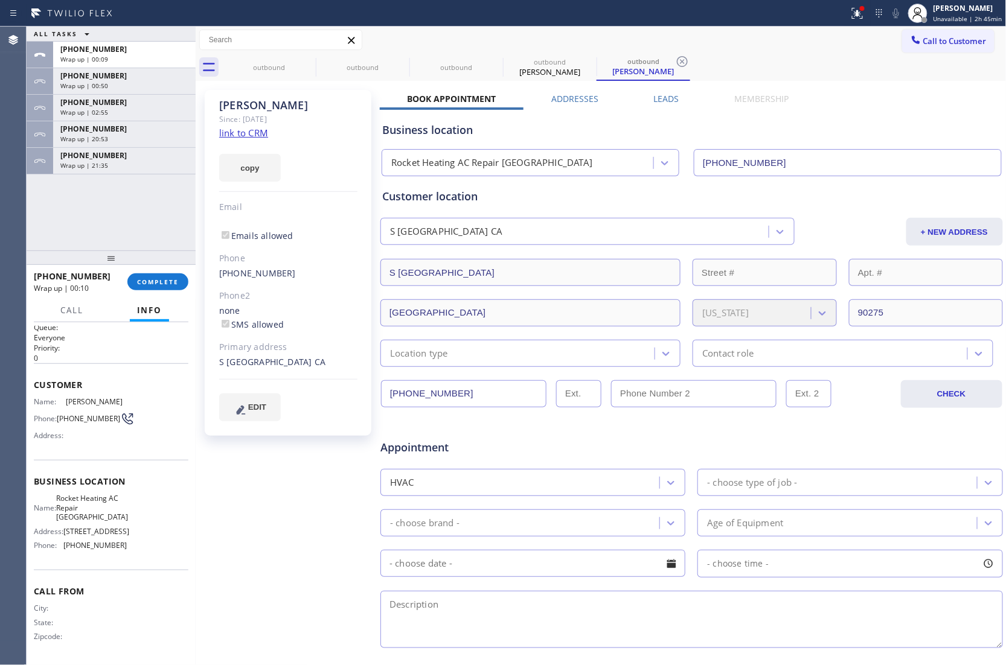
drag, startPoint x: 86, startPoint y: 508, endPoint x: 62, endPoint y: 482, distance: 35.5
click at [62, 494] on div "Name: Rocket Heating AC Repair Rancho Palos Verdes" at bounding box center [80, 508] width 93 height 28
copy span "Rocket Heating AC Repair Rancho Palos Verdes"
click at [158, 265] on div at bounding box center [111, 258] width 169 height 14
click at [158, 274] on button "COMPLETE" at bounding box center [157, 281] width 61 height 17
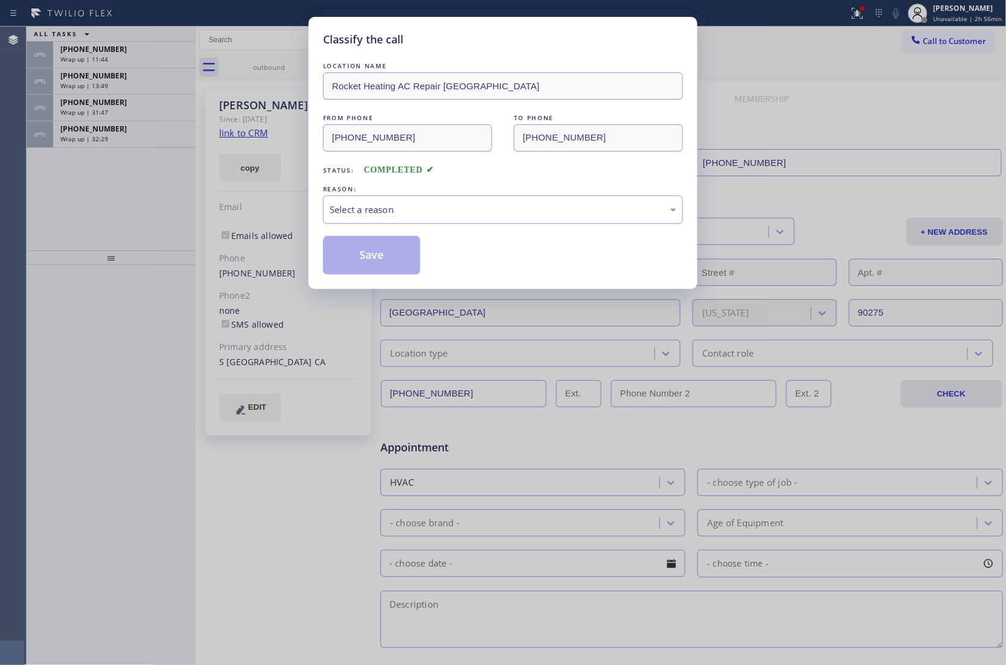
click at [424, 211] on div "Select a reason" at bounding box center [503, 210] width 347 height 14
click at [380, 255] on button "Save" at bounding box center [371, 255] width 97 height 39
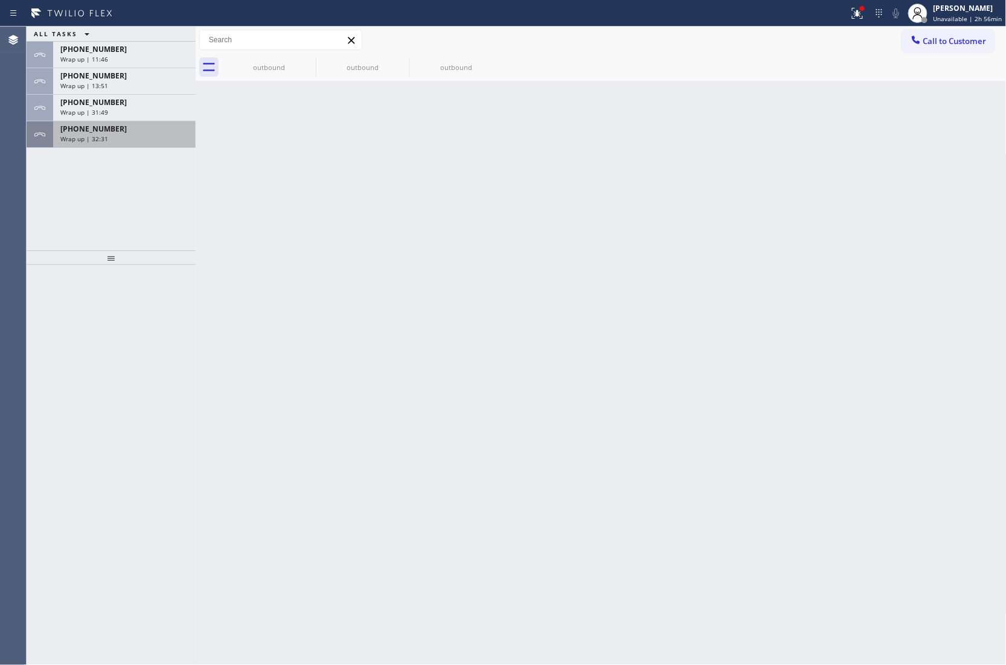
click at [138, 138] on div "Wrap up | 32:31" at bounding box center [124, 139] width 128 height 8
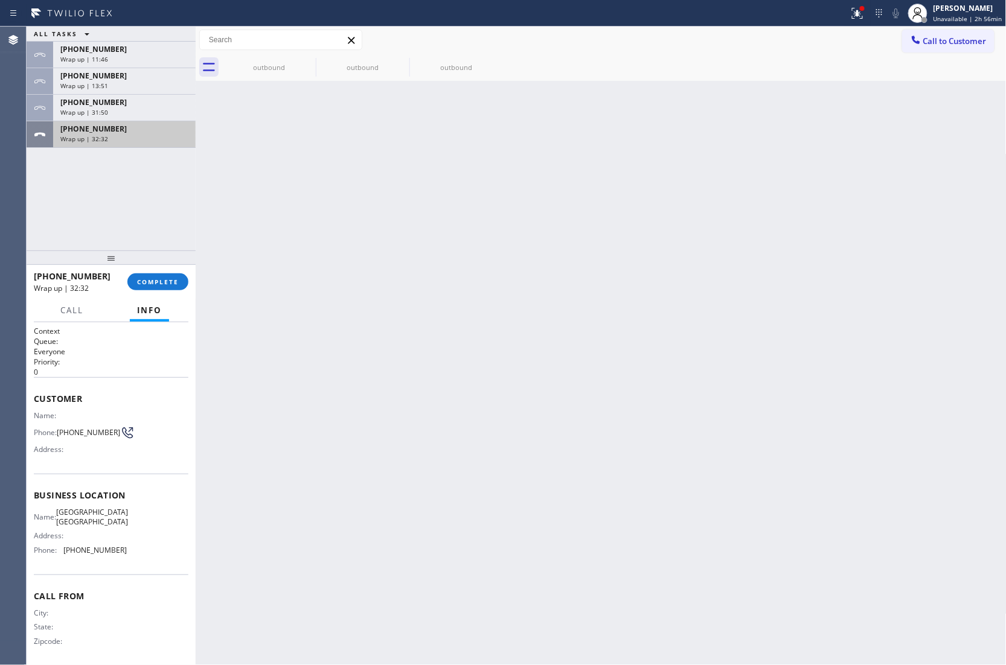
drag, startPoint x: 138, startPoint y: 138, endPoint x: 203, endPoint y: 240, distance: 121.1
click at [145, 147] on div "+13232052970 Wrap up | 32:32" at bounding box center [111, 134] width 169 height 27
click at [155, 281] on button "COMPLETE" at bounding box center [157, 281] width 61 height 17
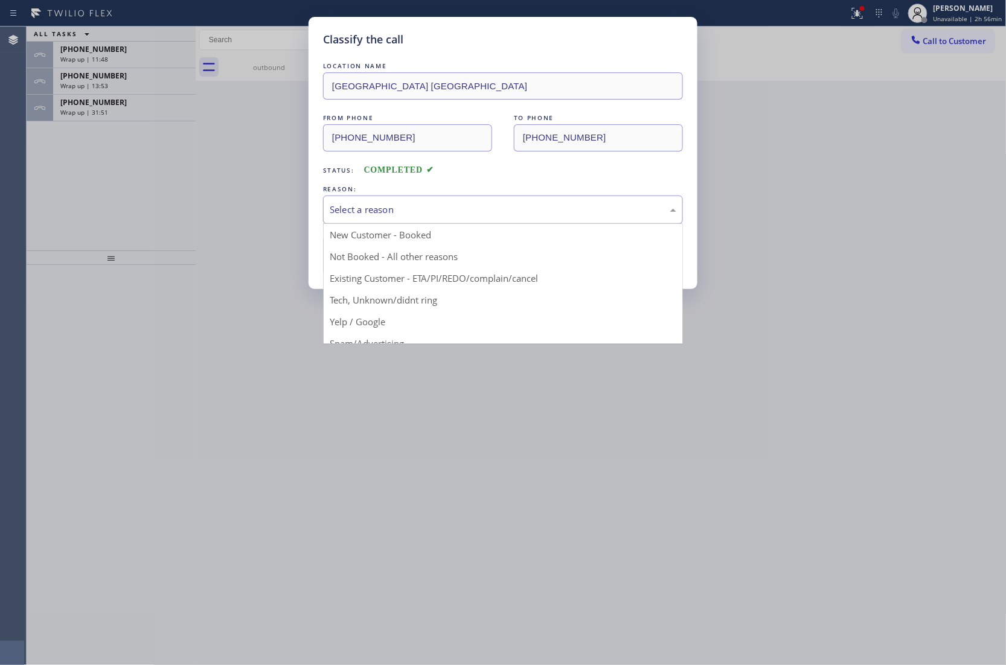
click at [389, 211] on div "Select a reason" at bounding box center [503, 210] width 347 height 14
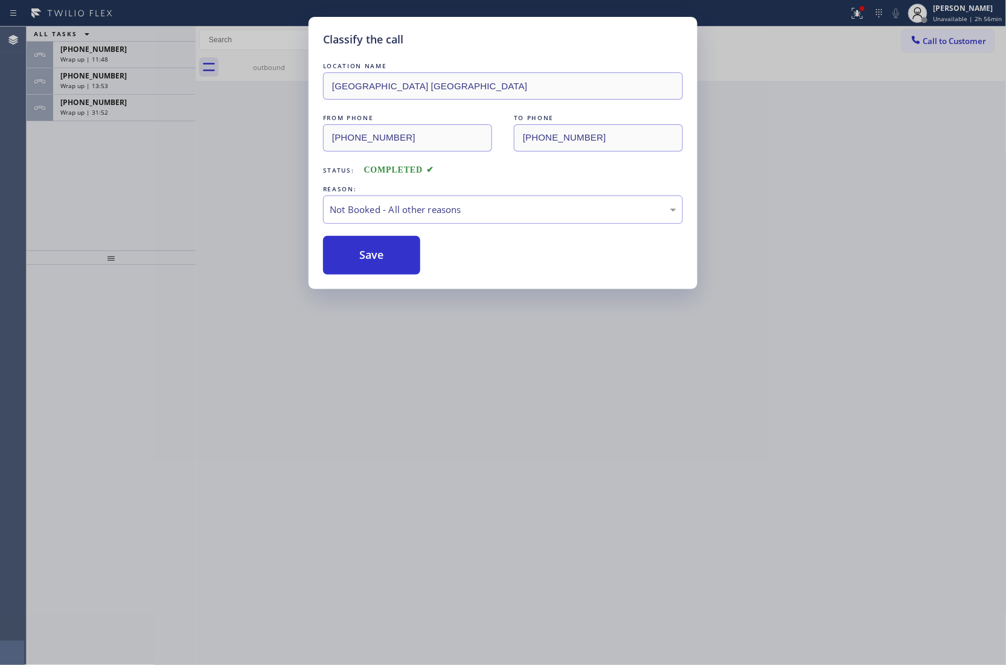
click at [383, 248] on button "Save" at bounding box center [371, 255] width 97 height 39
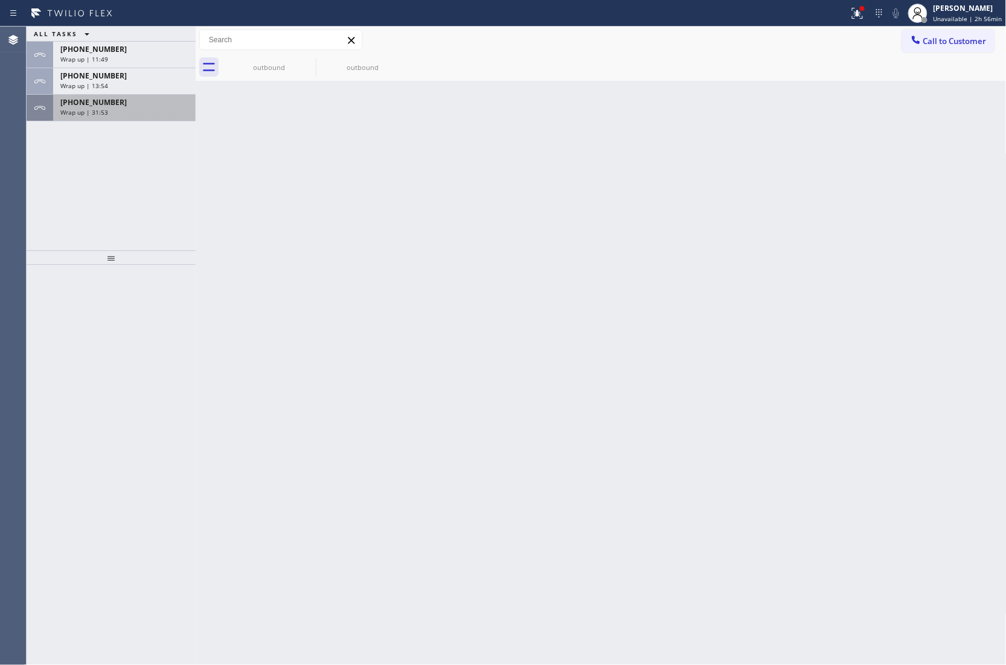
click at [81, 104] on span "+19493921224" at bounding box center [93, 102] width 66 height 10
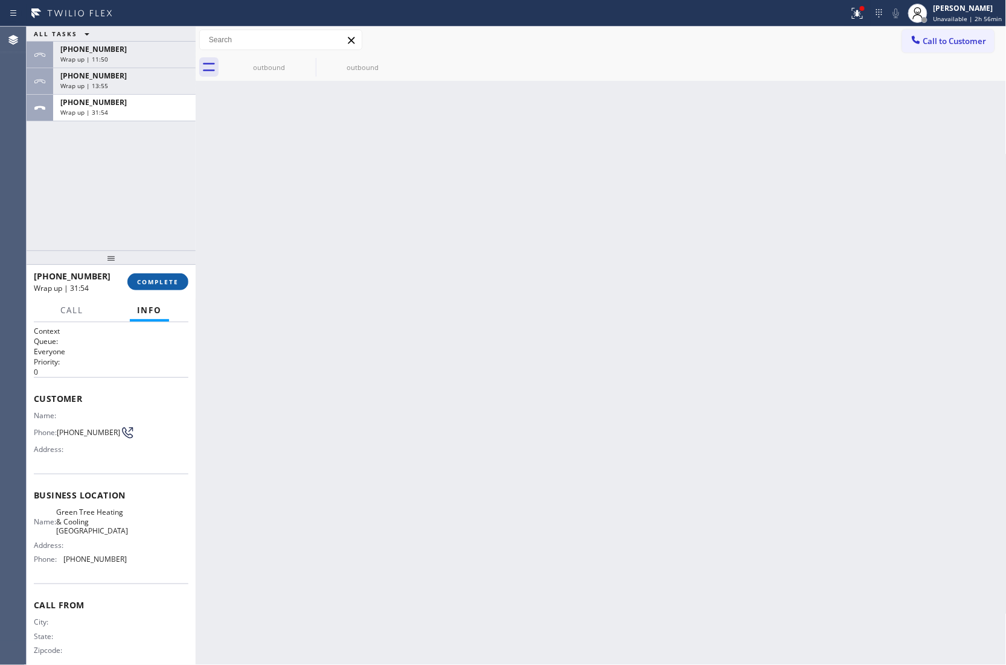
click at [162, 280] on span "COMPLETE" at bounding box center [158, 282] width 42 height 8
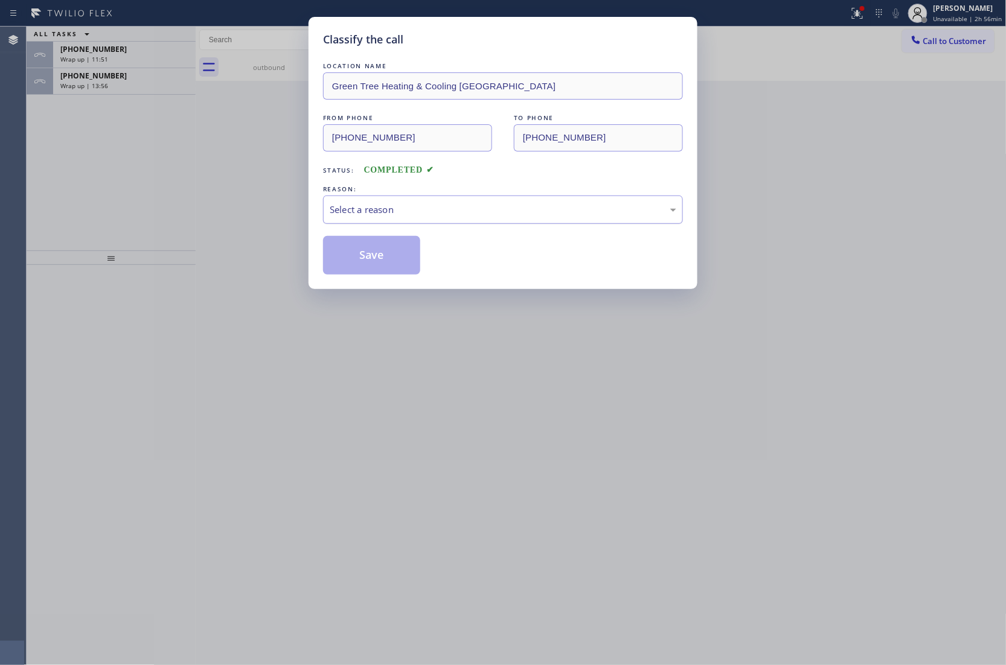
click at [433, 215] on div "Select a reason" at bounding box center [503, 210] width 347 height 14
click at [375, 266] on button "Save" at bounding box center [371, 255] width 97 height 39
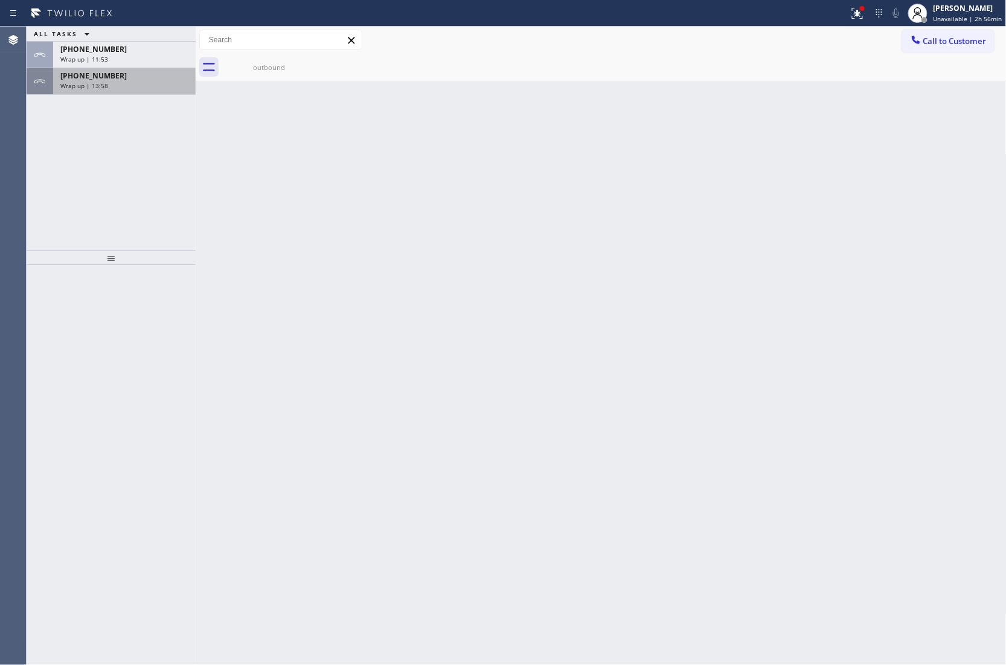
click at [133, 83] on div "Wrap up | 13:58" at bounding box center [124, 86] width 128 height 8
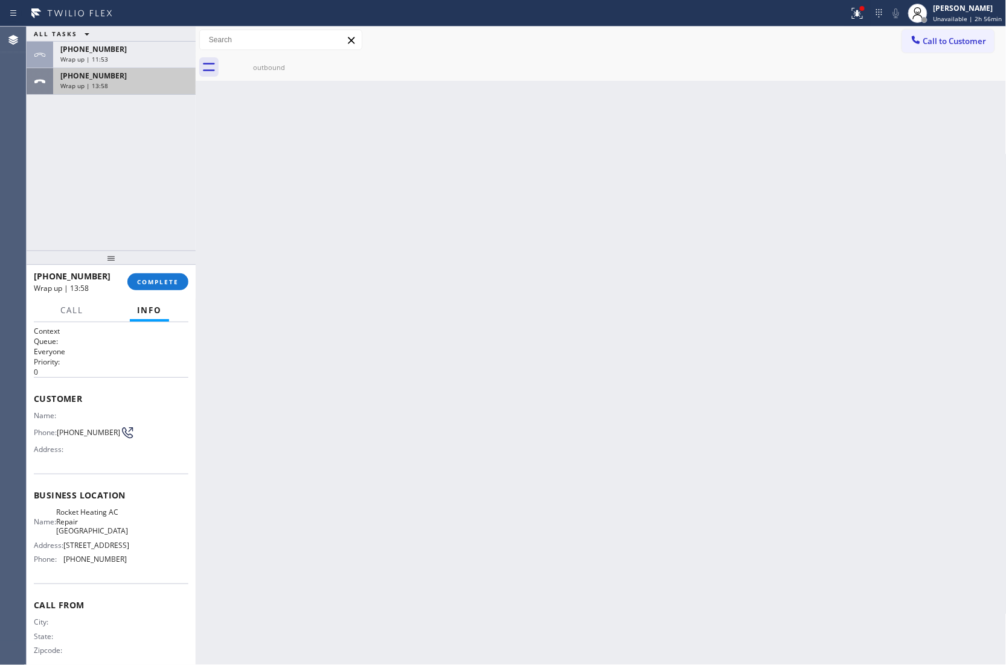
click at [133, 83] on div "Wrap up | 13:58" at bounding box center [124, 86] width 128 height 8
click at [165, 286] on button "COMPLETE" at bounding box center [157, 281] width 61 height 17
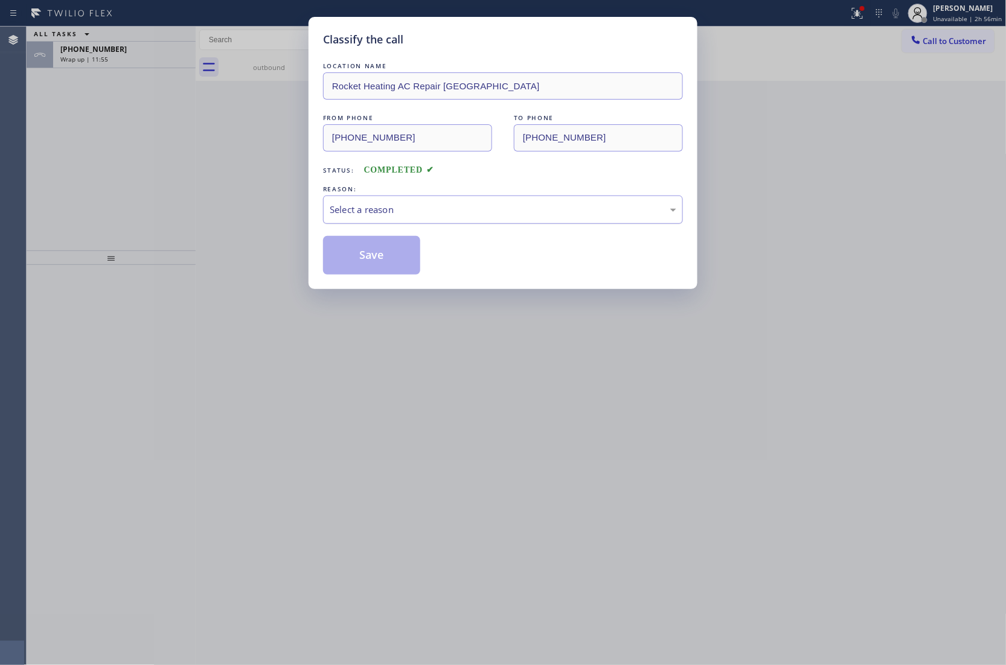
click at [415, 221] on div "Select a reason" at bounding box center [503, 210] width 360 height 28
click at [388, 266] on button "Save" at bounding box center [371, 255] width 97 height 39
click at [124, 61] on div "Wrap up | 11:56" at bounding box center [124, 59] width 128 height 8
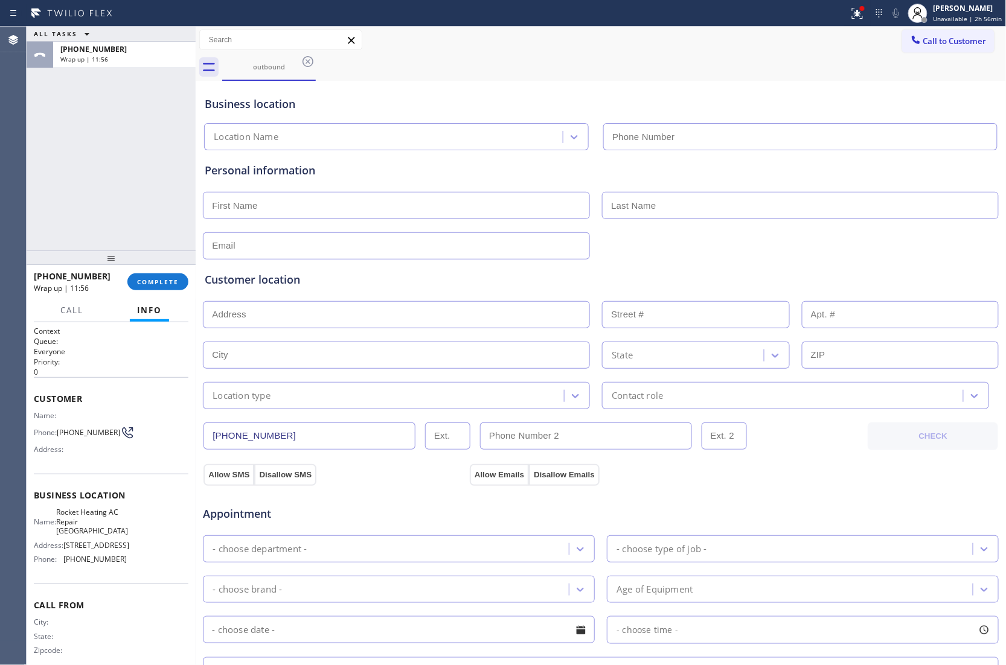
click at [124, 61] on div "Wrap up | 11:56" at bounding box center [124, 59] width 128 height 8
type input "(310) 928-2514"
click at [158, 276] on button "COMPLETE" at bounding box center [157, 281] width 61 height 17
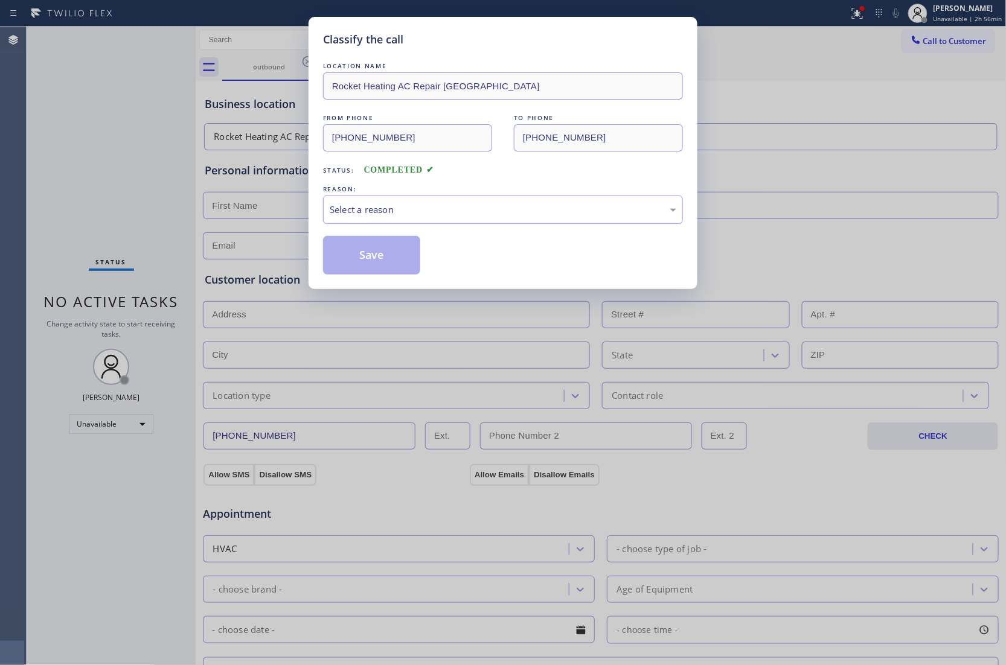
drag, startPoint x: 394, startPoint y: 211, endPoint x: 398, endPoint y: 217, distance: 7.4
click at [398, 217] on div "Select a reason" at bounding box center [503, 210] width 347 height 14
drag, startPoint x: 405, startPoint y: 254, endPoint x: 785, endPoint y: 658, distance: 555.7
click at [408, 256] on button "Save" at bounding box center [371, 255] width 97 height 39
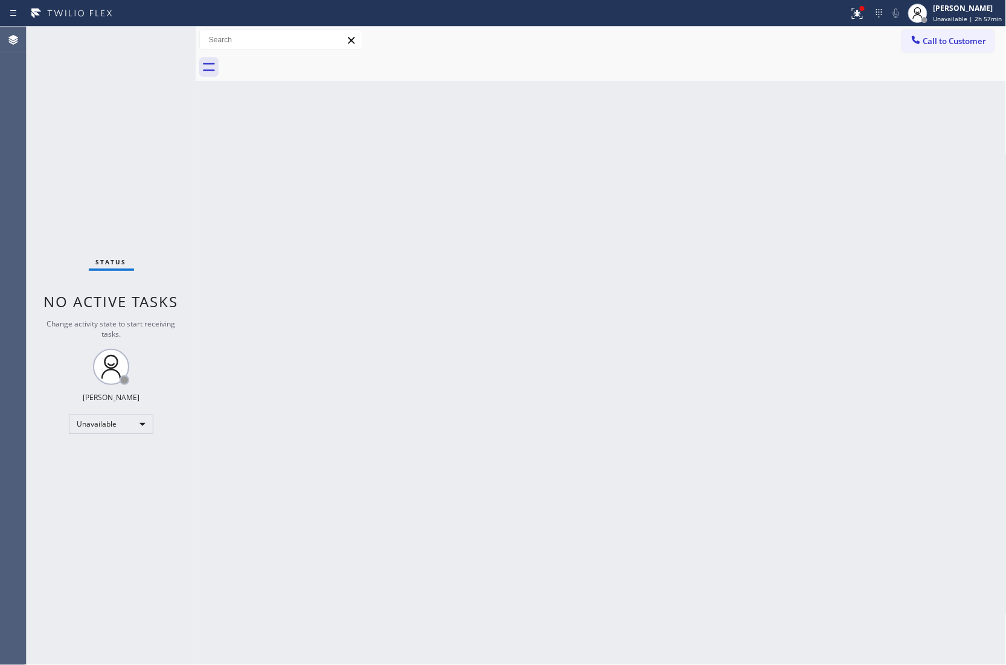
click at [1, 93] on div "Agent Desktop" at bounding box center [13, 346] width 26 height 639
click at [955, 41] on span "Call to Customer" at bounding box center [954, 41] width 63 height 11
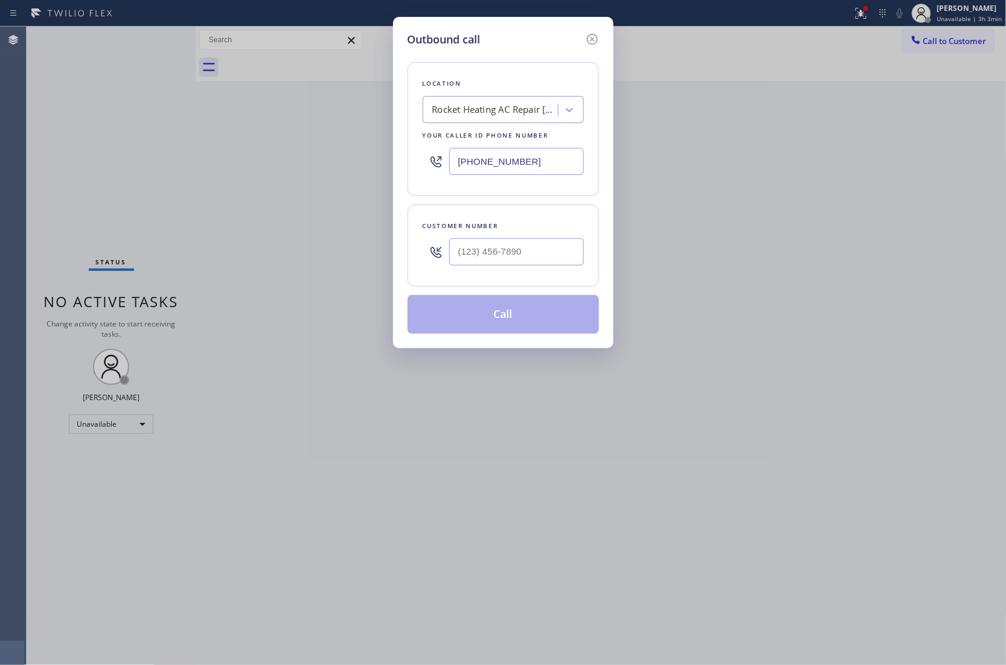
click at [525, 163] on input "(310) 928-2514" at bounding box center [516, 161] width 135 height 27
paste input "602) 691-7988"
type input "(602) 691-7988"
type input "(___) ___-____"
drag, startPoint x: 513, startPoint y: 256, endPoint x: 561, endPoint y: 310, distance: 72.7
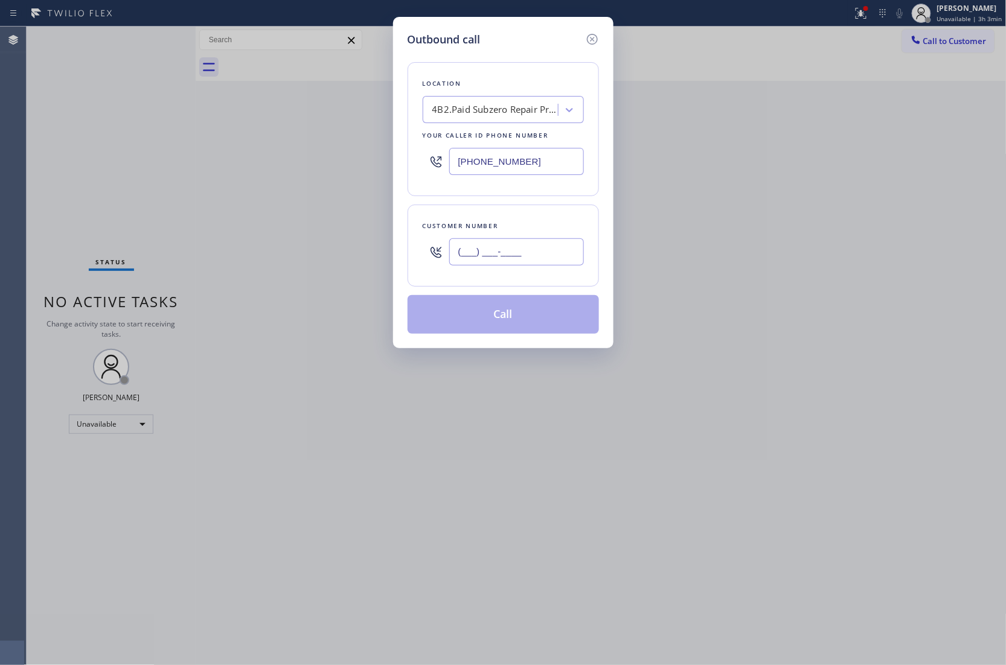
click at [513, 256] on input "(___) ___-____" at bounding box center [516, 251] width 135 height 27
paste input "720) 232-3470"
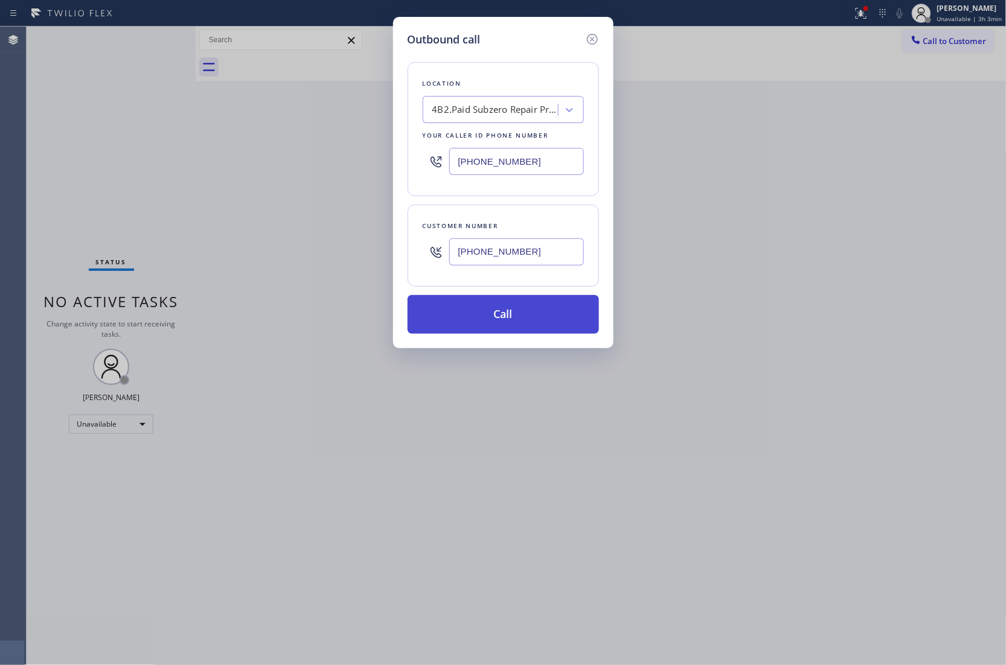
type input "(720) 232-3470"
click at [537, 328] on button "Call" at bounding box center [503, 314] width 191 height 39
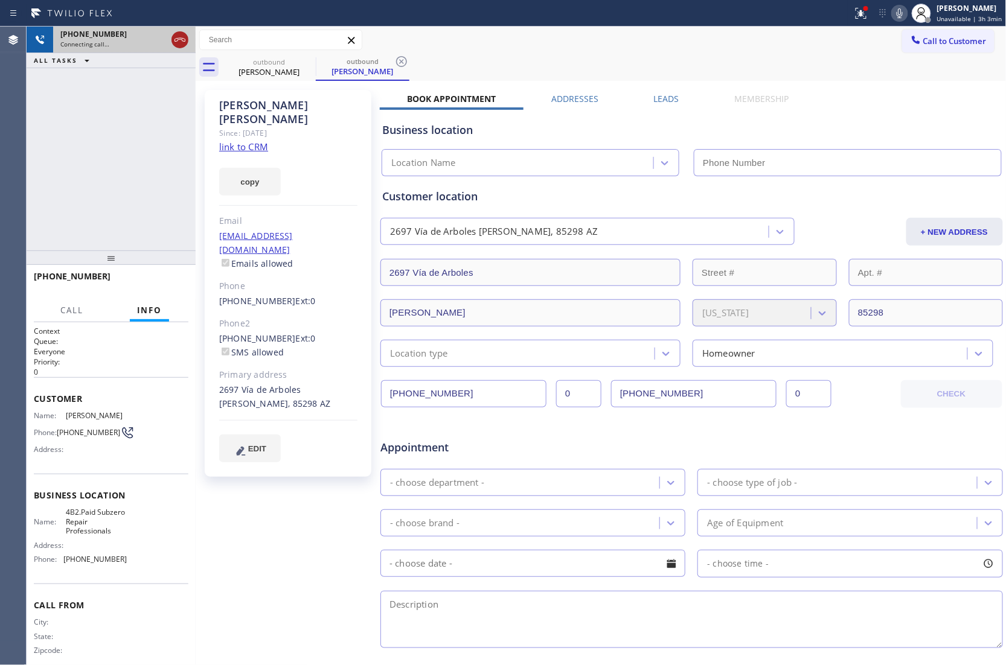
click at [175, 36] on icon at bounding box center [180, 40] width 14 height 14
click at [250, 141] on link "link to CRM" at bounding box center [243, 147] width 49 height 12
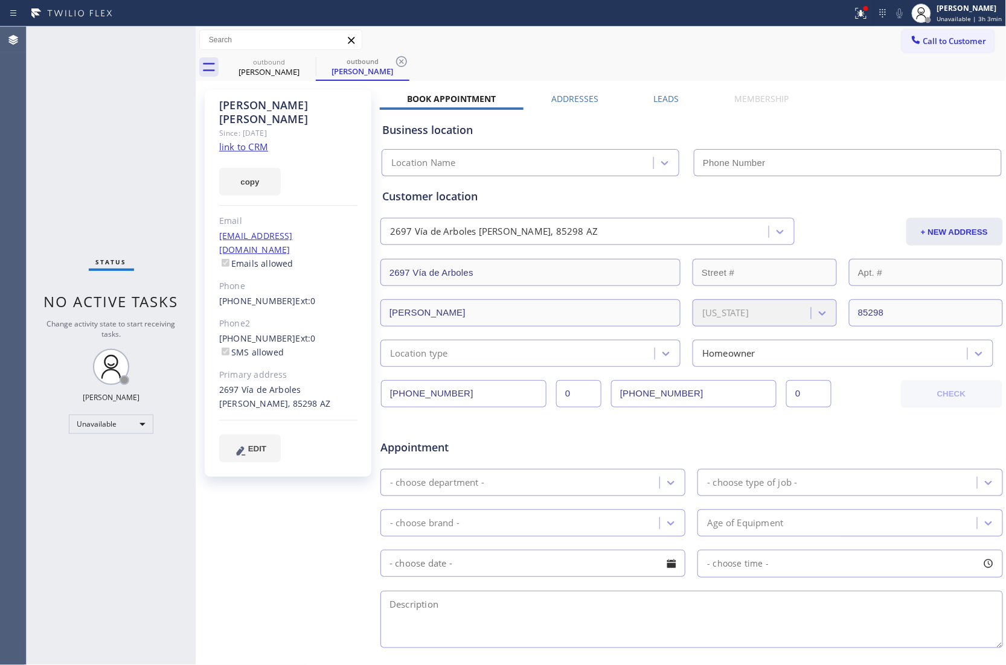
type input "(602) 691-7988"
drag, startPoint x: 936, startPoint y: 45, endPoint x: 614, endPoint y: 176, distance: 347.7
click at [935, 45] on span "Call to Customer" at bounding box center [954, 41] width 63 height 11
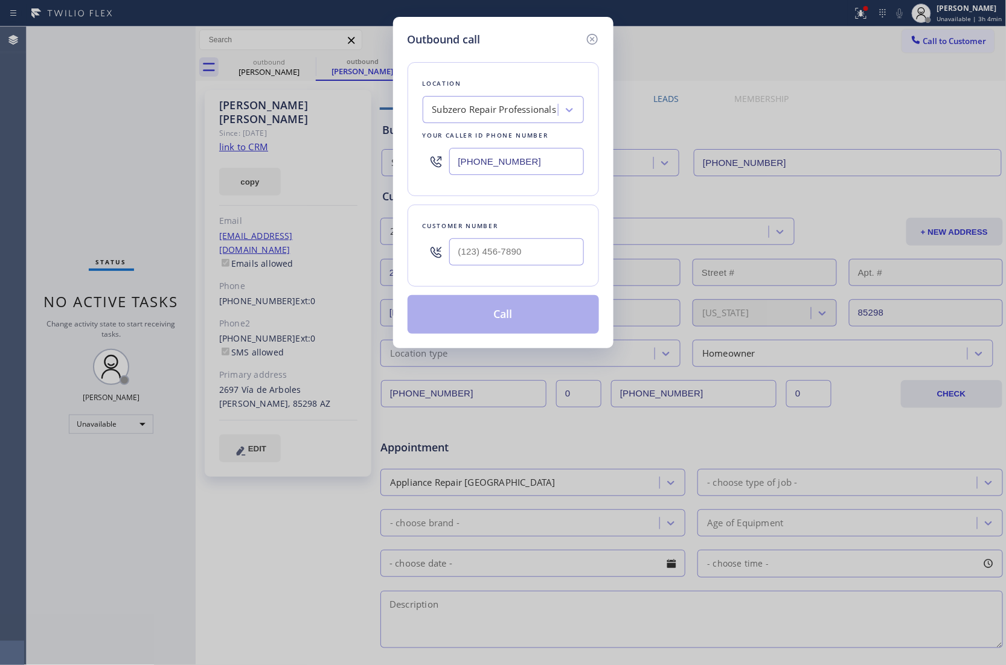
click at [510, 165] on input "(602) 691-7988" at bounding box center [516, 161] width 135 height 27
paste input "714) 455-3772"
type input "(714) 455-3772"
type input "(___) ___-____"
click at [500, 252] on input "(___) ___-____" at bounding box center [516, 251] width 135 height 27
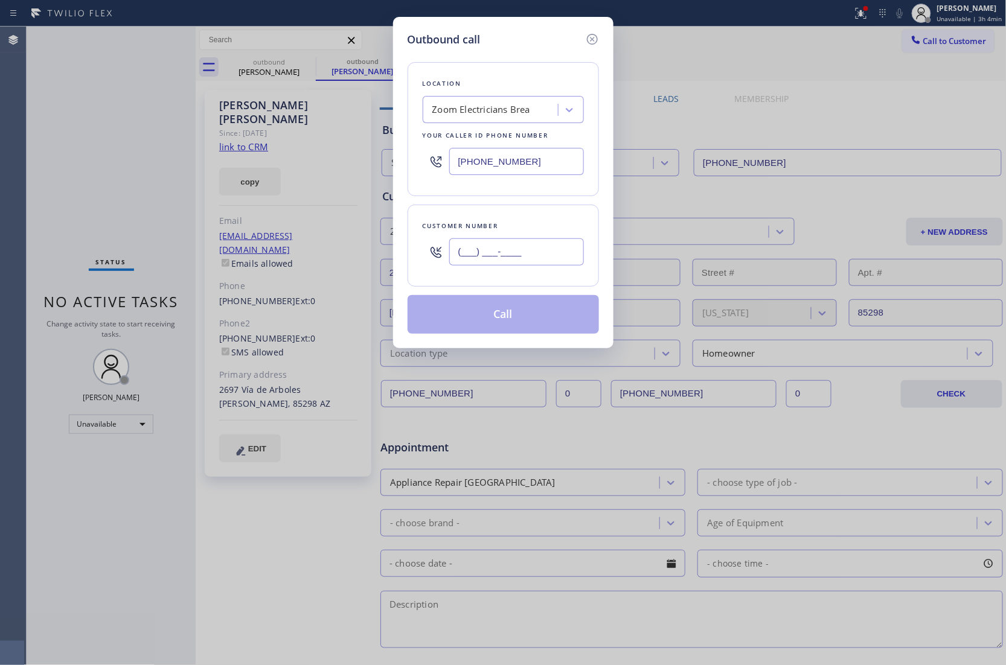
paste input "855) 625-0717"
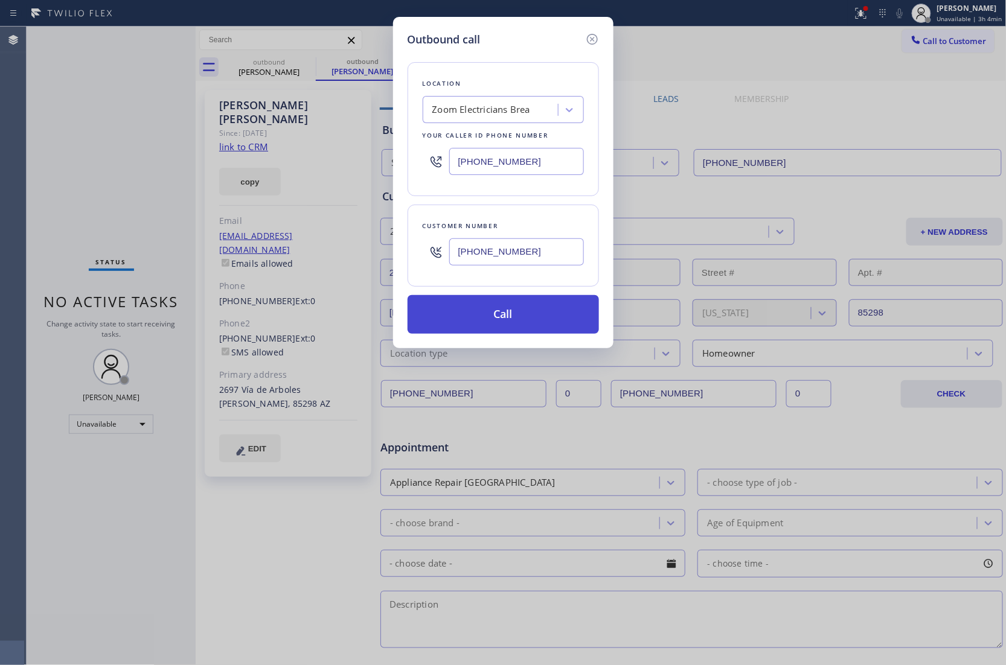
type input "(855) 625-0717"
click at [510, 320] on button "Call" at bounding box center [503, 314] width 191 height 39
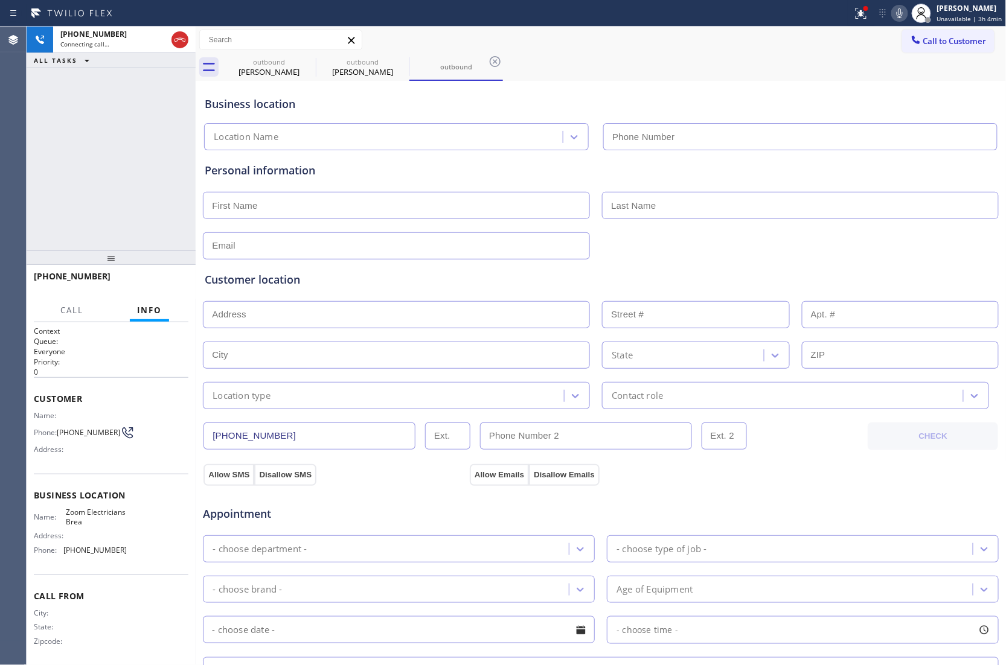
type input "(714) 455-3772"
click at [153, 286] on button "HANG UP" at bounding box center [160, 281] width 56 height 17
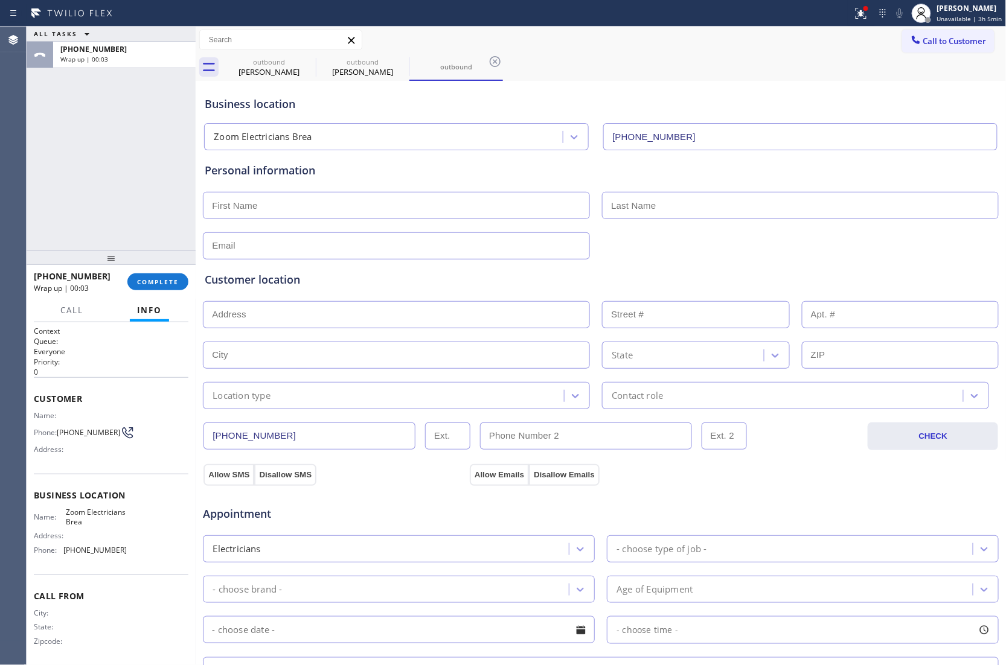
click at [923, 47] on button "Call to Customer" at bounding box center [948, 41] width 92 height 23
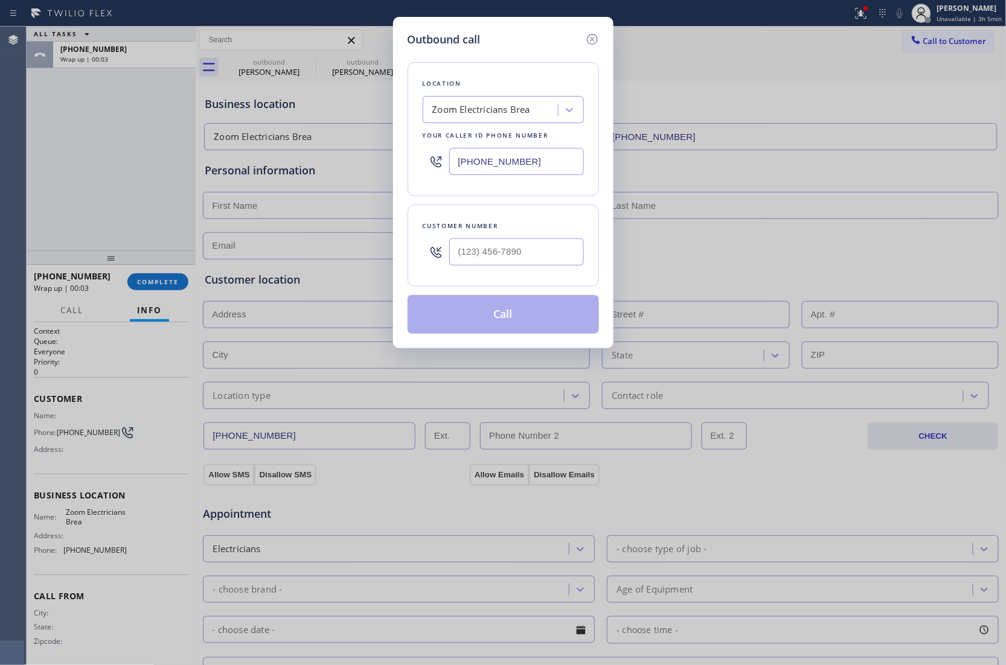
click at [546, 163] on input "(714) 455-3772" at bounding box center [516, 161] width 135 height 27
paste input "347) 508-8095"
type input "(347) 508-8095"
type input "(___) ___-____"
click at [541, 264] on input "(___) ___-____" at bounding box center [516, 251] width 135 height 27
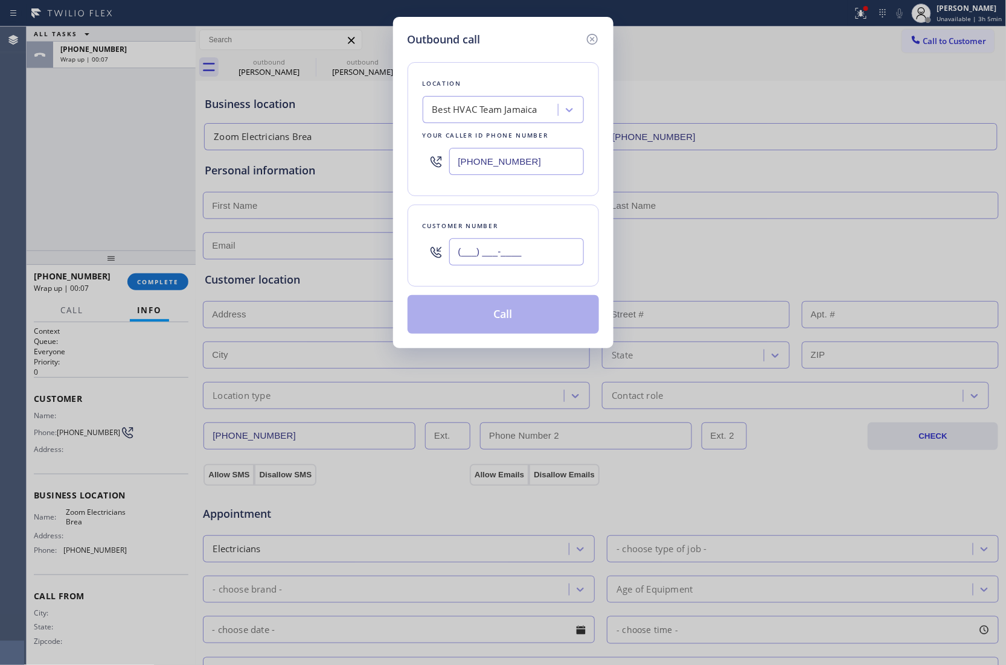
paste input "347) 868-4240"
type input "(347) 868-4240"
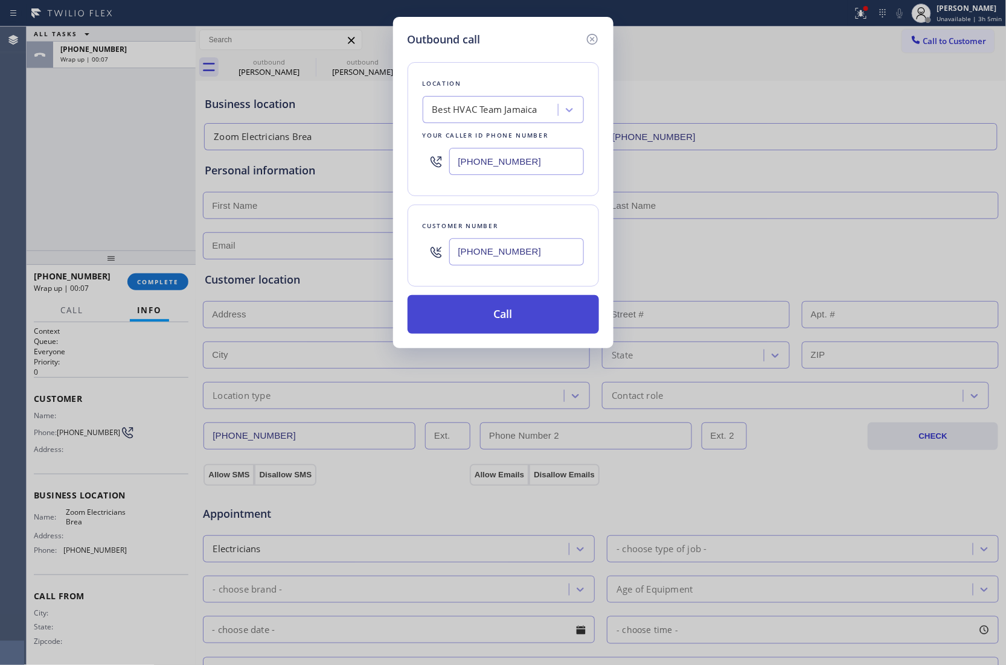
click at [522, 314] on button "Call" at bounding box center [503, 314] width 191 height 39
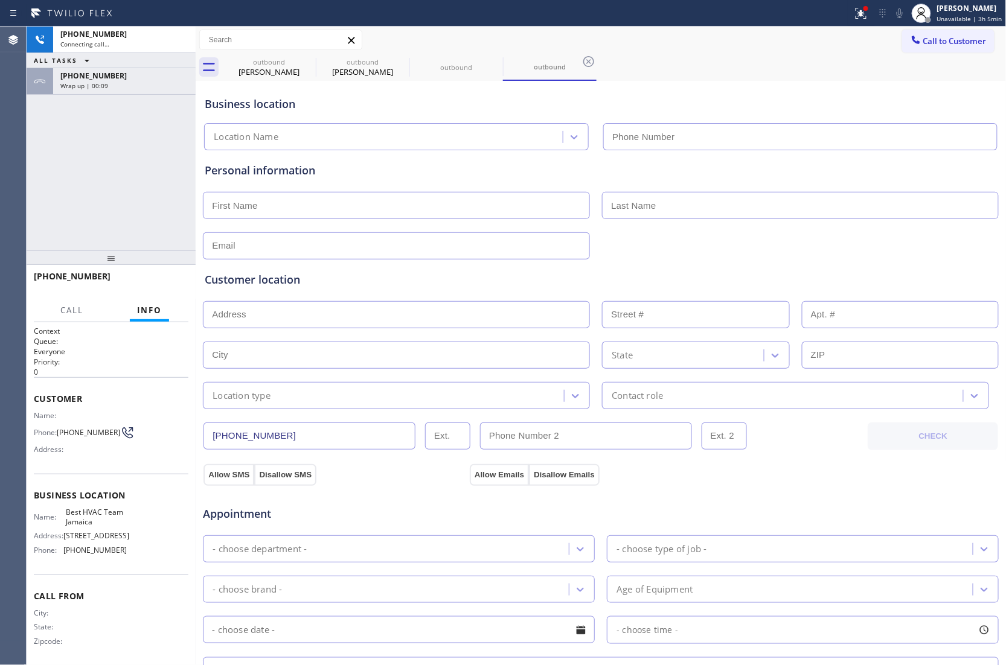
type input "(347) 508-8095"
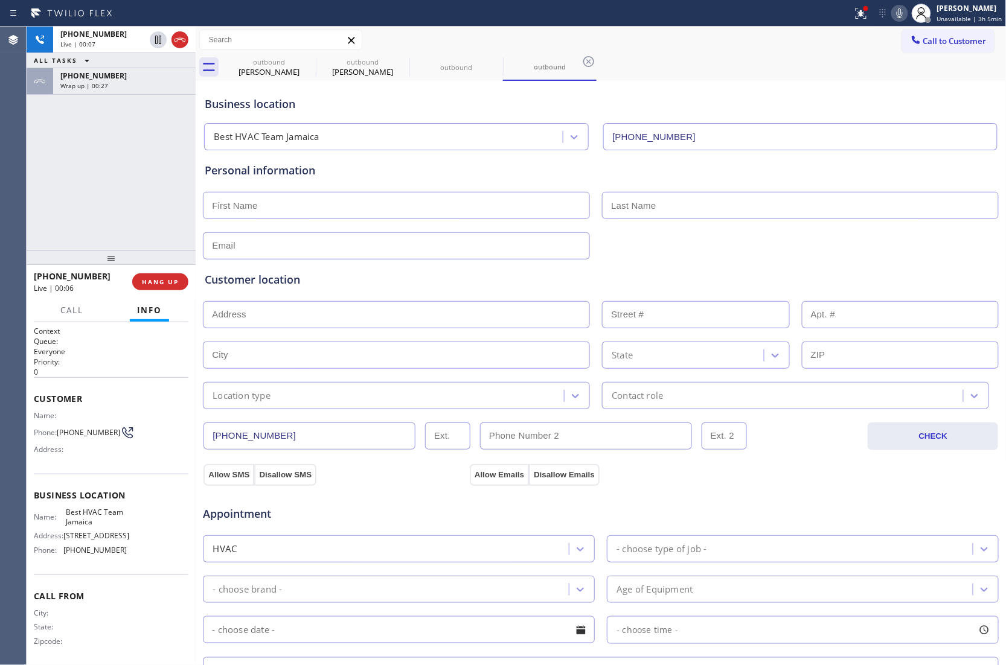
click at [24, 158] on div "Agent Desktop" at bounding box center [13, 346] width 26 height 639
click at [179, 33] on icon at bounding box center [180, 40] width 14 height 14
click at [30, 200] on div "ALL TASKS ALL TASKS ACTIVE TASKS TASKS IN WRAP UP +13478684240 Wrap up | 01:05 …" at bounding box center [111, 139] width 169 height 224
click at [156, 293] on div "+13478684240 Wrap up | 01:04 COMPLETE" at bounding box center [111, 281] width 155 height 31
click at [155, 284] on span "COMPLETE" at bounding box center [158, 282] width 42 height 8
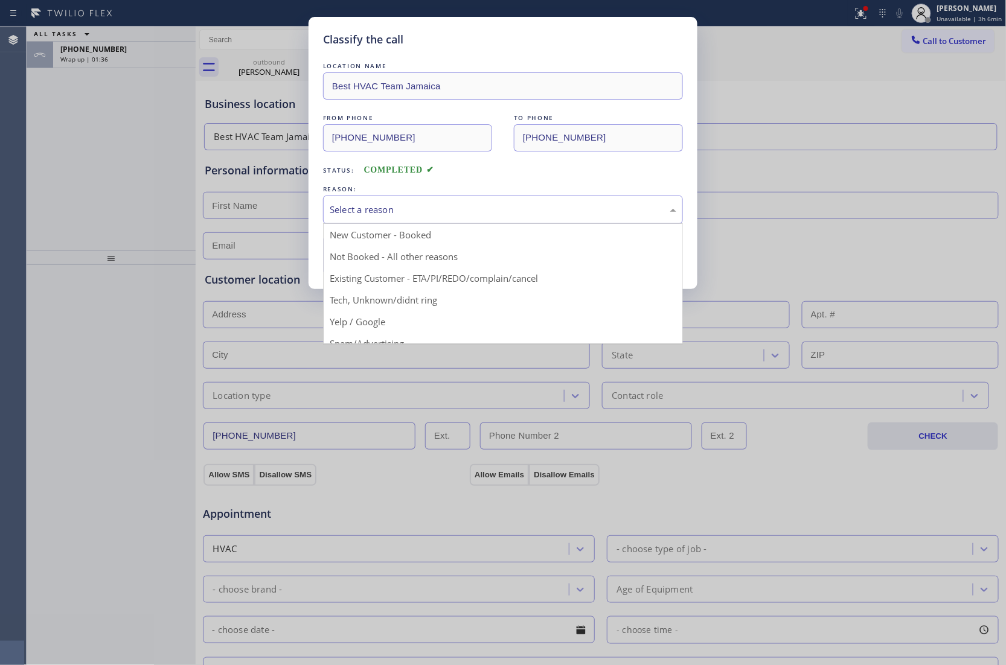
click at [406, 216] on div "Select a reason" at bounding box center [503, 210] width 347 height 14
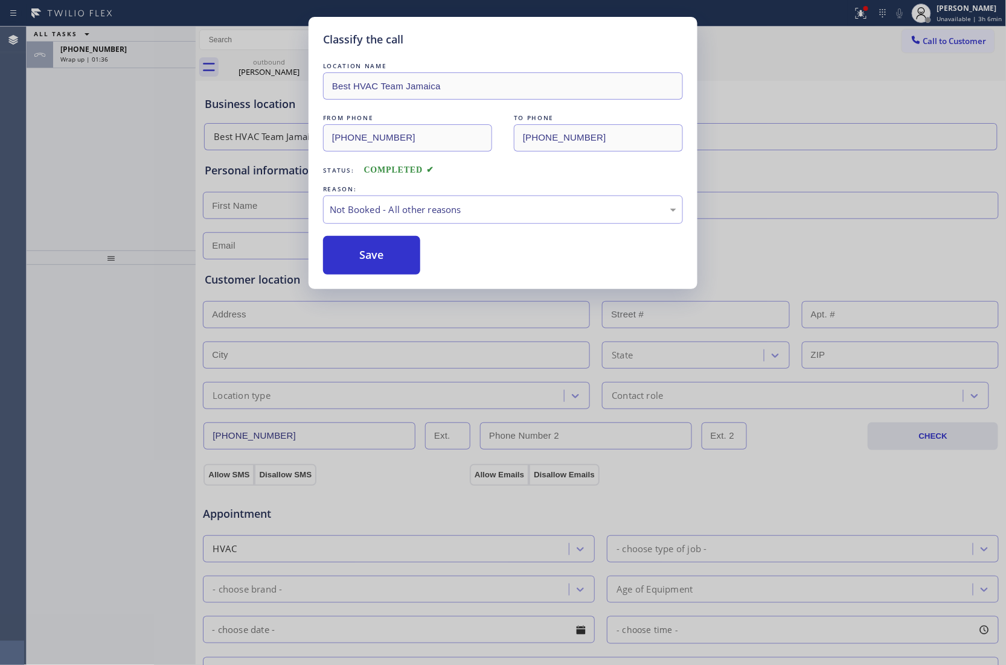
click at [375, 256] on button "Save" at bounding box center [371, 255] width 97 height 39
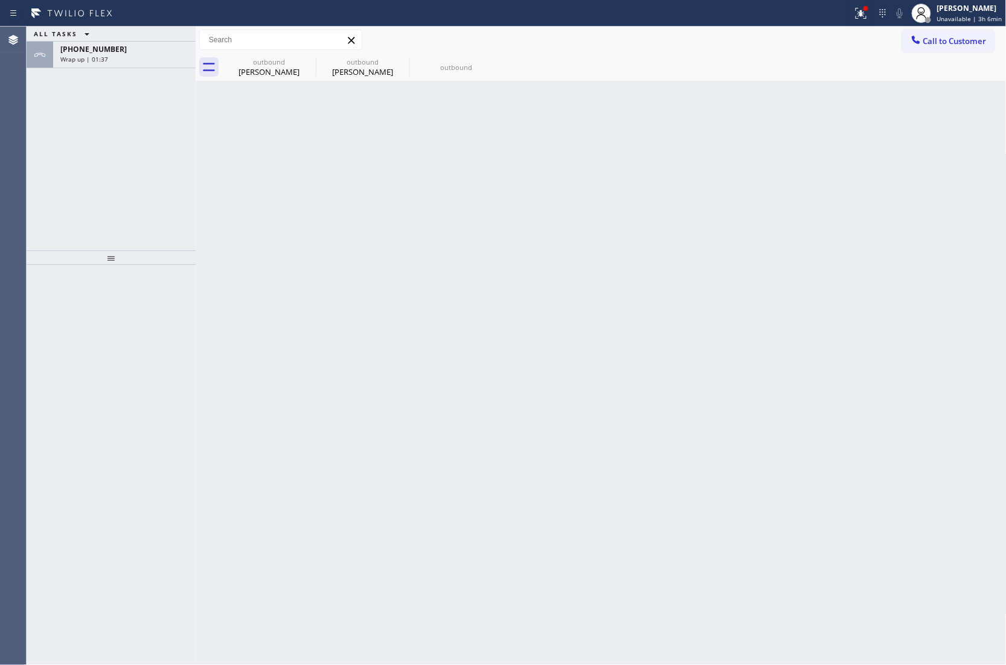
click at [109, 69] on div "ALL TASKS ALL TASKS ACTIVE TASKS TASKS IN WRAP UP +18556250717 Wrap up | 01:37" at bounding box center [111, 139] width 169 height 224
click at [104, 53] on span "+18556250717" at bounding box center [93, 49] width 66 height 10
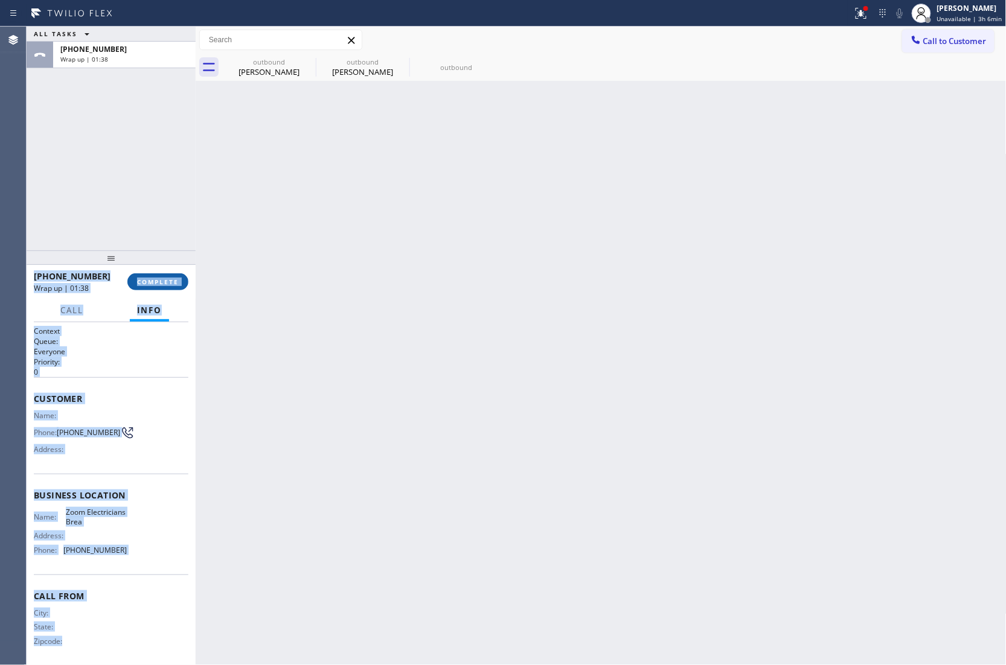
click at [176, 281] on button "COMPLETE" at bounding box center [157, 281] width 61 height 17
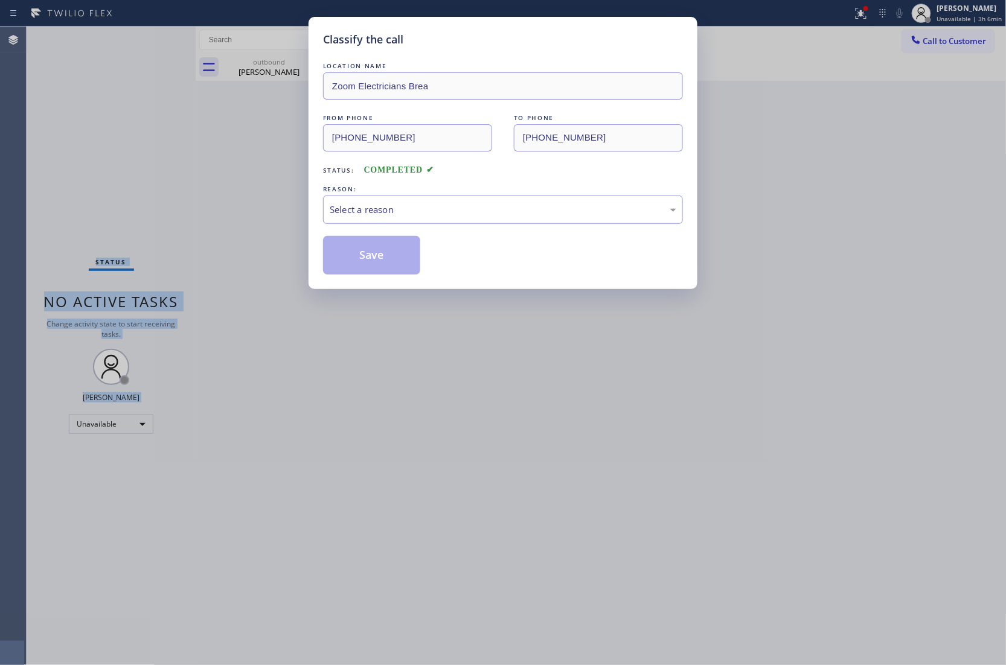
click at [411, 206] on div "Select a reason" at bounding box center [503, 210] width 347 height 14
drag, startPoint x: 400, startPoint y: 252, endPoint x: 785, endPoint y: 636, distance: 544.3
click at [430, 266] on div "Save" at bounding box center [503, 255] width 360 height 39
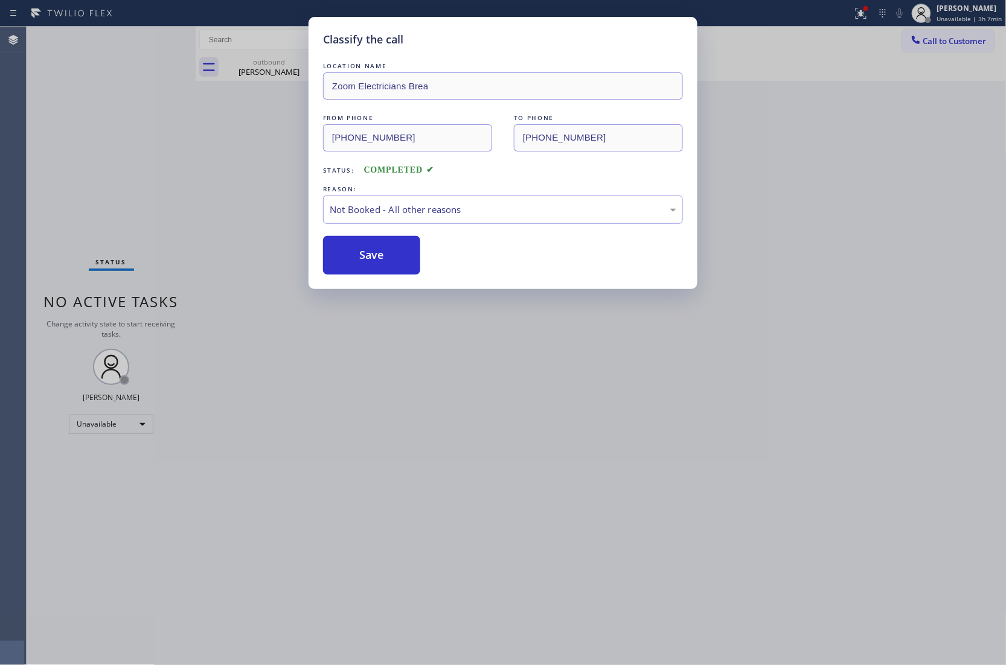
drag, startPoint x: 24, startPoint y: 103, endPoint x: 638, endPoint y: 10, distance: 620.4
click at [32, 104] on div "Classify the call LOCATION NAME Zoom Electricians Brea FROM PHONE (714) 455-377…" at bounding box center [503, 332] width 1006 height 665
drag, startPoint x: 46, startPoint y: 198, endPoint x: 534, endPoint y: 184, distance: 488.6
click at [51, 198] on div "Classify the call LOCATION NAME Zoom Electricians Brea FROM PHONE (714) 455-377…" at bounding box center [503, 332] width 1006 height 665
drag, startPoint x: 539, startPoint y: 199, endPoint x: 504, endPoint y: 221, distance: 42.0
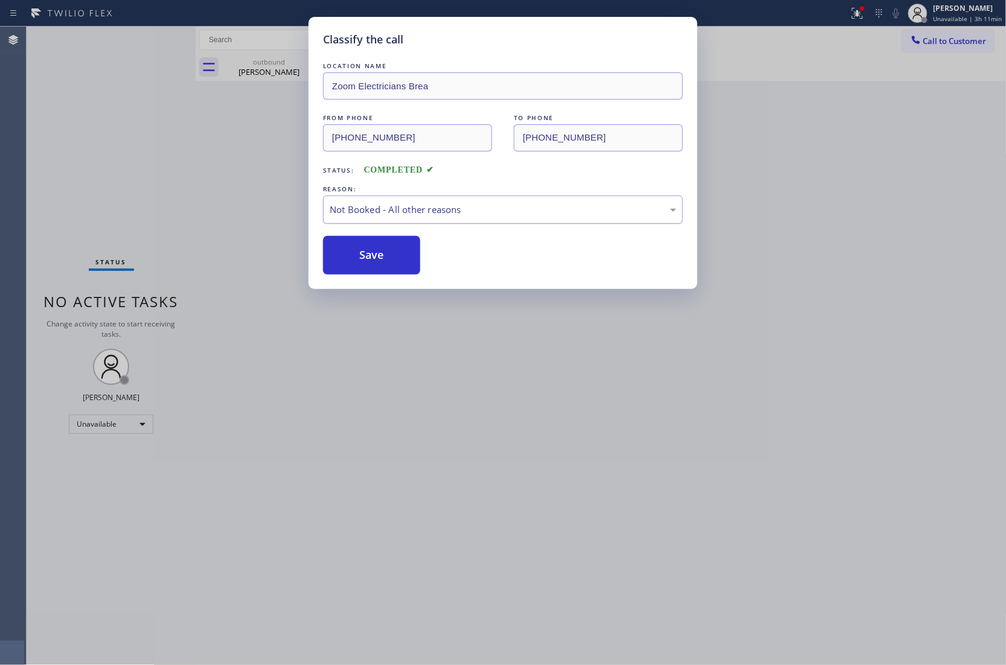
click at [537, 205] on div "Not Booked - All other reasons" at bounding box center [503, 210] width 360 height 28
drag, startPoint x: 374, startPoint y: 255, endPoint x: 800, endPoint y: 571, distance: 530.3
click at [377, 257] on button "Save" at bounding box center [371, 255] width 97 height 39
type input "(602) 691-7988"
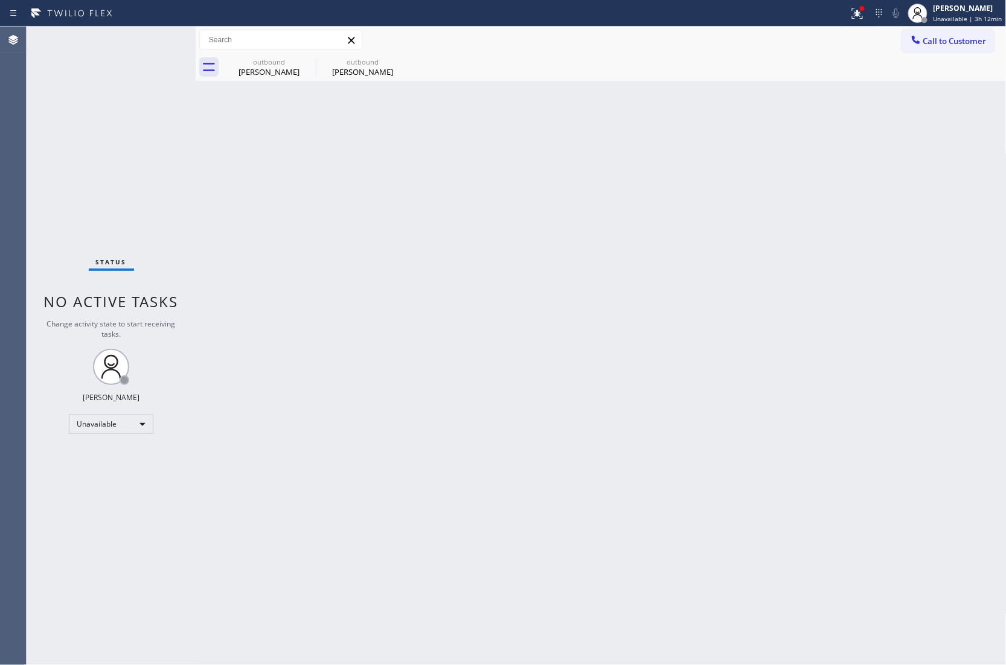
click at [34, 114] on div "Status No active tasks Change activity state to start receiving tasks. JOHN FEL…" at bounding box center [111, 346] width 169 height 639
drag, startPoint x: 33, startPoint y: 155, endPoint x: 772, endPoint y: 23, distance: 750.7
click at [39, 153] on div "Status No active tasks Change activity state to start receiving tasks. JOHN FEL…" at bounding box center [111, 346] width 169 height 639
click at [952, 42] on span "Call to Customer" at bounding box center [954, 41] width 63 height 11
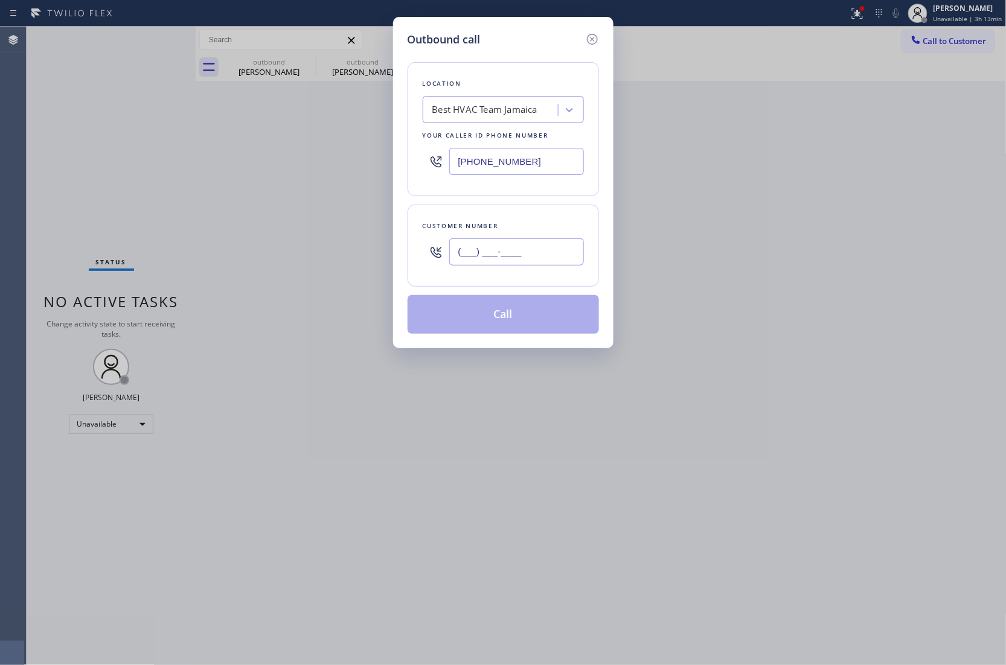
click at [481, 248] on input "(___) ___-____" at bounding box center [516, 251] width 135 height 27
paste input "703) 371-2283"
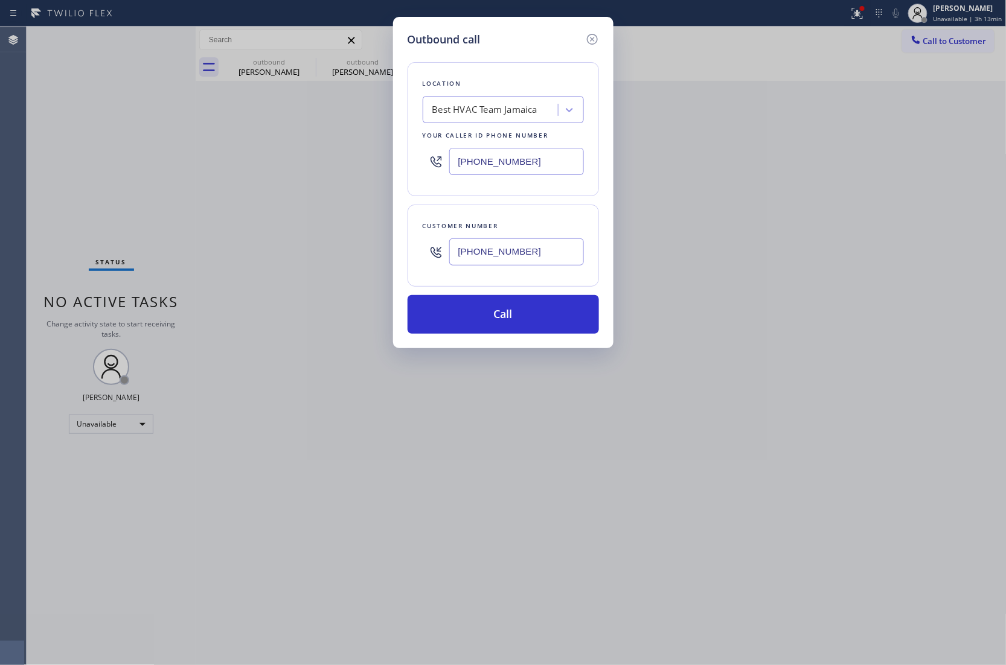
type input "(703) 371-2283"
click at [515, 151] on input "(347) 508-8095" at bounding box center [516, 161] width 135 height 27
paste input "844) 884-3457"
type input "(844) 884-3457"
click at [525, 324] on button "Call" at bounding box center [503, 314] width 191 height 39
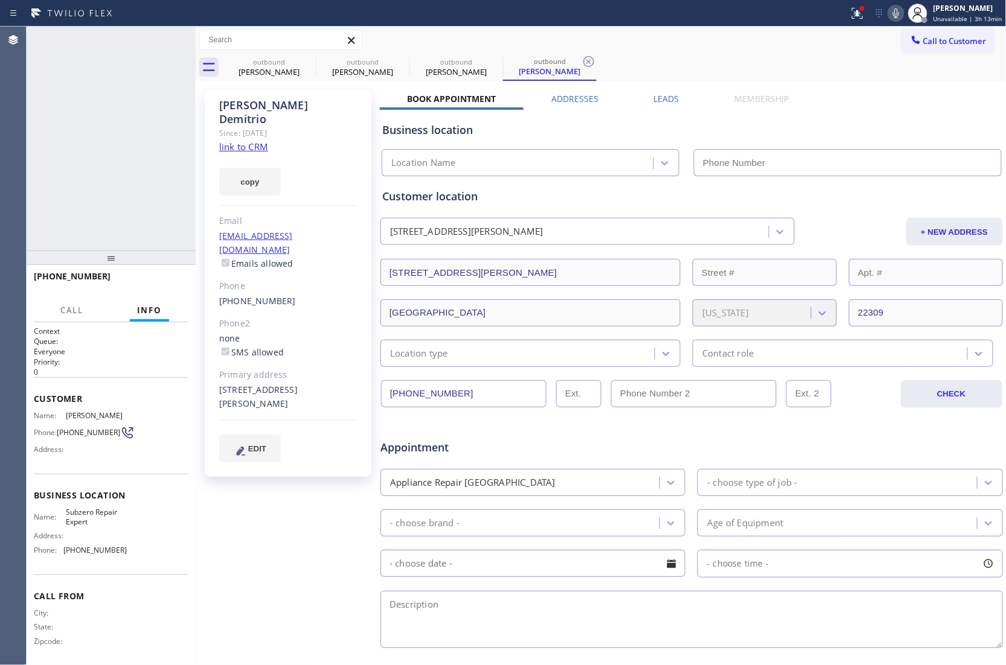
type input "(844) 884-3457"
click at [177, 34] on icon at bounding box center [180, 40] width 14 height 14
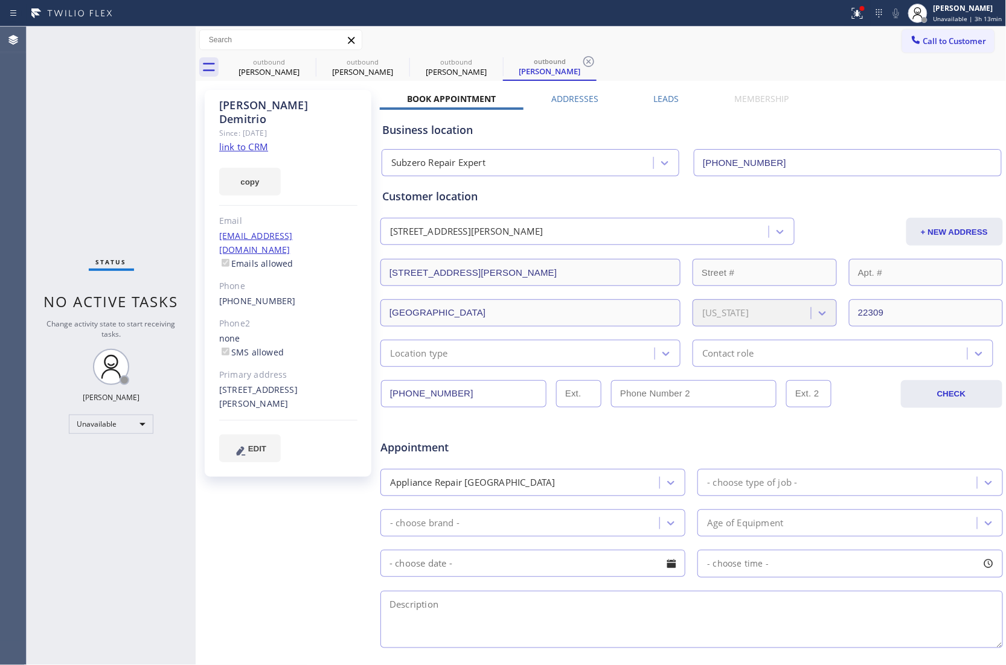
click at [341, 383] on div "4511 Carlby Ln Alexandria, 22309 VA" at bounding box center [288, 397] width 138 height 28
copy div "22309"
click at [967, 40] on span "Call to Customer" at bounding box center [954, 41] width 63 height 11
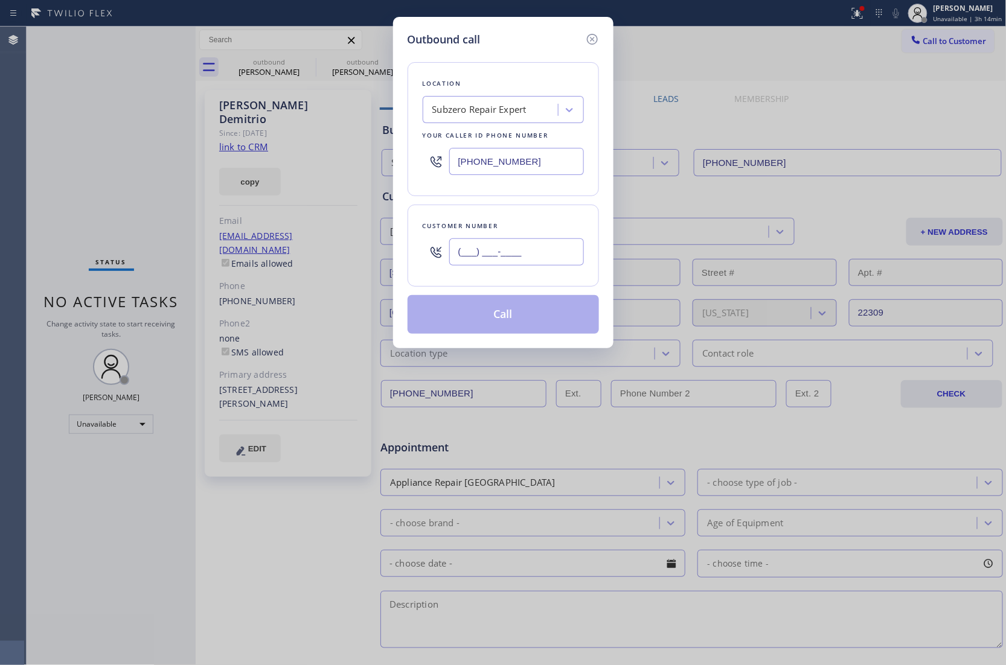
click at [534, 258] on input "(___) ___-____" at bounding box center [516, 251] width 135 height 27
paste input "703) 371-2283"
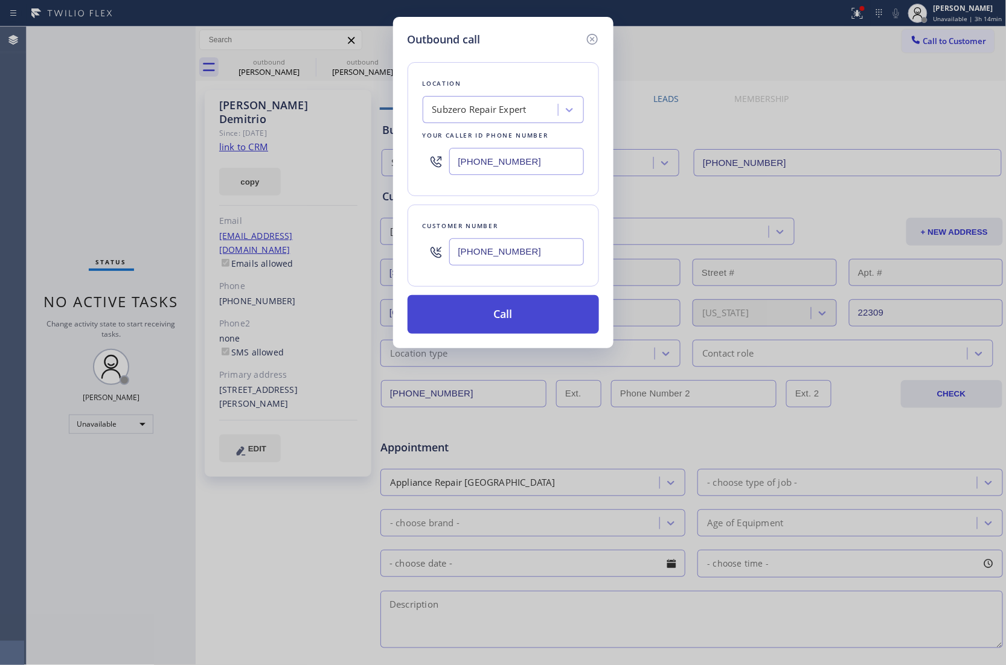
type input "(703) 371-2283"
click at [528, 315] on button "Call" at bounding box center [503, 314] width 191 height 39
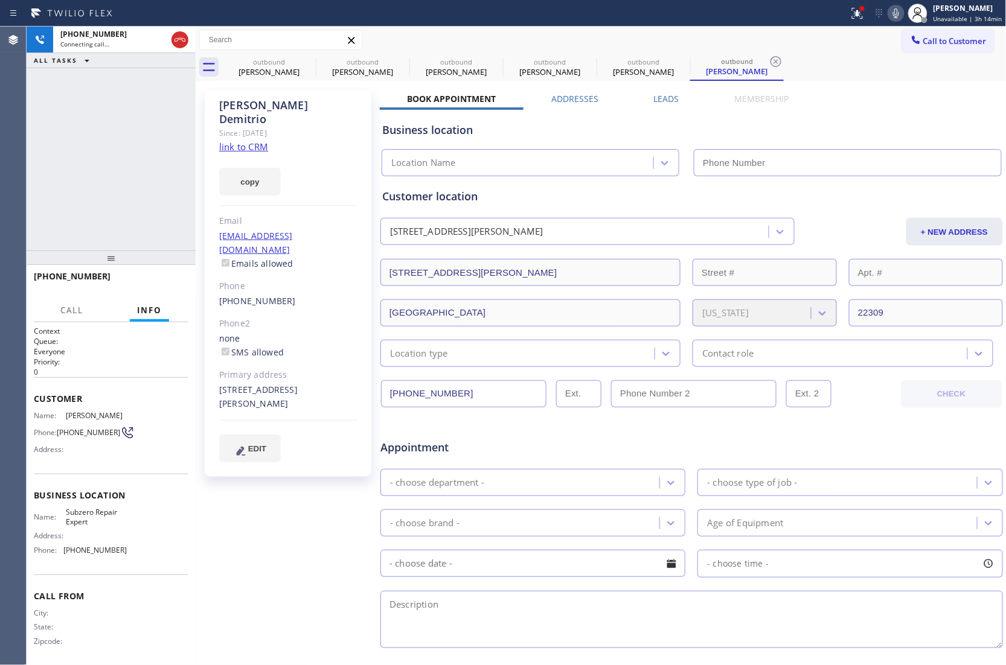
type input "(844) 884-3457"
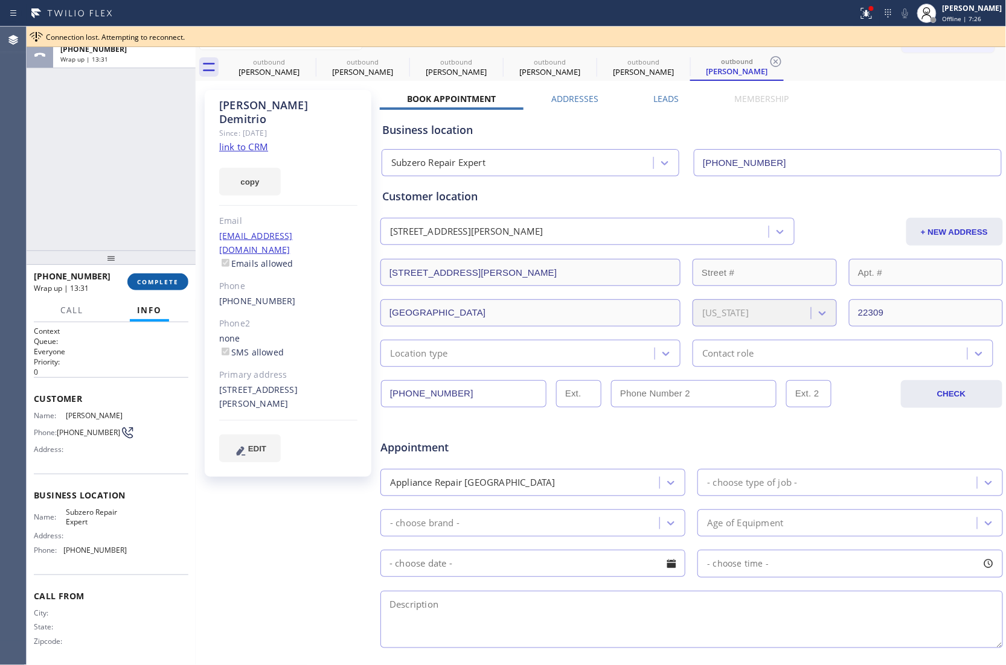
click at [177, 278] on button "COMPLETE" at bounding box center [157, 281] width 61 height 17
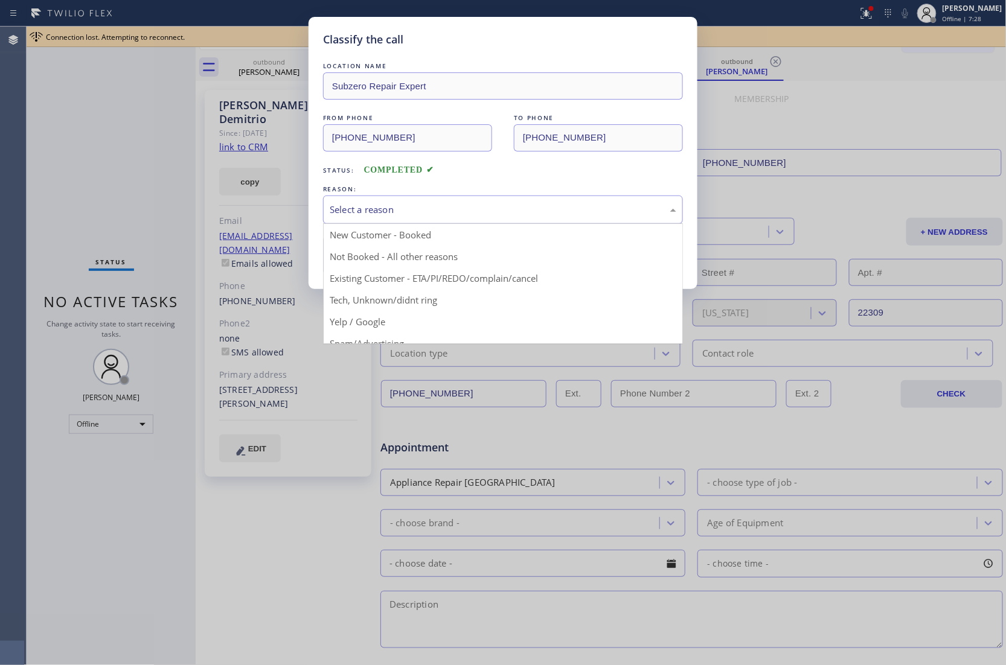
click at [412, 209] on div "Select a reason" at bounding box center [503, 210] width 347 height 14
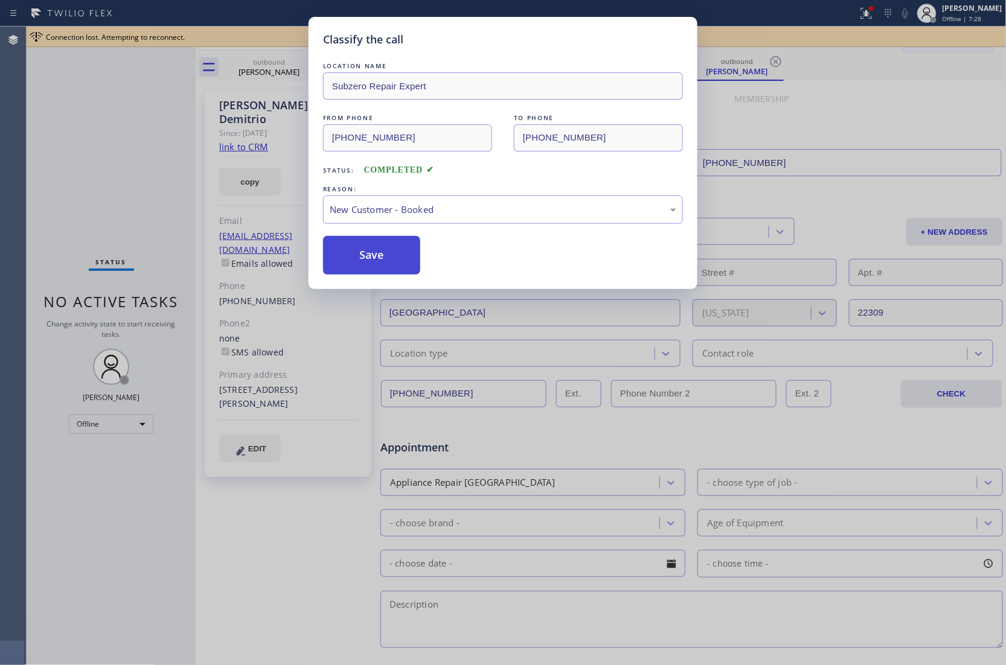
click at [389, 246] on button "Save" at bounding box center [371, 255] width 97 height 39
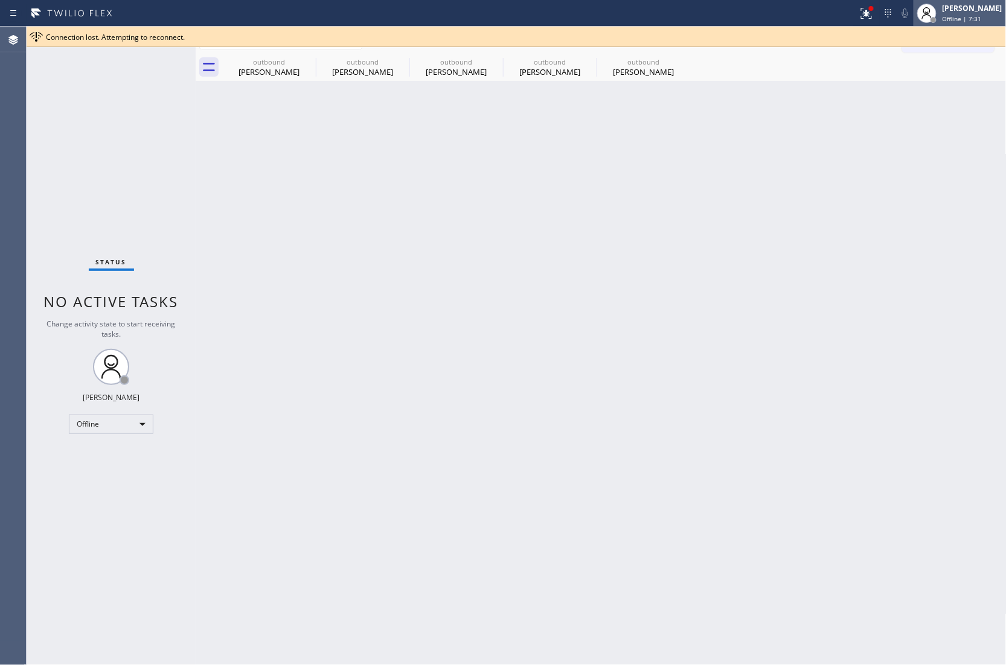
click at [962, 11] on div "[PERSON_NAME]" at bounding box center [972, 8] width 60 height 10
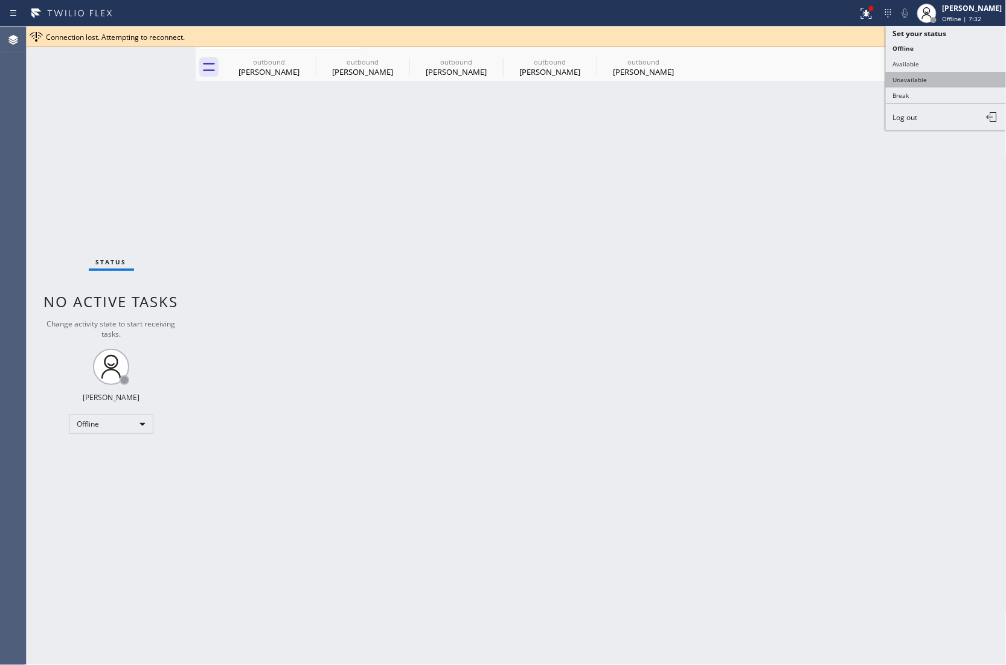
click at [916, 73] on button "Unavailable" at bounding box center [946, 80] width 121 height 16
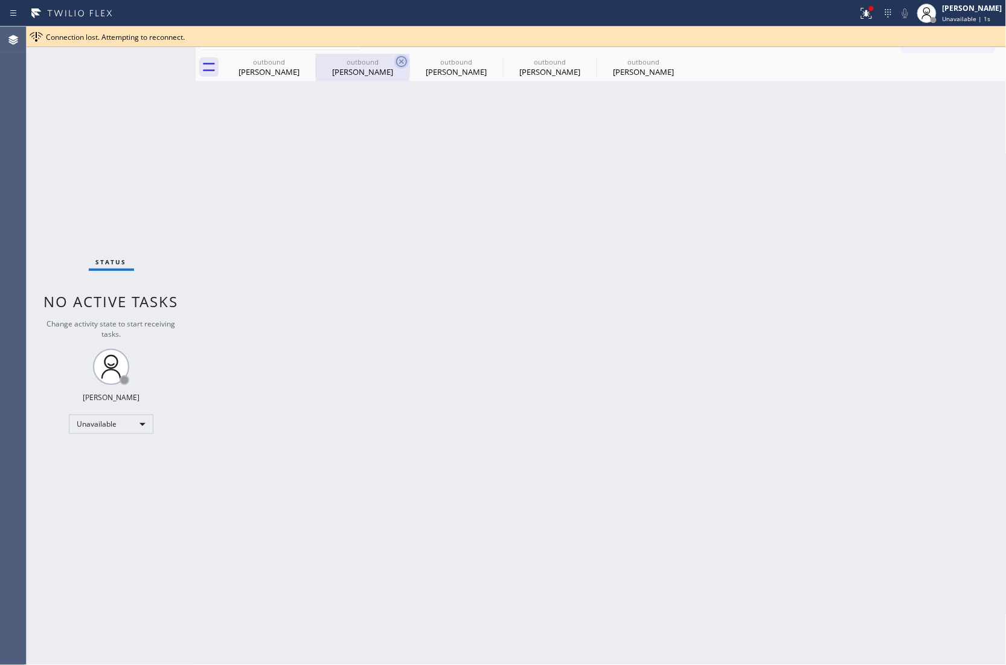
click at [0, 0] on icon at bounding box center [0, 0] width 0 height 0
click at [396, 59] on icon at bounding box center [401, 61] width 11 height 11
type input "(844) 884-3457"
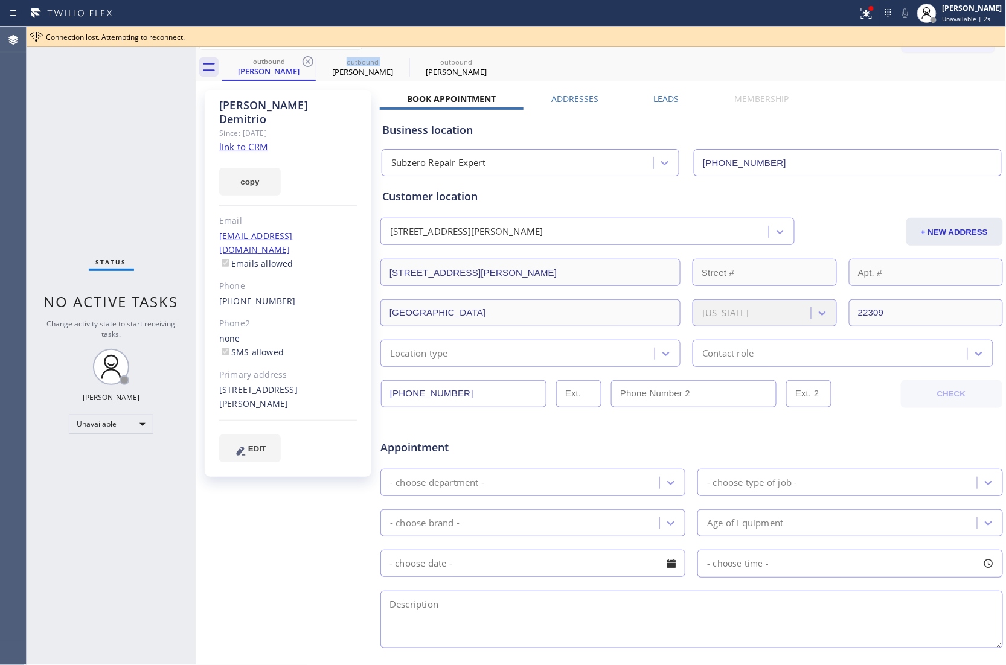
click at [304, 59] on icon at bounding box center [307, 61] width 11 height 11
click at [0, 0] on icon at bounding box center [0, 0] width 0 height 0
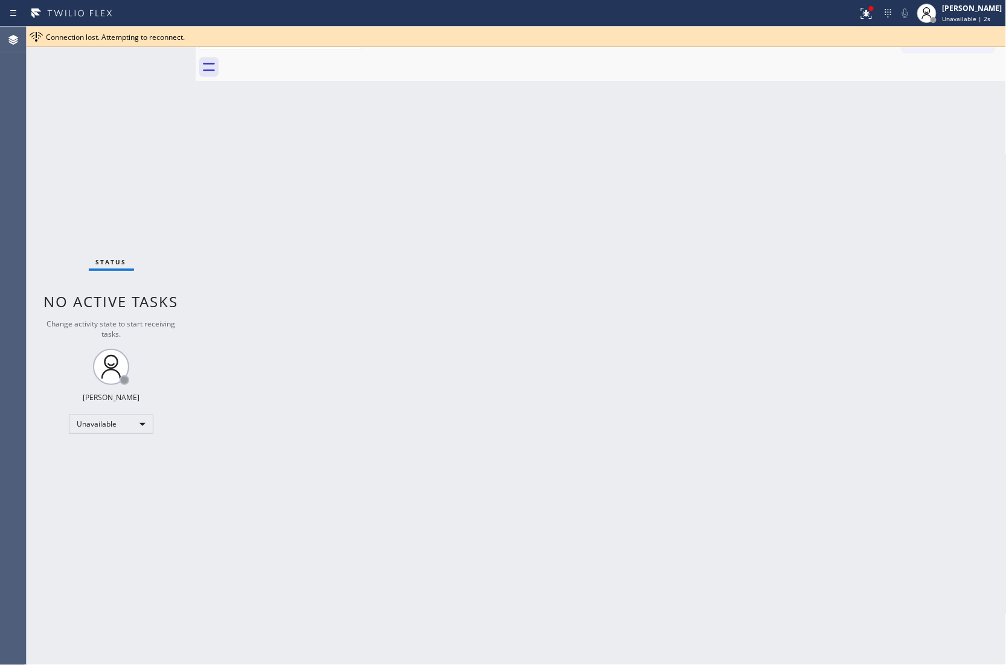
click at [304, 59] on div at bounding box center [614, 67] width 784 height 27
drag, startPoint x: 1, startPoint y: 237, endPoint x: 42, endPoint y: 252, distance: 43.7
click at [1, 237] on div "Agent Desktop" at bounding box center [13, 346] width 26 height 639
click at [30, 206] on div "Status No active tasks Change activity state to start receiving tasks. JOHN FEL…" at bounding box center [111, 346] width 169 height 639
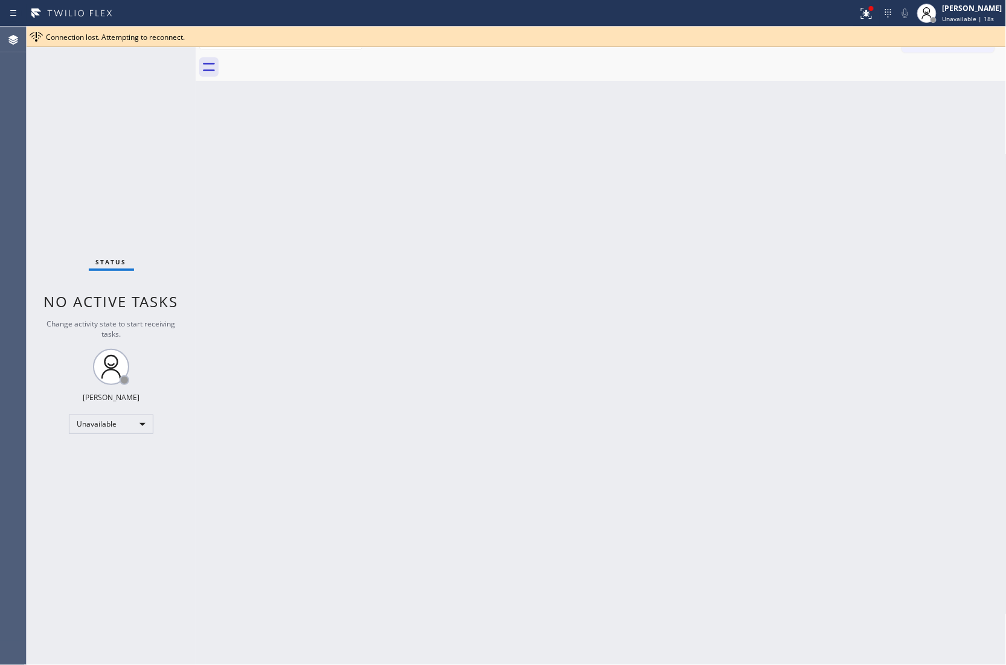
click at [938, 39] on div "Connection lost. Attempting to reconnect." at bounding box center [523, 37] width 955 height 10
click at [913, 33] on div "Connection lost. Attempting to reconnect." at bounding box center [523, 37] width 955 height 10
click at [861, 18] on icon at bounding box center [866, 13] width 11 height 11
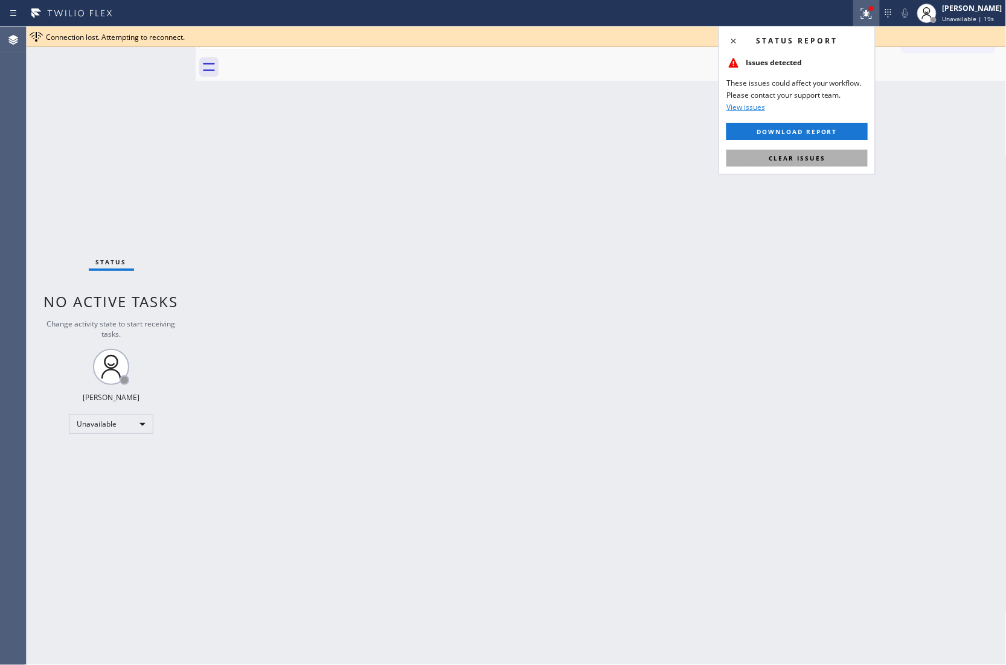
click at [805, 158] on span "Clear issues" at bounding box center [797, 158] width 57 height 8
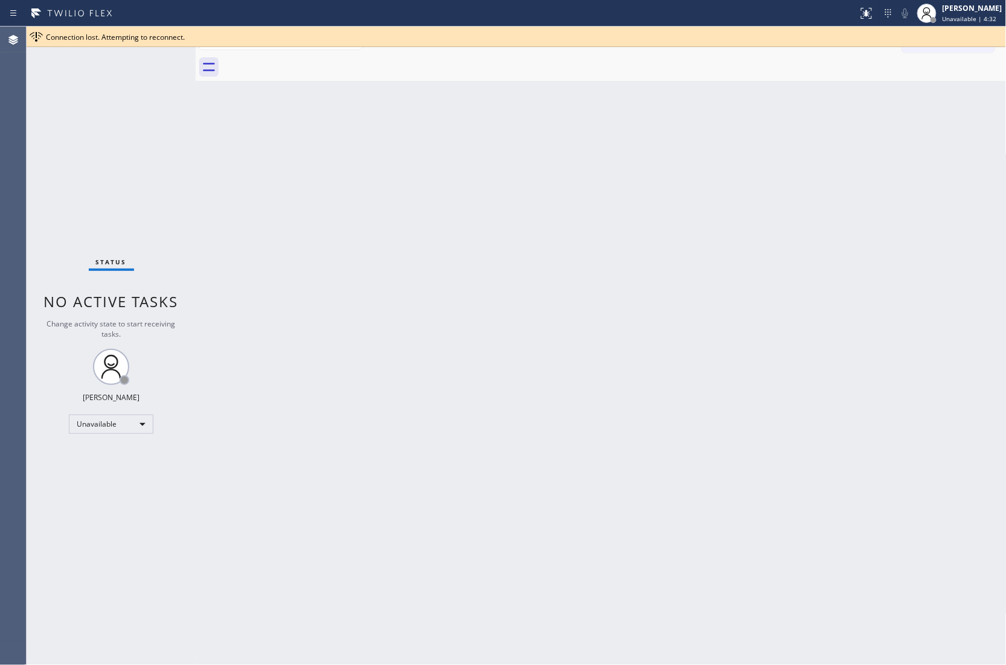
drag, startPoint x: 11, startPoint y: 158, endPoint x: 612, endPoint y: 94, distance: 604.7
click at [11, 158] on div "Agent Desktop" at bounding box center [13, 346] width 26 height 639
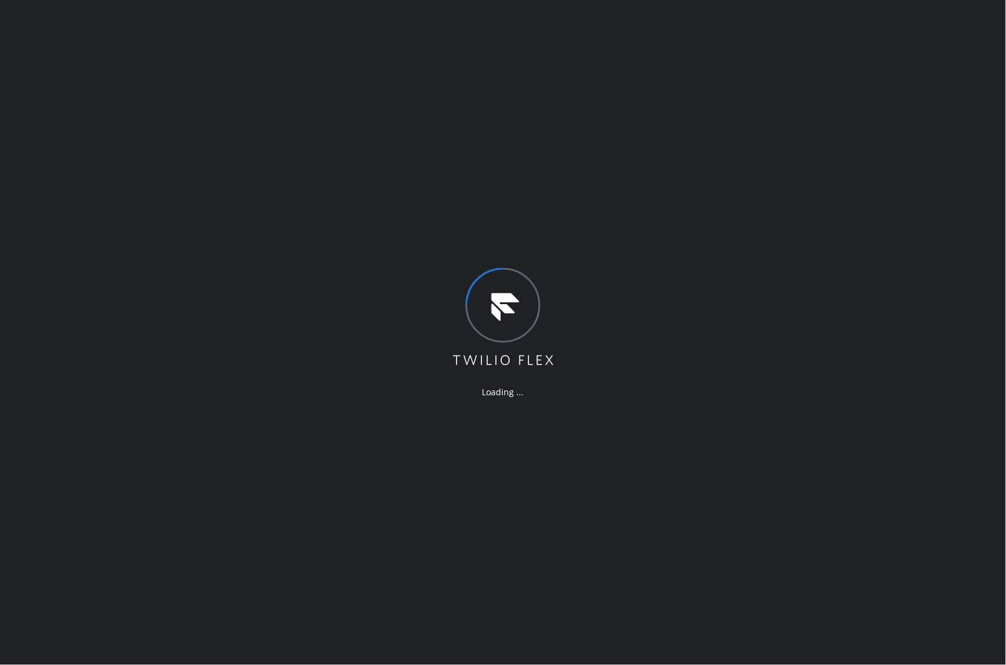
click at [769, 430] on div "Loading ..." at bounding box center [503, 332] width 1006 height 665
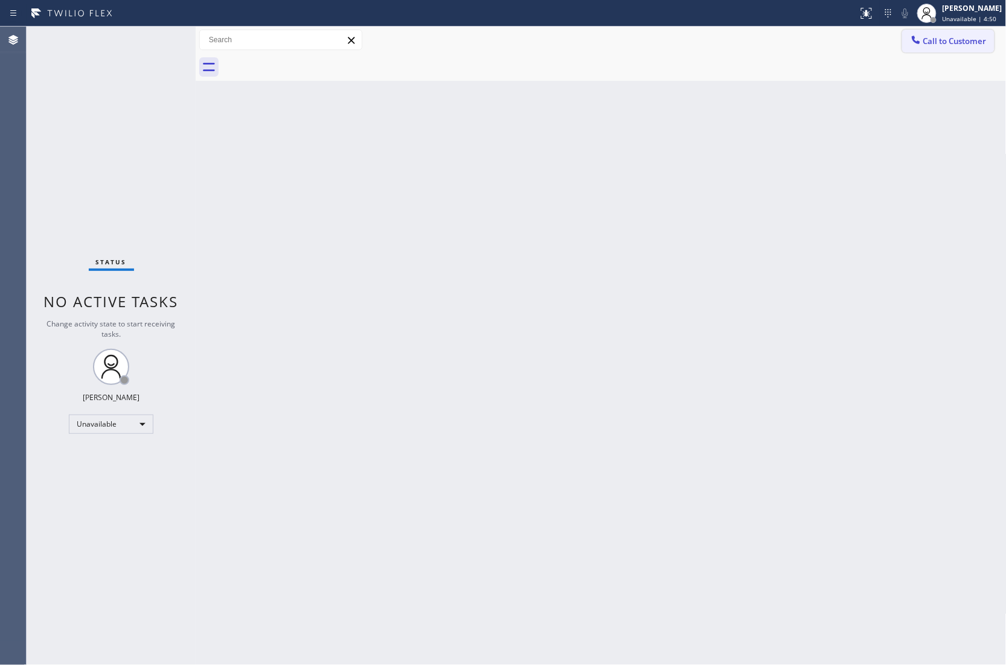
click at [961, 37] on span "Call to Customer" at bounding box center [954, 41] width 63 height 11
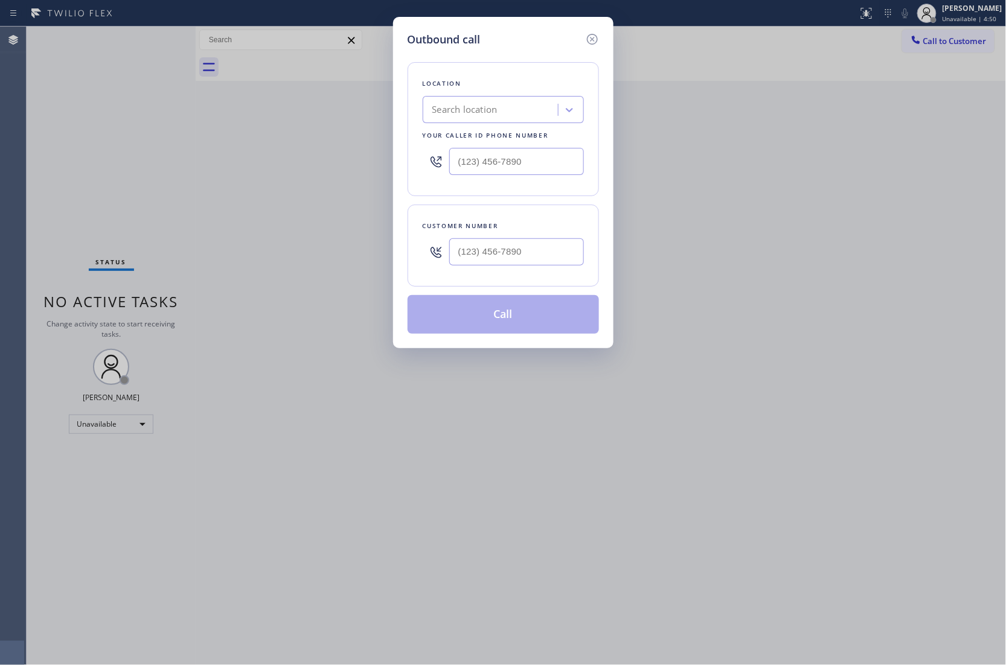
click at [495, 179] on div at bounding box center [503, 161] width 161 height 39
paste input "202) 933-7030"
type input "[PHONE_NUMBER]"
type input "(___) ___-____"
click at [468, 243] on input "(___) ___-____" at bounding box center [516, 251] width 135 height 27
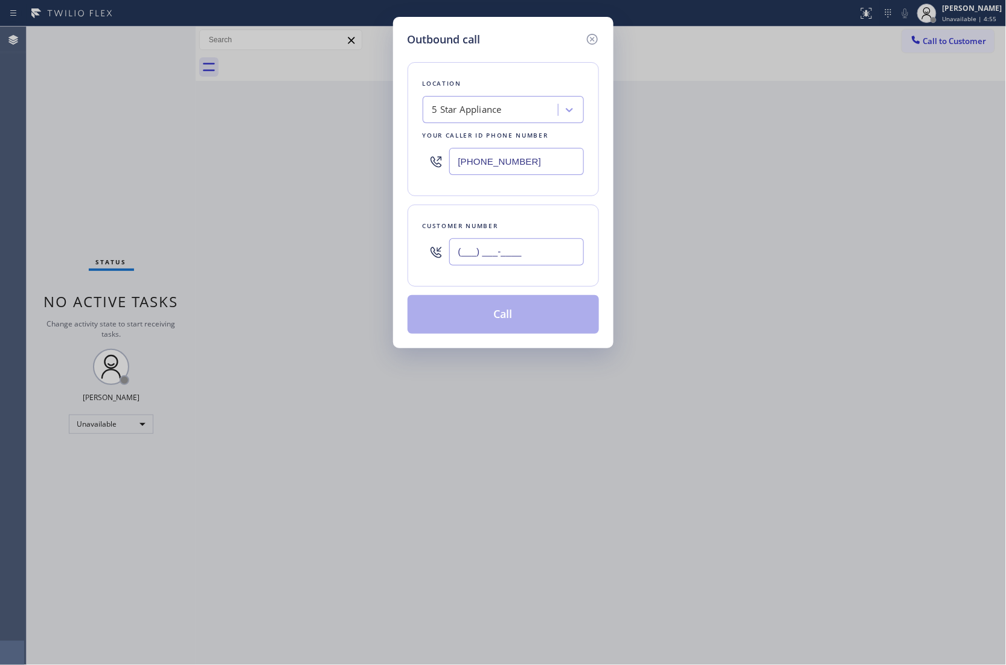
paste input "203) 931-5096"
type input "[PHONE_NUMBER]"
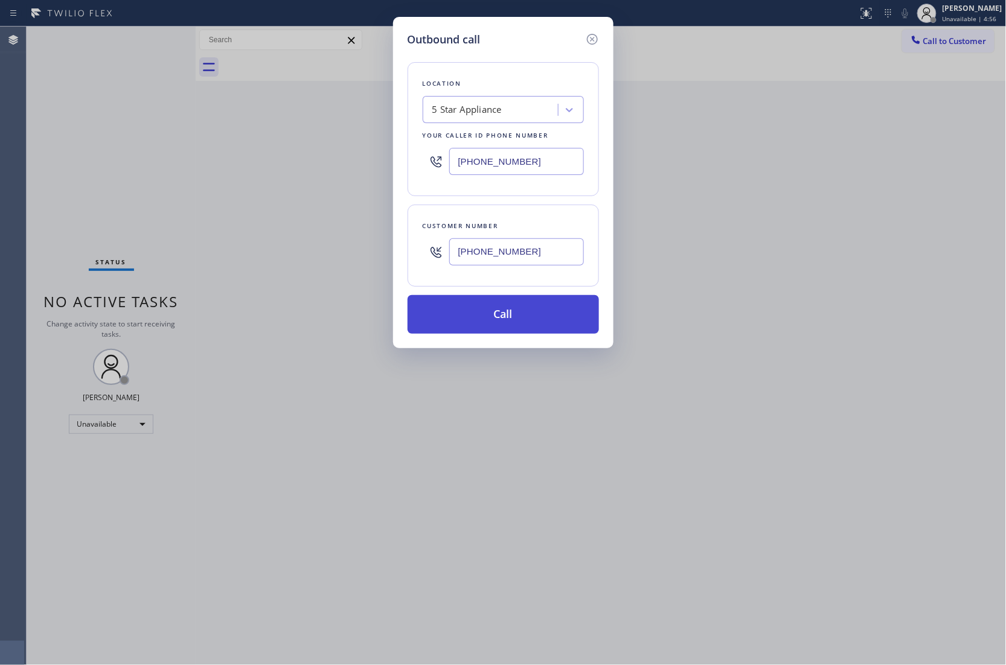
click at [513, 315] on button "Call" at bounding box center [503, 314] width 191 height 39
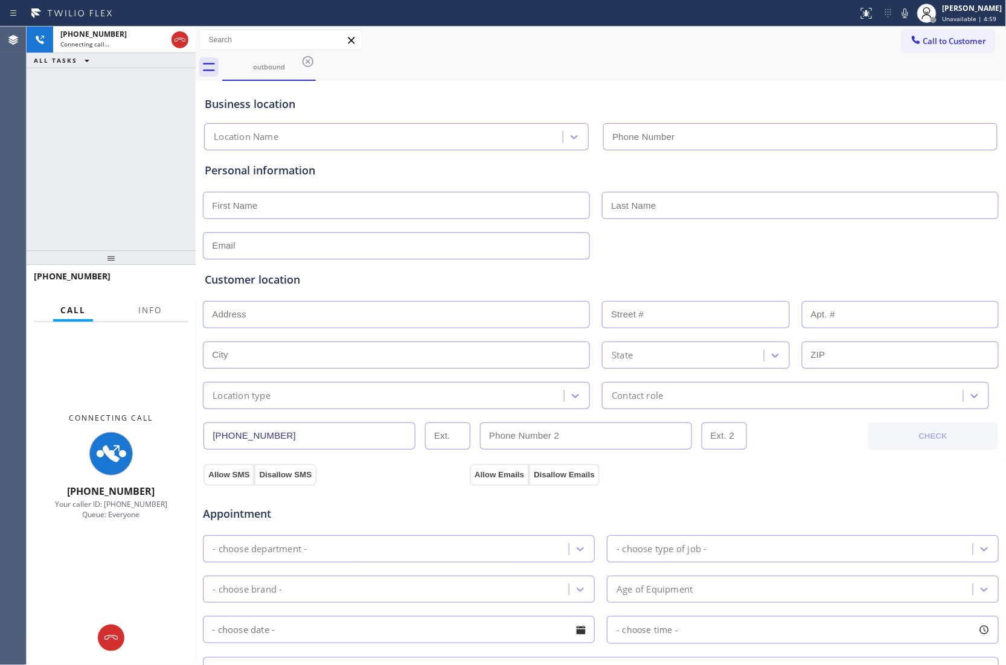
type input "[PHONE_NUMBER]"
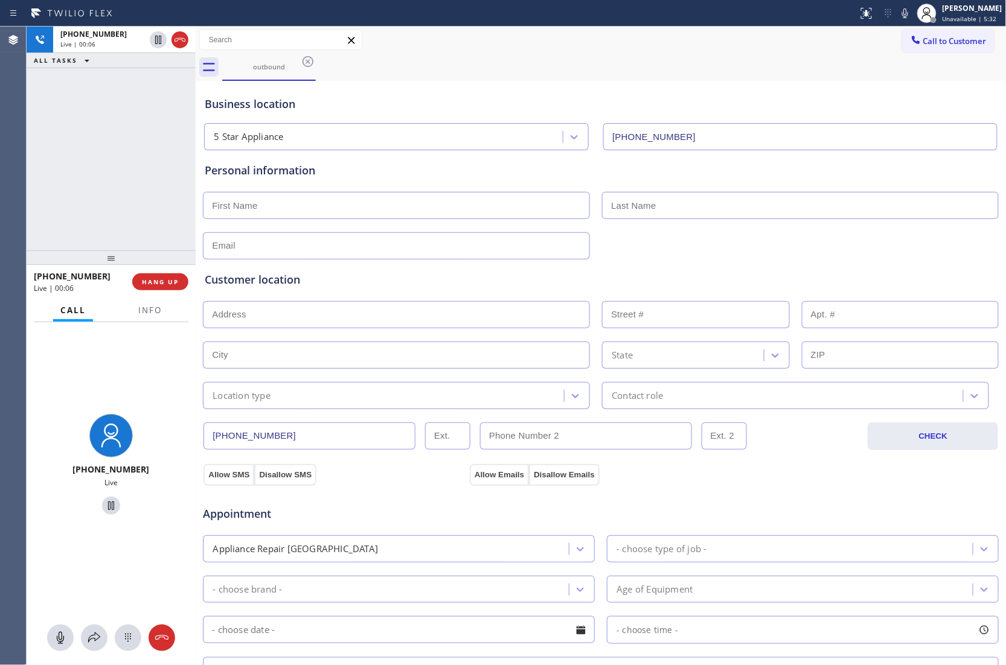
click at [34, 220] on div "[PHONE_NUMBER] Live | 00:06 ALL TASKS ALL TASKS ACTIVE TASKS TASKS IN WRAP UP" at bounding box center [111, 139] width 169 height 224
click at [144, 310] on span "Info" at bounding box center [150, 310] width 24 height 11
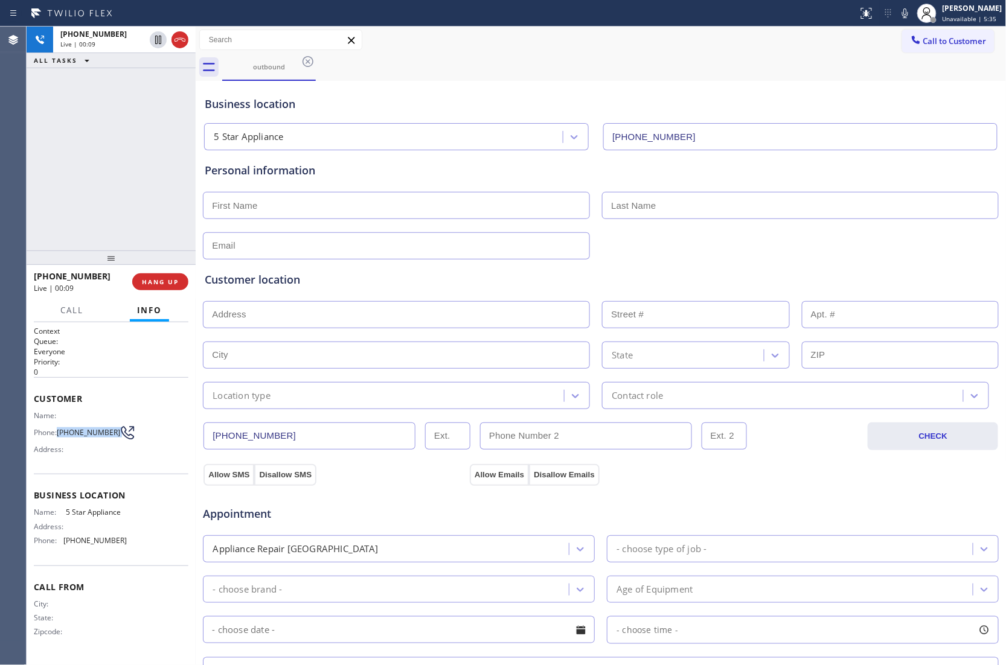
drag, startPoint x: 61, startPoint y: 435, endPoint x: 117, endPoint y: 430, distance: 56.4
click at [117, 430] on div "Phone: [PHONE_NUMBER]" at bounding box center [80, 433] width 93 height 14
copy div "[PHONE_NUMBER]"
drag, startPoint x: 162, startPoint y: 284, endPoint x: 984, endPoint y: 189, distance: 827.7
click at [162, 284] on span "HANG UP" at bounding box center [160, 282] width 37 height 8
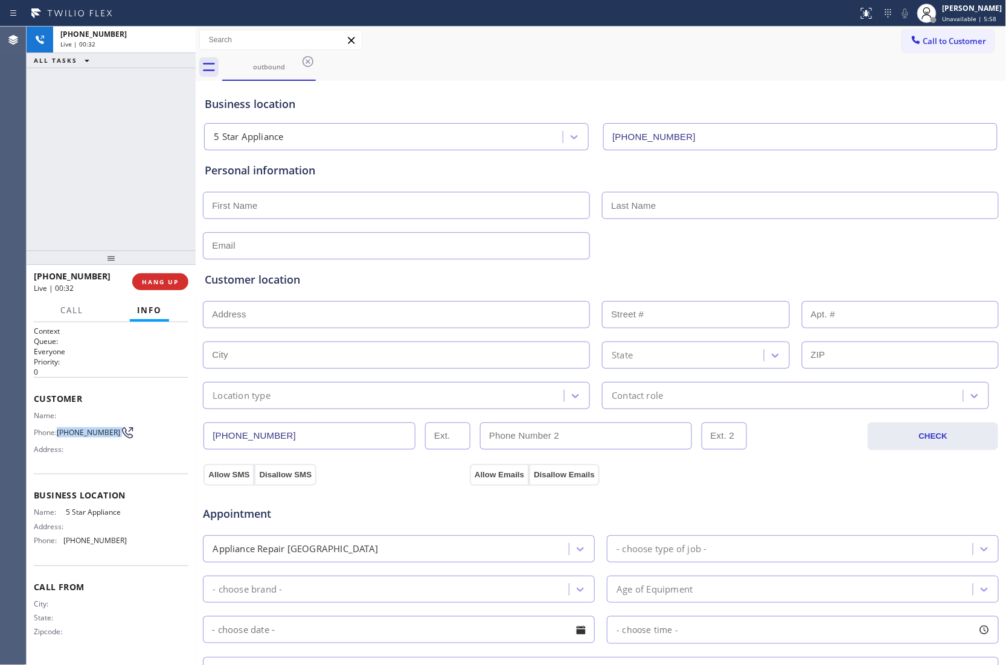
click at [954, 59] on div "outbound" at bounding box center [614, 67] width 784 height 27
click at [950, 49] on button "Call to Customer" at bounding box center [948, 41] width 92 height 23
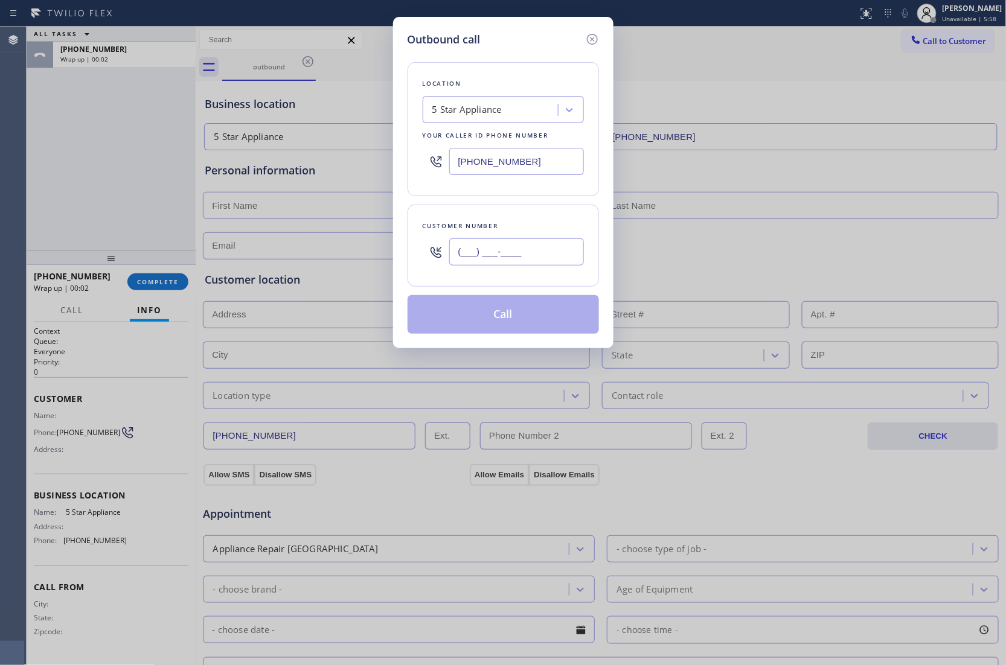
click at [493, 252] on input "(___) ___-____" at bounding box center [516, 251] width 135 height 27
paste input "203) 931-5096"
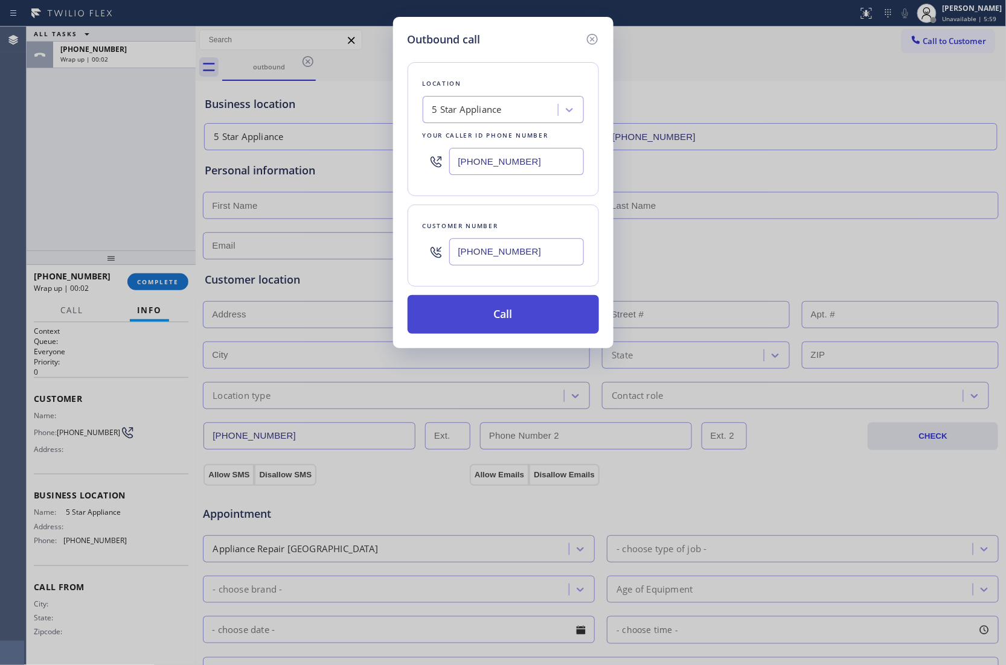
type input "[PHONE_NUMBER]"
click at [532, 317] on button "Call" at bounding box center [503, 314] width 191 height 39
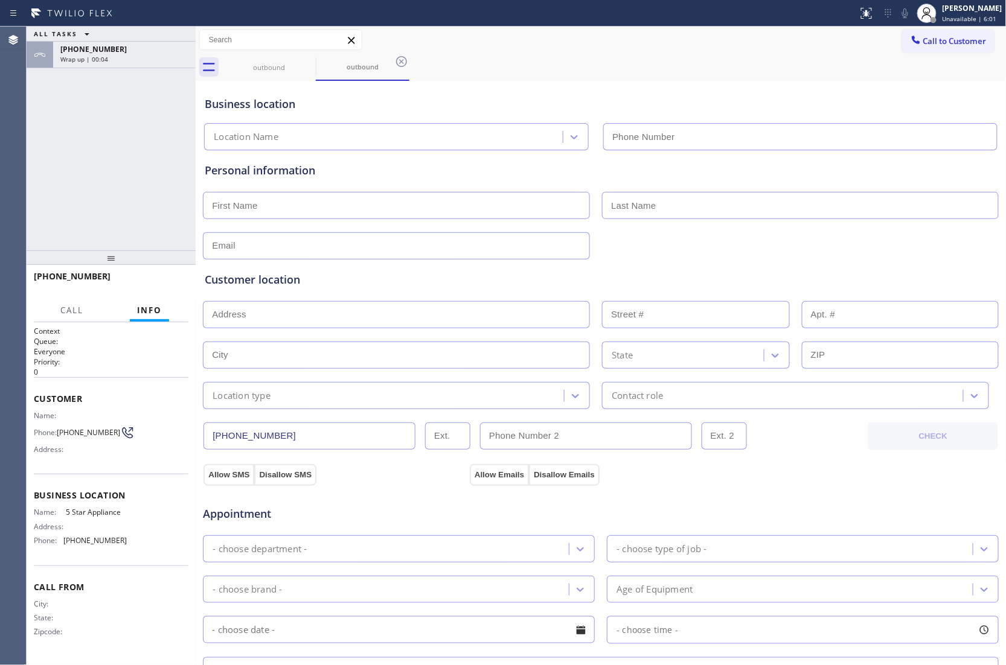
type input "[PHONE_NUMBER]"
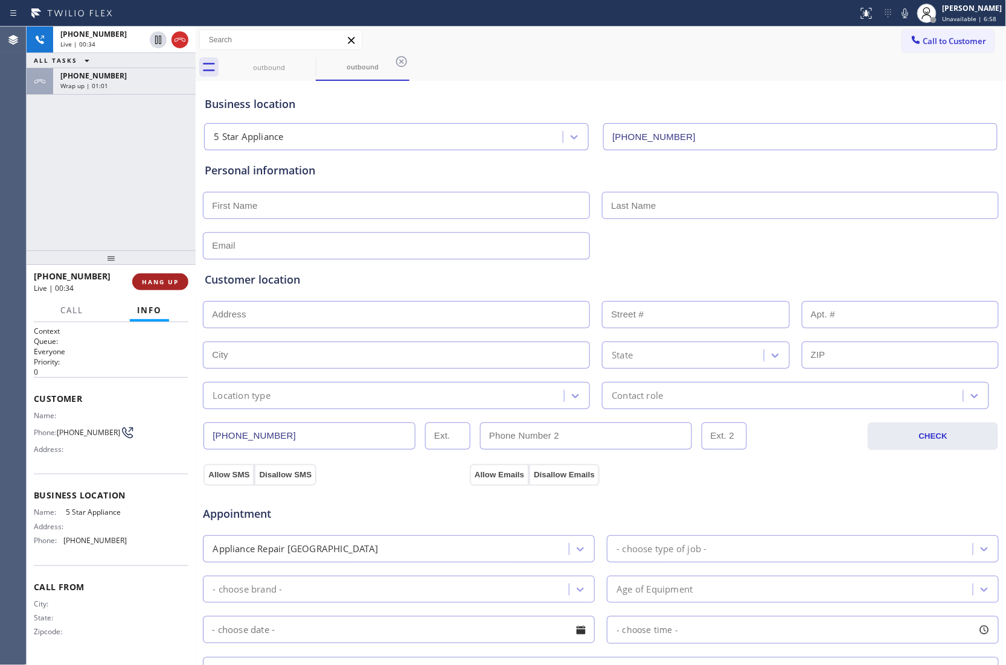
click at [147, 284] on span "HANG UP" at bounding box center [160, 282] width 37 height 8
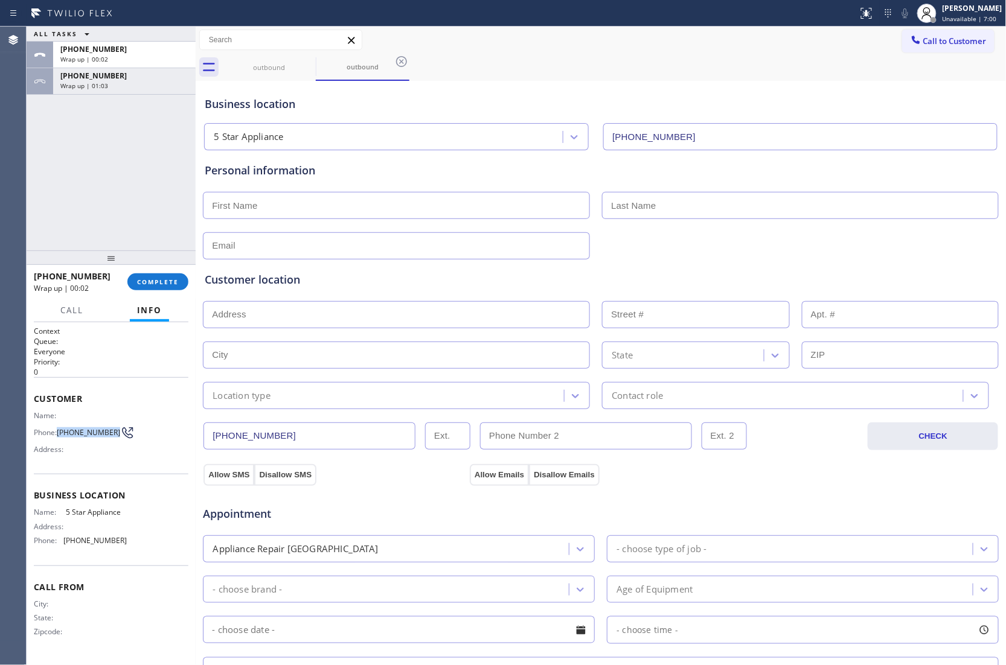
drag, startPoint x: 61, startPoint y: 435, endPoint x: 110, endPoint y: 431, distance: 49.0
click at [110, 431] on span "[PHONE_NUMBER]" at bounding box center [88, 432] width 63 height 9
click at [947, 16] on span "Unavailable | 10:29" at bounding box center [971, 18] width 58 height 8
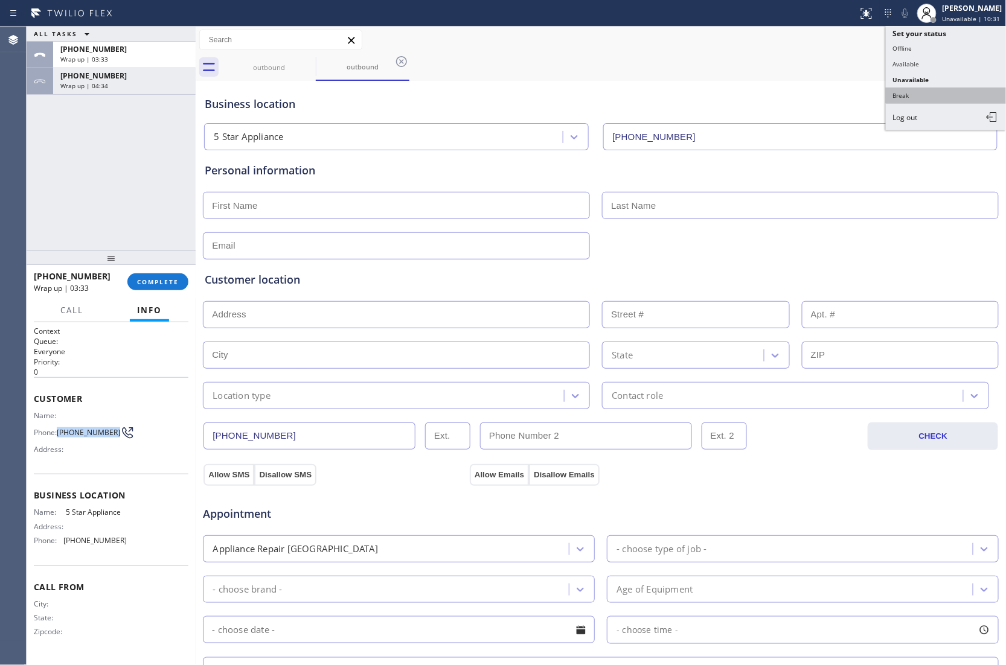
click at [909, 92] on button "Break" at bounding box center [946, 96] width 121 height 16
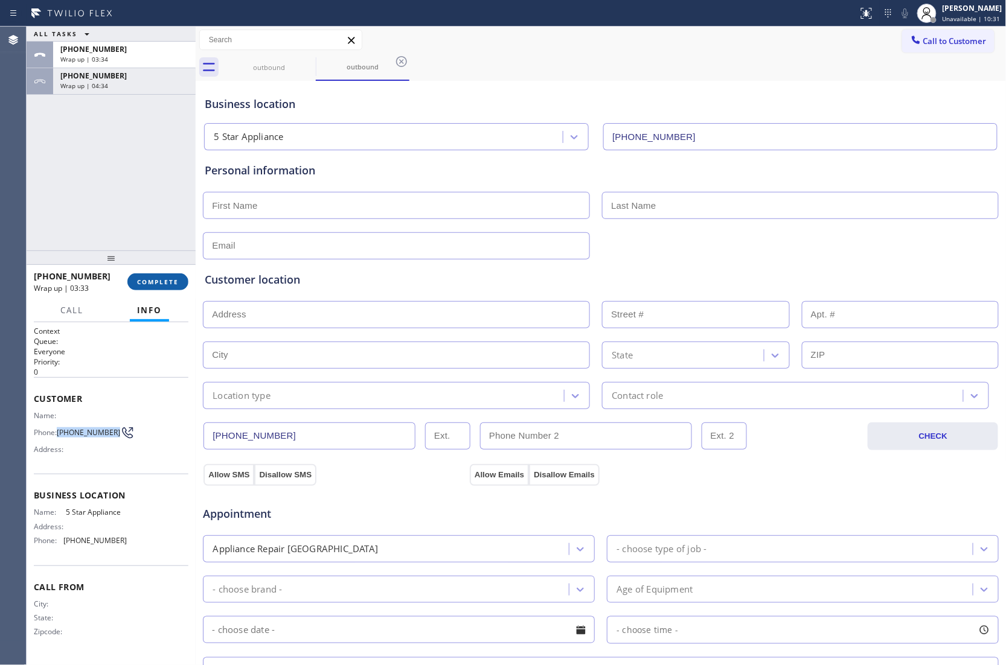
click at [165, 274] on button "COMPLETE" at bounding box center [157, 281] width 61 height 17
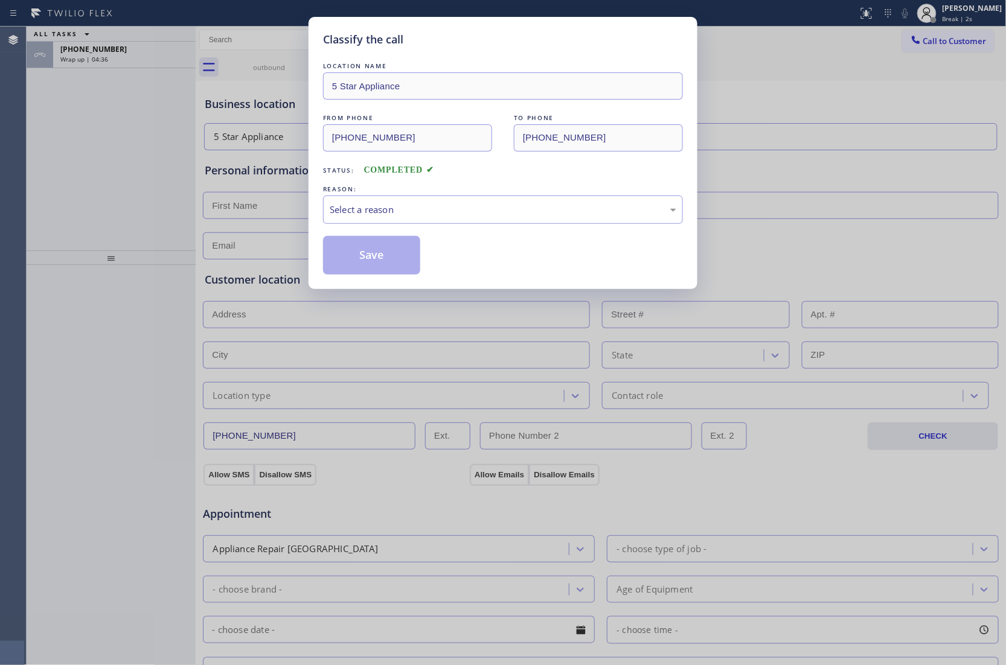
click at [426, 184] on div "REASON:" at bounding box center [503, 189] width 360 height 13
click at [426, 206] on div "Select a reason" at bounding box center [503, 210] width 347 height 14
click at [354, 257] on button "Save" at bounding box center [371, 255] width 97 height 39
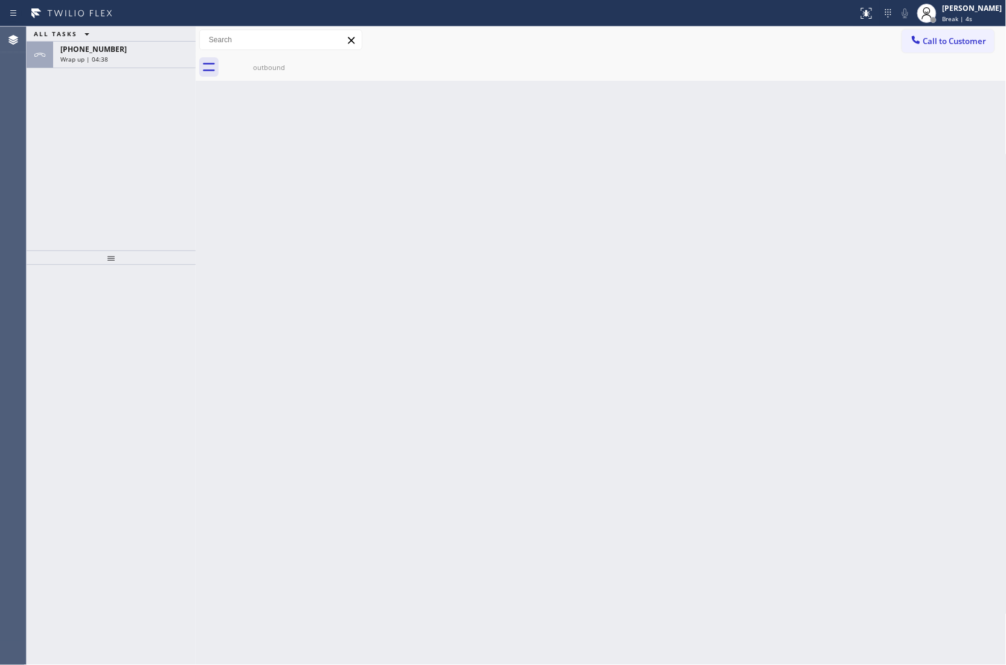
click at [106, 71] on div "ALL TASKS ALL TASKS ACTIVE TASKS TASKS IN WRAP UP [PHONE_NUMBER] Wrap up | 04:38" at bounding box center [111, 139] width 169 height 224
click at [106, 62] on div "Wrap up | 04:38" at bounding box center [124, 59] width 128 height 8
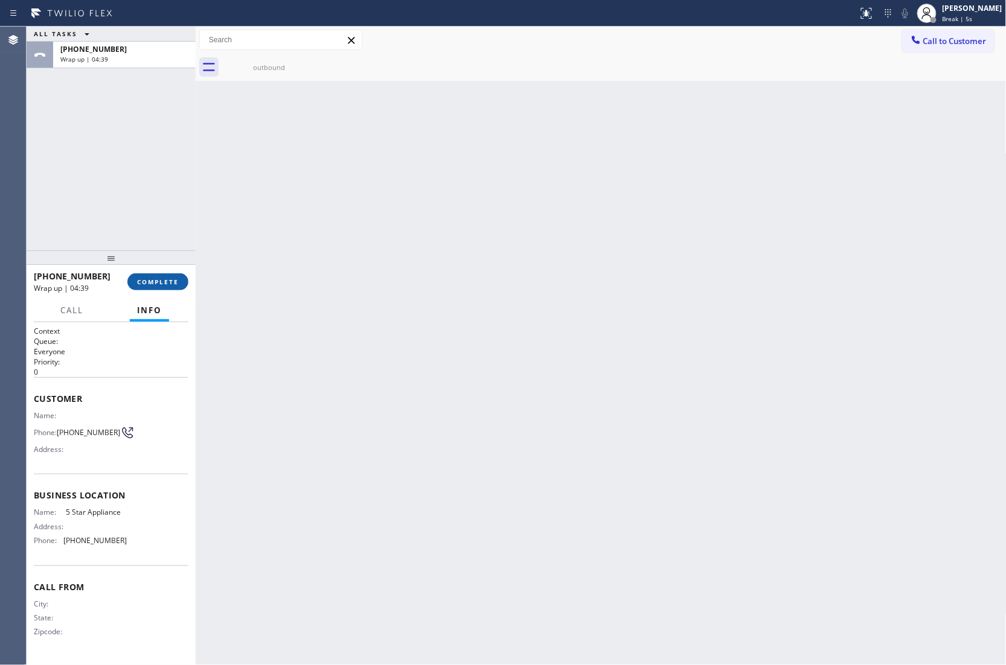
click at [167, 286] on button "COMPLETE" at bounding box center [157, 281] width 61 height 17
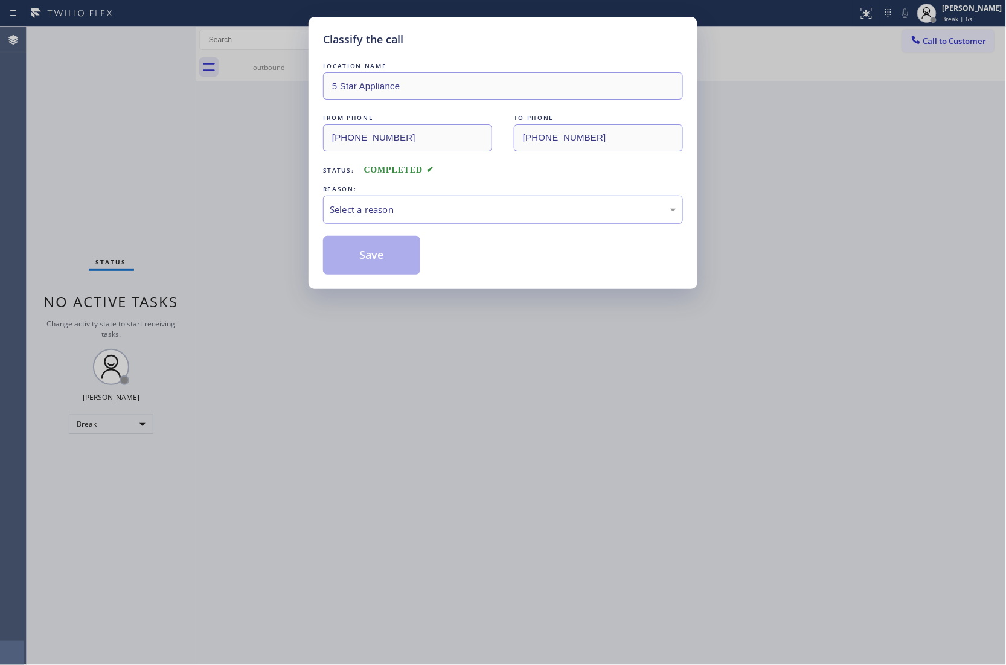
drag, startPoint x: 433, startPoint y: 206, endPoint x: 430, endPoint y: 213, distance: 7.1
click at [433, 206] on div "Select a reason" at bounding box center [503, 210] width 347 height 14
click at [398, 261] on button "Save" at bounding box center [371, 255] width 97 height 39
click at [405, 257] on button "Save" at bounding box center [371, 255] width 97 height 39
